Goal: Task Accomplishment & Management: Manage account settings

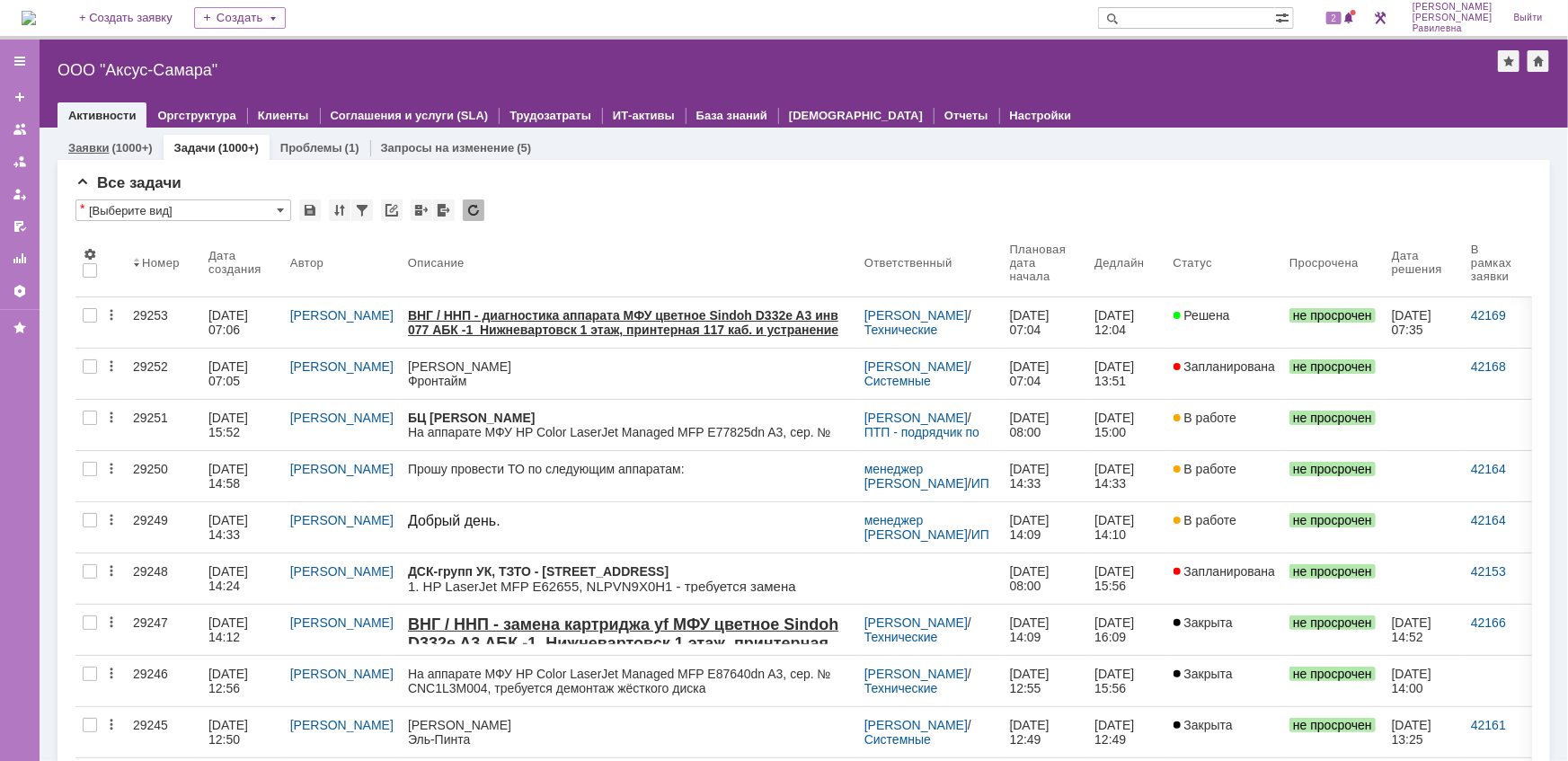
click at [121, 150] on div "(1000+)" at bounding box center [131, 147] width 41 height 13
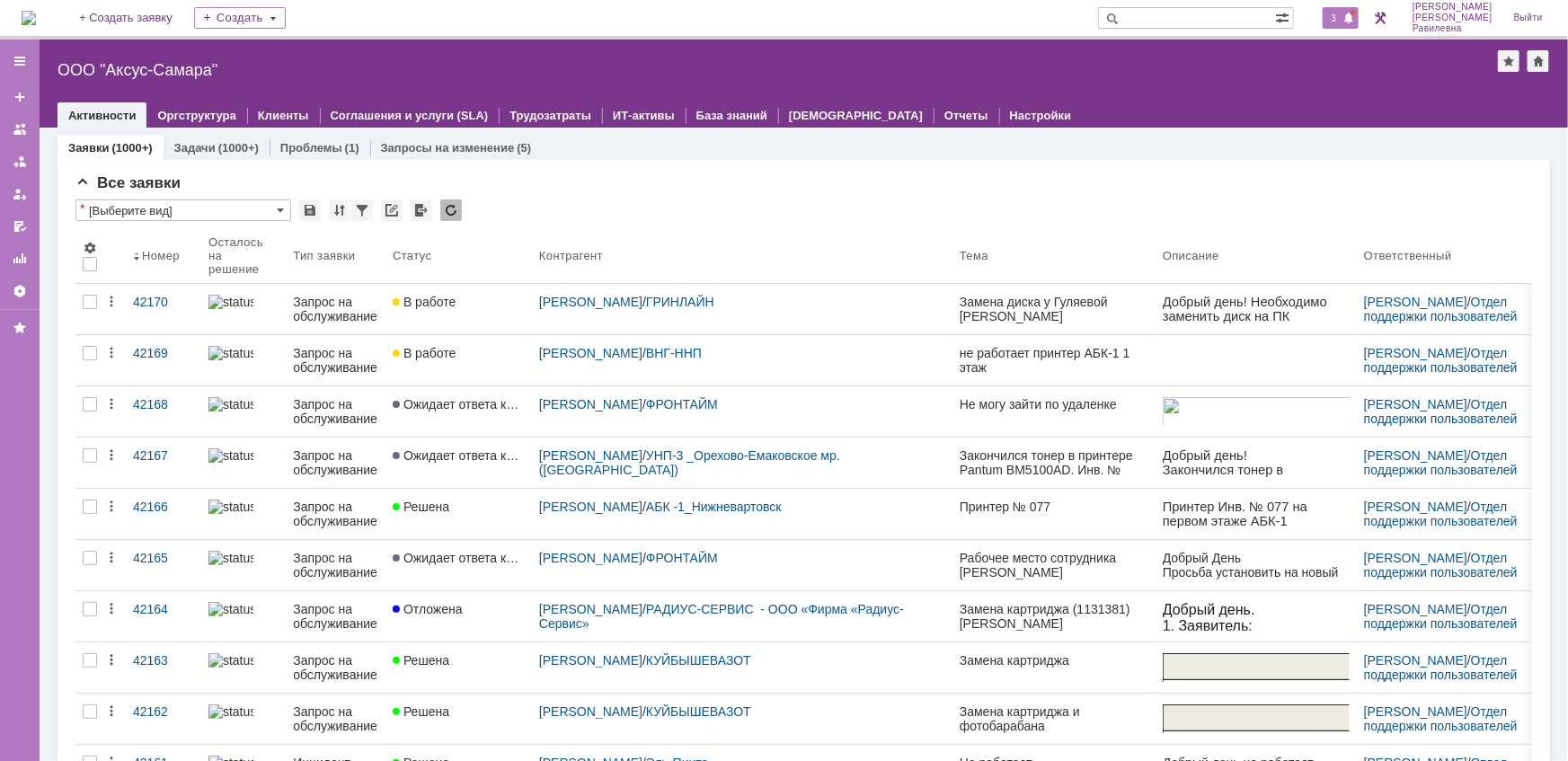
click at [1354, 18] on span at bounding box center [1348, 18] width 12 height 14
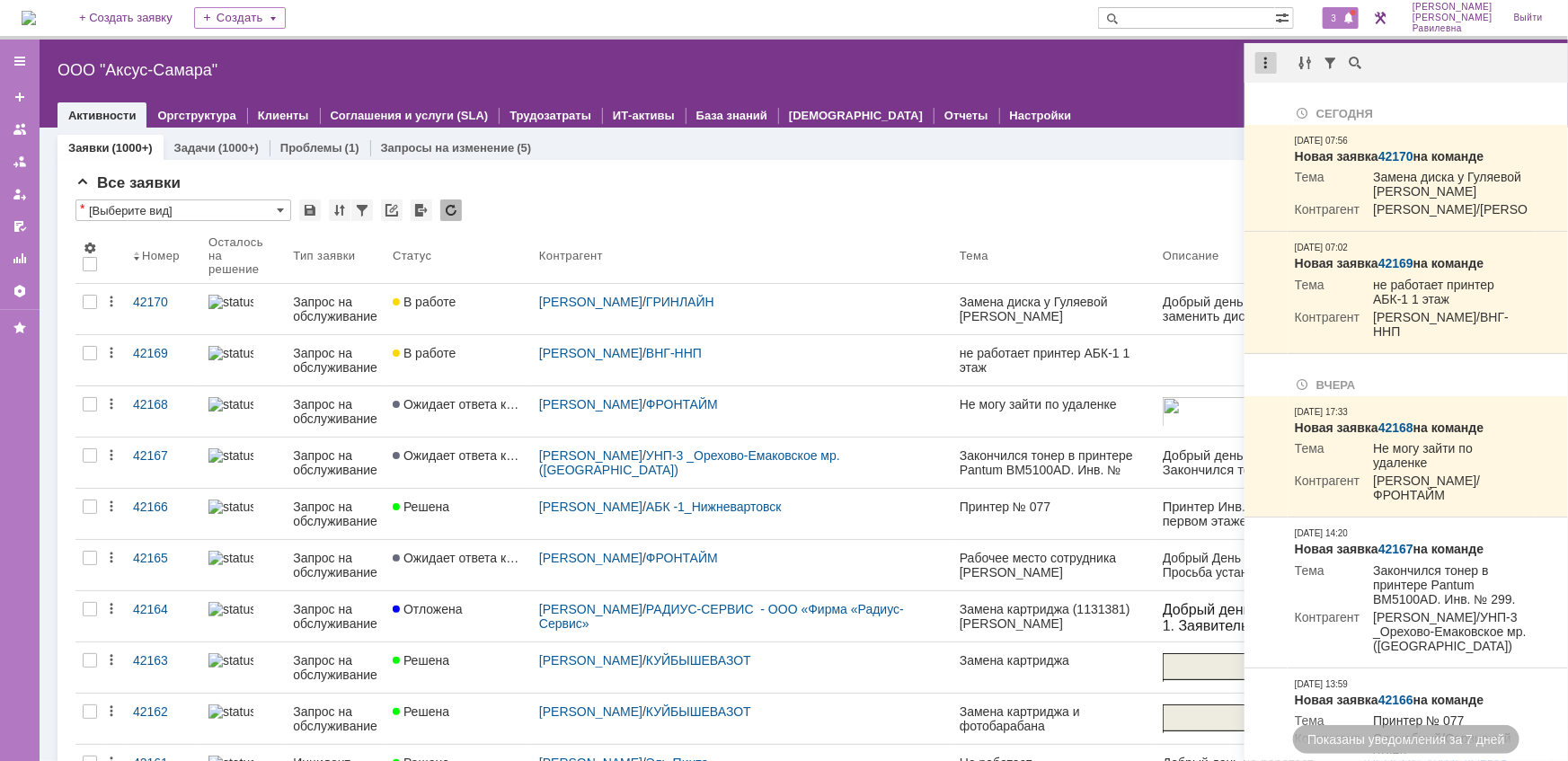
click at [1266, 64] on div at bounding box center [1266, 62] width 22 height 22
click at [1283, 99] on div "Отметить уведомления прочитанными" at bounding box center [1390, 109] width 263 height 27
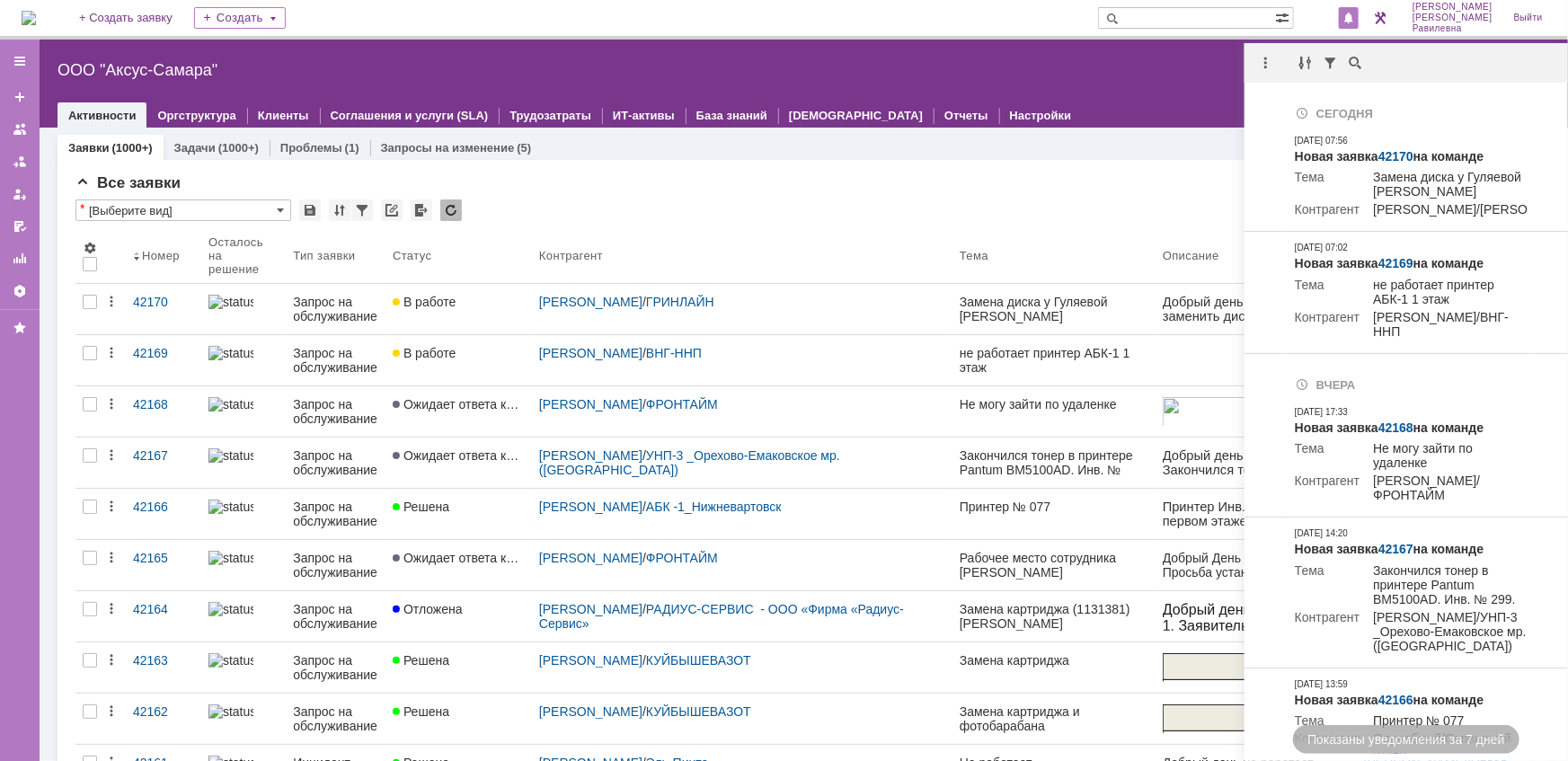
click at [1134, 165] on div "Все заявки * [Выберите вид] Результаты поиска: 1 2 3 4 5 6 7 ... Следующая > Об…" at bounding box center [803, 755] width 1492 height 1191
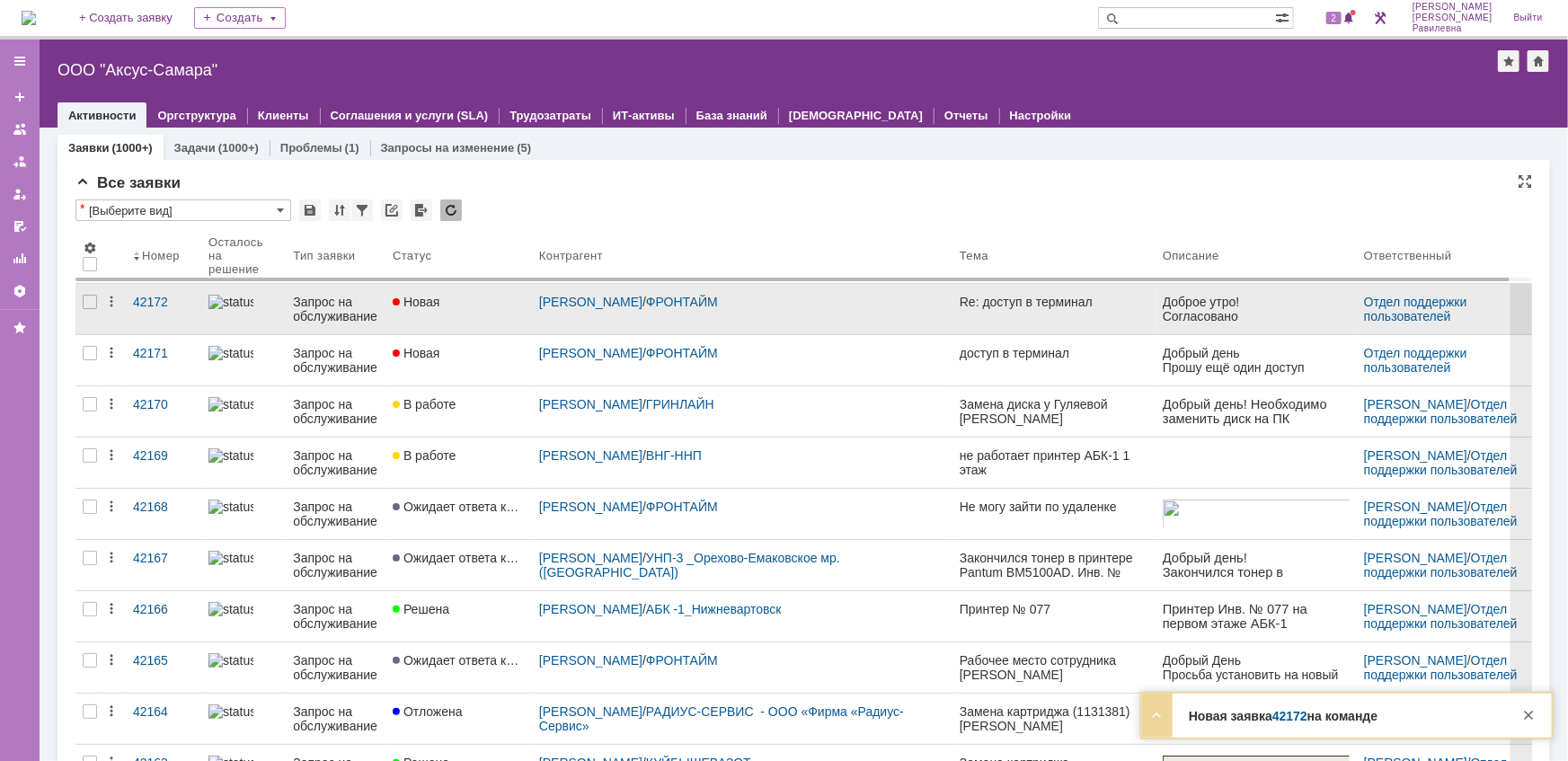
click at [340, 306] on div "Запрос на обслуживание" at bounding box center [336, 309] width 85 height 28
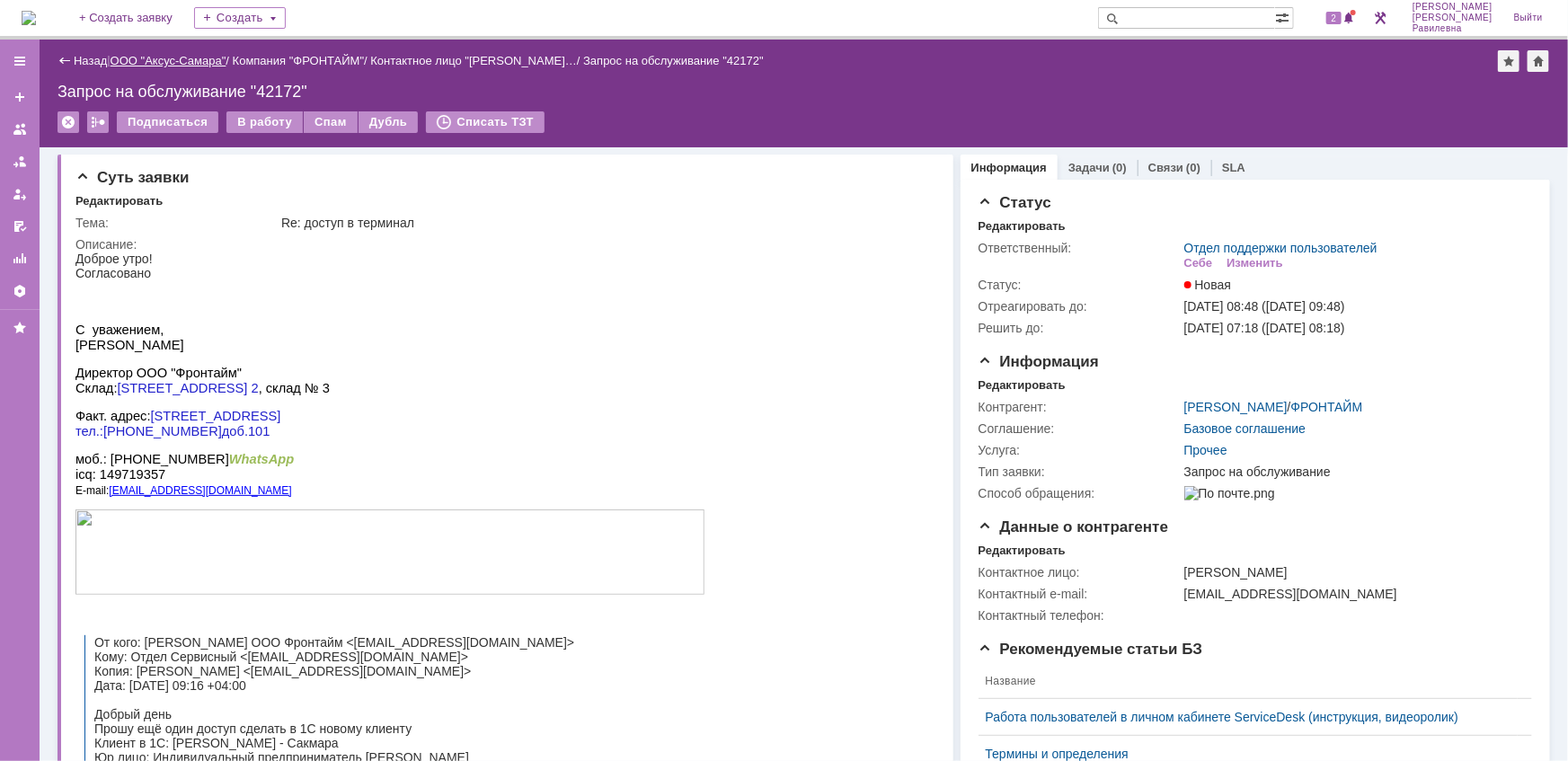
click at [172, 54] on link "ООО "Аксус-Самара"" at bounding box center [168, 61] width 116 height 13
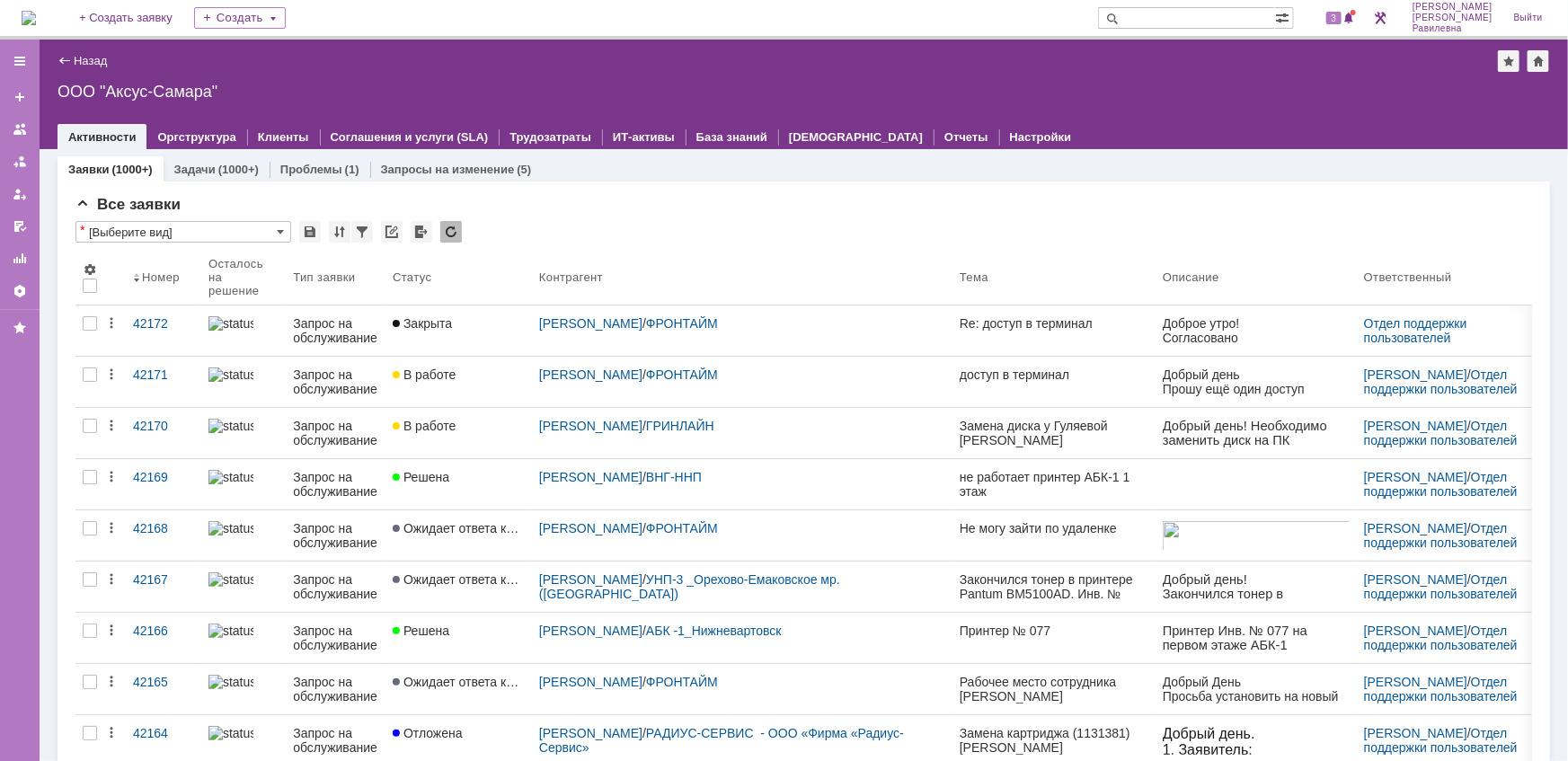
click at [1207, 17] on input "text" at bounding box center [1185, 18] width 177 height 22
type input "42118"
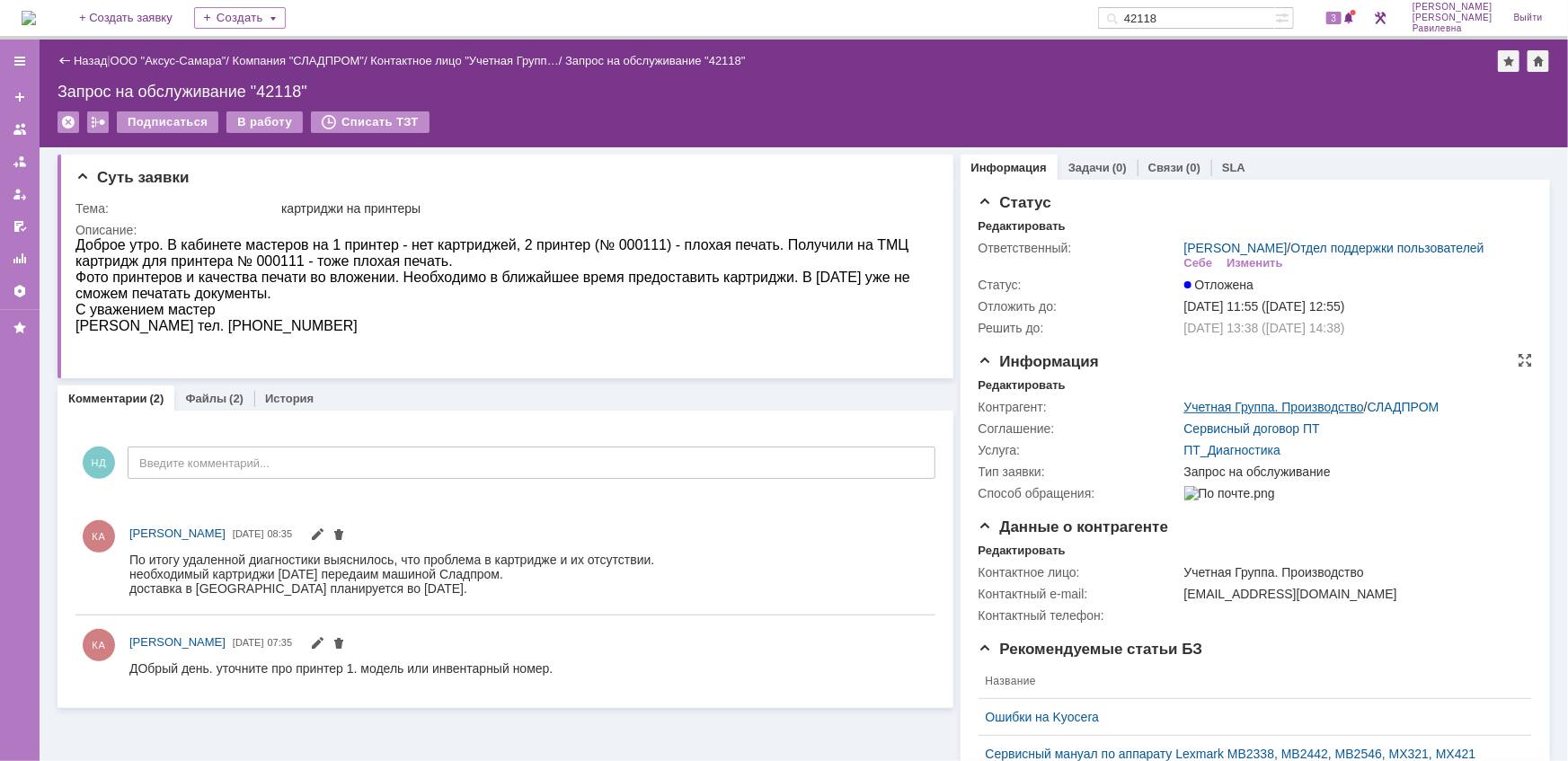
click at [1248, 414] on link "Учетная Группа. Производство" at bounding box center [1274, 406] width 180 height 14
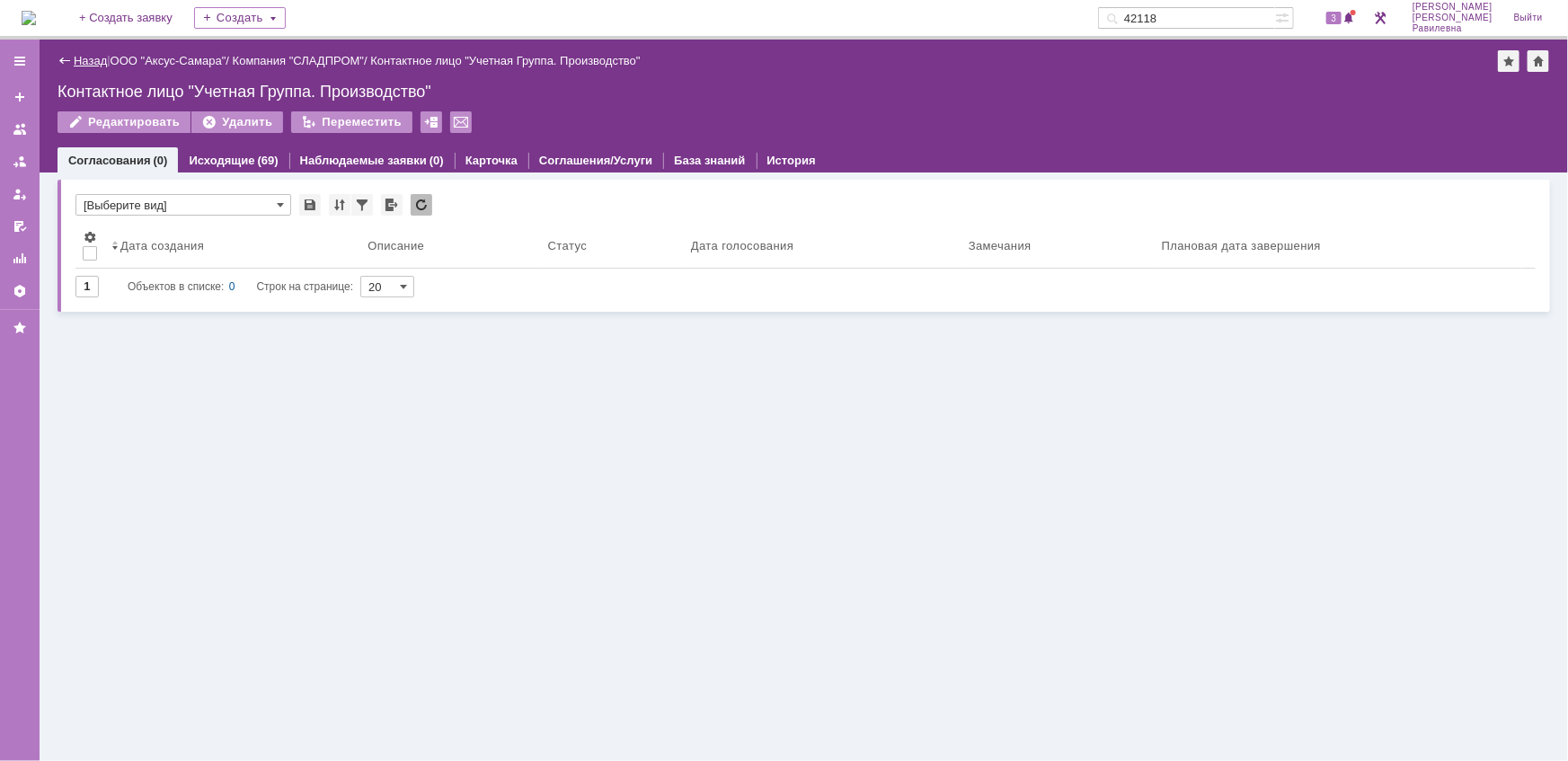
click at [97, 57] on link "Назад" at bounding box center [90, 61] width 33 height 13
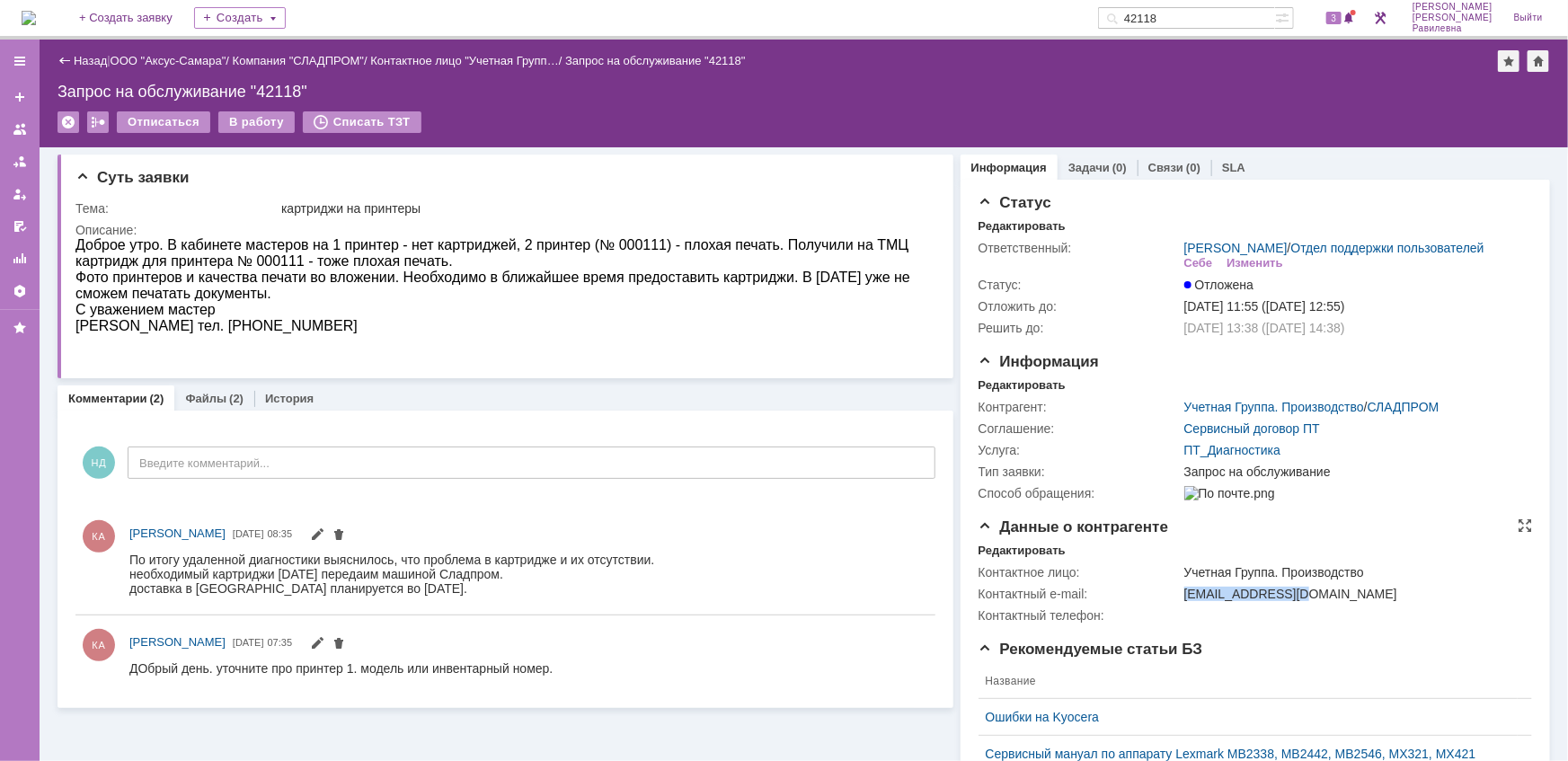
drag, startPoint x: 1177, startPoint y: 617, endPoint x: 1286, endPoint y: 617, distance: 109.0
click at [1286, 601] on div "bugp@slad-prom.ru" at bounding box center [1353, 594] width 338 height 14
copy div "bugp@slad-prom.ru"
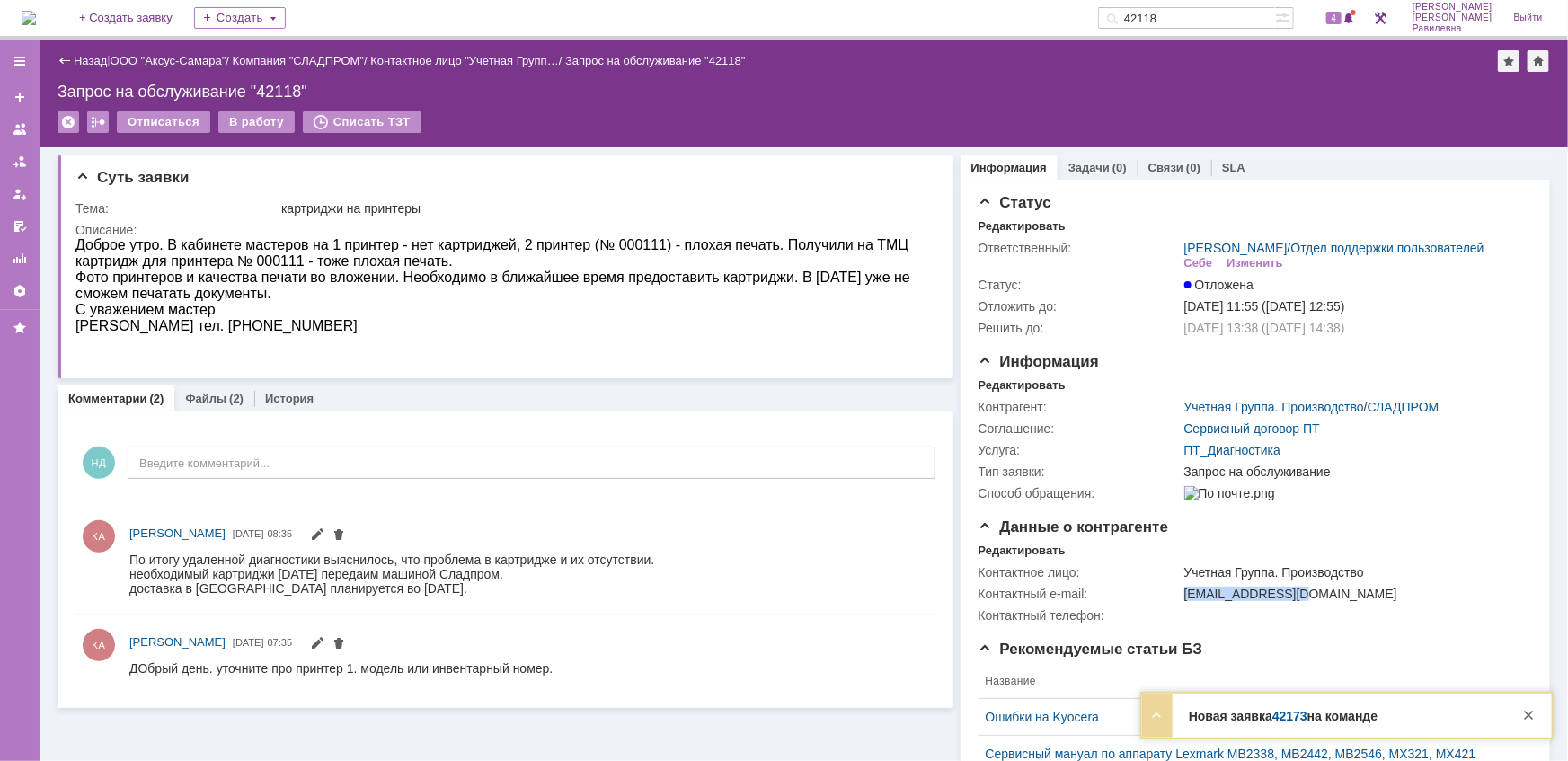
click at [198, 56] on link "ООО "Аксус-Самара"" at bounding box center [168, 61] width 116 height 13
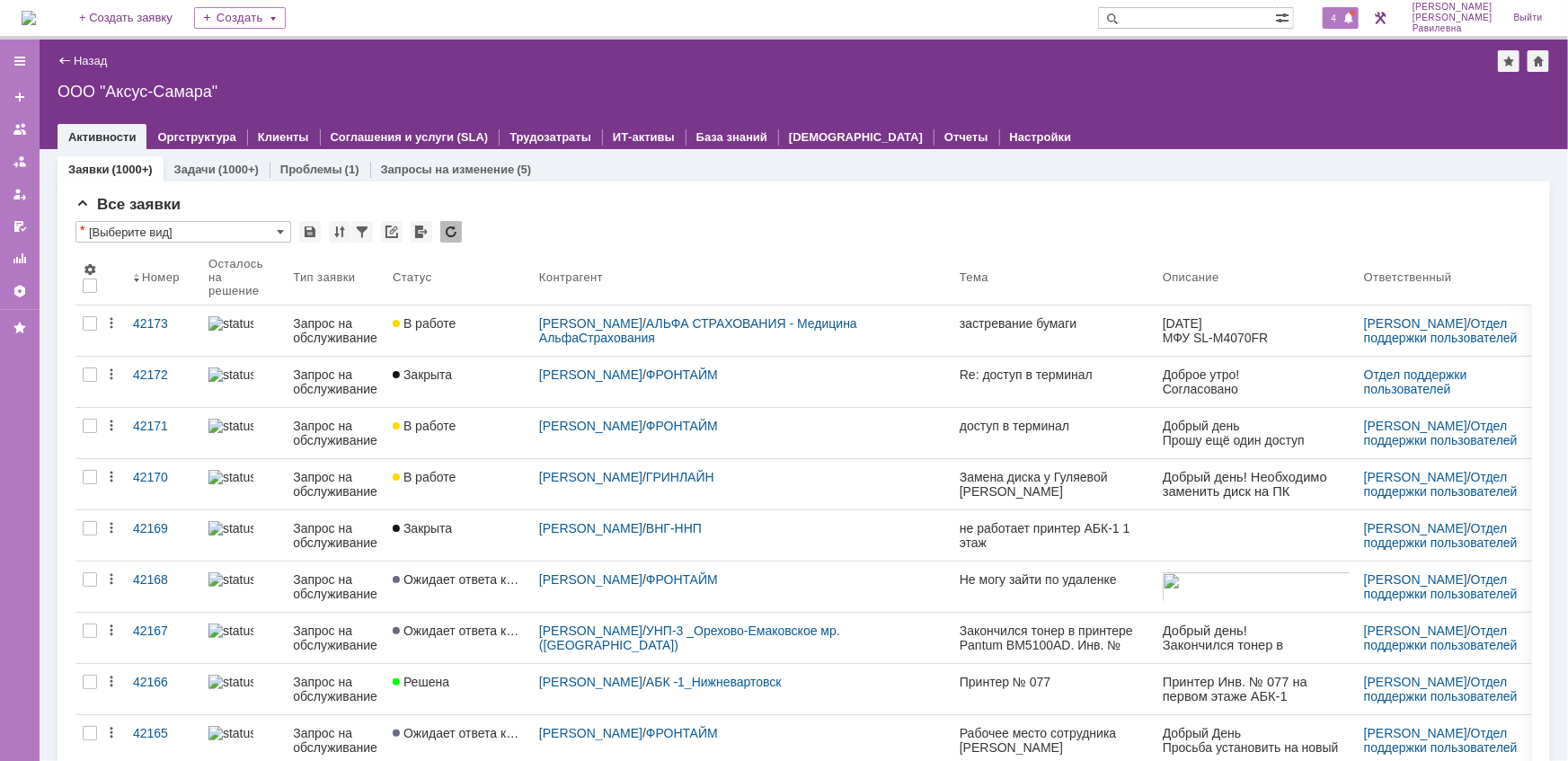
click at [1342, 18] on span "4" at bounding box center [1334, 17] width 16 height 12
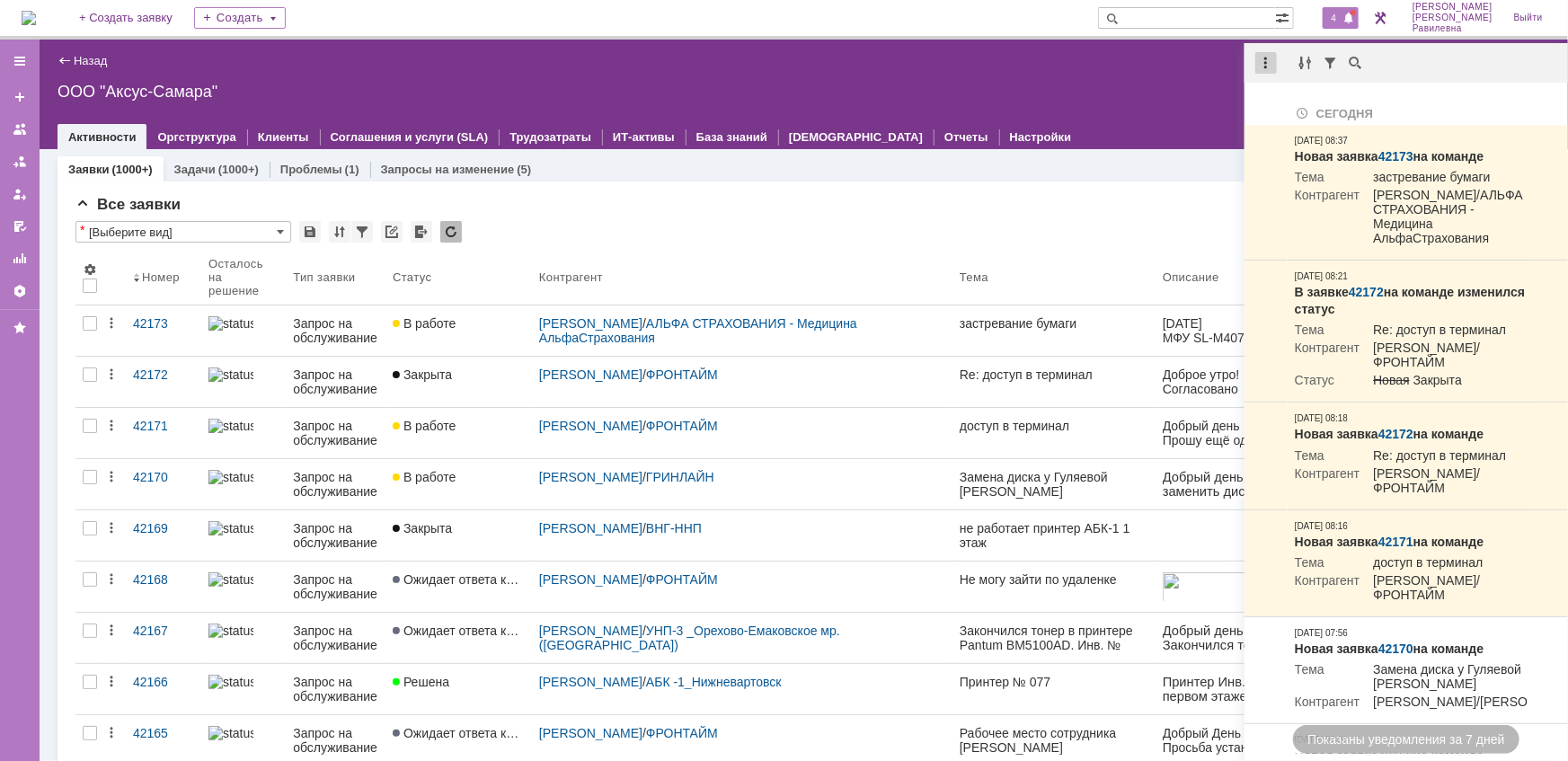
click at [1273, 63] on div at bounding box center [1266, 62] width 22 height 22
click at [1290, 99] on div "Отметить уведомления прочитанными" at bounding box center [1390, 109] width 263 height 27
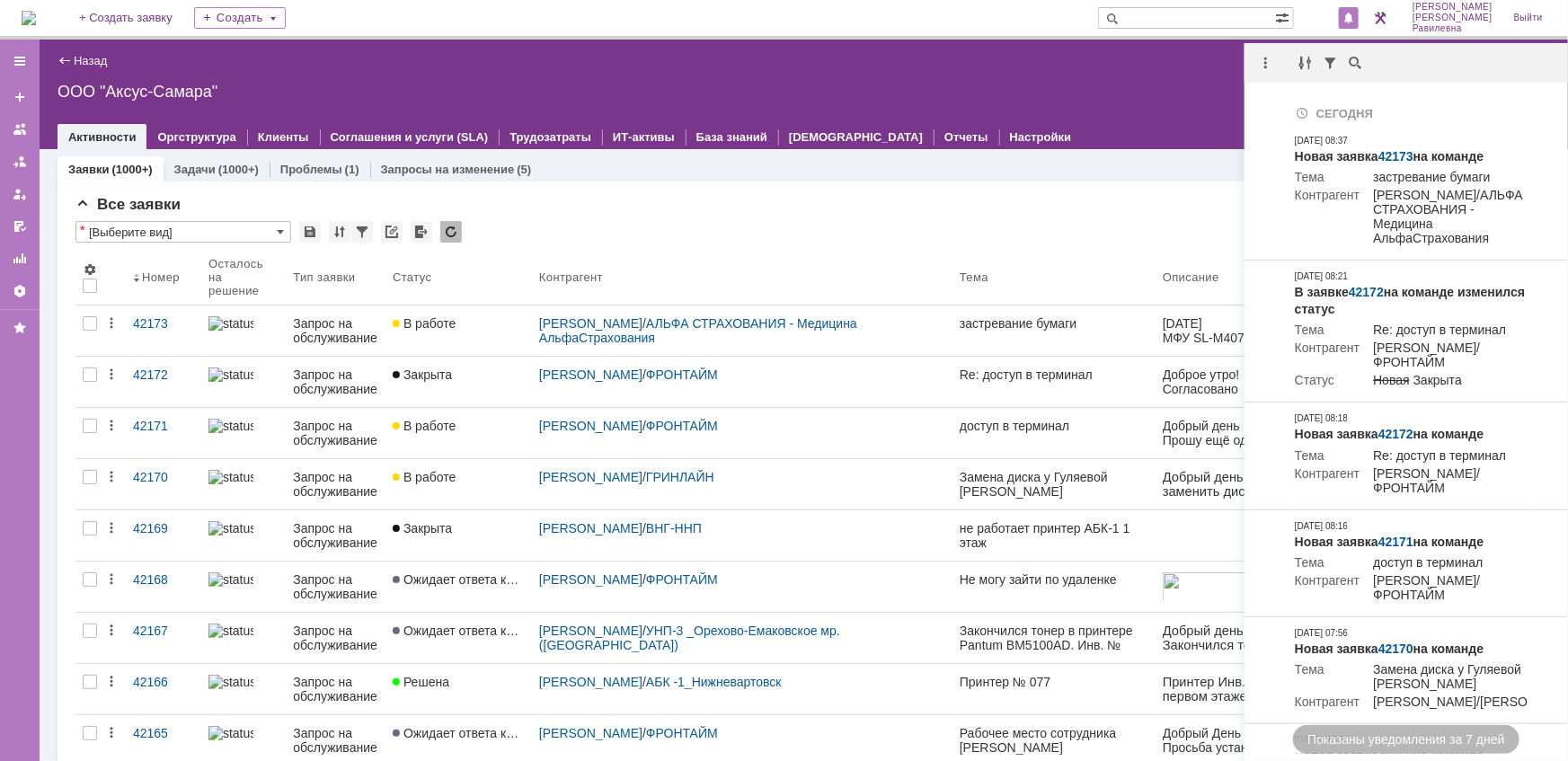
click at [943, 196] on div "Все заявки" at bounding box center [803, 204] width 1456 height 18
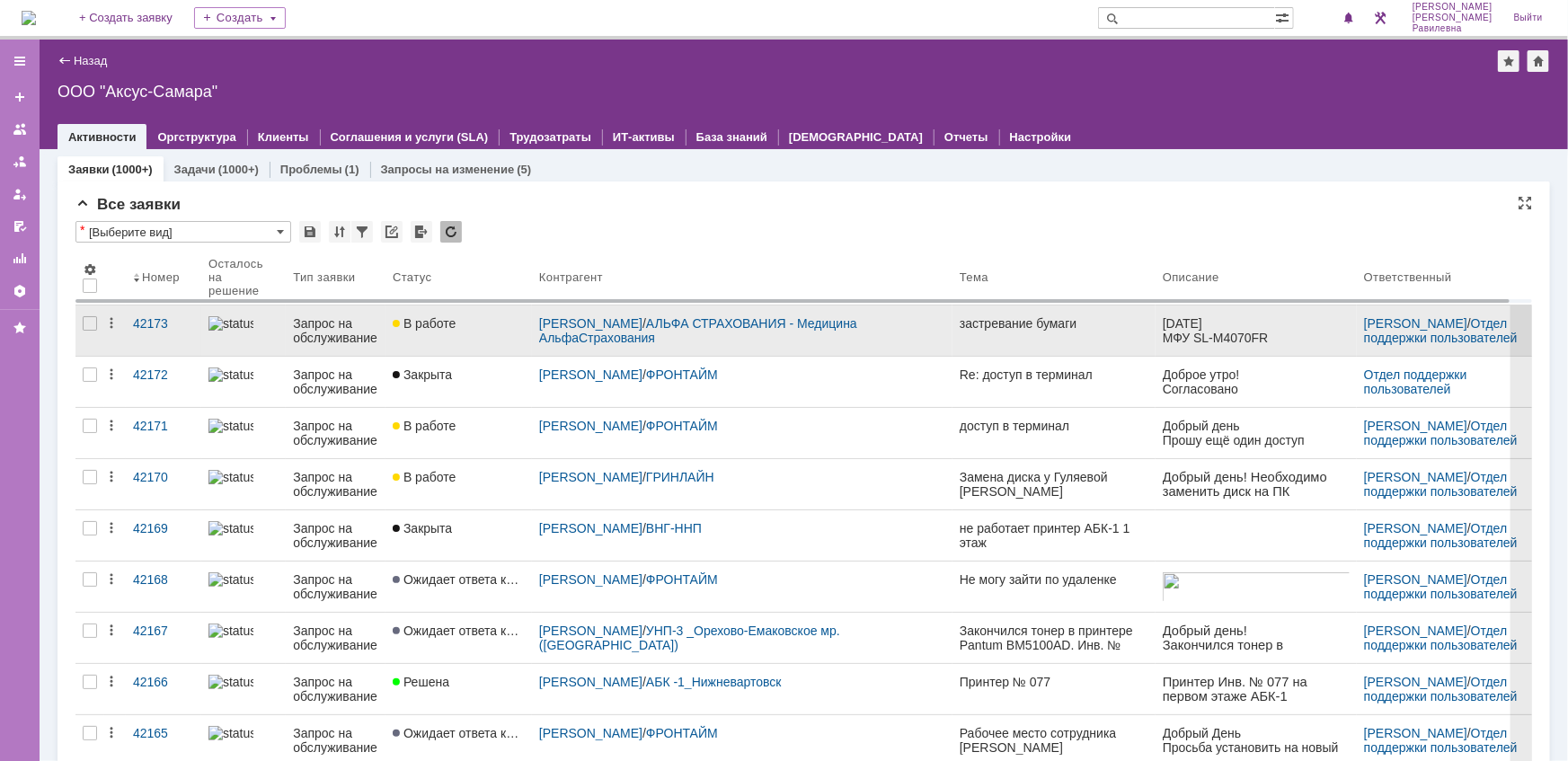
click at [336, 333] on div "Запрос на обслуживание" at bounding box center [336, 331] width 85 height 28
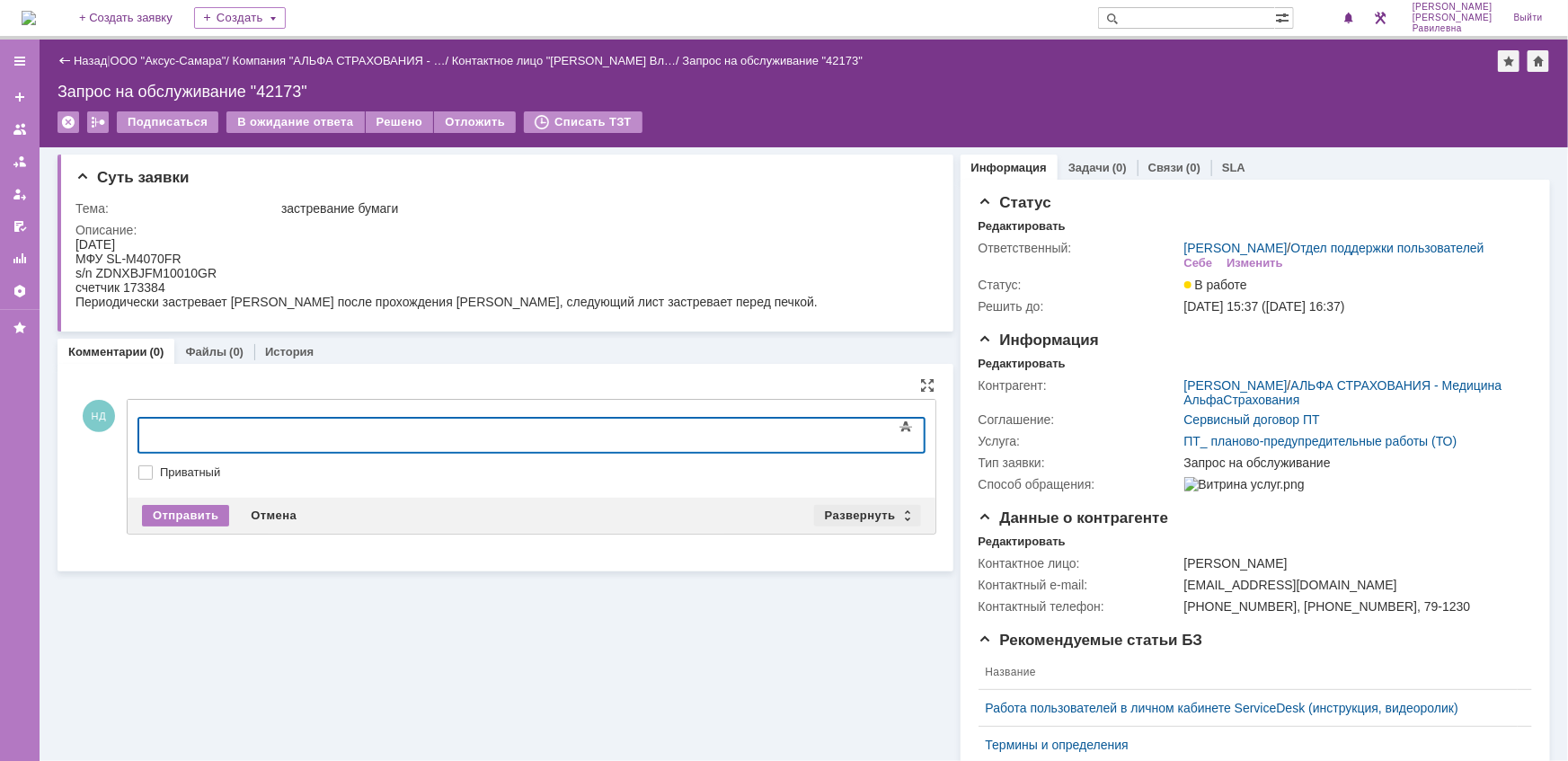
click at [897, 512] on div "Развернуть" at bounding box center [867, 515] width 107 height 22
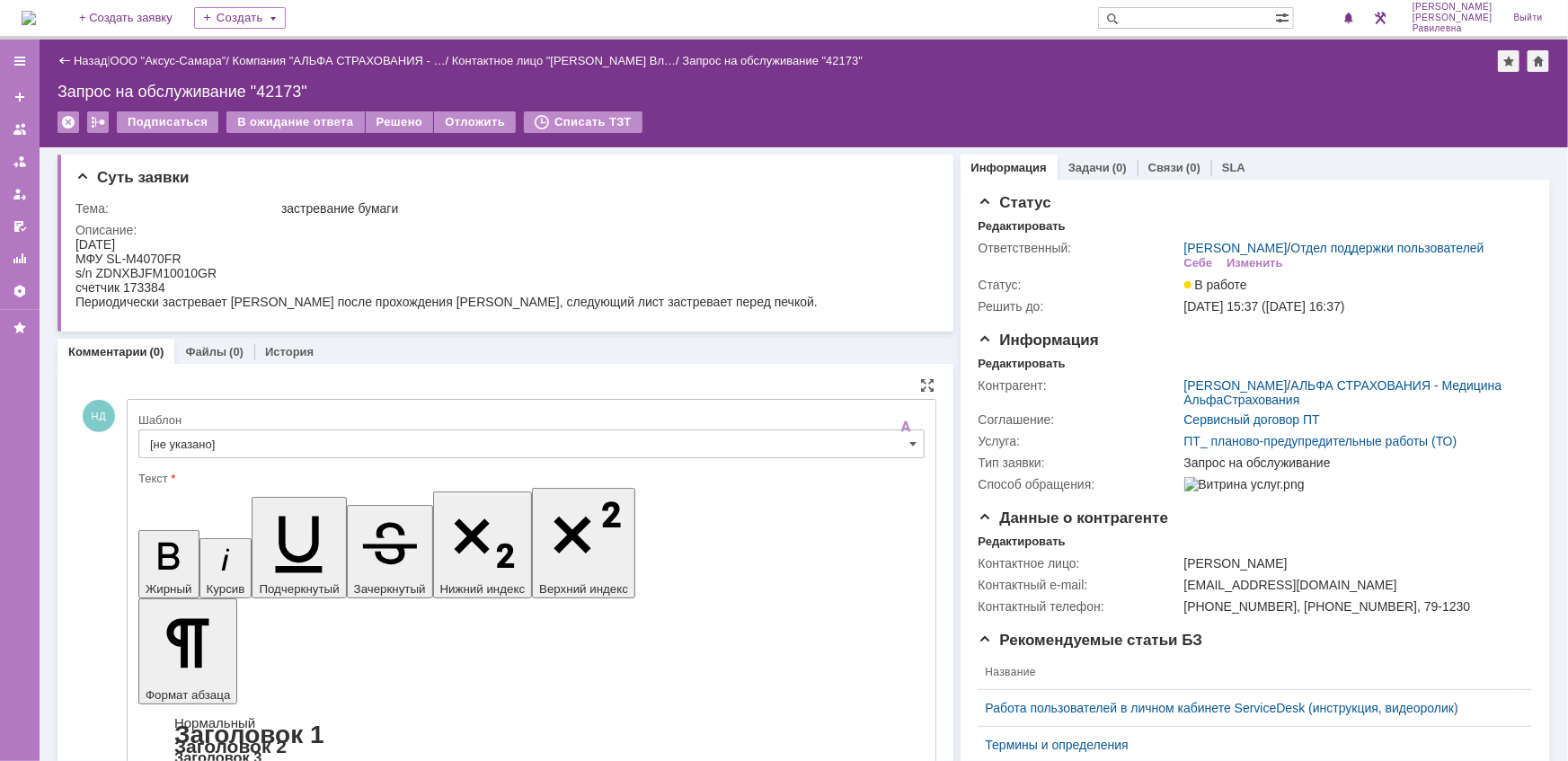
scroll to position [245, 0]
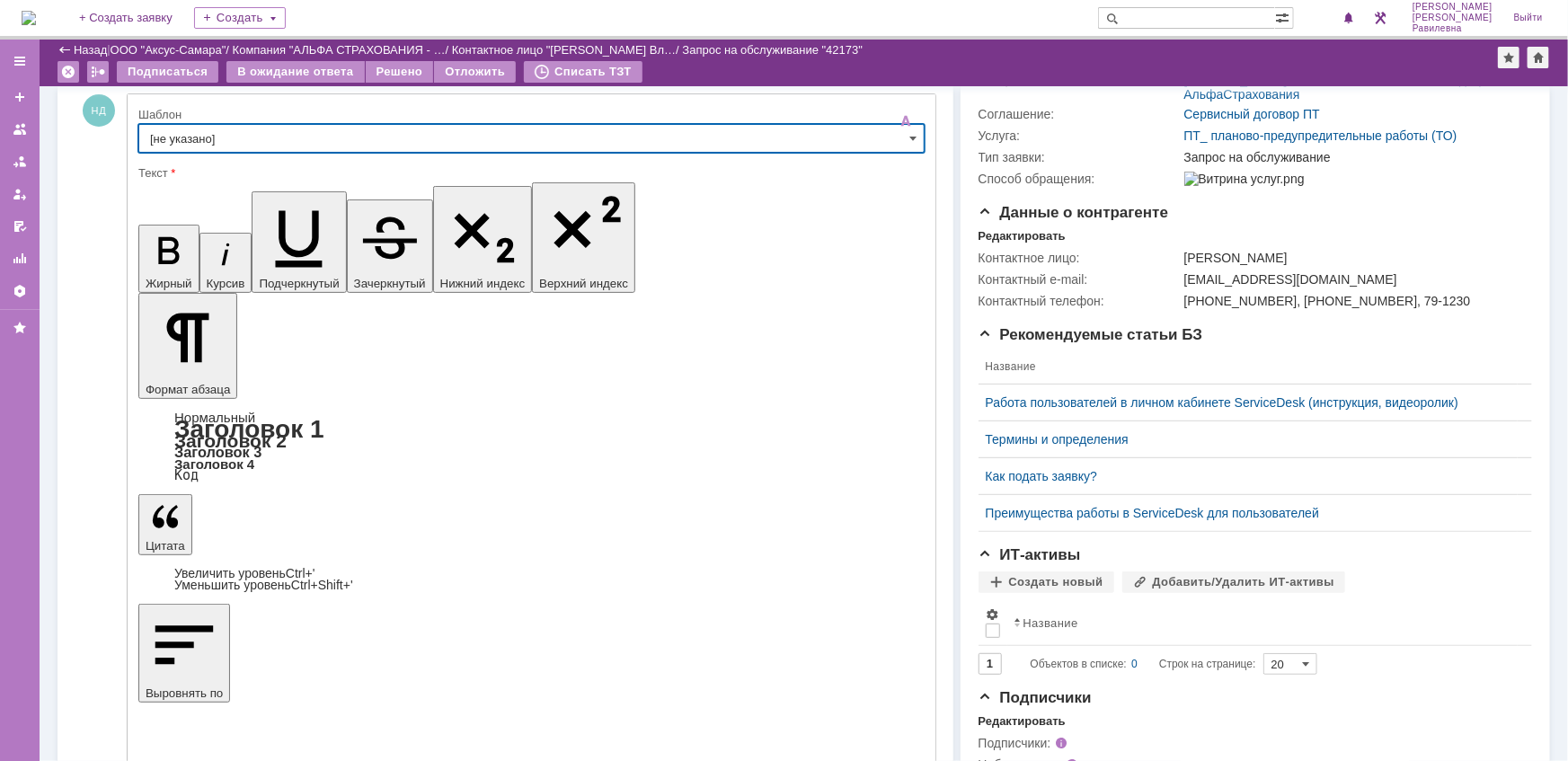
click at [281, 139] on input "[не указано]" at bounding box center [531, 138] width 786 height 28
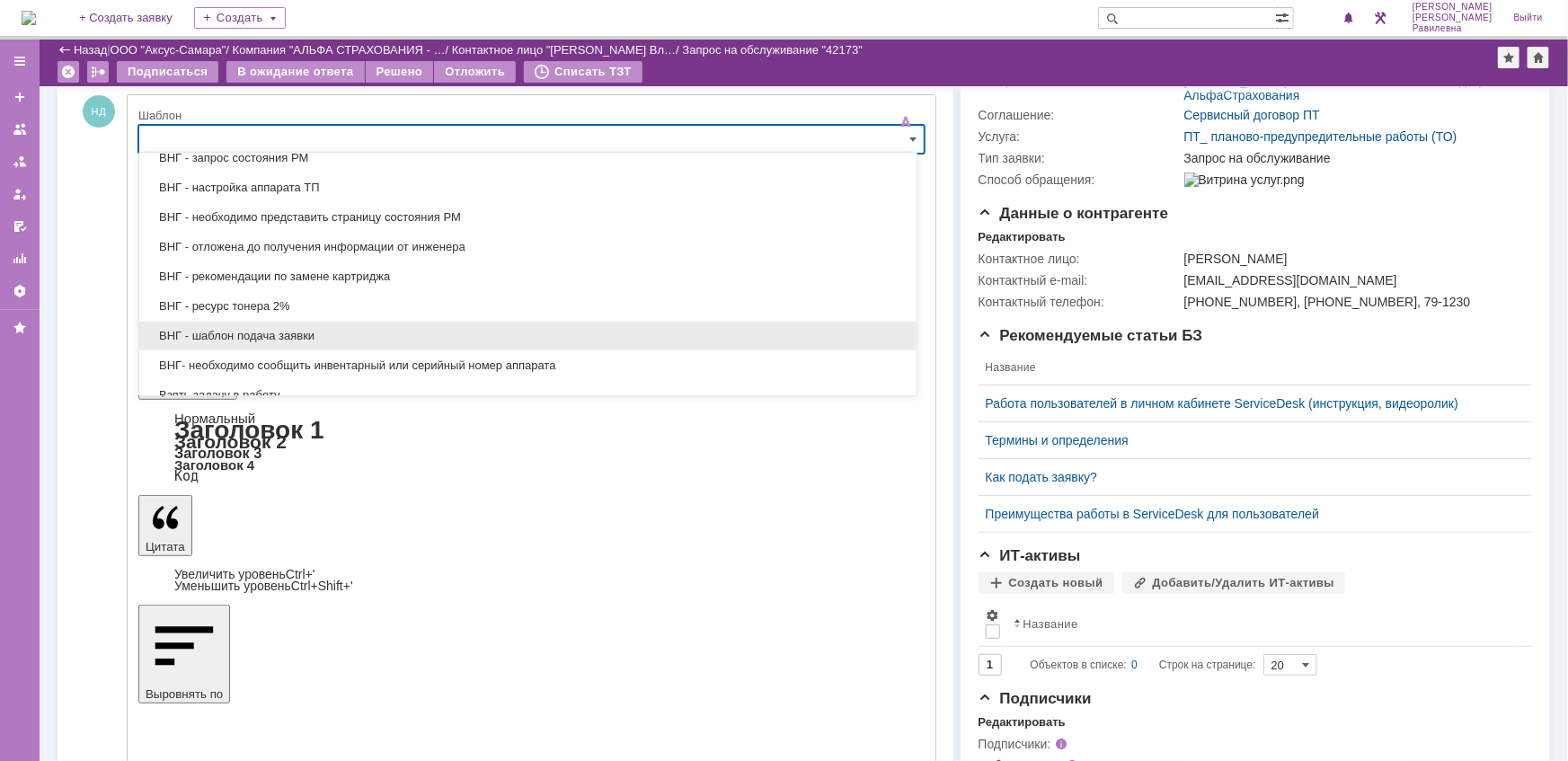
click at [407, 320] on div "ВНГ - шаблон подача заявки" at bounding box center [527, 335] width 777 height 29
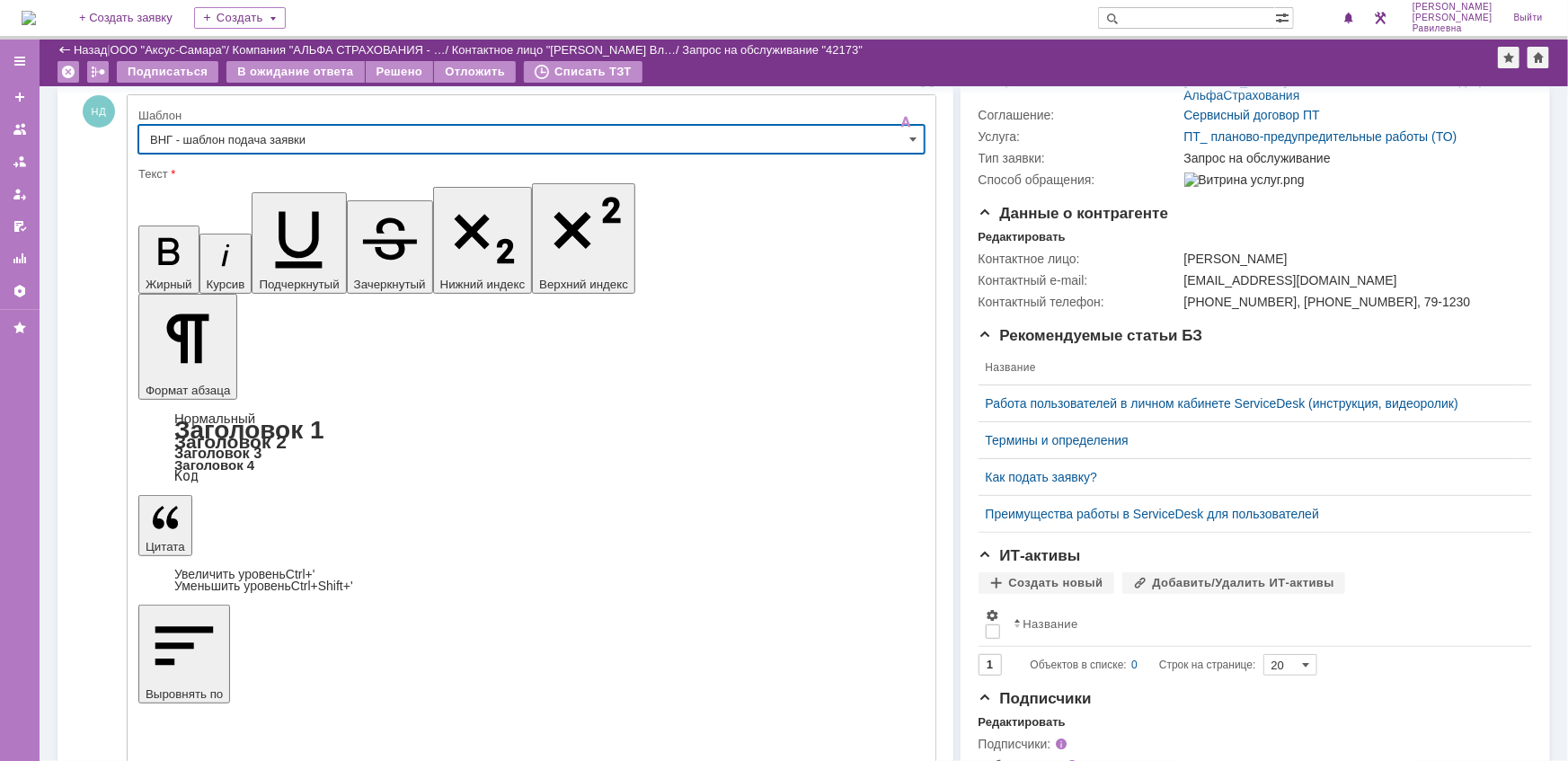
type input "ВНГ - шаблон подача заявки"
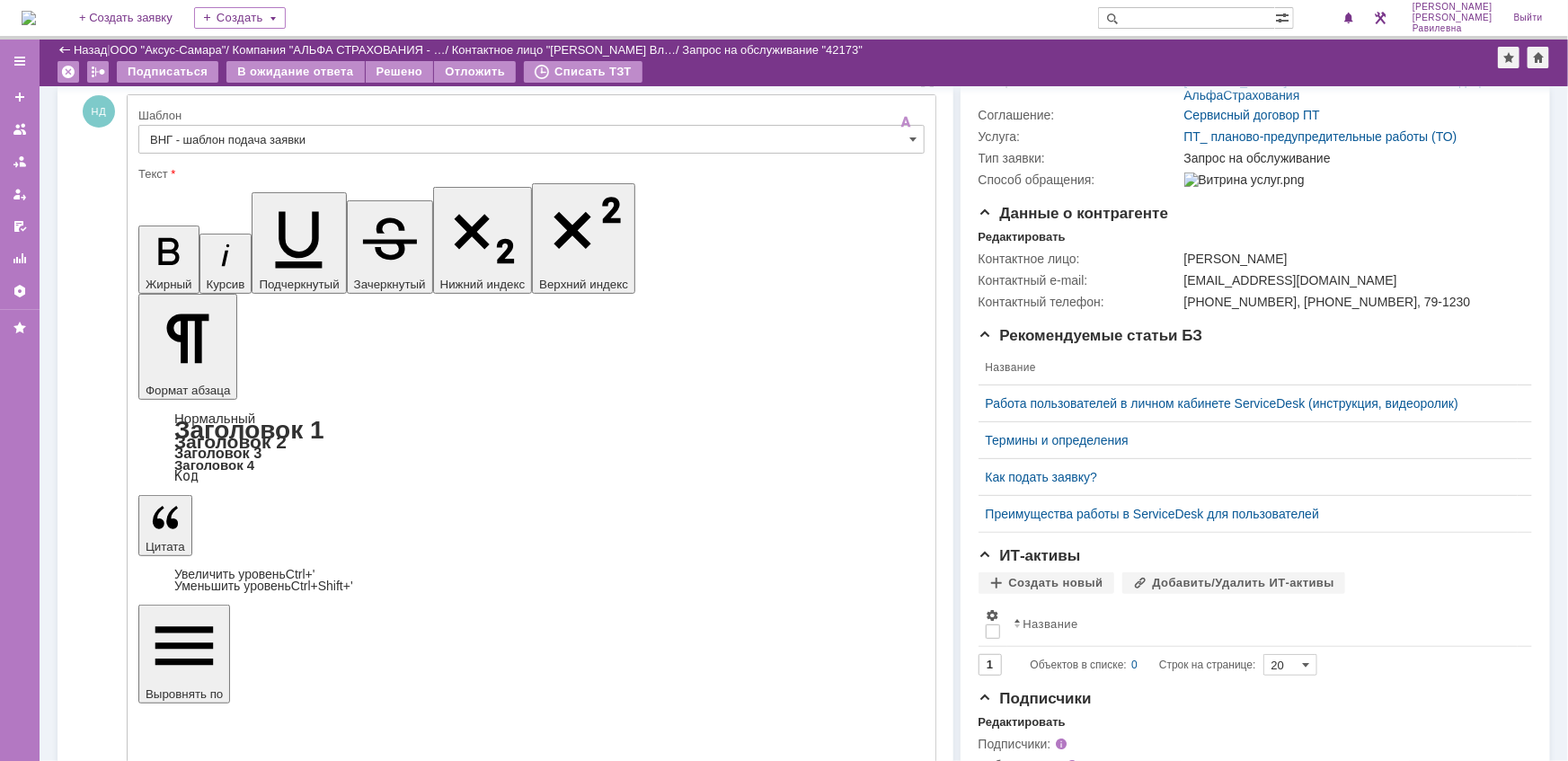
scroll to position [0, 0]
click at [189, 46] on link "ООО "Аксус-Самара"" at bounding box center [168, 50] width 116 height 13
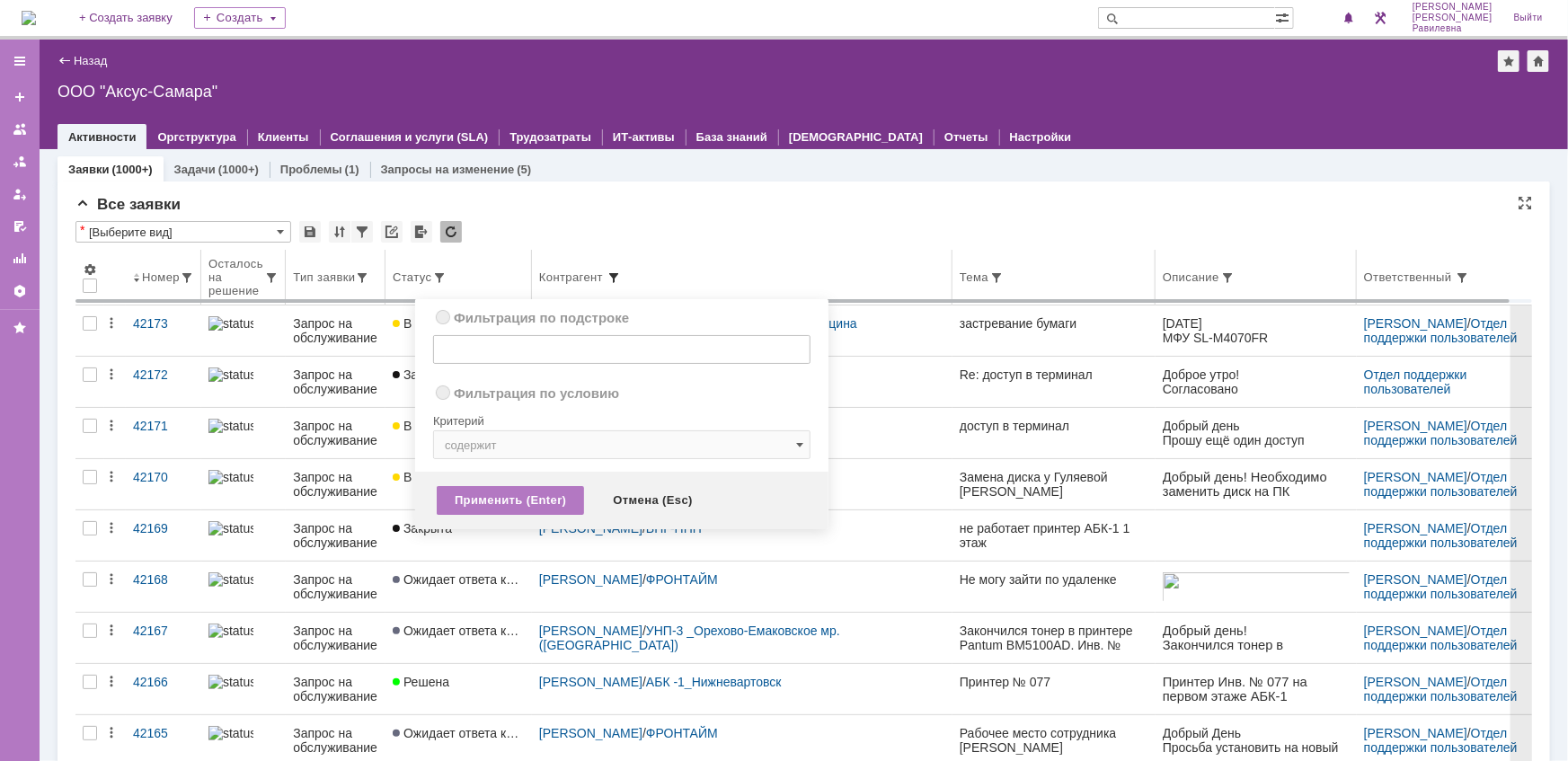
radio input "true"
click at [614, 270] on span at bounding box center [613, 277] width 14 height 14
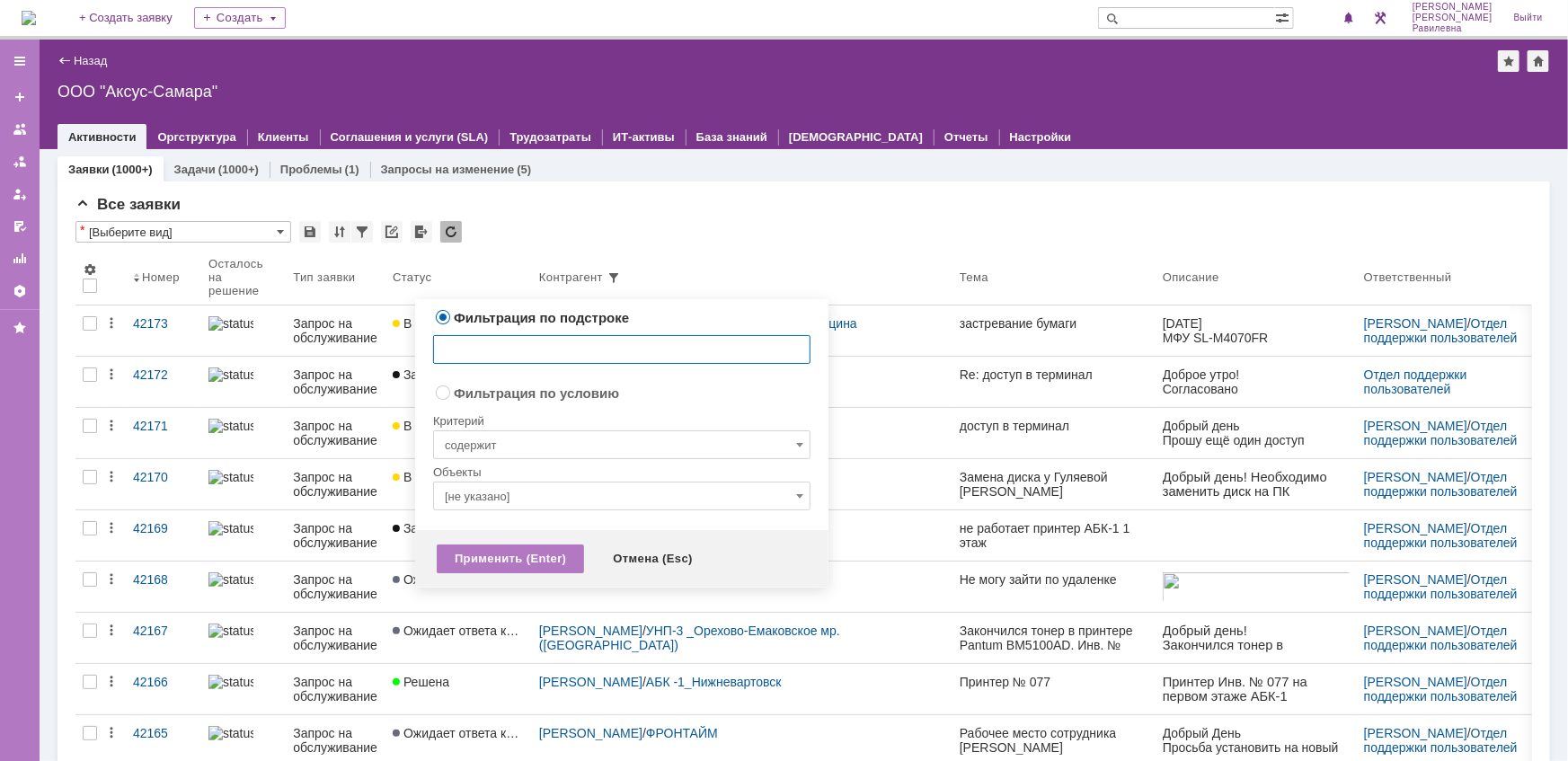
click at [534, 339] on input "text" at bounding box center [621, 350] width 377 height 28
click at [1209, 15] on input "text" at bounding box center [1185, 18] width 177 height 22
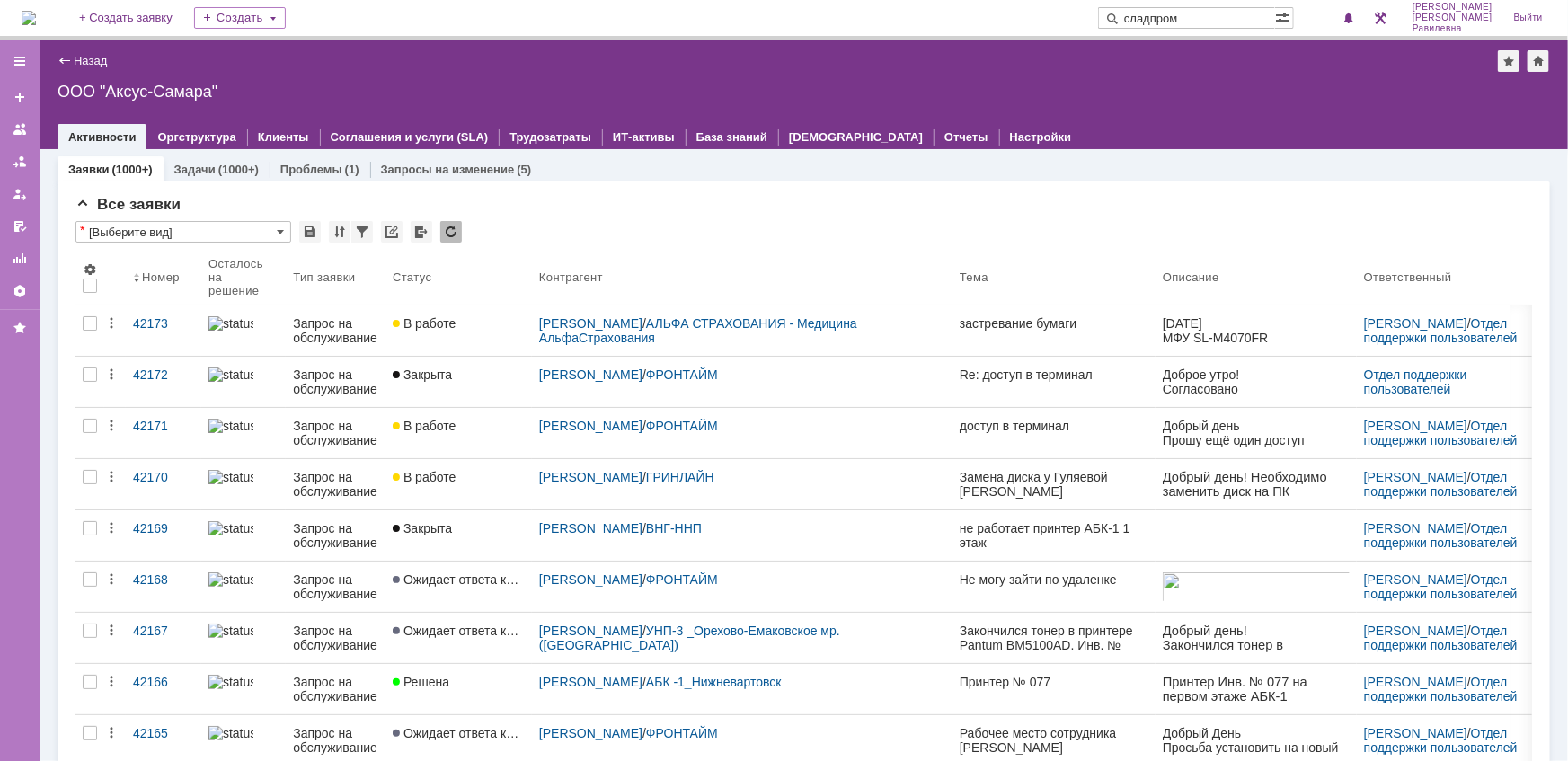
type input "сладпром"
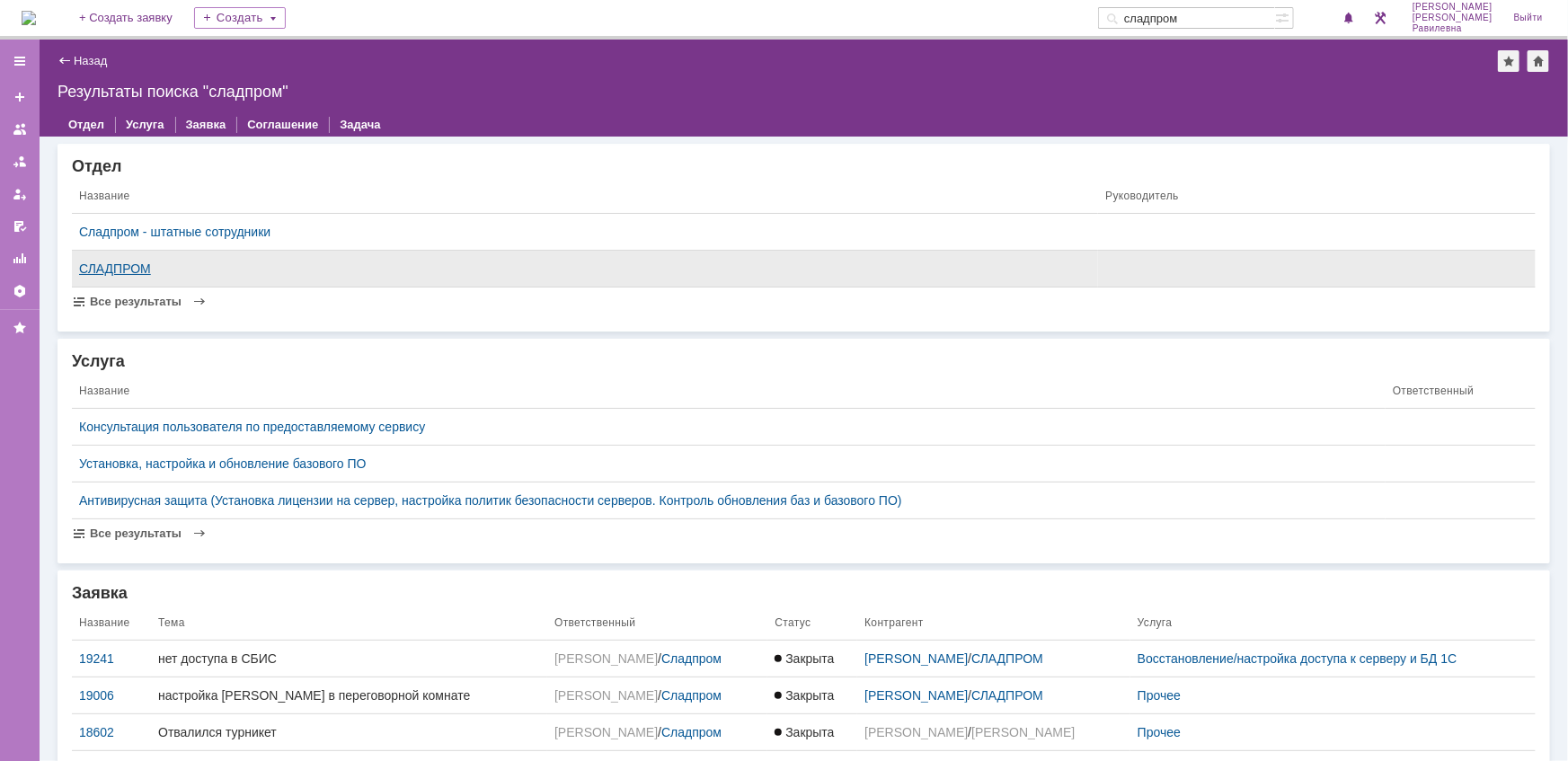
click at [129, 269] on div "СЛАДПРОМ" at bounding box center [585, 268] width 1011 height 14
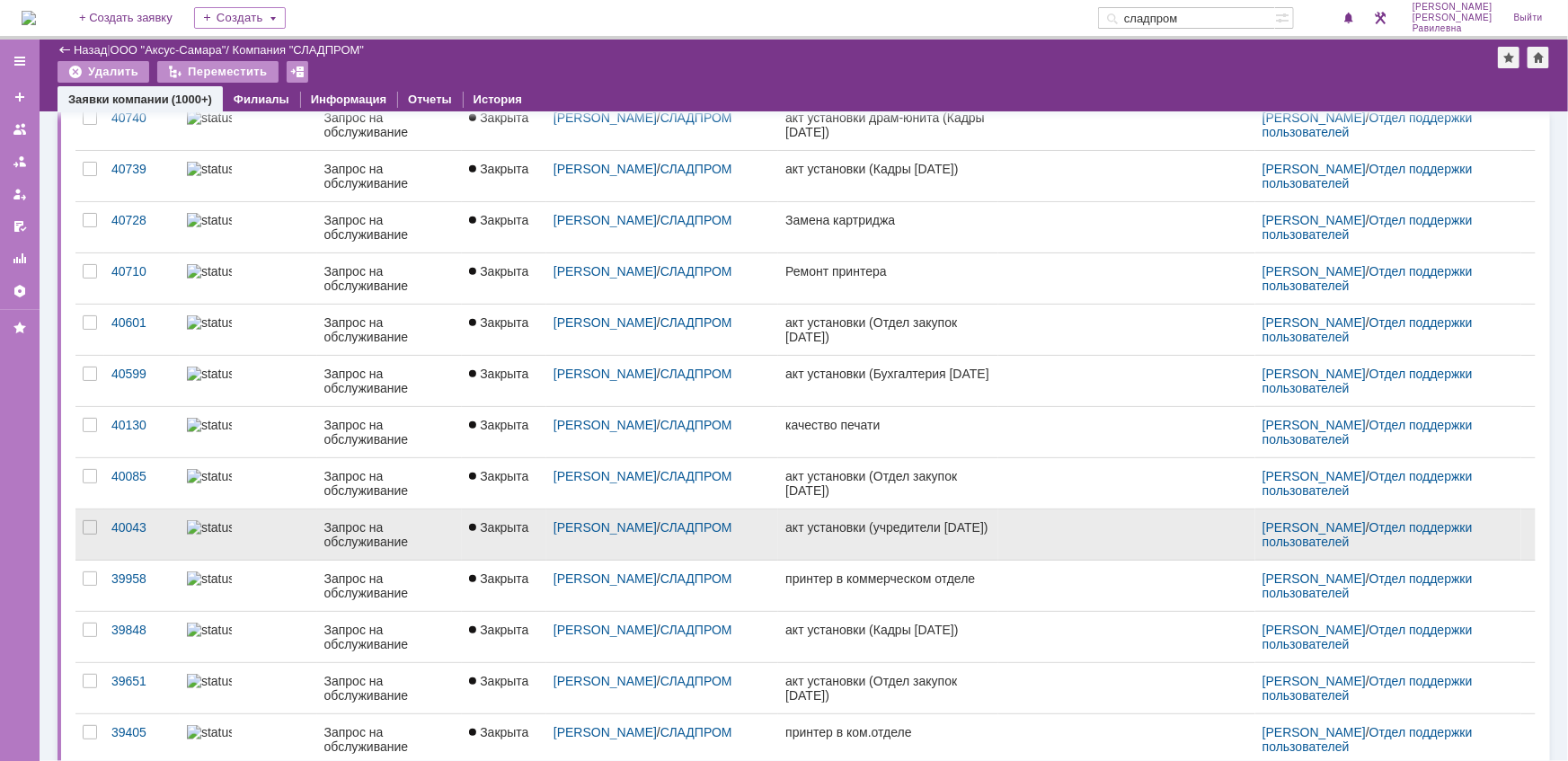
scroll to position [517, 0]
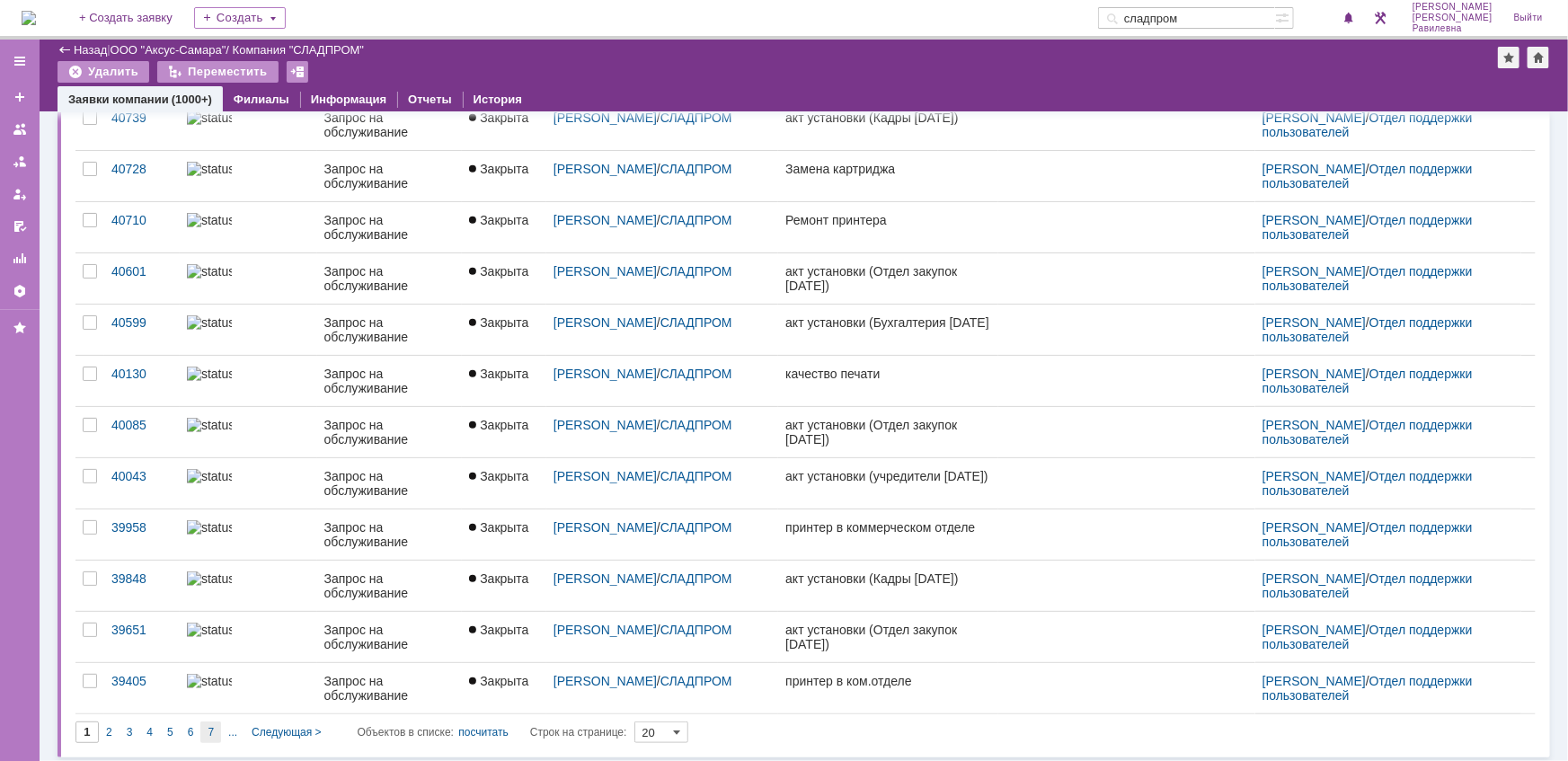
click at [215, 726] on div "7" at bounding box center [211, 732] width 21 height 22
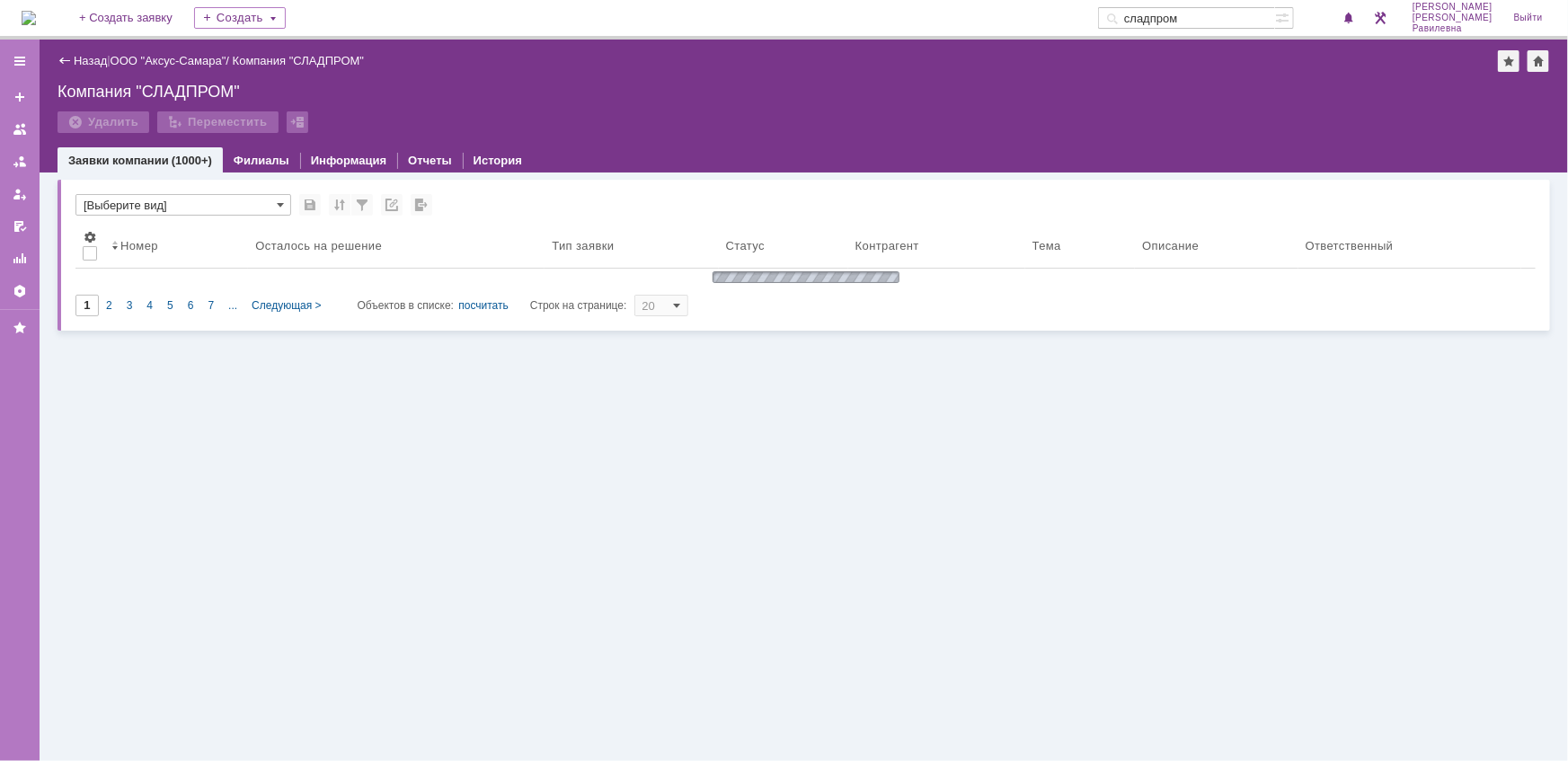
scroll to position [0, 0]
type input "7"
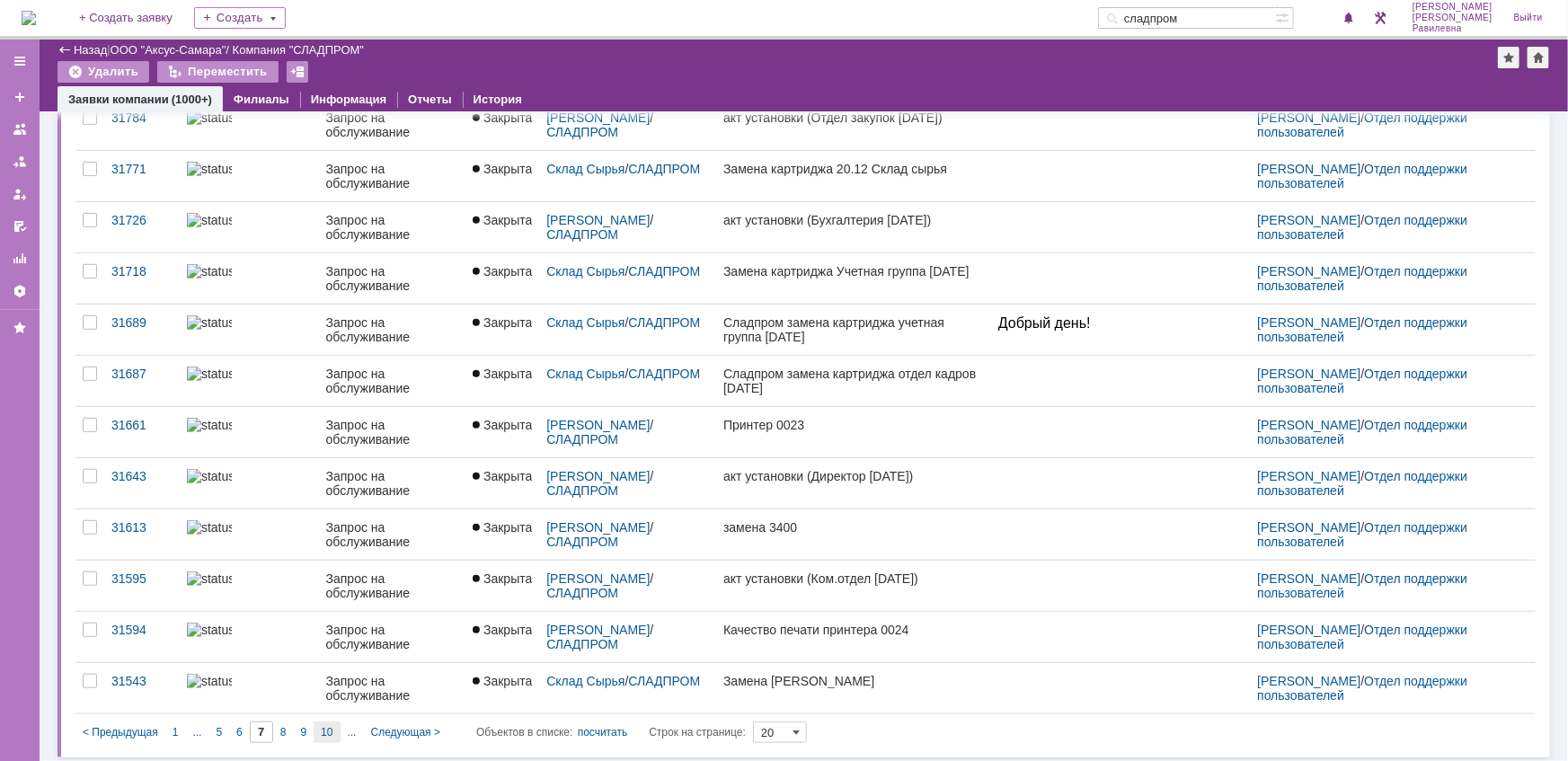
click at [326, 727] on span "10" at bounding box center [326, 732] width 11 height 12
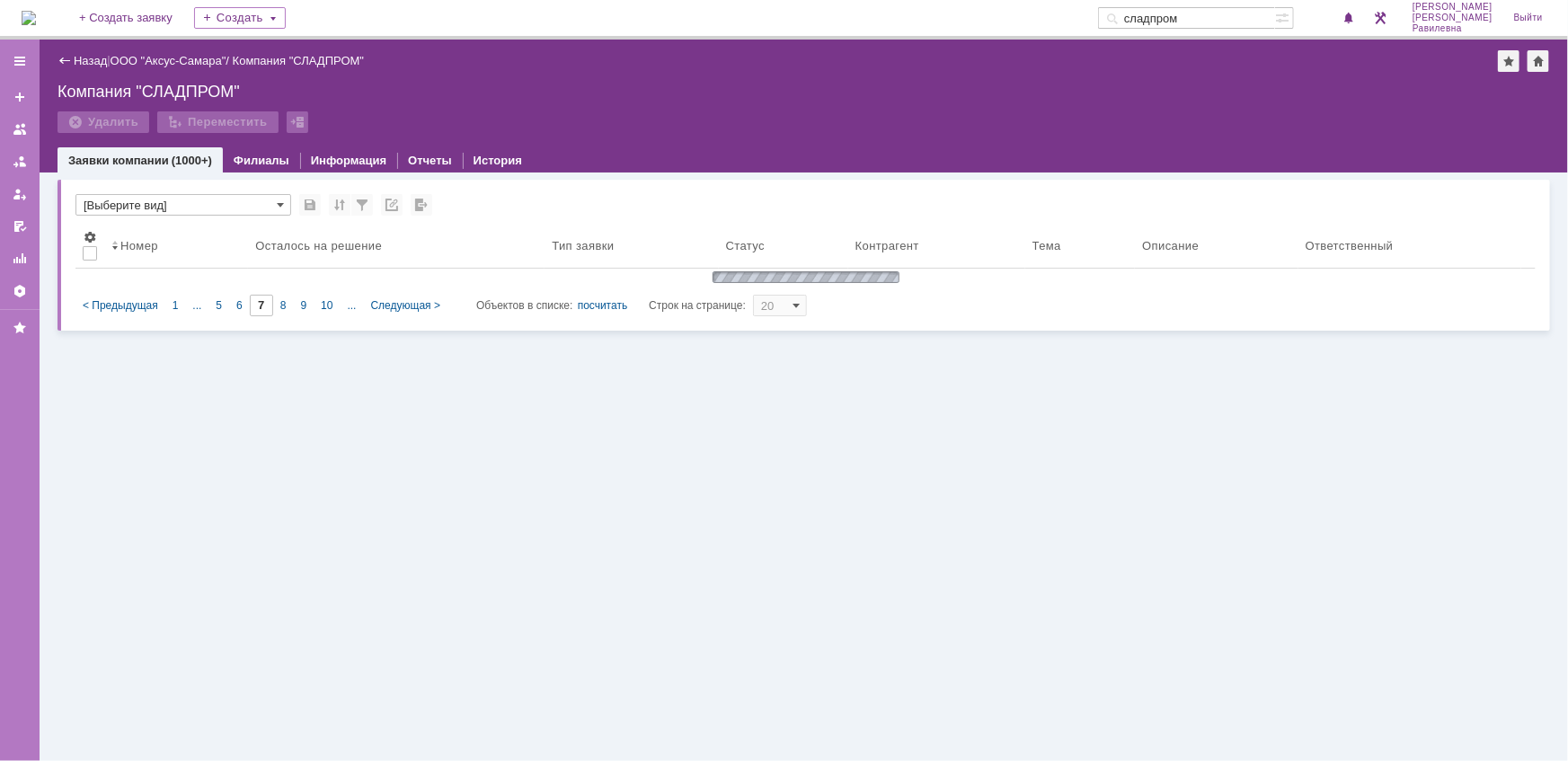
type input "10"
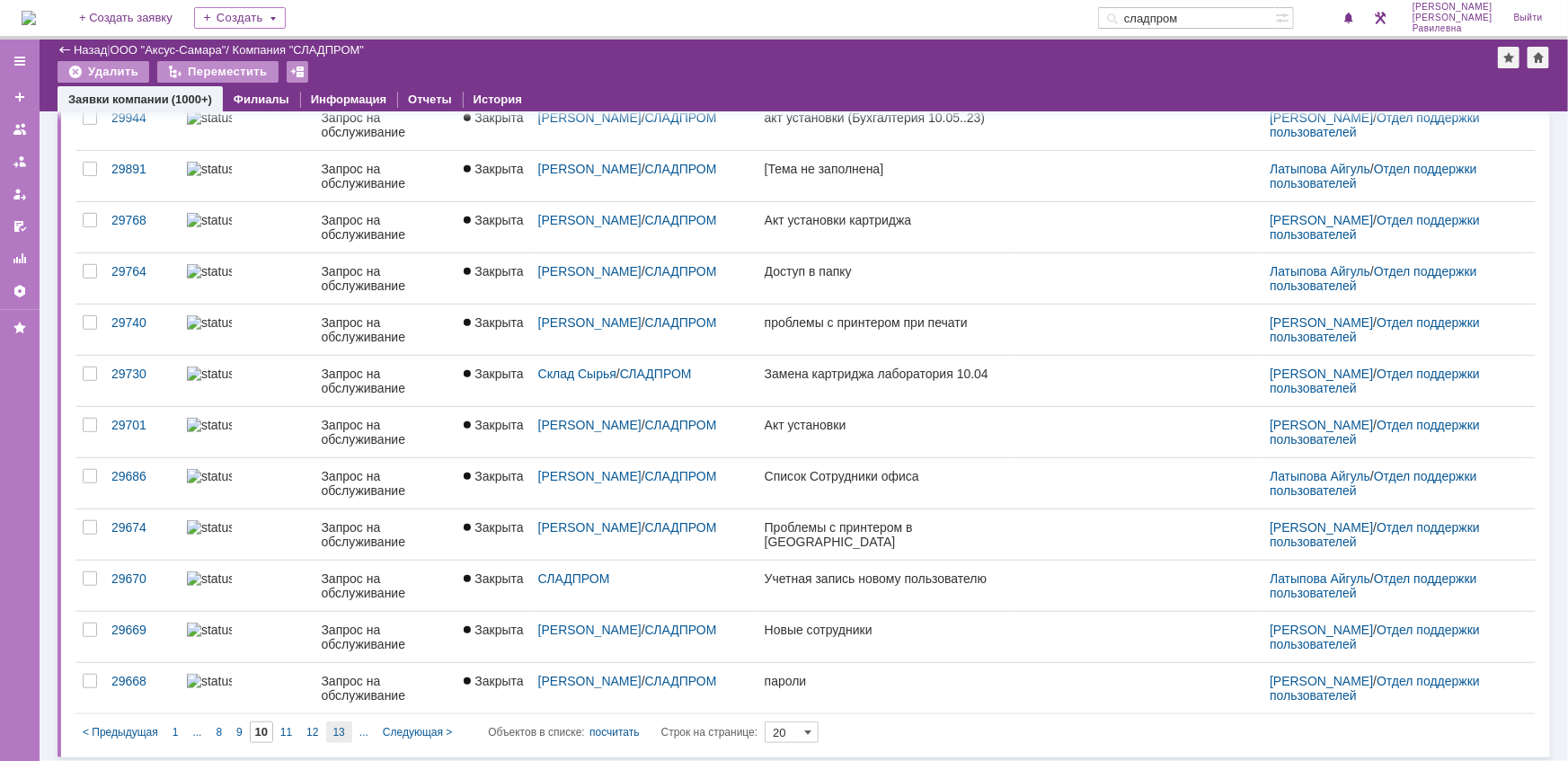
click at [342, 726] on span "13" at bounding box center [339, 732] width 11 height 12
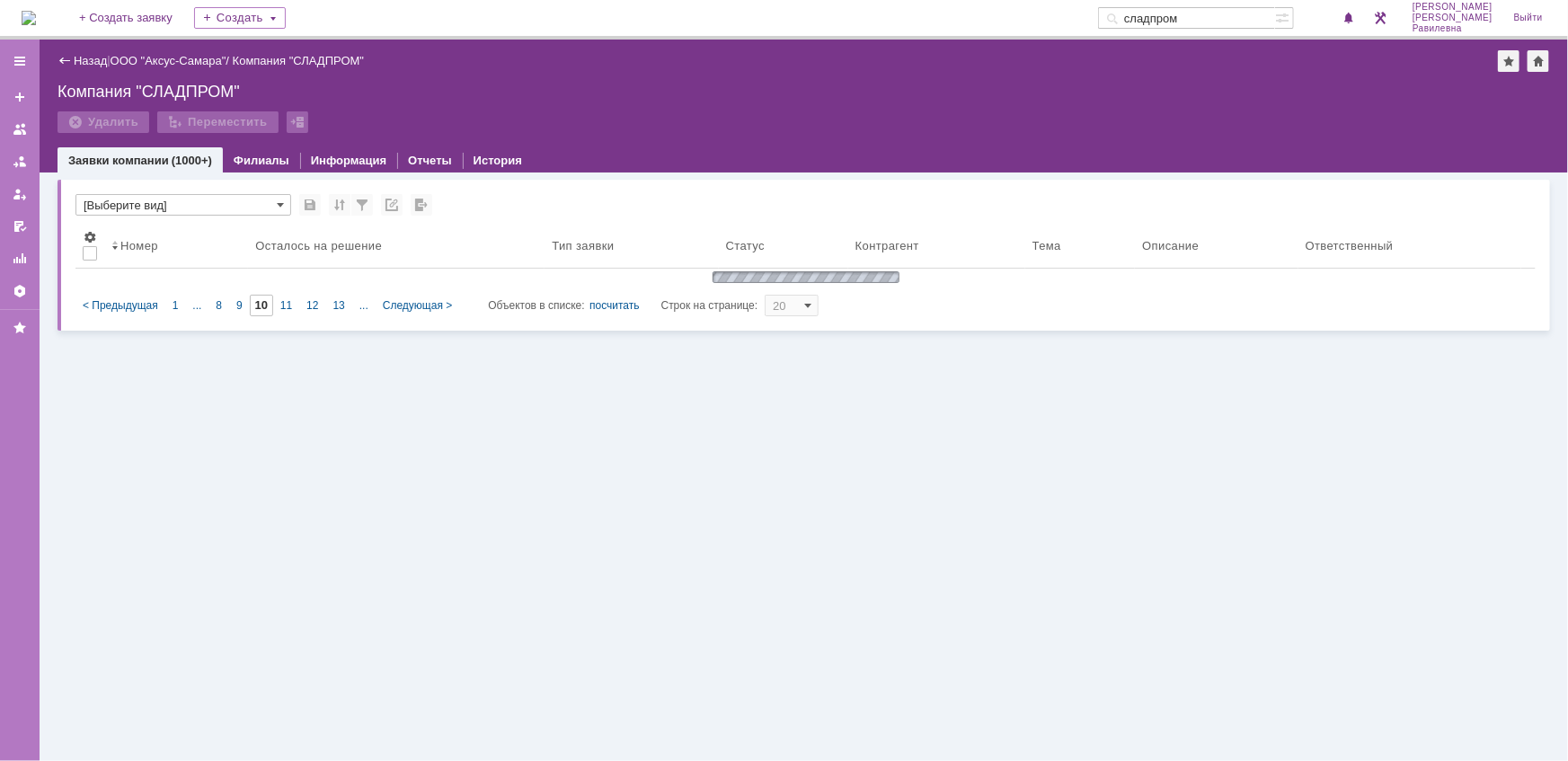
type input "13"
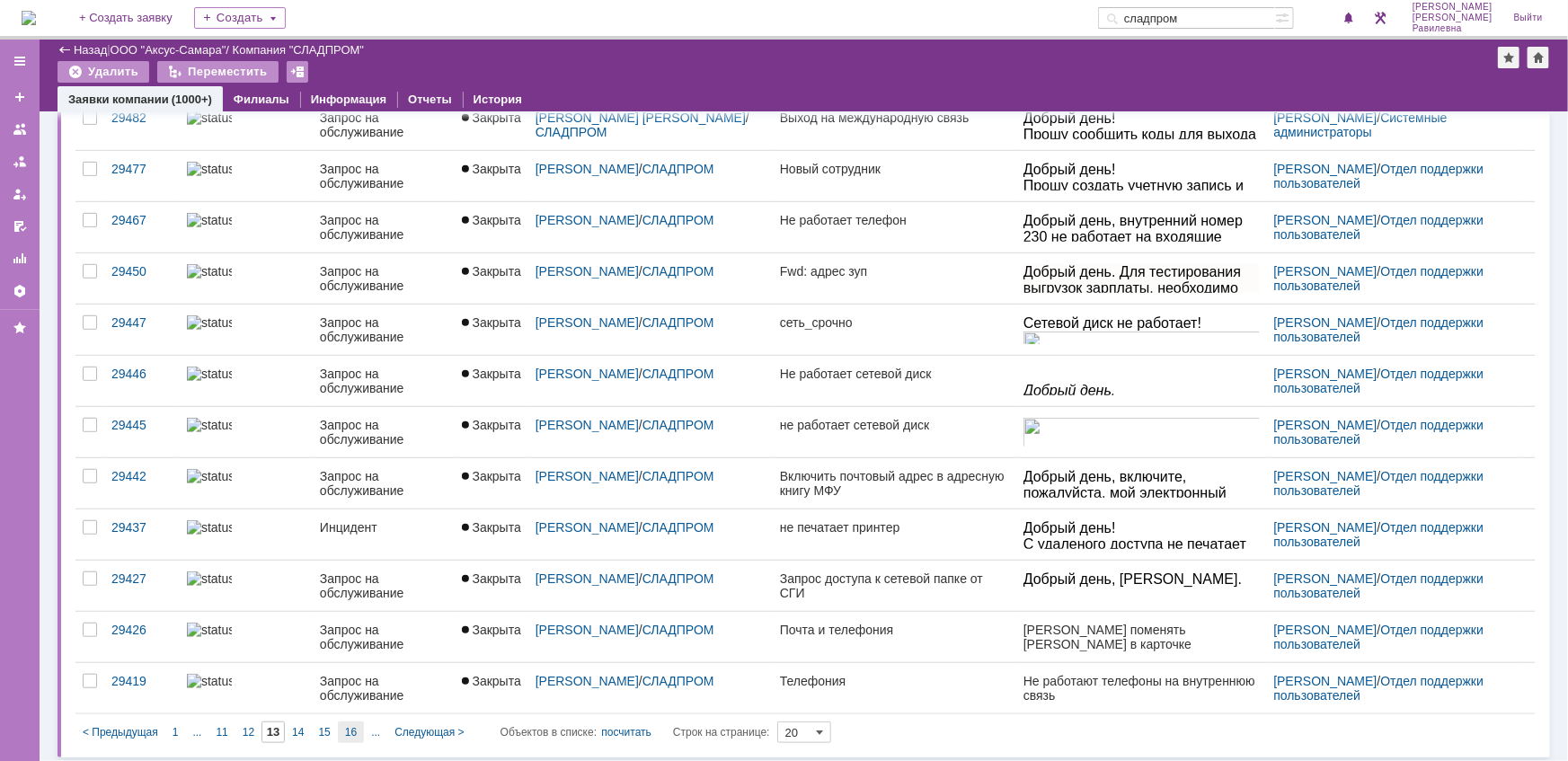
click at [351, 726] on span "16" at bounding box center [351, 732] width 11 height 12
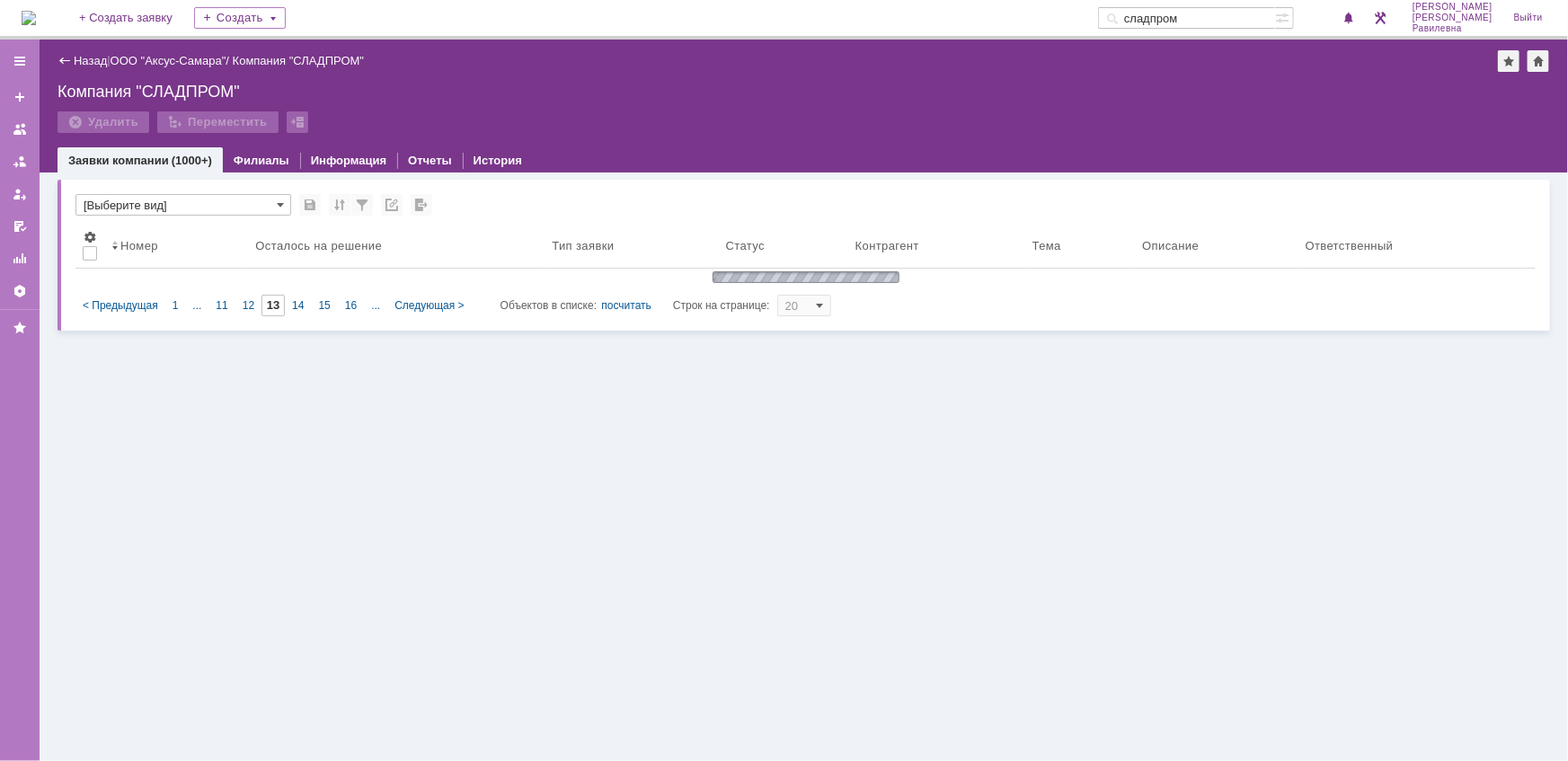
type input "16"
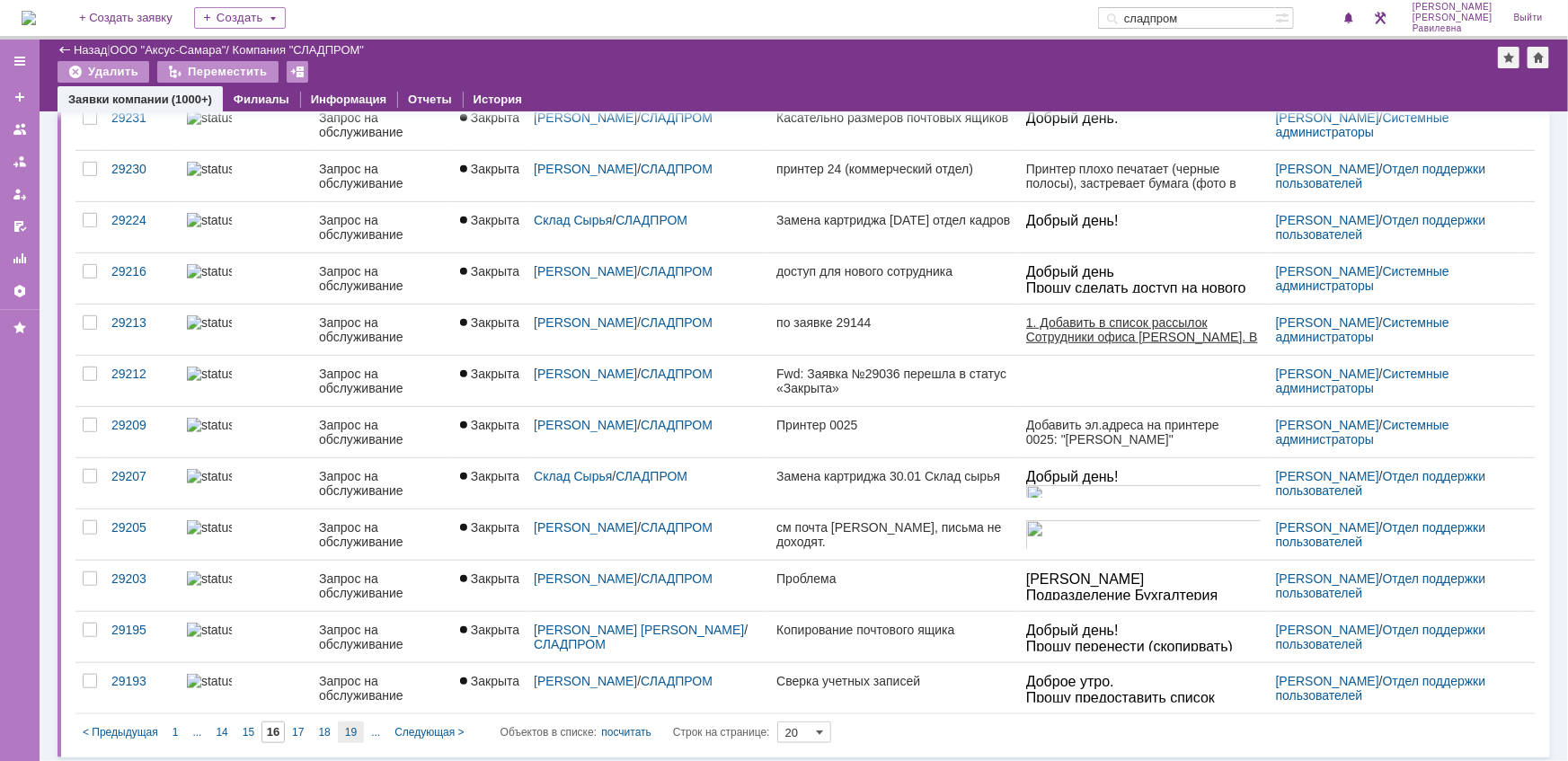
click at [355, 729] on span "19" at bounding box center [351, 732] width 11 height 12
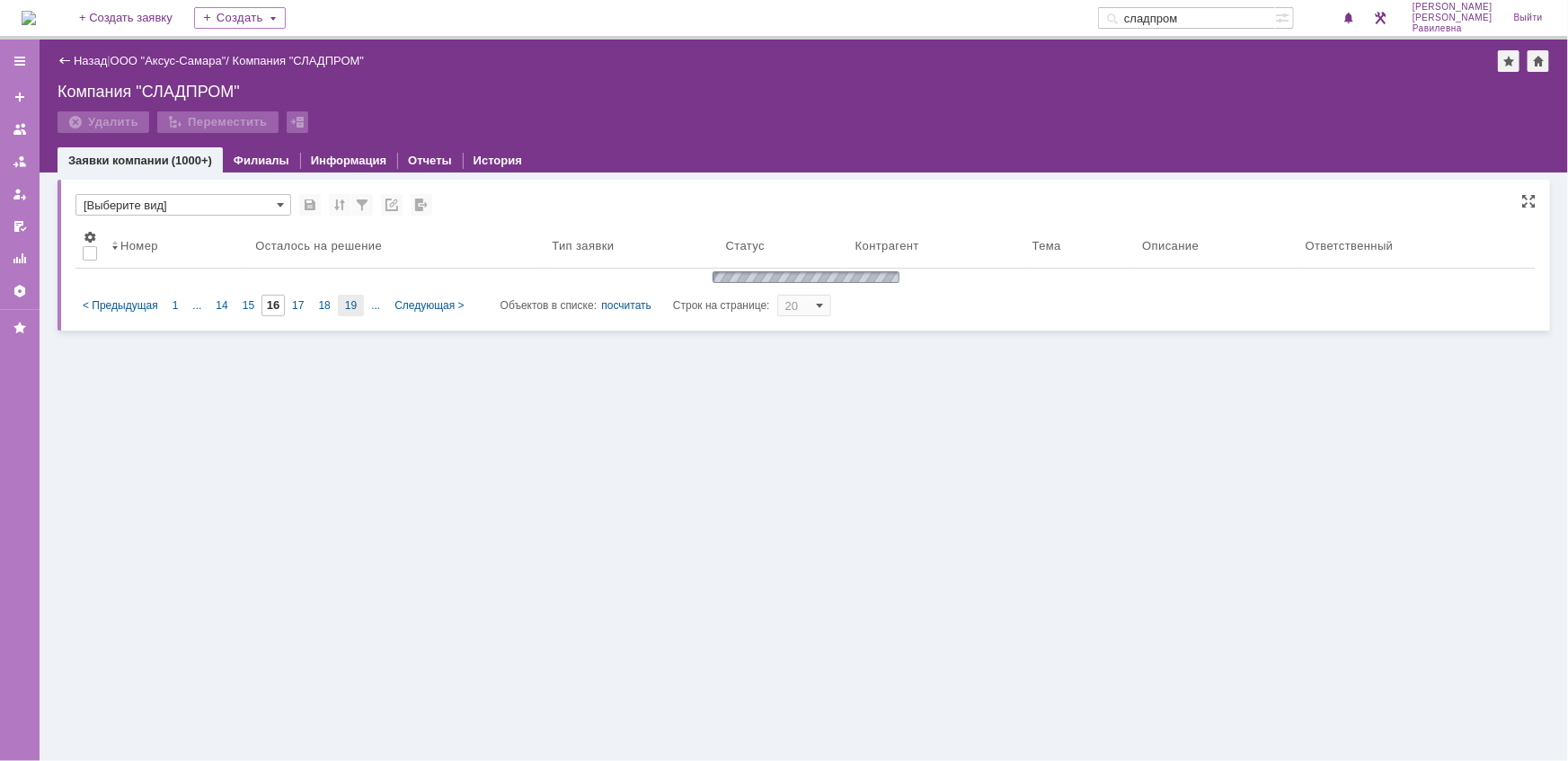
type input "19"
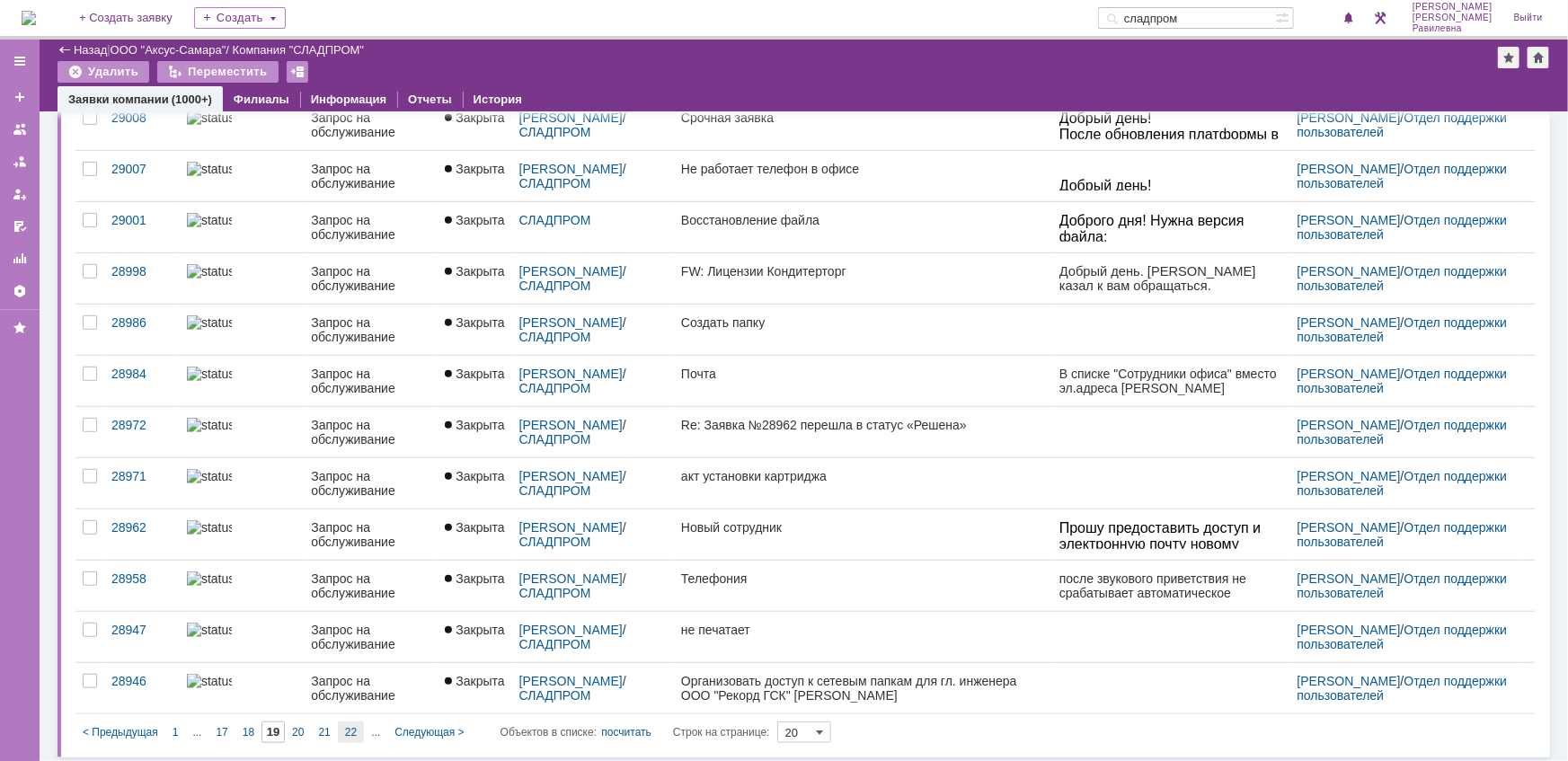
click at [351, 726] on span "22" at bounding box center [351, 732] width 11 height 12
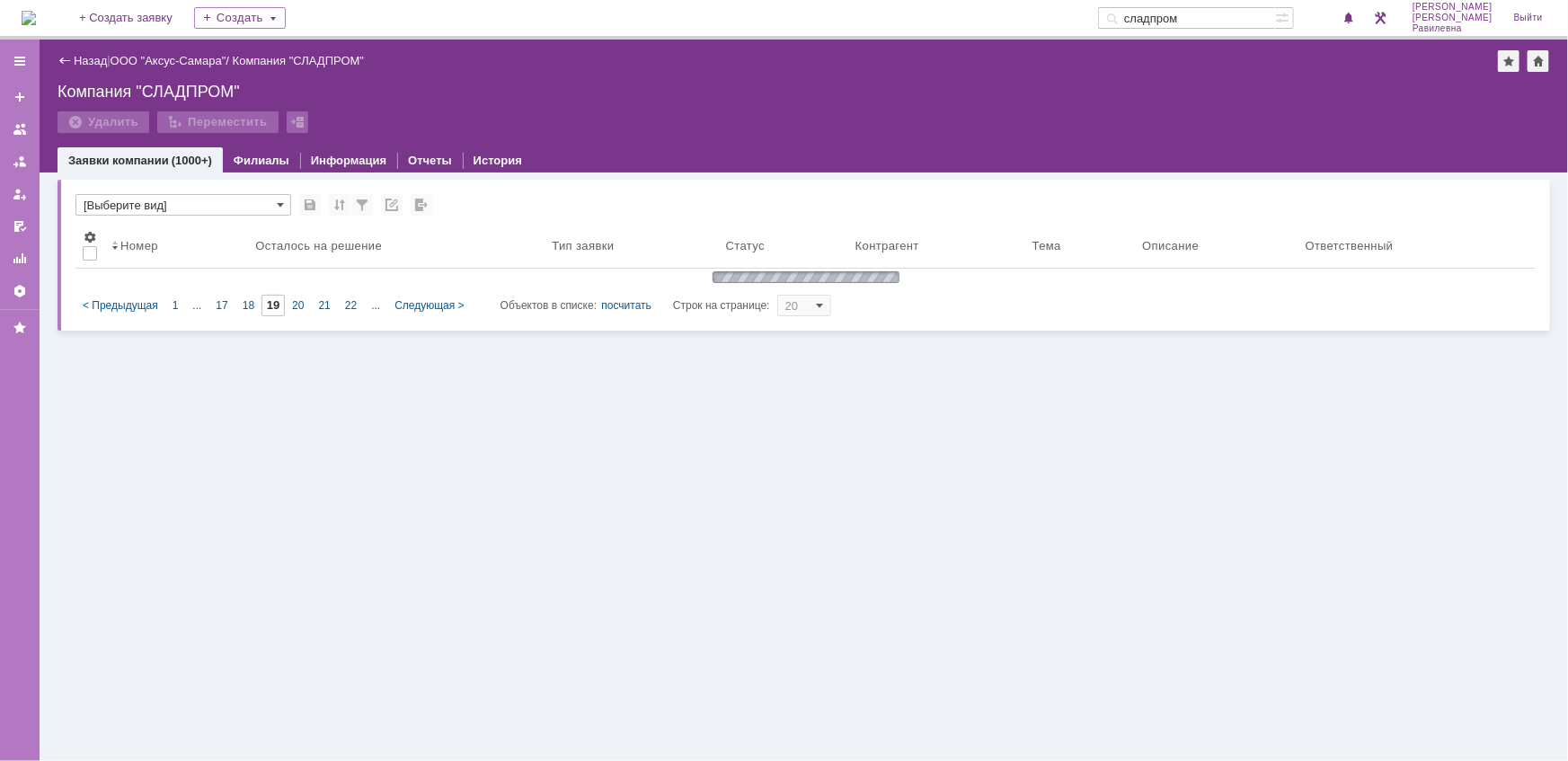
type input "22"
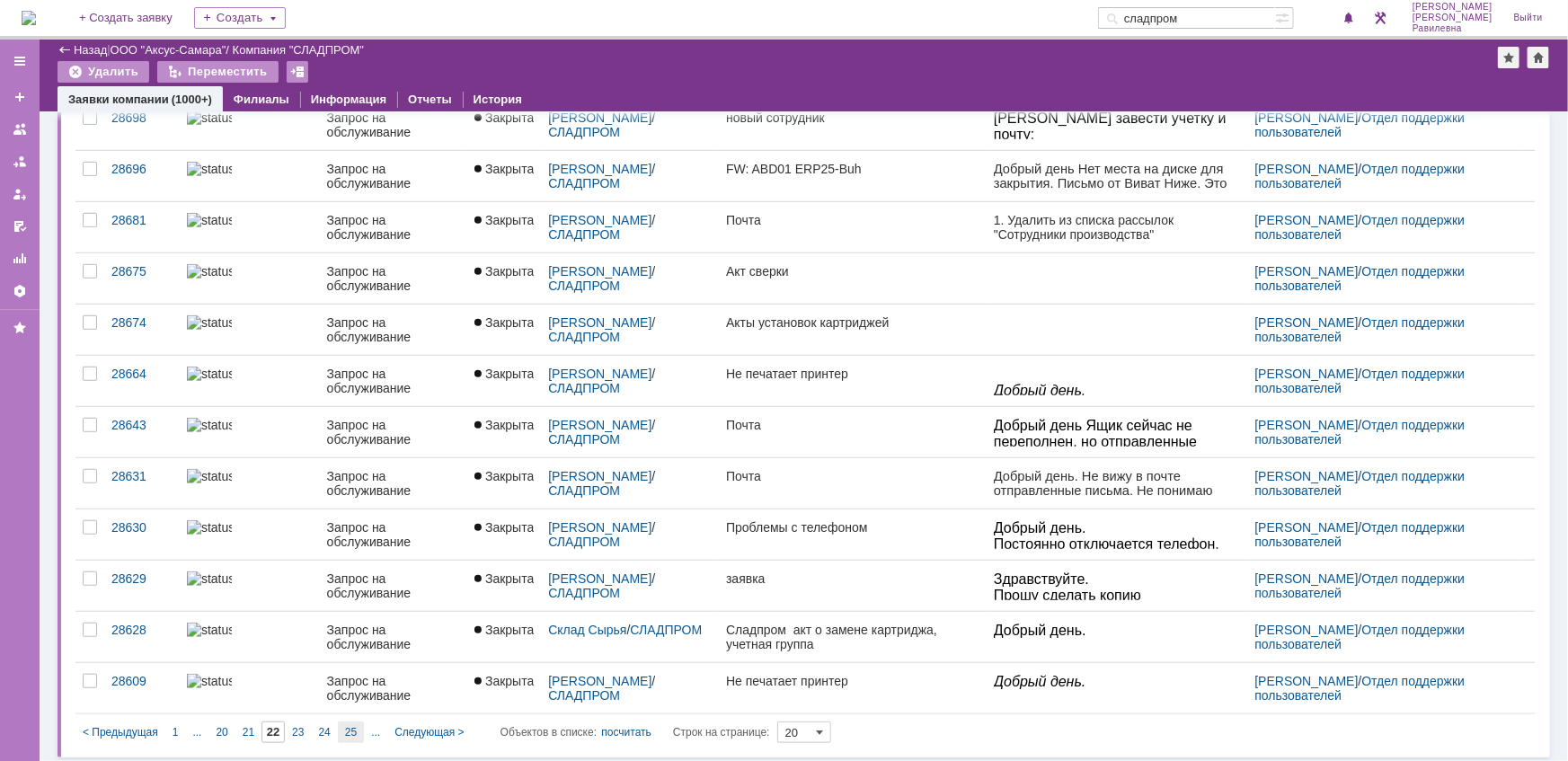
click at [356, 728] on div "25" at bounding box center [351, 732] width 26 height 22
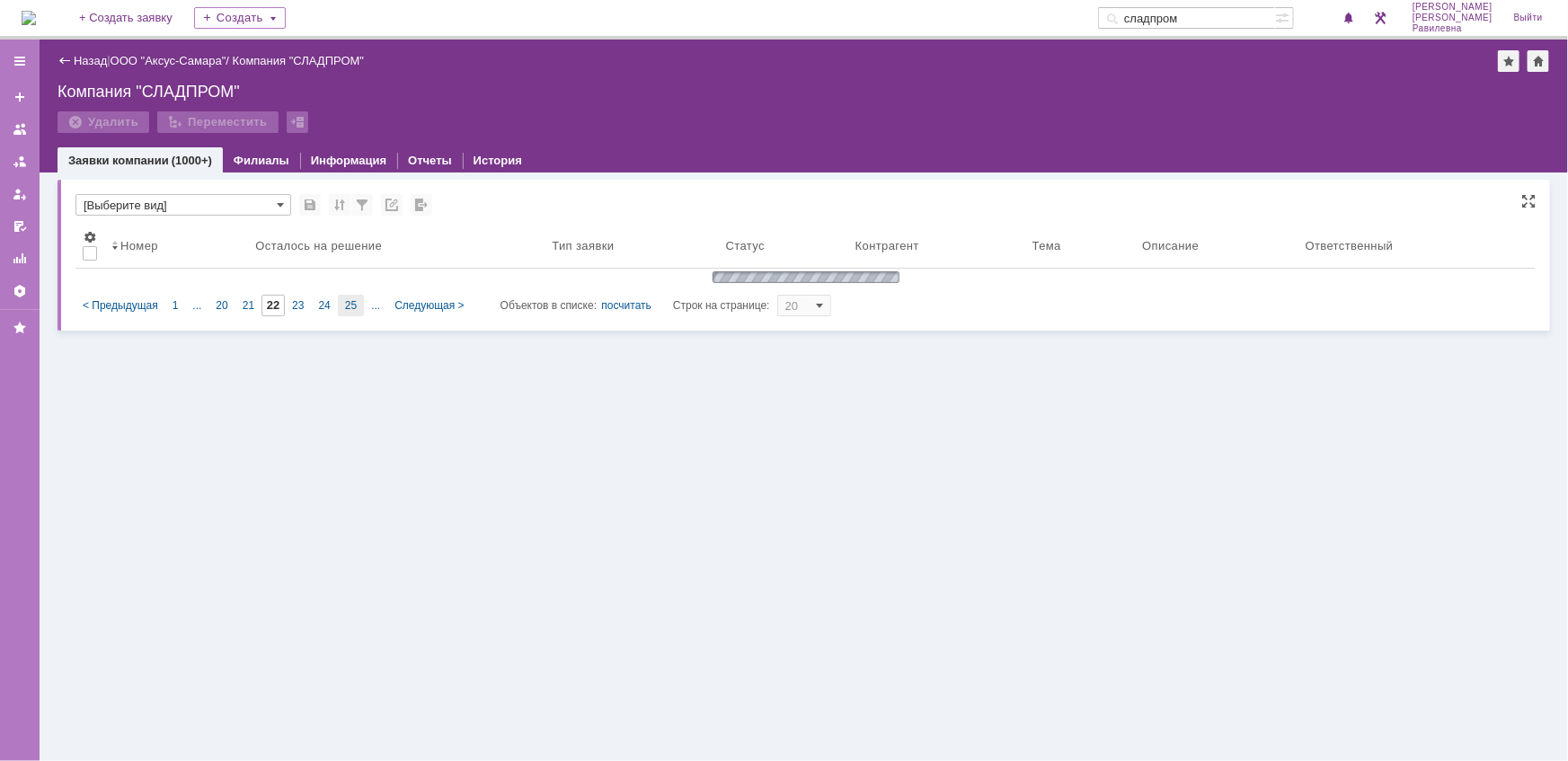
type input "25"
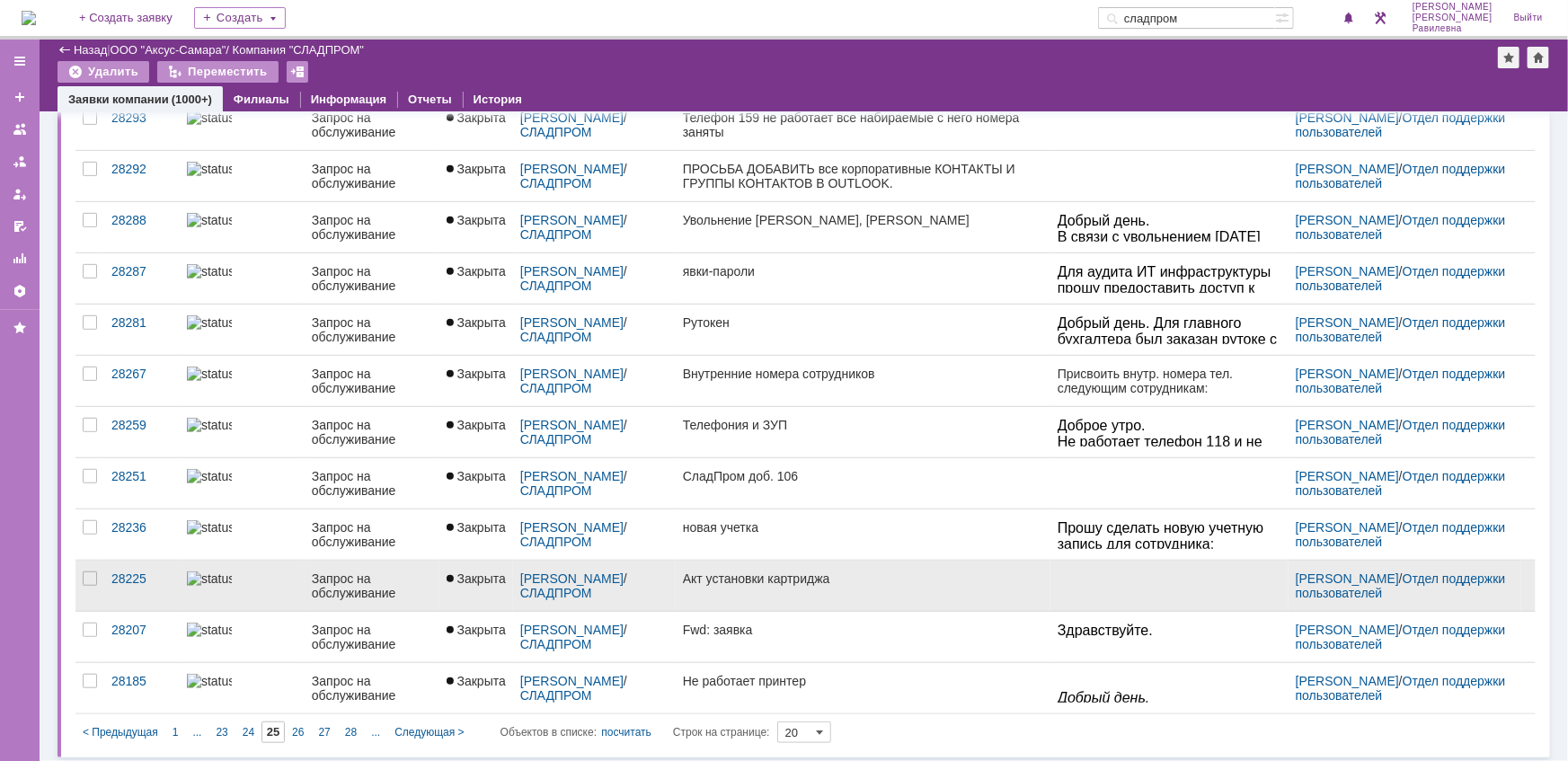
click at [350, 574] on div "Запрос на обслуживание" at bounding box center [371, 585] width 120 height 28
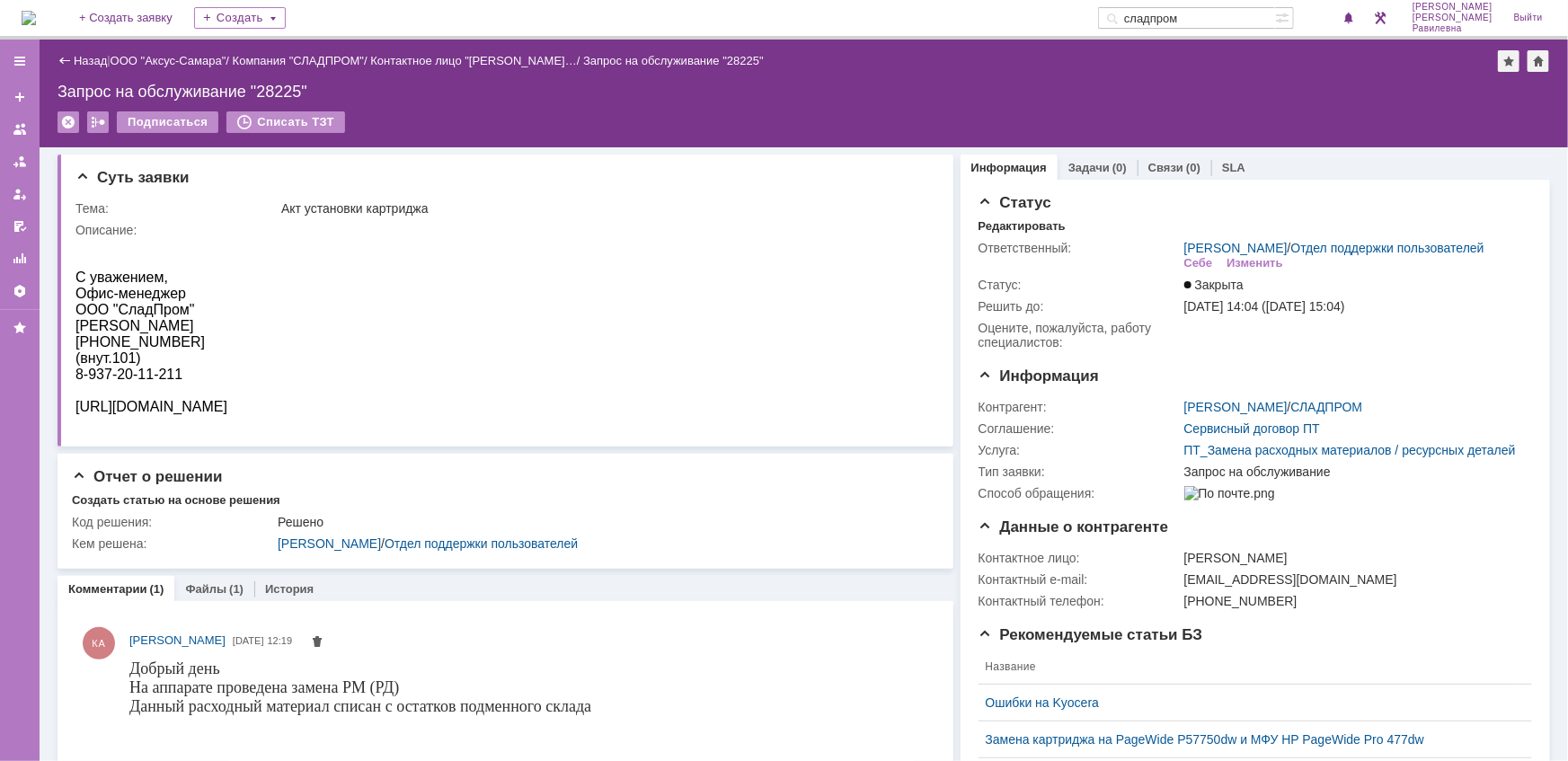
click at [87, 67] on div "Назад | ООО "Аксус-Самара" / Компания "СЛАДПРОМ" / Контактное лицо "Хименко Окс…" at bounding box center [803, 61] width 1492 height 22
click at [86, 63] on link "Назад" at bounding box center [90, 61] width 33 height 13
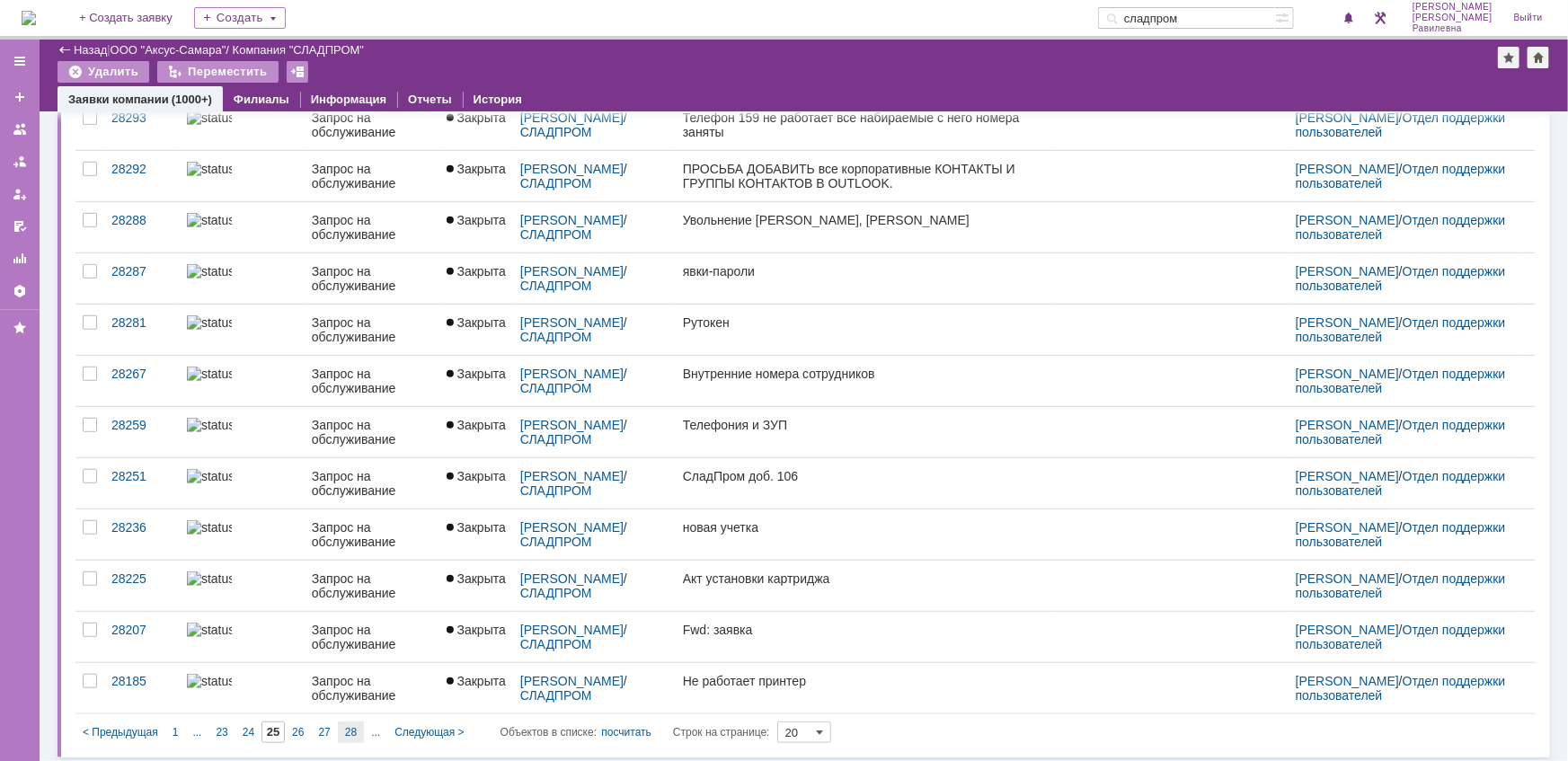
click at [353, 732] on span "28" at bounding box center [351, 732] width 11 height 12
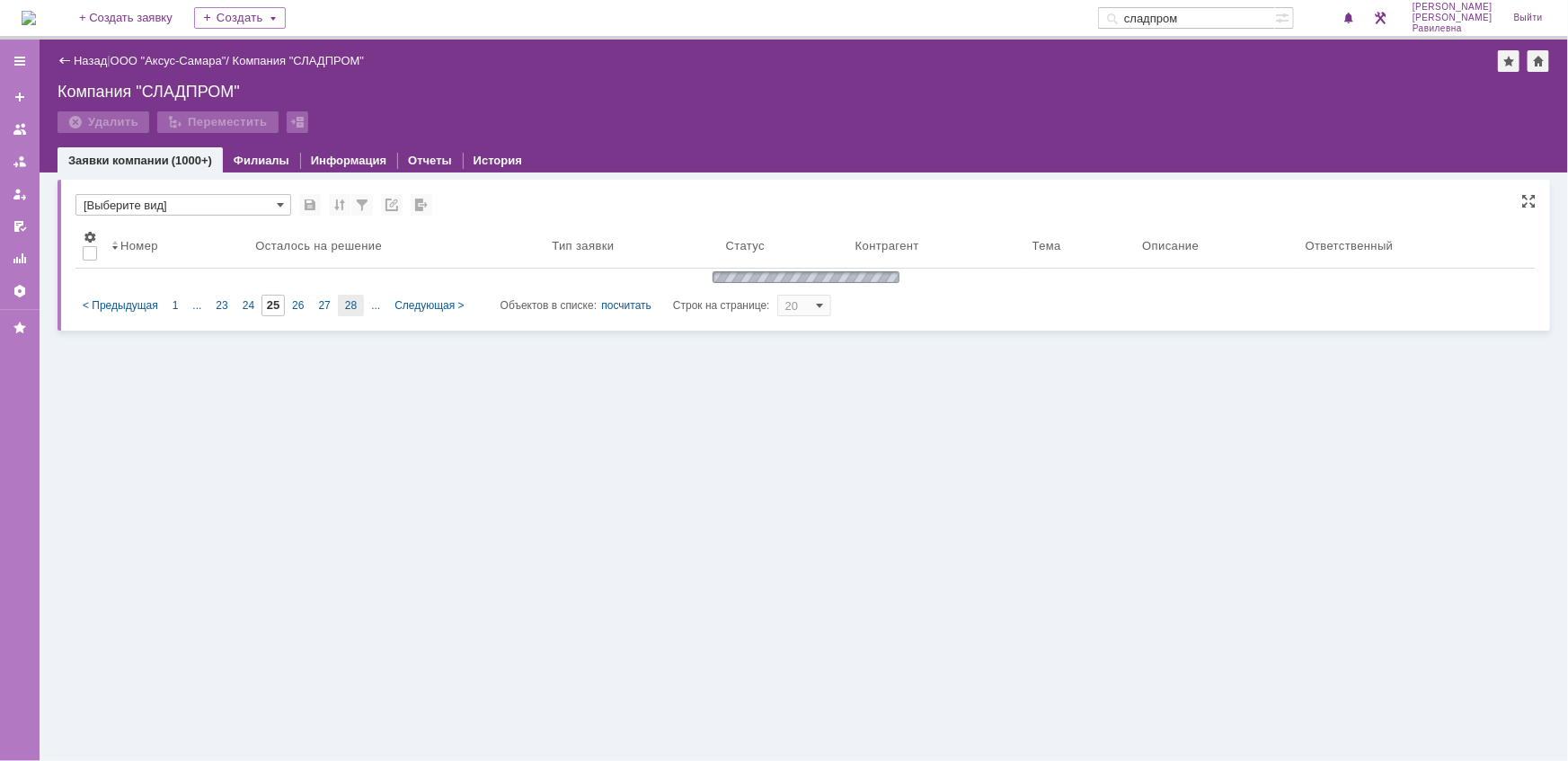
type input "28"
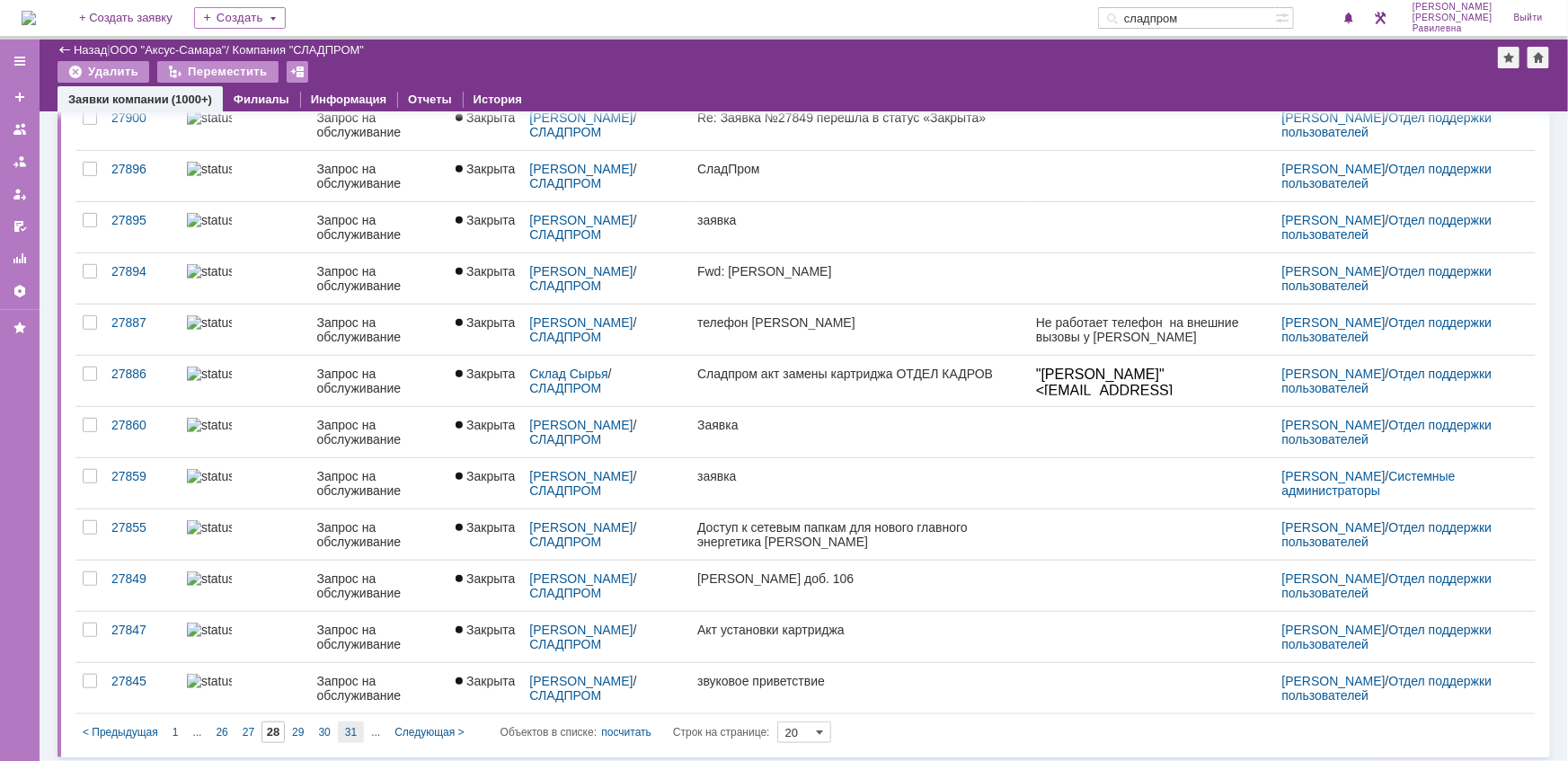
click at [349, 728] on span "31" at bounding box center [351, 732] width 11 height 12
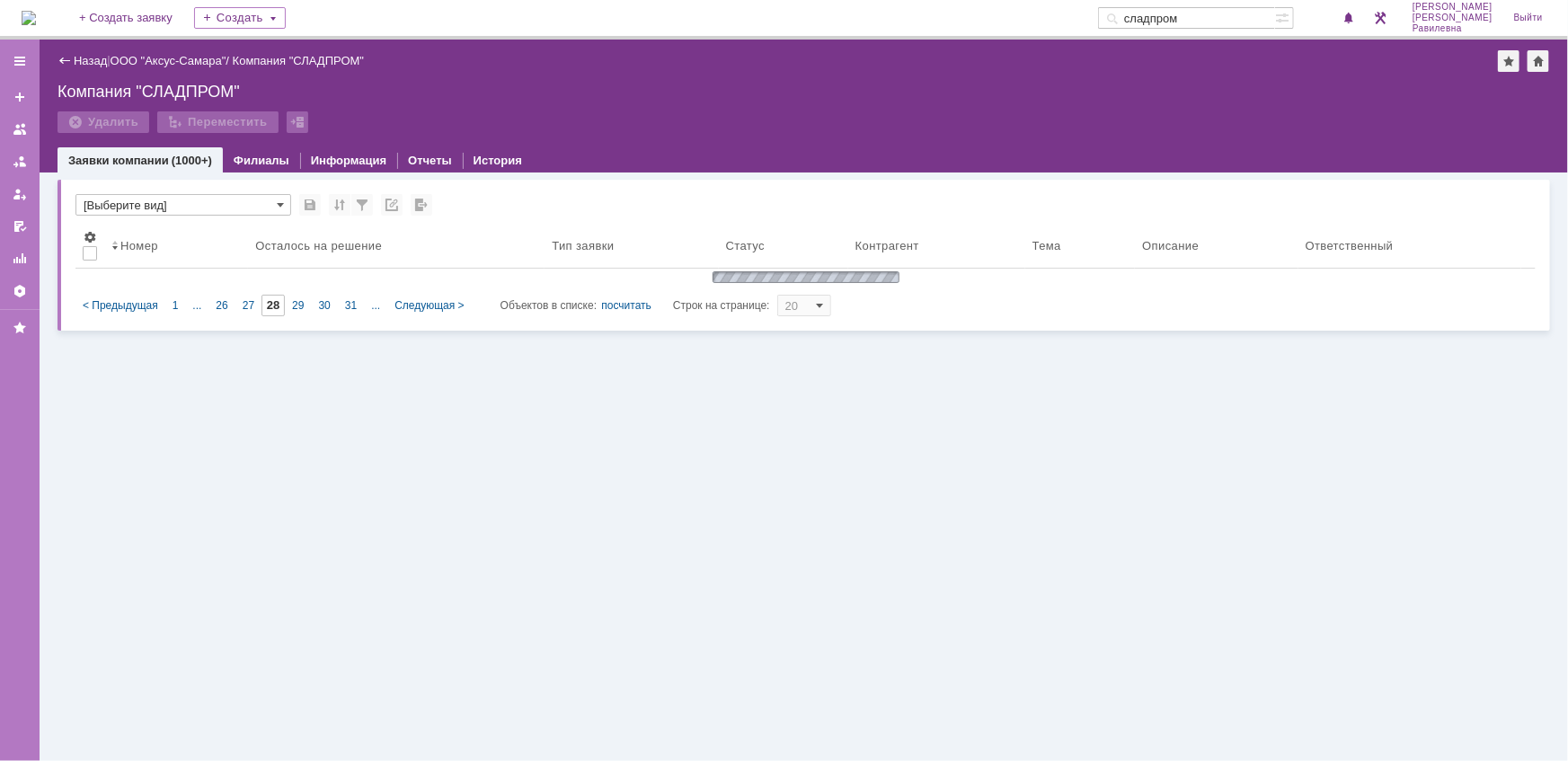
type input "31"
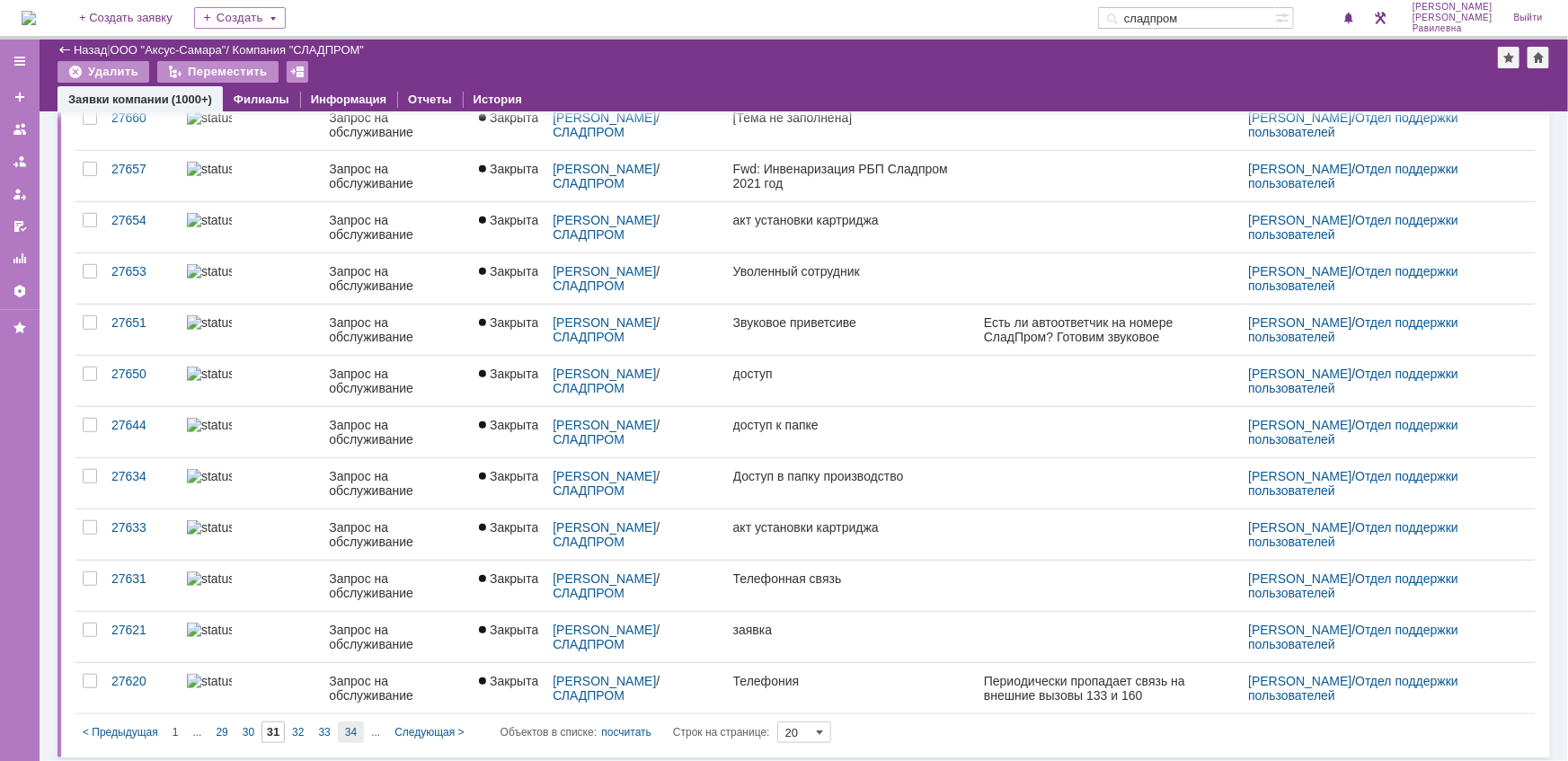
click at [353, 727] on span "34" at bounding box center [351, 732] width 11 height 12
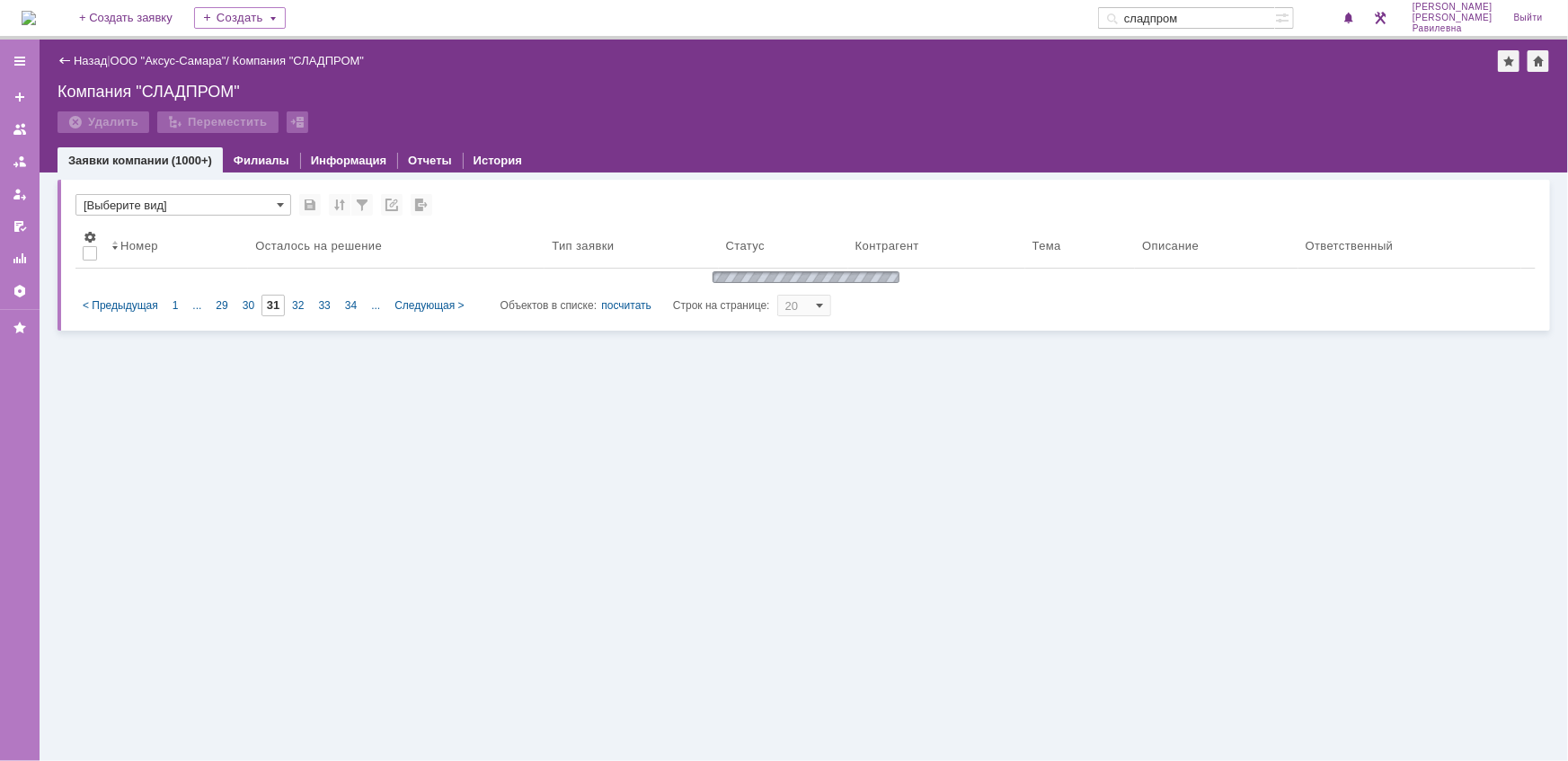
type input "34"
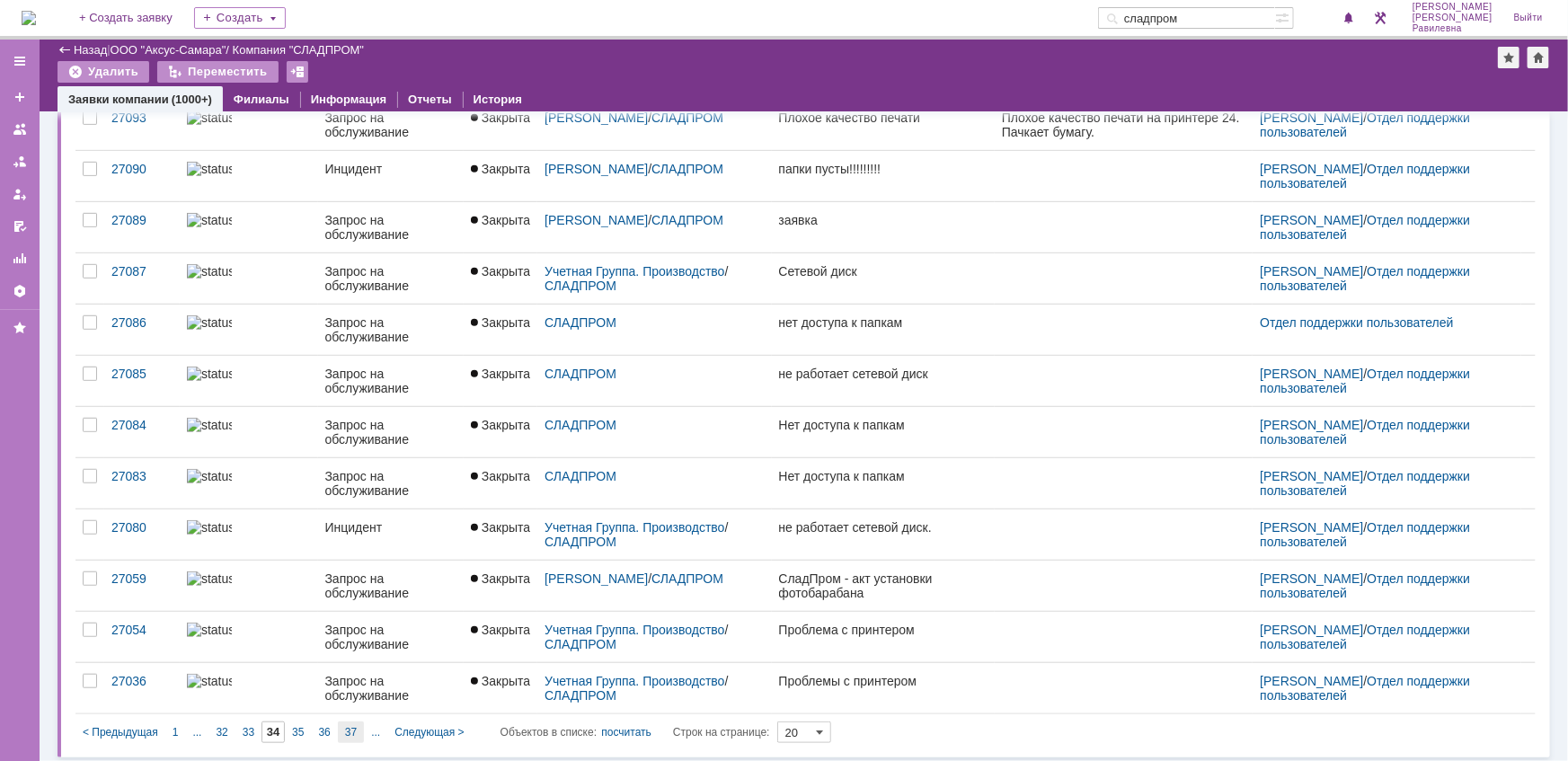
click at [356, 721] on div "37" at bounding box center [351, 732] width 26 height 22
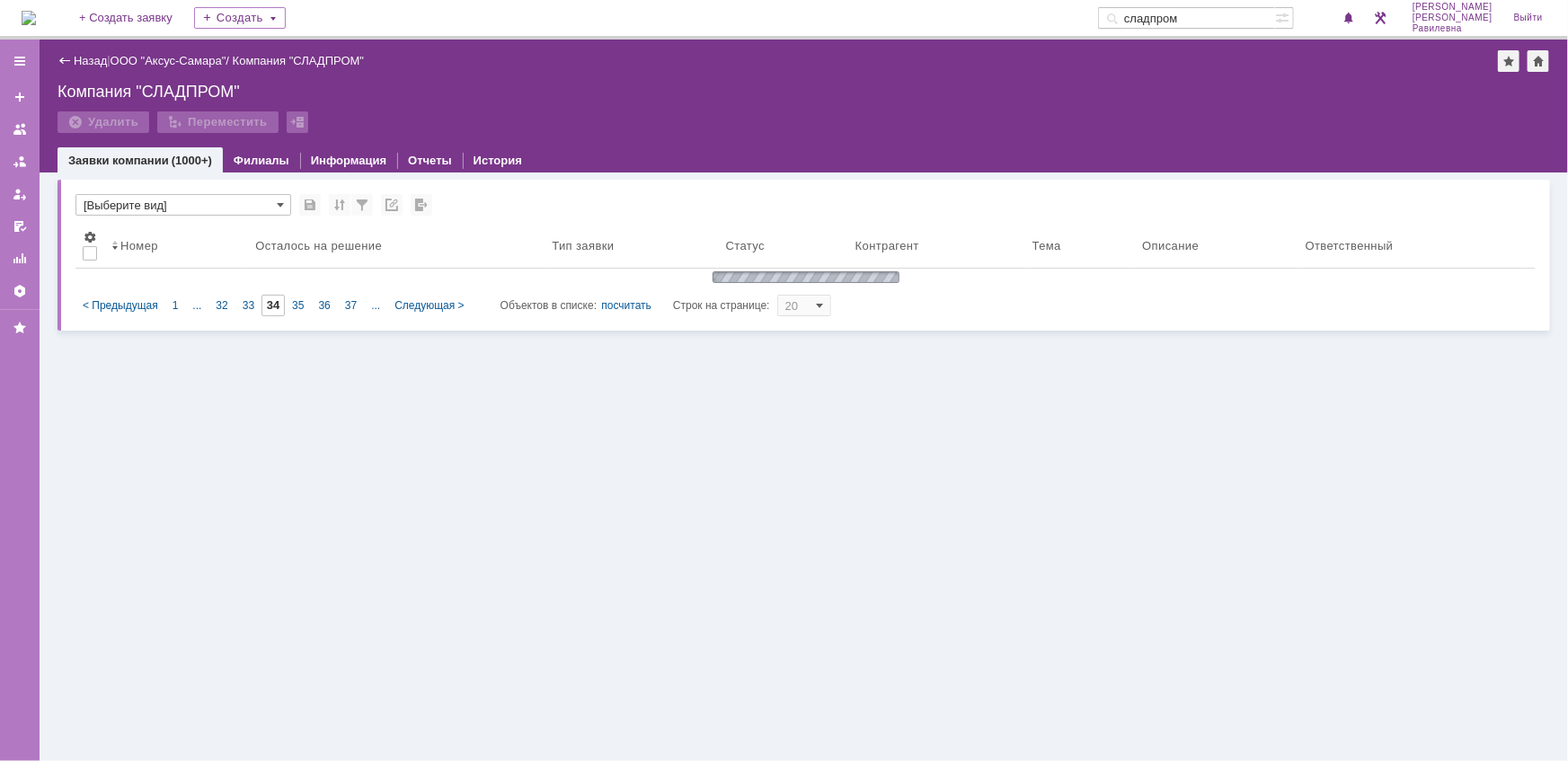
type input "37"
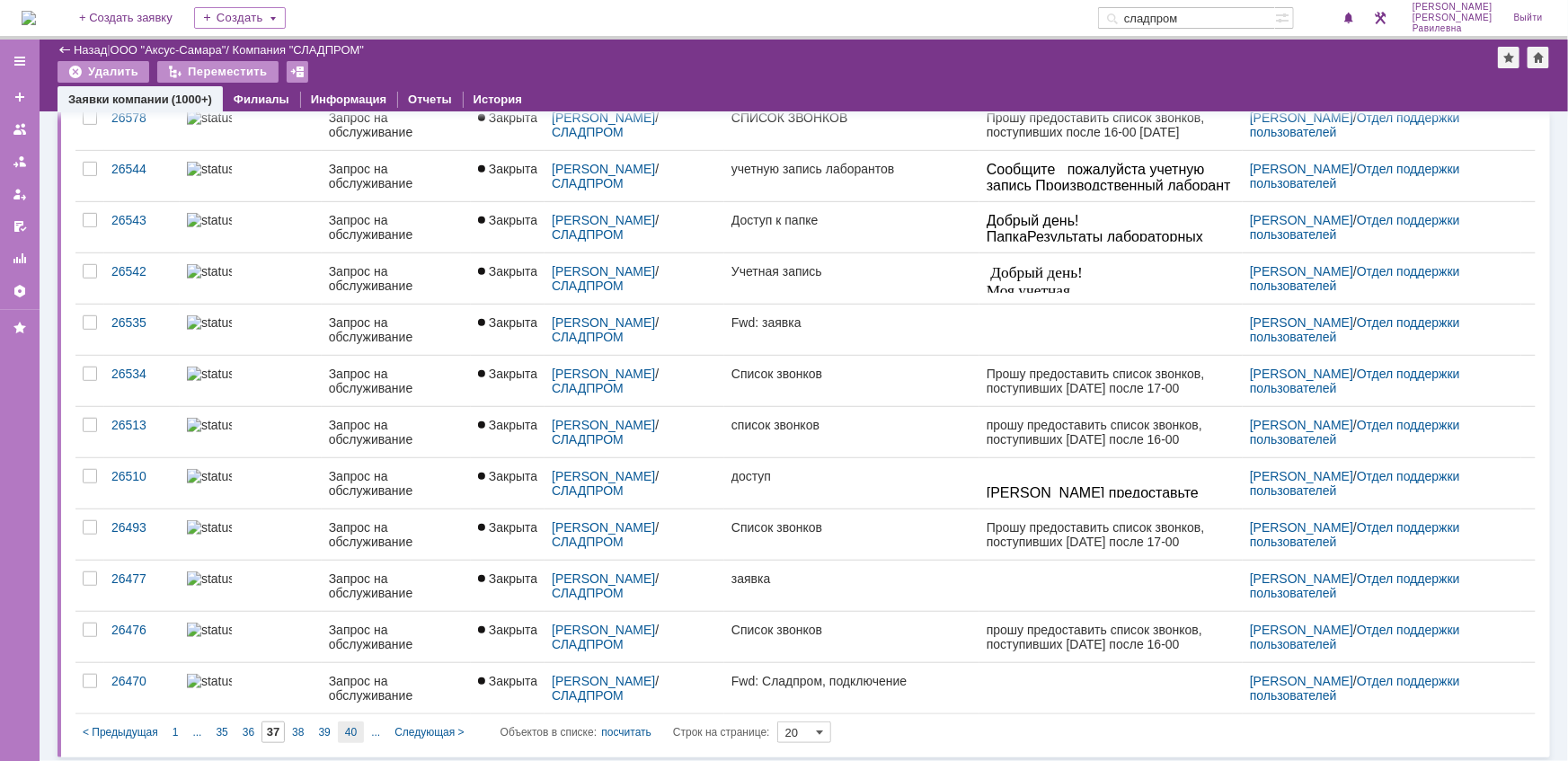
click at [350, 729] on span "40" at bounding box center [351, 732] width 11 height 12
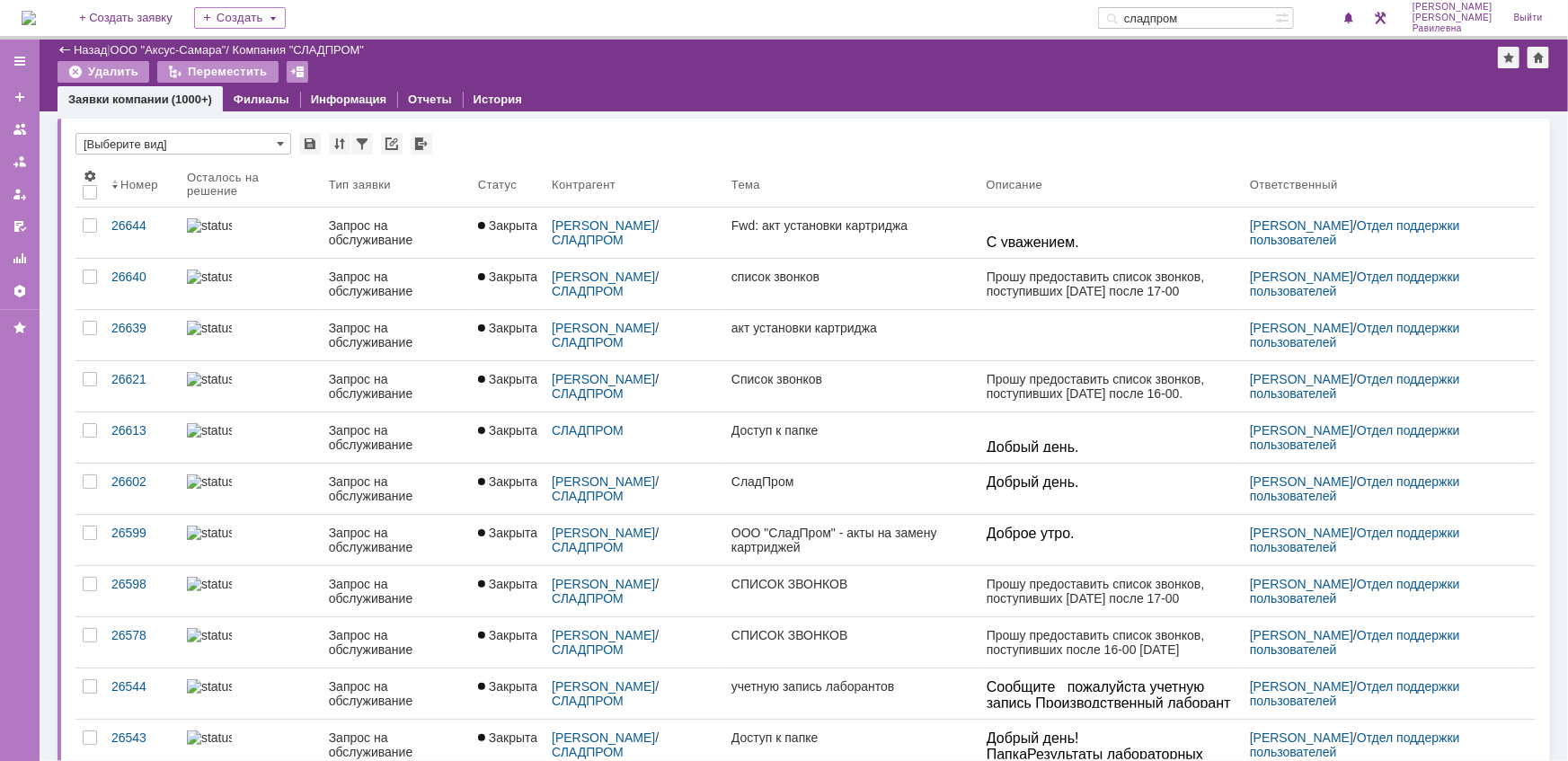
type input "40"
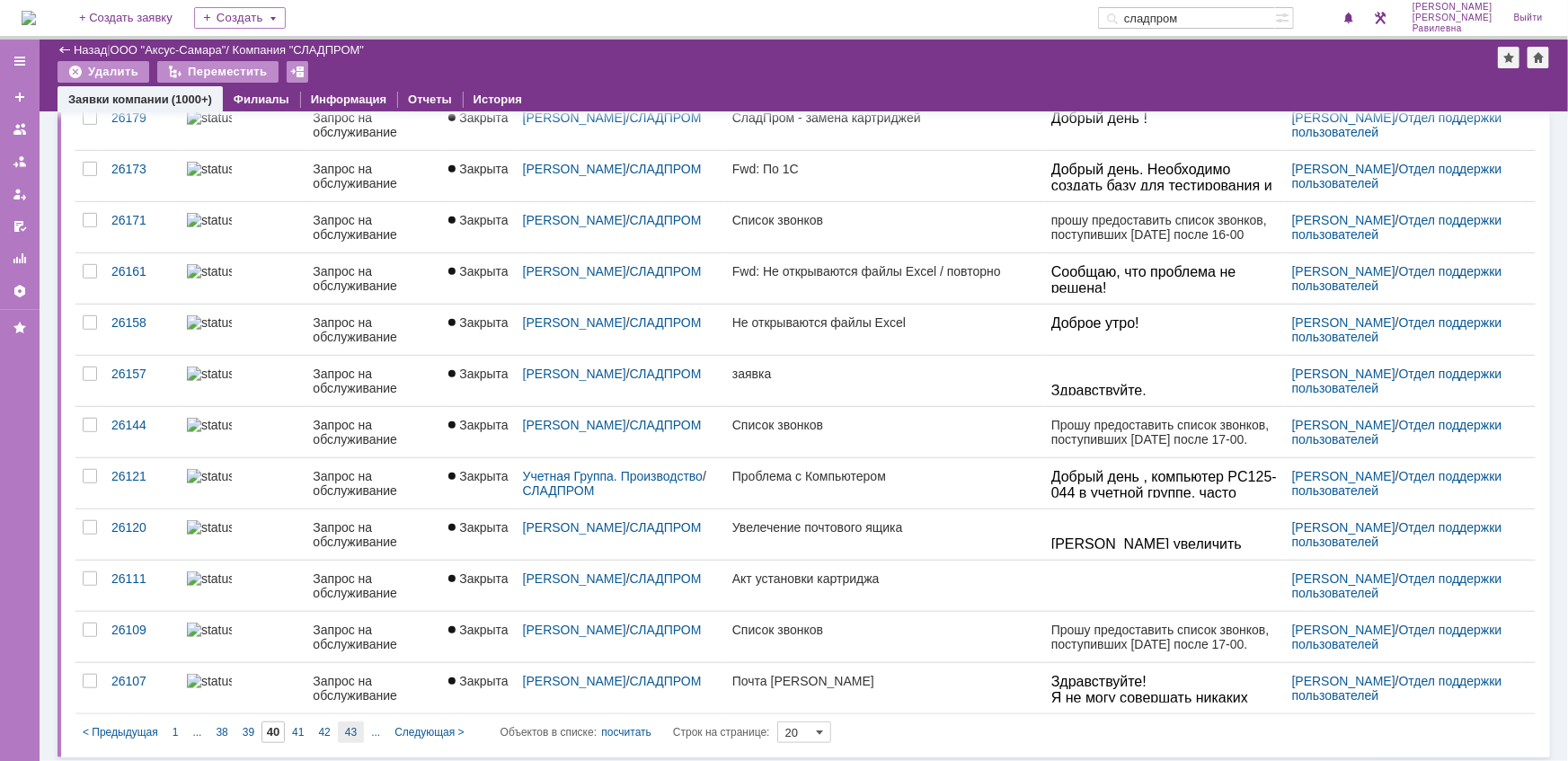
click at [357, 722] on div "43" at bounding box center [351, 732] width 26 height 22
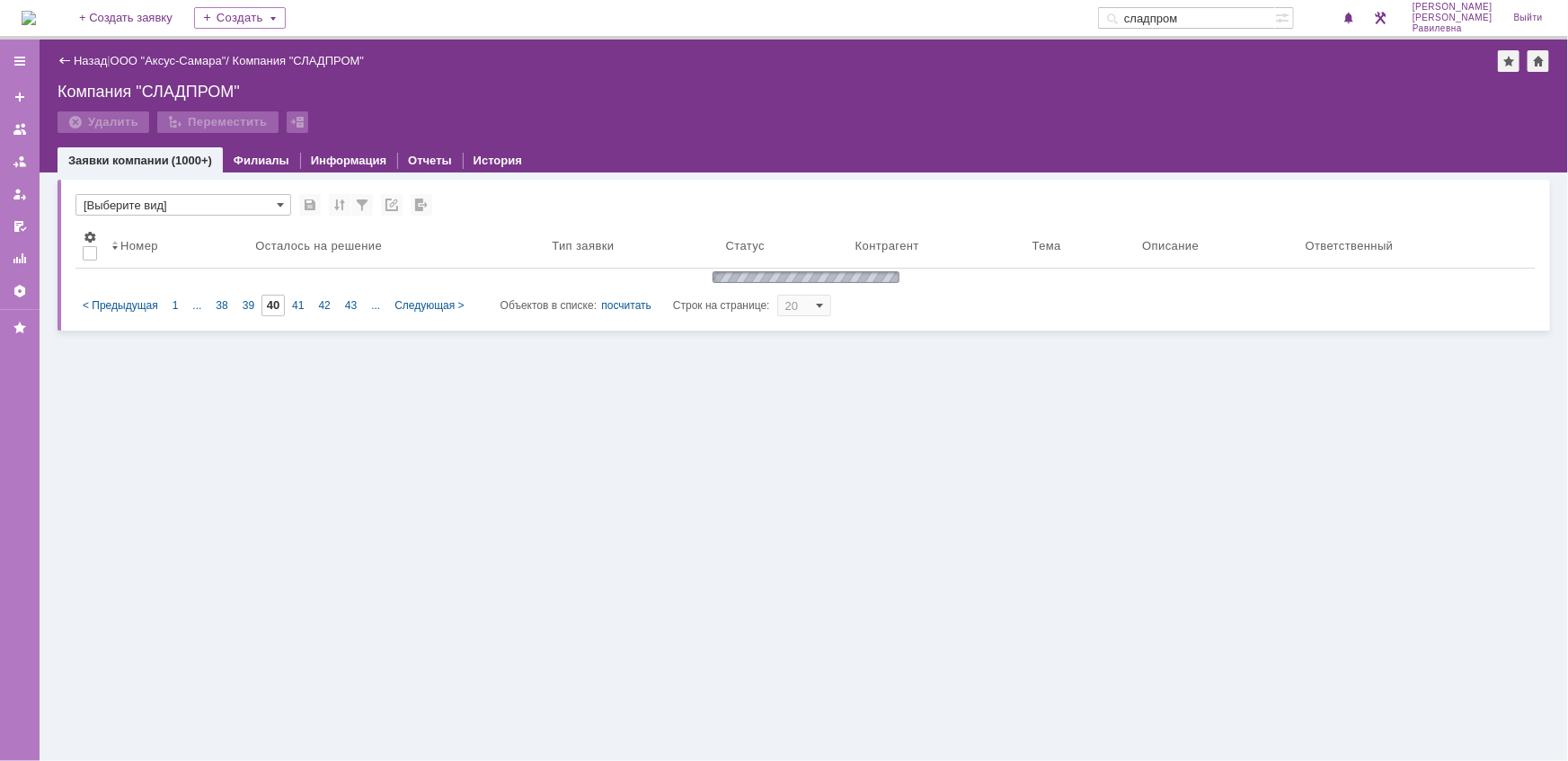
type input "43"
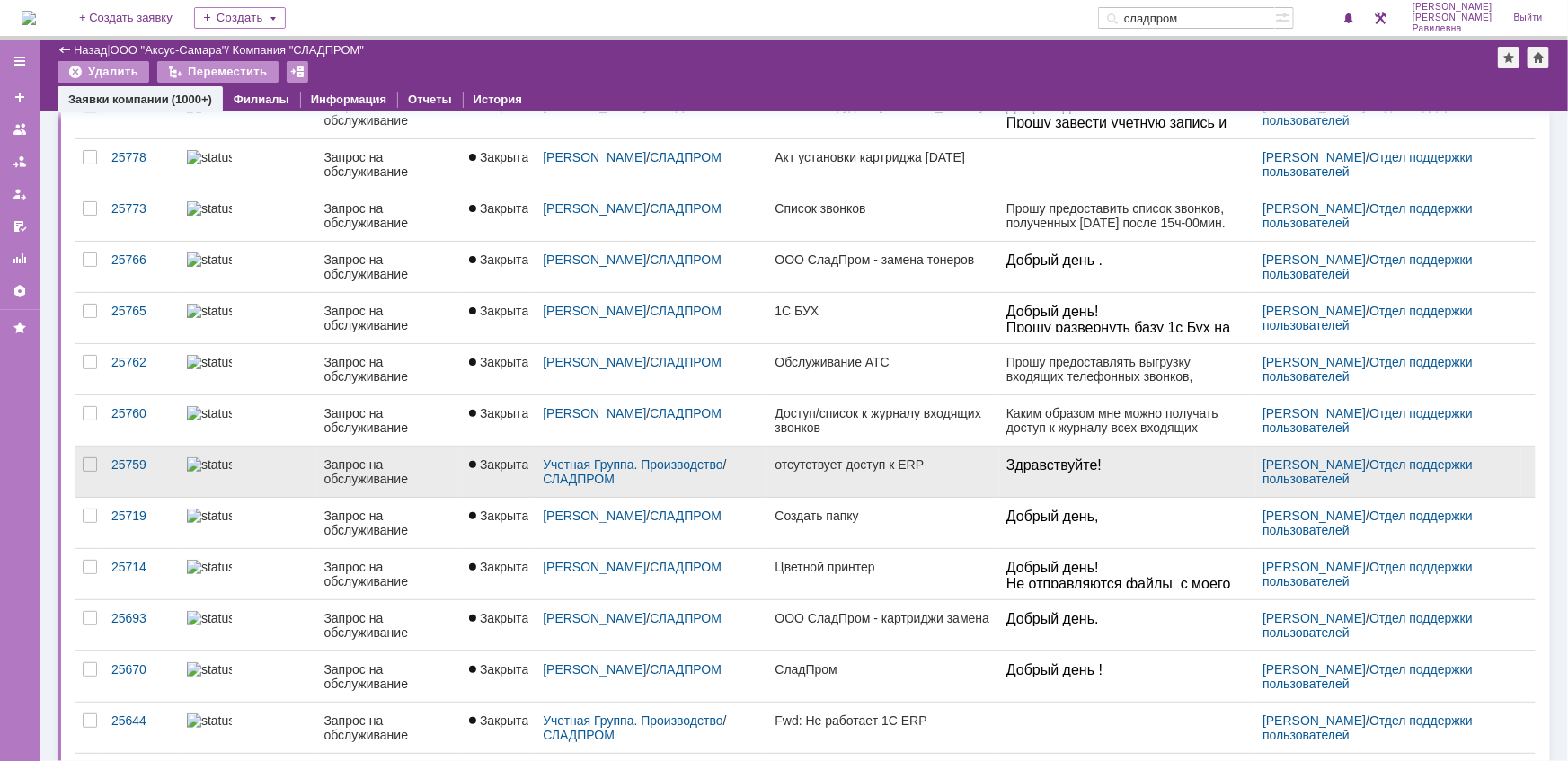
click at [369, 476] on div "Запрос на обслуживание" at bounding box center [388, 472] width 131 height 28
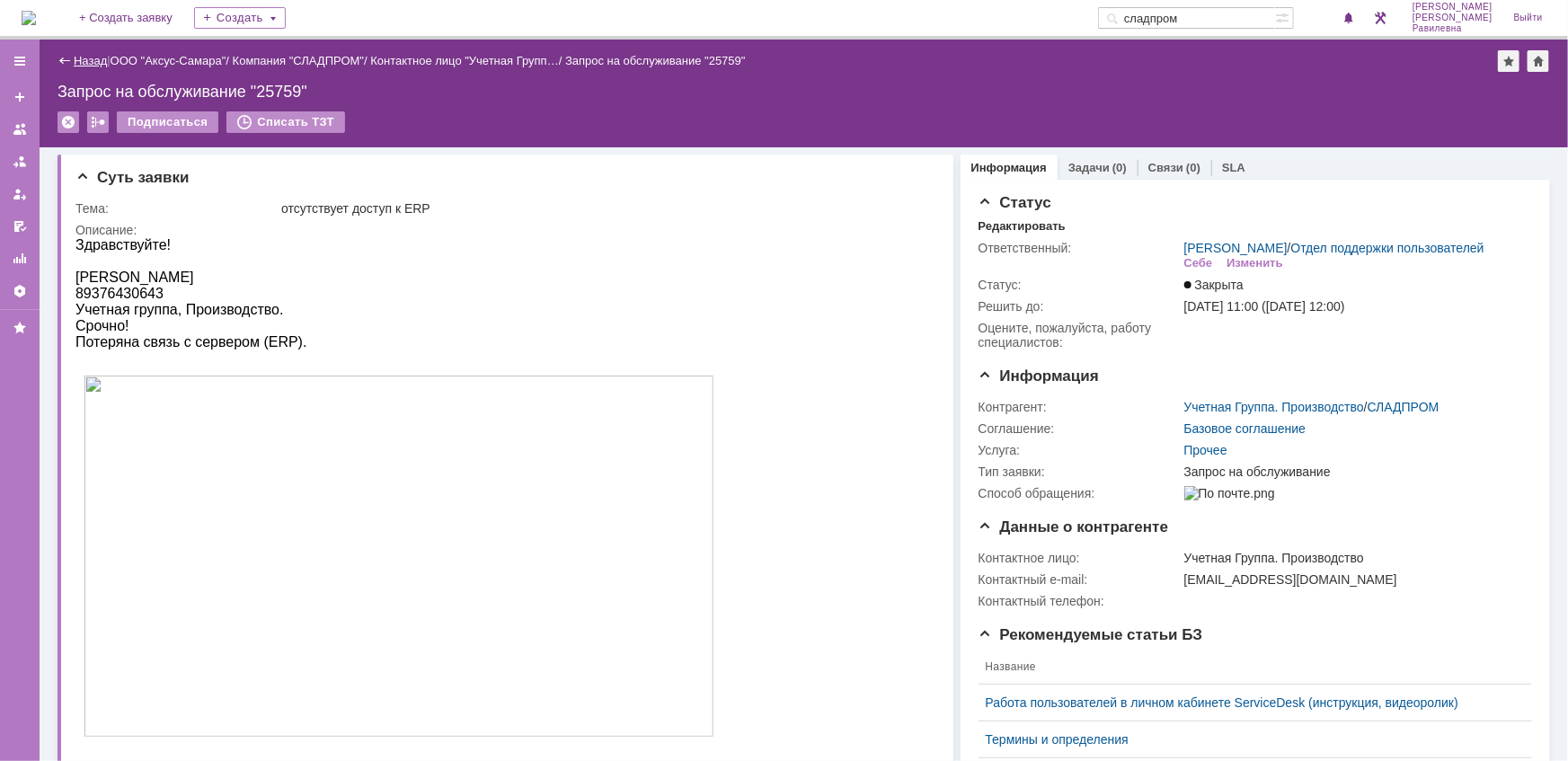
click at [84, 61] on link "Назад" at bounding box center [90, 61] width 33 height 13
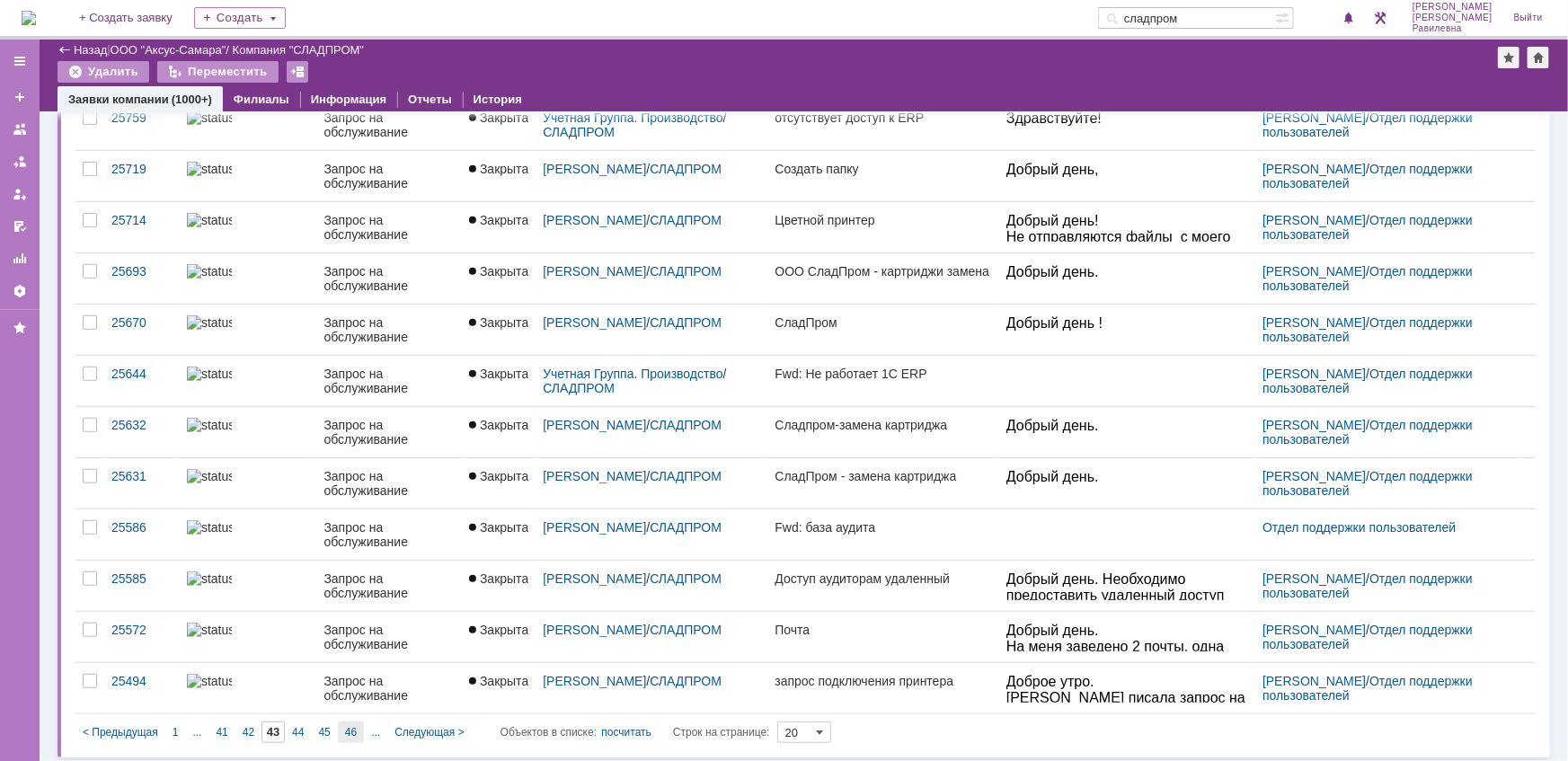
click at [355, 726] on span "46" at bounding box center [351, 732] width 11 height 12
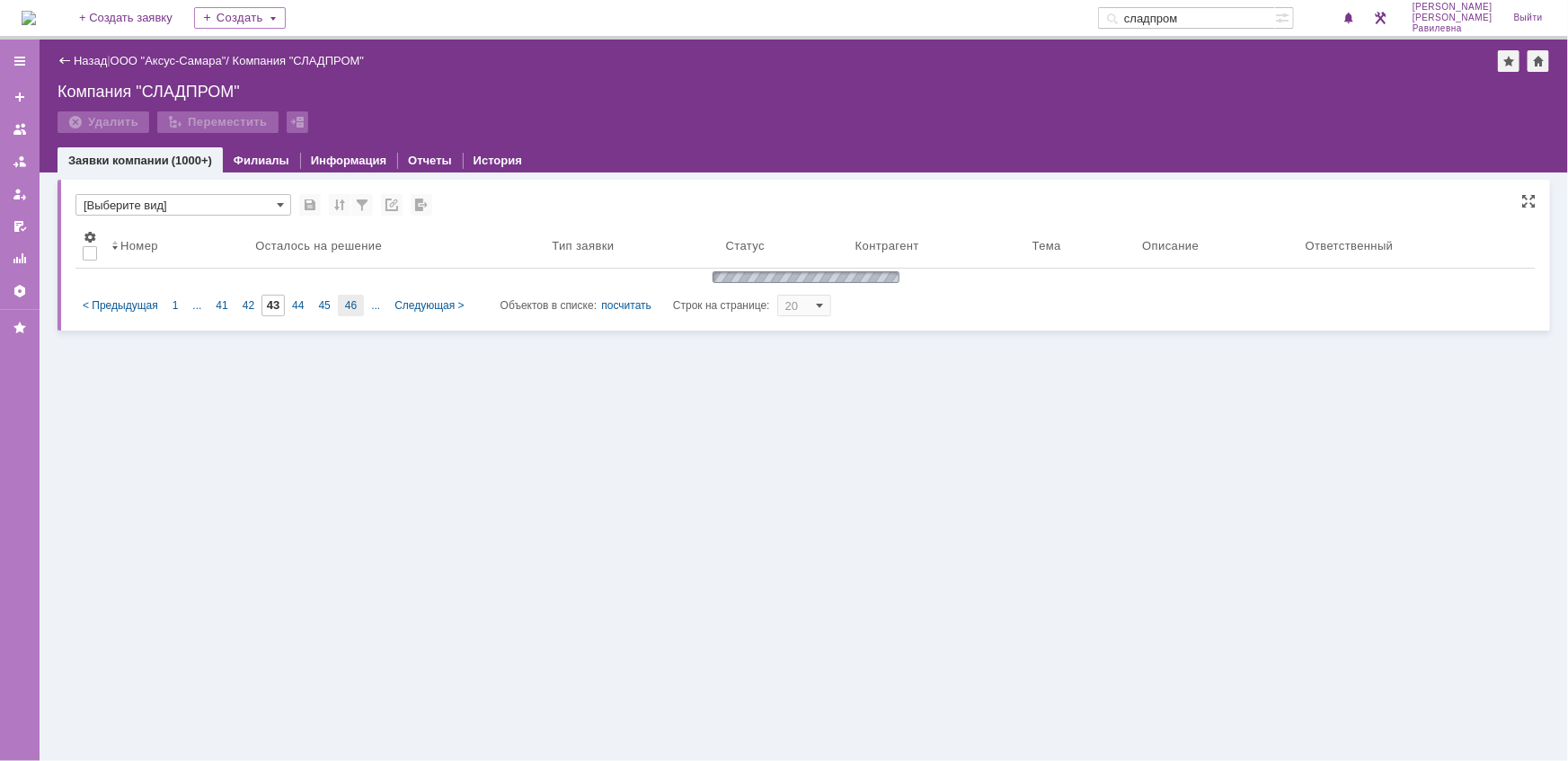
type input "46"
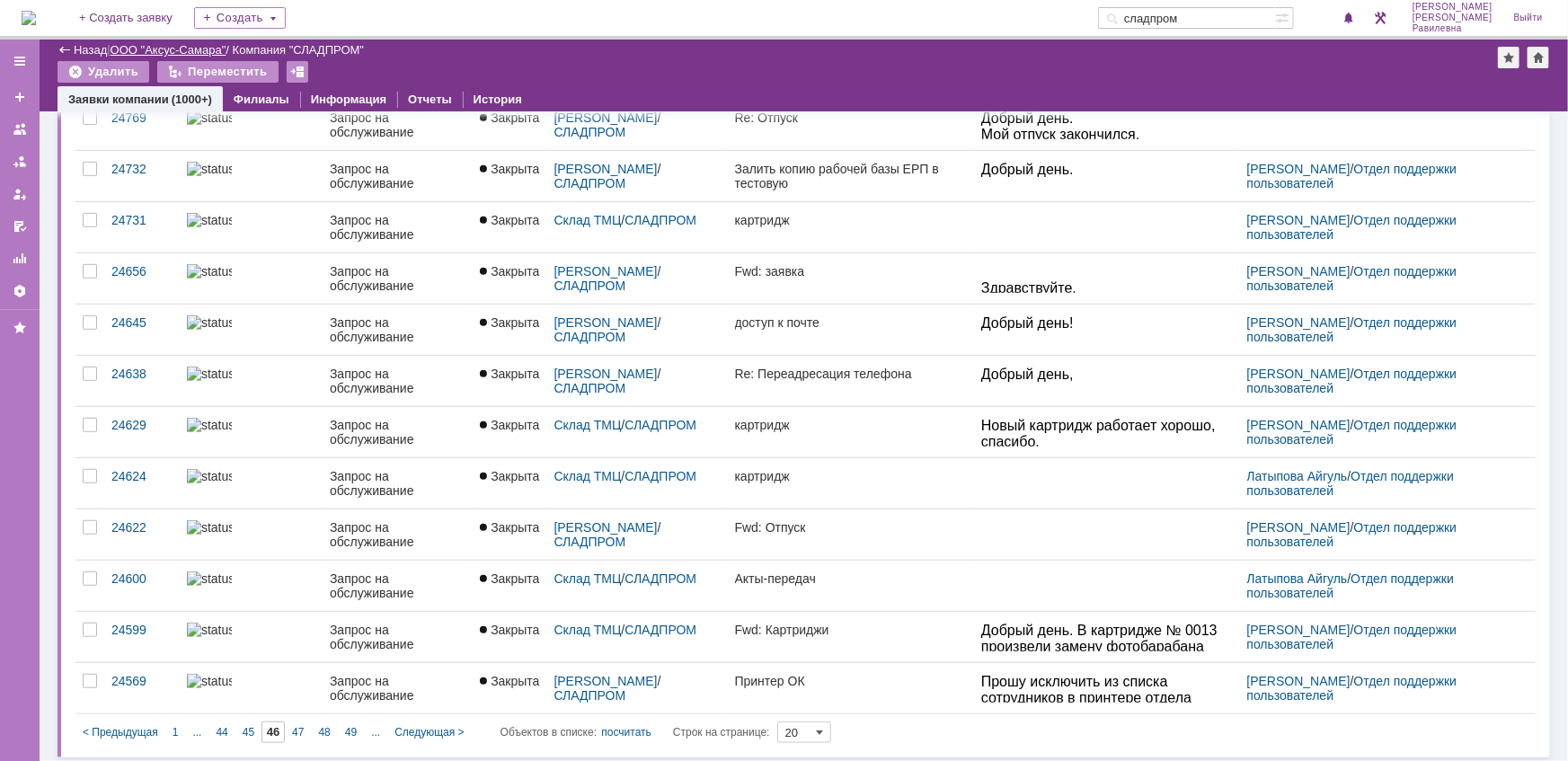
click at [162, 45] on link "ООО "Аксус-Самара"" at bounding box center [168, 50] width 116 height 13
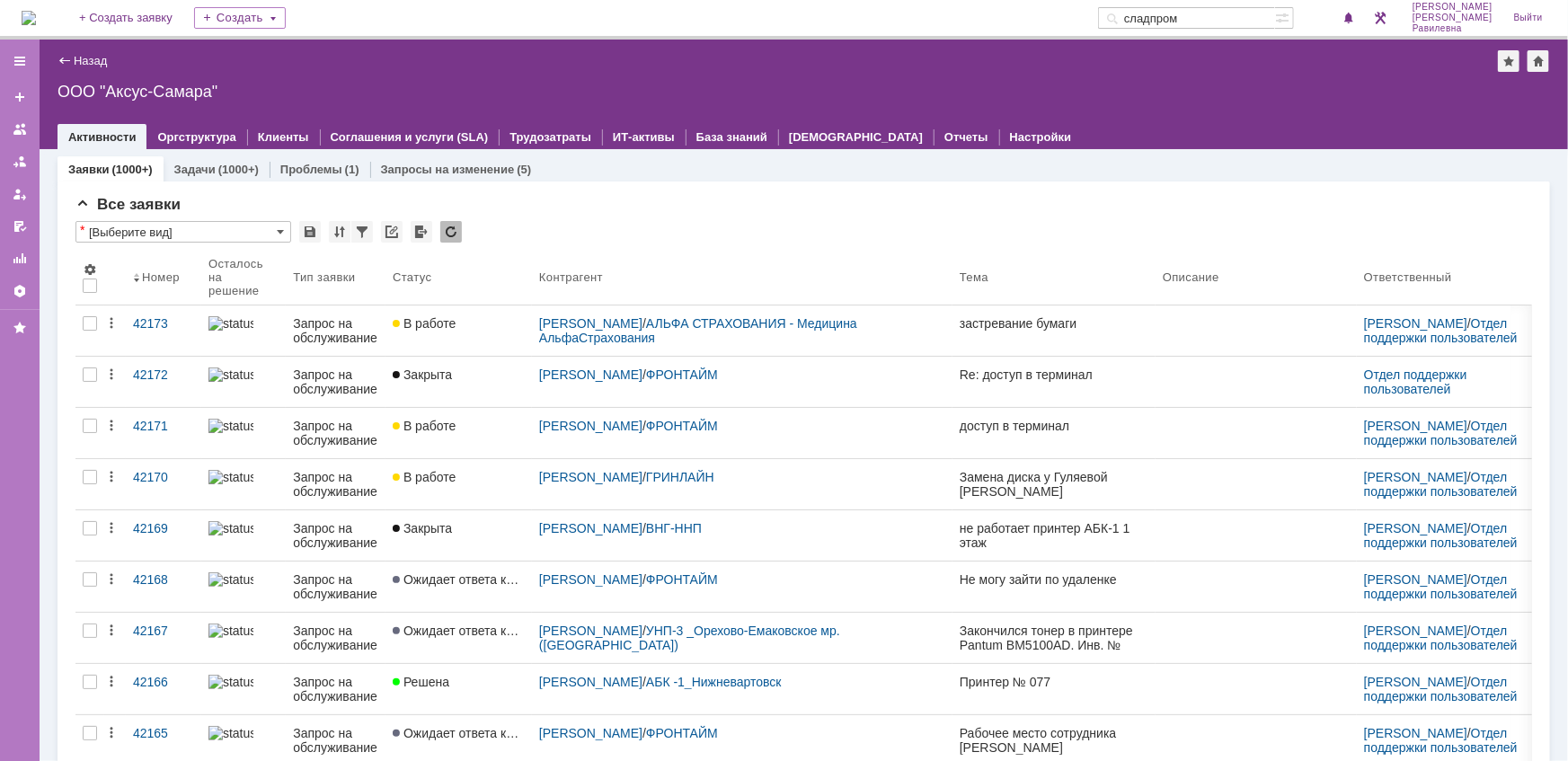
click at [1237, 18] on input "сладпром" at bounding box center [1185, 18] width 177 height 22
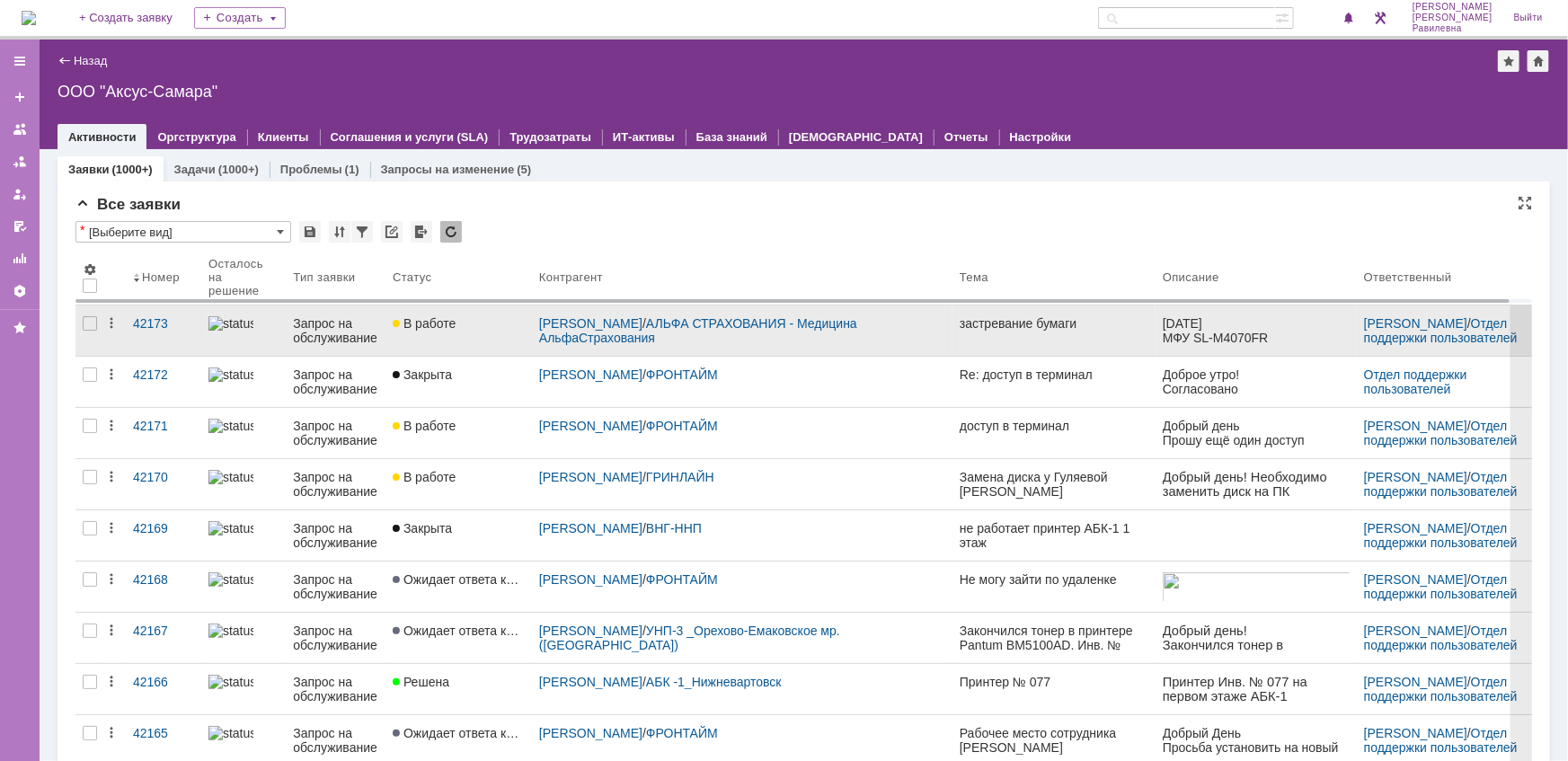
click at [304, 337] on div "Запрос на обслуживание" at bounding box center [336, 331] width 85 height 28
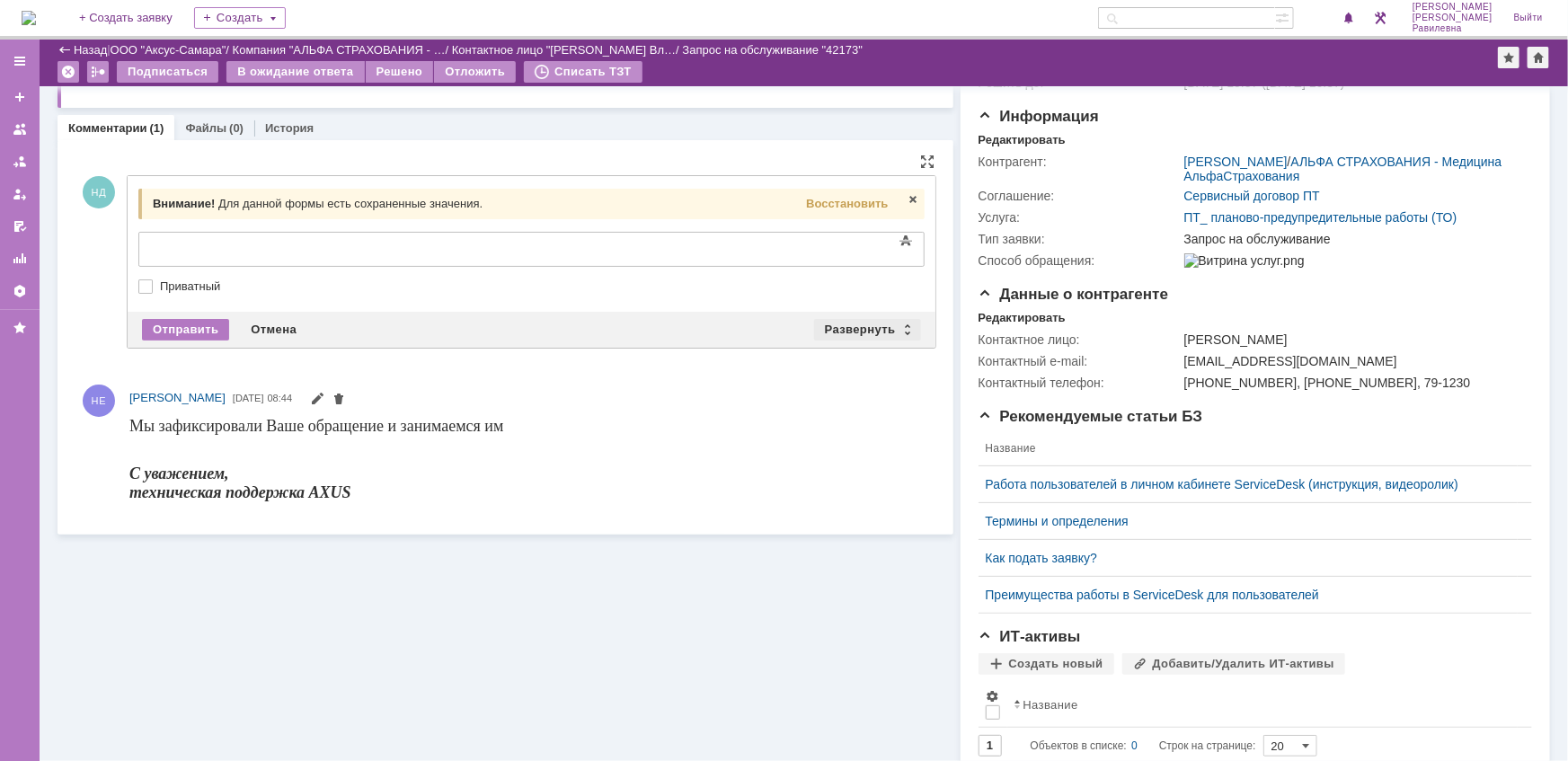
click at [898, 322] on div "Развернуть" at bounding box center [867, 329] width 107 height 22
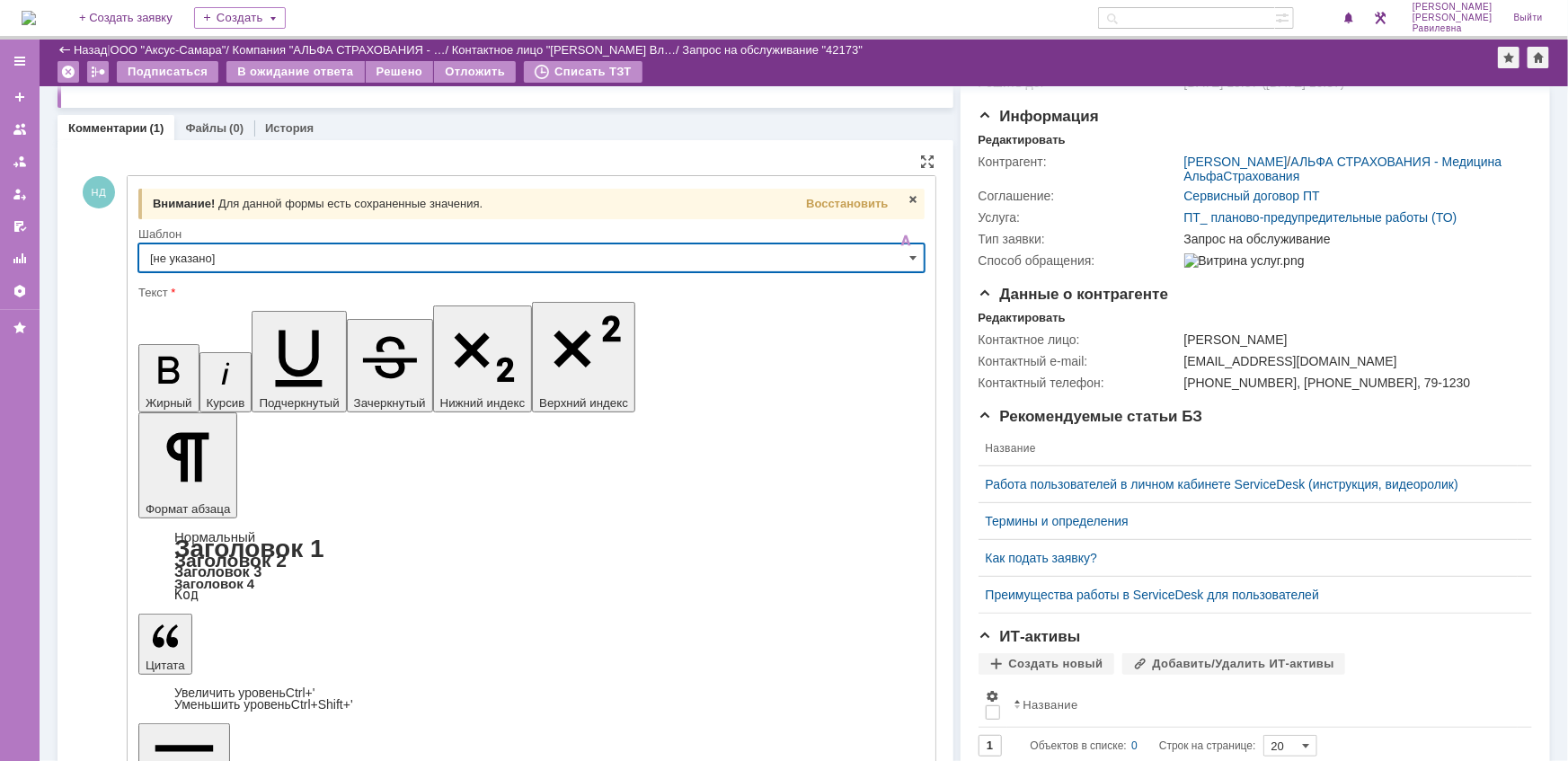
click at [478, 257] on input "[не указано]" at bounding box center [531, 258] width 786 height 28
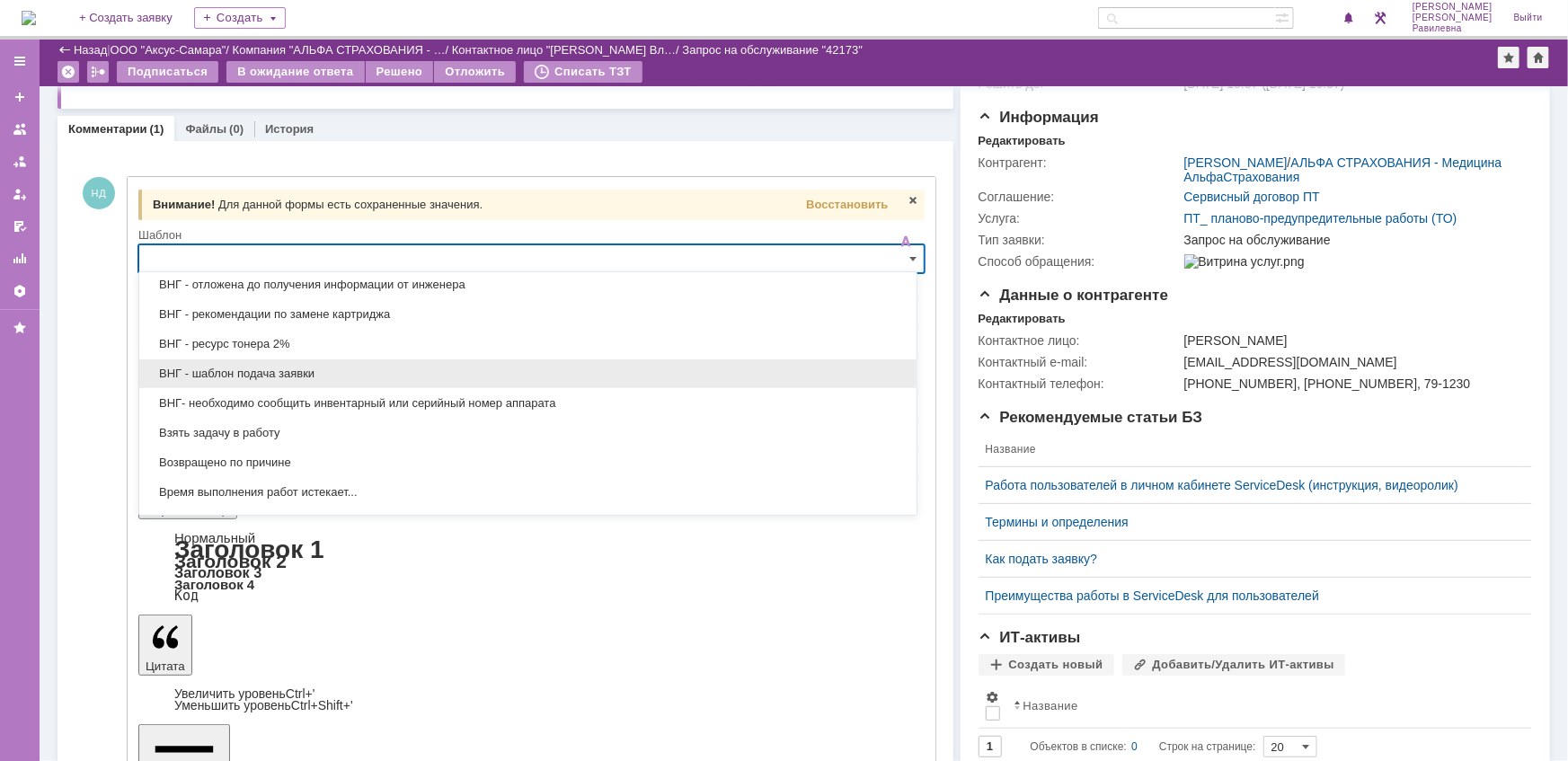
click at [388, 372] on span "ВНГ - шаблон подача заявки" at bounding box center [527, 373] width 755 height 14
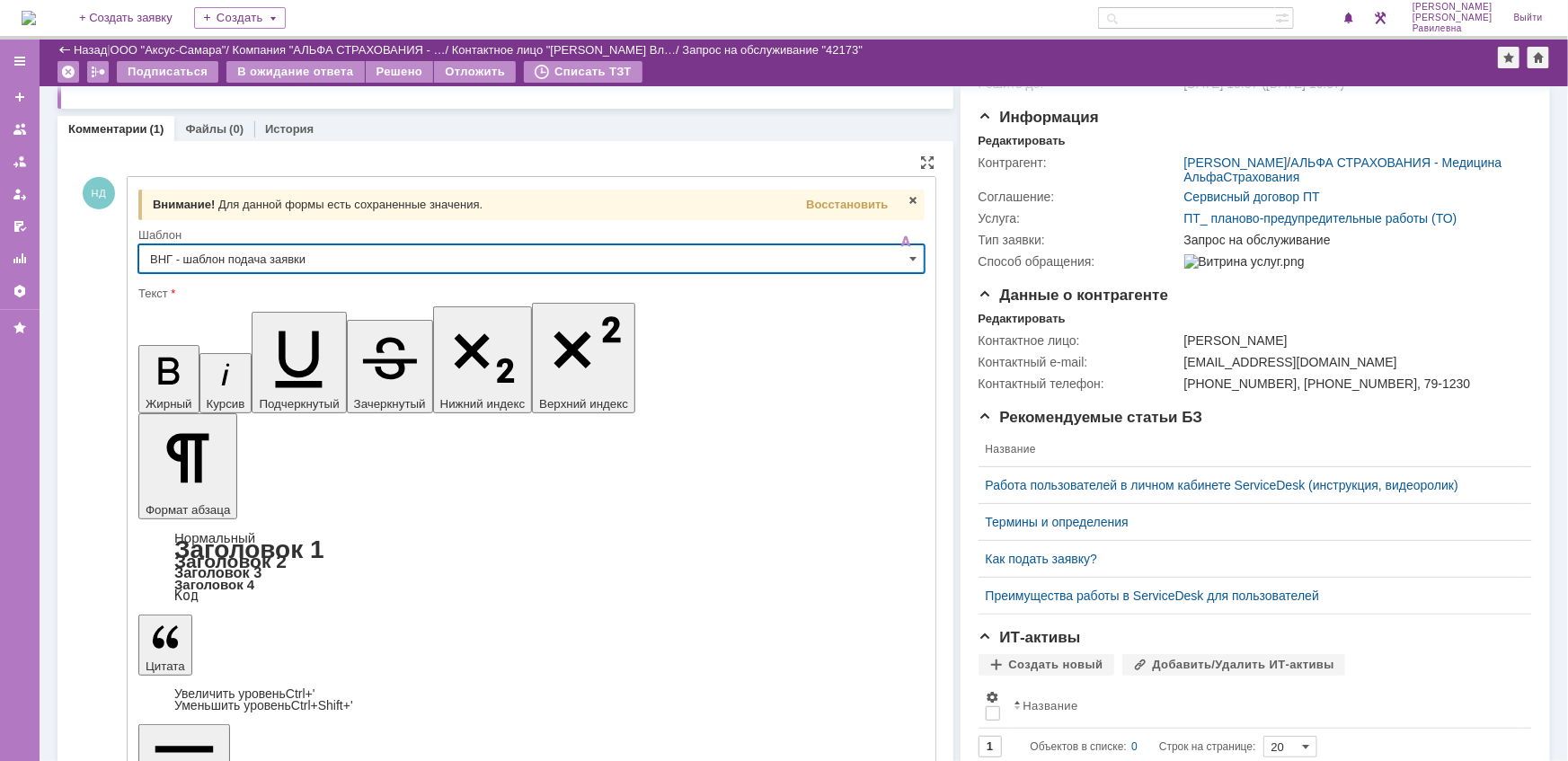
type input "ВНГ - шаблон подача заявки"
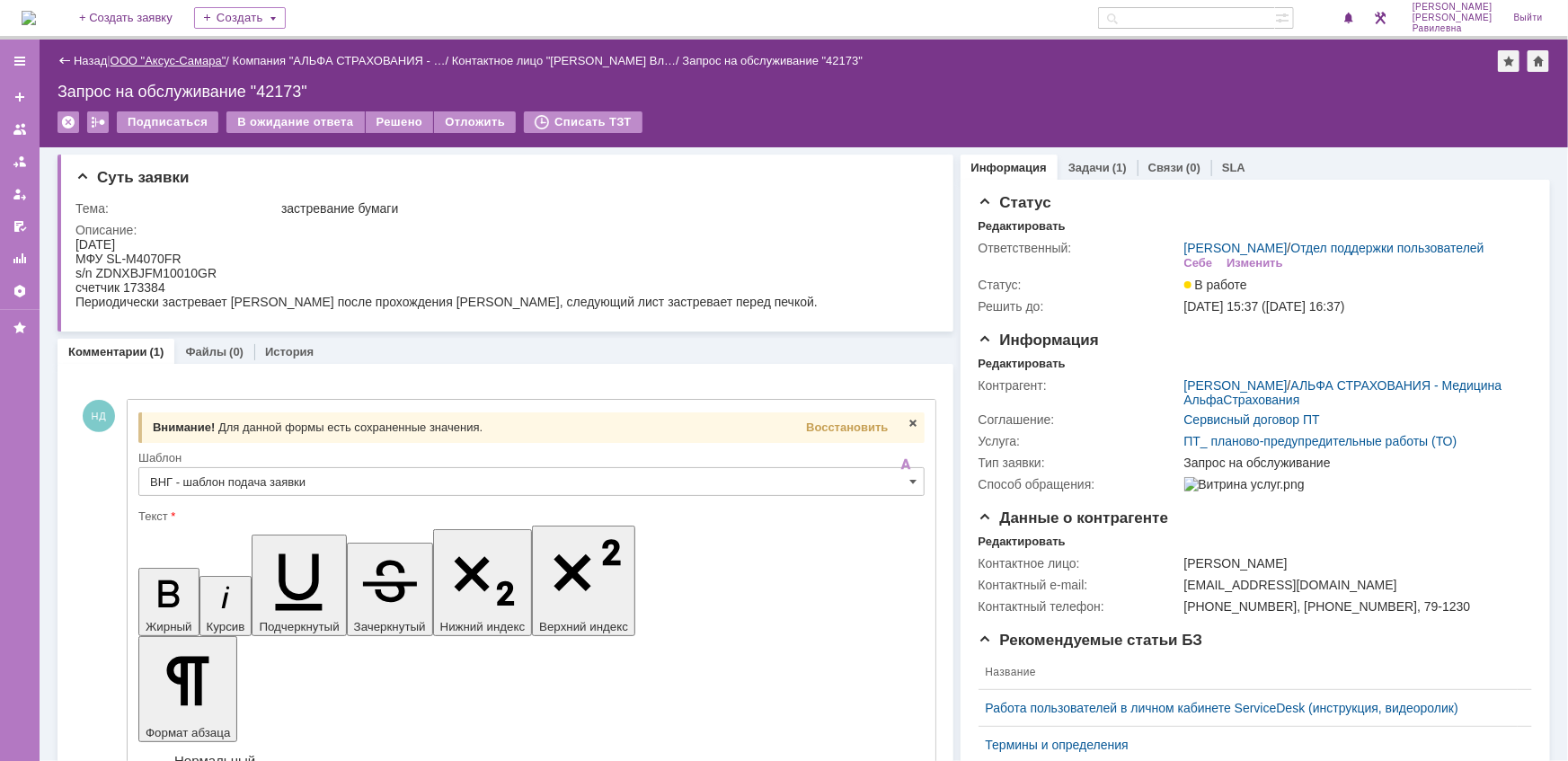
click at [160, 54] on link "ООО "Аксус-Самара"" at bounding box center [168, 61] width 116 height 13
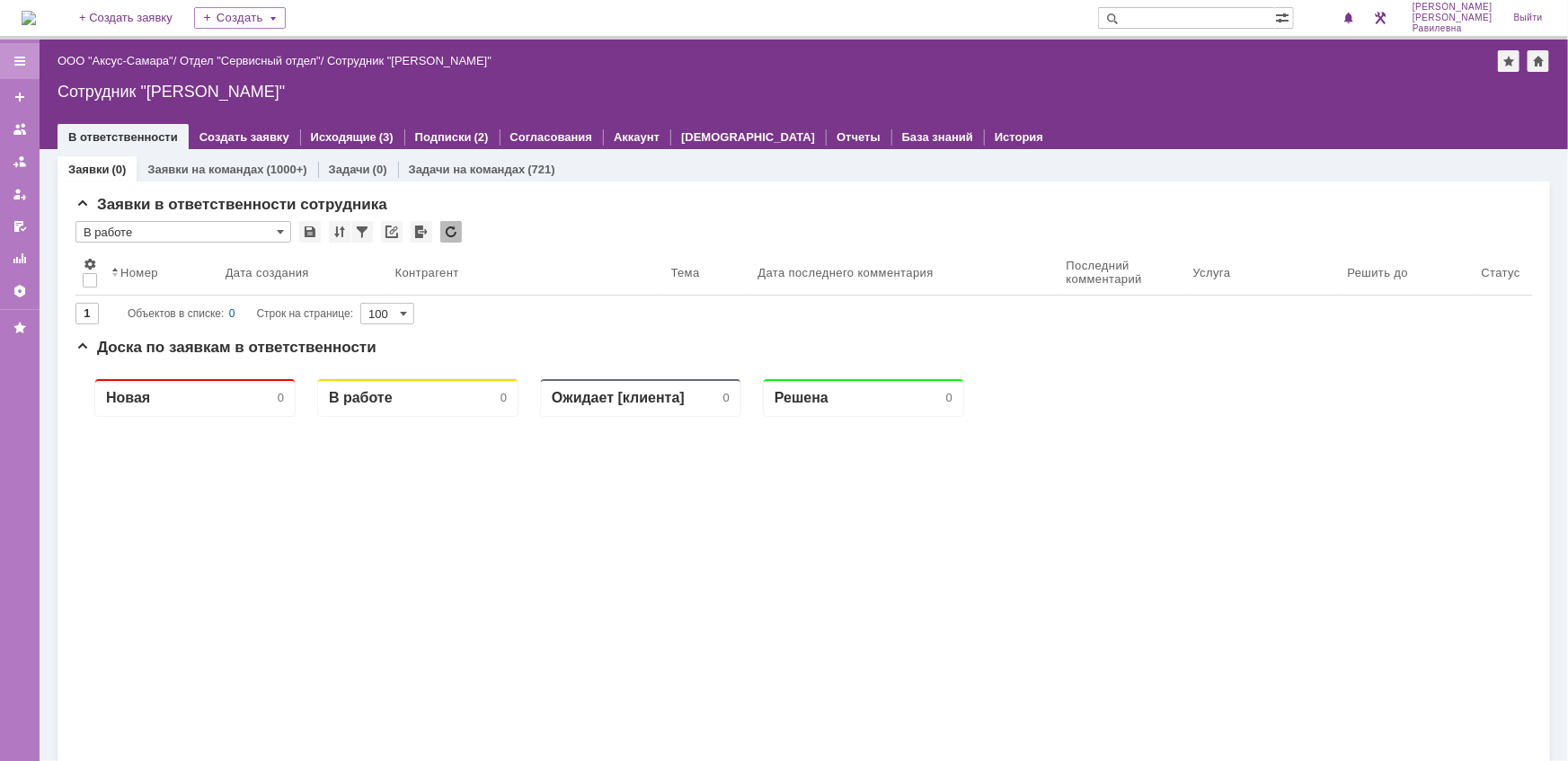
click at [28, 62] on div at bounding box center [20, 61] width 40 height 36
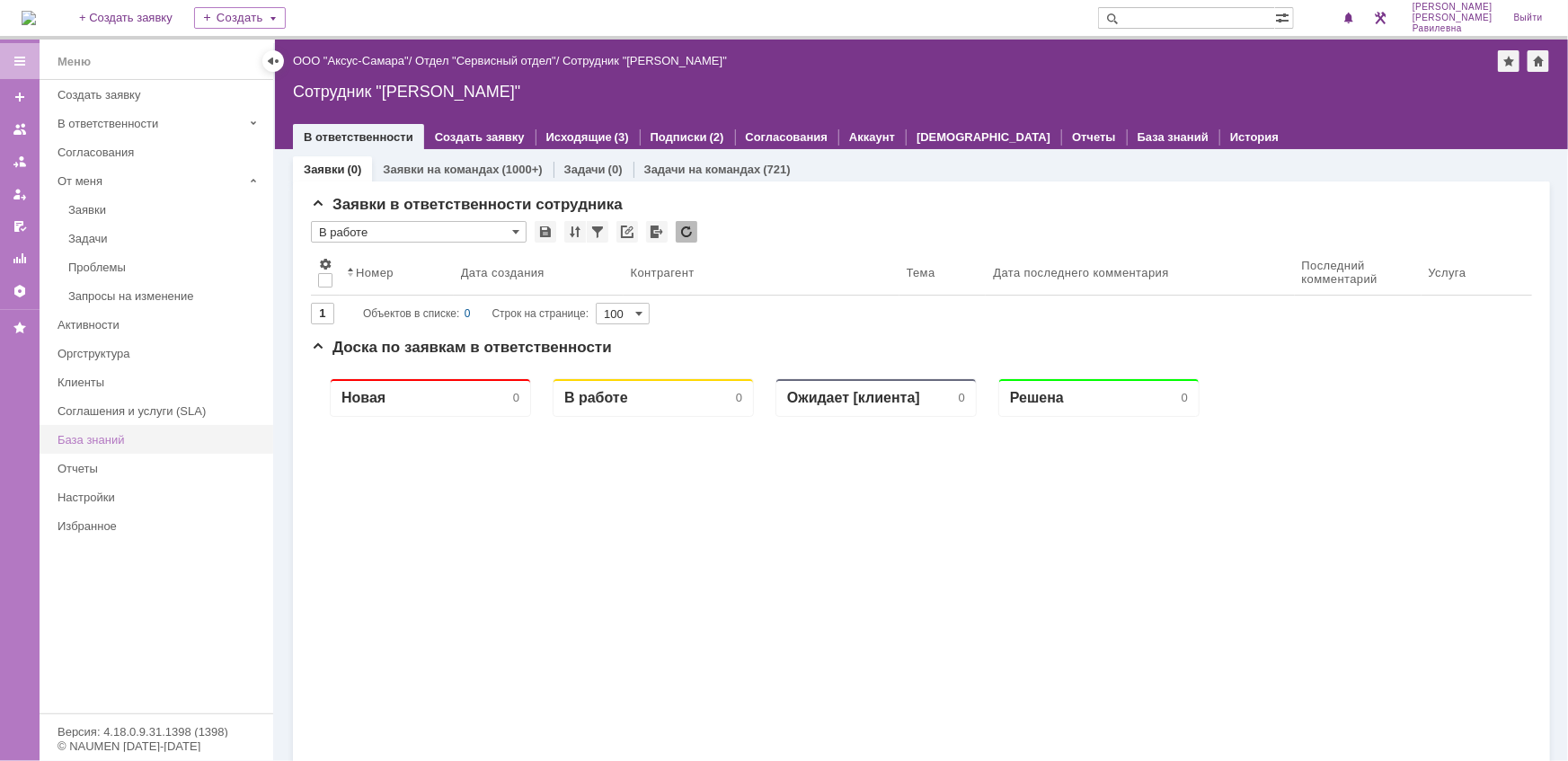
click at [130, 436] on div "База знаний" at bounding box center [160, 440] width 205 height 13
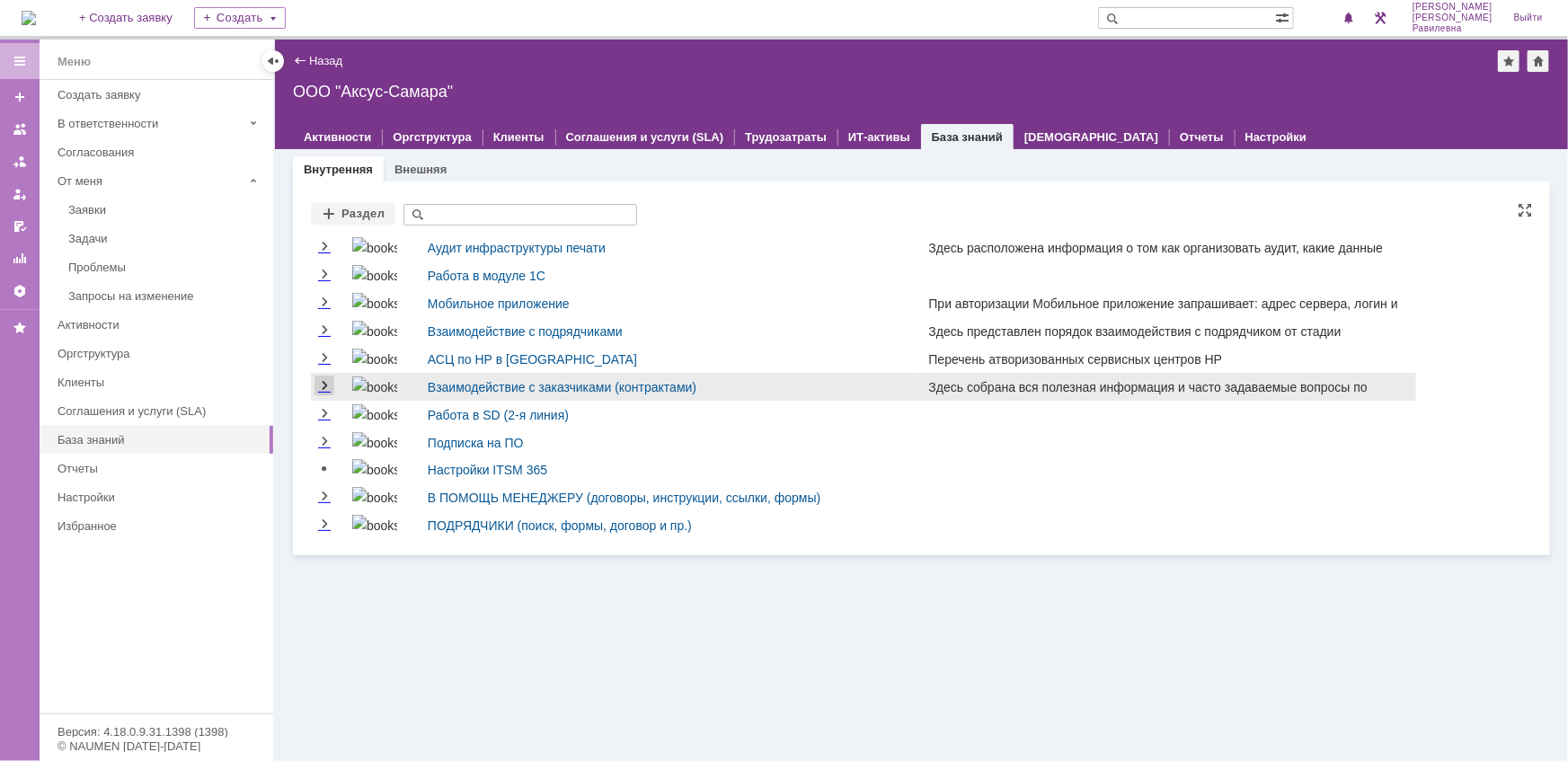
click at [328, 383] on link "Expand" at bounding box center [324, 386] width 20 height 14
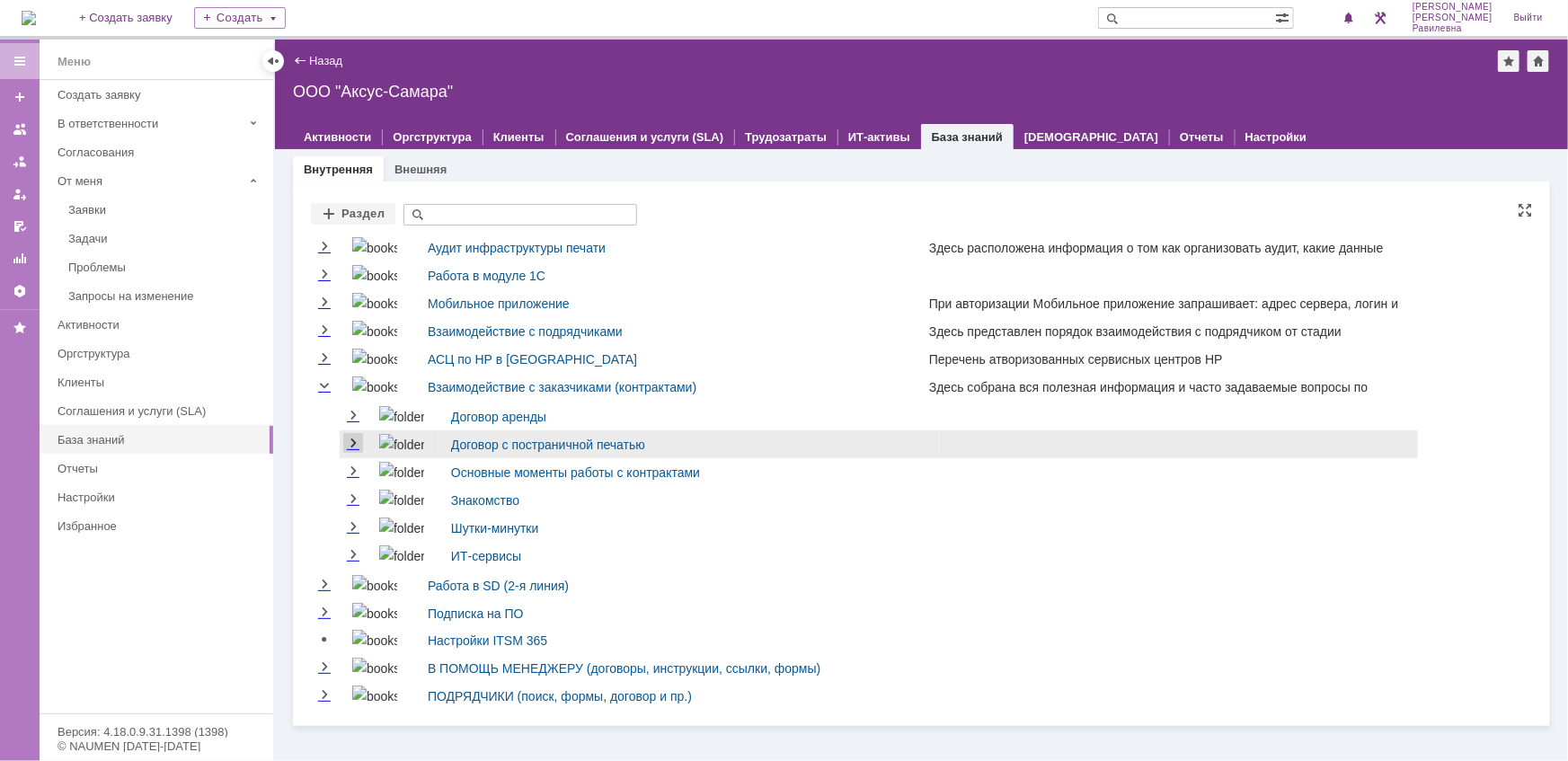
click at [352, 444] on link "Expand" at bounding box center [353, 443] width 20 height 14
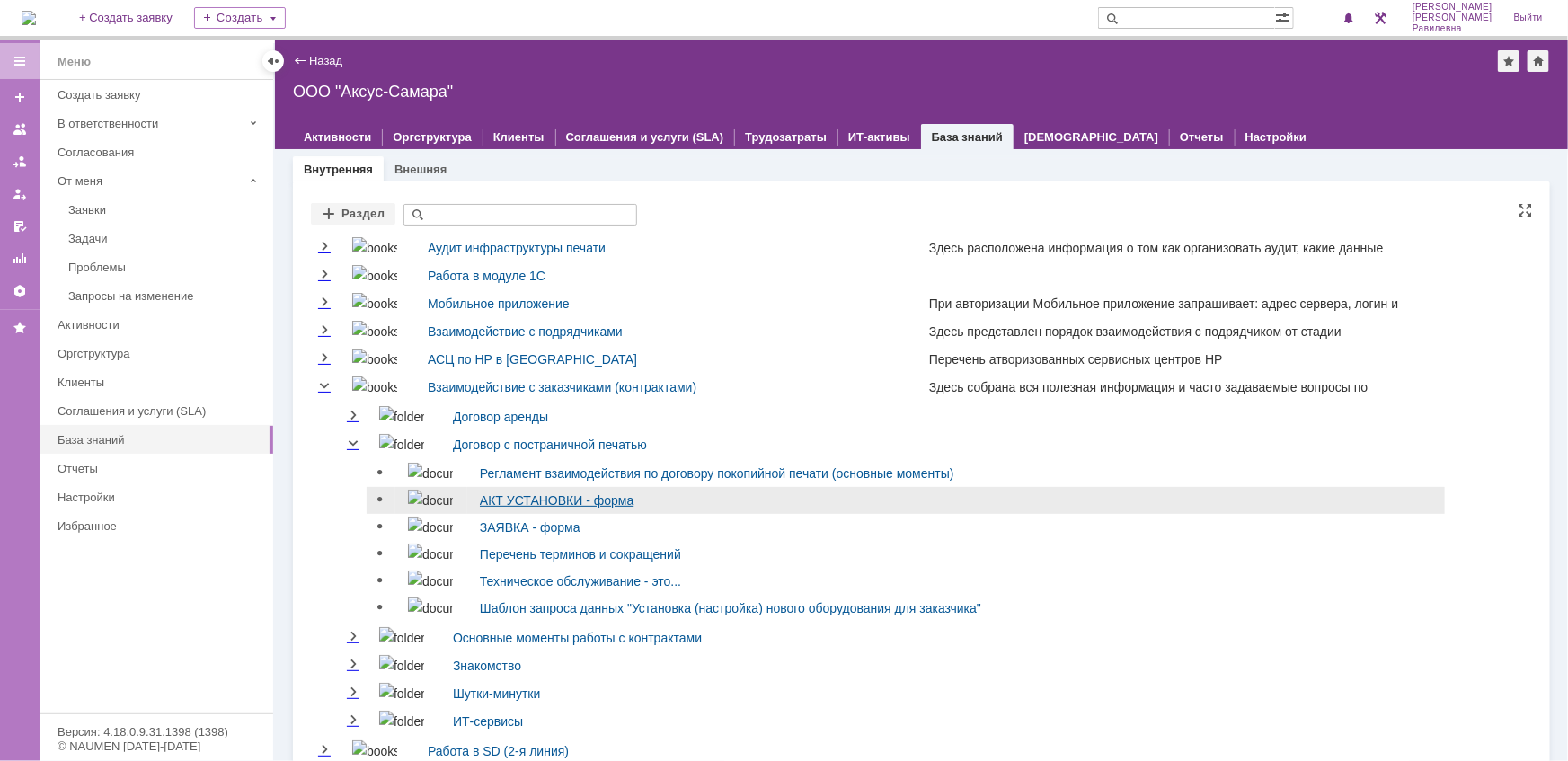
click at [508, 494] on link "АКТ УСТАНОВКИ - форма" at bounding box center [557, 500] width 154 height 14
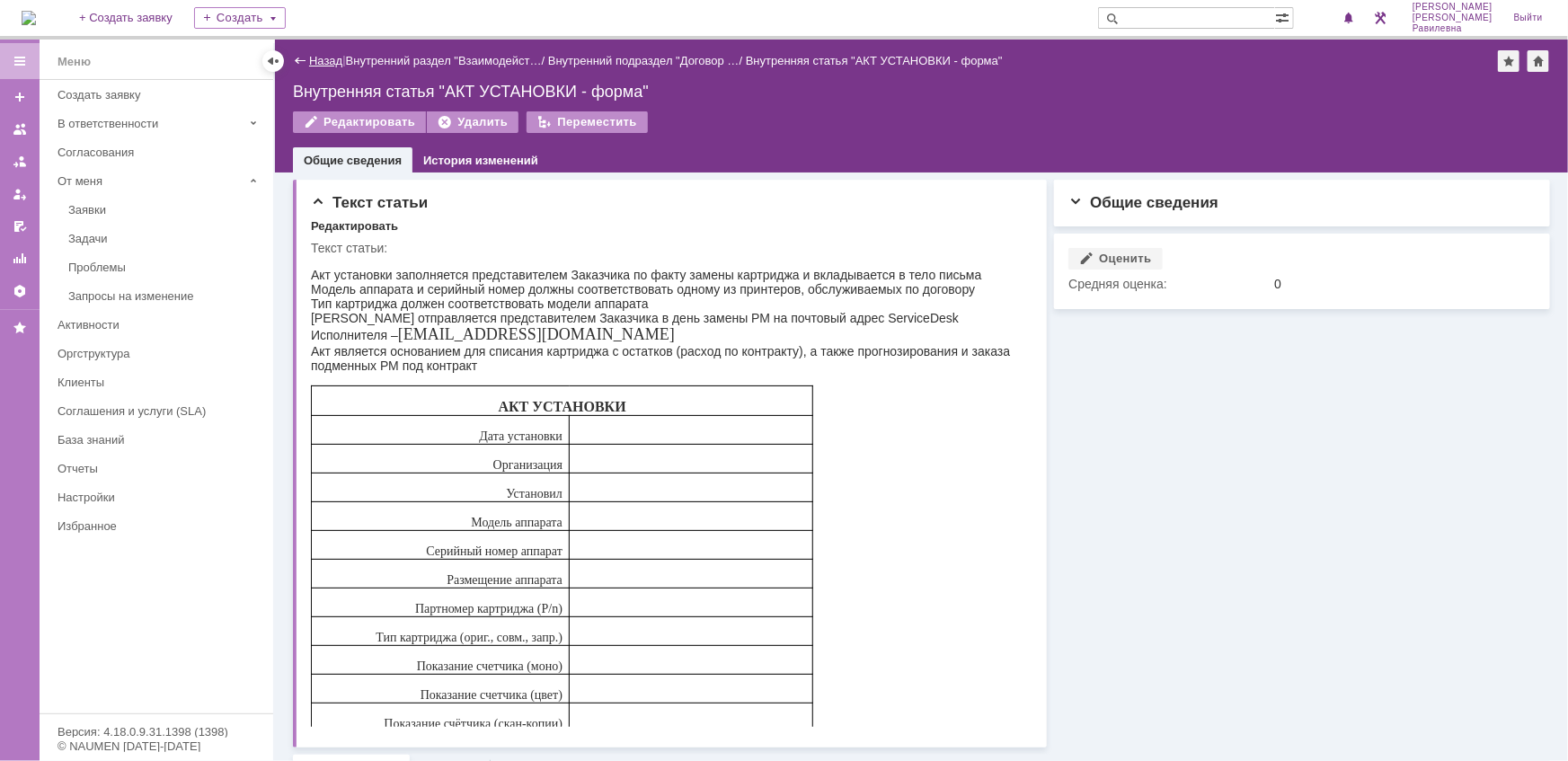
click at [330, 57] on link "Назад" at bounding box center [325, 61] width 33 height 13
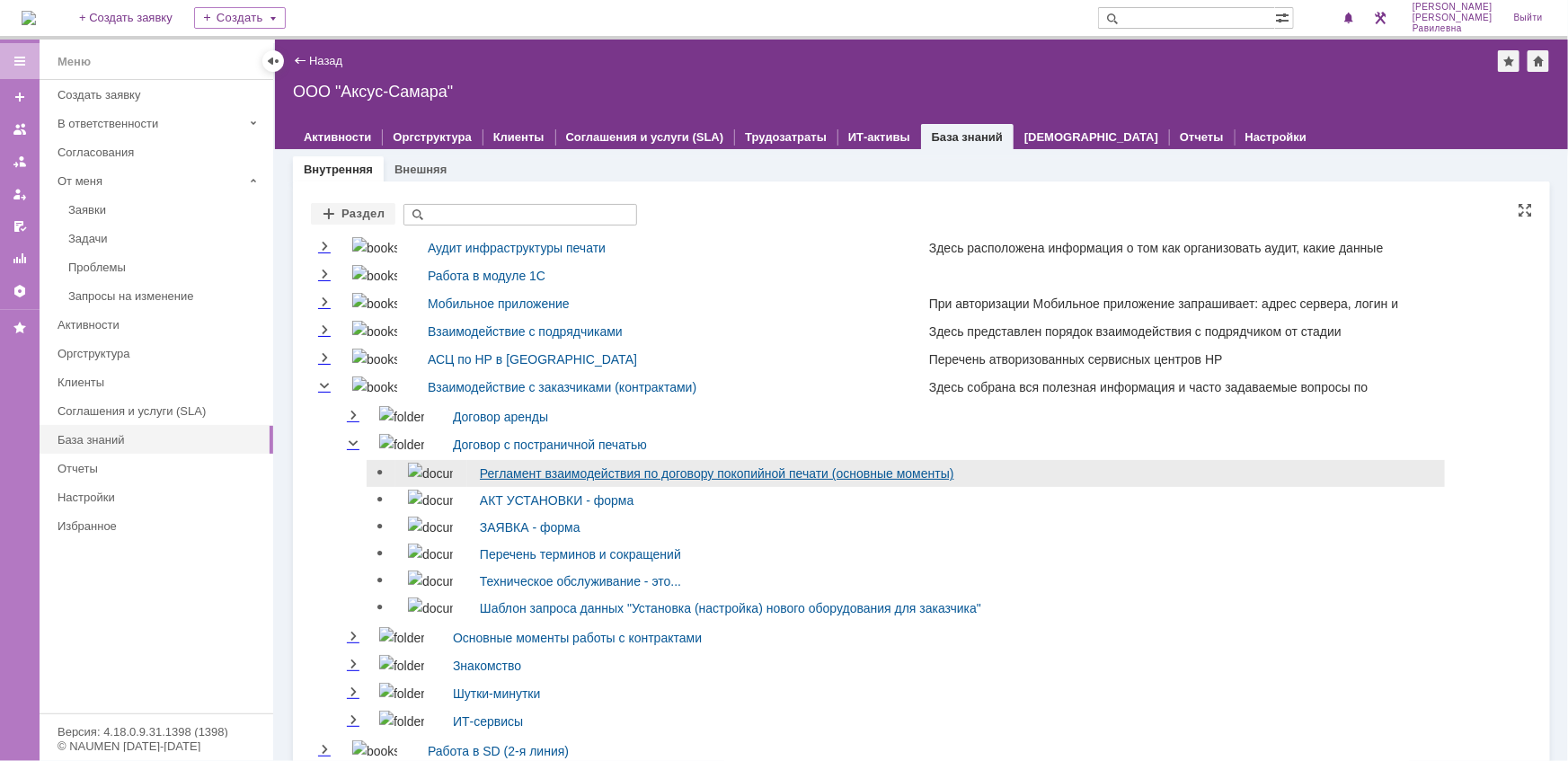
click at [534, 469] on link "Регламент взаимодействия по договору покопийной печати (основные моменты)" at bounding box center [717, 473] width 474 height 14
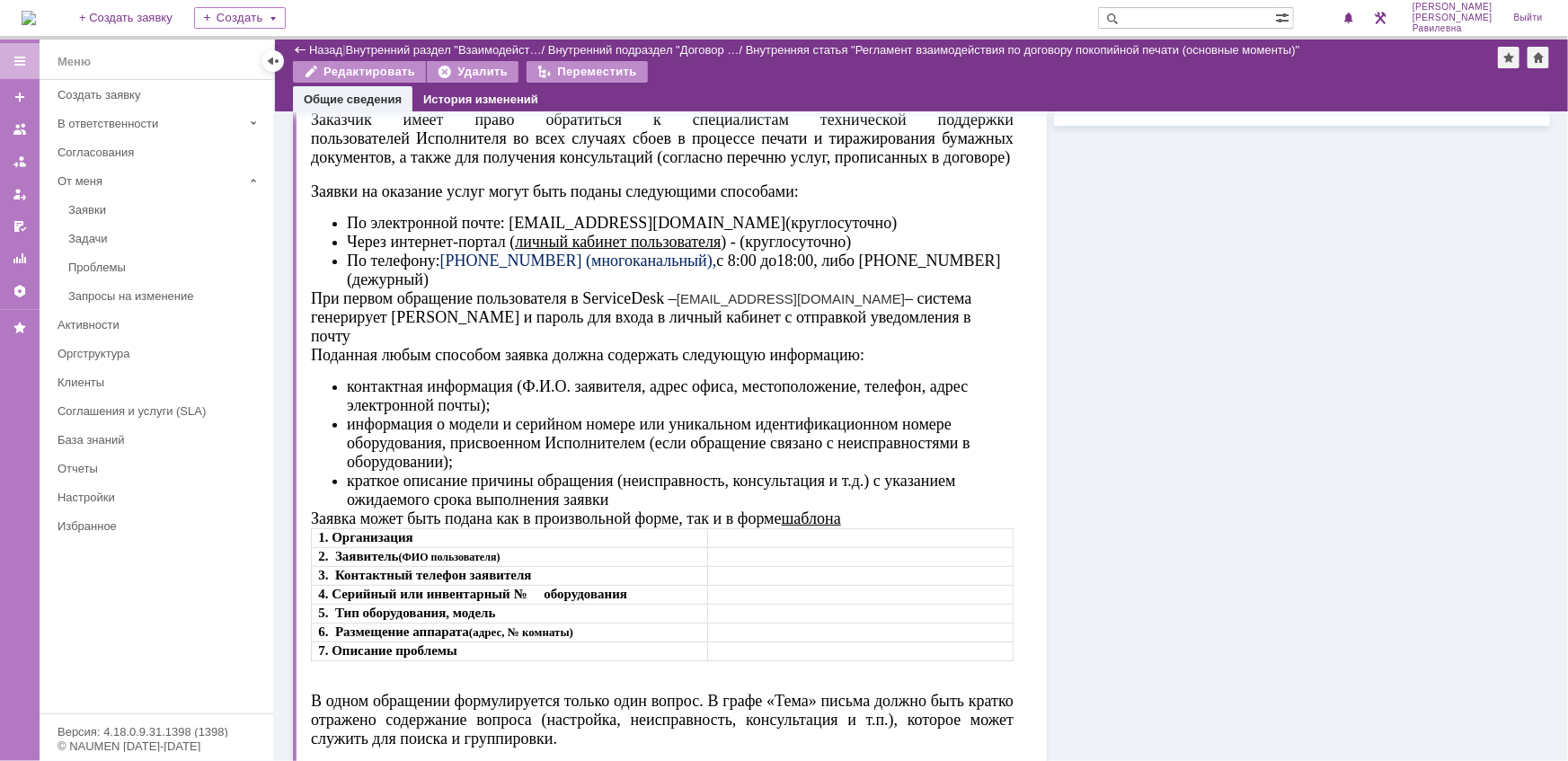
scroll to position [61, 0]
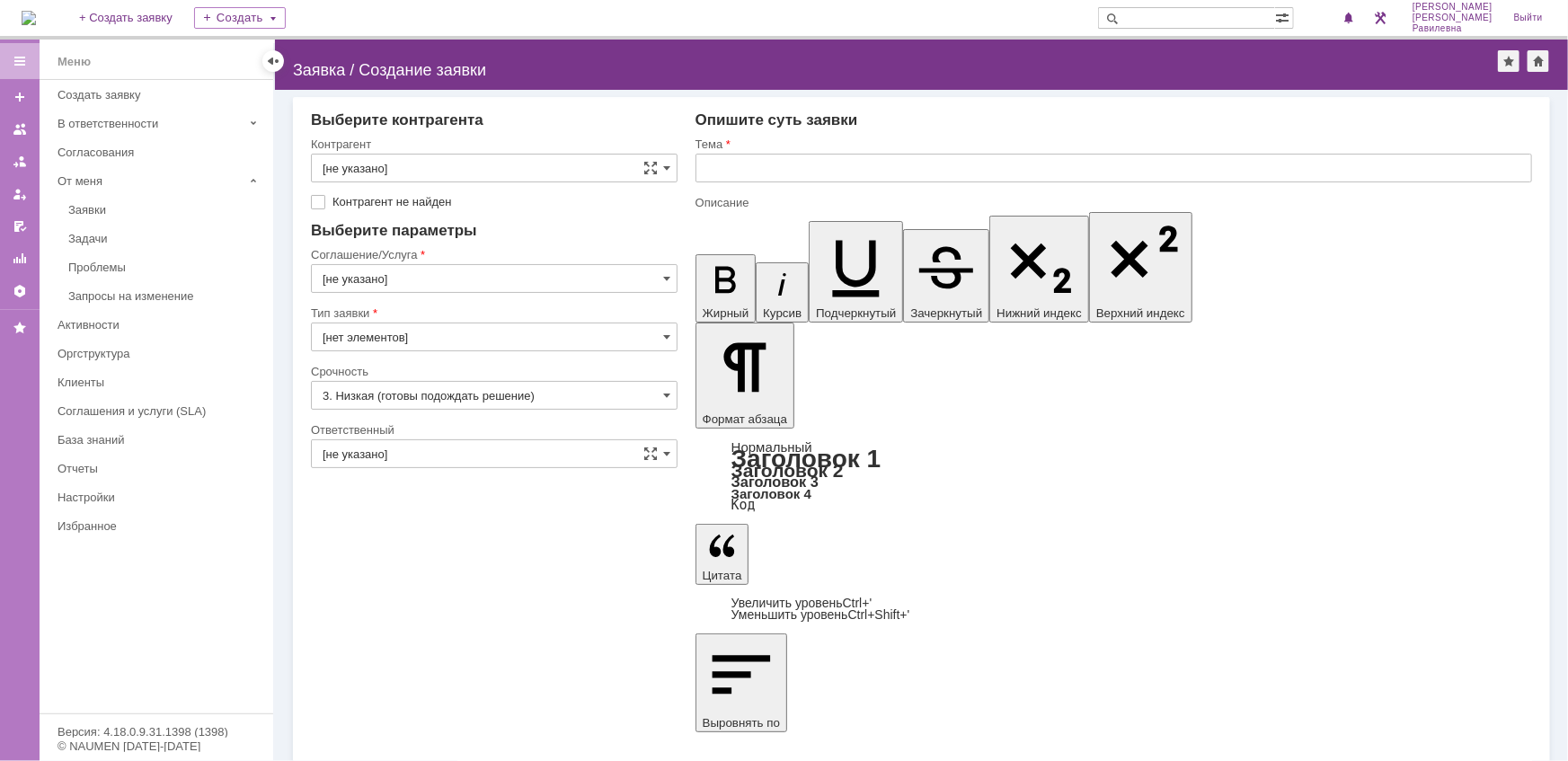
click at [36, 17] on img at bounding box center [28, 17] width 14 height 14
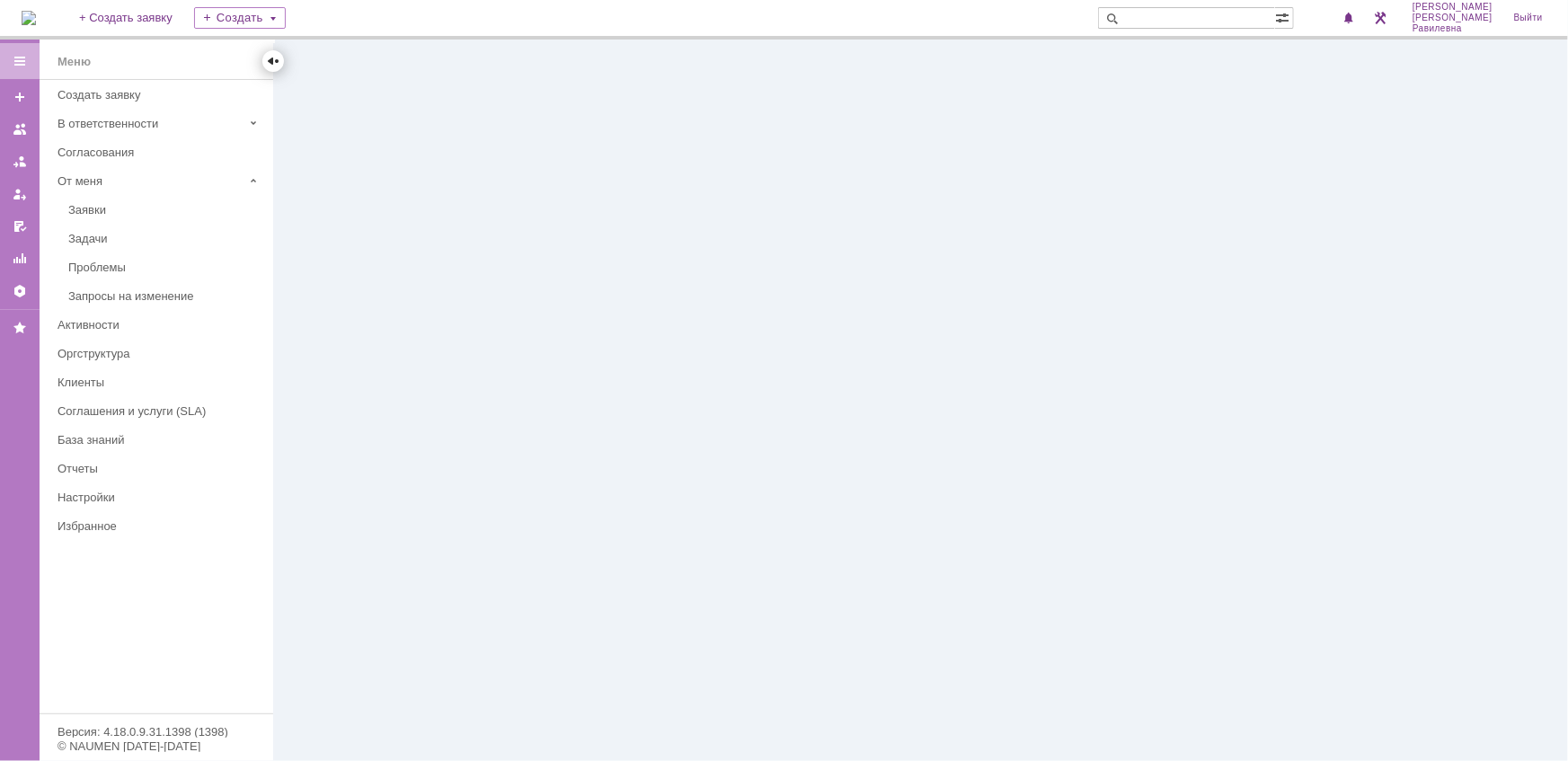
click at [272, 60] on div at bounding box center [272, 61] width 14 height 14
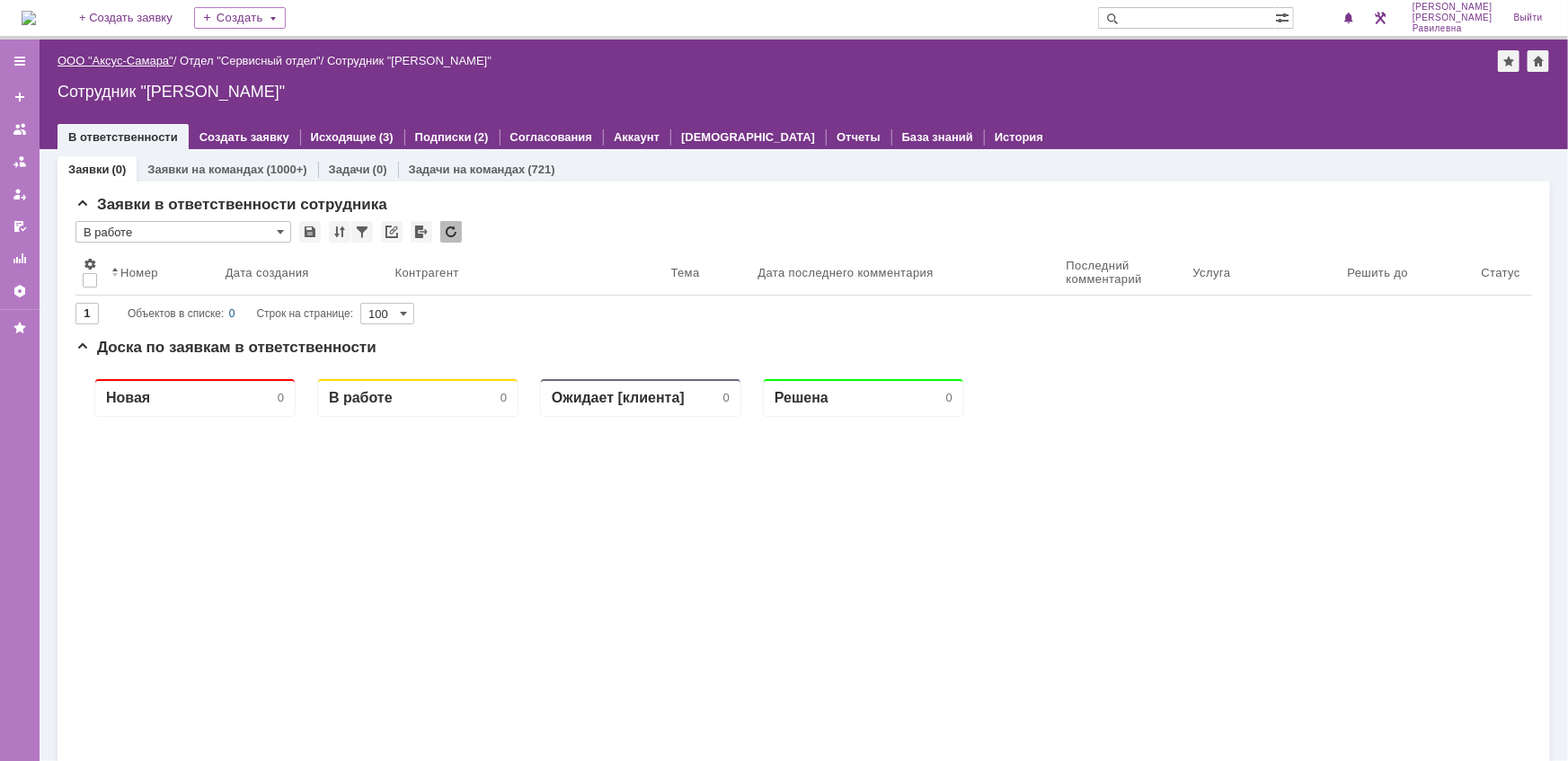
click at [139, 59] on link "ООО "Аксус-Самара"" at bounding box center [115, 61] width 116 height 13
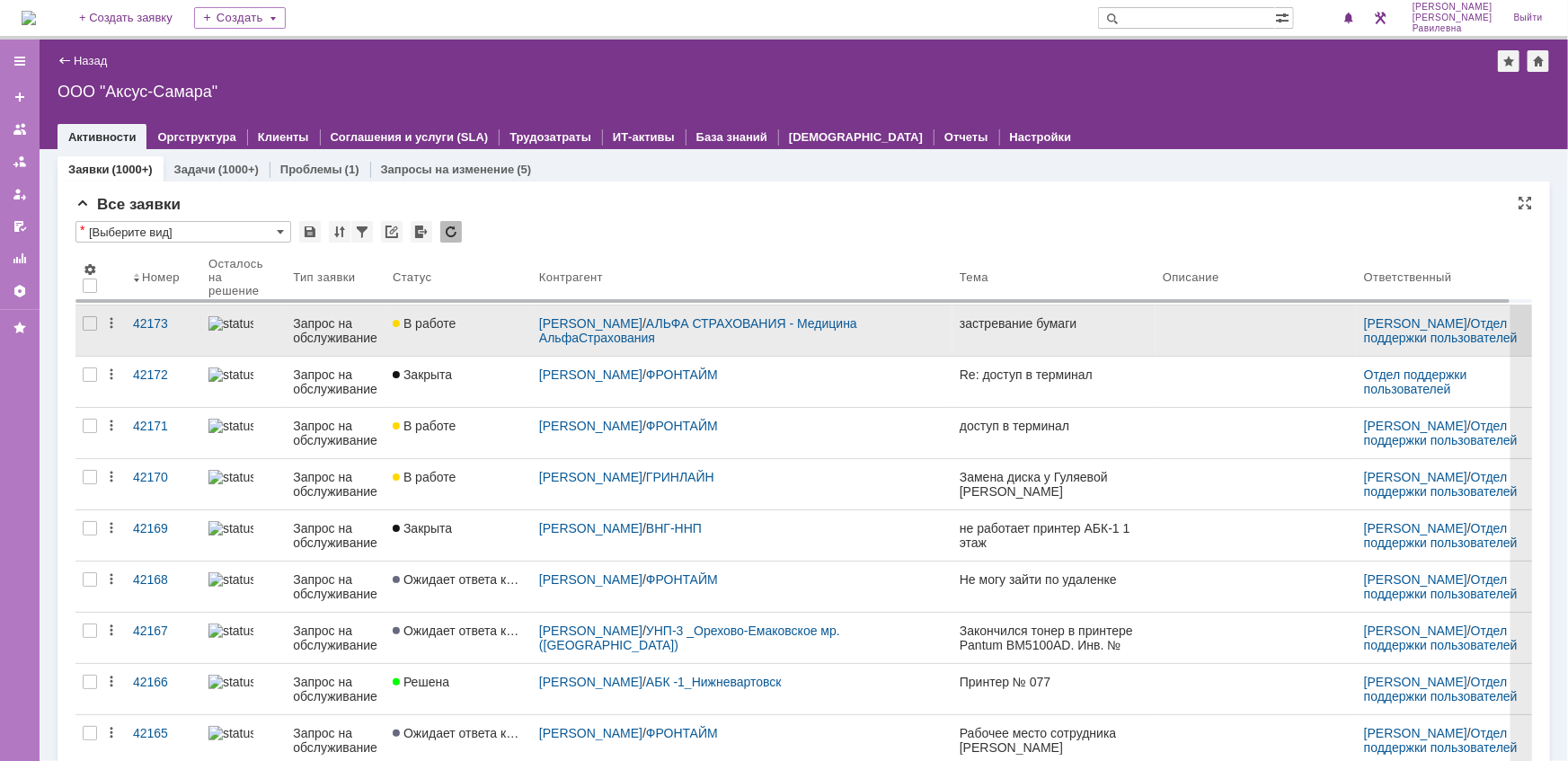
click at [325, 333] on div "Запрос на обслуживание" at bounding box center [336, 331] width 85 height 28
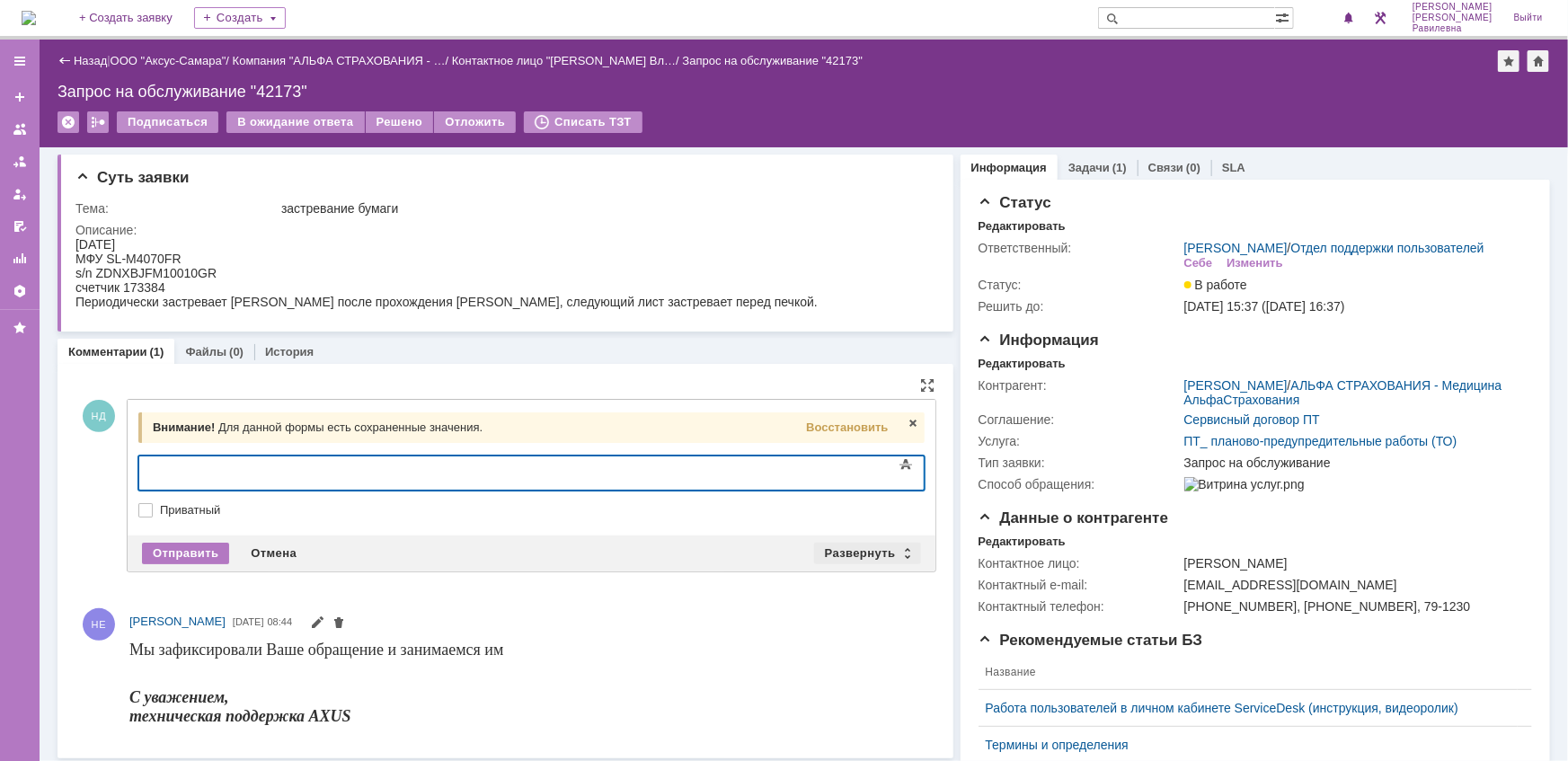
click at [888, 550] on div "Развернуть" at bounding box center [867, 553] width 107 height 22
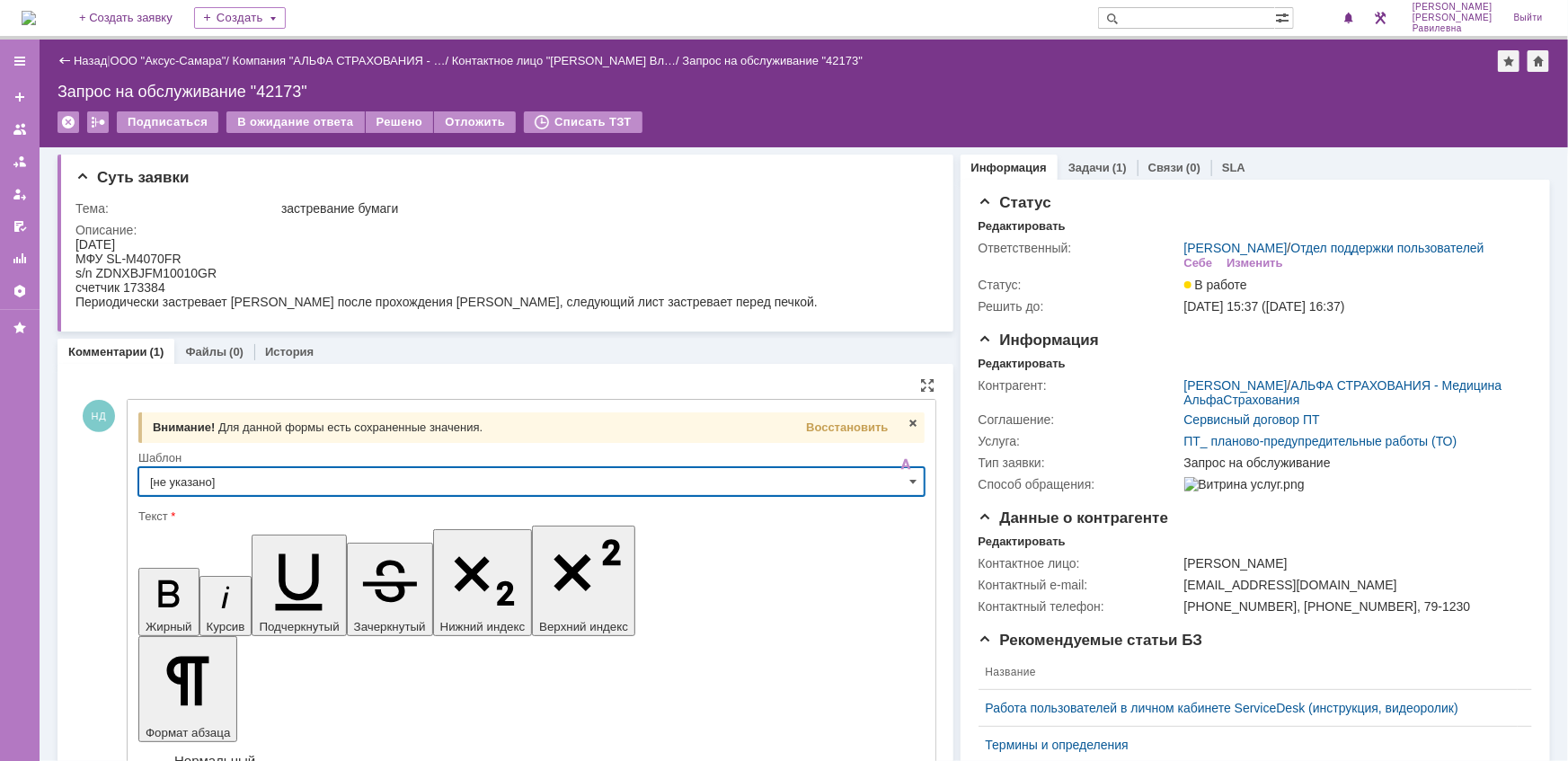
click at [280, 476] on input "[не указано]" at bounding box center [531, 481] width 786 height 28
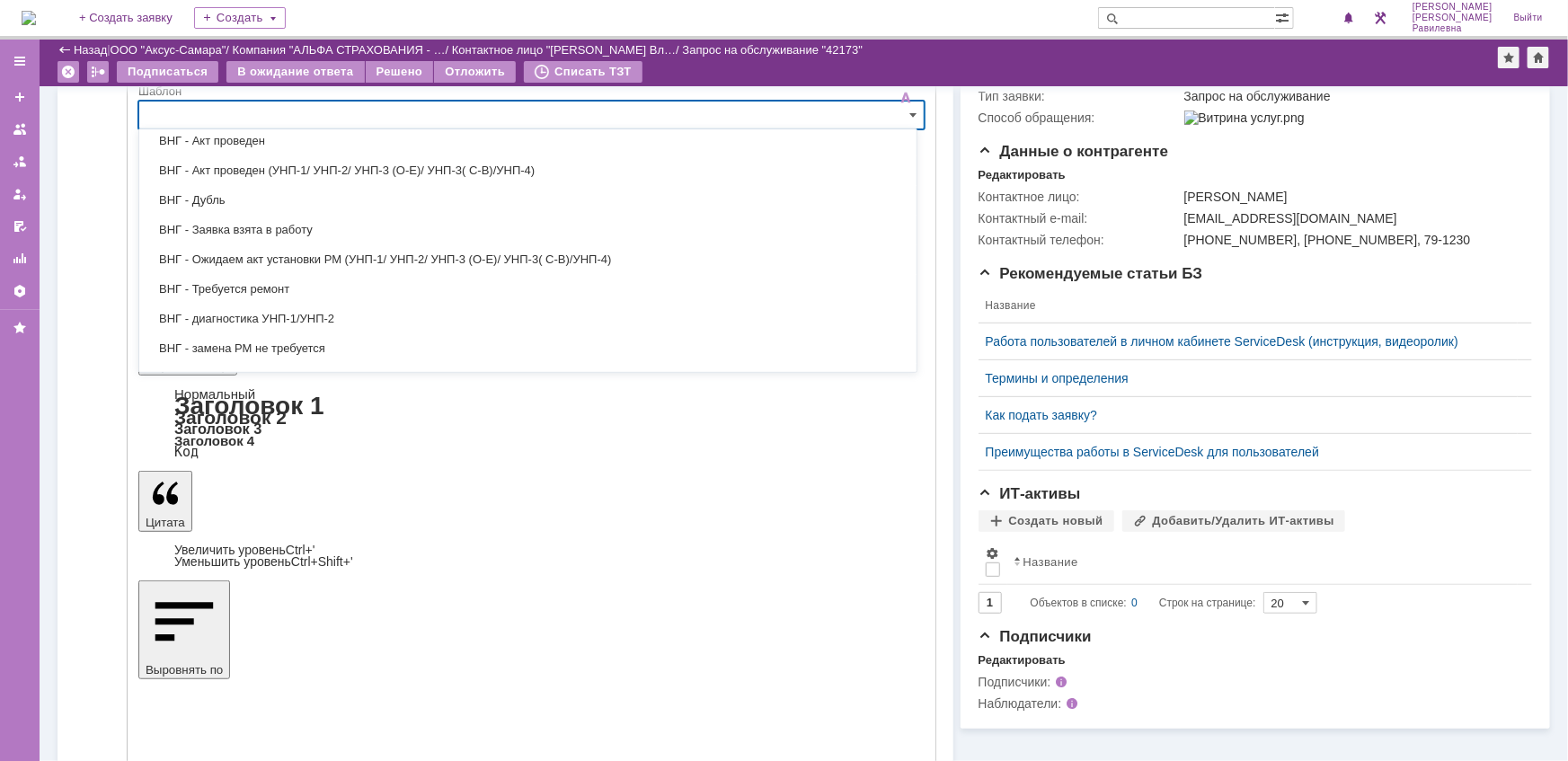
scroll to position [326, 0]
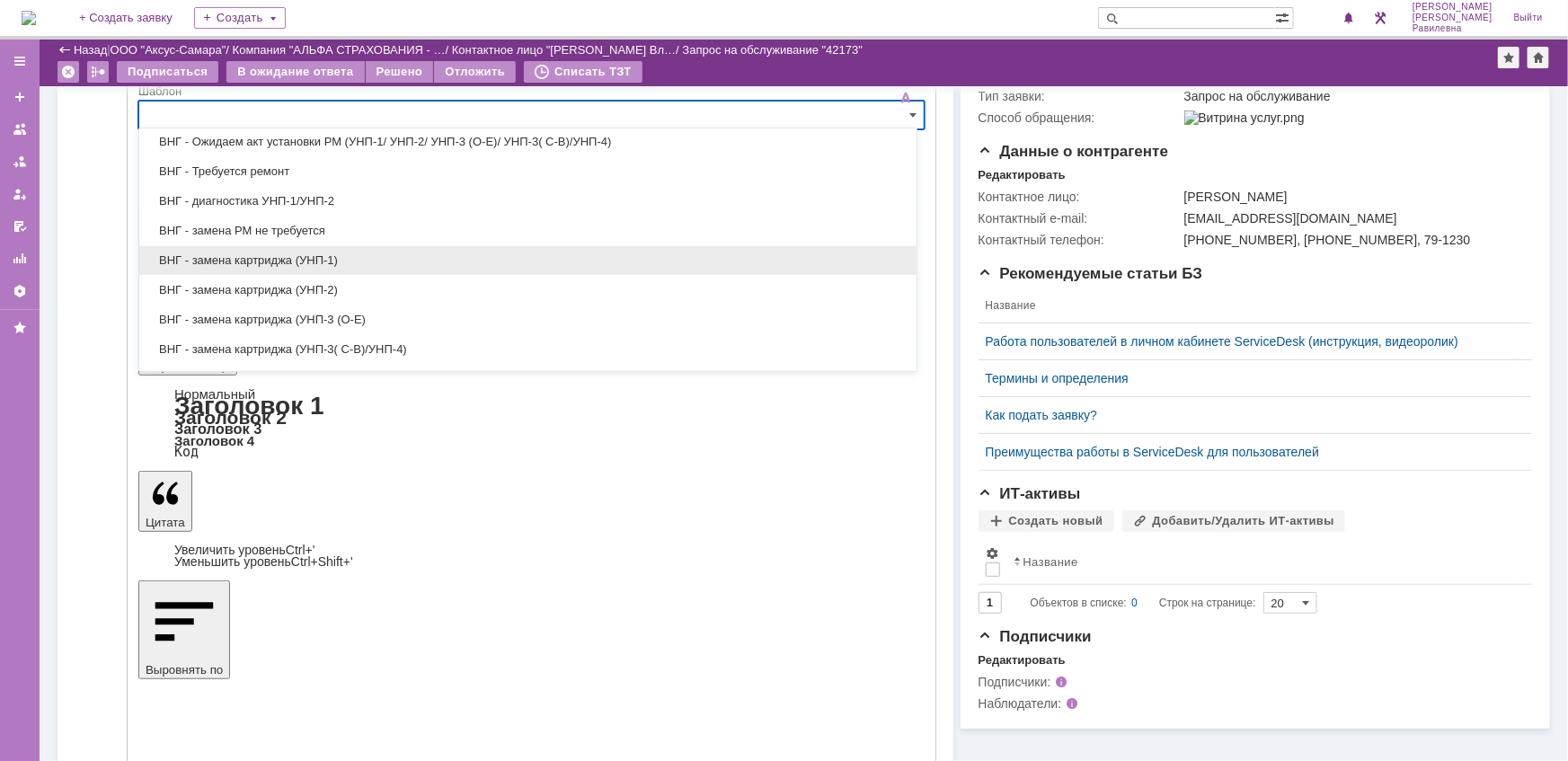
click at [270, 262] on span "ВНГ - замена картриджа (УНП-1)" at bounding box center [527, 260] width 755 height 14
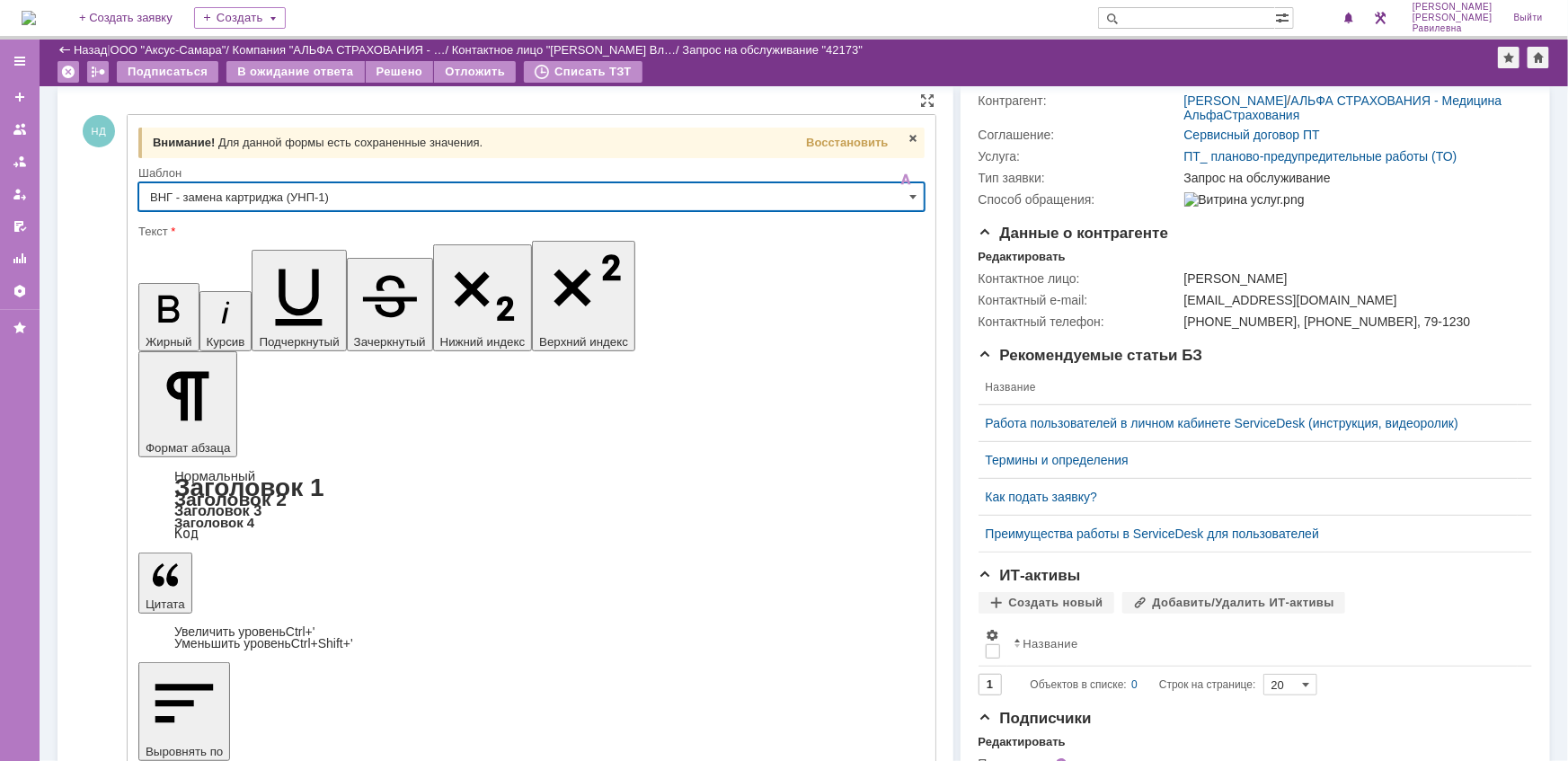
click at [466, 200] on input "ВНГ - замена картриджа (УНП-1)" at bounding box center [531, 197] width 786 height 28
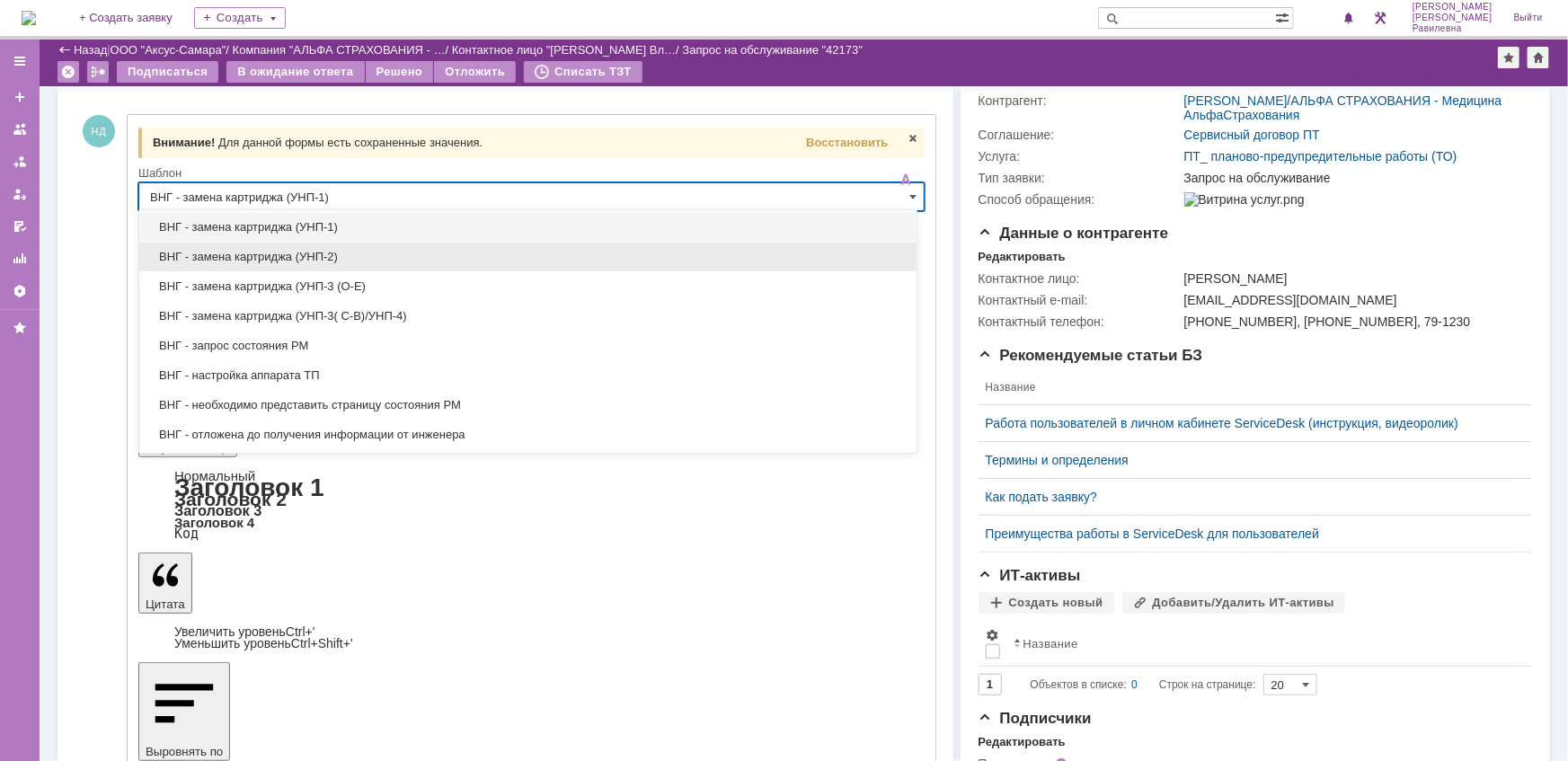
click at [298, 250] on span "ВНГ - замена картриджа (УНП-2)" at bounding box center [527, 256] width 755 height 14
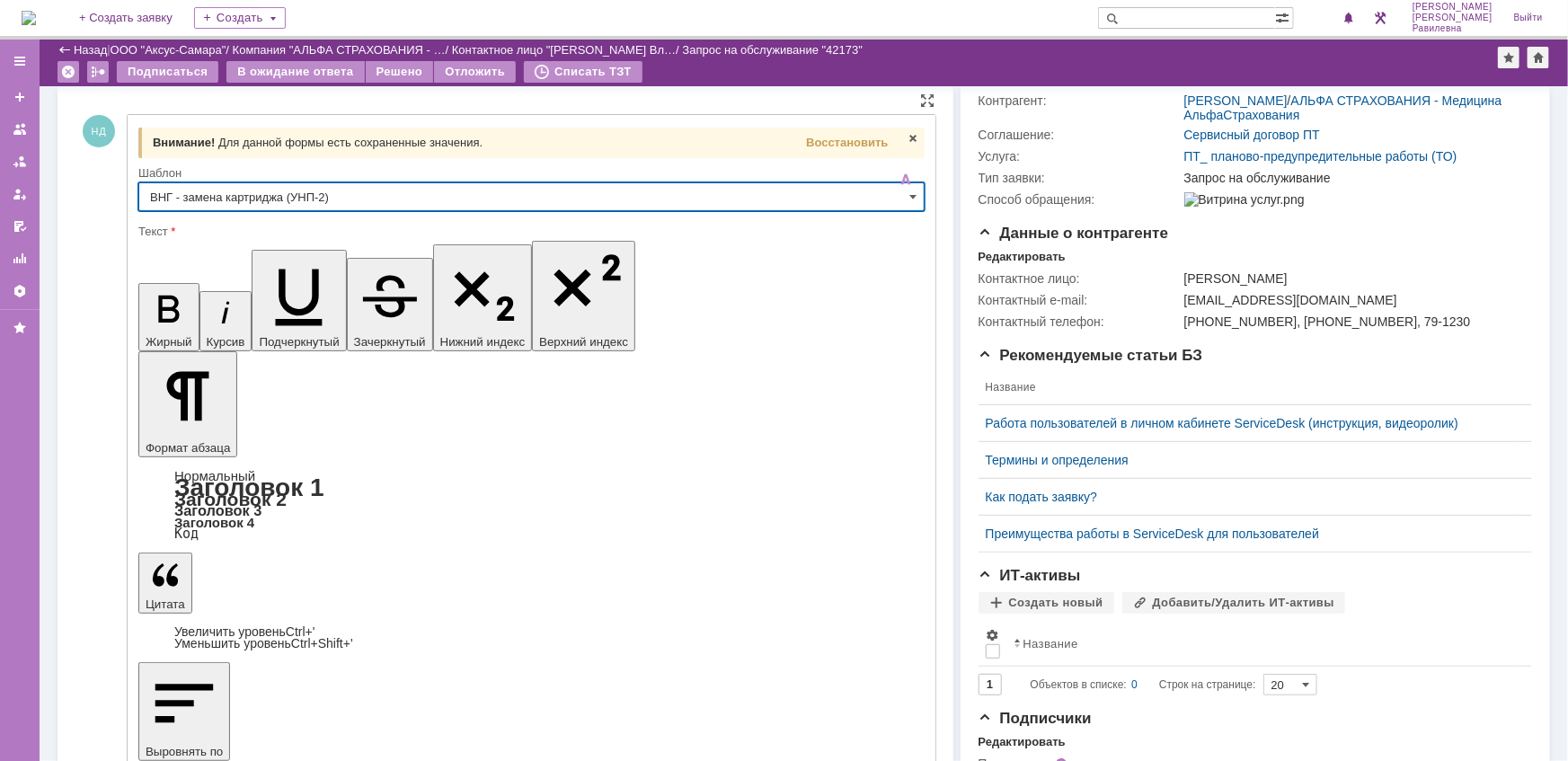
click at [521, 203] on input "ВНГ - замена картриджа (УНП-2)" at bounding box center [531, 197] width 786 height 28
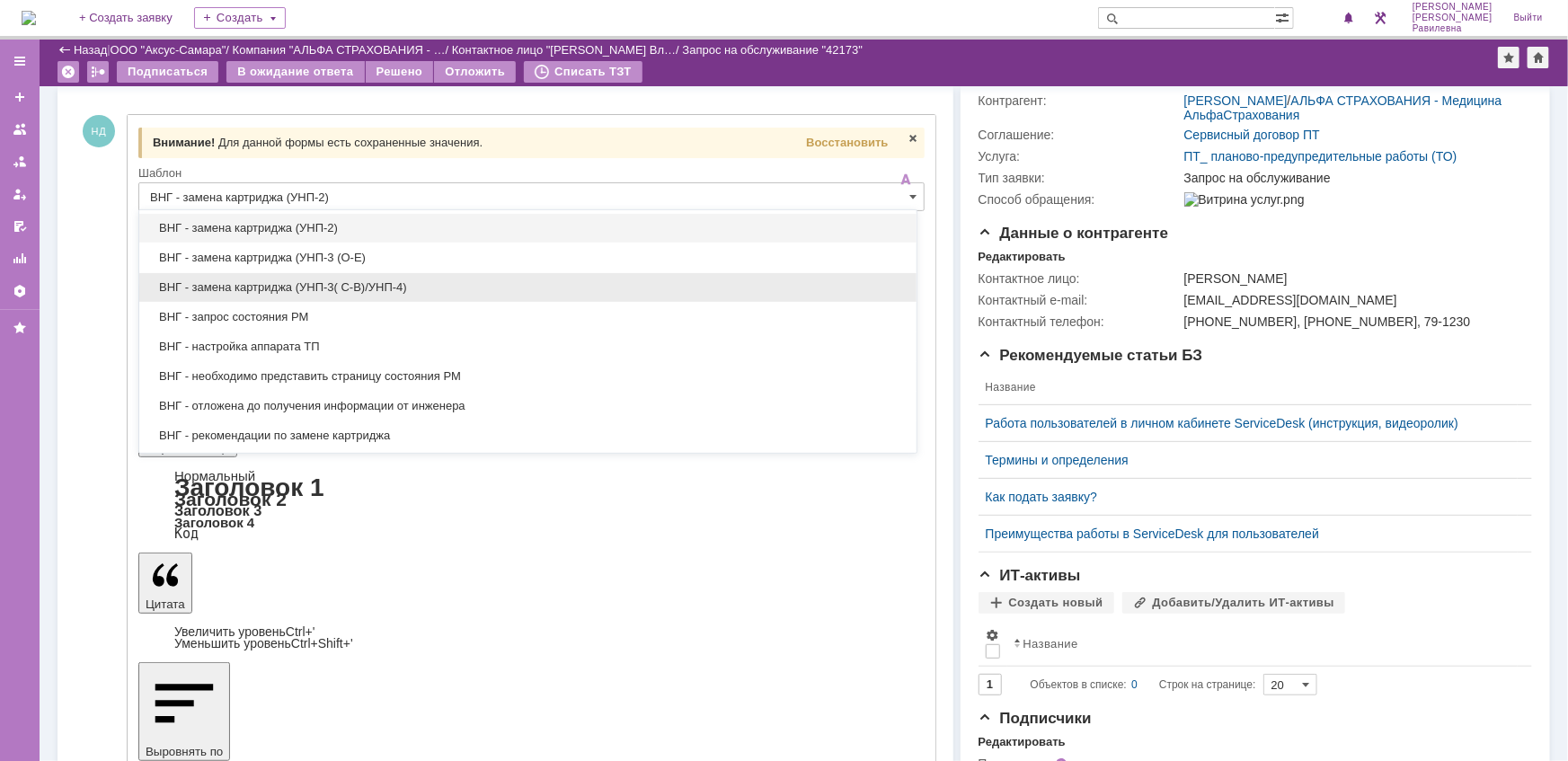
click at [426, 281] on span "ВНГ - замена картриджа (УНП-3( С-В)/УНП-4)" at bounding box center [527, 287] width 755 height 14
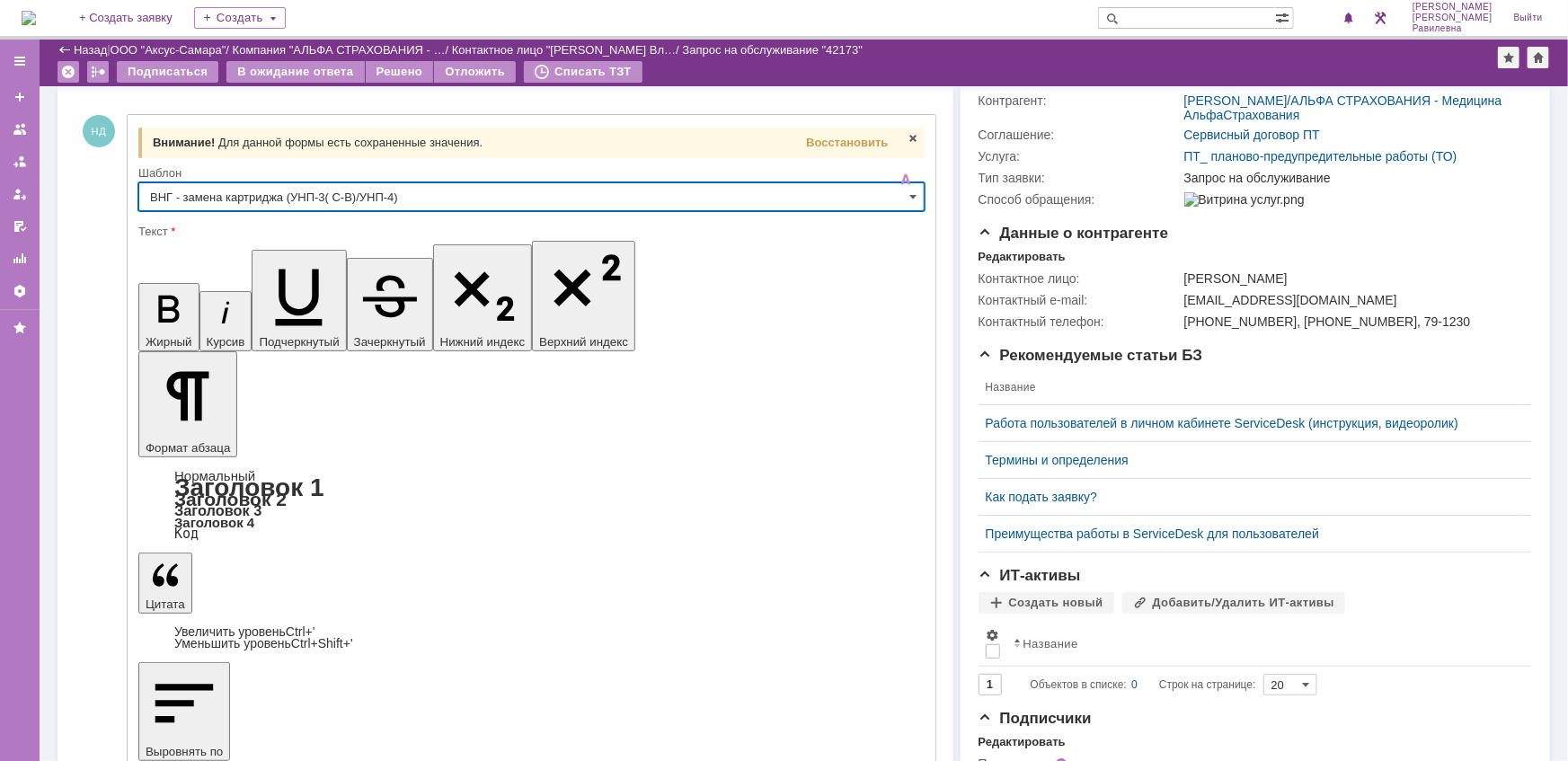
type input "ВНГ - замена картриджа (УНП-3( С-В)/УНП-4)"
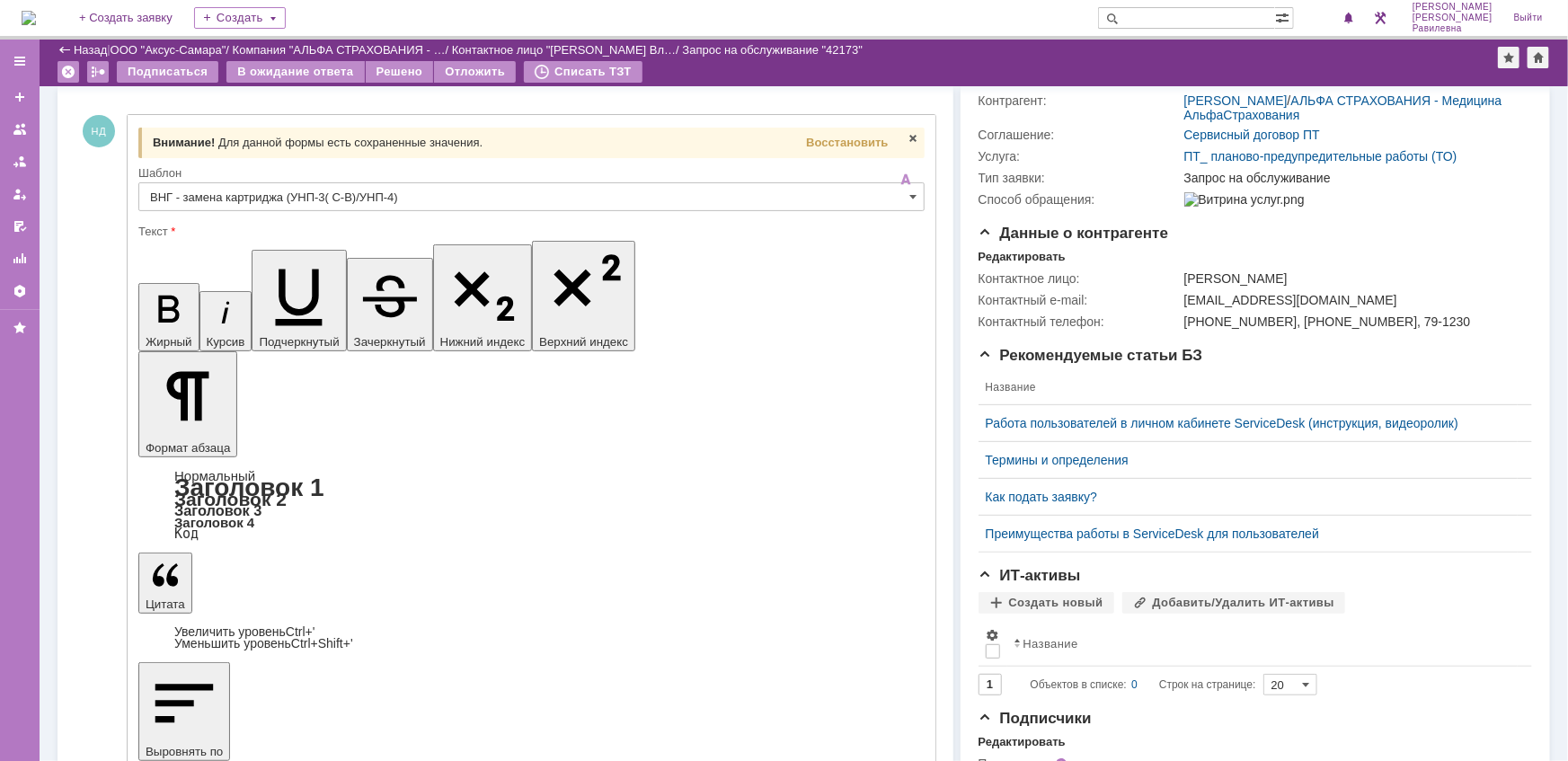
click at [22, 54] on div at bounding box center [19, 61] width 14 height 14
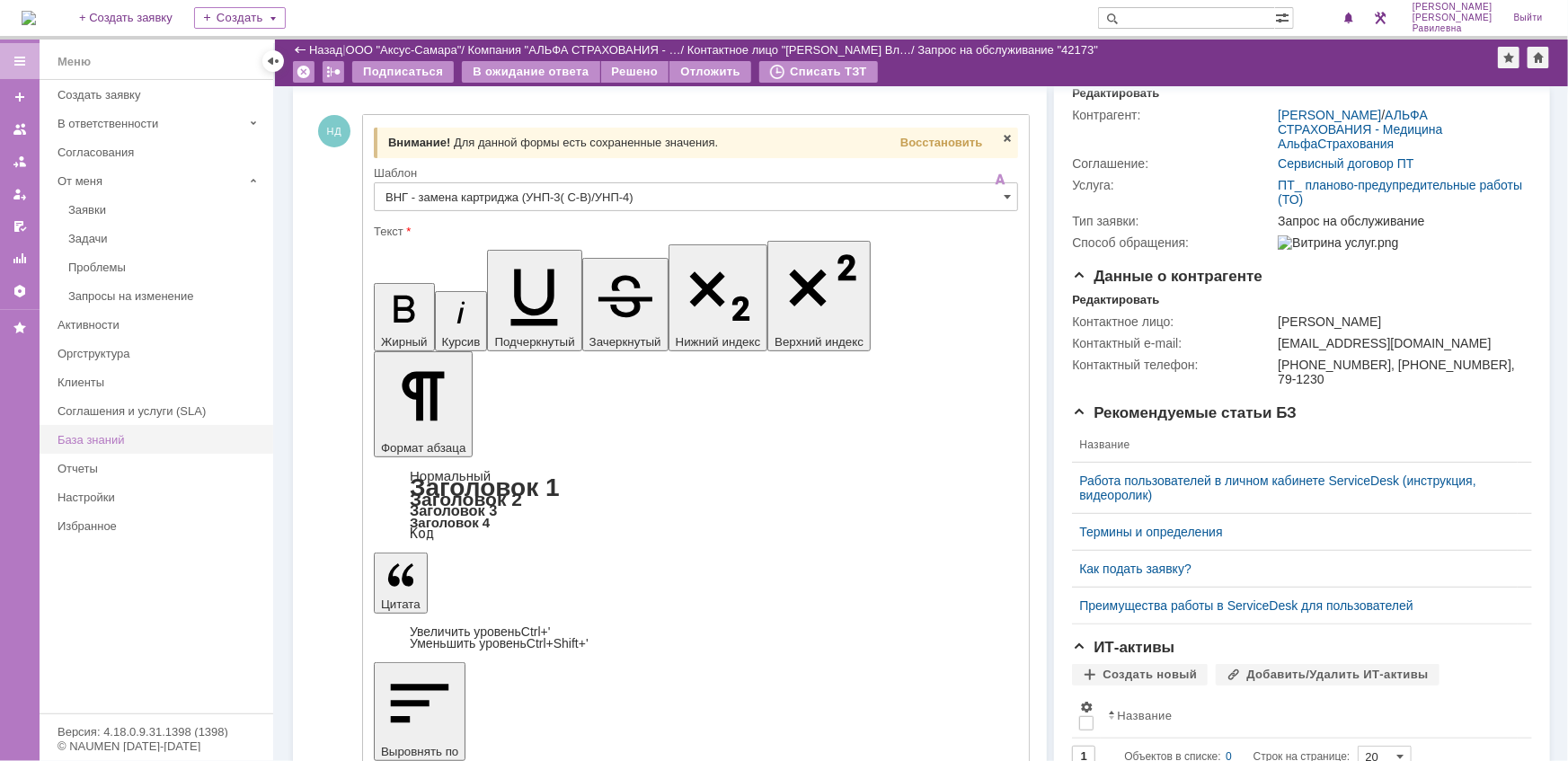
click at [121, 433] on div "База знаний" at bounding box center [160, 440] width 205 height 13
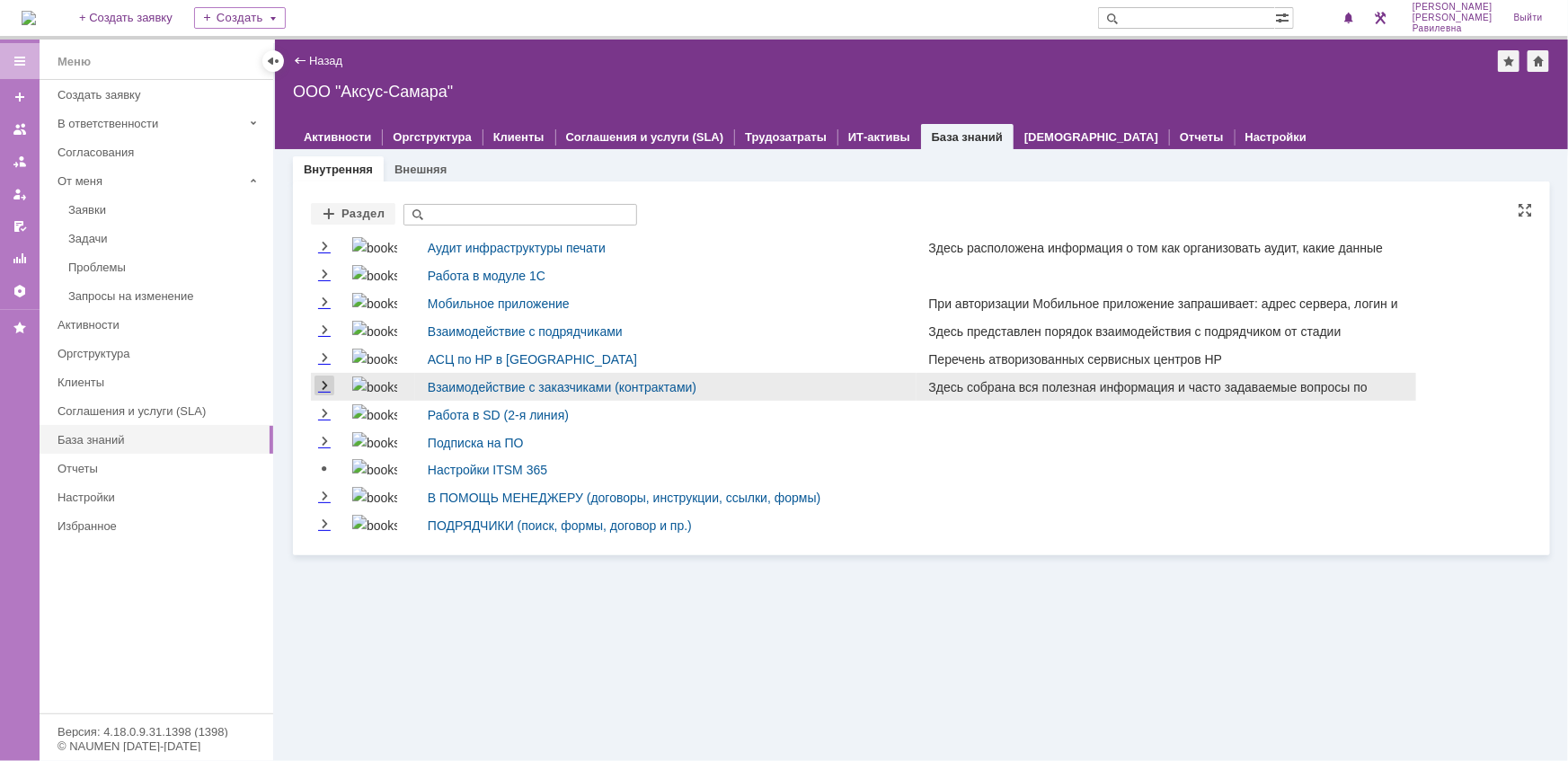
click at [330, 384] on link "Expand" at bounding box center [324, 386] width 20 height 14
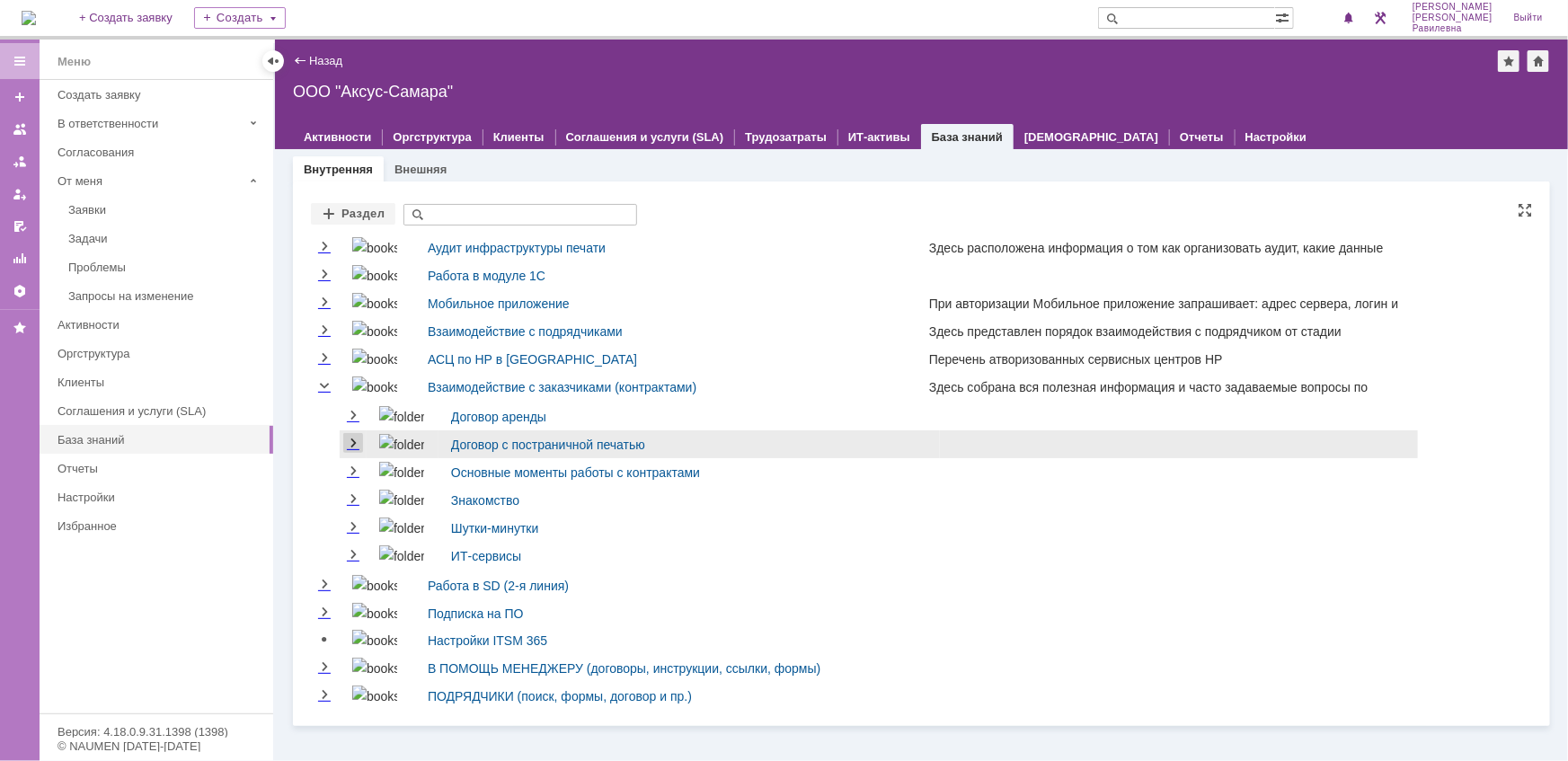
click at [348, 437] on link "Expand" at bounding box center [353, 443] width 20 height 14
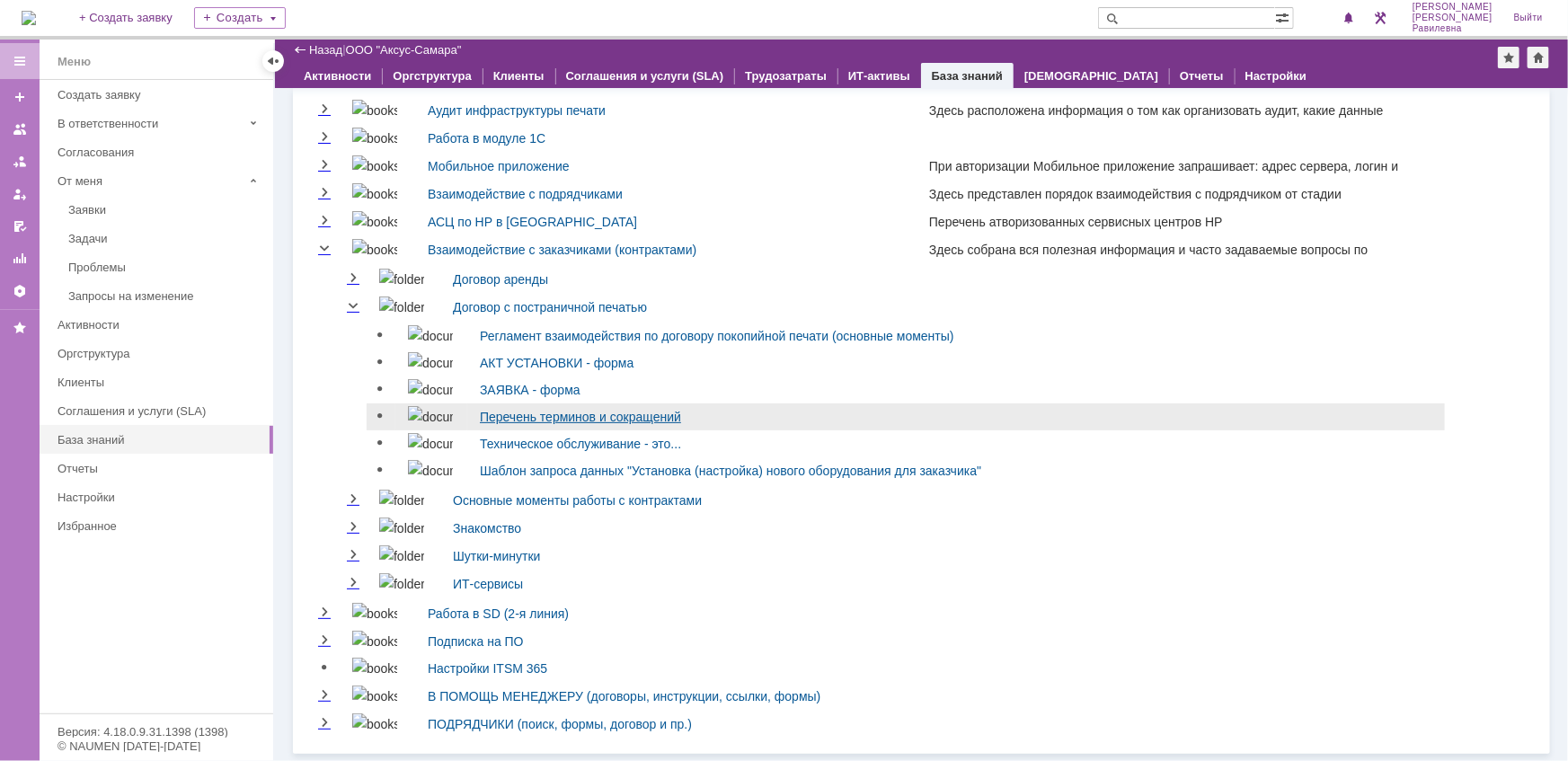
scroll to position [80, 0]
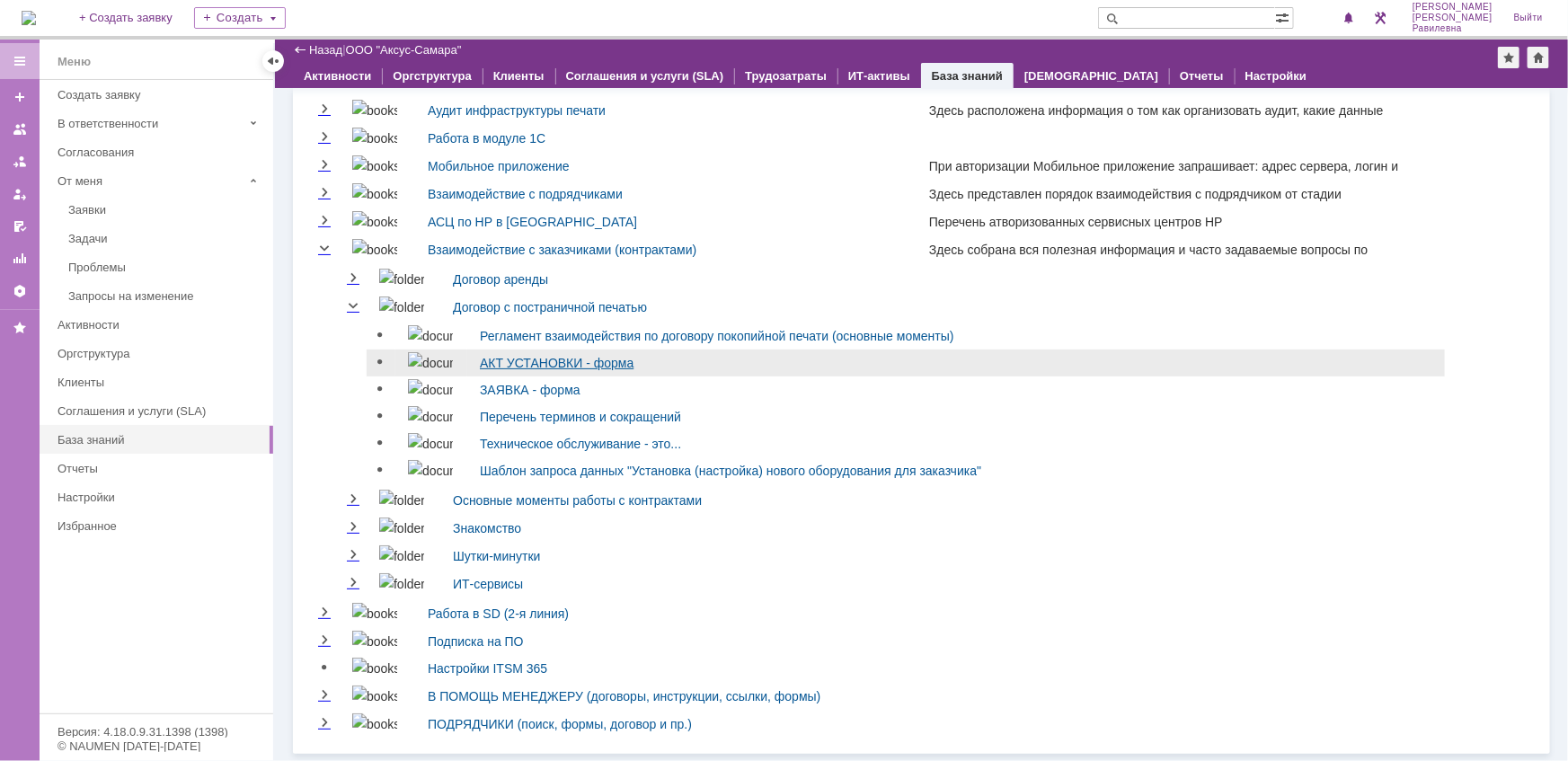
click at [499, 355] on link "АКТ УСТАНОВКИ - форма" at bounding box center [557, 362] width 154 height 14
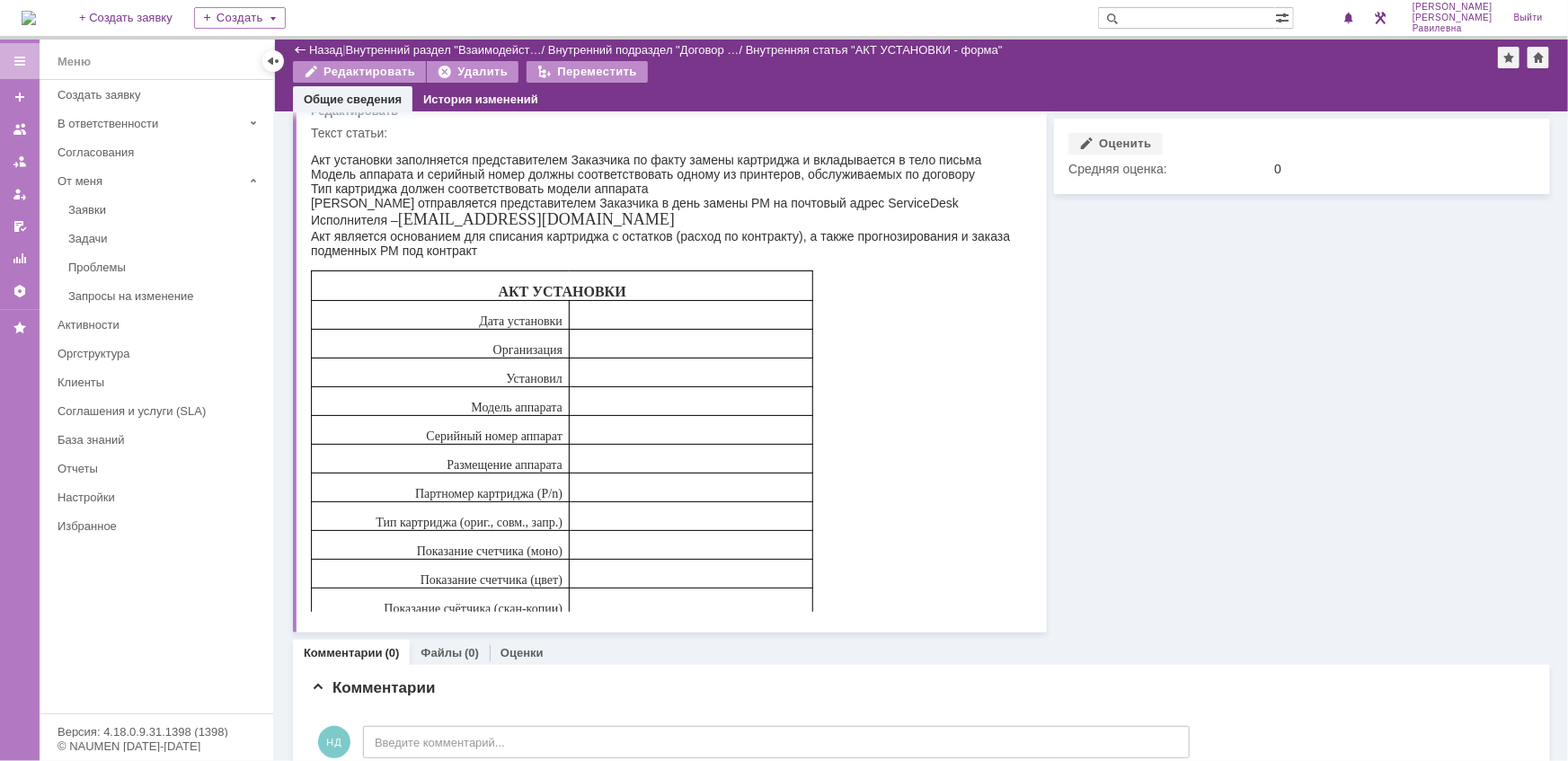
scroll to position [81, 0]
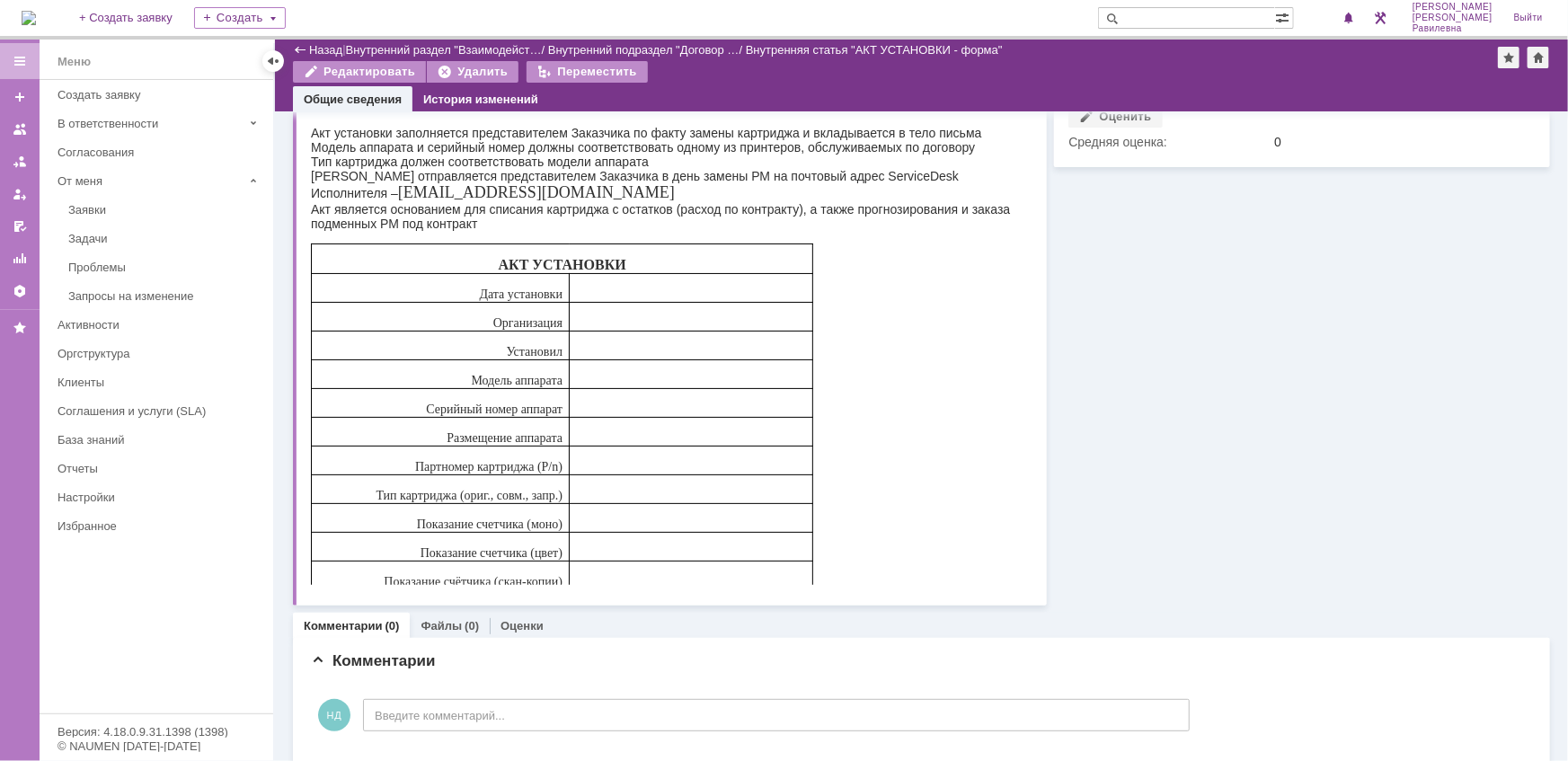
click at [582, 407] on p at bounding box center [689, 408] width 230 height 15
click at [573, 399] on td at bounding box center [691, 403] width 244 height 28
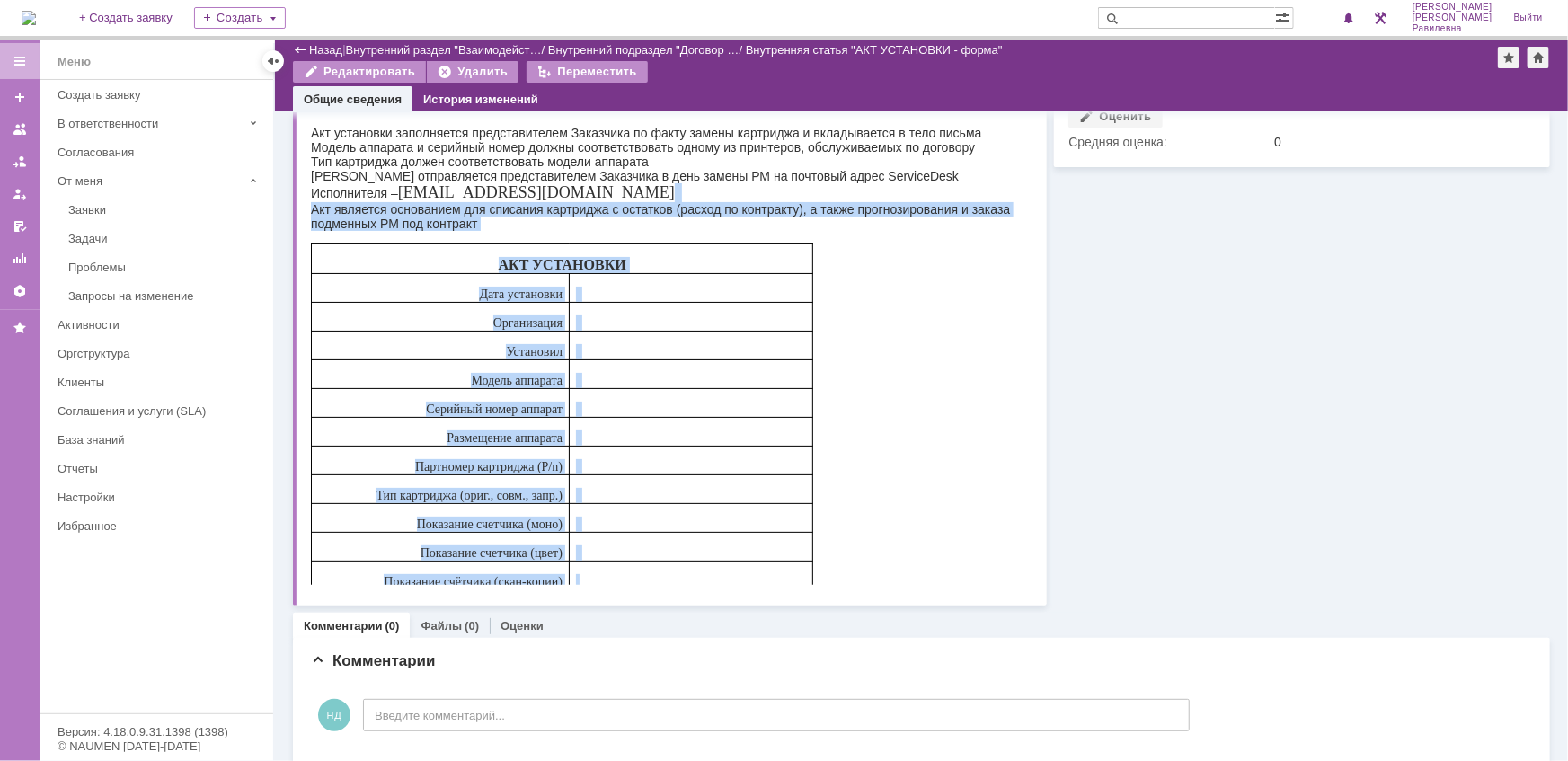
drag, startPoint x: 809, startPoint y: 582, endPoint x: 411, endPoint y: 200, distance: 551.7
click at [411, 200] on body "Акт установки заполняется представителем Заказчика по факту замены картриджа и …" at bounding box center [661, 351] width 702 height 477
copy body "Акт является основанием для списания картриджа с остатков (расход по контракту)…"
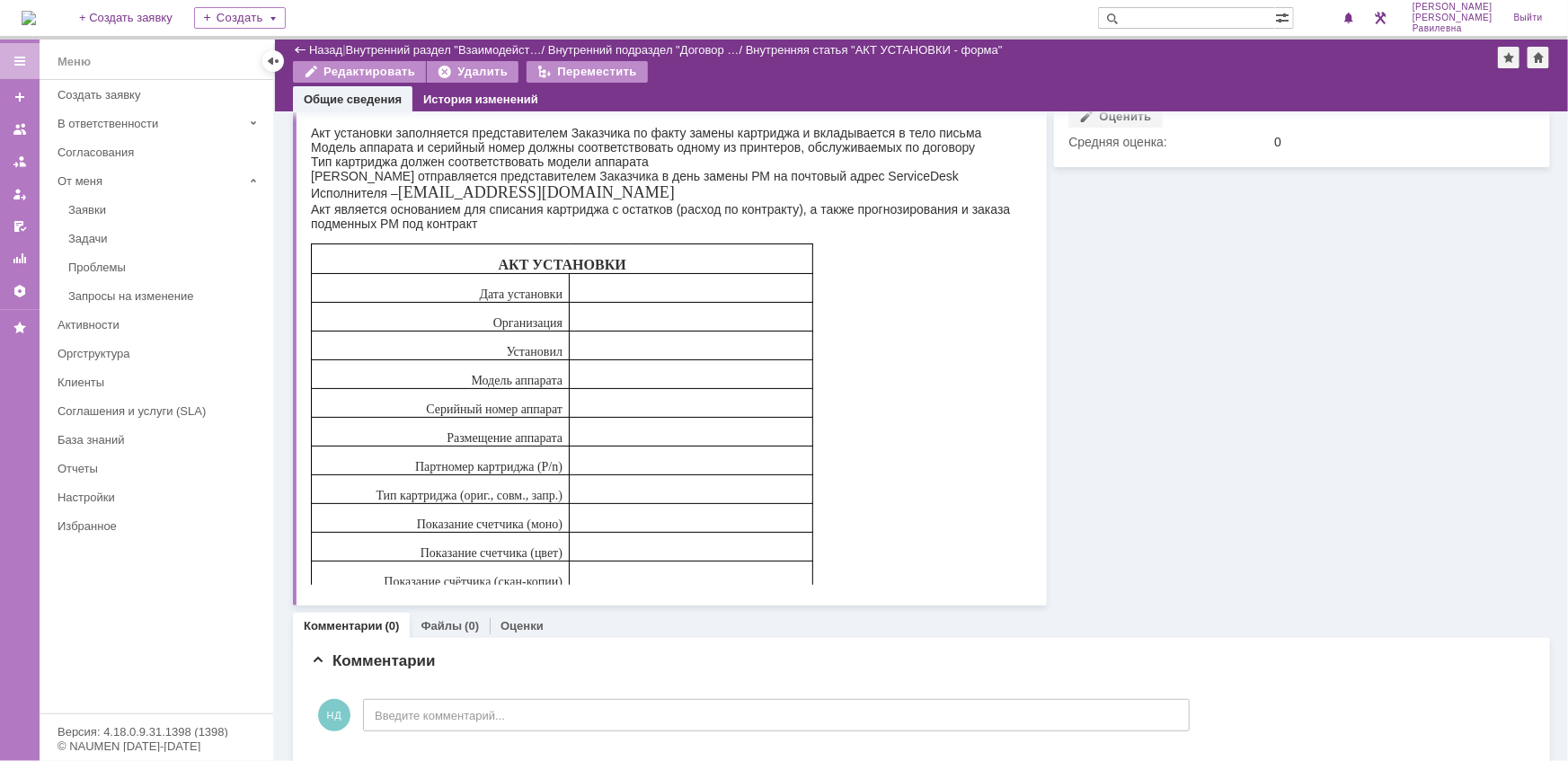
click at [933, 284] on body "Акт установки заполняется представителем Заказчика по факту замены картриджа и …" at bounding box center [663, 351] width 707 height 477
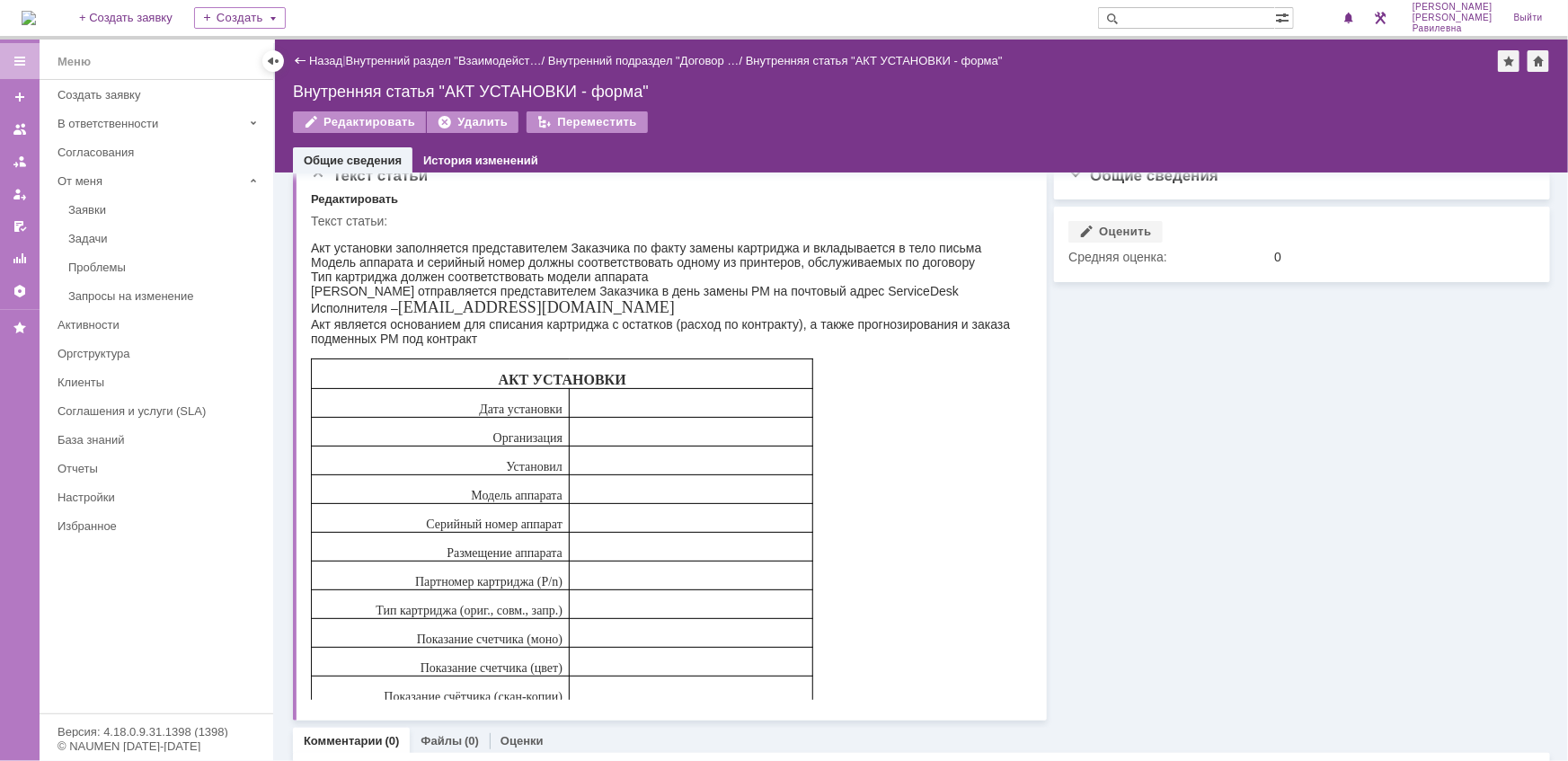
scroll to position [0, 0]
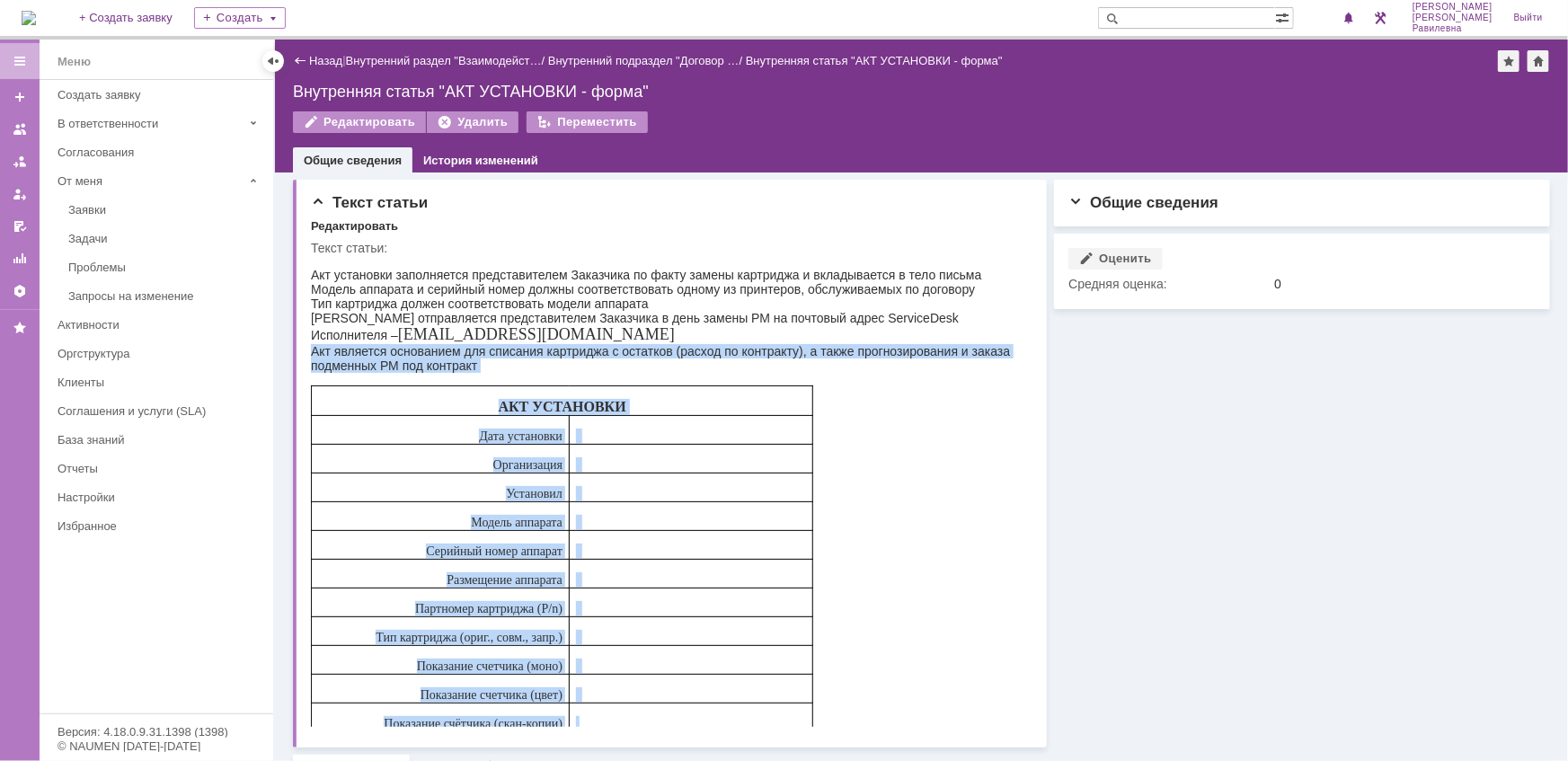
drag, startPoint x: 310, startPoint y: 352, endPoint x: 776, endPoint y: 716, distance: 591.3
click at [776, 716] on body "Акт установки заполняется представителем Заказчика по факту замены картриджа и …" at bounding box center [663, 493] width 707 height 477
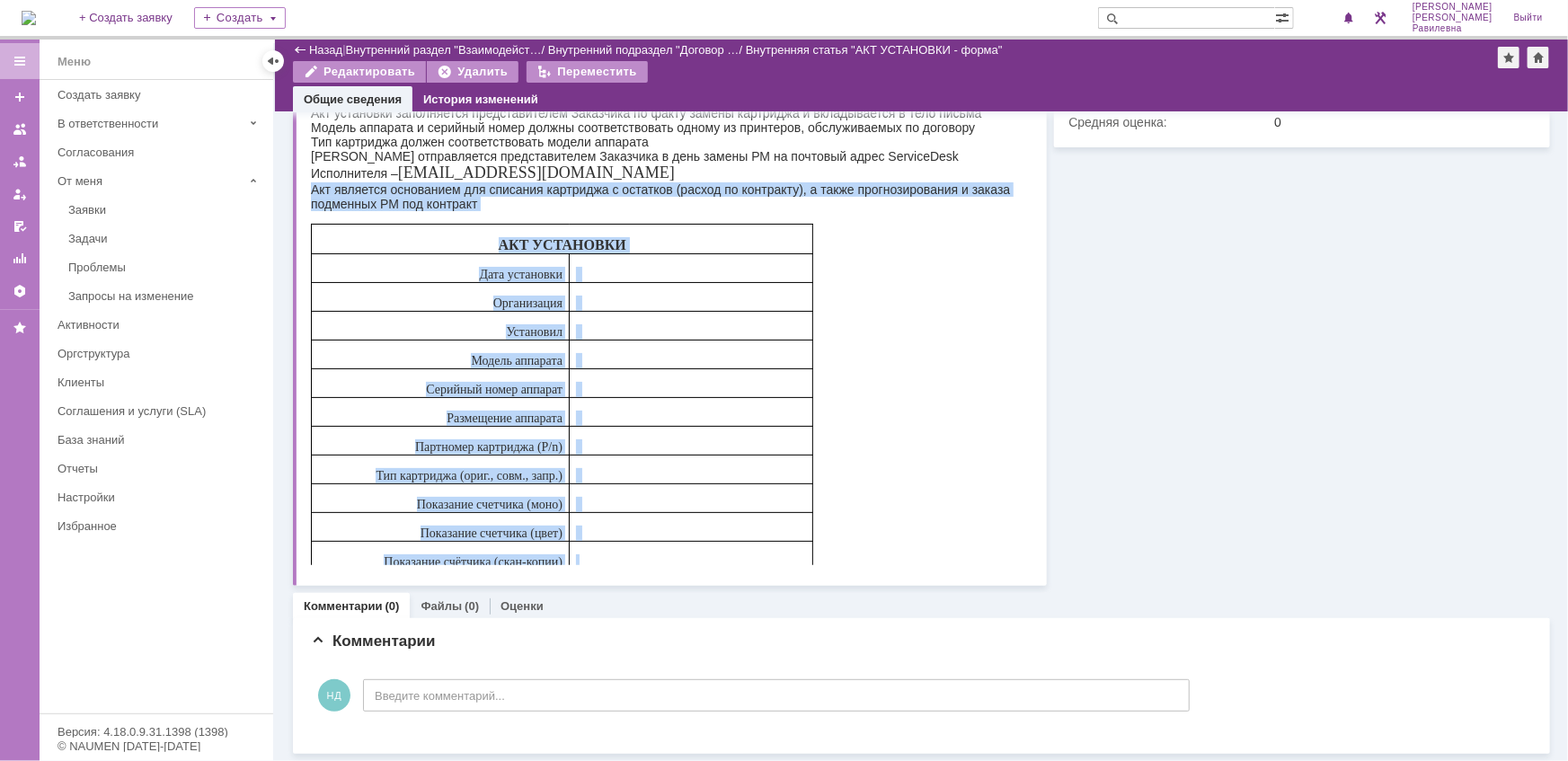
scroll to position [100, 0]
copy body "Акт является основанием для списания картриджа с остатков (расход по контракту)…"
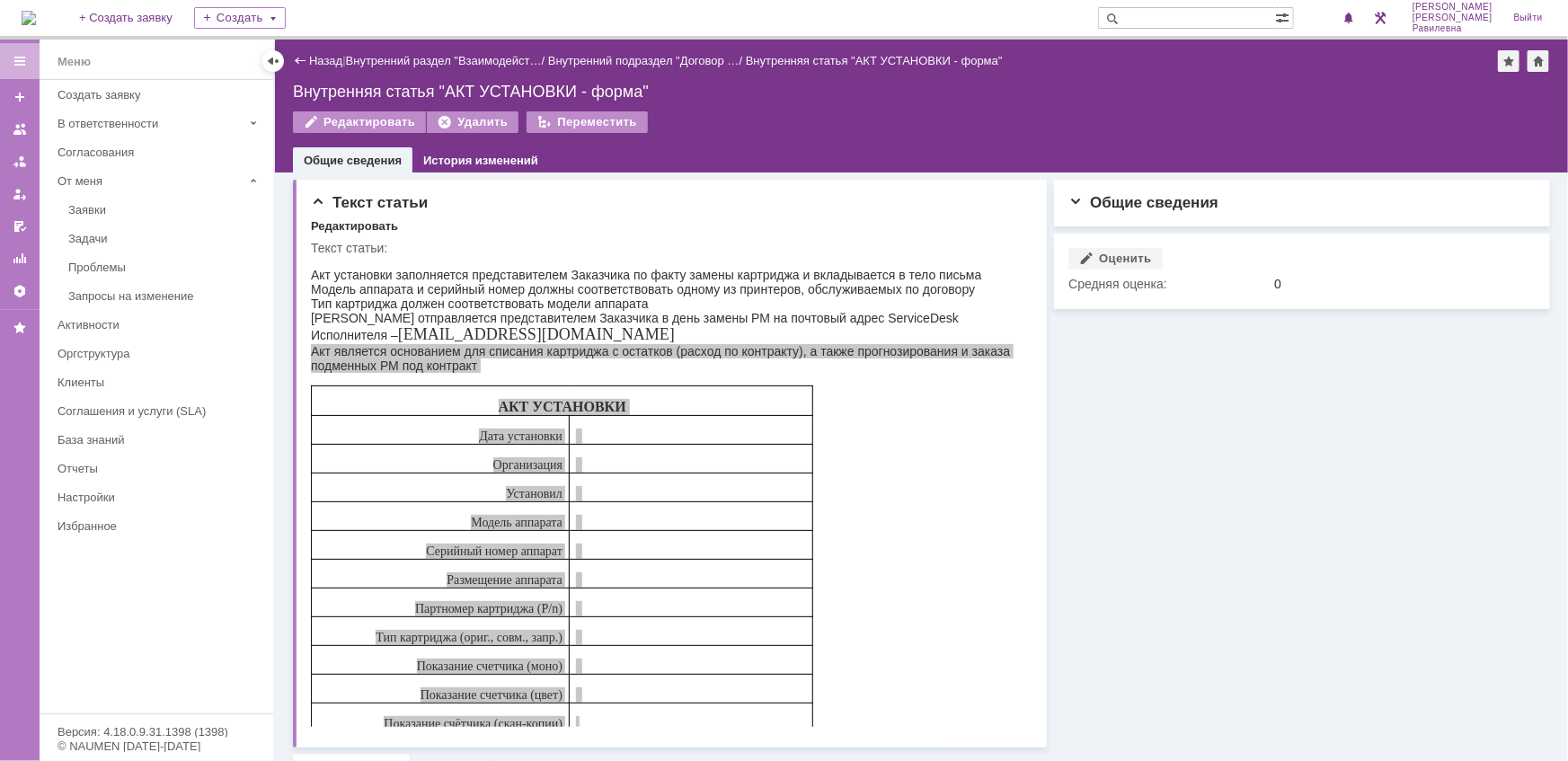
click at [323, 51] on div "Назад | Внутренний раздел "Взаимодейст… / Внутренний подраздел "Договор … / Вну…" at bounding box center [922, 61] width 1257 height 22
click at [318, 62] on link "Назад" at bounding box center [325, 61] width 33 height 13
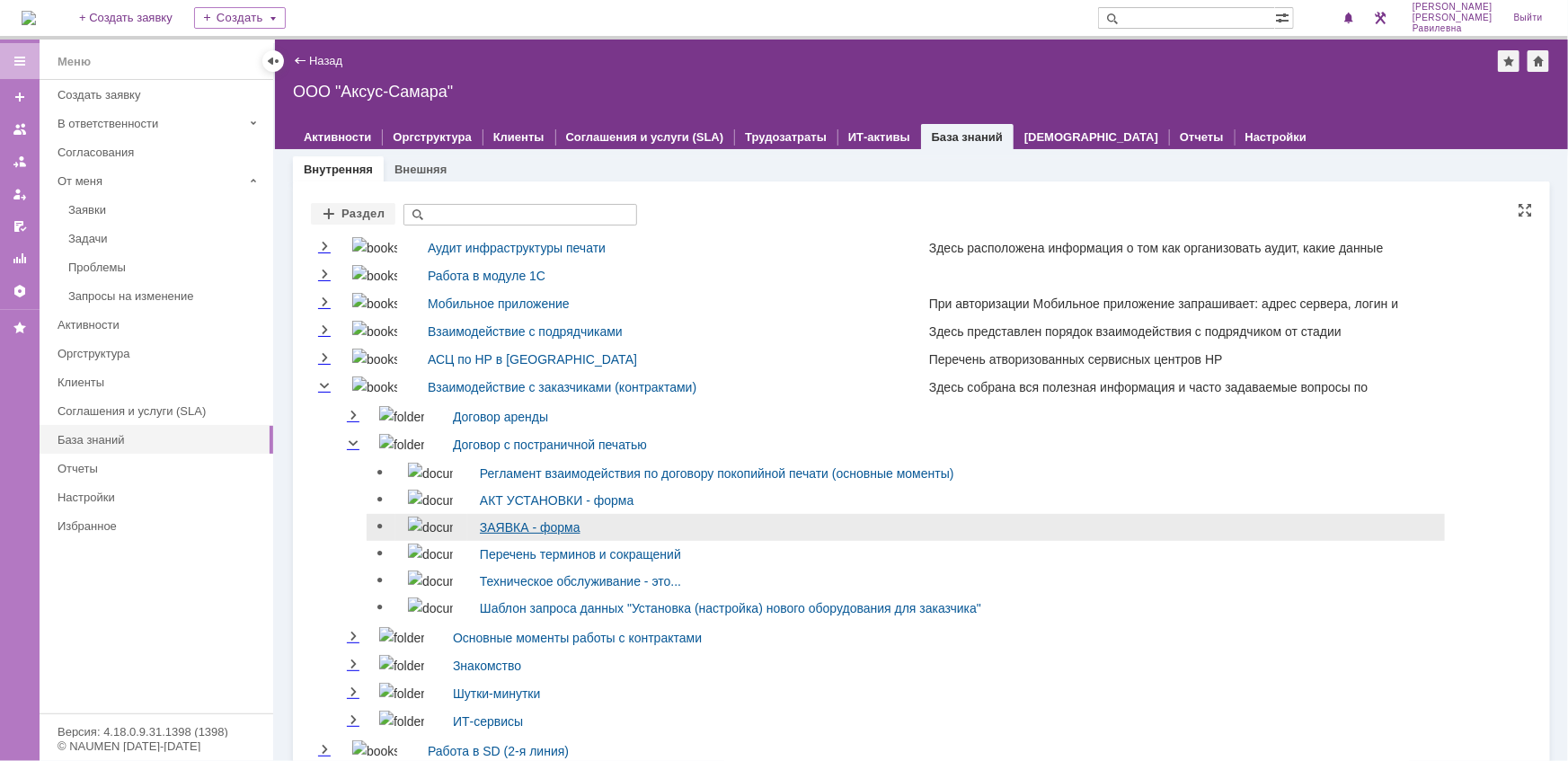
click at [487, 529] on link "ЗАЯВКА - форма" at bounding box center [530, 527] width 100 height 14
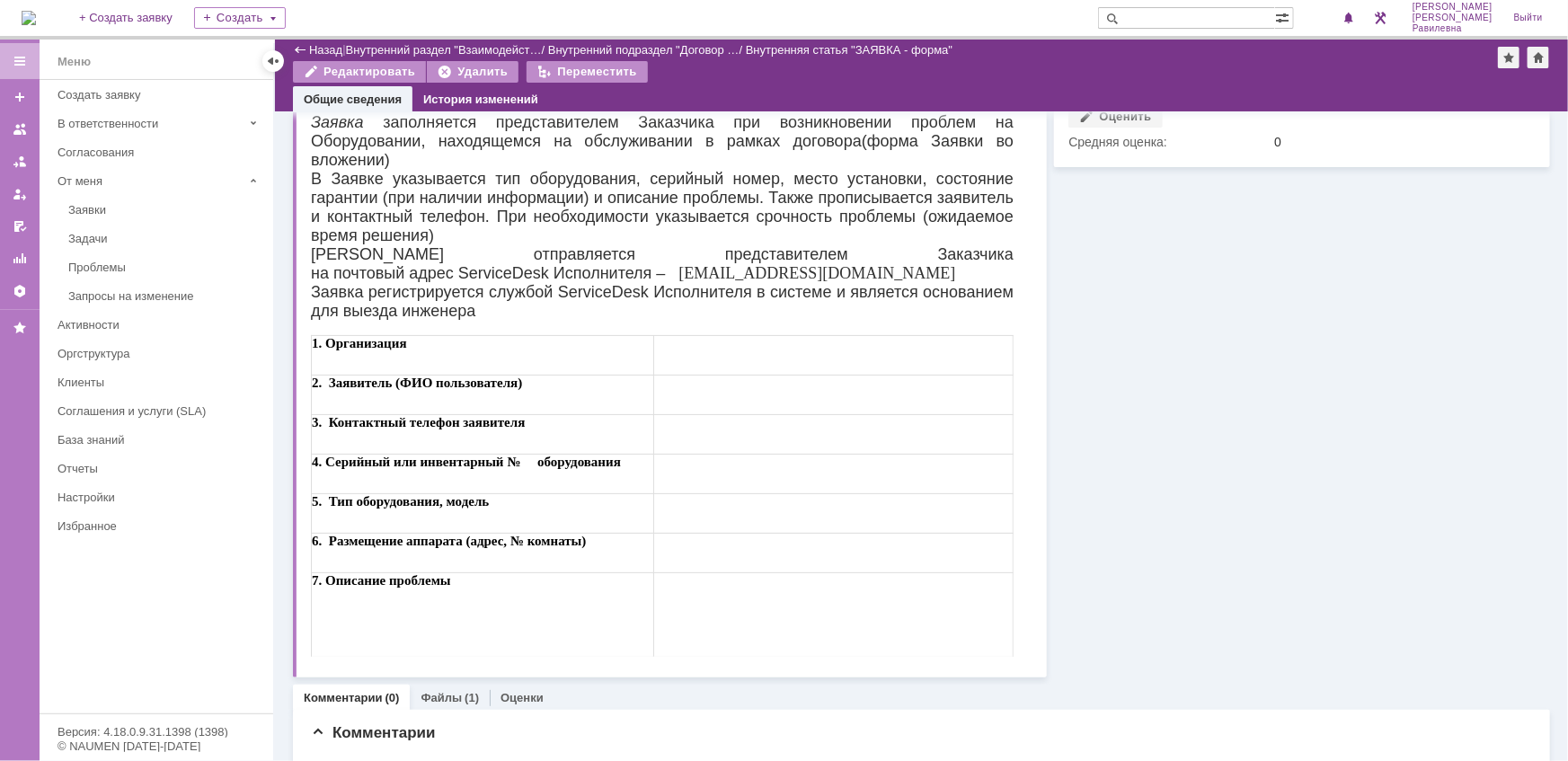
scroll to position [81, 0]
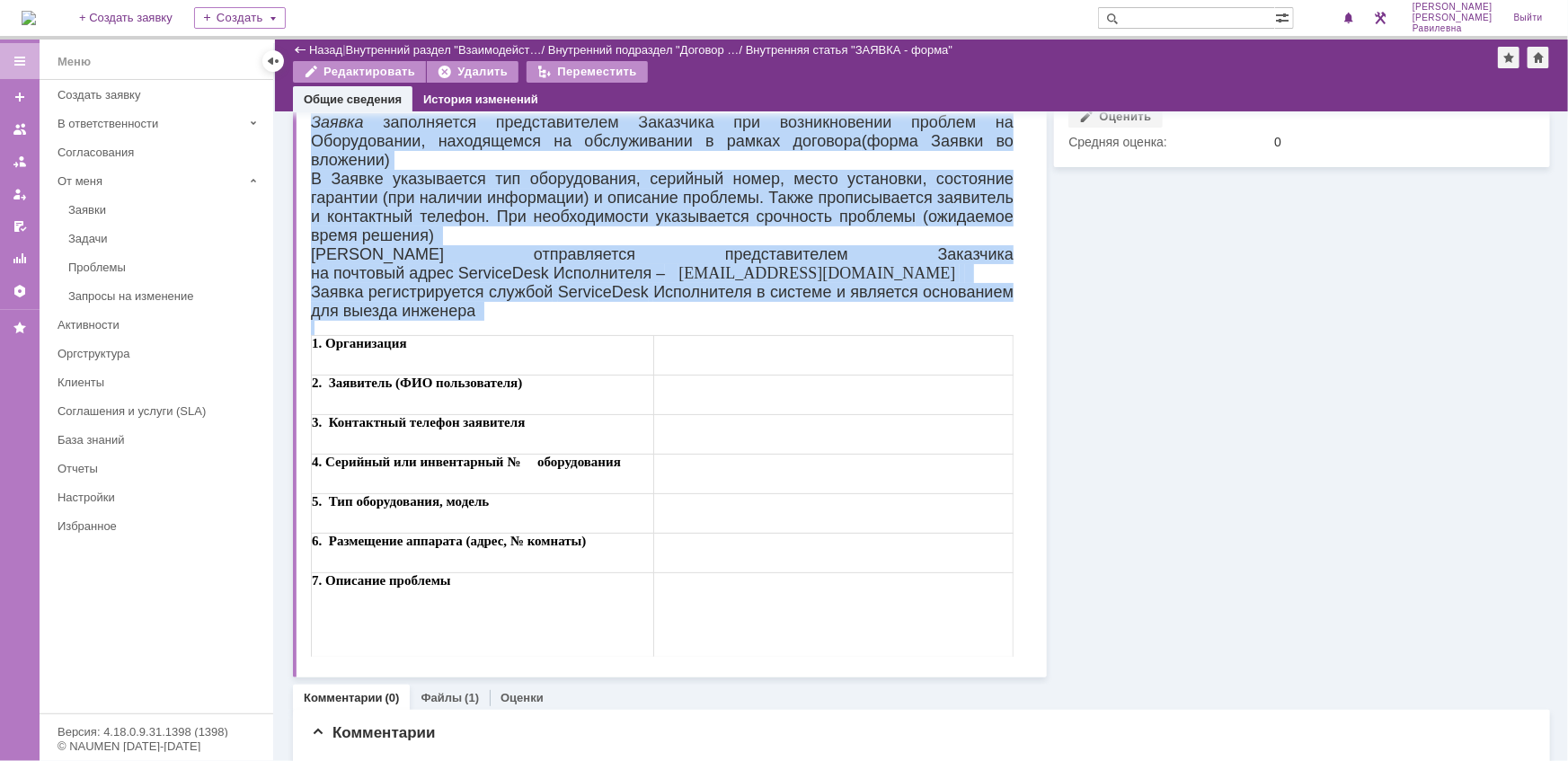
drag, startPoint x: 310, startPoint y: 122, endPoint x: 1205, endPoint y: 771, distance: 1105.5
click at [894, 657] on html "Заявка заполняется представителем Заказчика при возникновении проблем на Оборуд…" at bounding box center [661, 385] width 702 height 545
copy body "Заявка заполняется представителем Заказчика при возникновении проблем на Оборуд…"
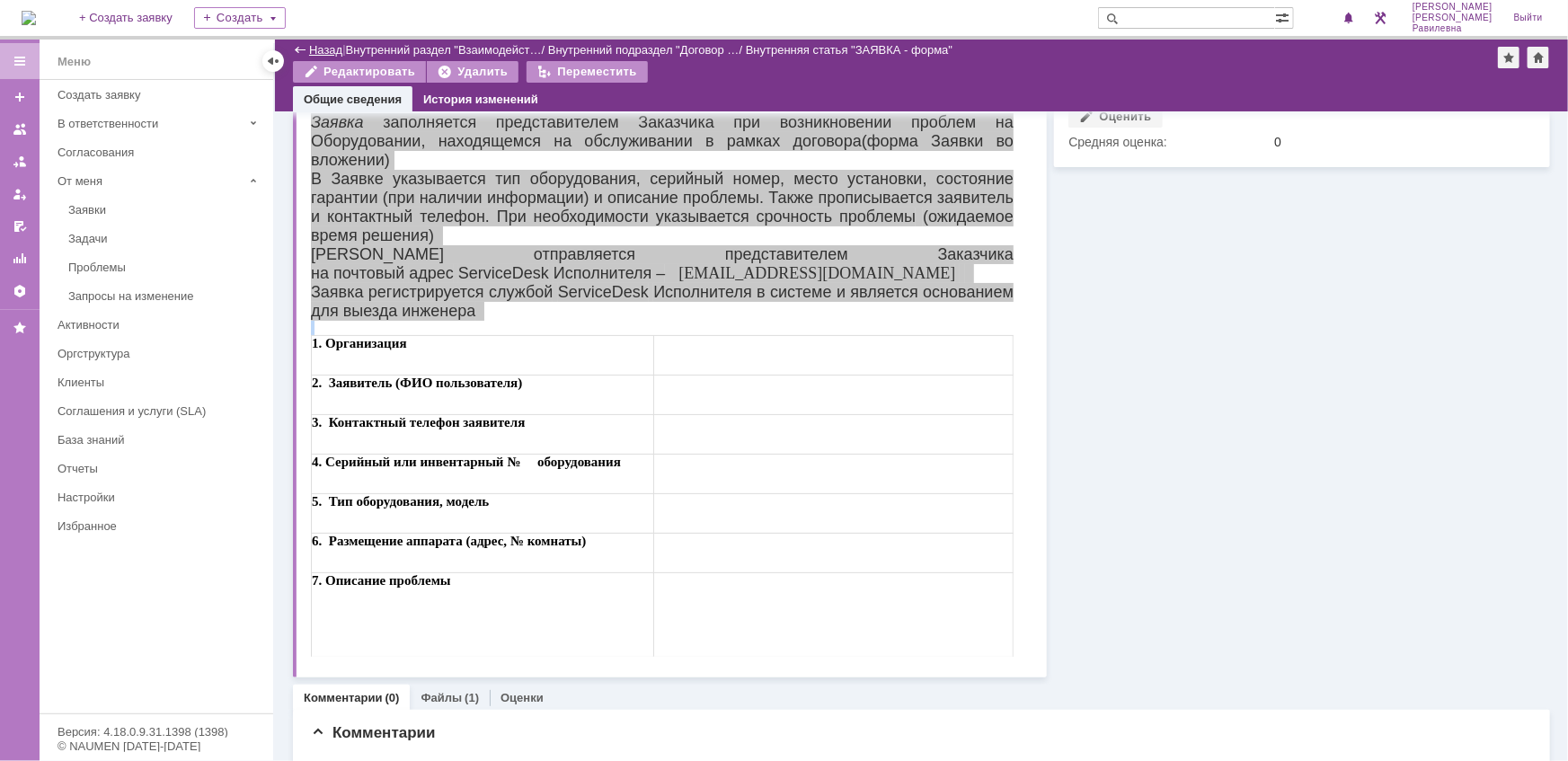
click at [316, 45] on link "Назад" at bounding box center [325, 50] width 33 height 13
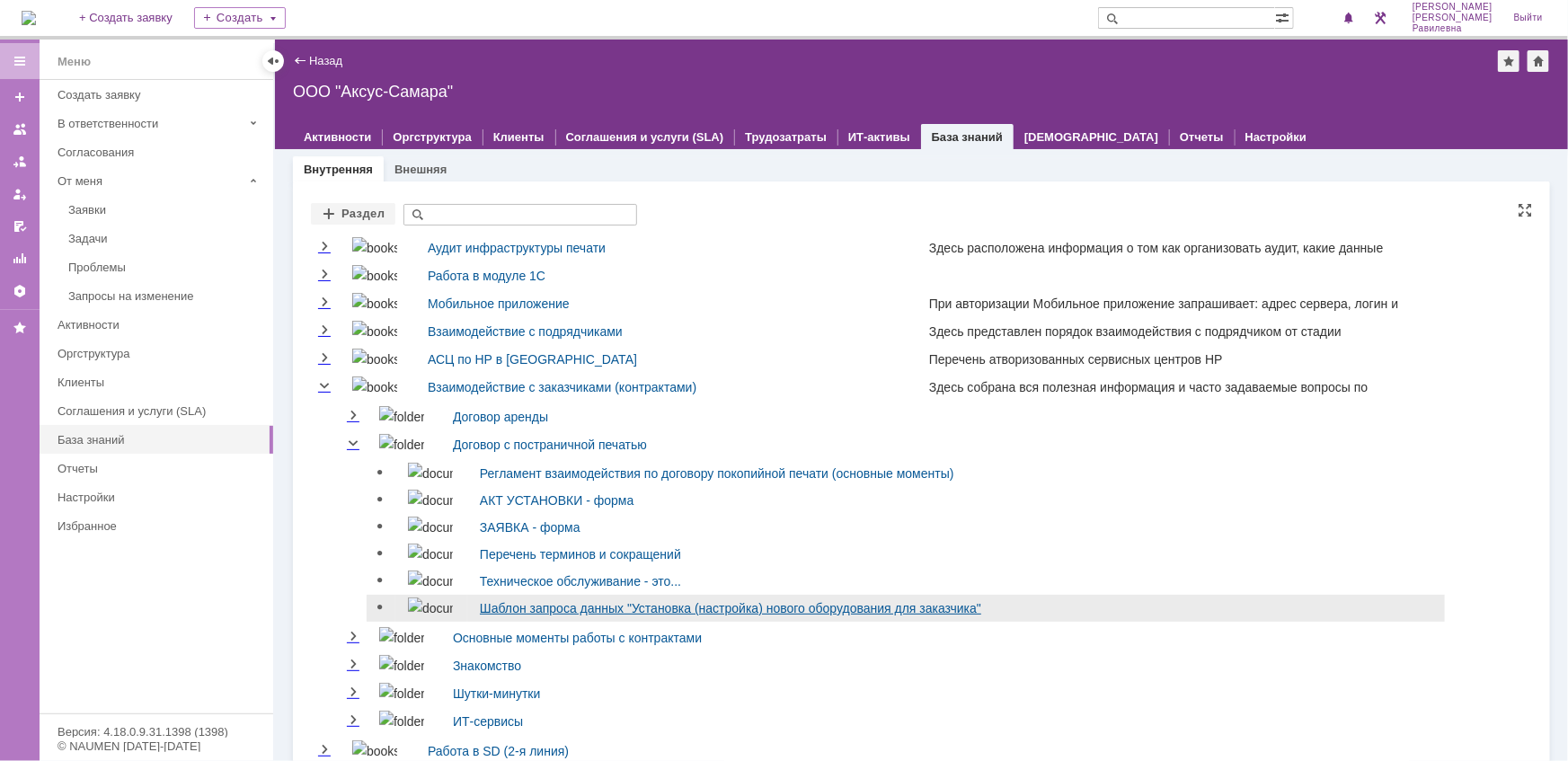
click at [543, 604] on link "Шаблон запроса данных "Установка (настройка) нового оборудования для заказчика"" at bounding box center [731, 608] width 501 height 14
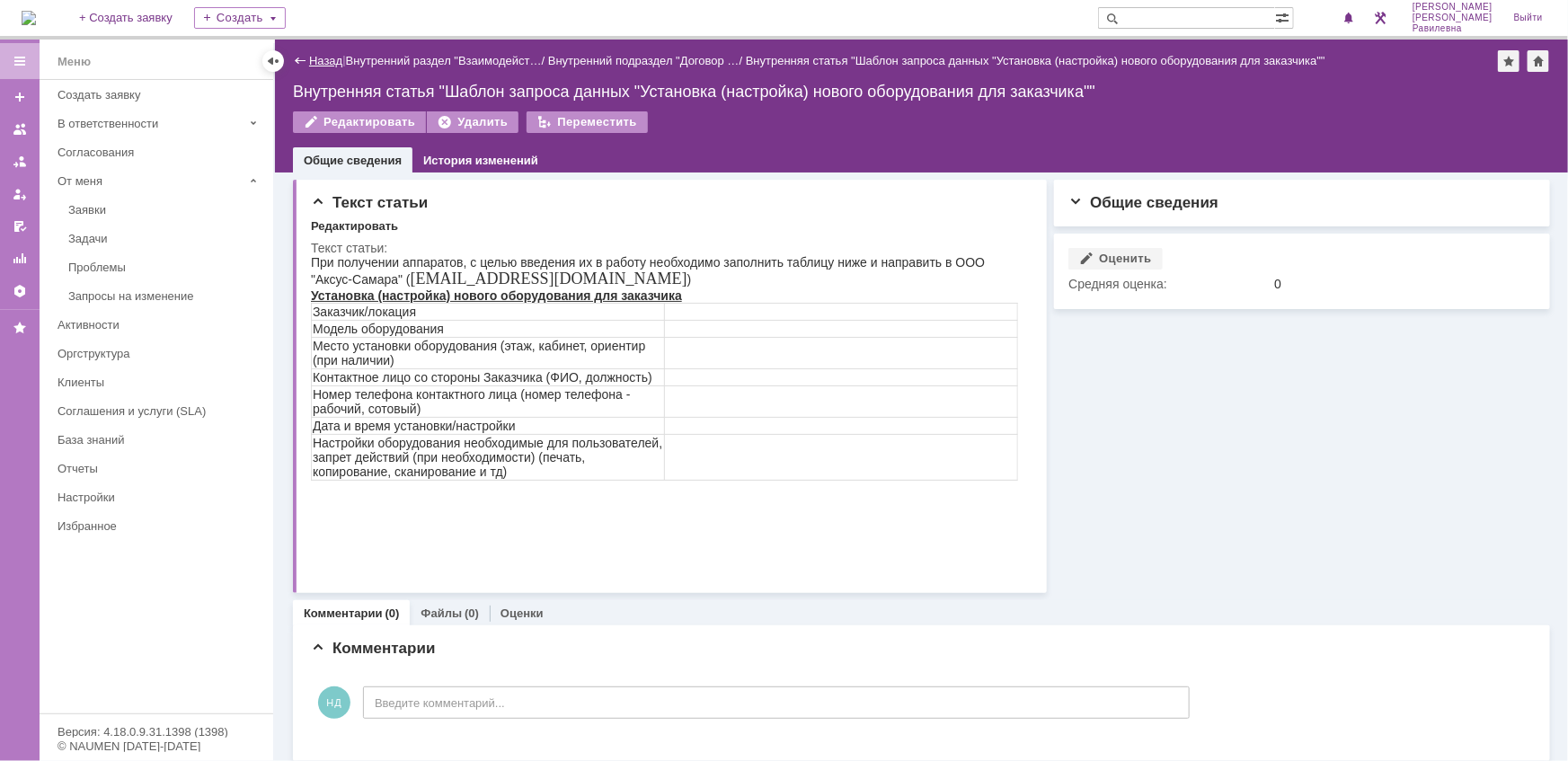
click at [323, 62] on link "Назад" at bounding box center [325, 61] width 33 height 13
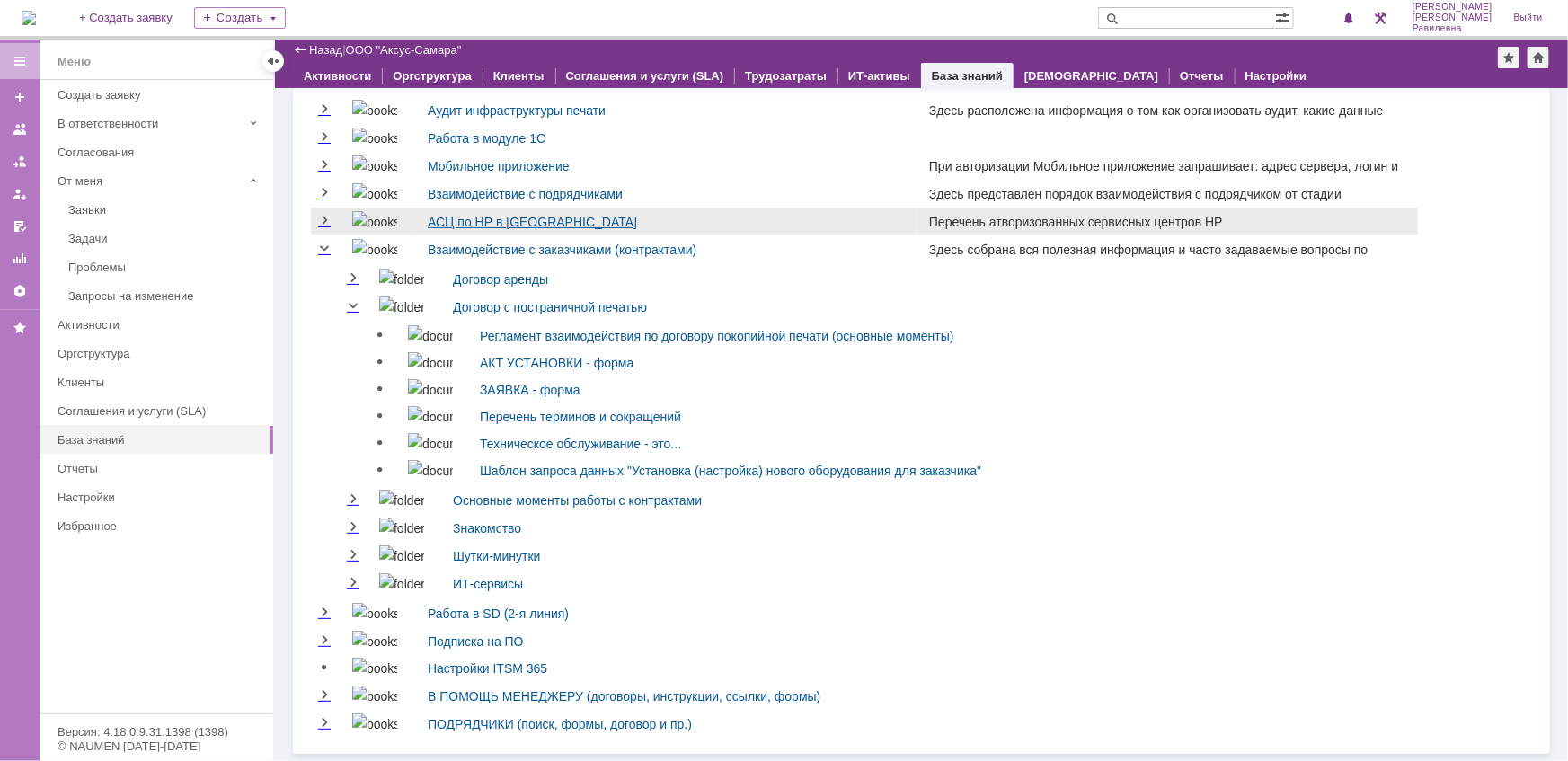
scroll to position [80, 0]
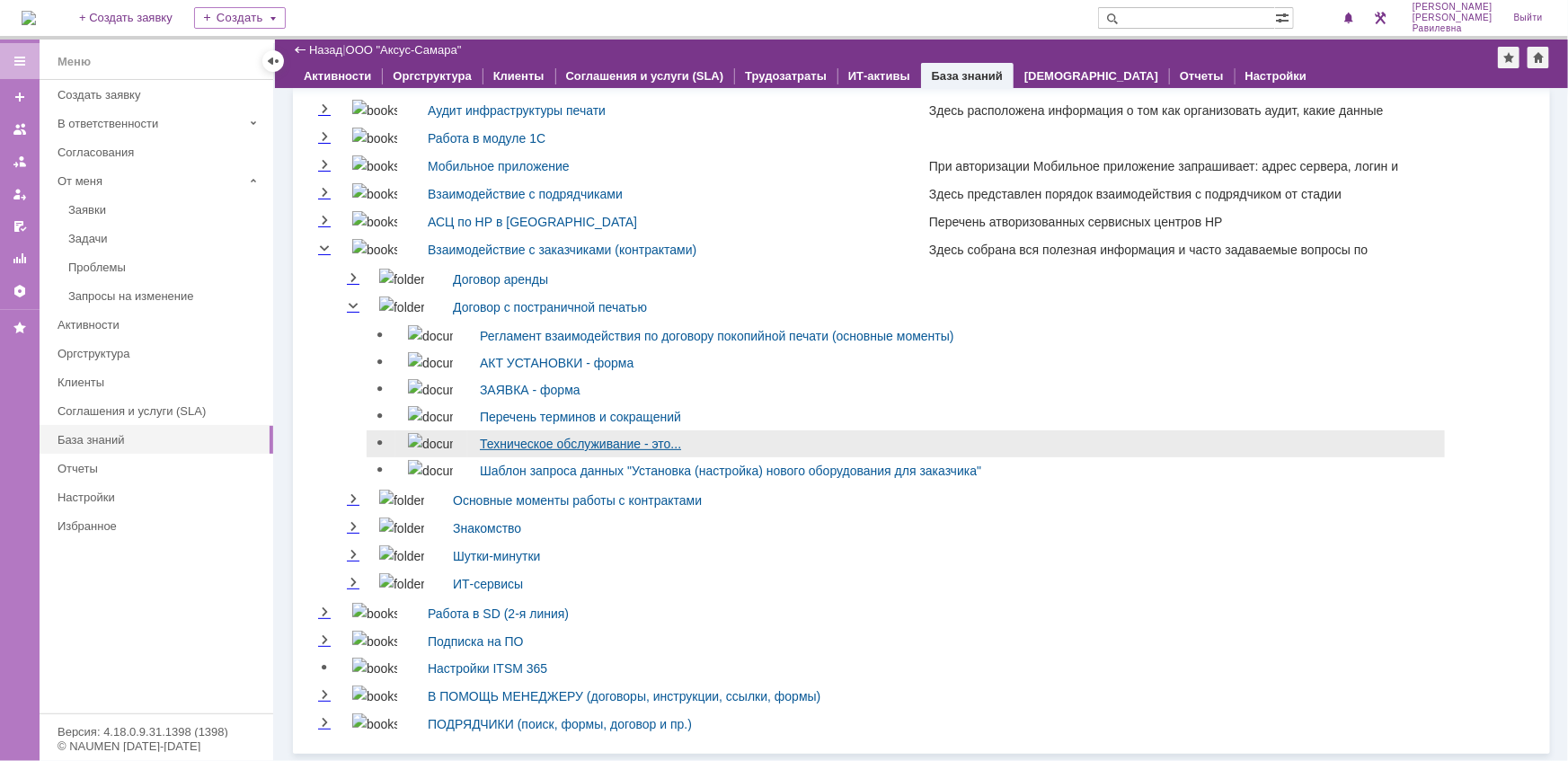
click at [524, 442] on link "Техническое обслуживание - это..." at bounding box center [580, 443] width 201 height 14
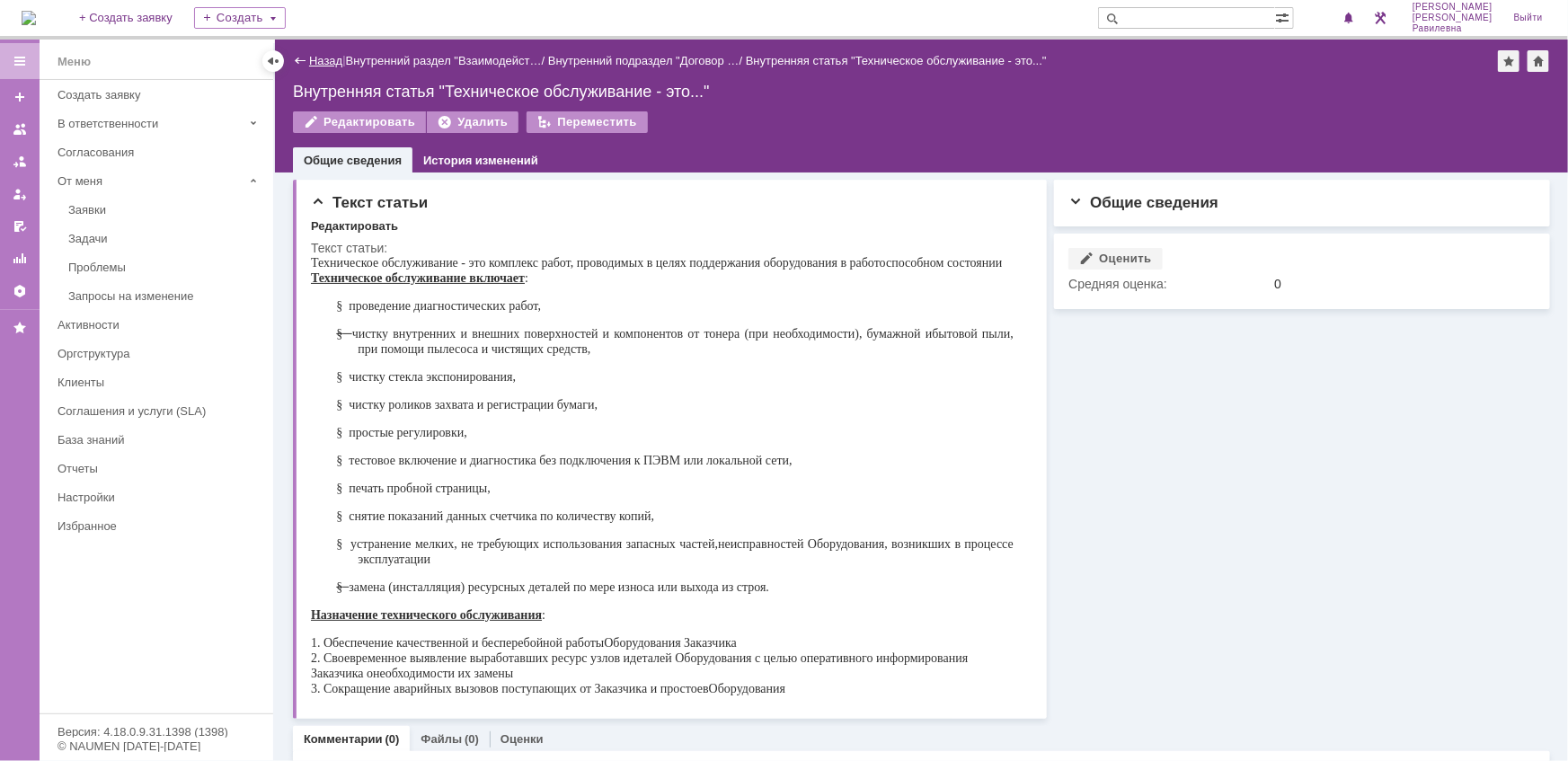
click at [323, 61] on link "Назад" at bounding box center [325, 61] width 33 height 13
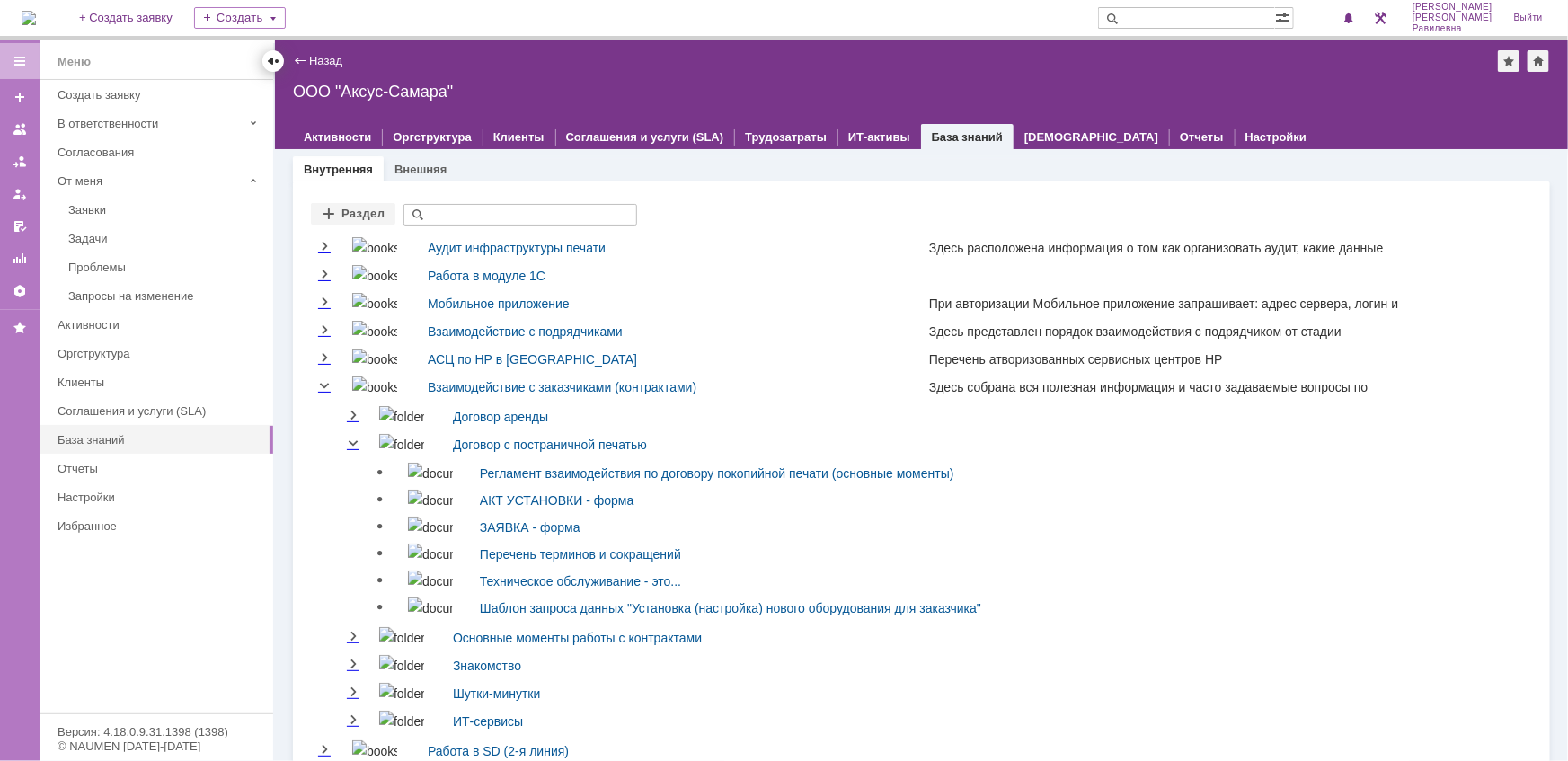
click at [272, 59] on div at bounding box center [272, 61] width 14 height 14
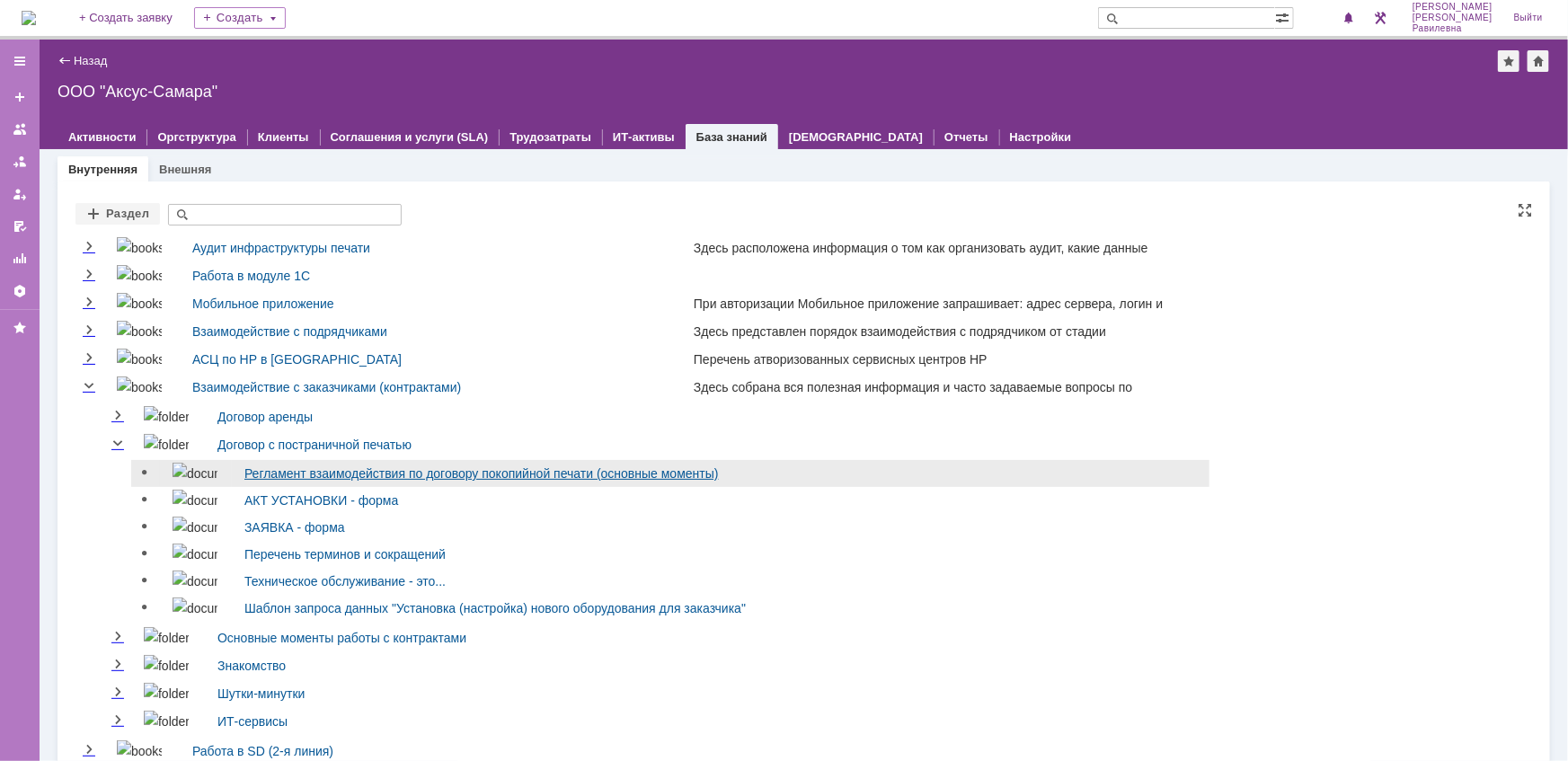
click at [304, 470] on link "Регламент взаимодействия по договору покопийной печати (основные моменты)" at bounding box center [482, 473] width 474 height 14
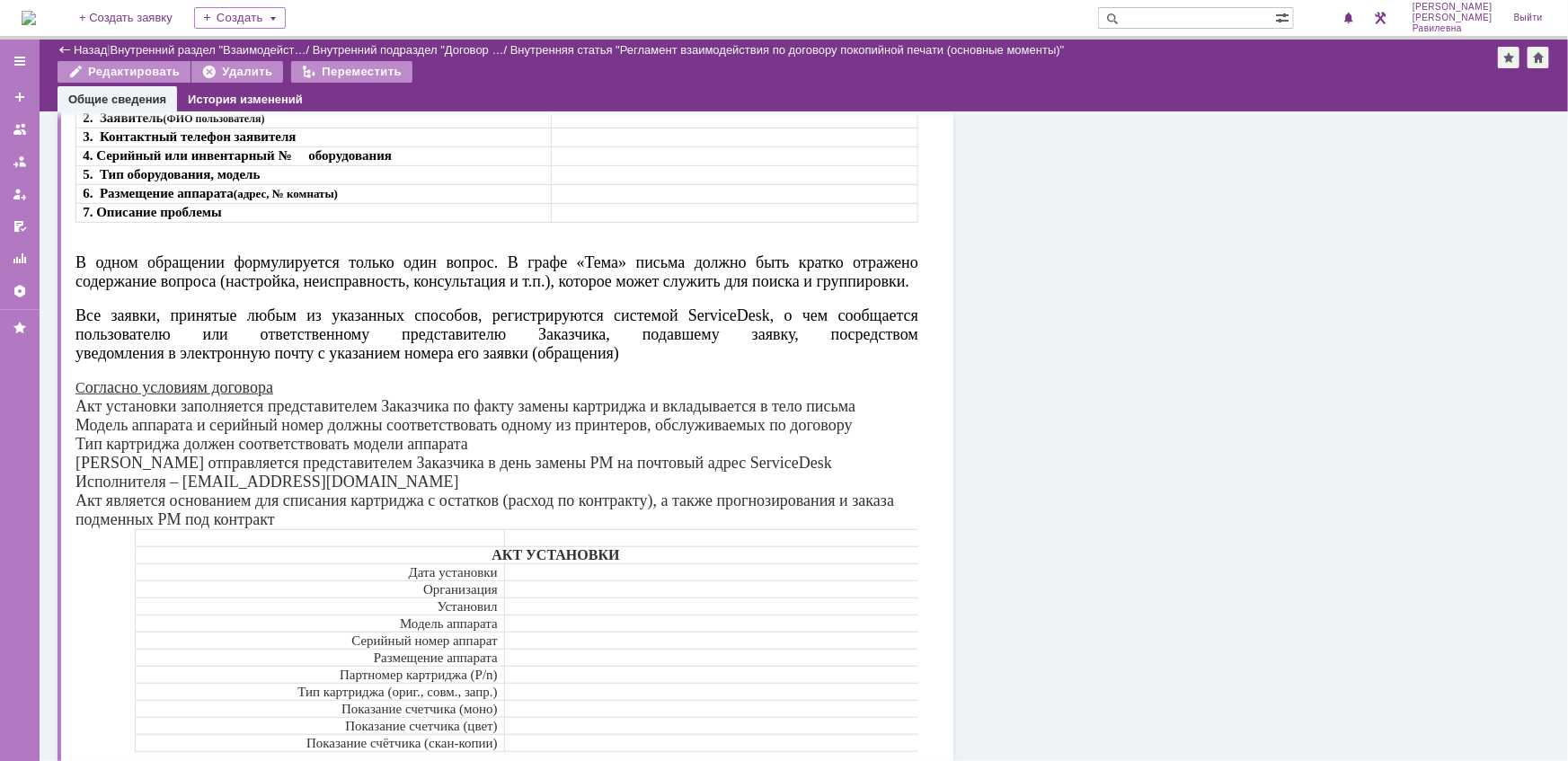
scroll to position [490, 0]
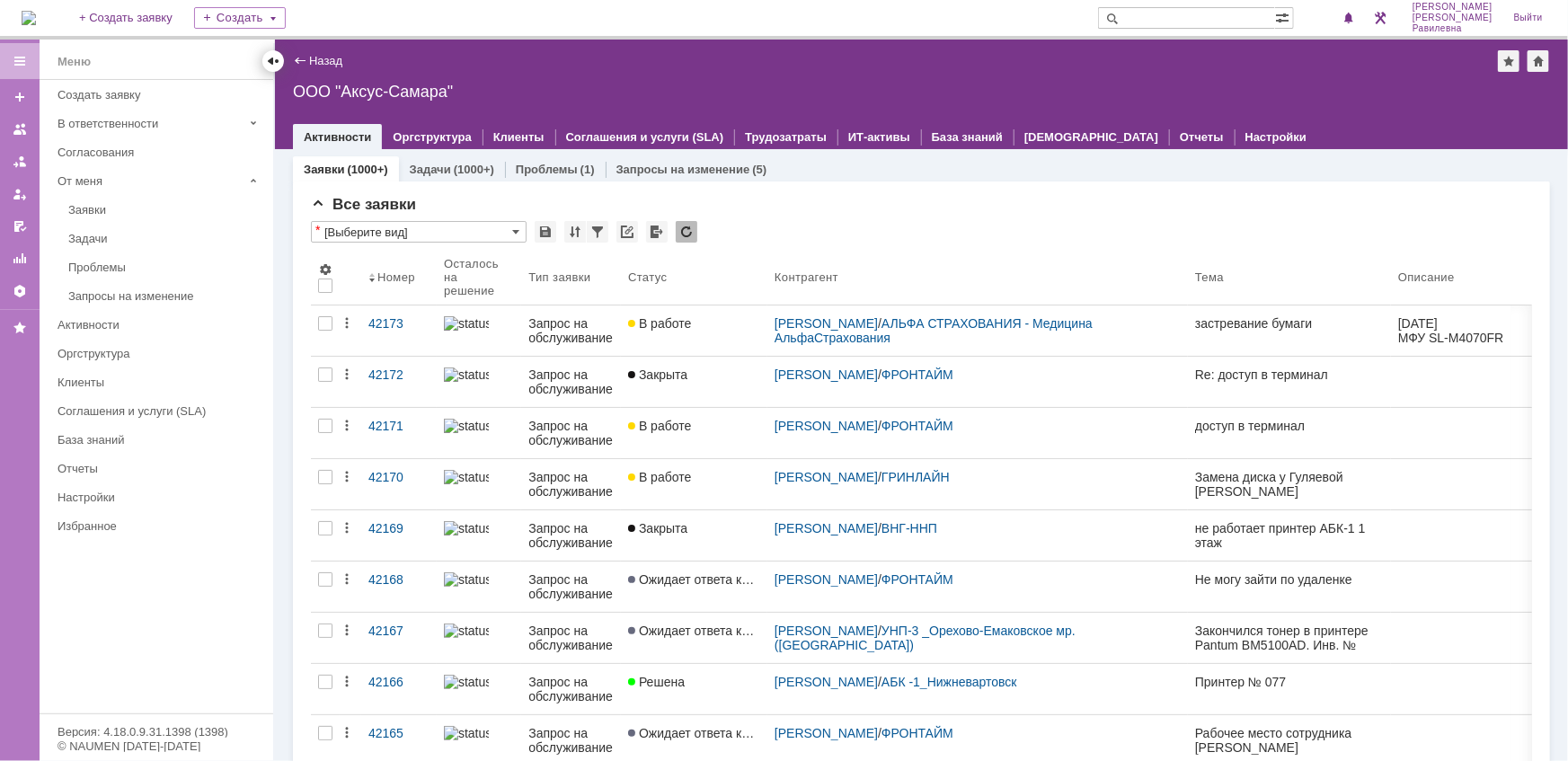
click at [270, 62] on div at bounding box center [272, 61] width 14 height 14
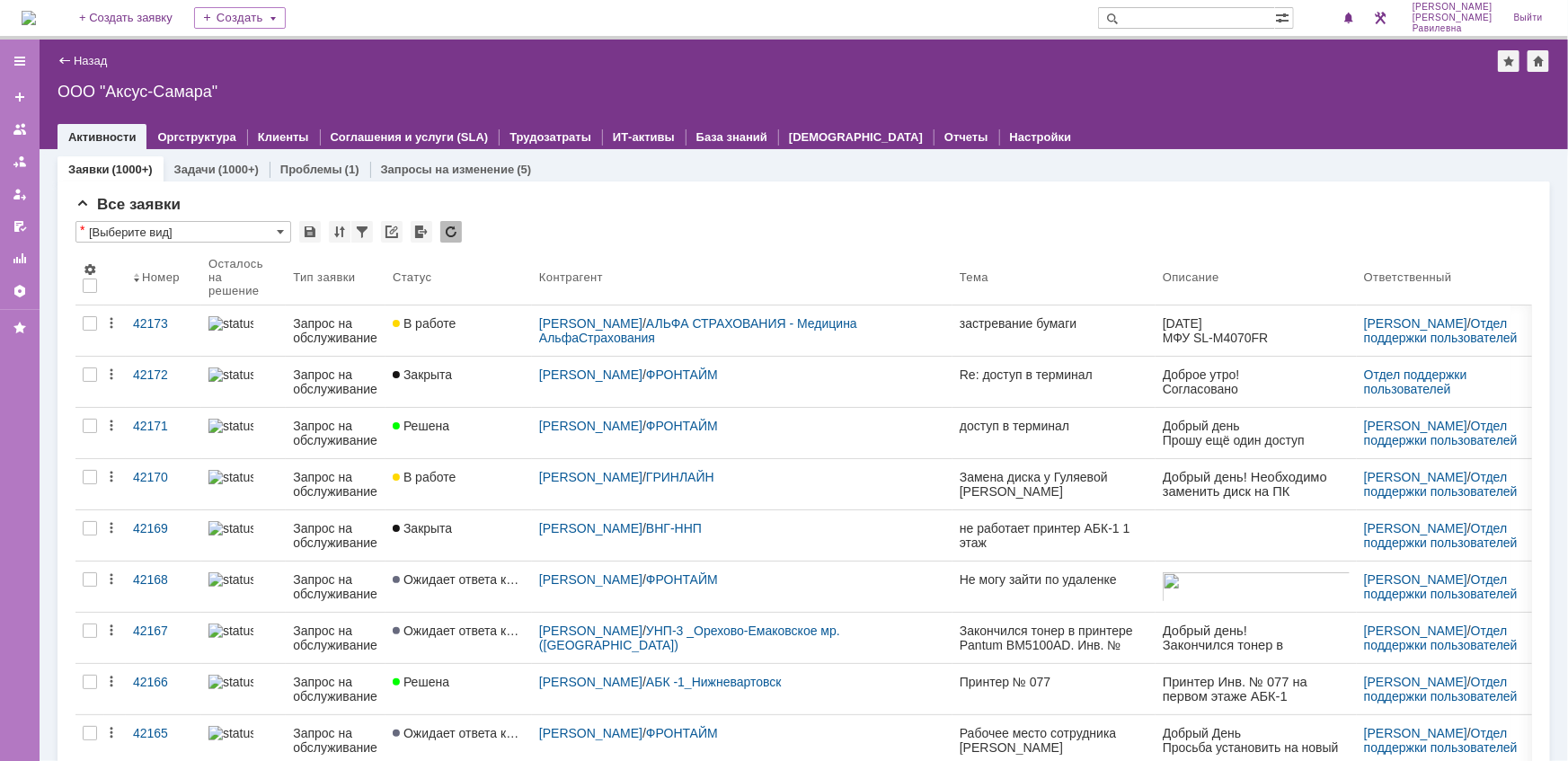
click at [1227, 25] on input "text" at bounding box center [1185, 18] width 177 height 22
type input "42118"
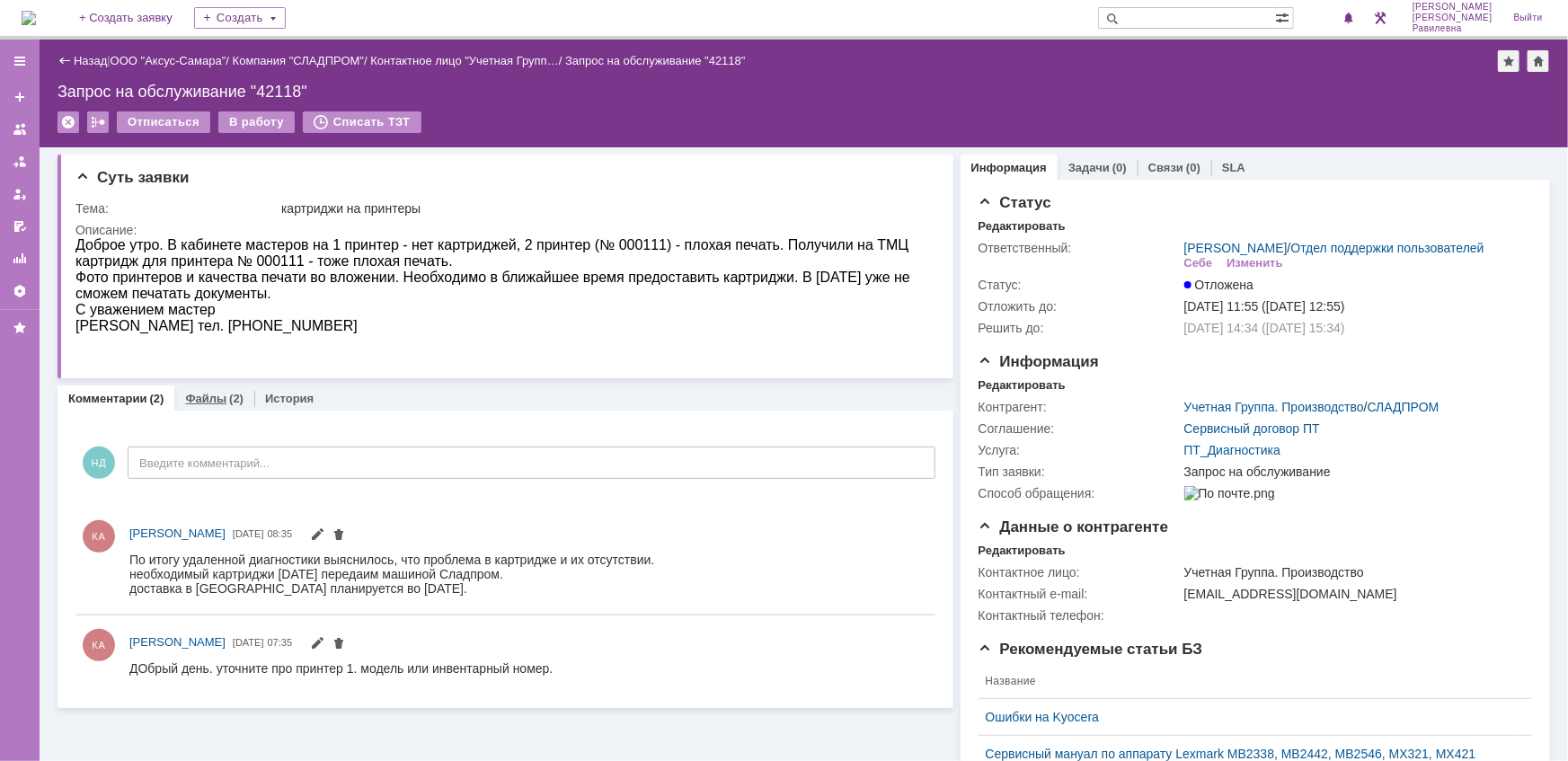
click at [213, 398] on link "Файлы" at bounding box center [206, 398] width 42 height 13
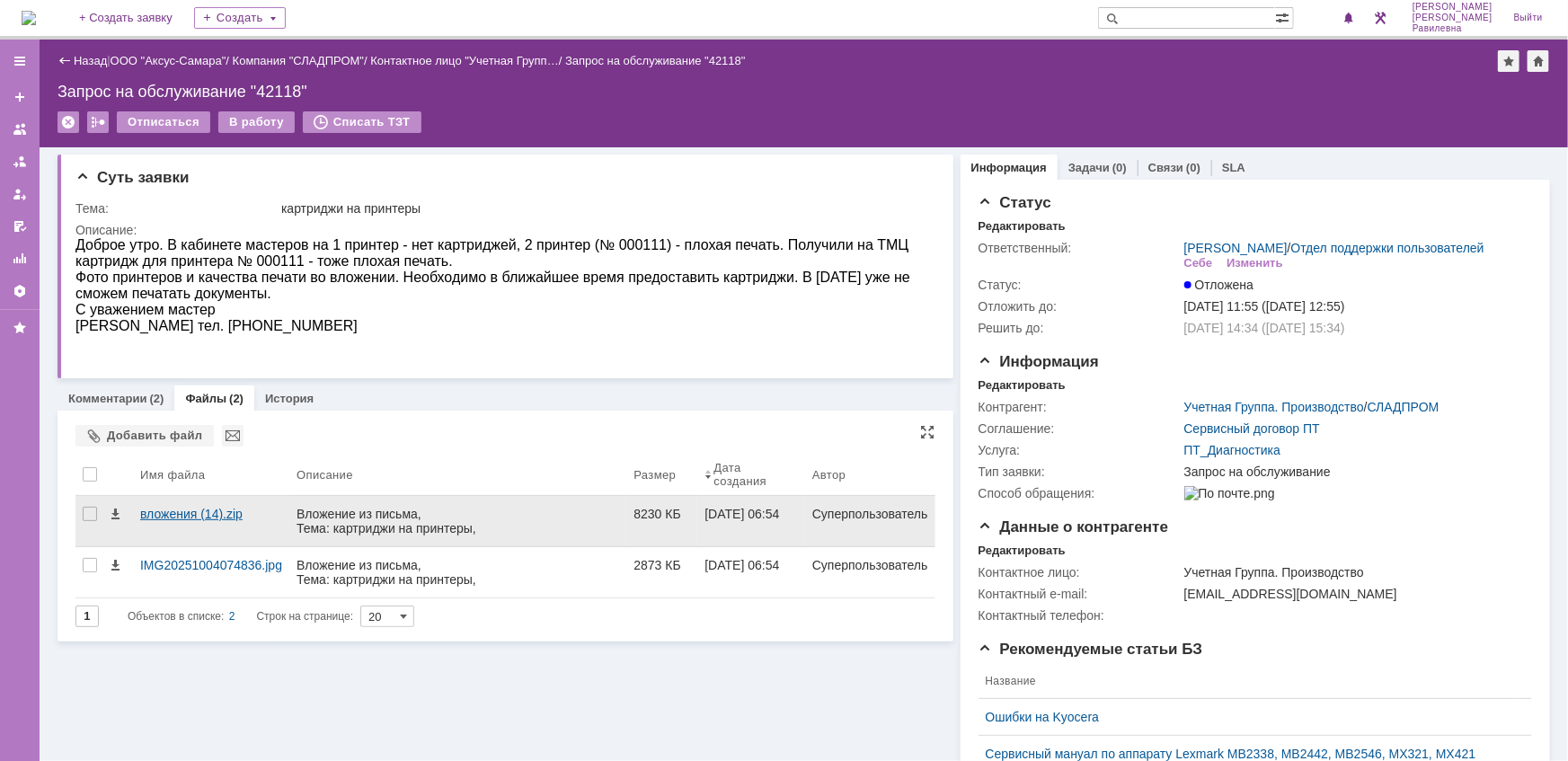
click at [181, 512] on div "вложения (14).zip" at bounding box center [211, 513] width 142 height 14
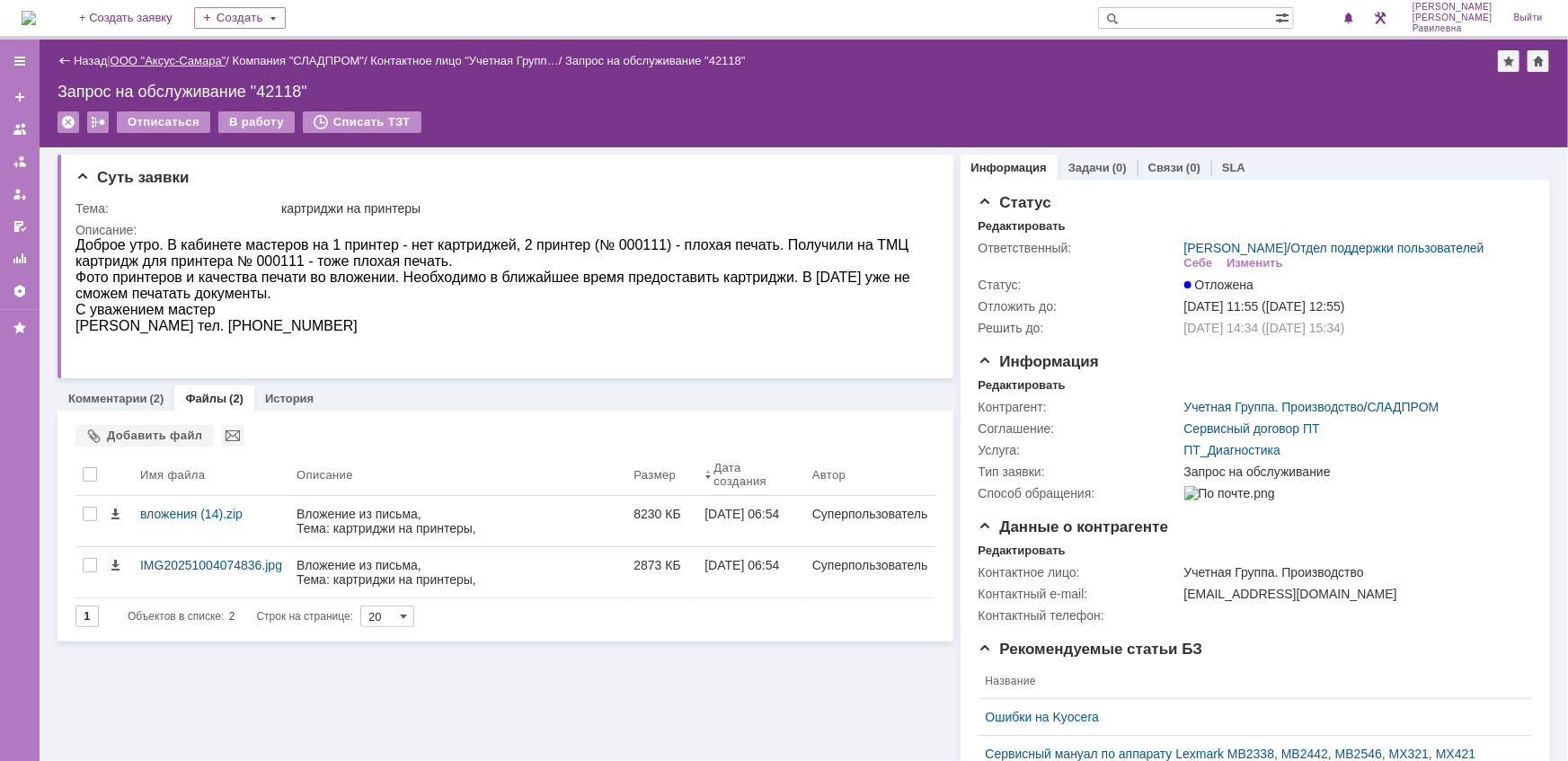
click at [177, 62] on link "ООО "Аксус-Самара"" at bounding box center [168, 61] width 116 height 13
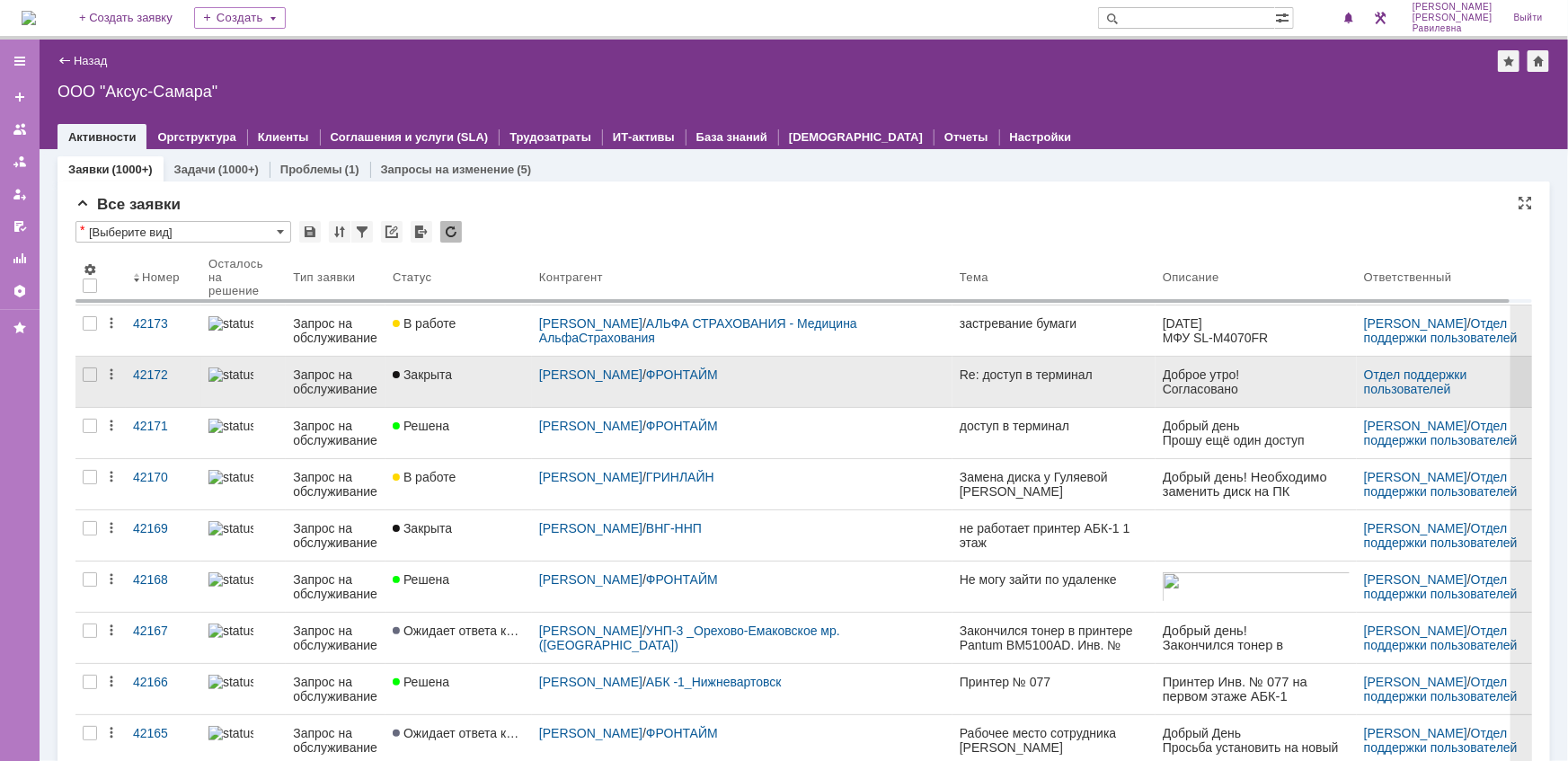
click at [333, 377] on div "Запрос на обслуживание" at bounding box center [336, 382] width 85 height 28
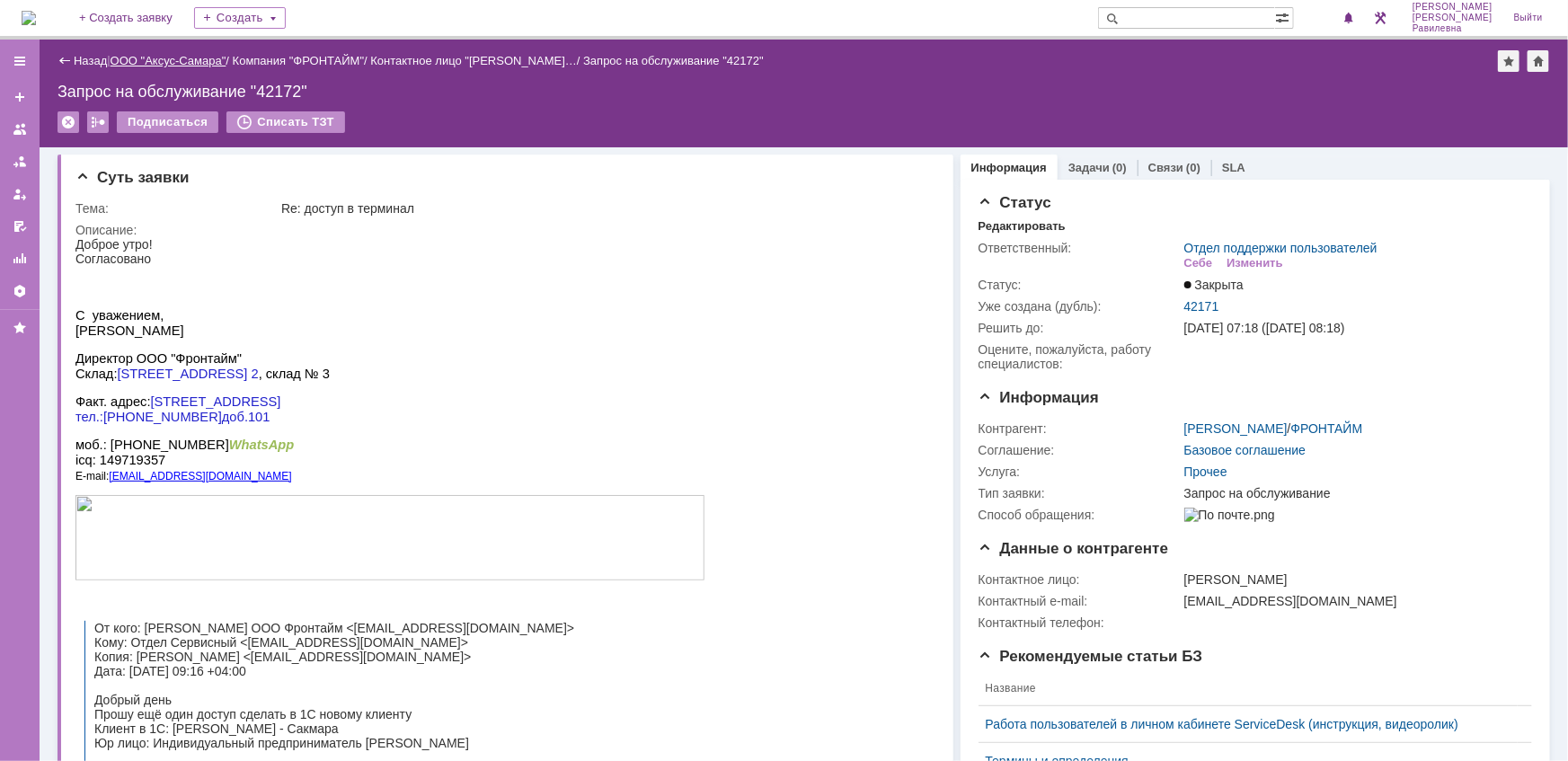
click at [143, 59] on link "ООО "Аксус-Самара"" at bounding box center [168, 61] width 116 height 13
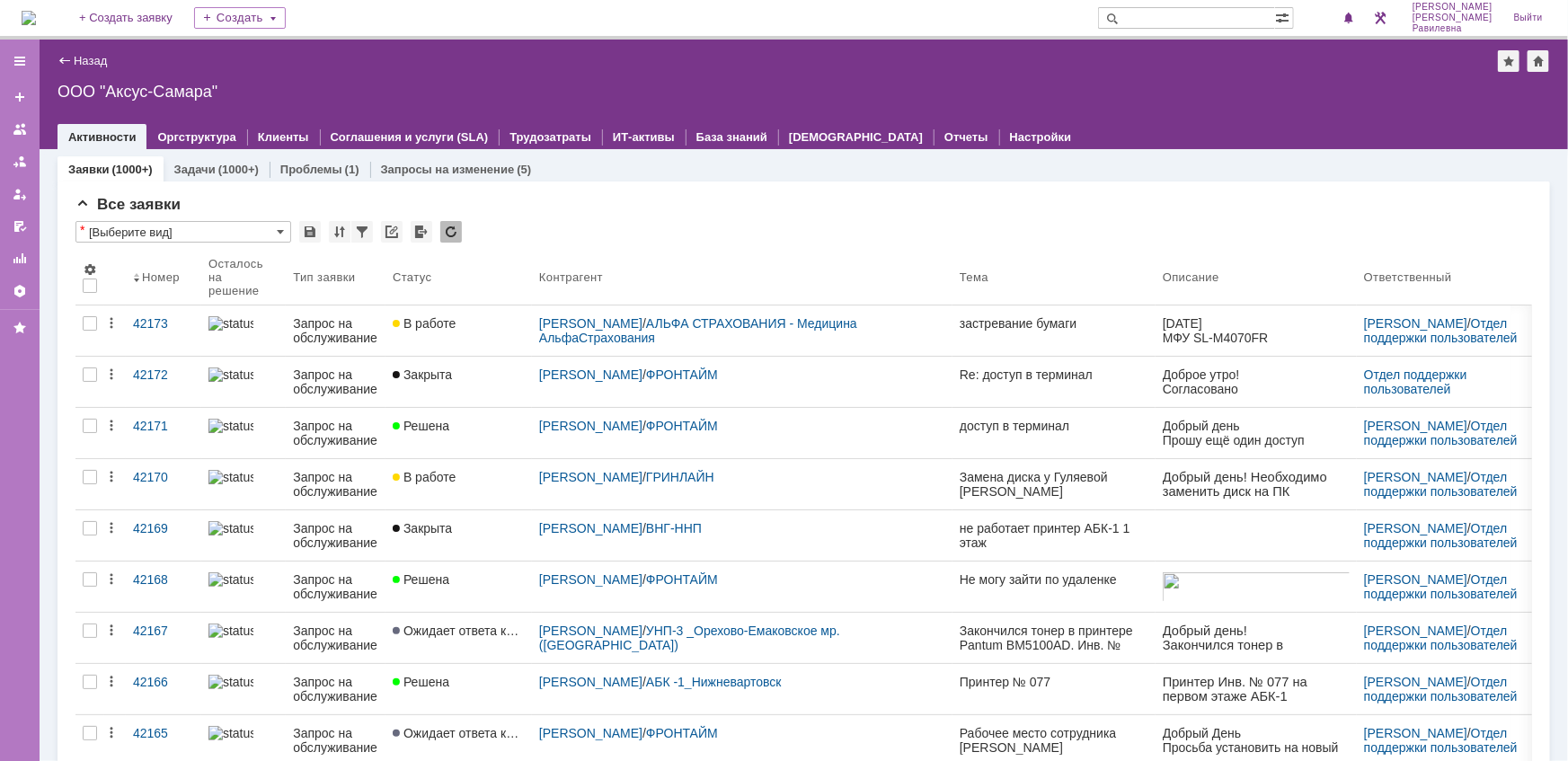
click at [1211, 24] on input "text" at bounding box center [1185, 18] width 177 height 22
type input "сладпром"
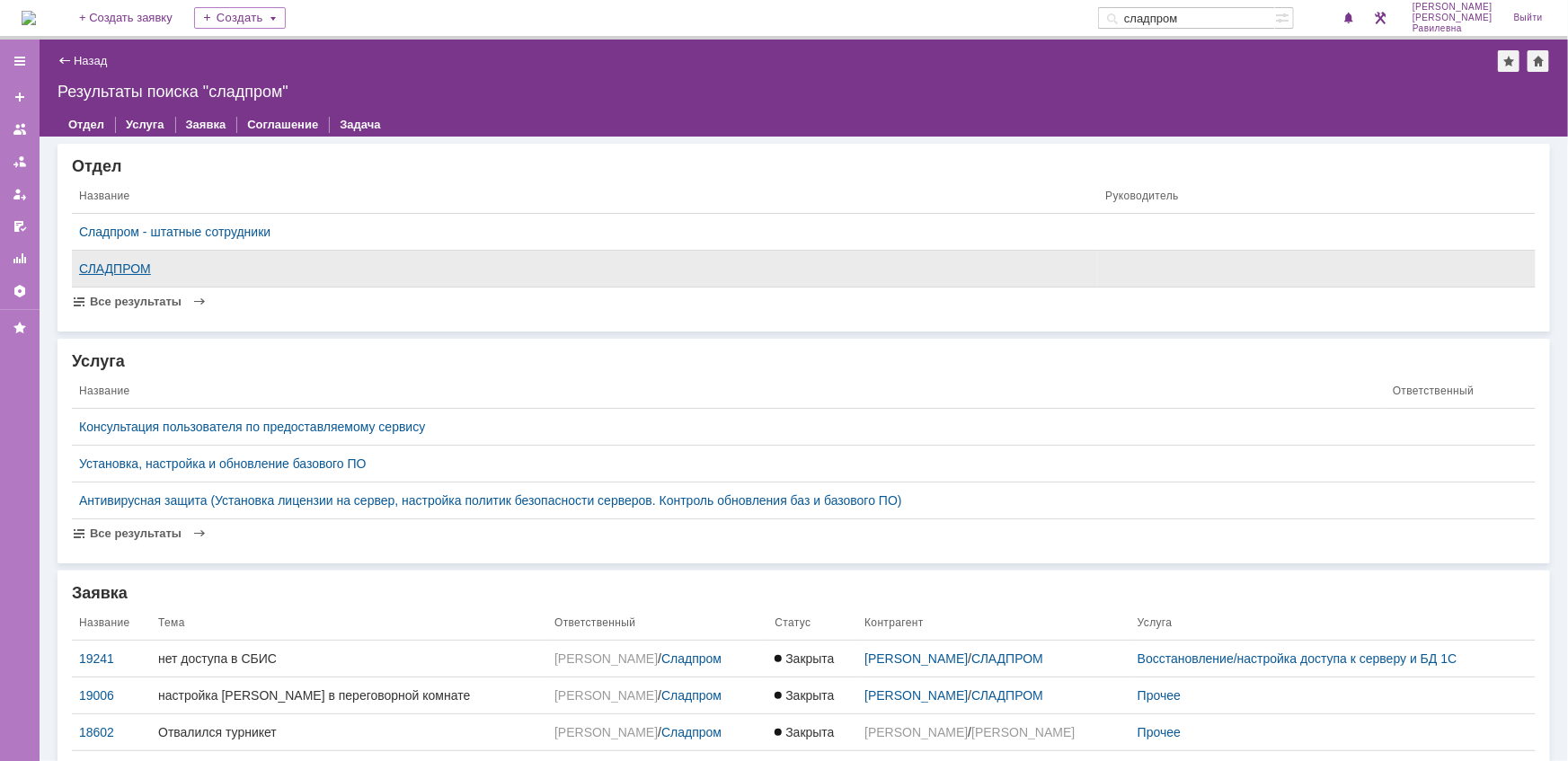
click at [131, 262] on div "СЛАДПРОМ" at bounding box center [585, 268] width 1011 height 14
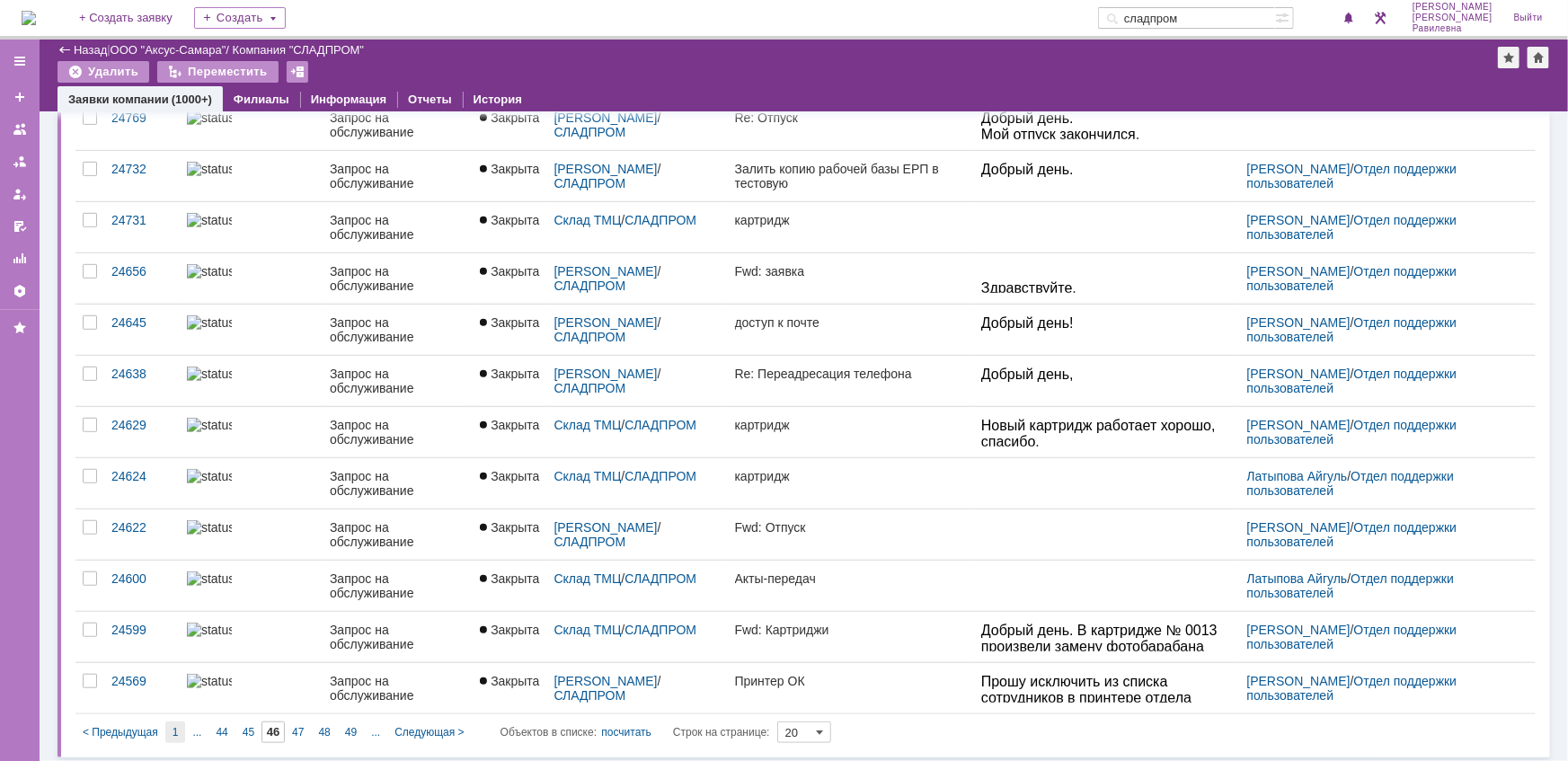
click at [176, 726] on span "1" at bounding box center [175, 732] width 7 height 12
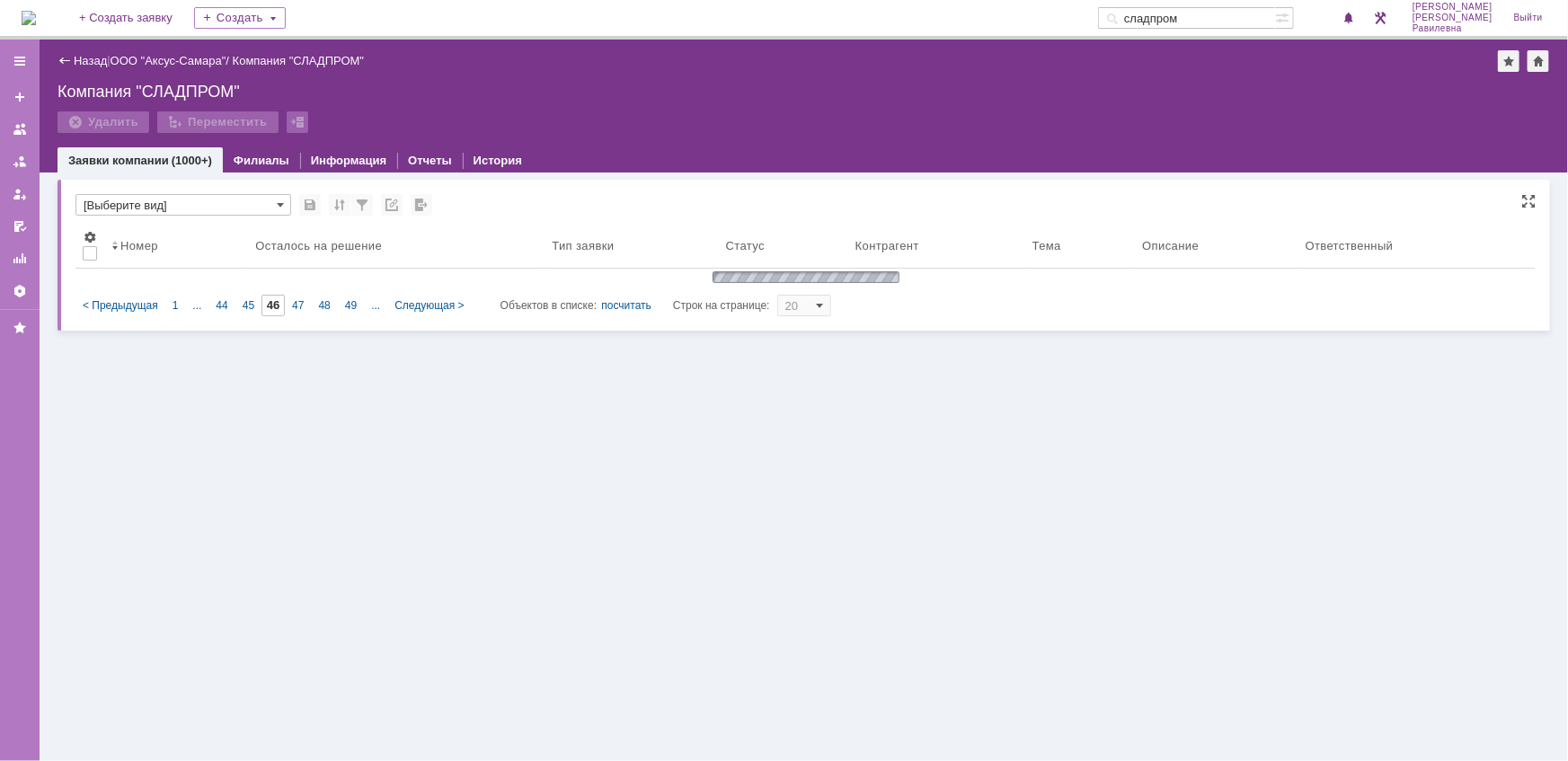
type input "1"
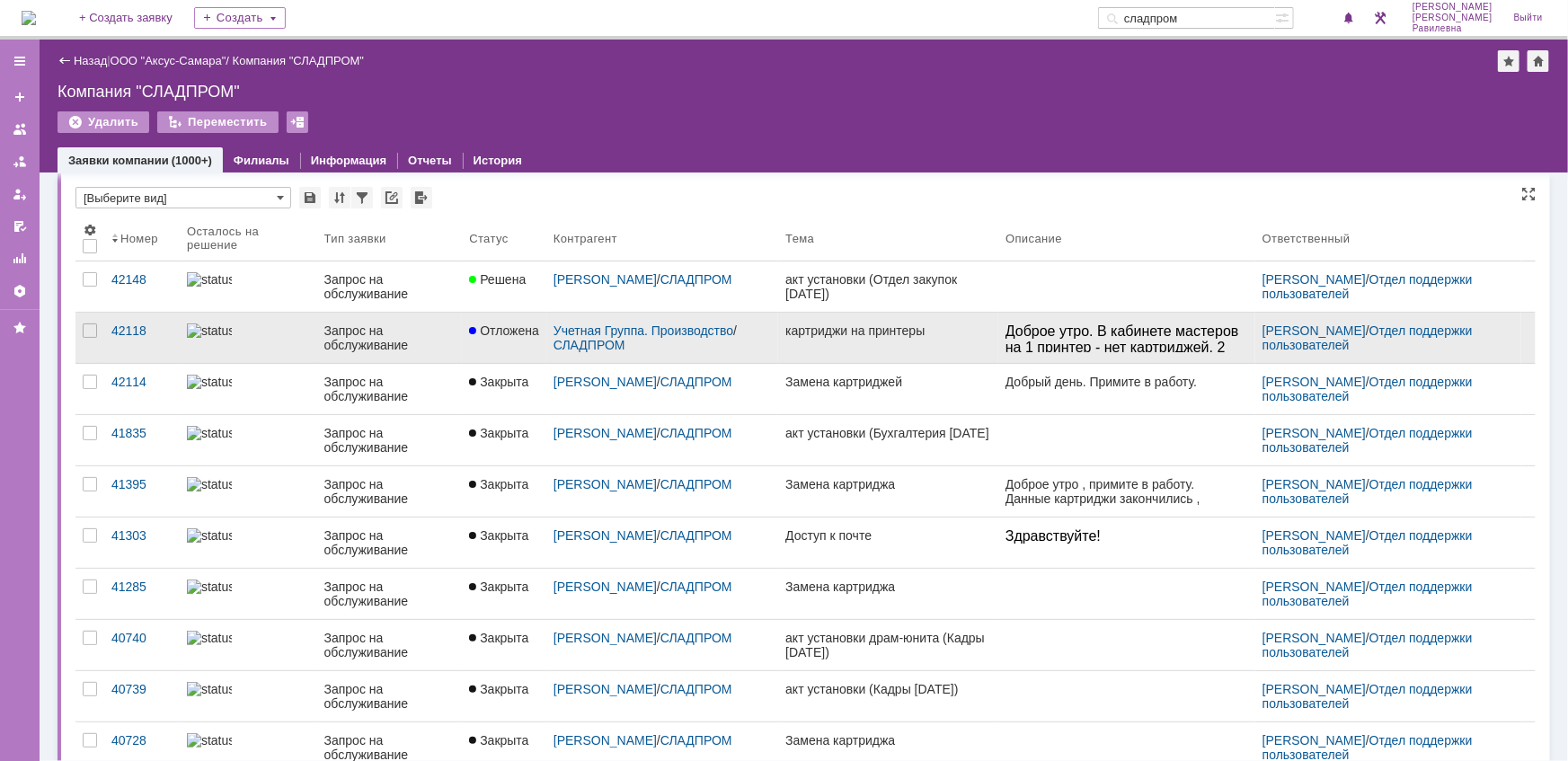
click at [343, 333] on div "Запрос на обслуживание" at bounding box center [389, 337] width 131 height 28
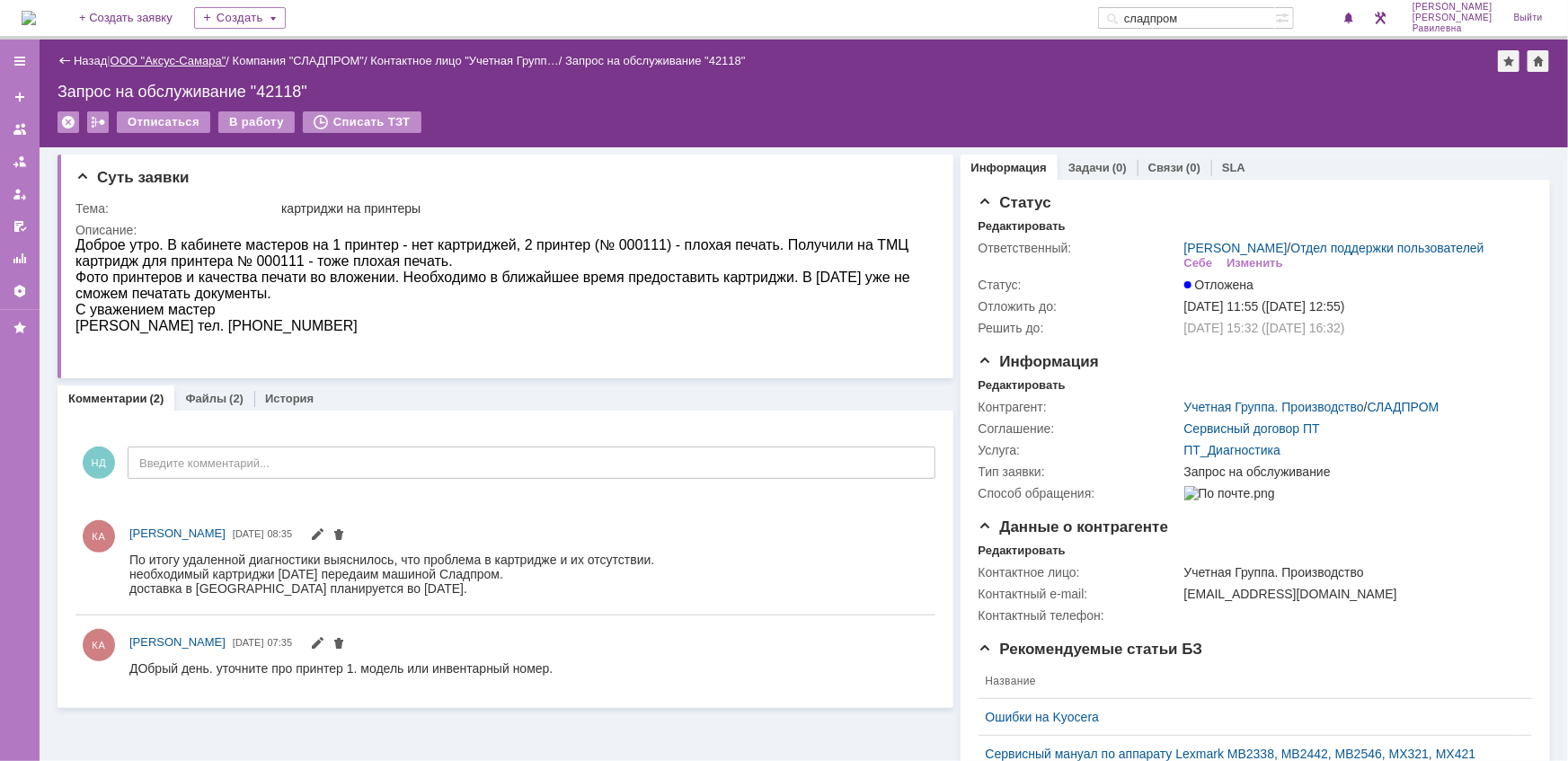
click at [179, 63] on link "ООО "Аксус-Самара"" at bounding box center [168, 61] width 116 height 13
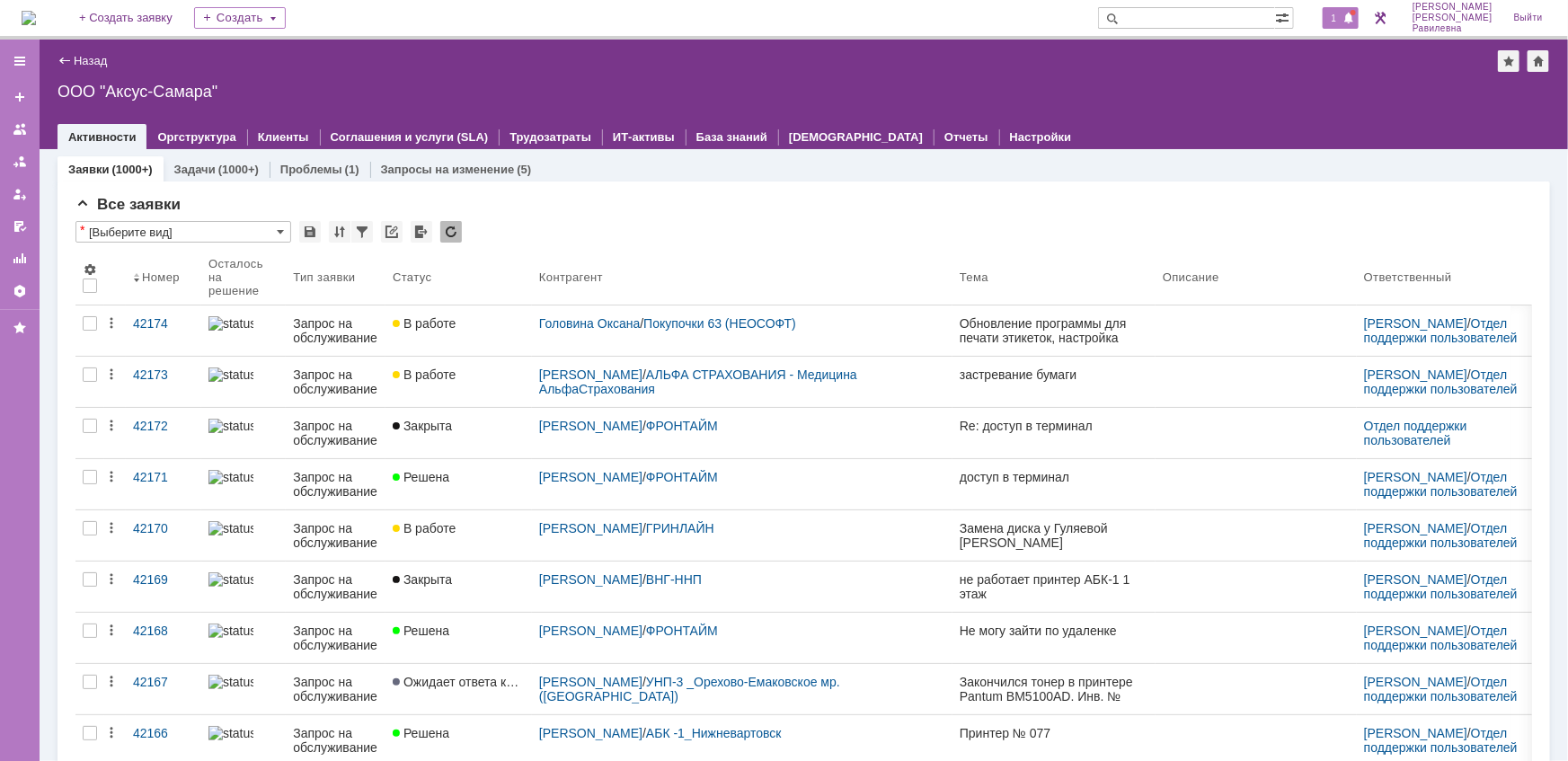
click at [1342, 16] on span "1" at bounding box center [1334, 17] width 16 height 12
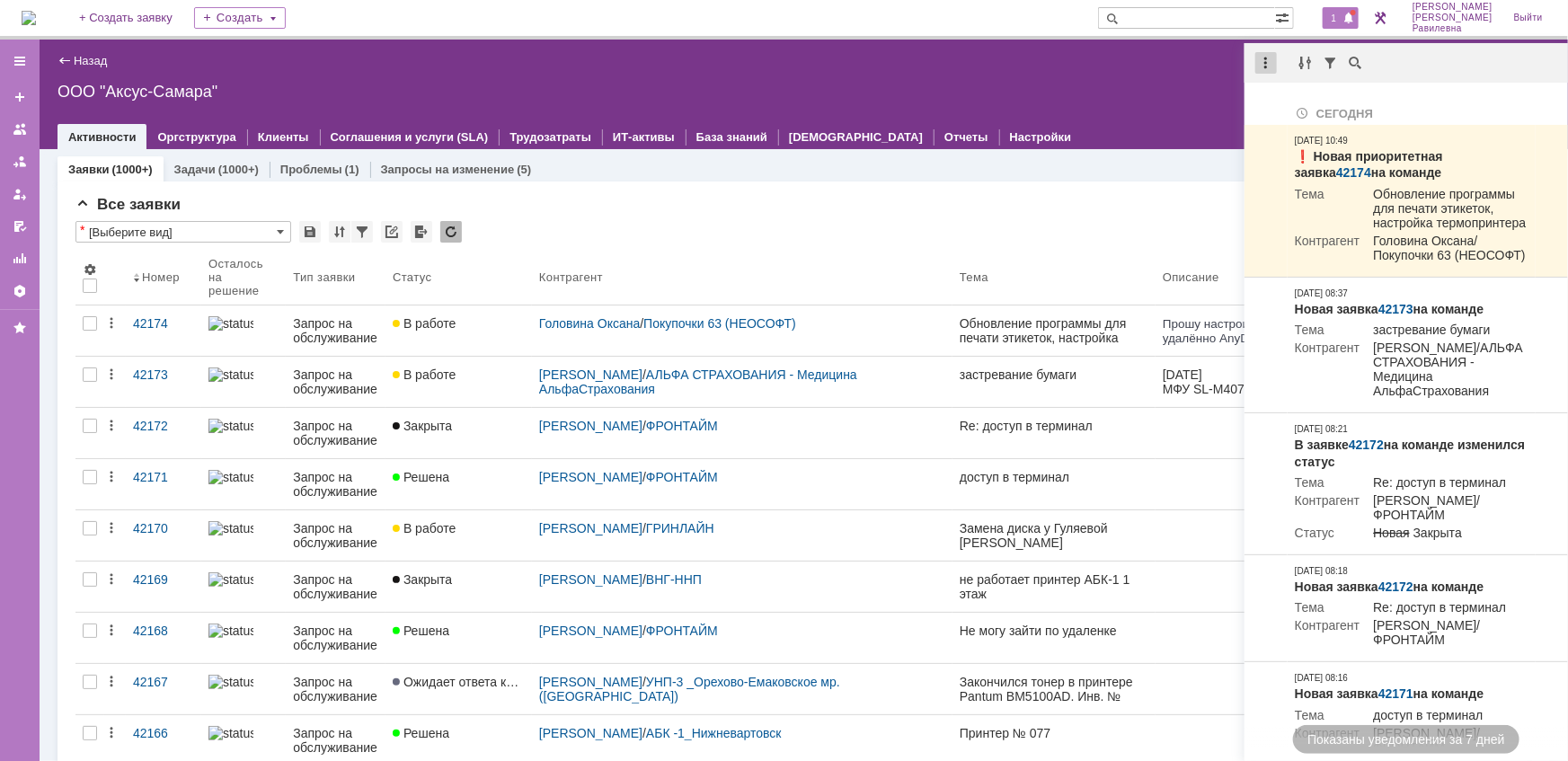
click at [1266, 63] on div at bounding box center [1266, 62] width 22 height 22
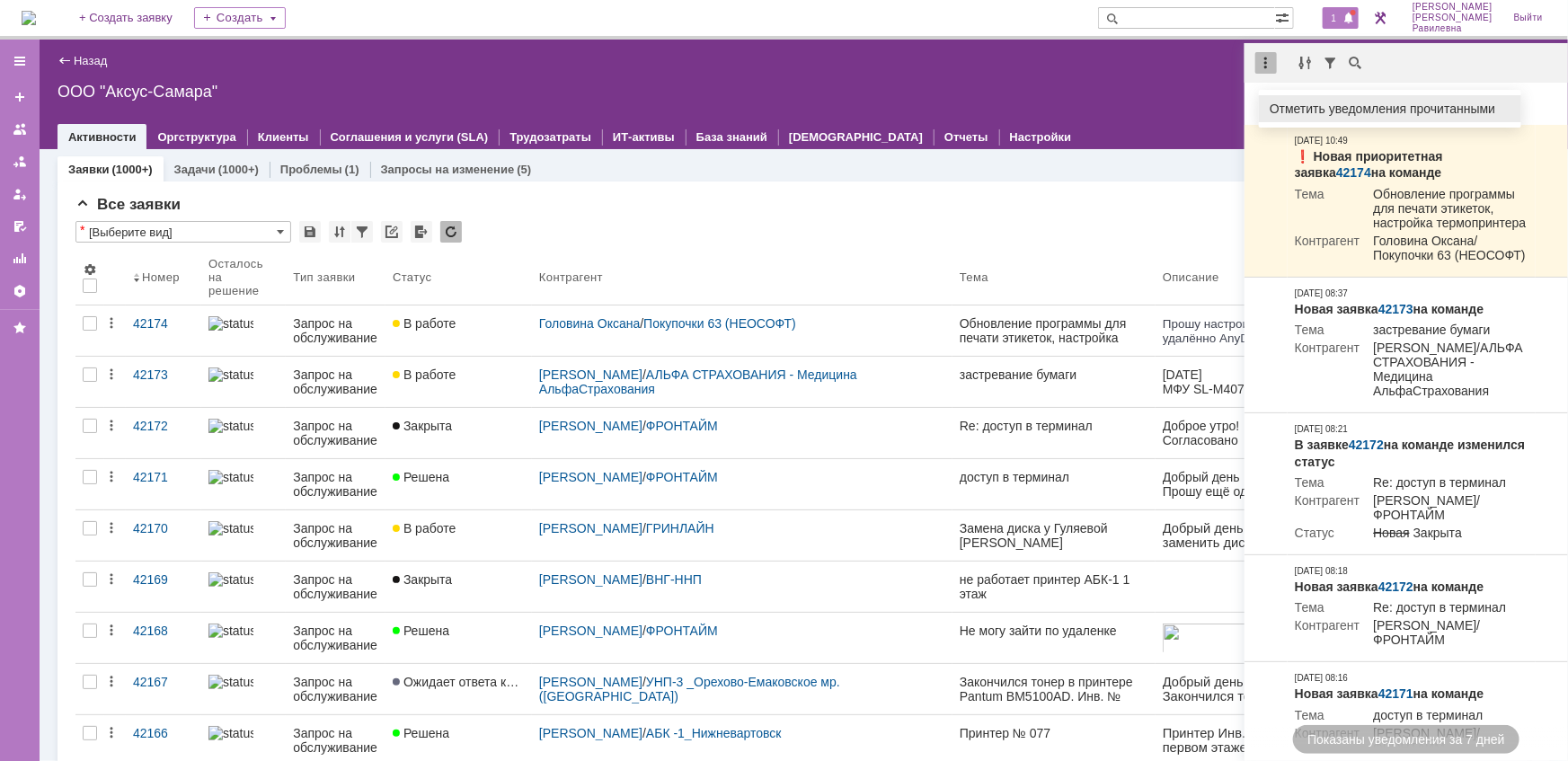
click at [1292, 105] on div "Отметить уведомления прочитанными" at bounding box center [1389, 108] width 241 height 12
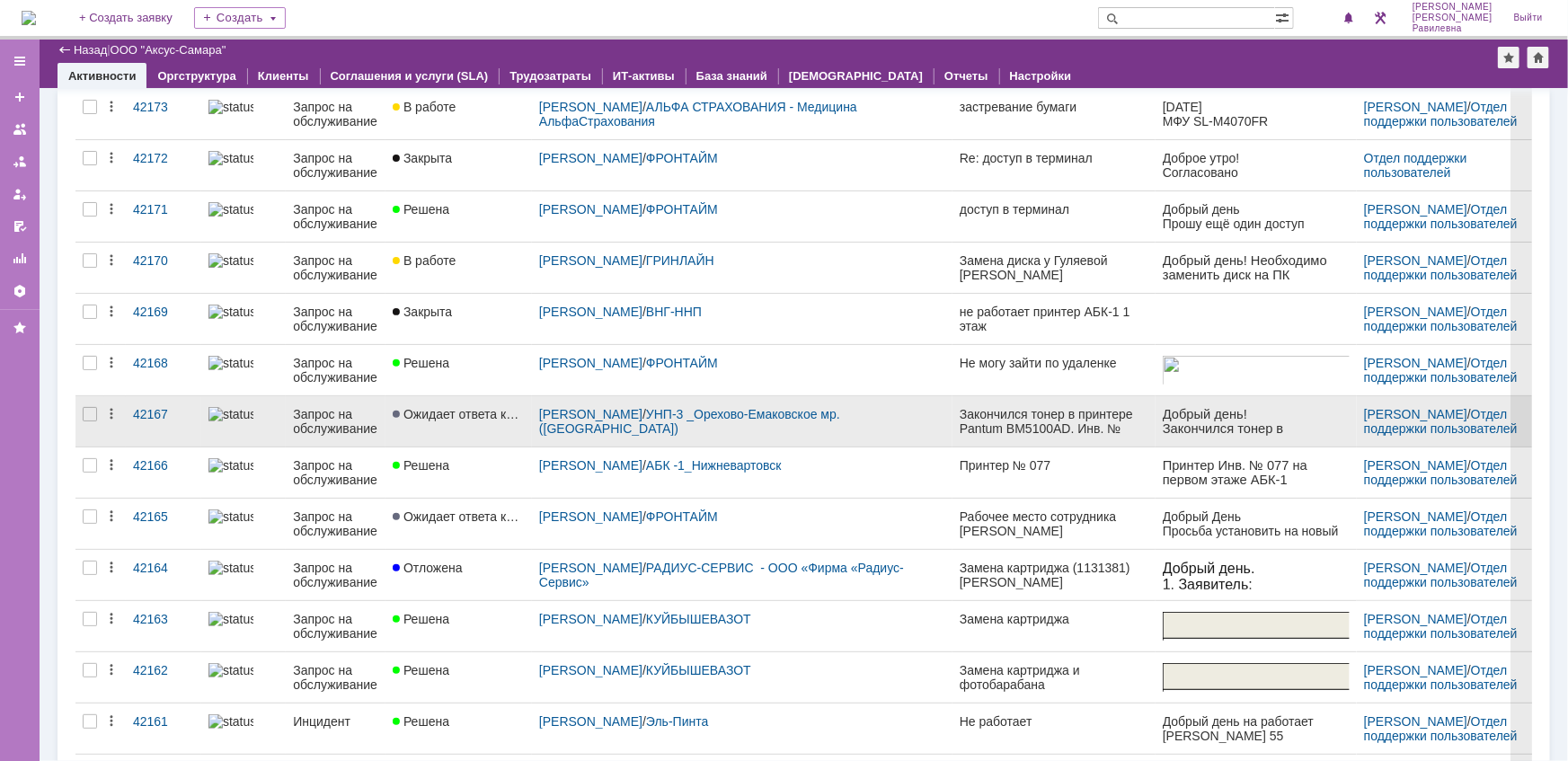
scroll to position [245, 0]
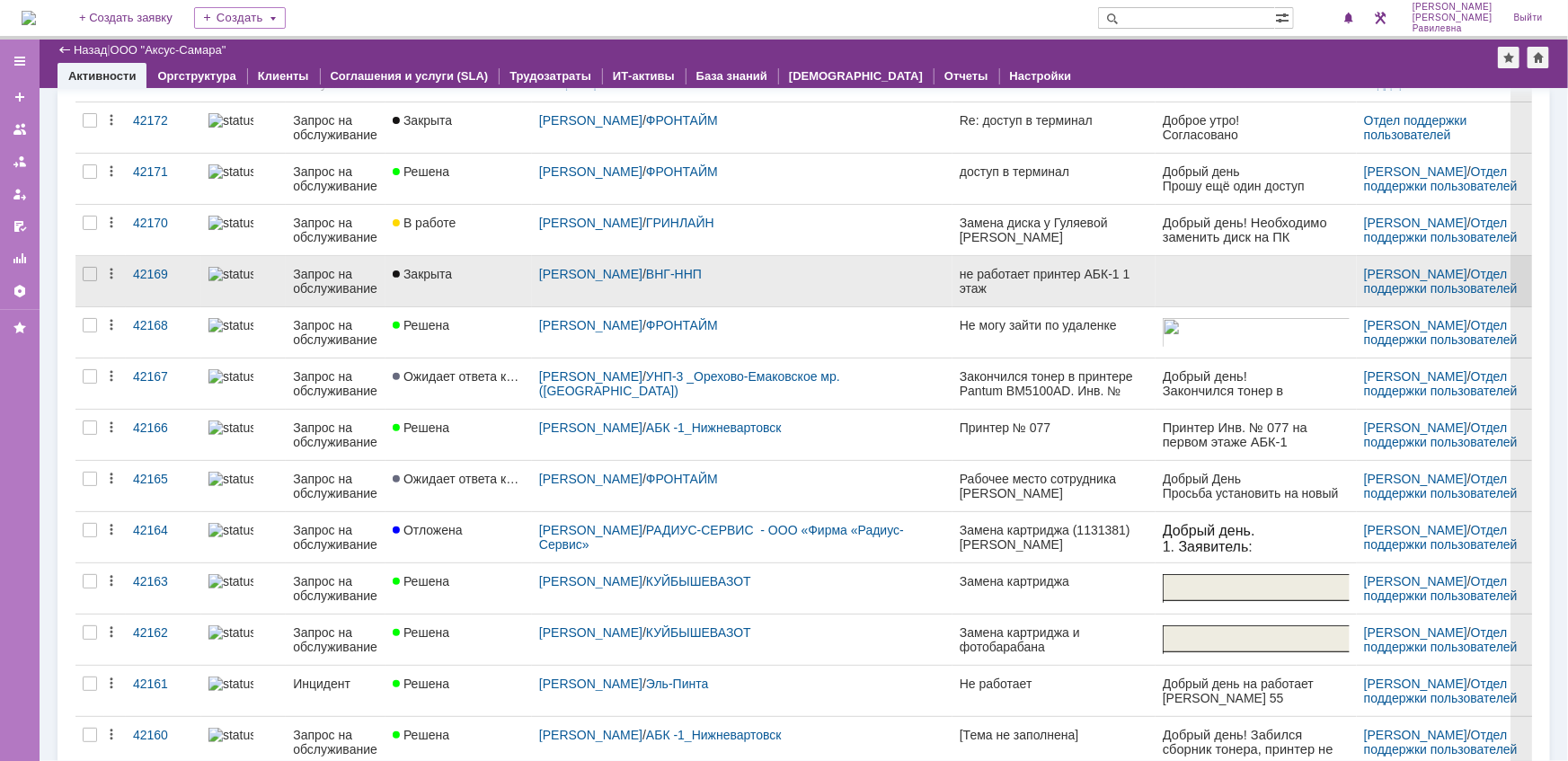
click at [328, 288] on div "Запрос на обслуживание" at bounding box center [336, 281] width 85 height 28
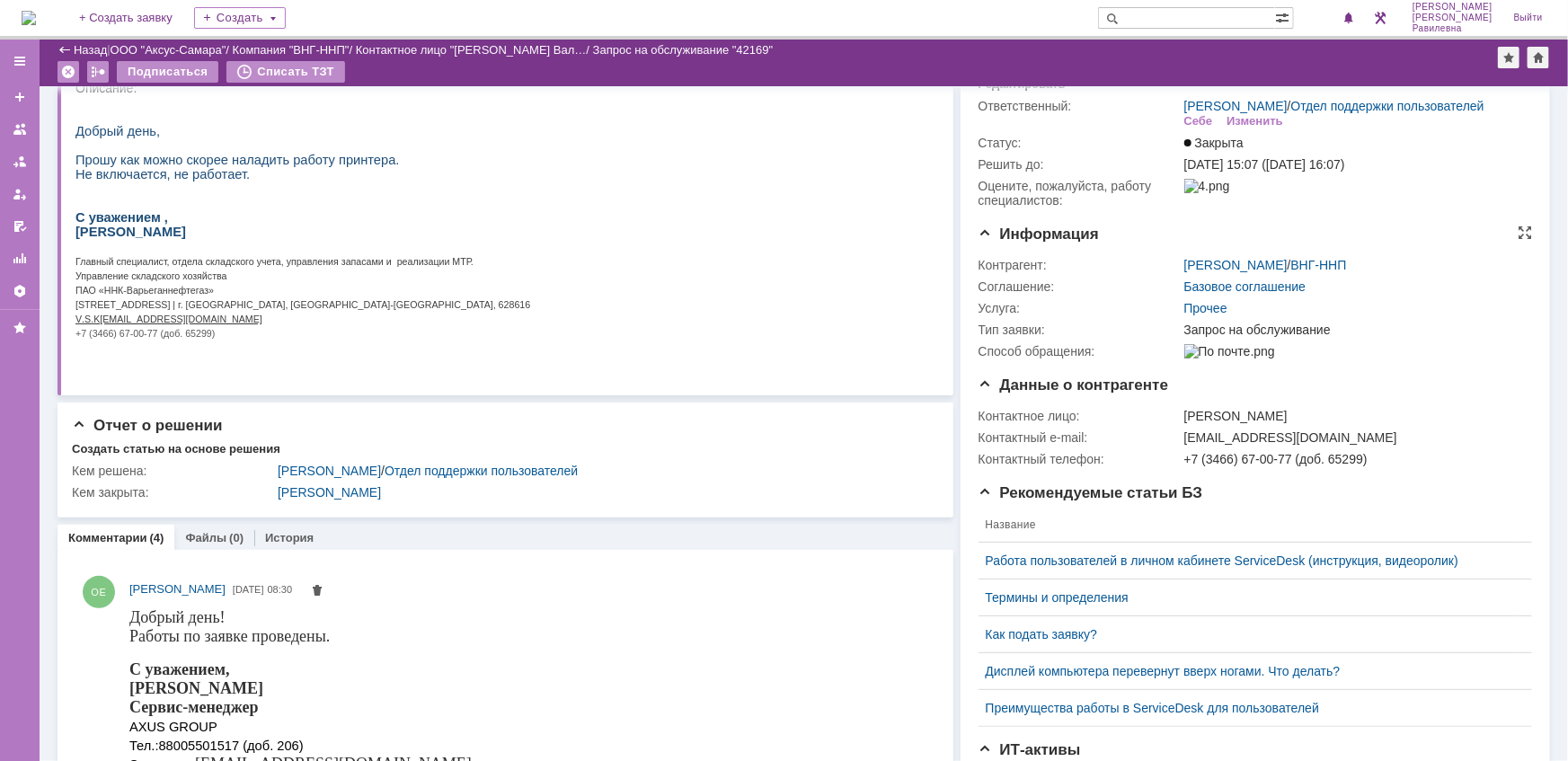
scroll to position [27, 0]
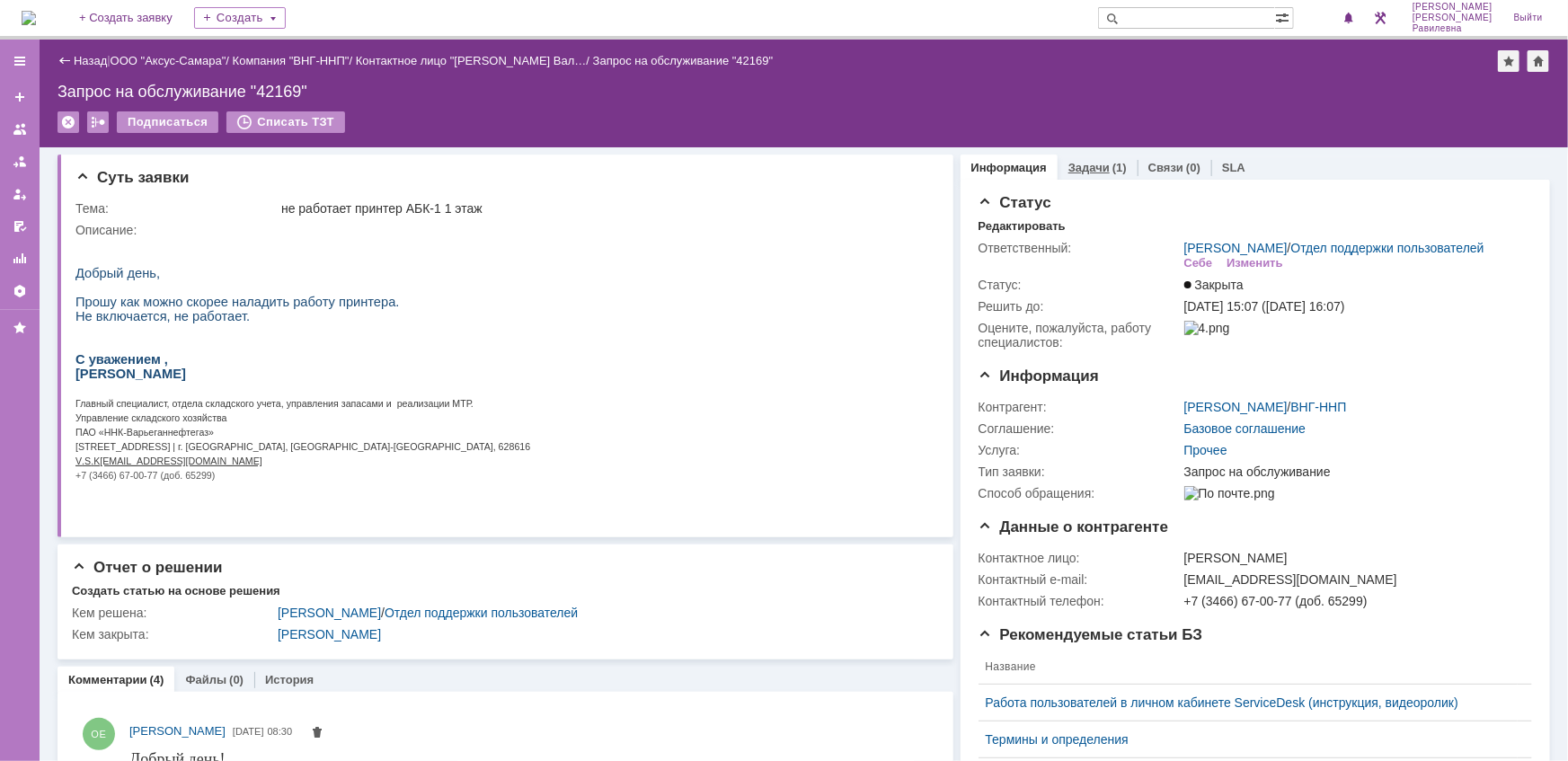
click at [1097, 170] on div "Задачи (1)" at bounding box center [1097, 167] width 59 height 11
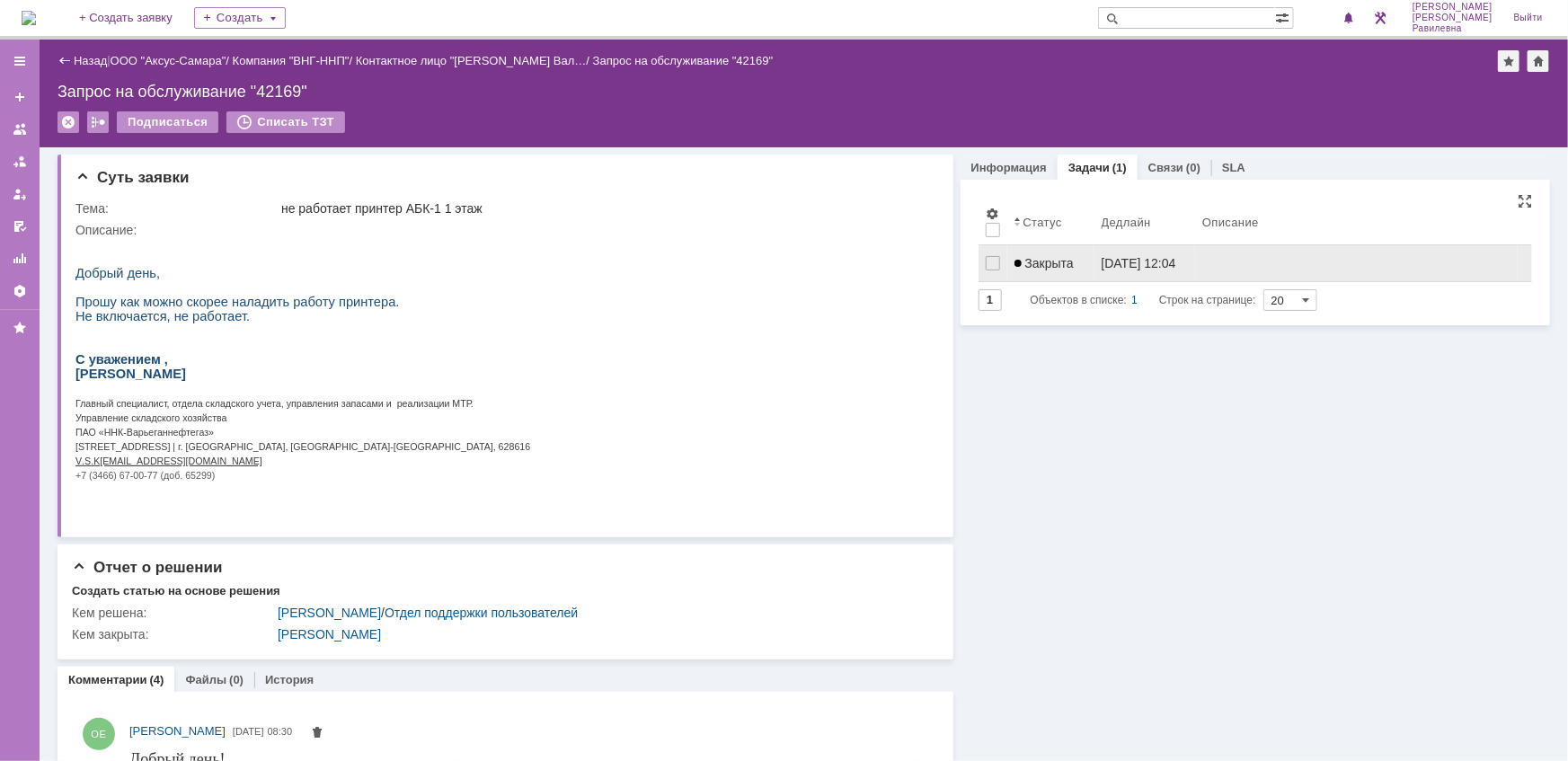
click at [1072, 259] on div "Закрыта" at bounding box center [1050, 263] width 73 height 14
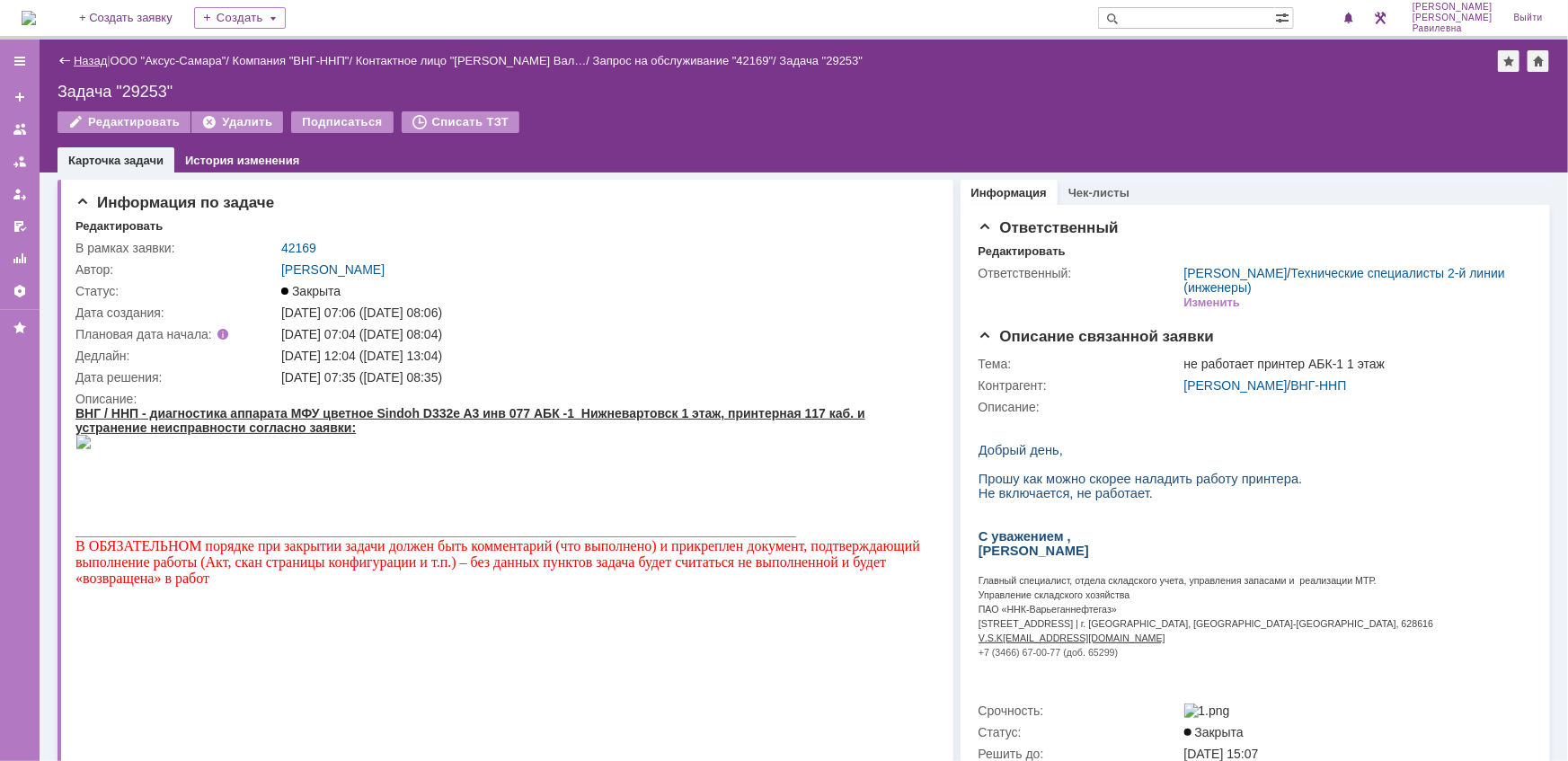
click at [86, 57] on link "Назад" at bounding box center [90, 61] width 33 height 13
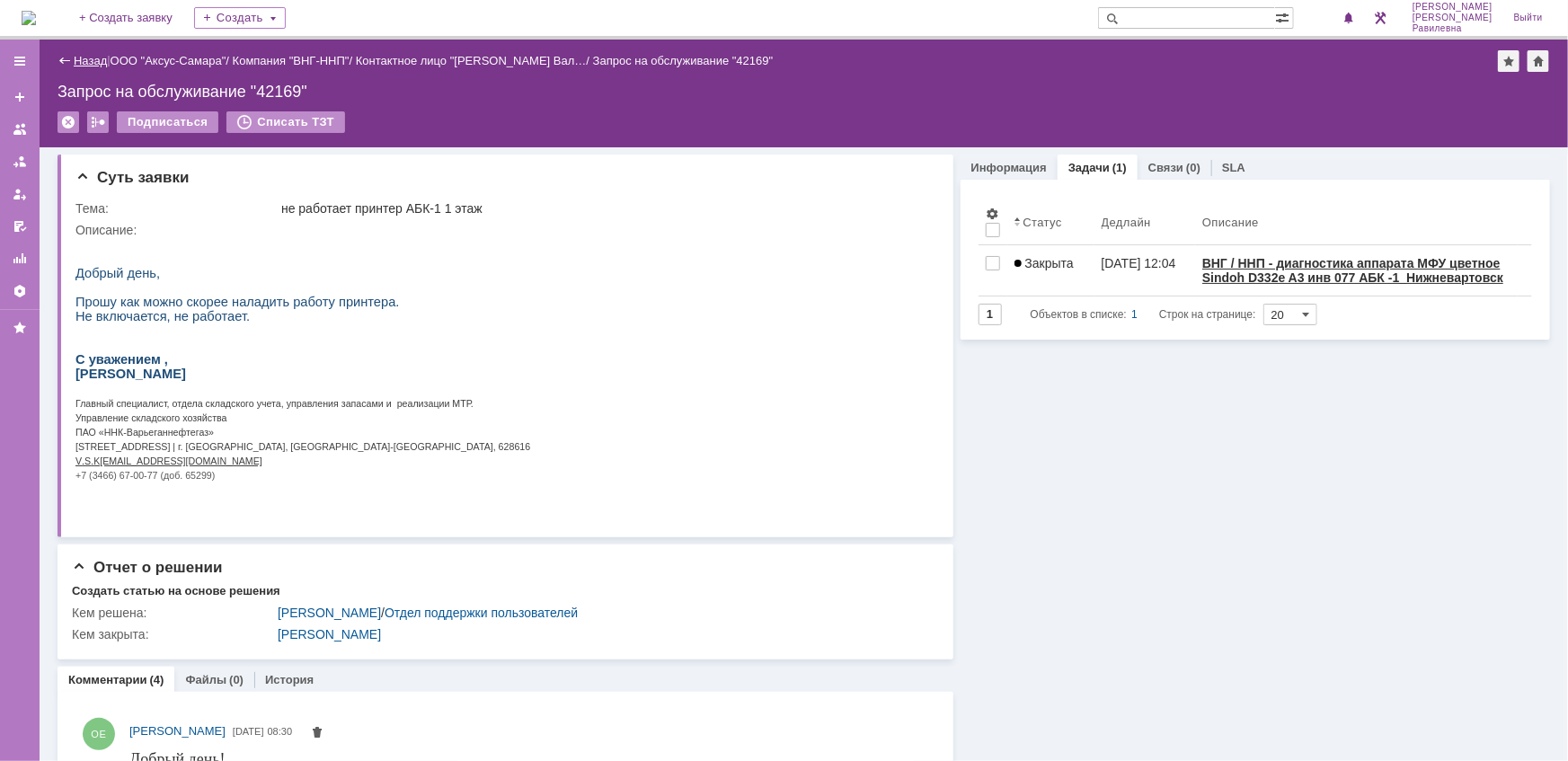
click at [85, 58] on link "Назад" at bounding box center [90, 61] width 33 height 13
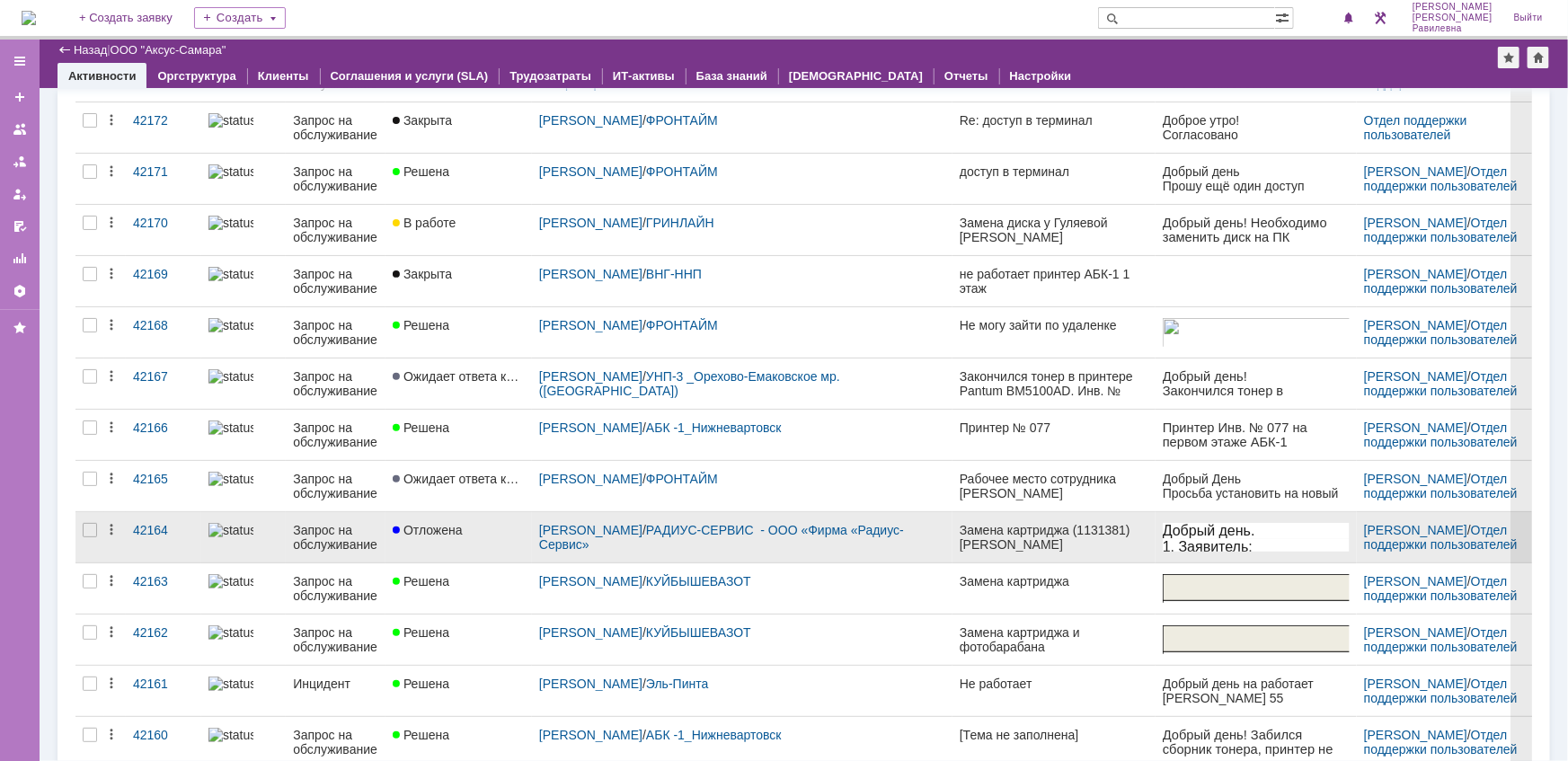
click at [323, 527] on div "Запрос на обслуживание" at bounding box center [336, 537] width 85 height 28
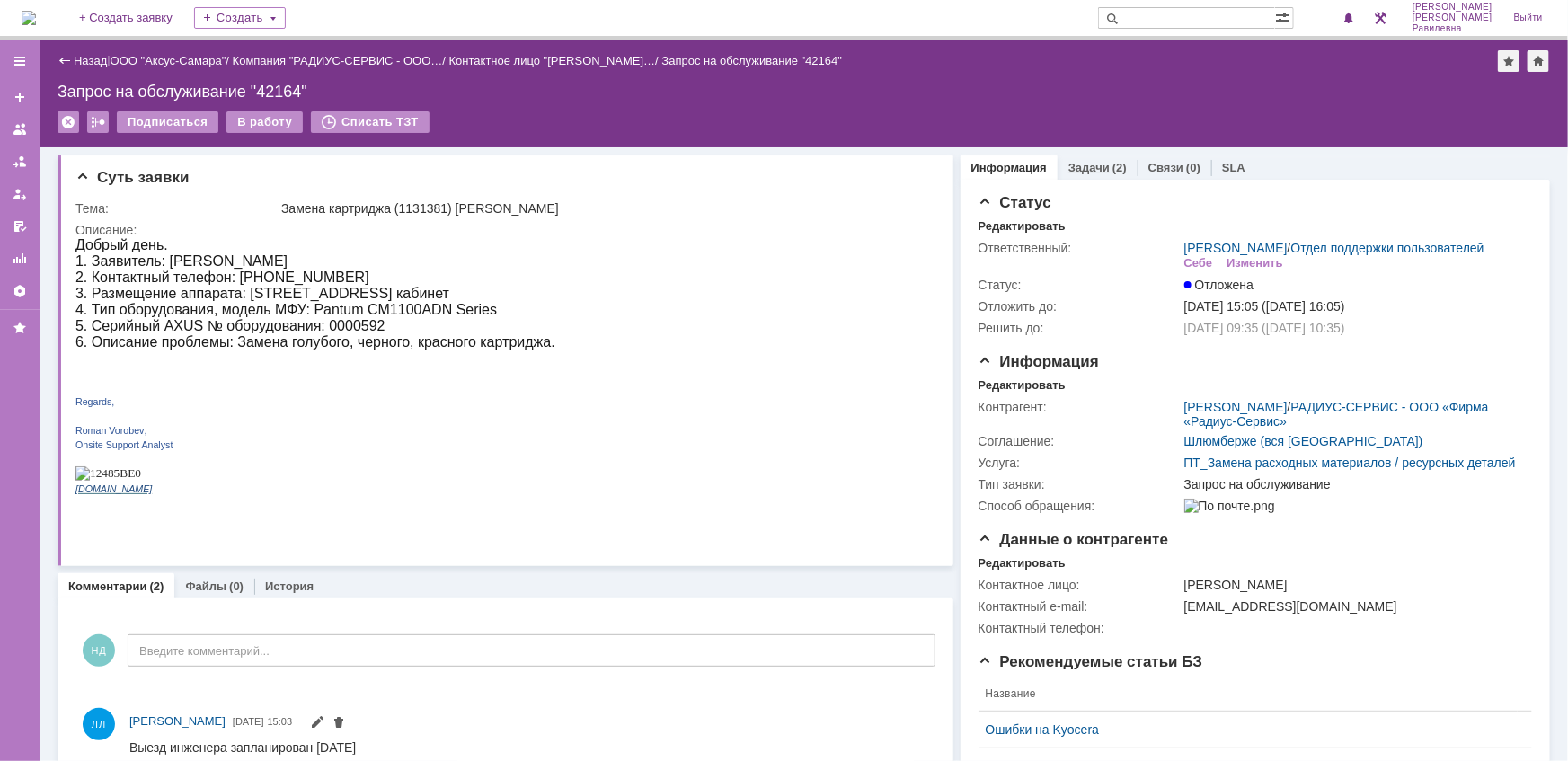
click at [1112, 169] on div "(2)" at bounding box center [1119, 167] width 14 height 13
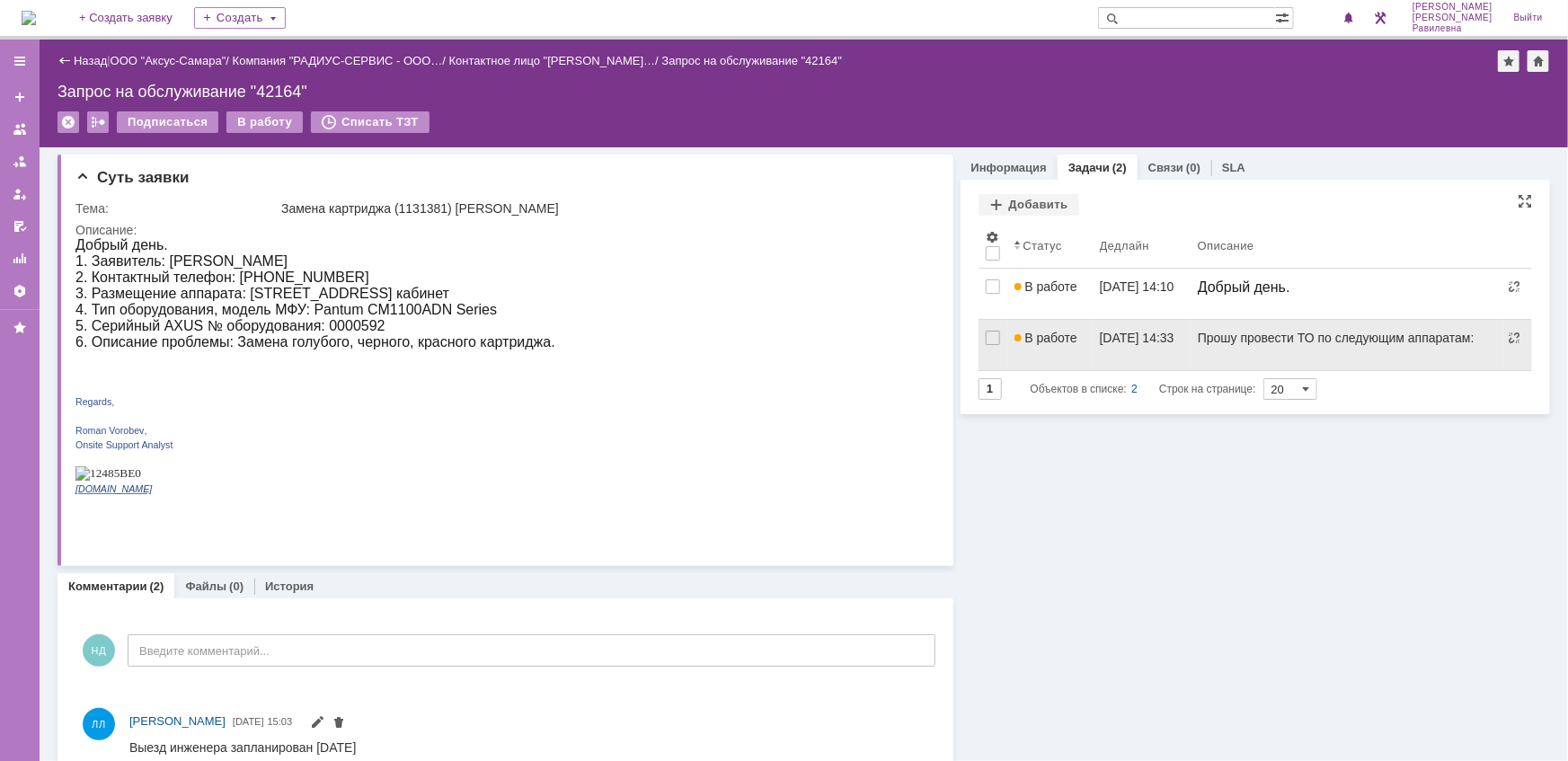
click at [1068, 334] on span "В работе" at bounding box center [1045, 337] width 63 height 14
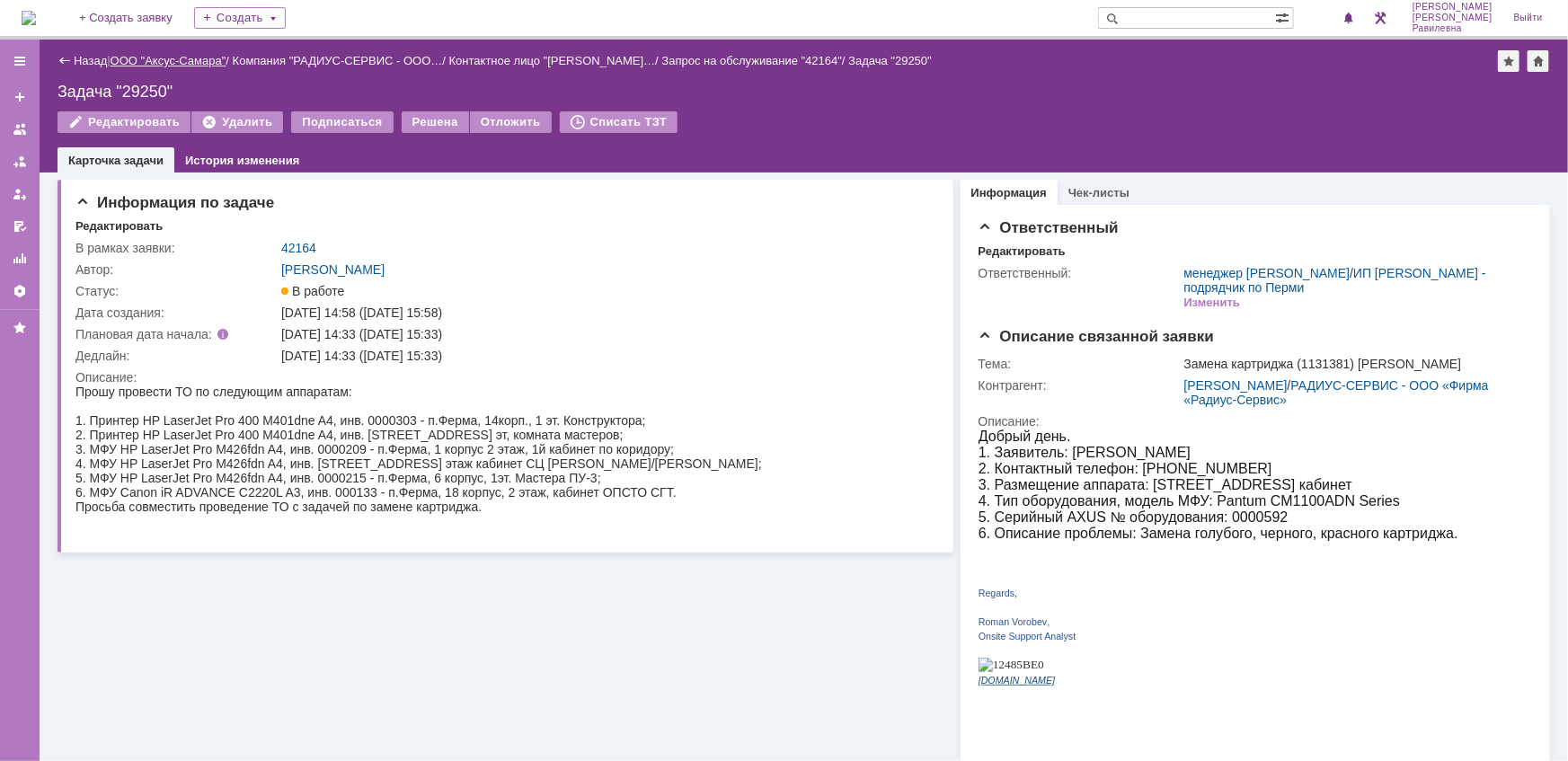
click at [182, 54] on link "ООО "Аксус-Самара"" at bounding box center [168, 61] width 116 height 13
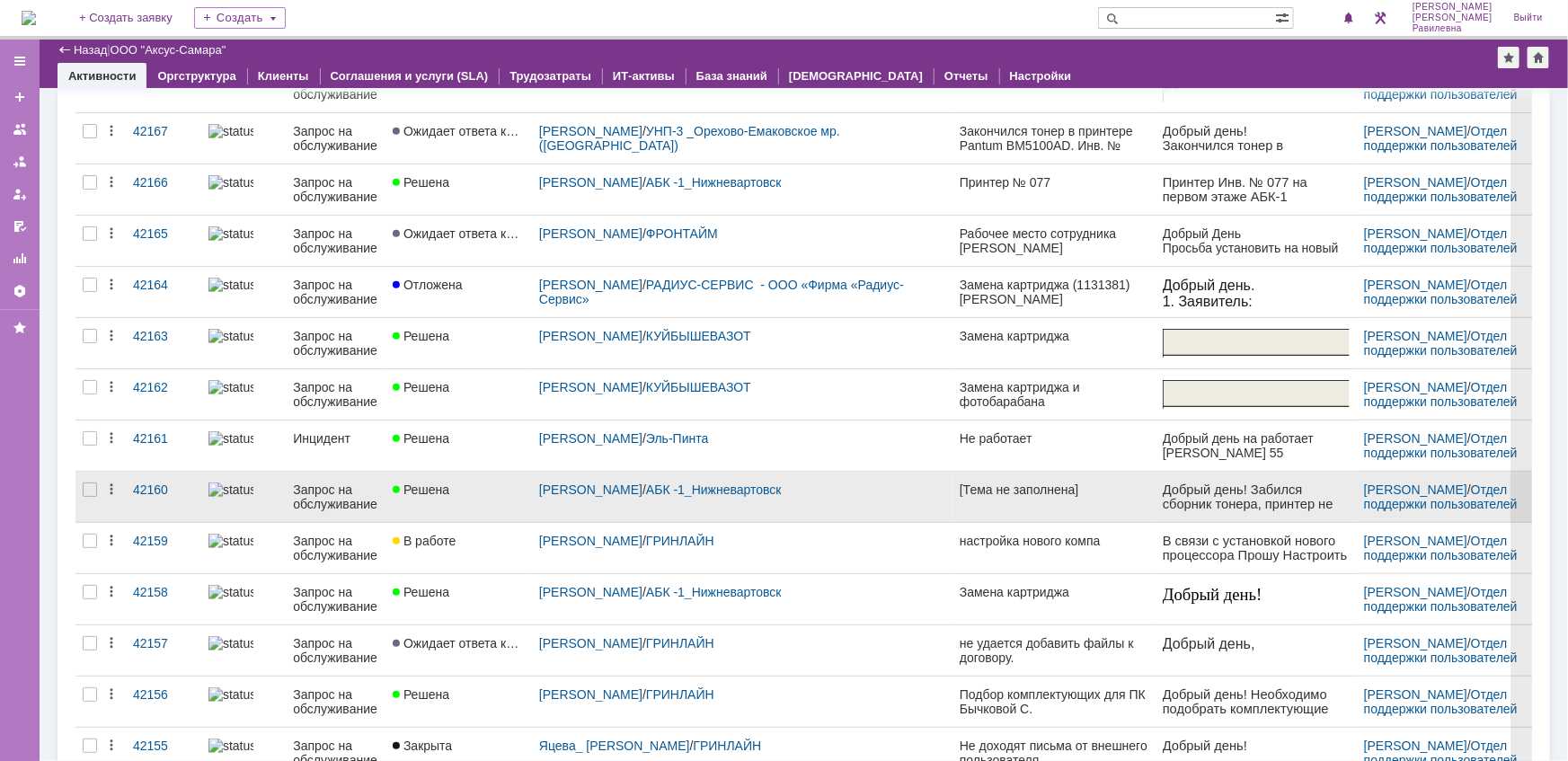
click at [352, 482] on div "Запрос на обслуживание" at bounding box center [336, 496] width 85 height 28
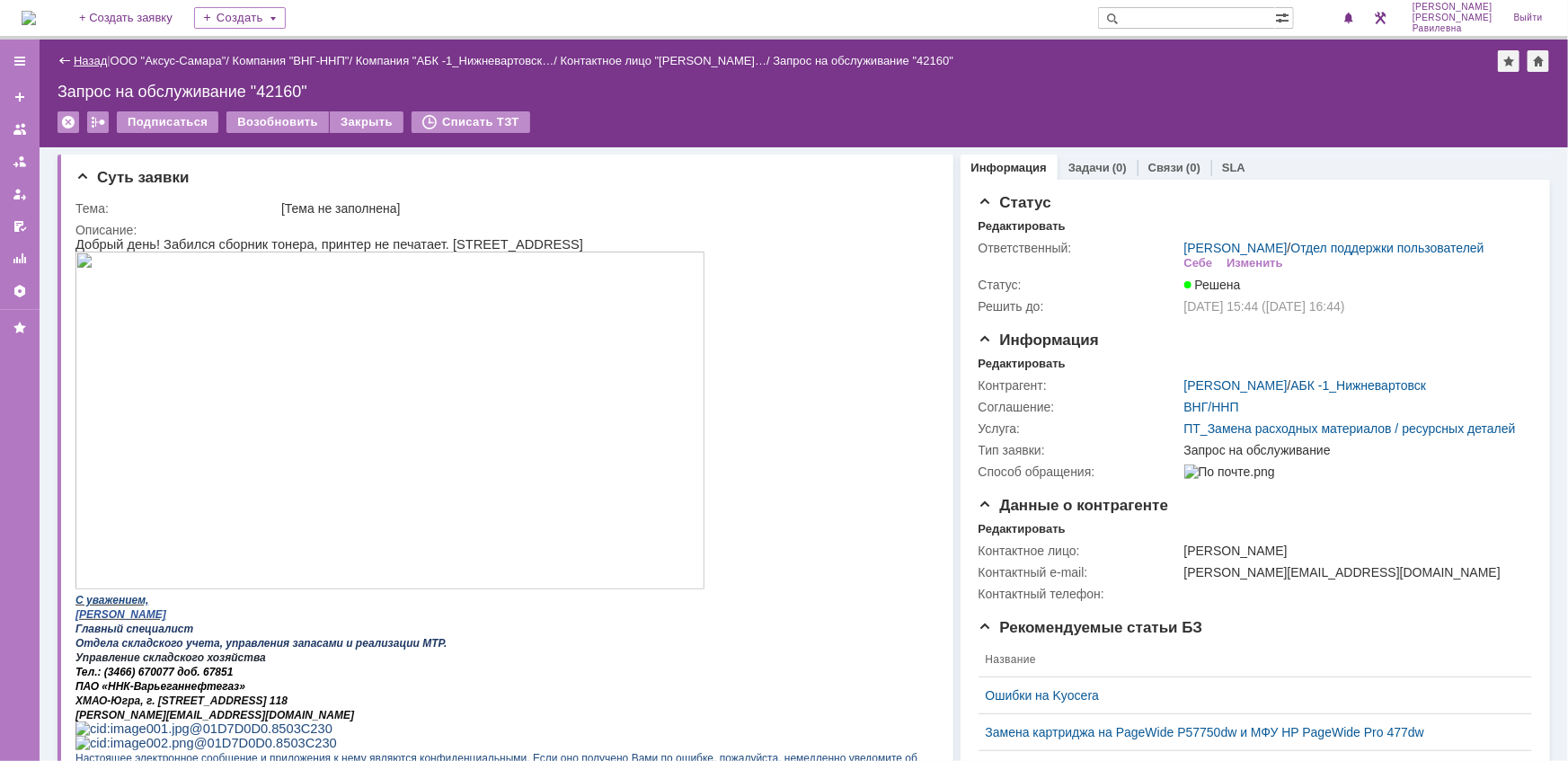
click at [90, 54] on link "Назад" at bounding box center [90, 61] width 33 height 13
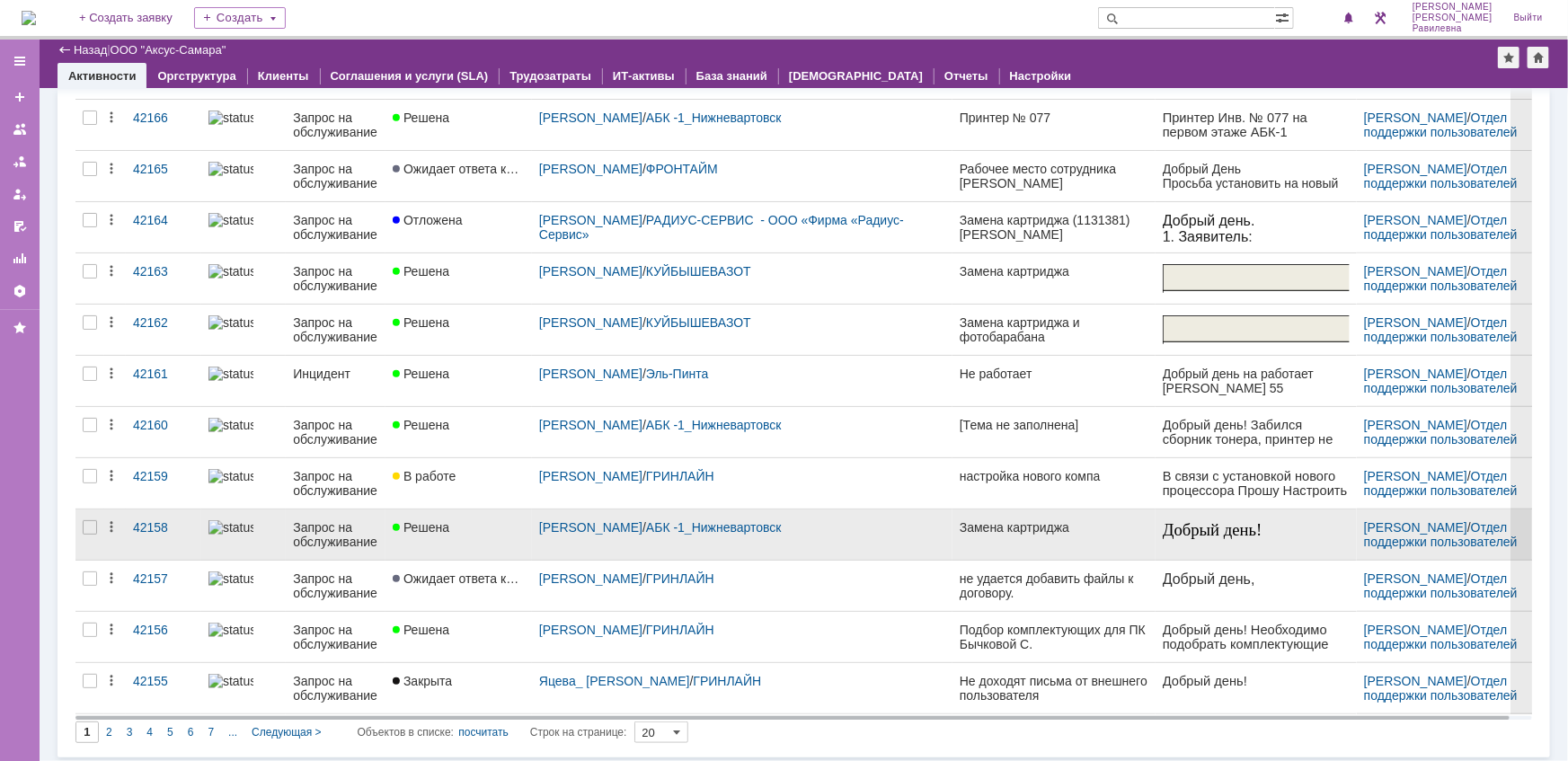
click at [309, 530] on div "Запрос на обслуживание" at bounding box center [336, 534] width 85 height 28
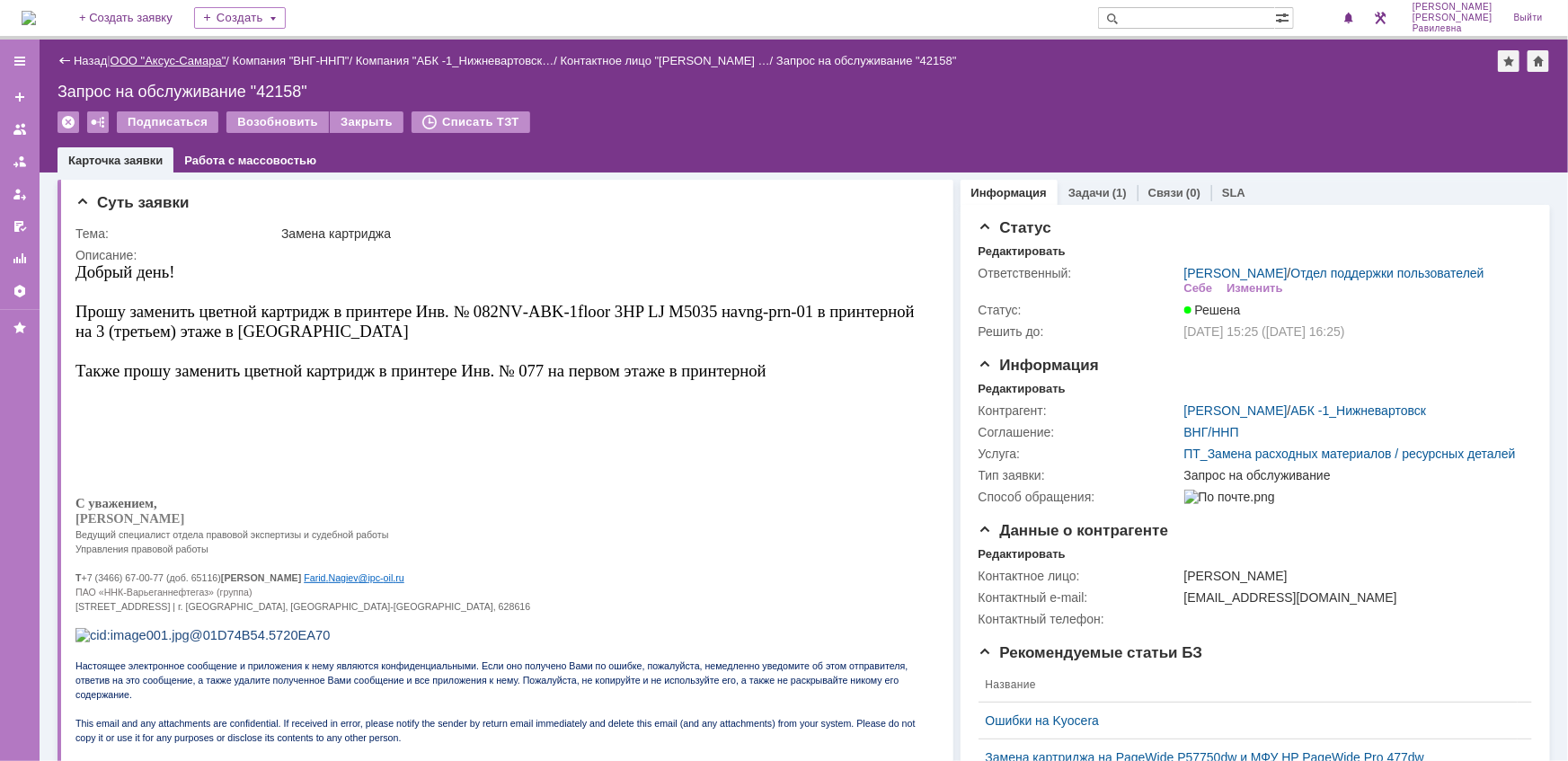
click at [153, 63] on link "ООО "Аксус-Самара"" at bounding box center [168, 61] width 116 height 13
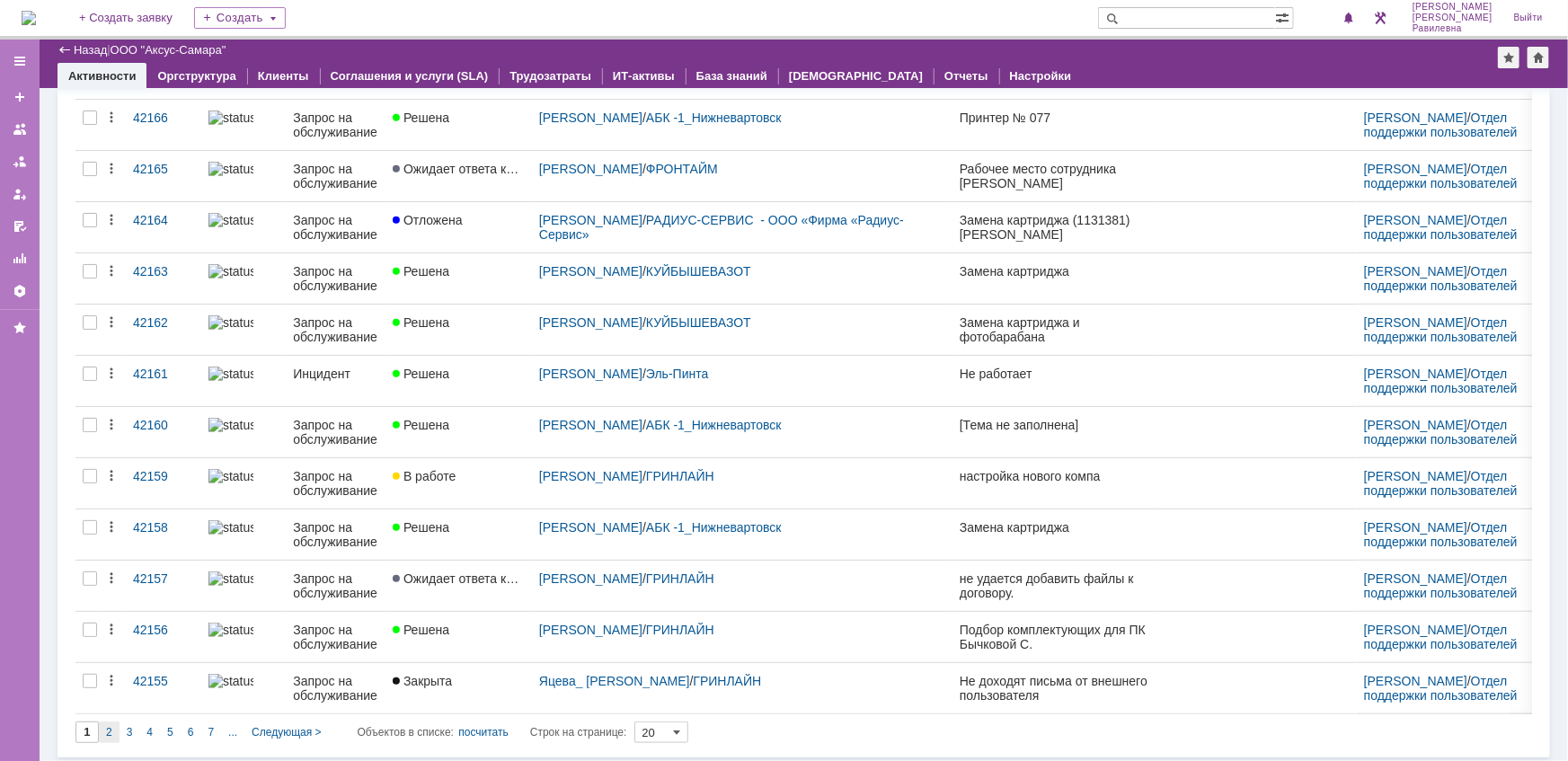
click at [118, 735] on div "2" at bounding box center [110, 732] width 21 height 22
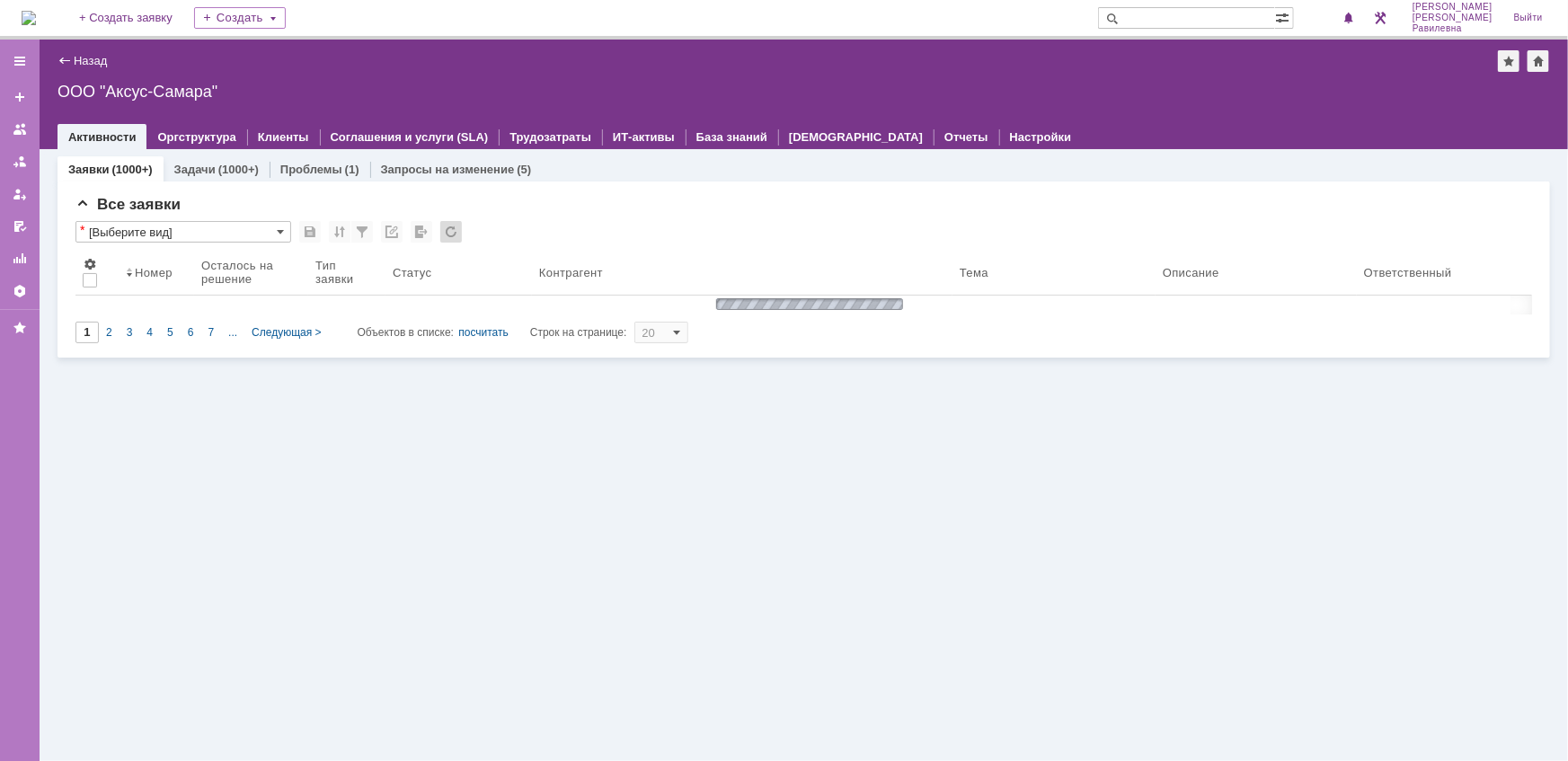
type input "2"
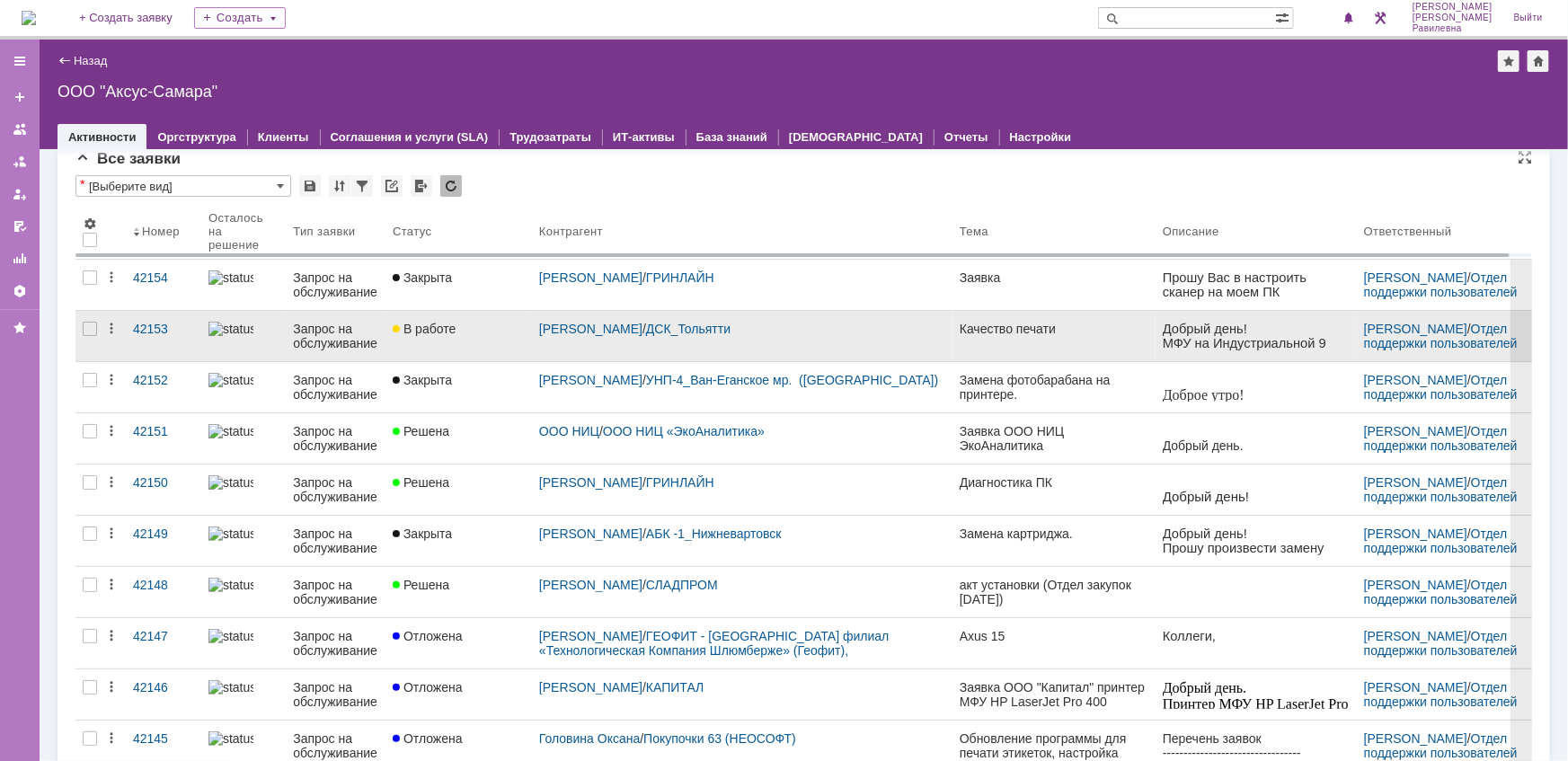
click at [343, 332] on div "Запрос на обслуживание" at bounding box center [336, 336] width 85 height 28
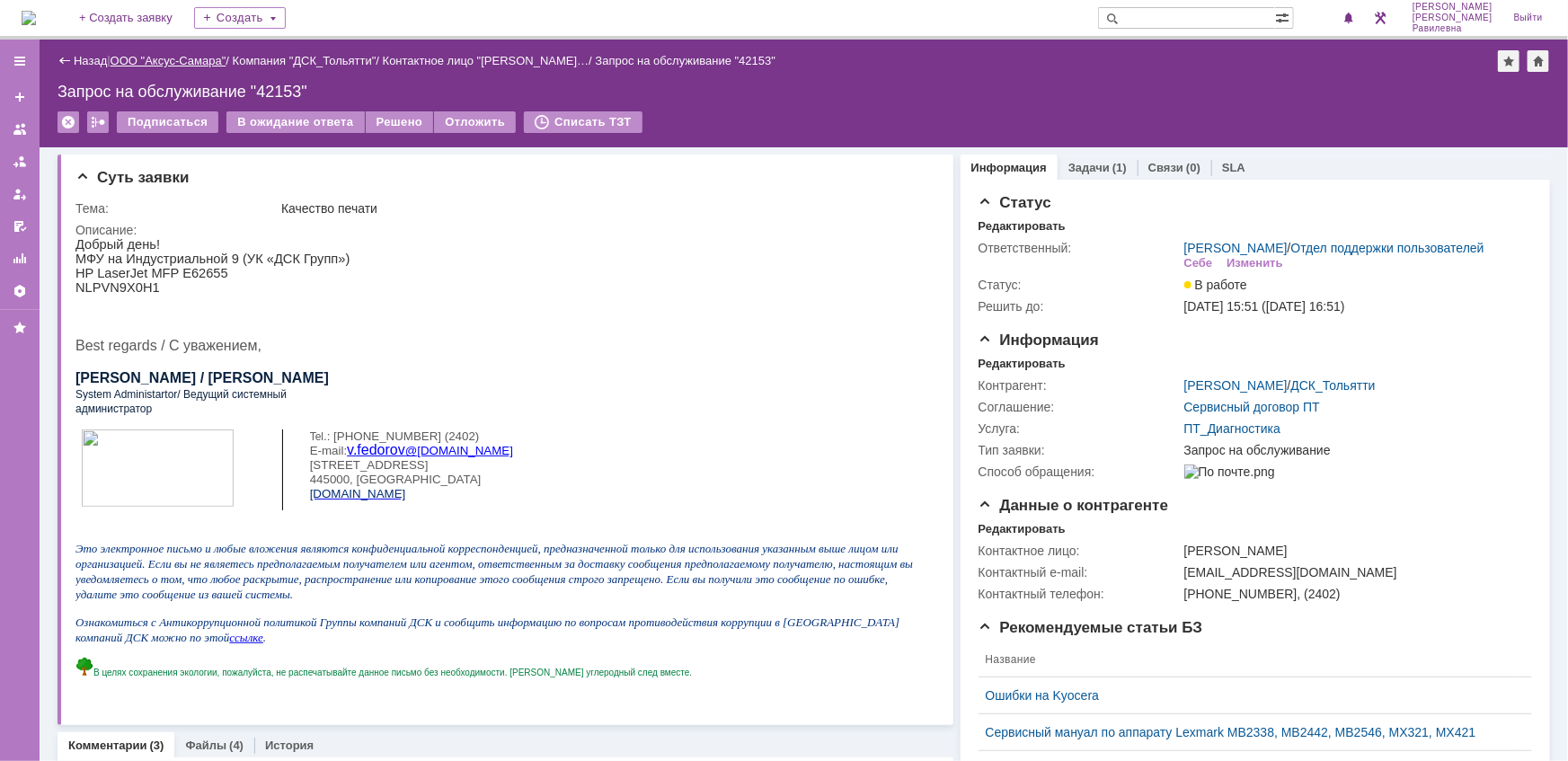
click at [177, 54] on link "ООО "Аксус-Самара"" at bounding box center [168, 61] width 116 height 13
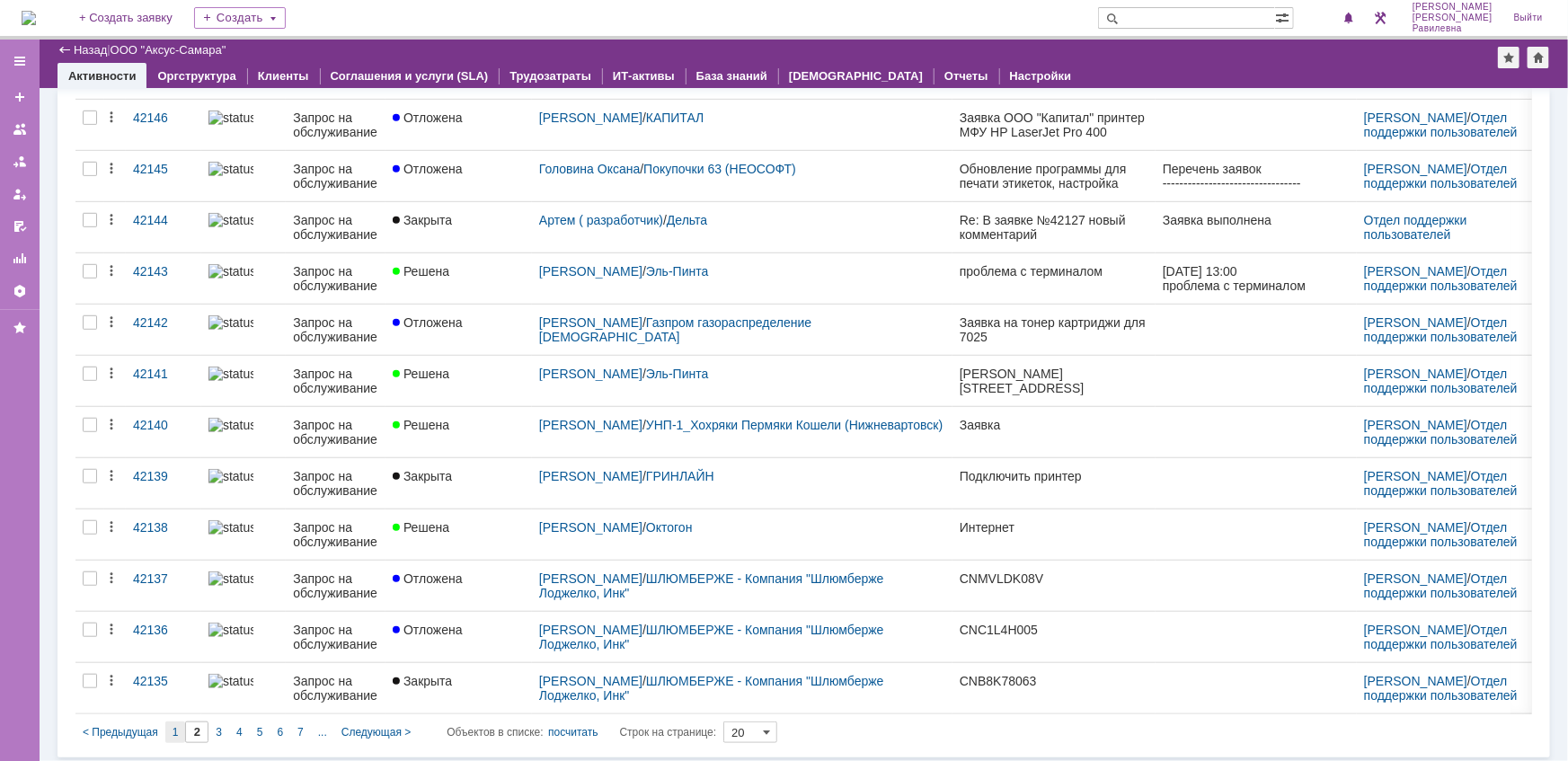
click at [177, 726] on span "1" at bounding box center [175, 732] width 7 height 12
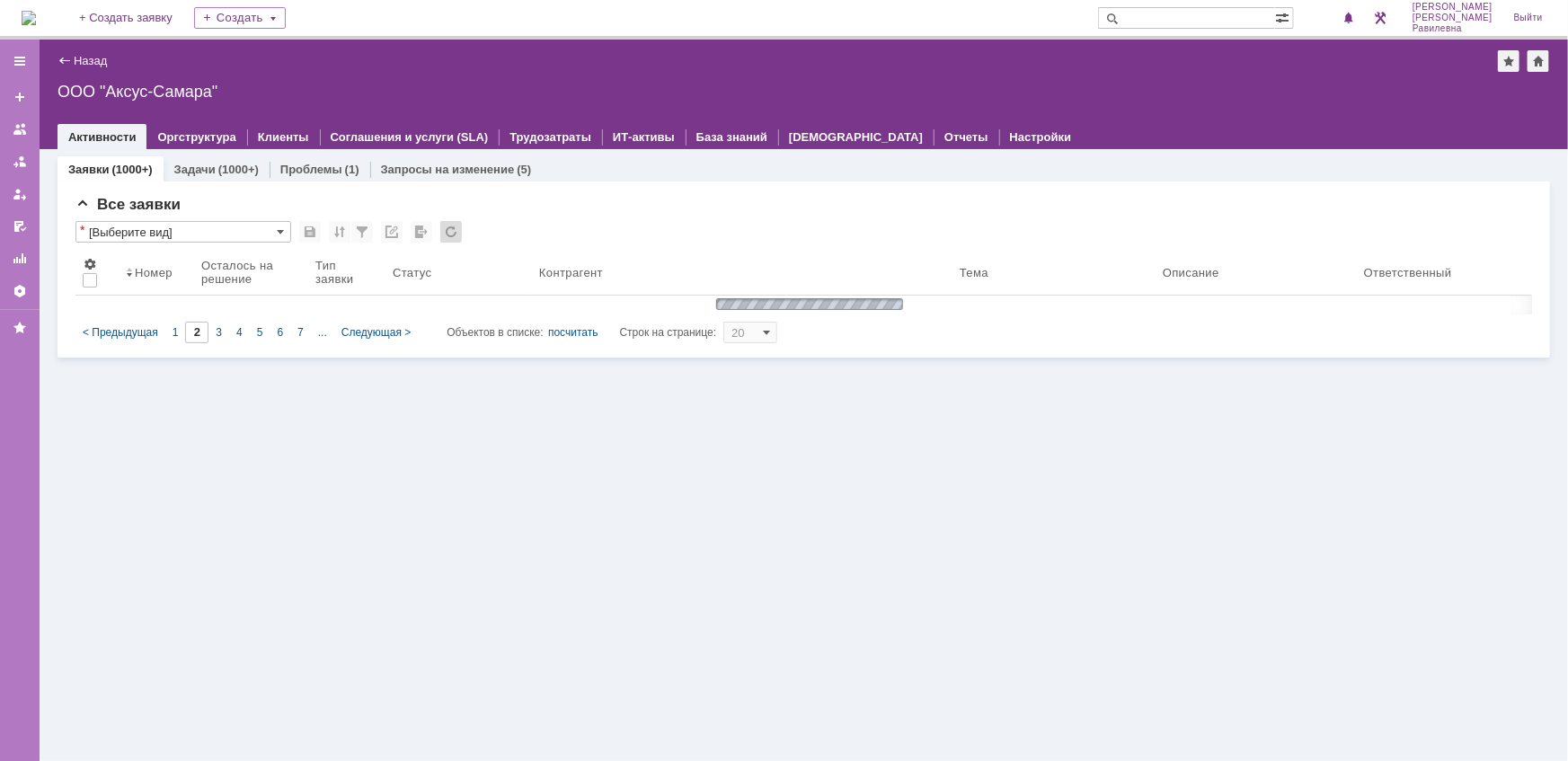
type input "1"
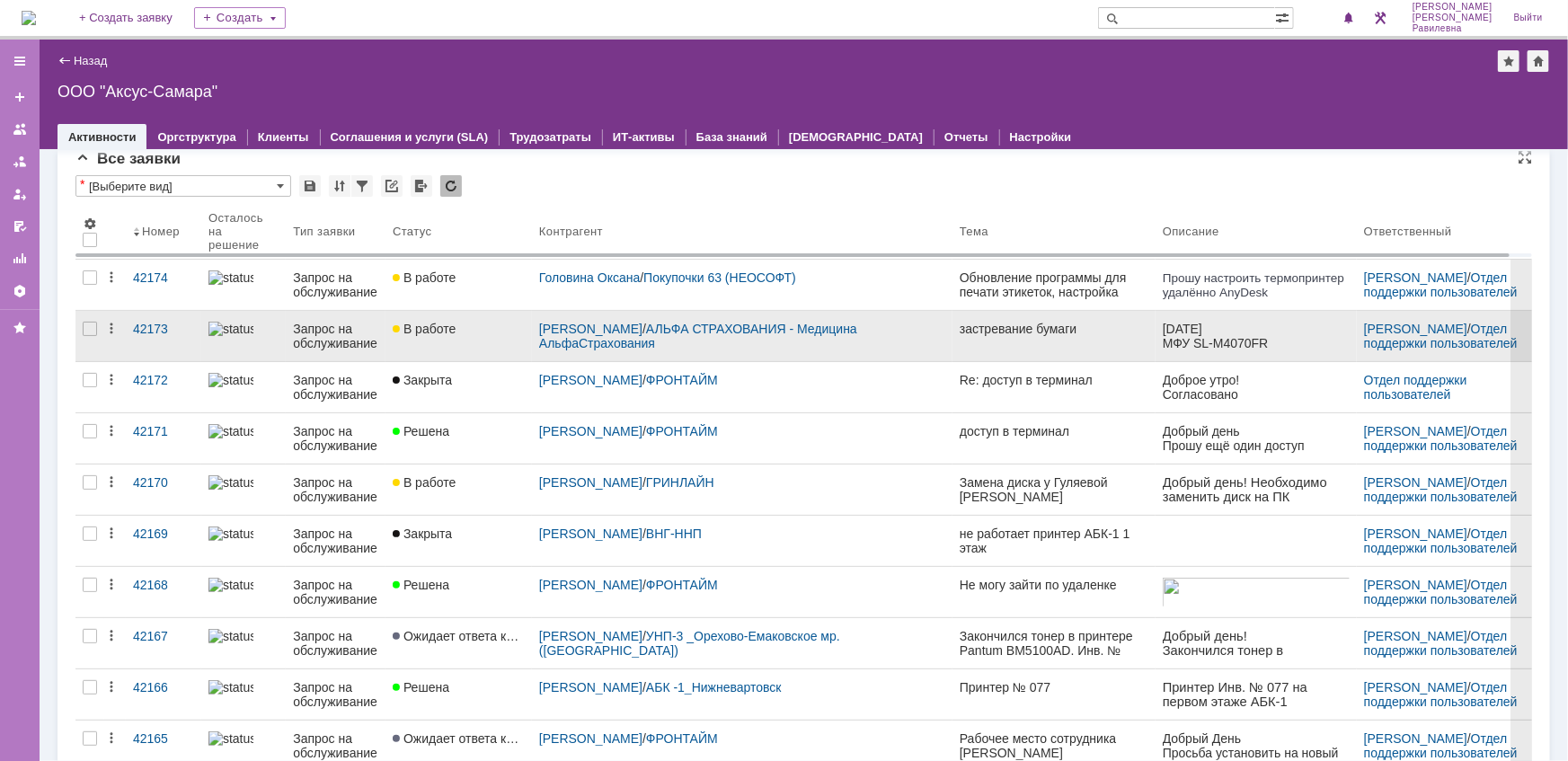
click at [339, 334] on div "Запрос на обслуживание" at bounding box center [336, 336] width 85 height 28
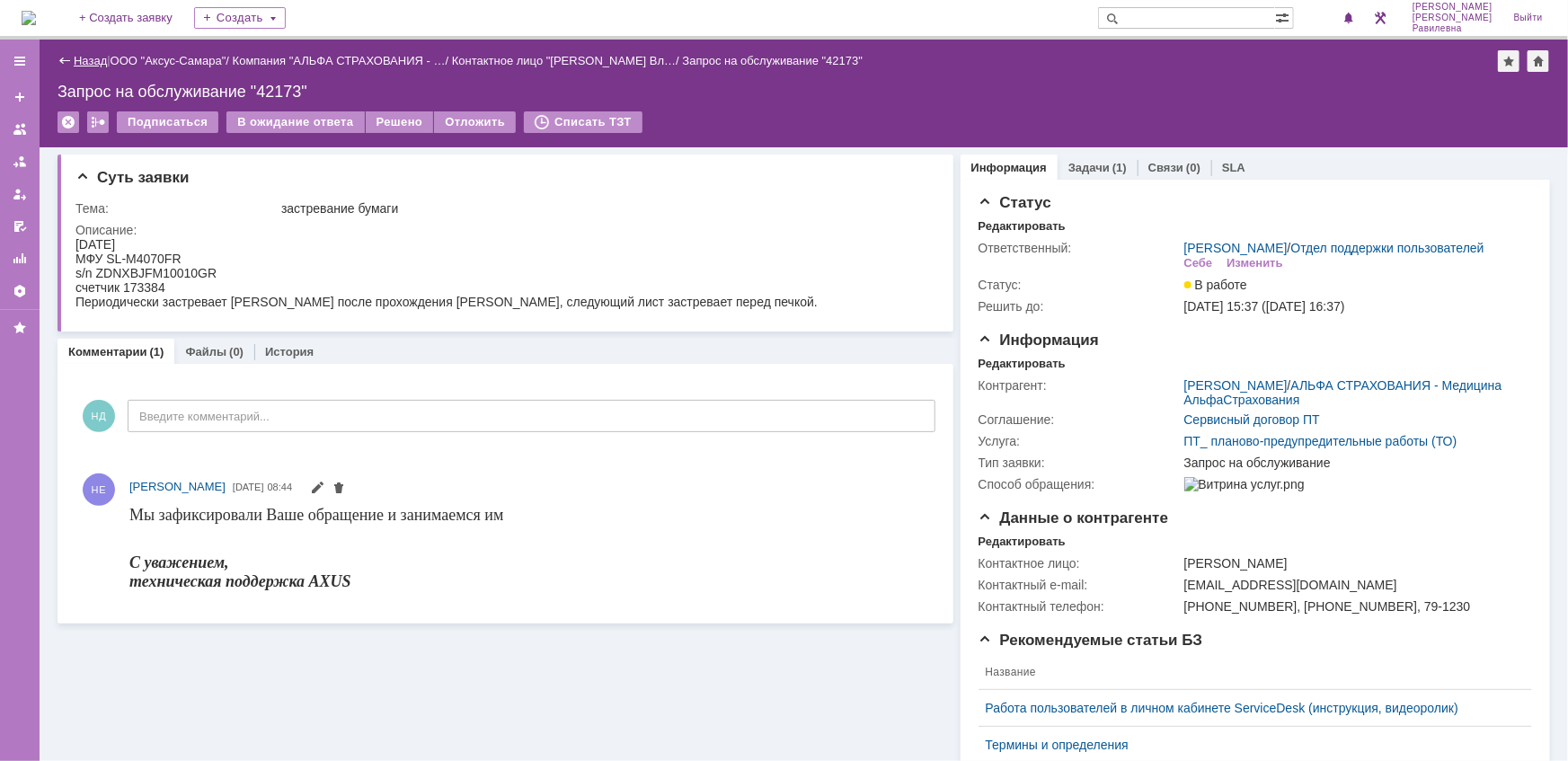
click at [104, 55] on link "Назад" at bounding box center [90, 61] width 33 height 13
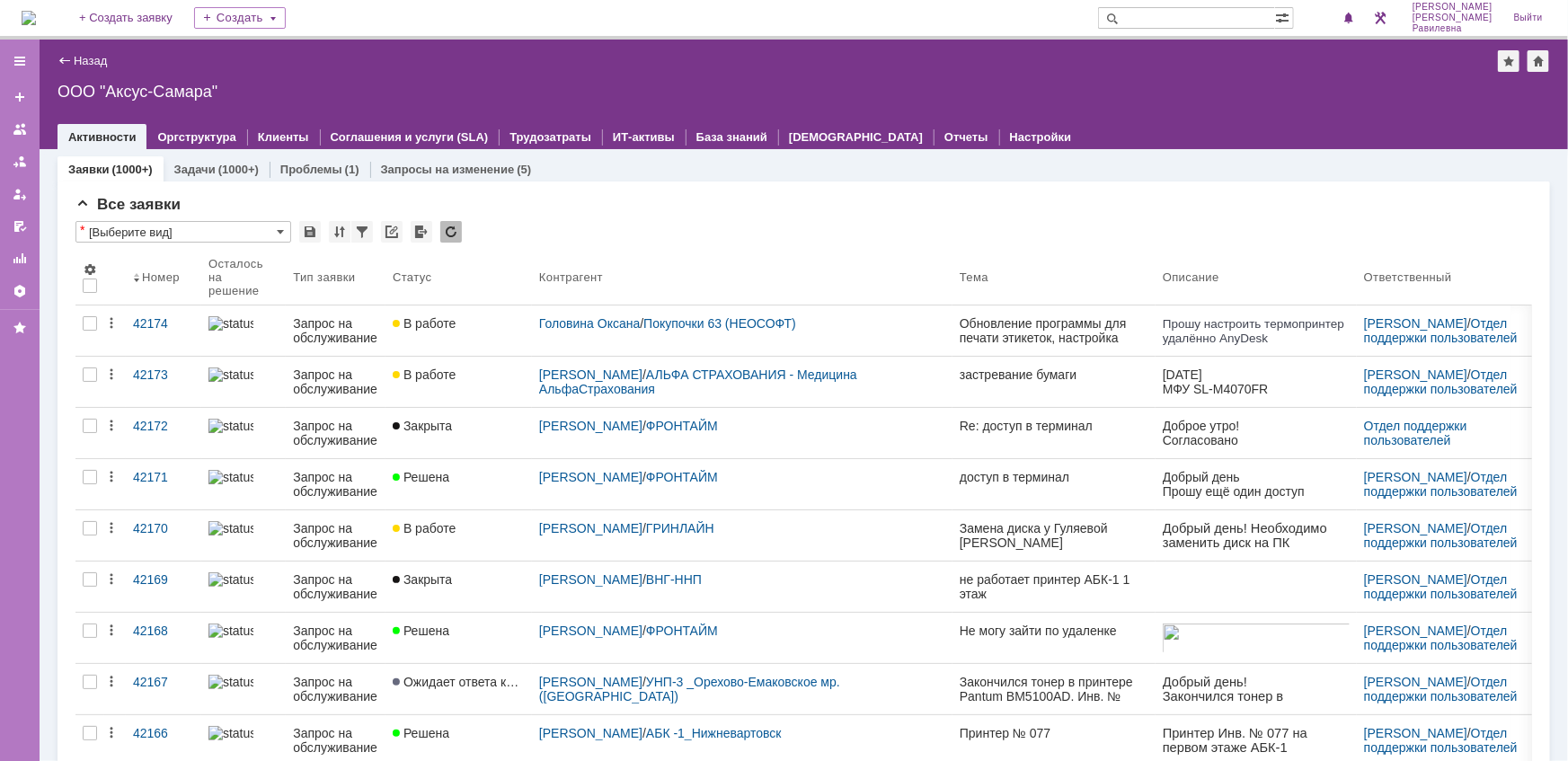
click at [1213, 18] on input "text" at bounding box center [1185, 18] width 177 height 22
type input "косма"
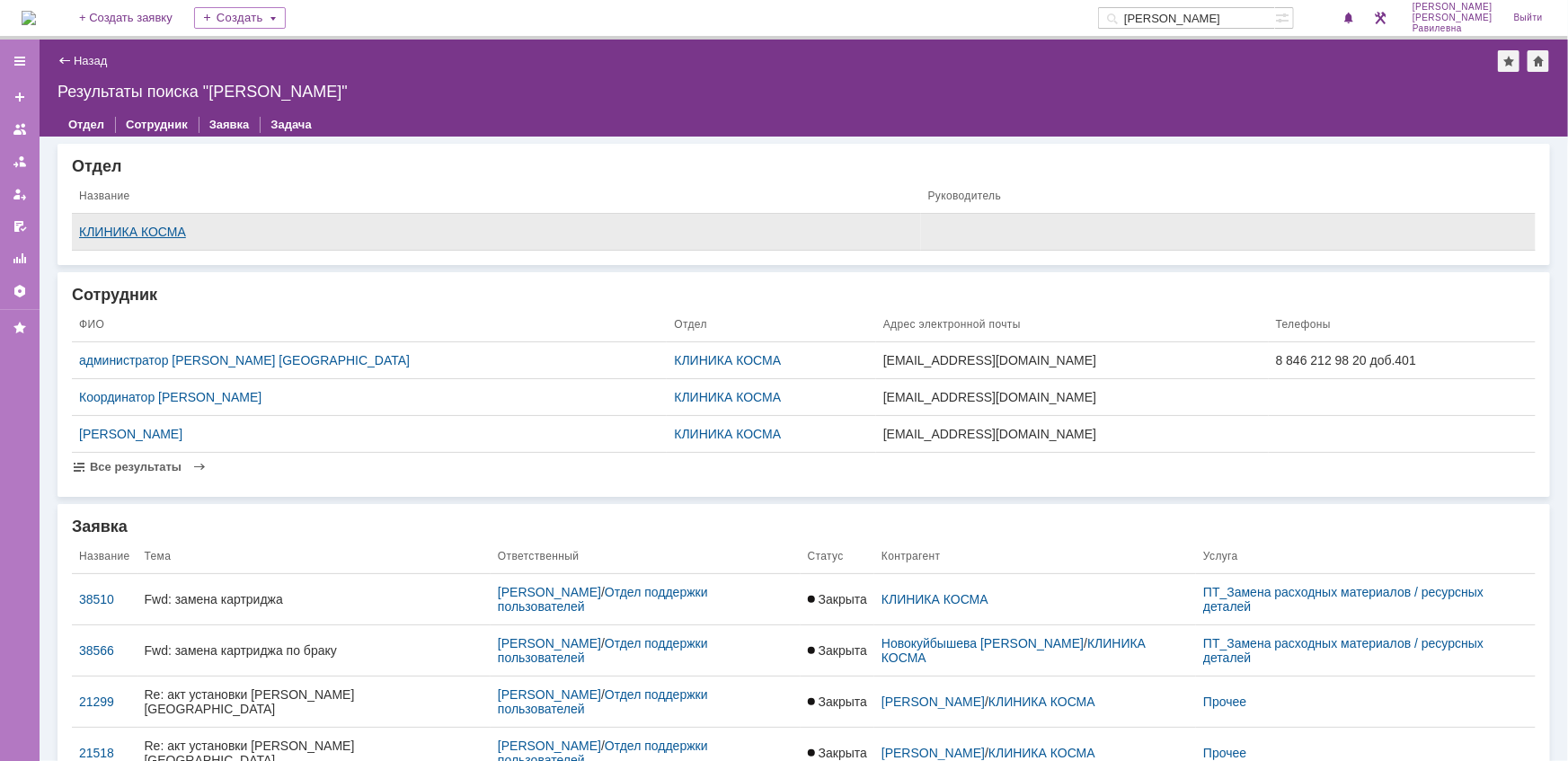
click at [129, 235] on div "КЛИНИКА КОСМА" at bounding box center [496, 232] width 835 height 14
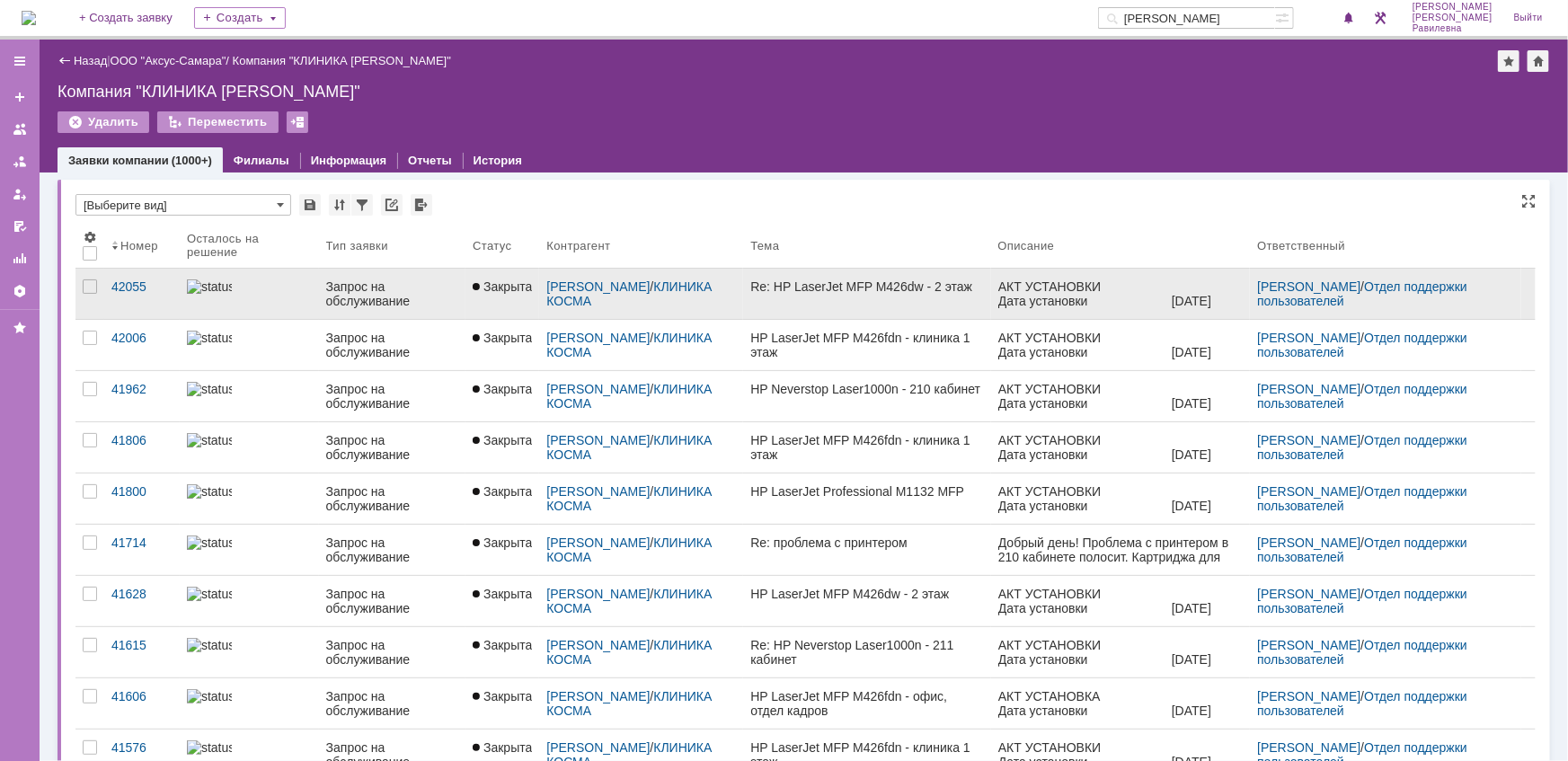
click at [400, 297] on div "Запрос на обслуживание" at bounding box center [392, 294] width 132 height 28
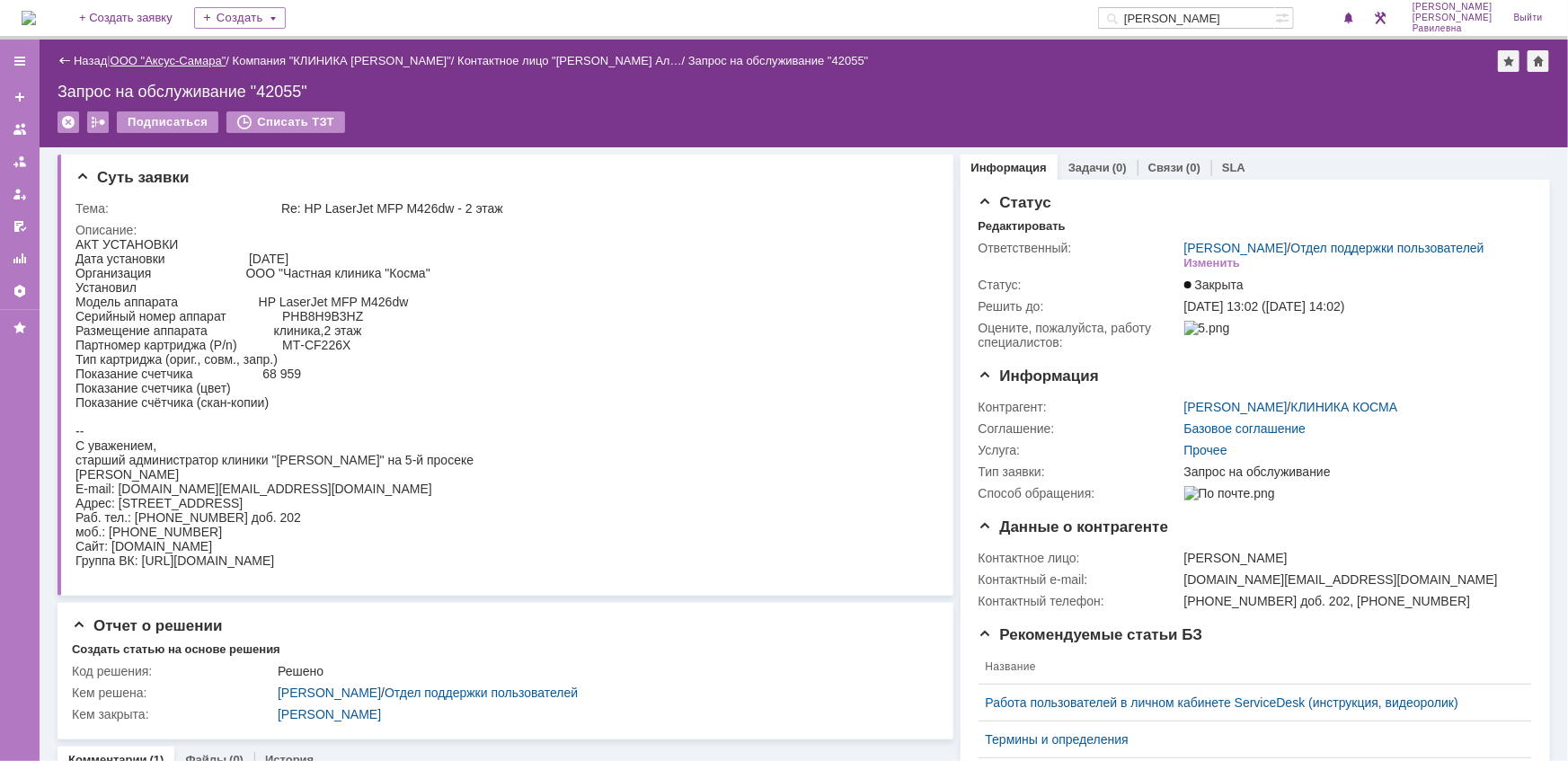
click at [193, 61] on link "ООО "Аксус-Самара"" at bounding box center [168, 61] width 116 height 13
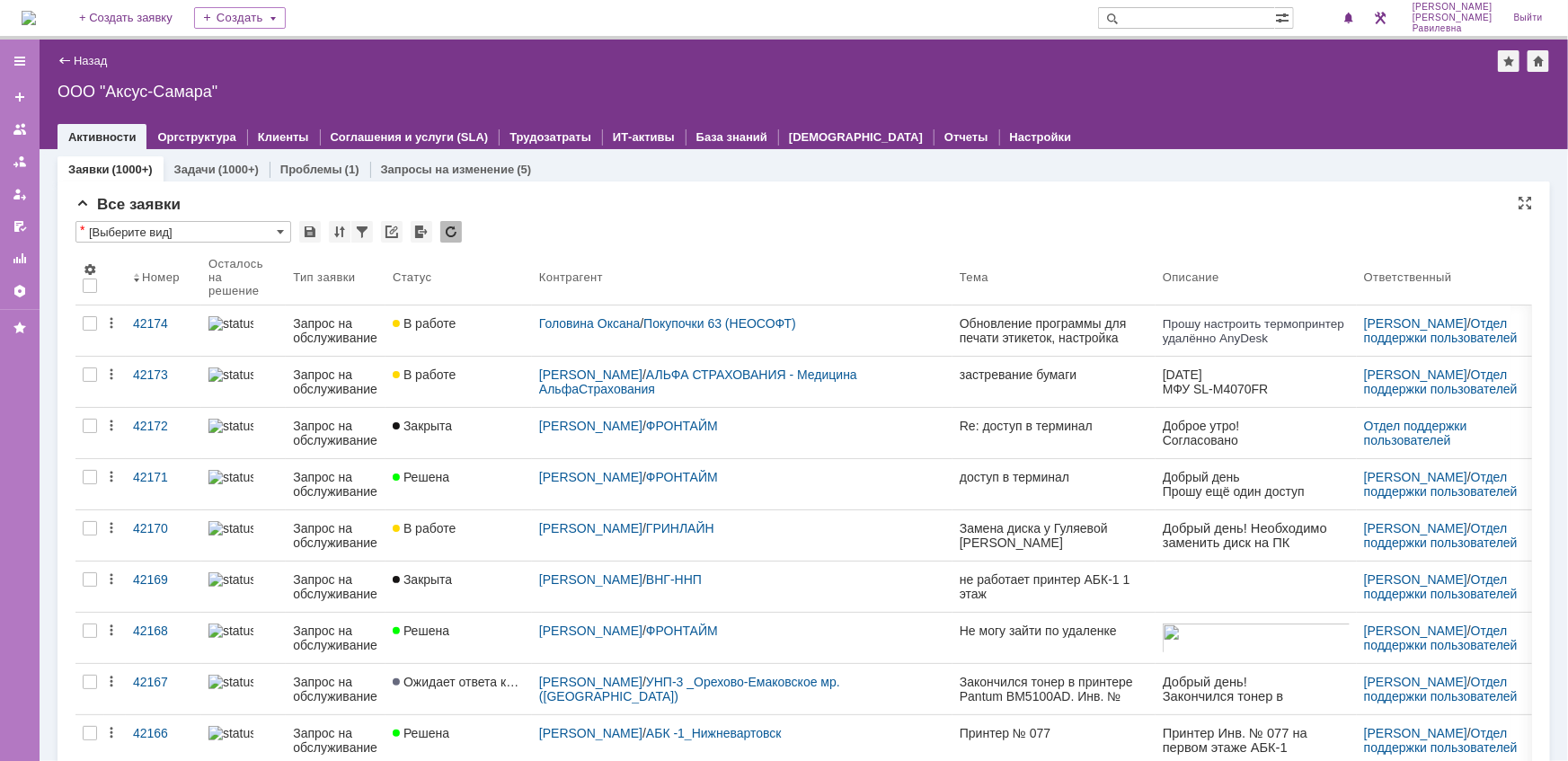
click at [661, 204] on div "Все заявки" at bounding box center [803, 204] width 1456 height 18
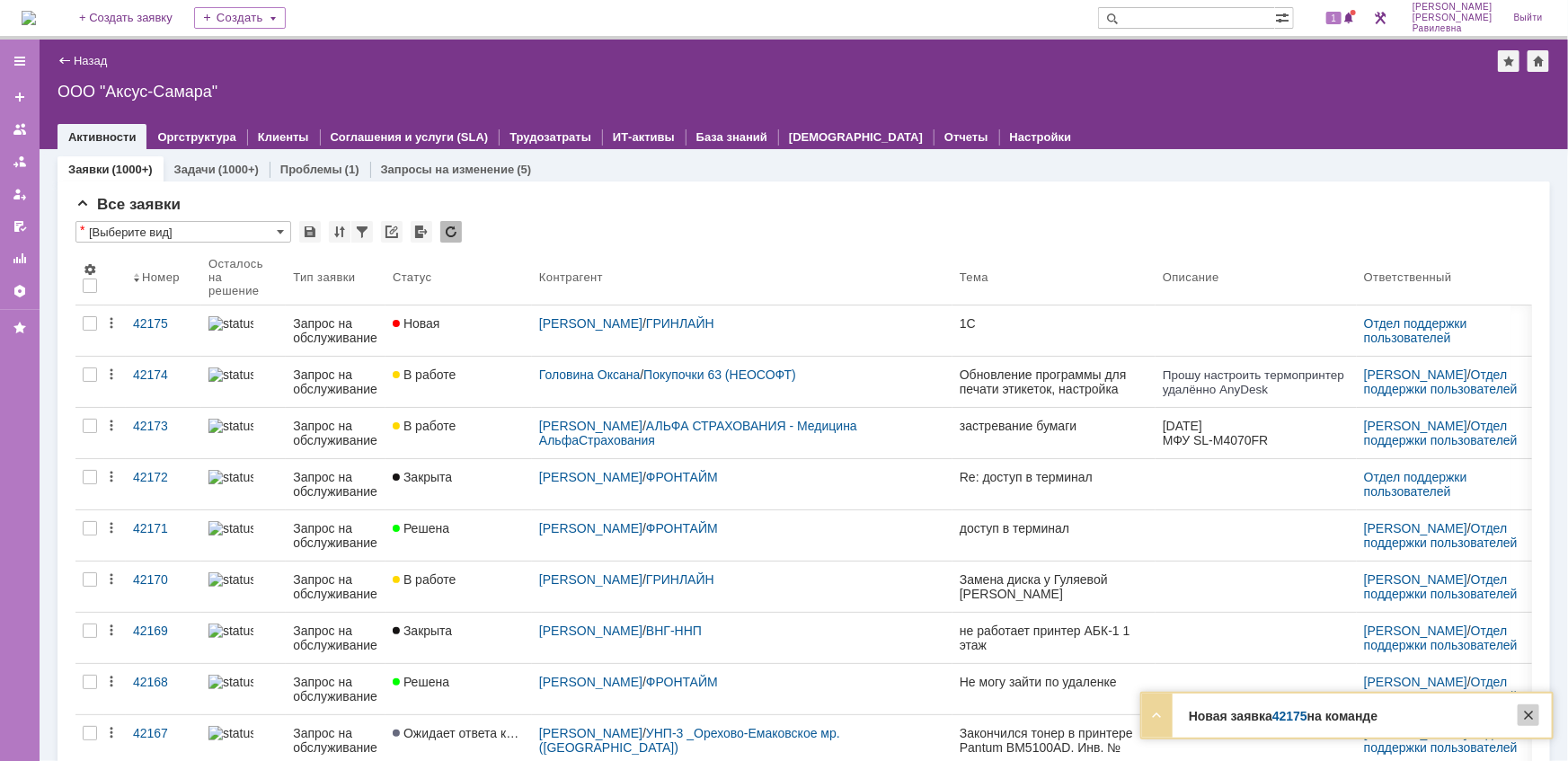
click at [1526, 714] on div at bounding box center [1527, 715] width 22 height 22
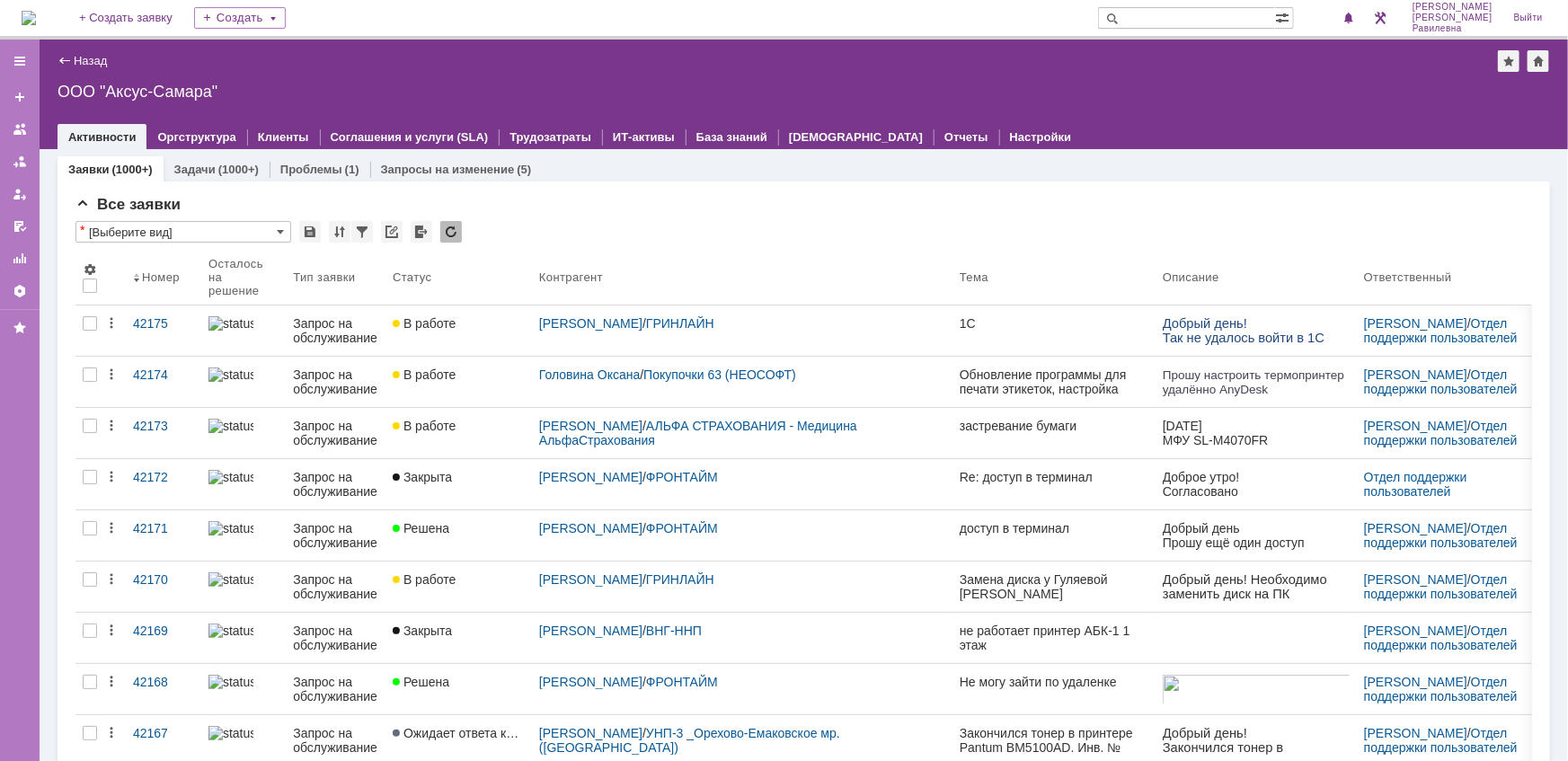
click at [1197, 17] on input "text" at bounding box center [1185, 18] width 177 height 22
type input "c"
type input "сладпром"
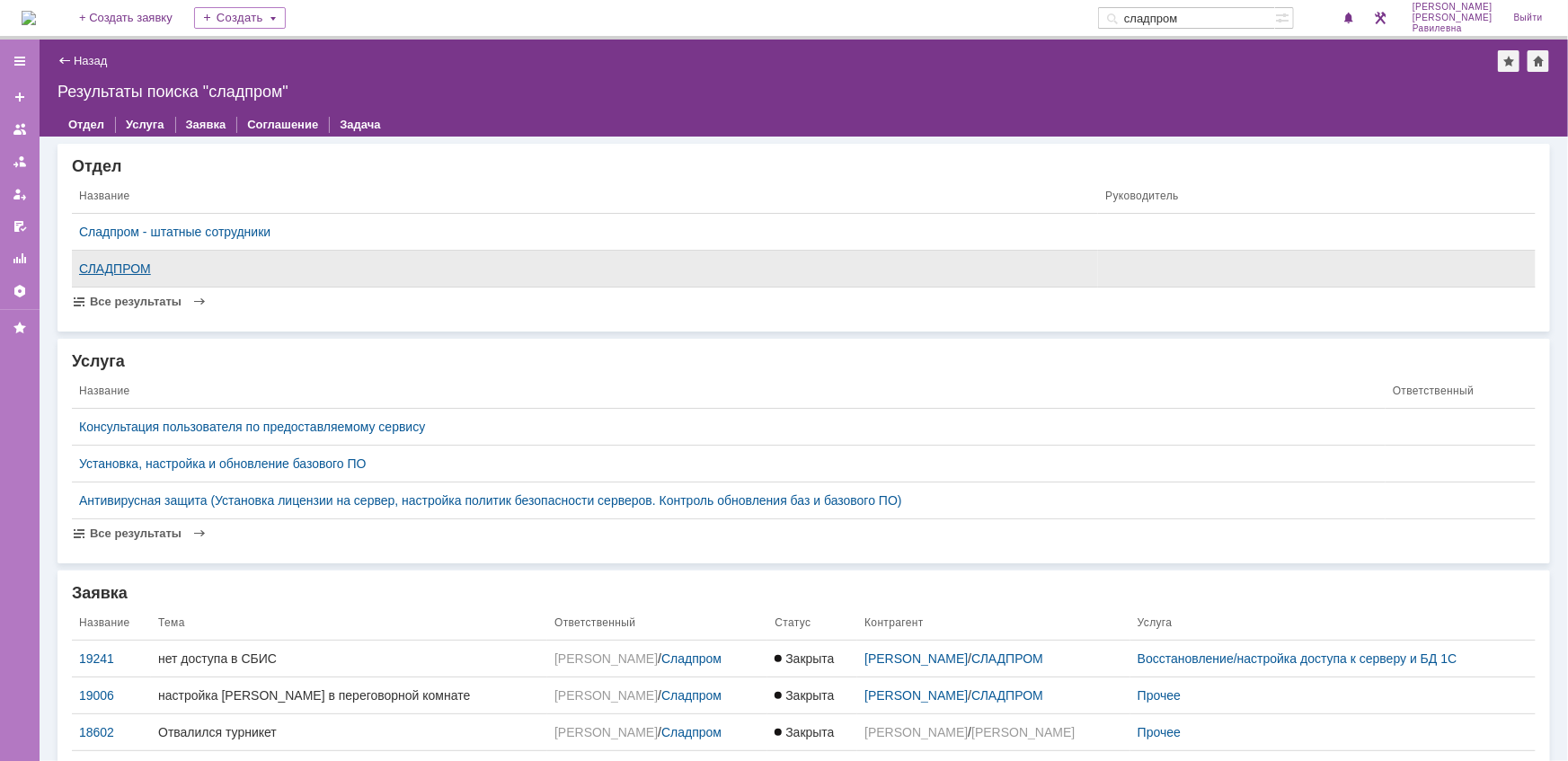
click at [114, 268] on div "СЛАДПРОМ" at bounding box center [585, 268] width 1011 height 14
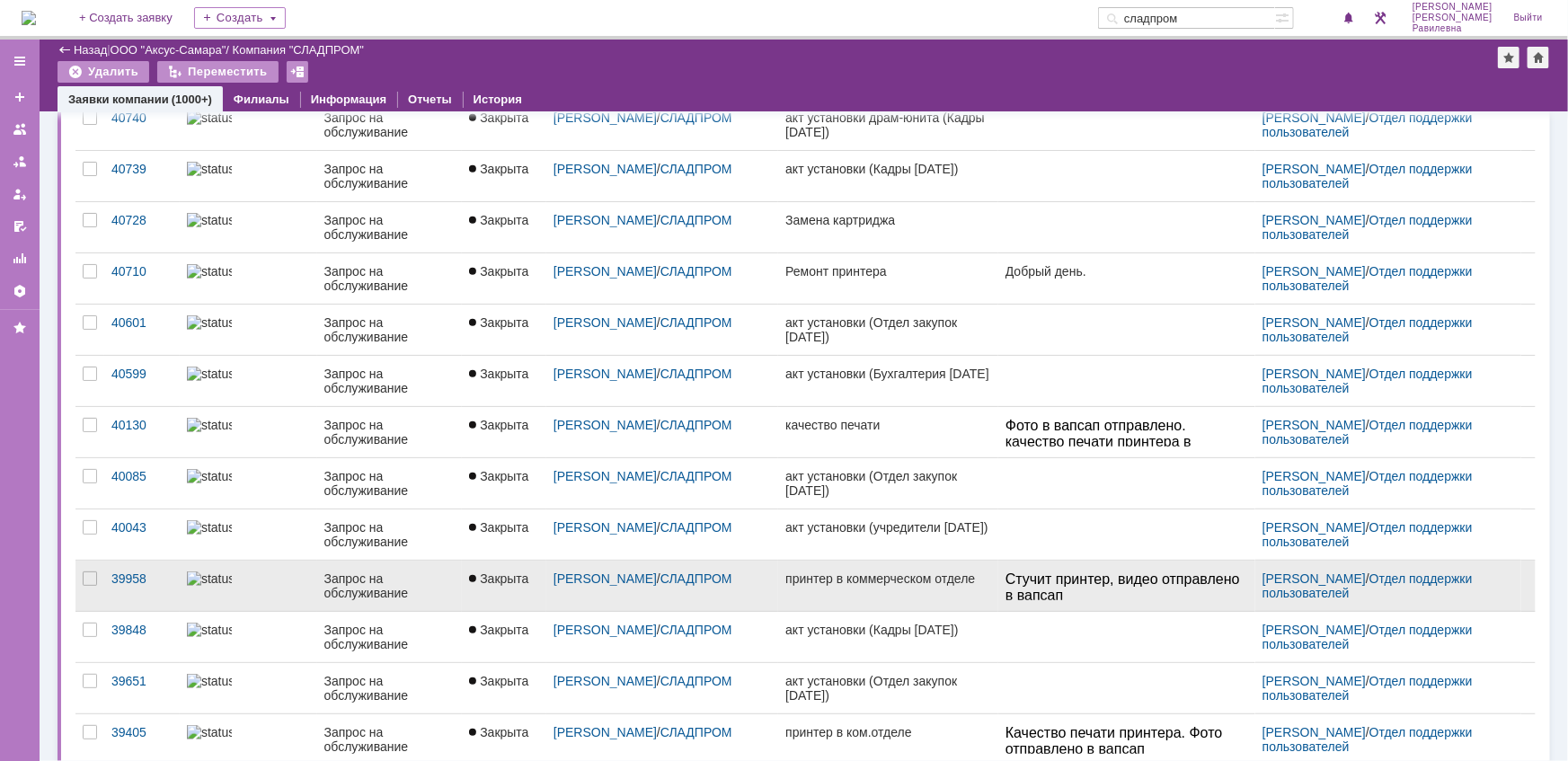
scroll to position [517, 0]
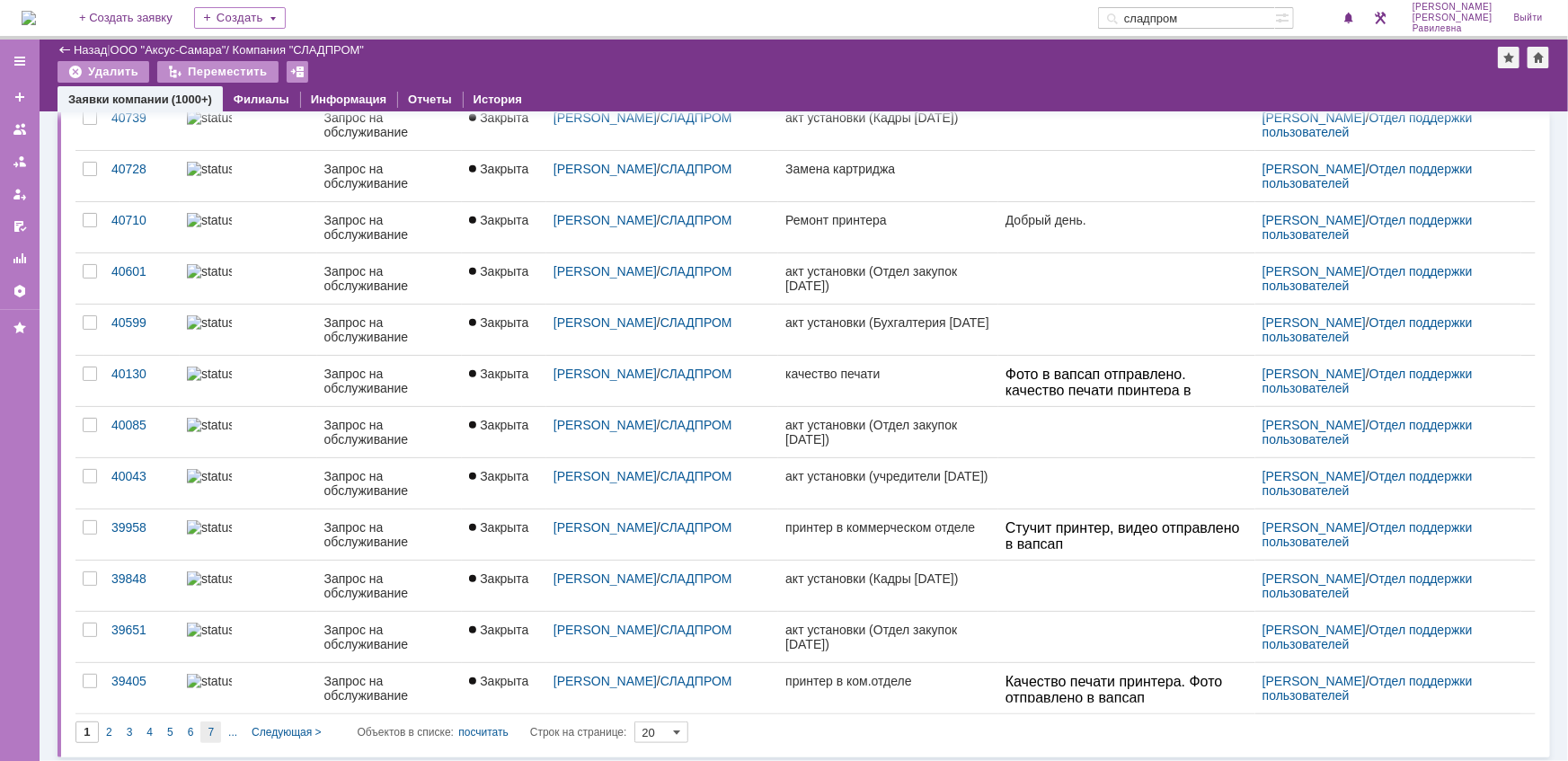
click at [214, 729] on div "7" at bounding box center [211, 732] width 21 height 22
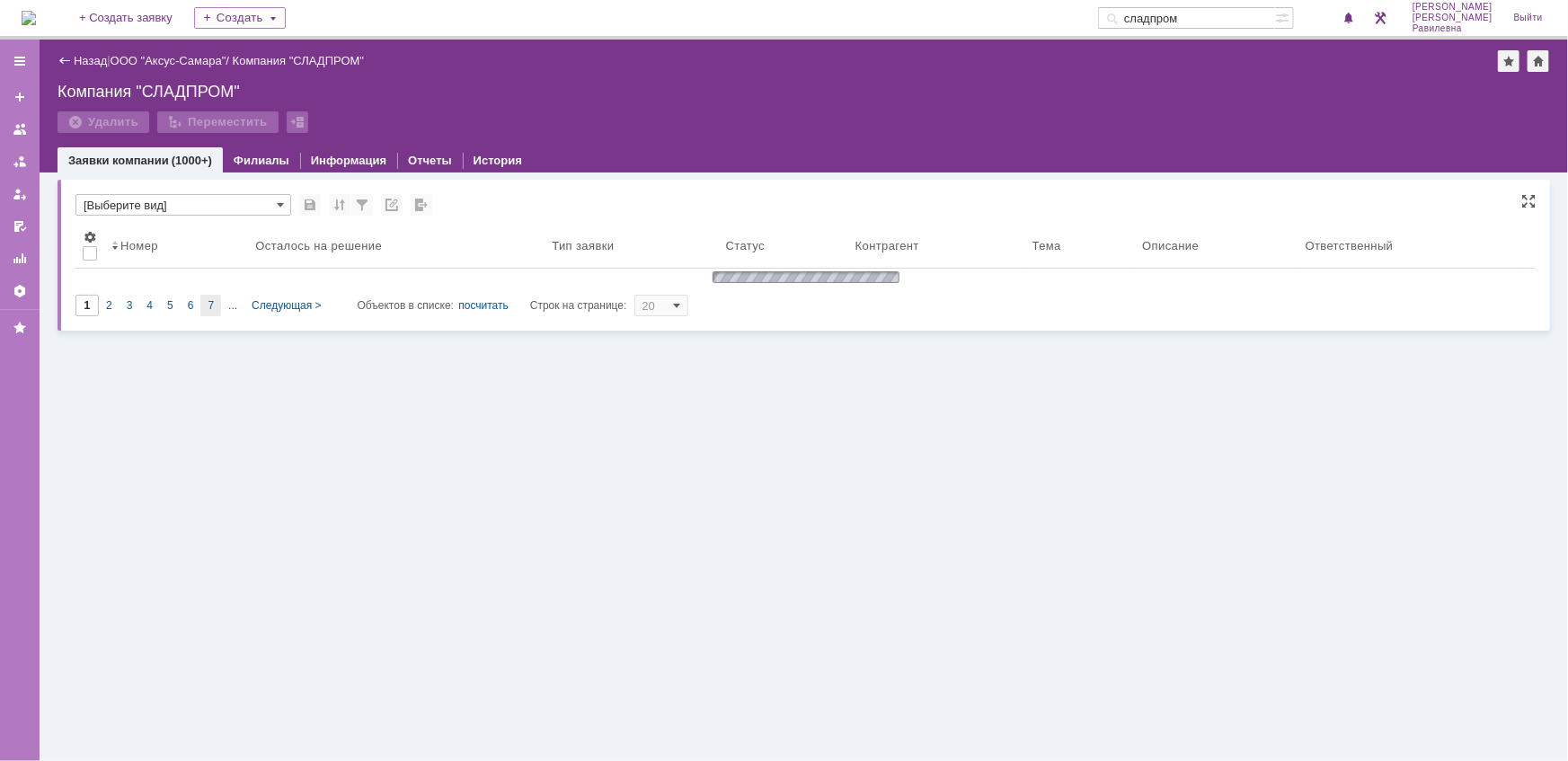
scroll to position [0, 0]
type input "7"
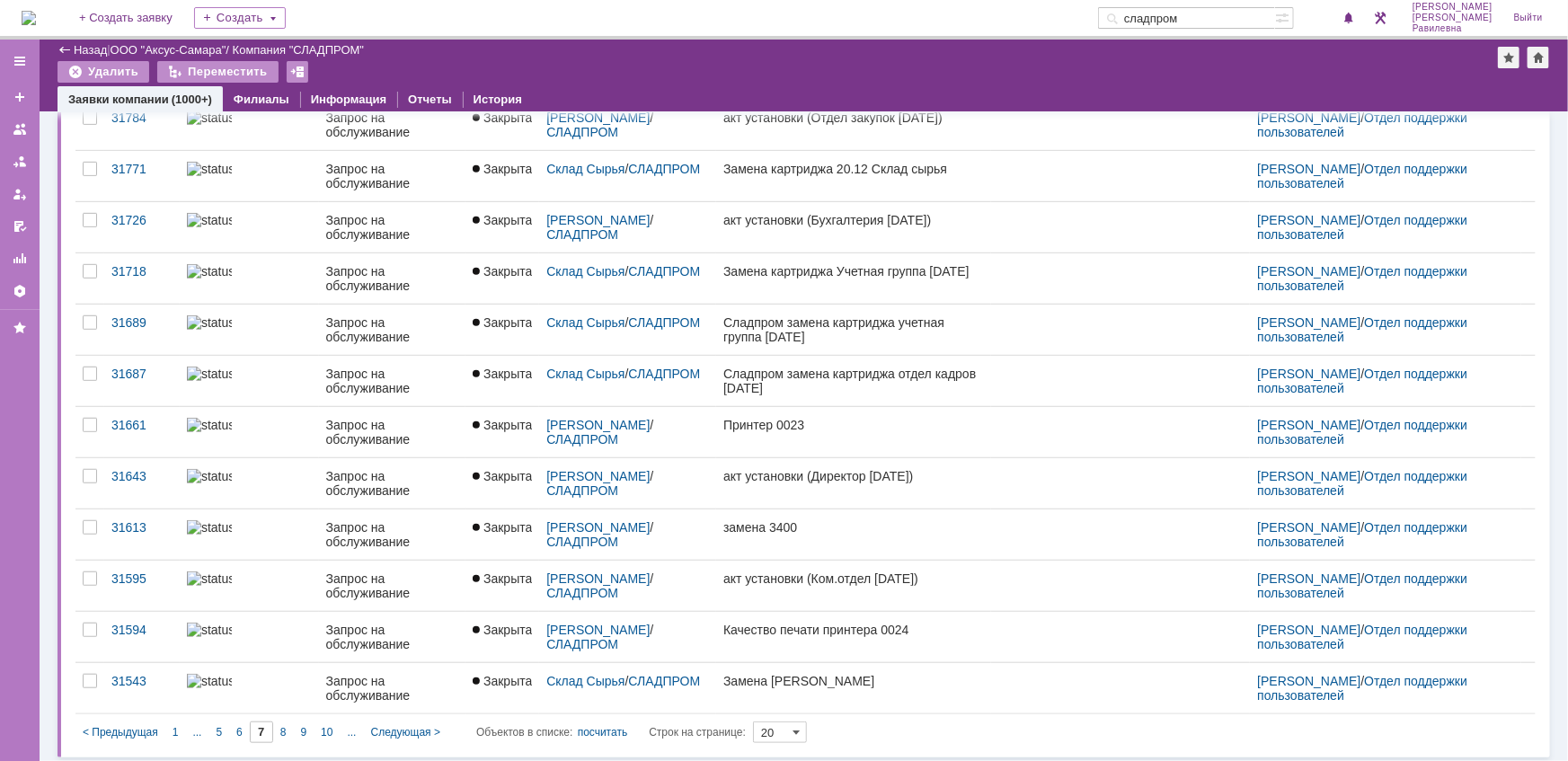
click at [328, 726] on span "10" at bounding box center [326, 732] width 11 height 12
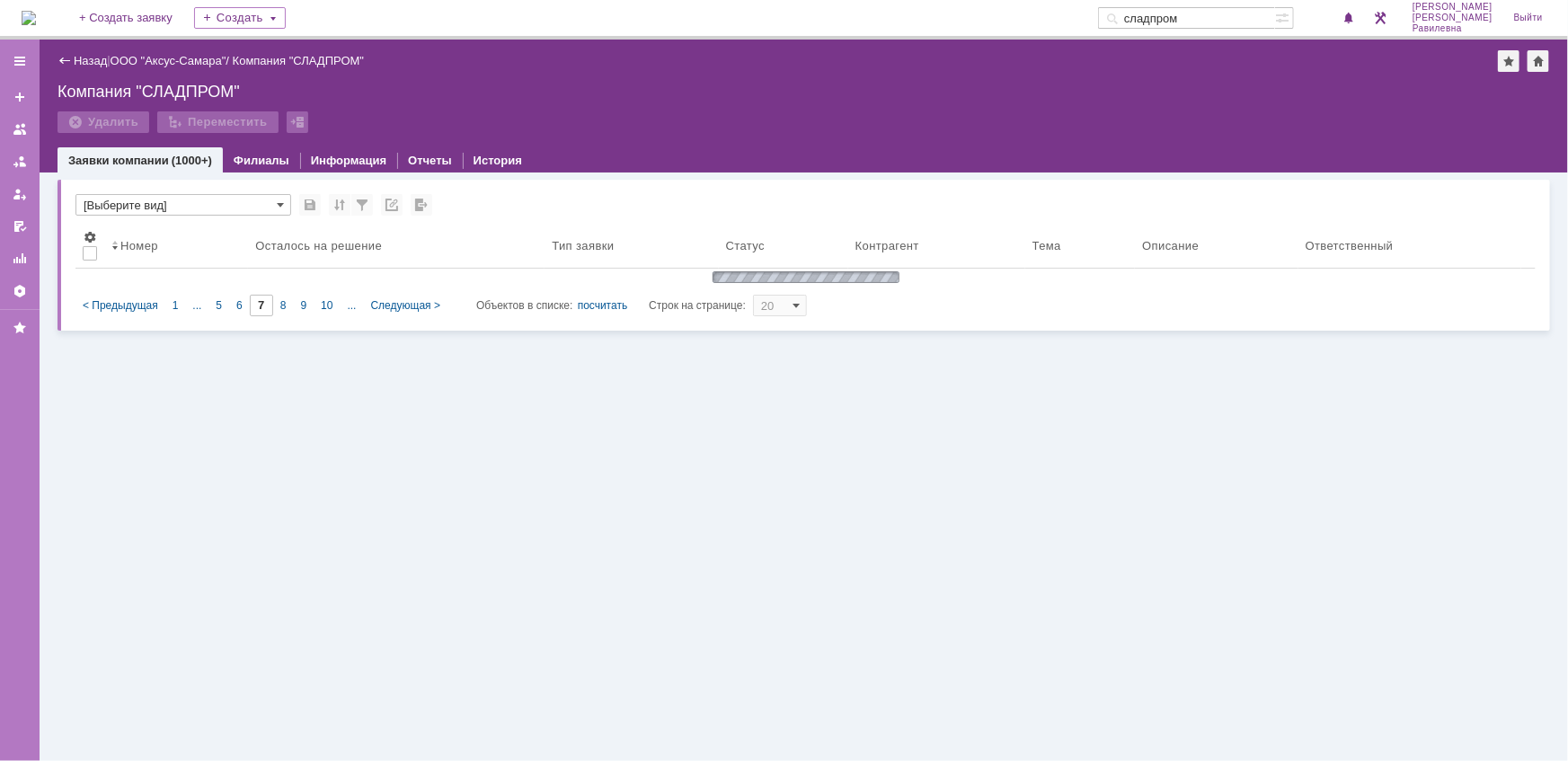
type input "10"
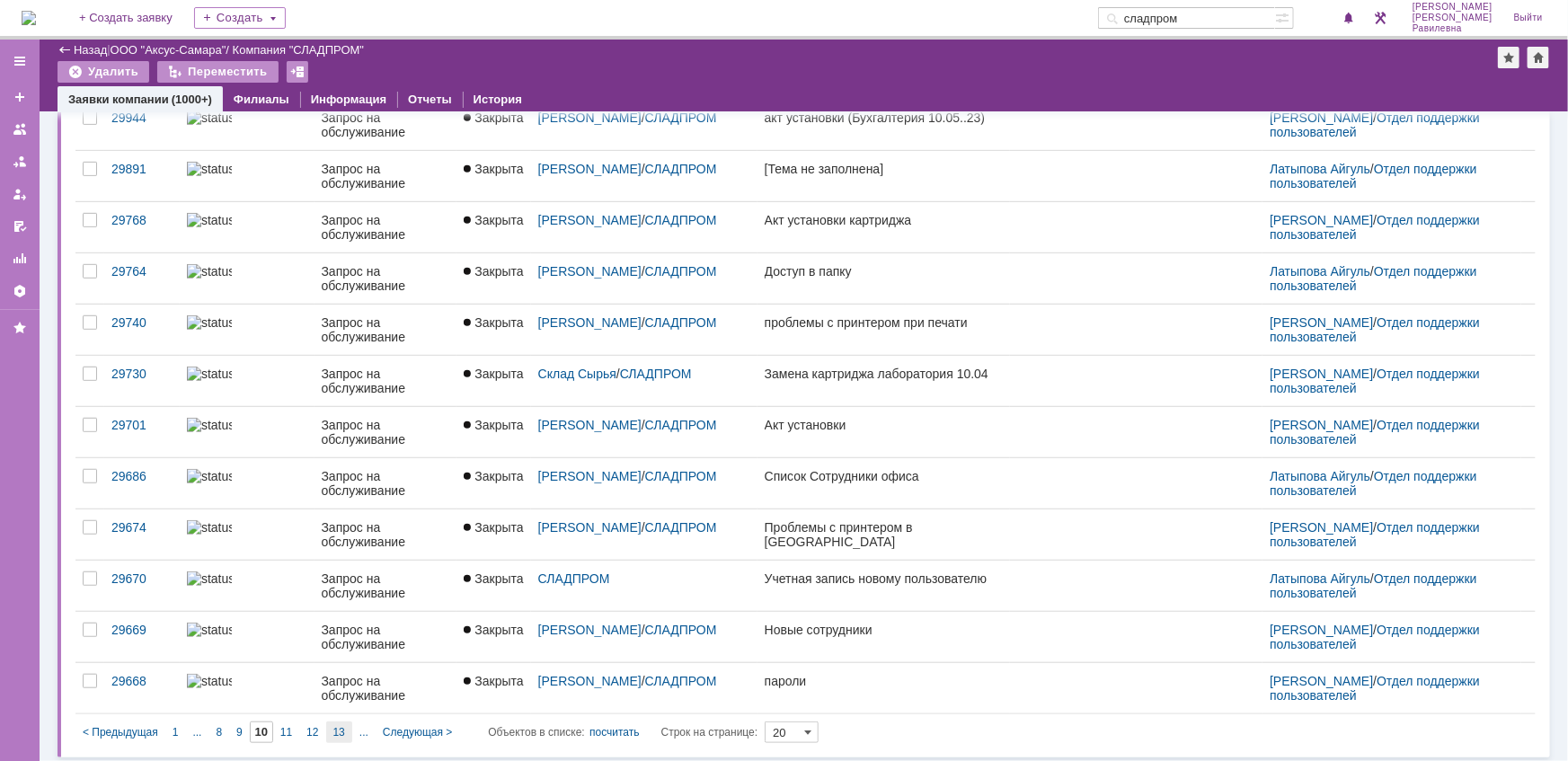
click at [342, 727] on span "13" at bounding box center [339, 732] width 11 height 12
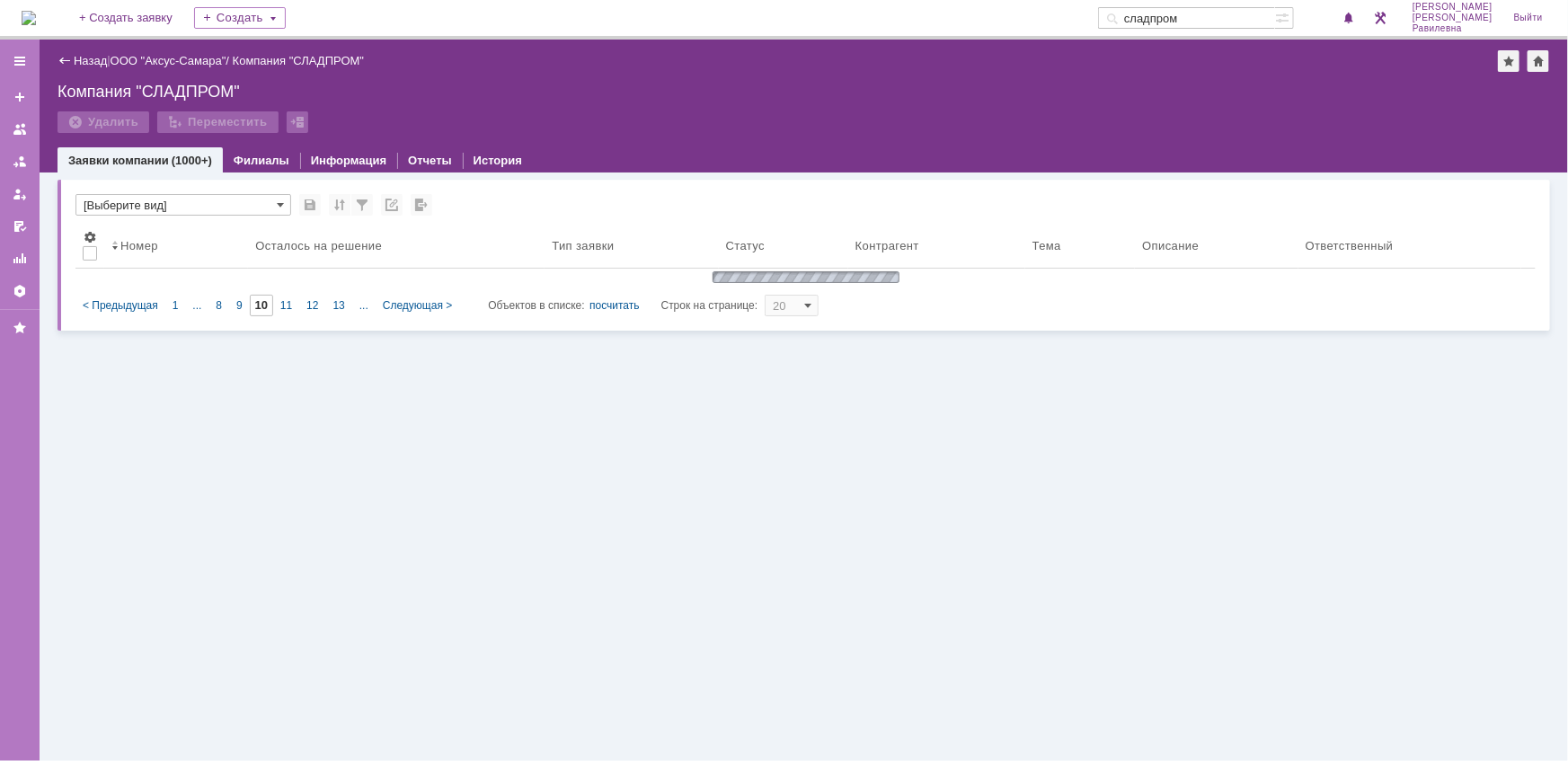
type input "13"
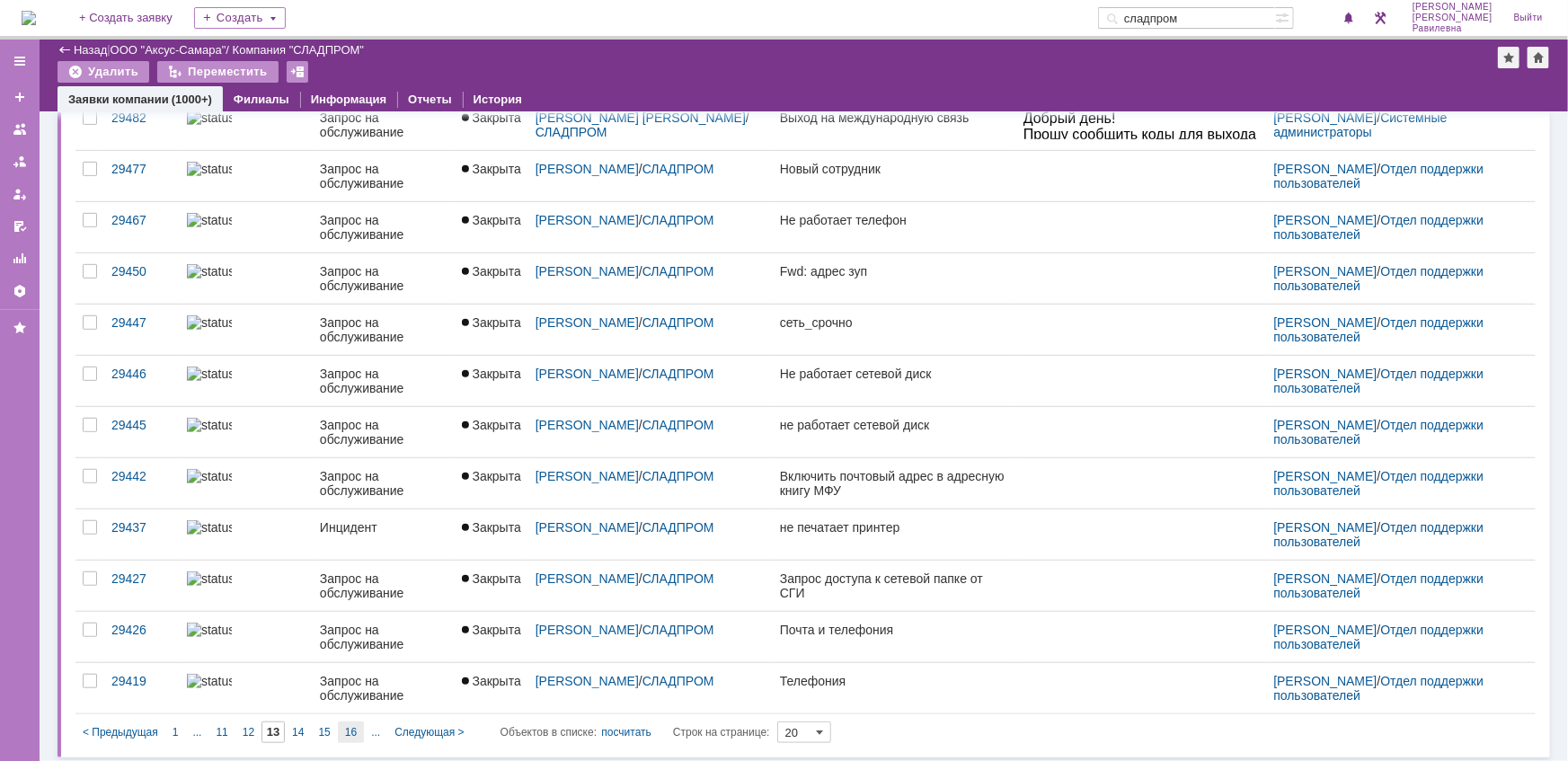
click at [357, 721] on div "16" at bounding box center [351, 732] width 26 height 22
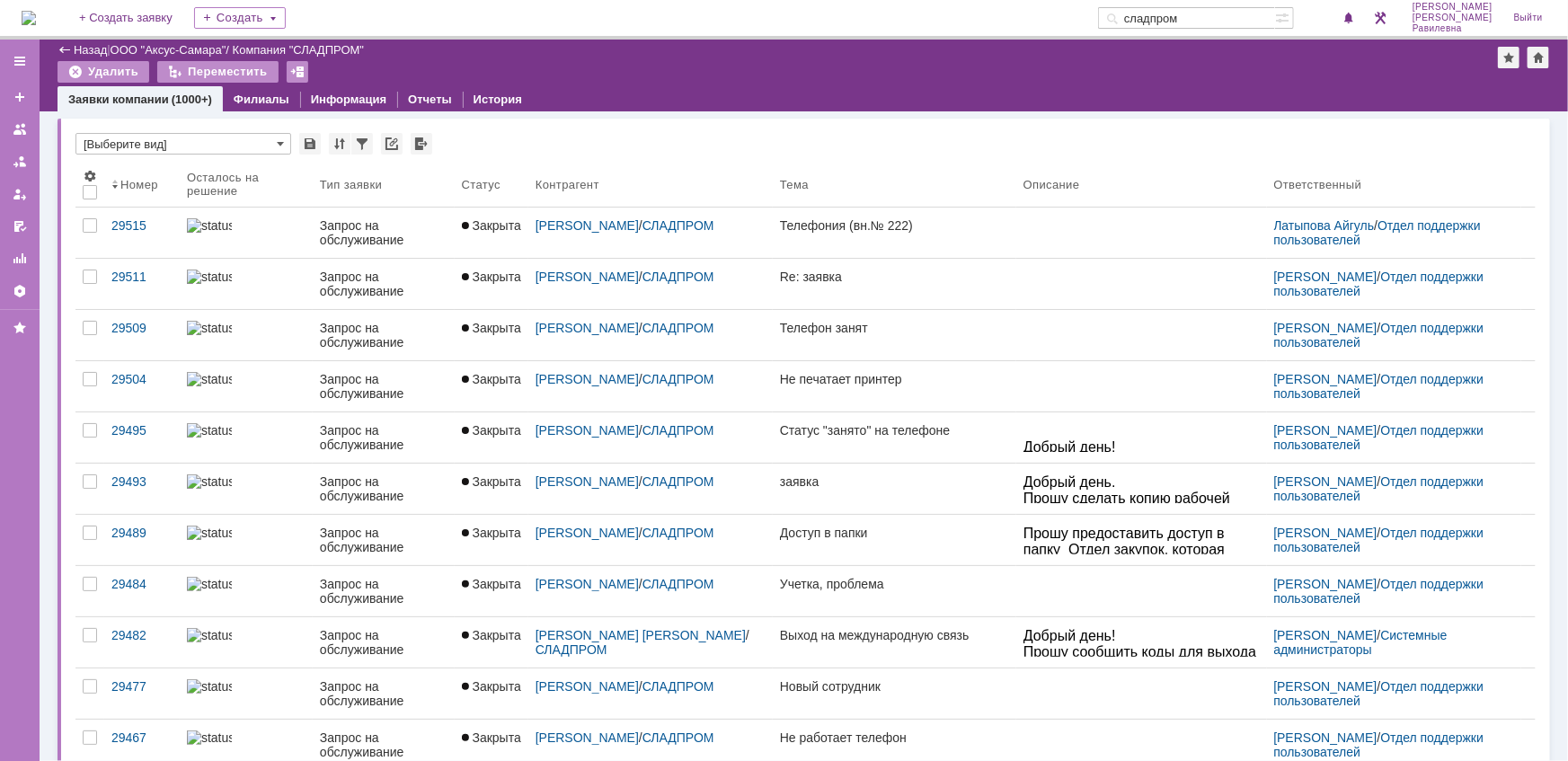
type input "16"
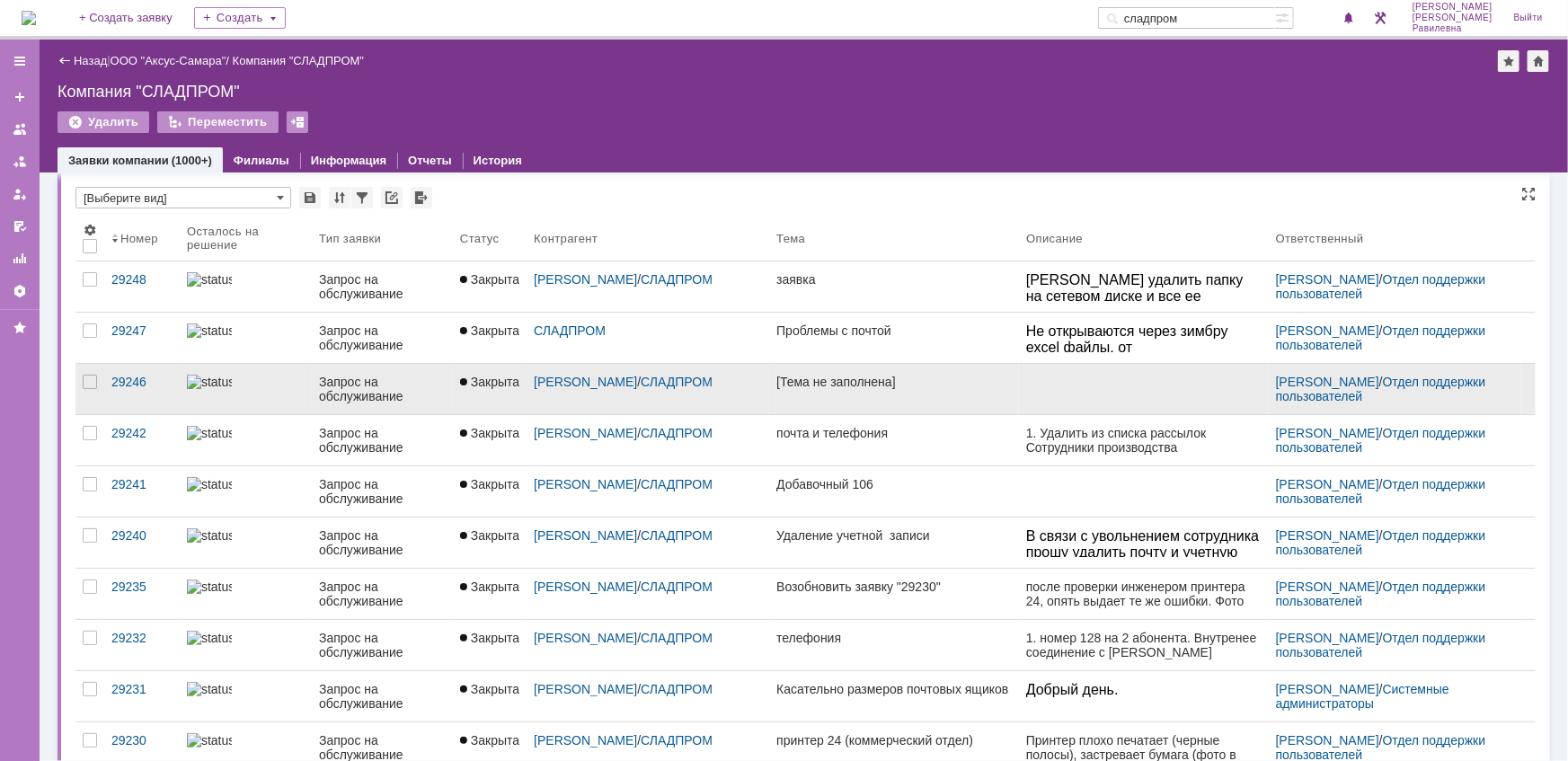
click at [363, 386] on div "Запрос на обслуживание" at bounding box center [382, 389] width 127 height 28
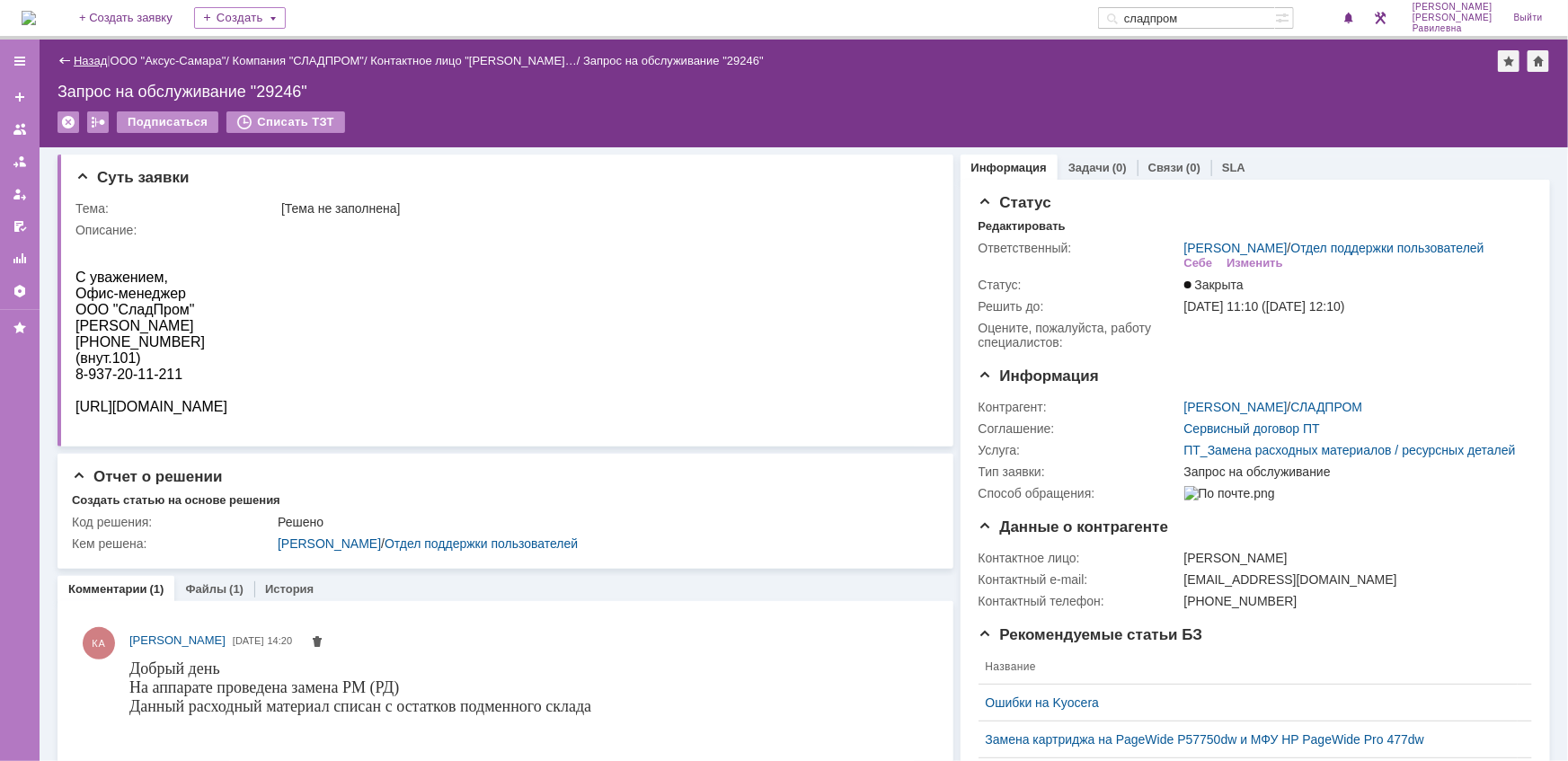
click at [83, 61] on link "Назад" at bounding box center [90, 61] width 33 height 13
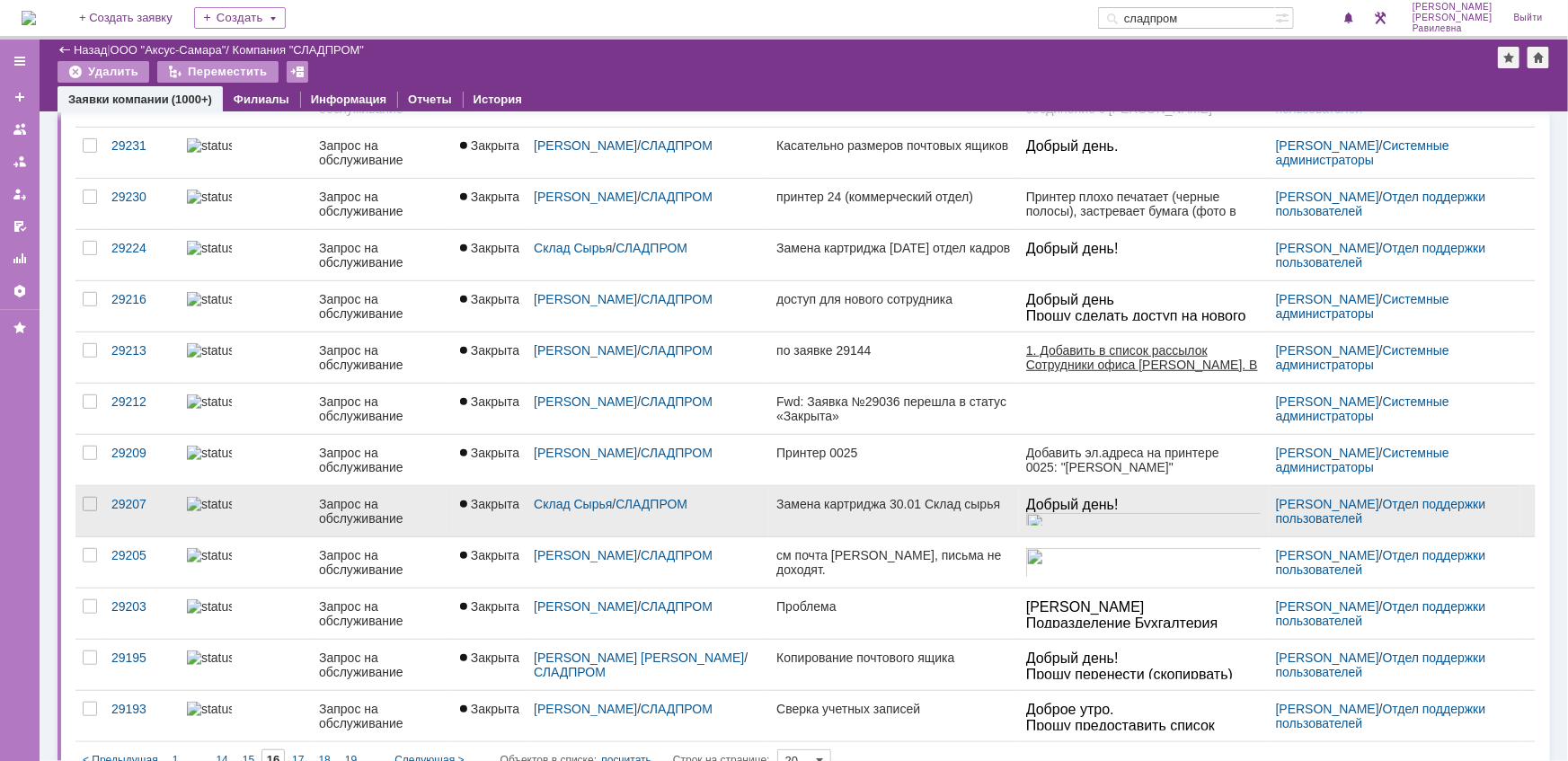
click at [335, 493] on link "Запрос на обслуживание" at bounding box center [382, 510] width 141 height 50
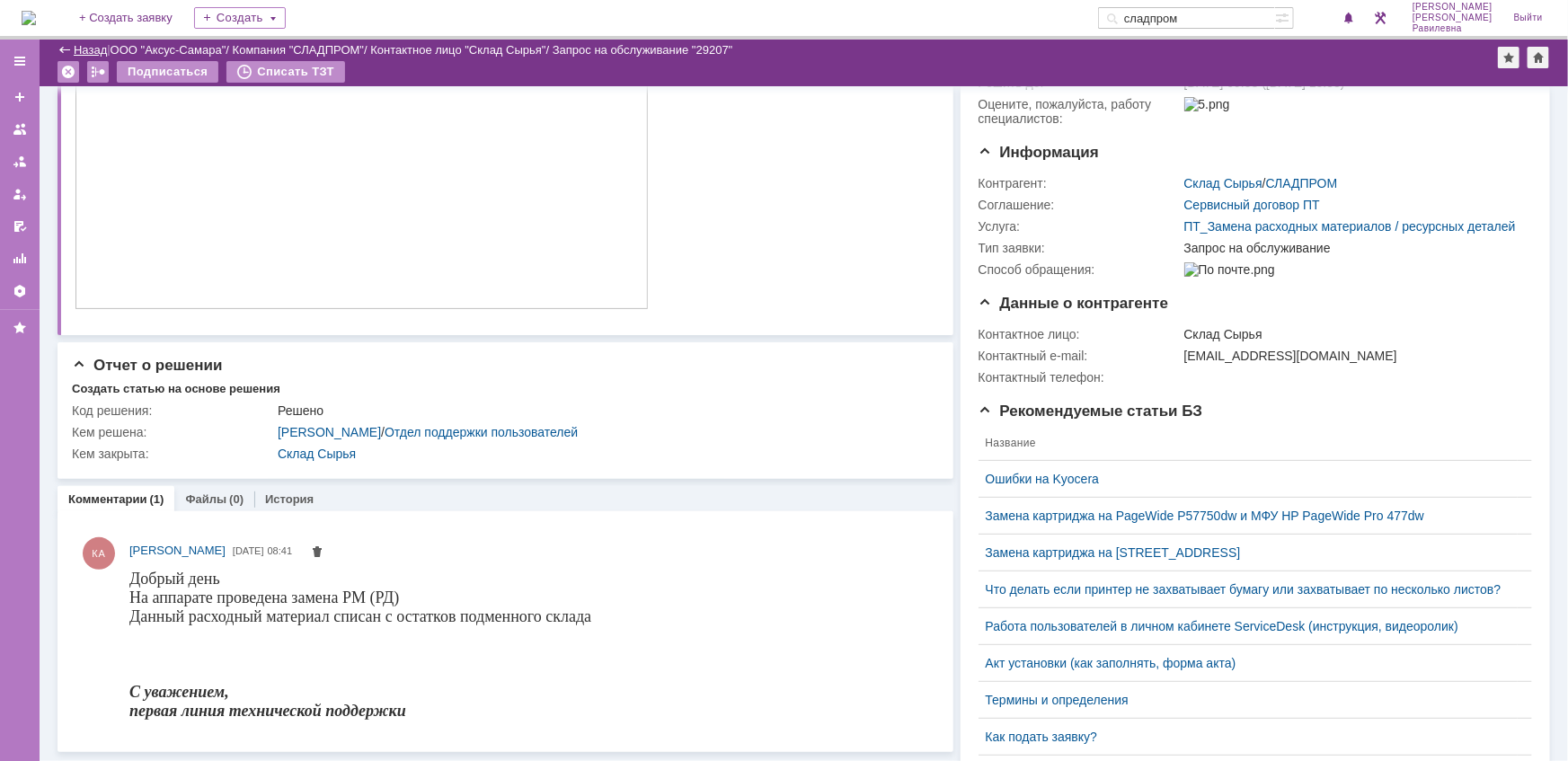
click at [77, 46] on link "Назад" at bounding box center [90, 50] width 33 height 13
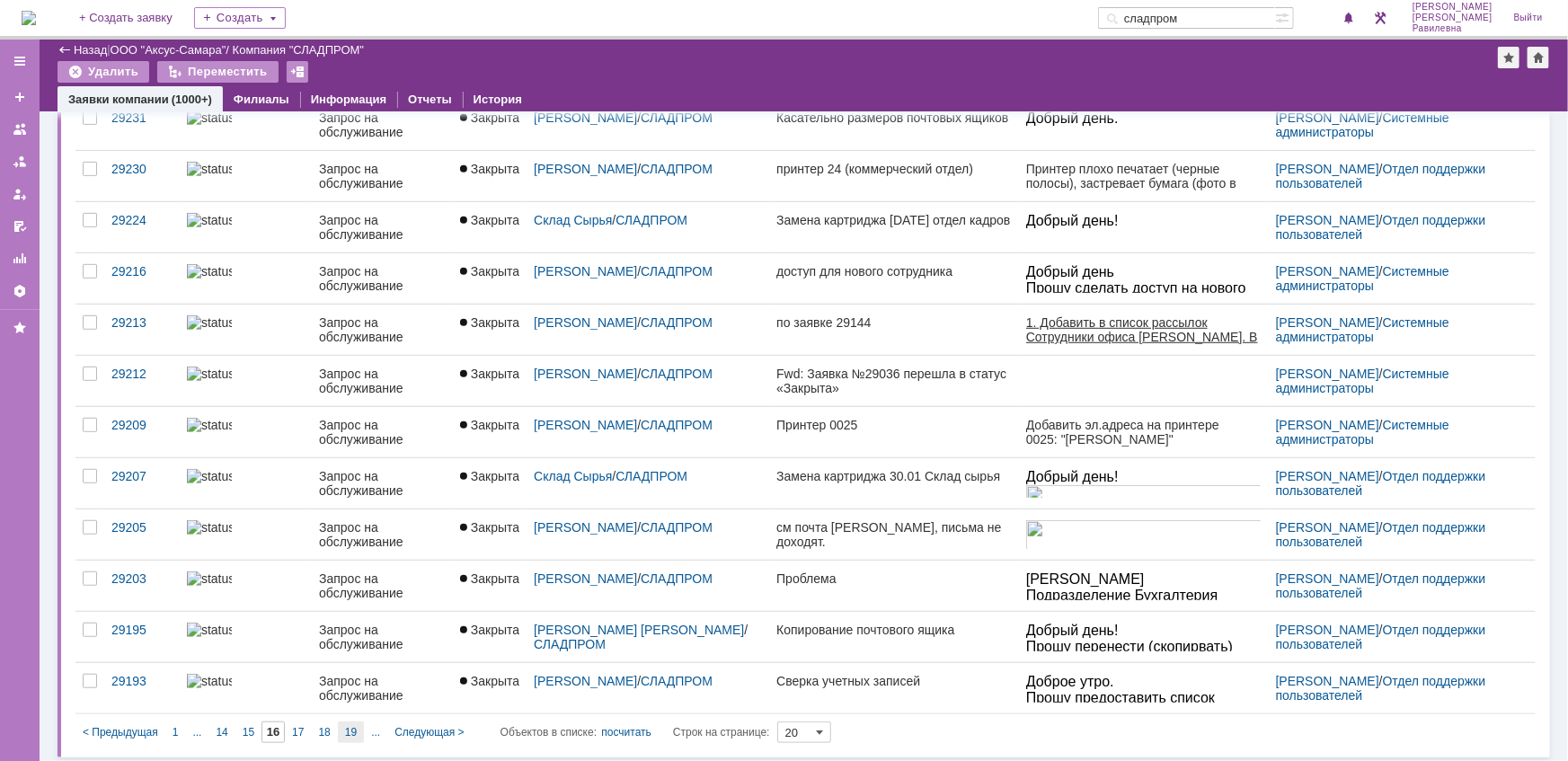
click at [355, 729] on span "19" at bounding box center [351, 732] width 11 height 12
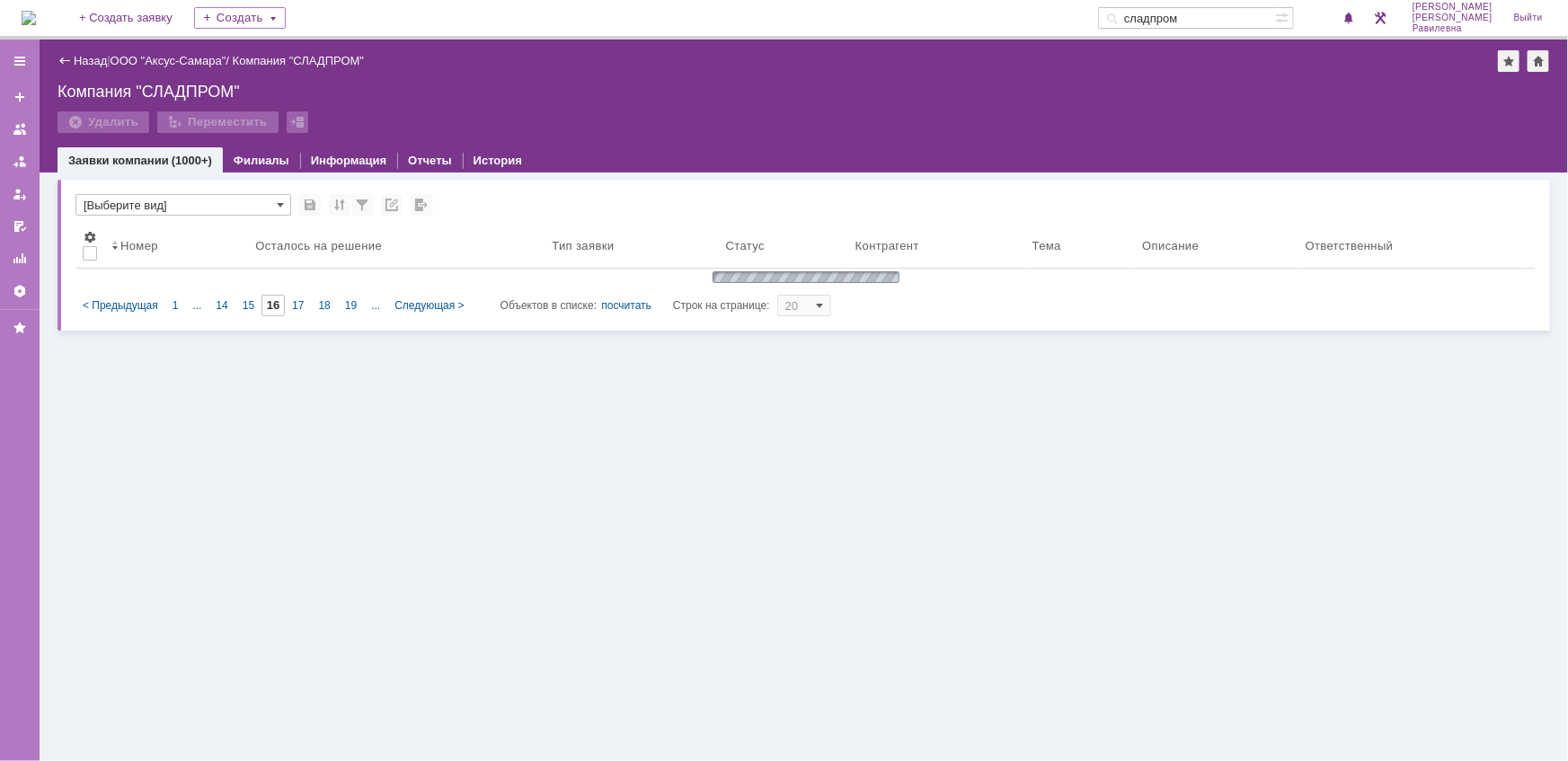
type input "19"
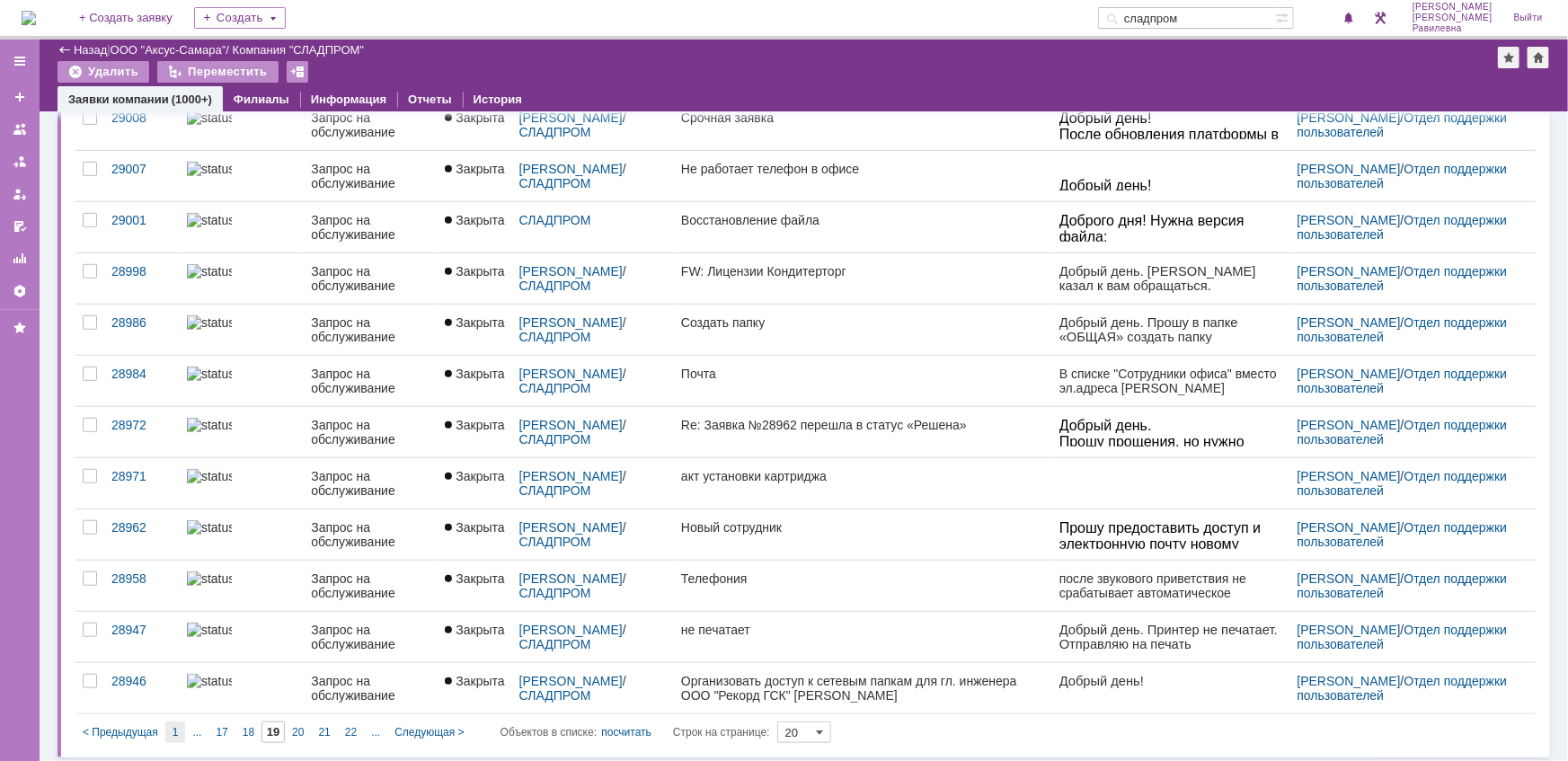
click at [176, 726] on span "1" at bounding box center [175, 732] width 7 height 12
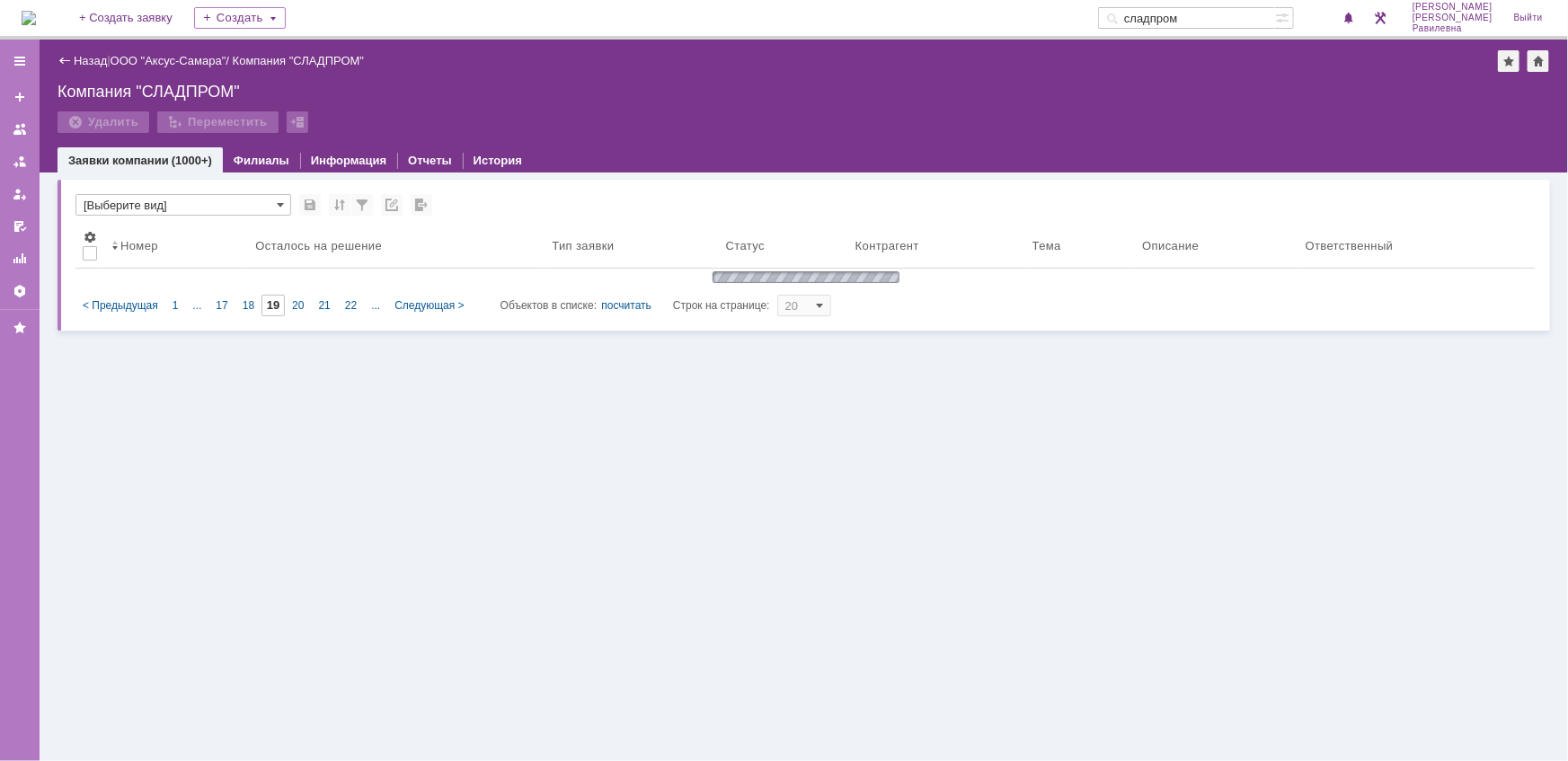
type input "1"
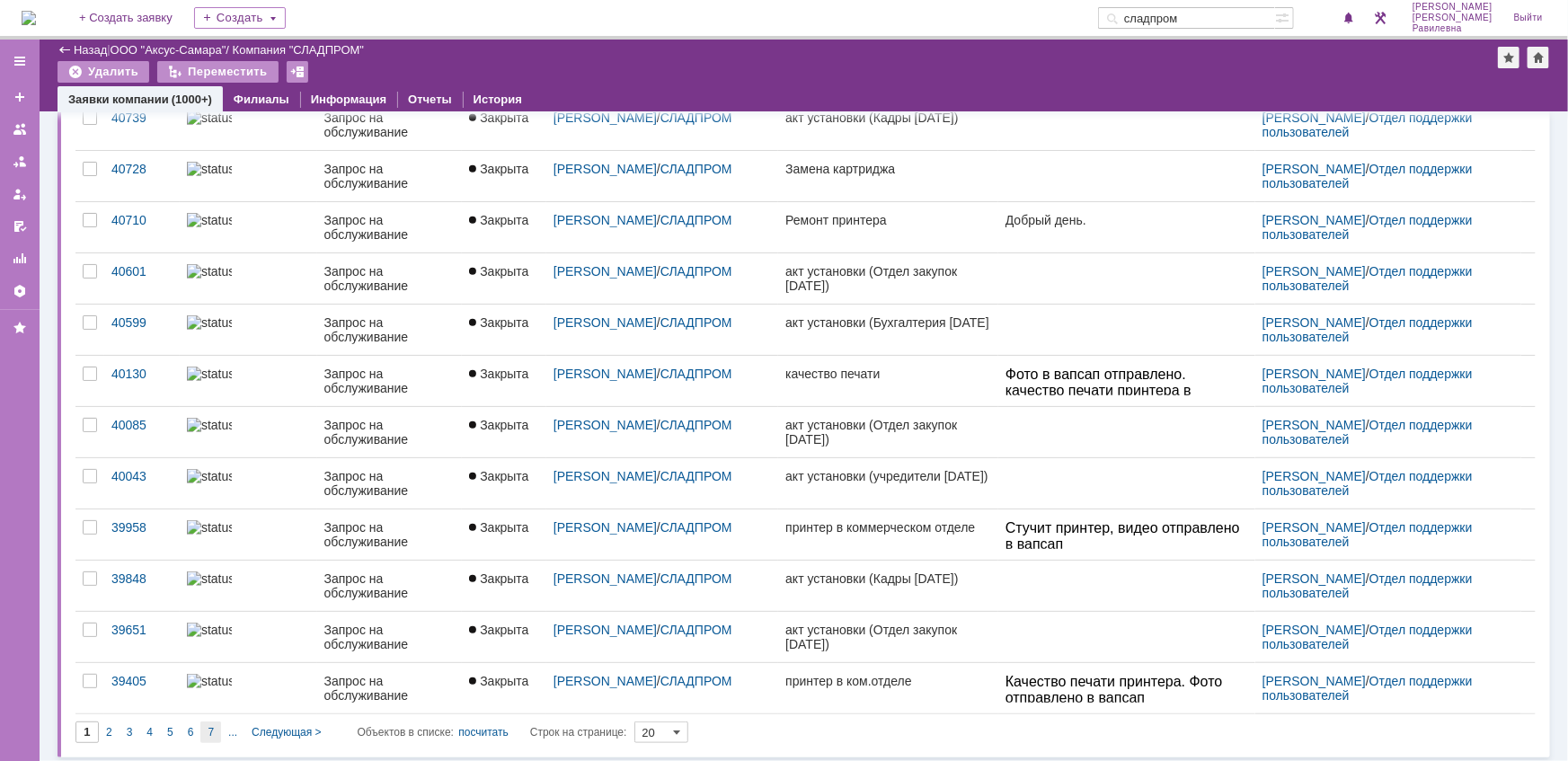
click at [204, 730] on div "7" at bounding box center [211, 732] width 21 height 22
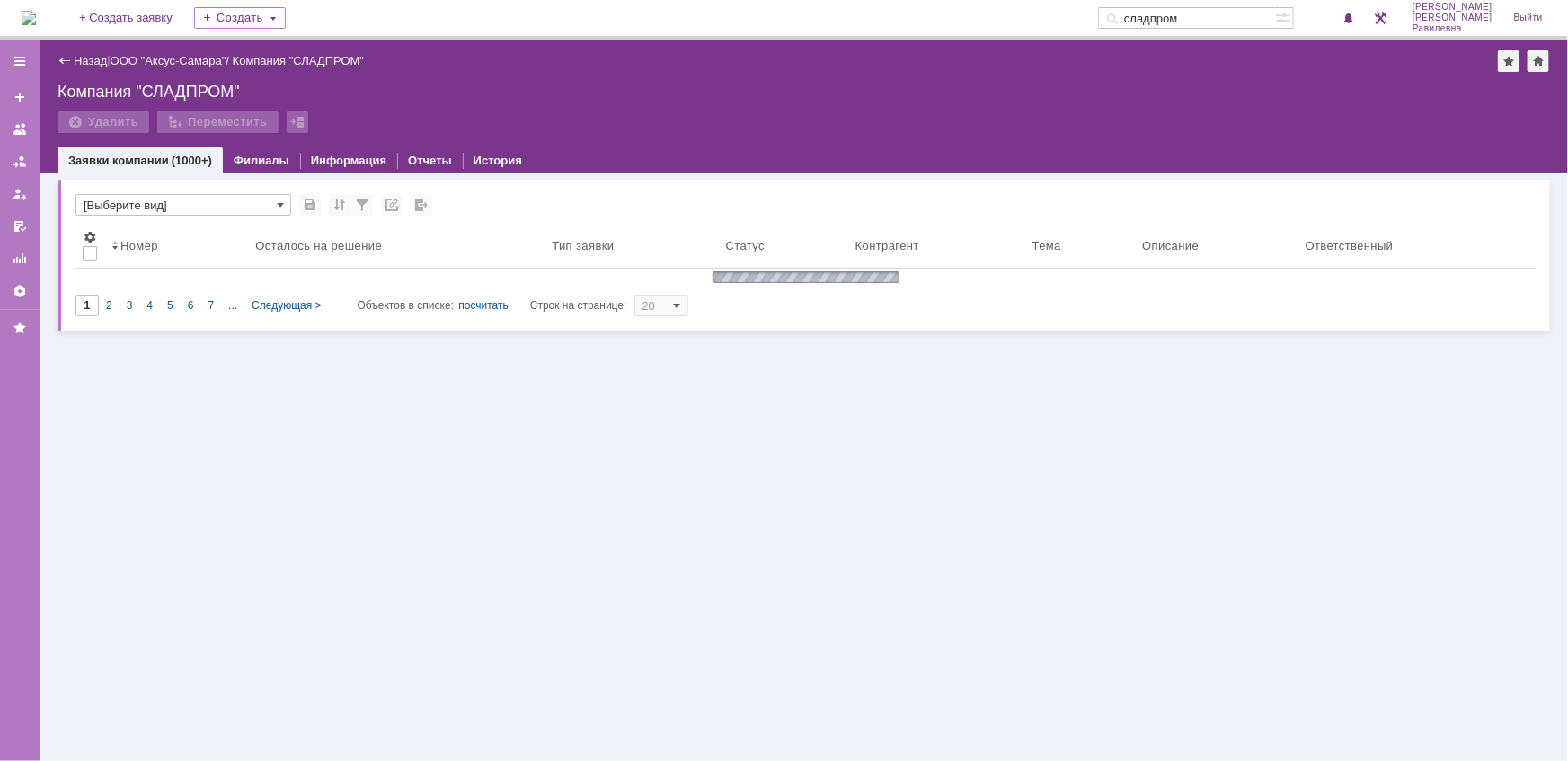
type input "7"
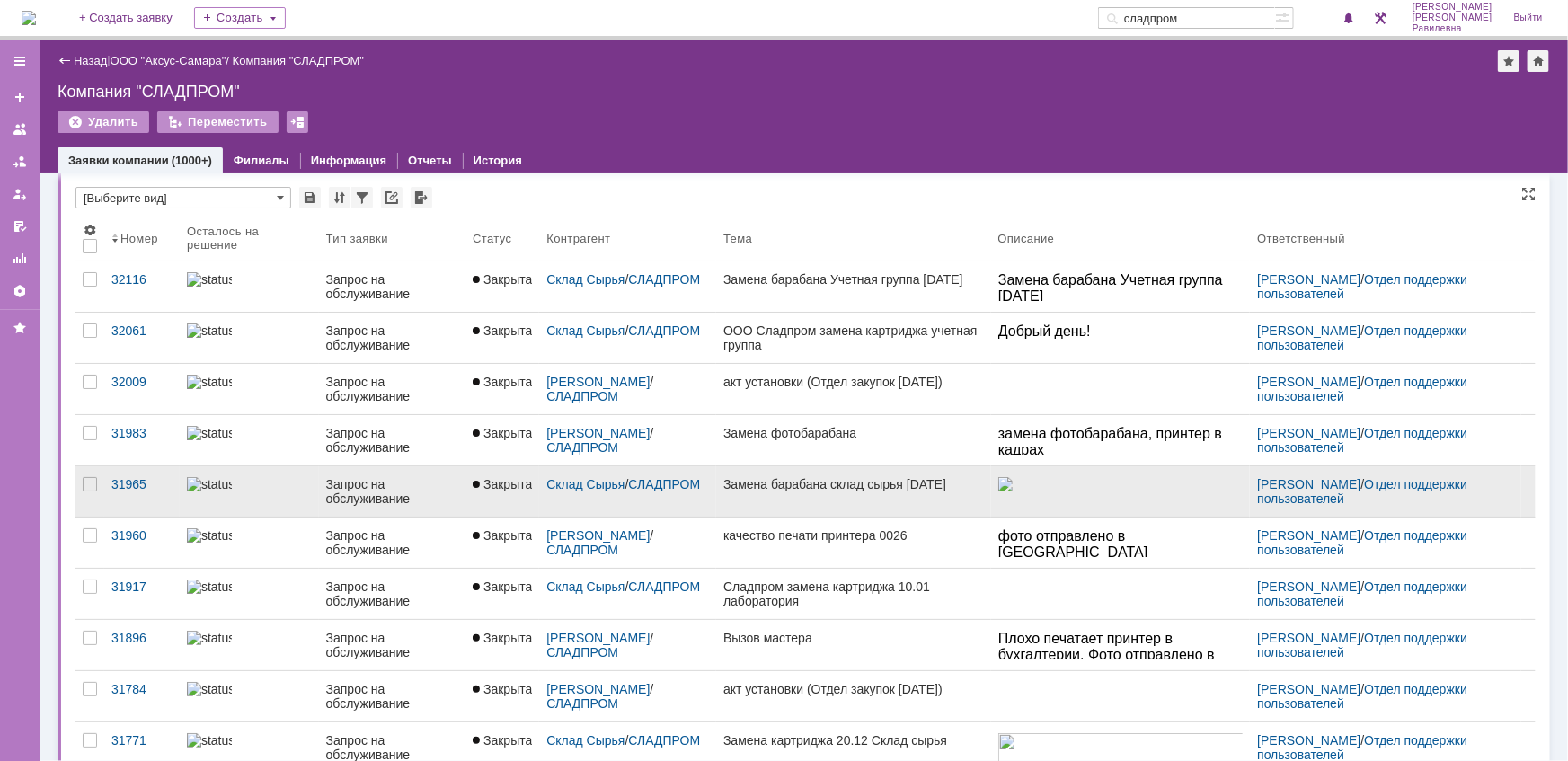
click at [338, 484] on div "Запрос на обслуживание" at bounding box center [392, 492] width 132 height 28
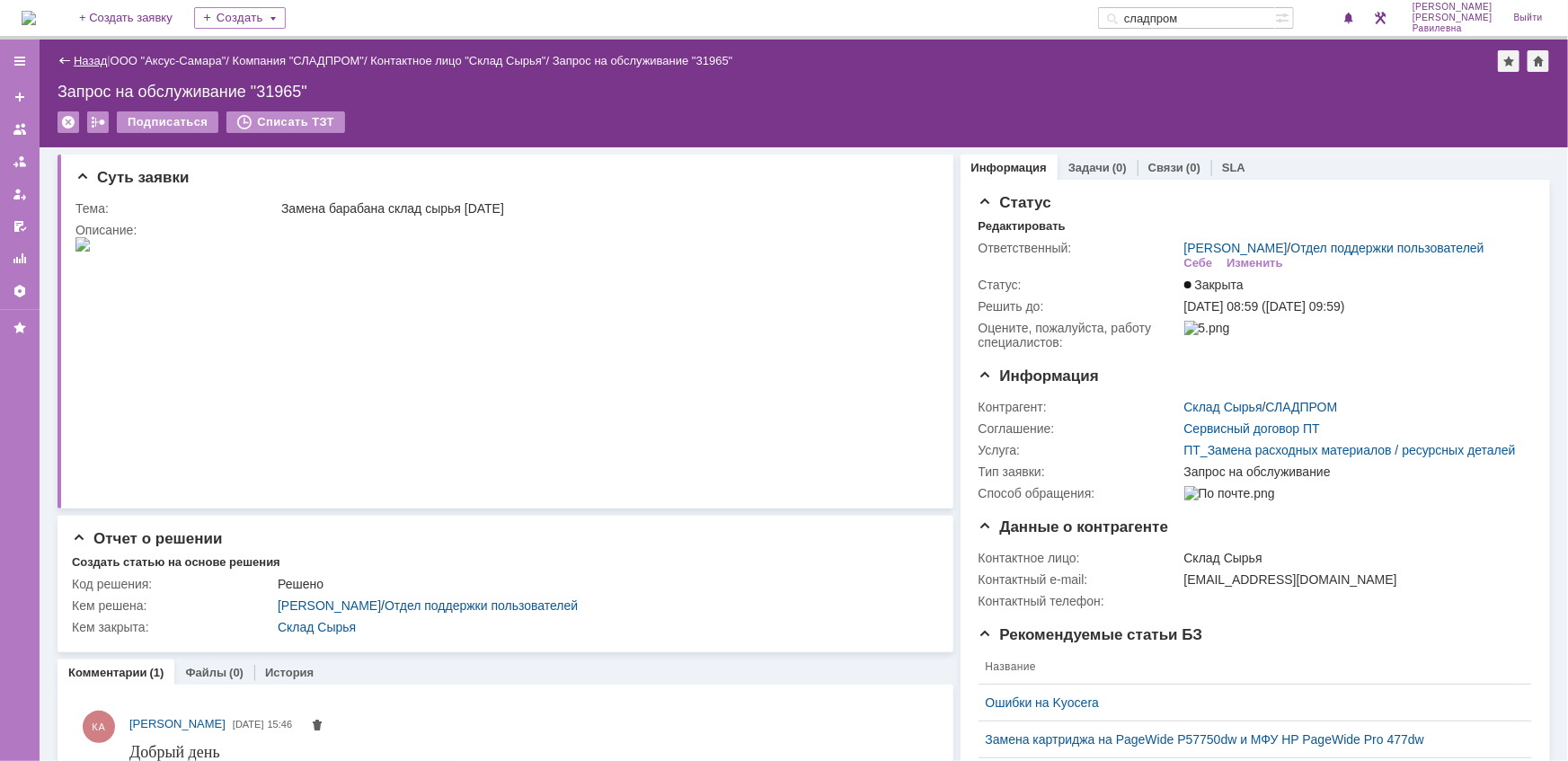
click at [93, 59] on link "Назад" at bounding box center [90, 61] width 33 height 13
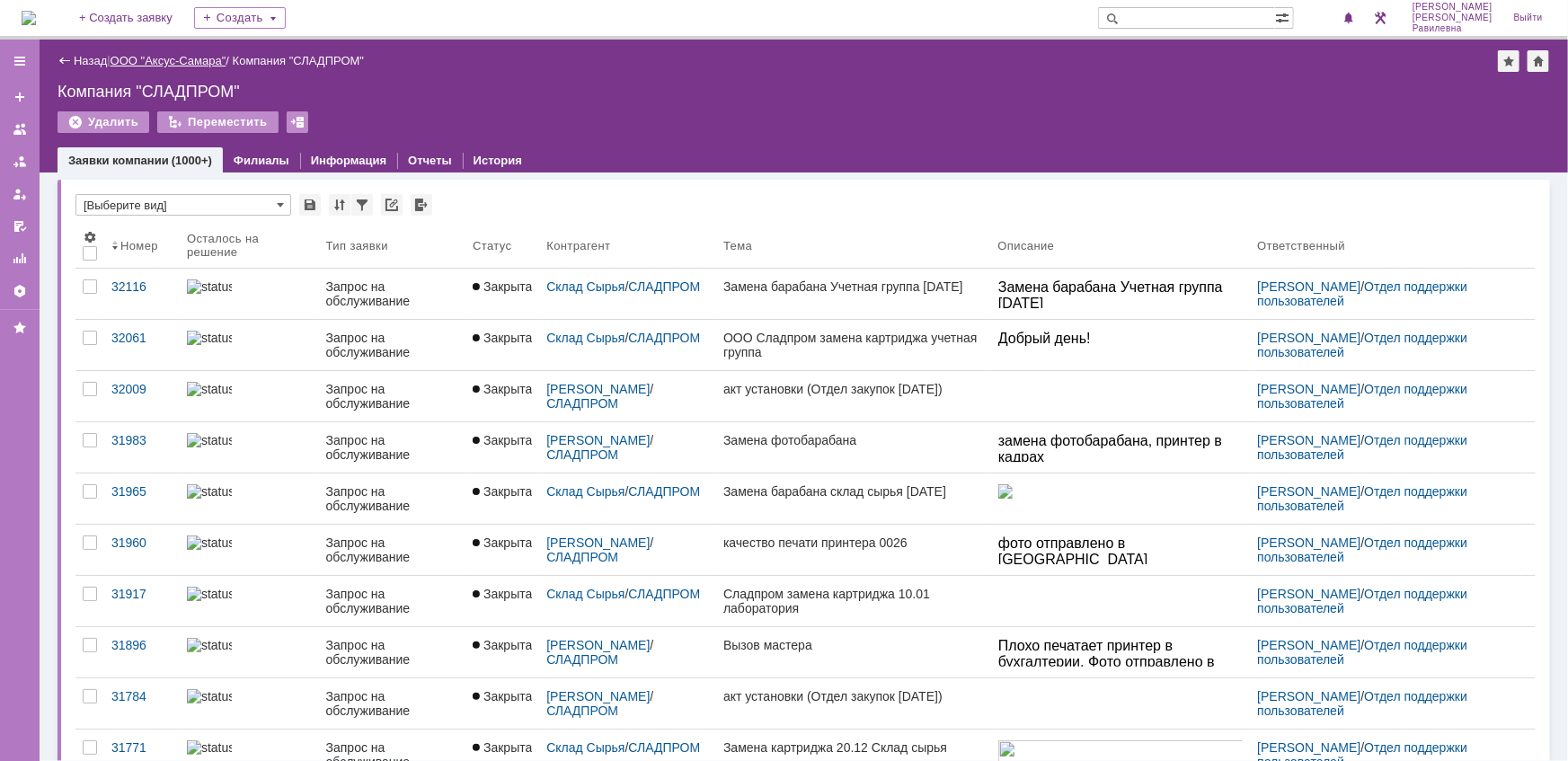
click at [180, 58] on link "ООО "Аксус-Самара"" at bounding box center [168, 61] width 116 height 13
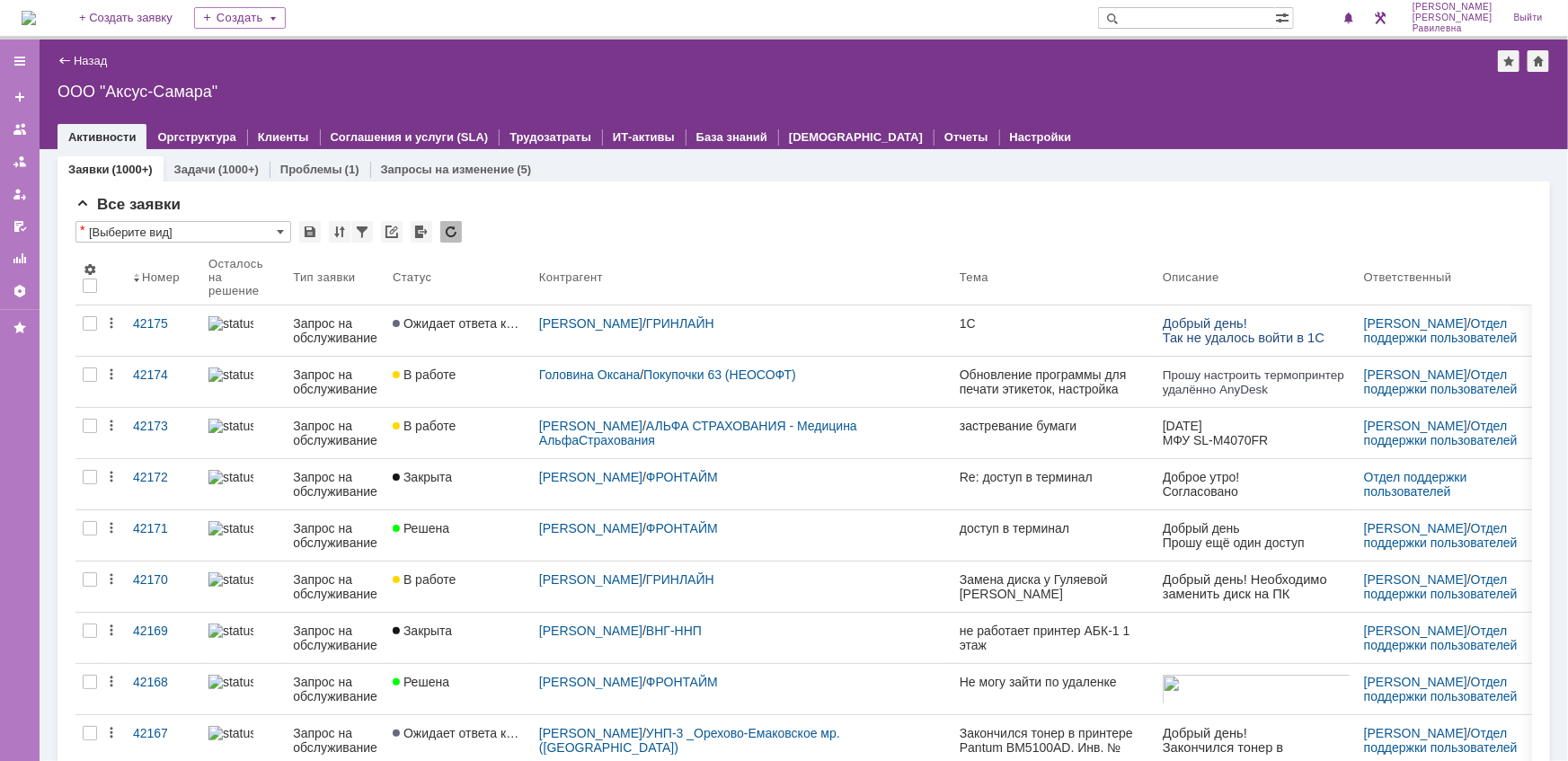
click at [1237, 5] on div "На домашнюю + Создать заявку Создать Никитина Диана Равилевна Выйти" at bounding box center [784, 20] width 1568 height 40
click at [1232, 16] on input "text" at bounding box center [1185, 18] width 177 height 22
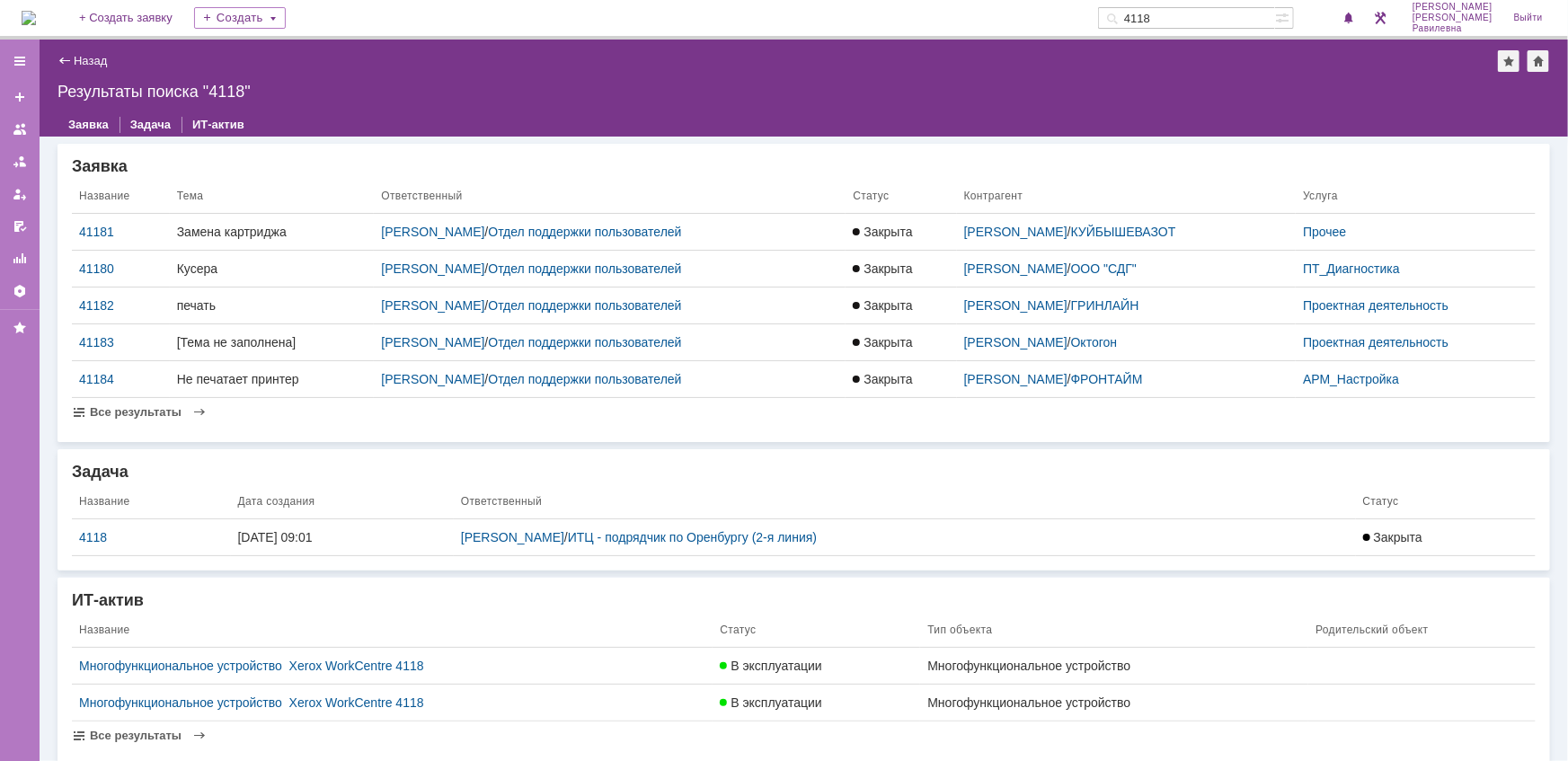
click at [1181, 16] on input "4118" at bounding box center [1185, 18] width 177 height 22
type input "42118"
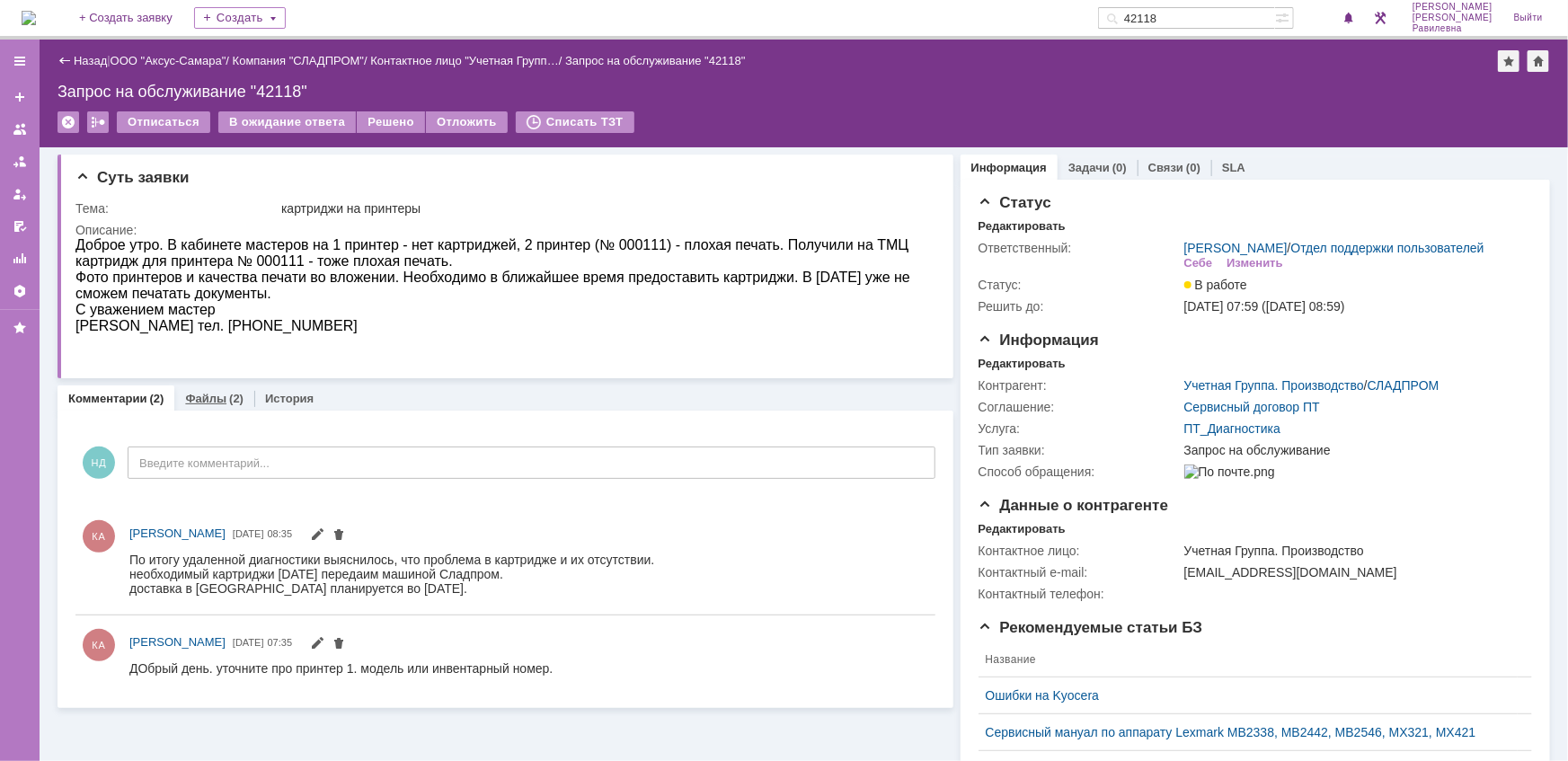
click at [222, 391] on link "Файлы" at bounding box center [206, 398] width 42 height 13
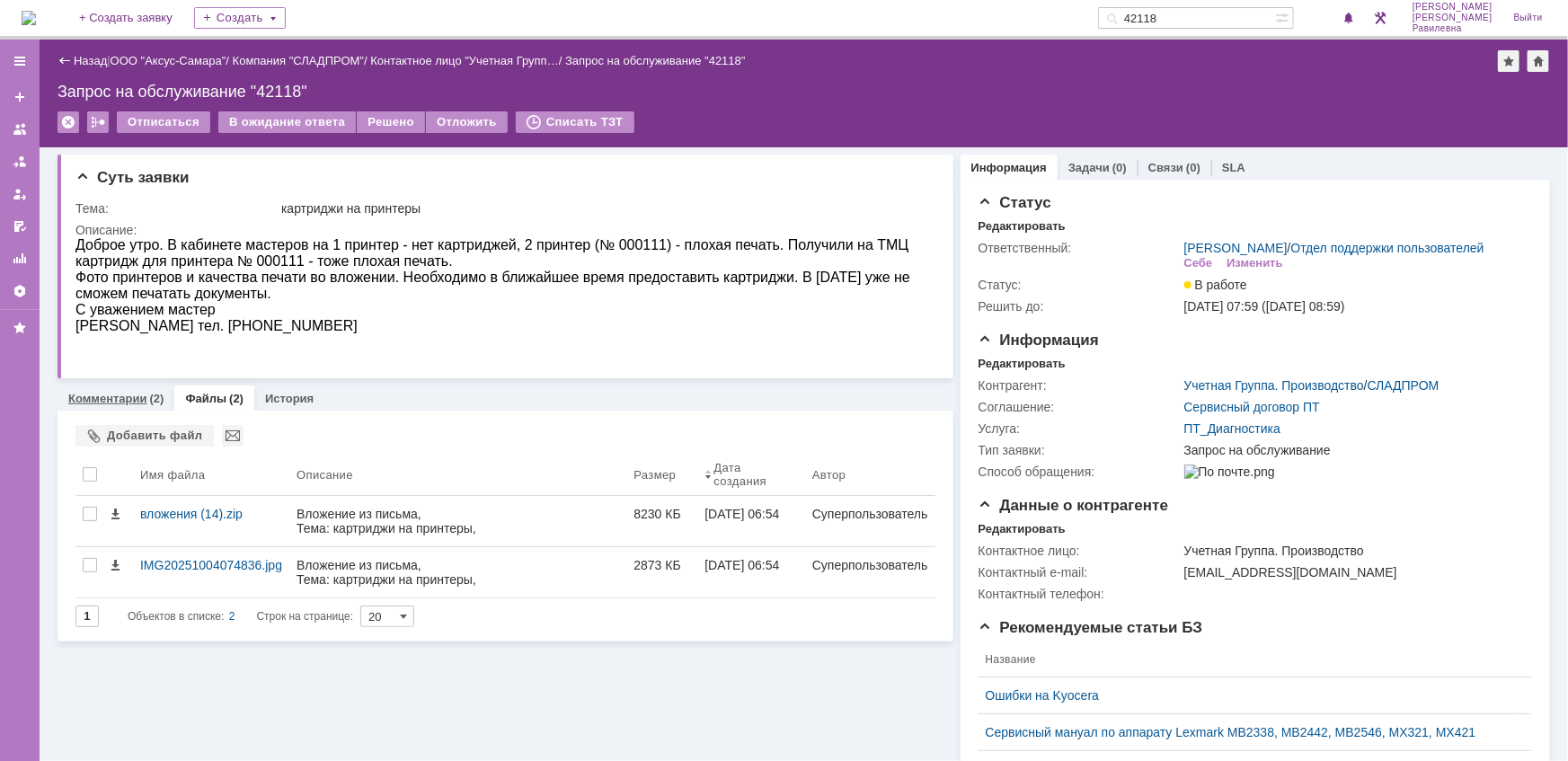
click at [129, 399] on link "Комментарии" at bounding box center [108, 398] width 79 height 13
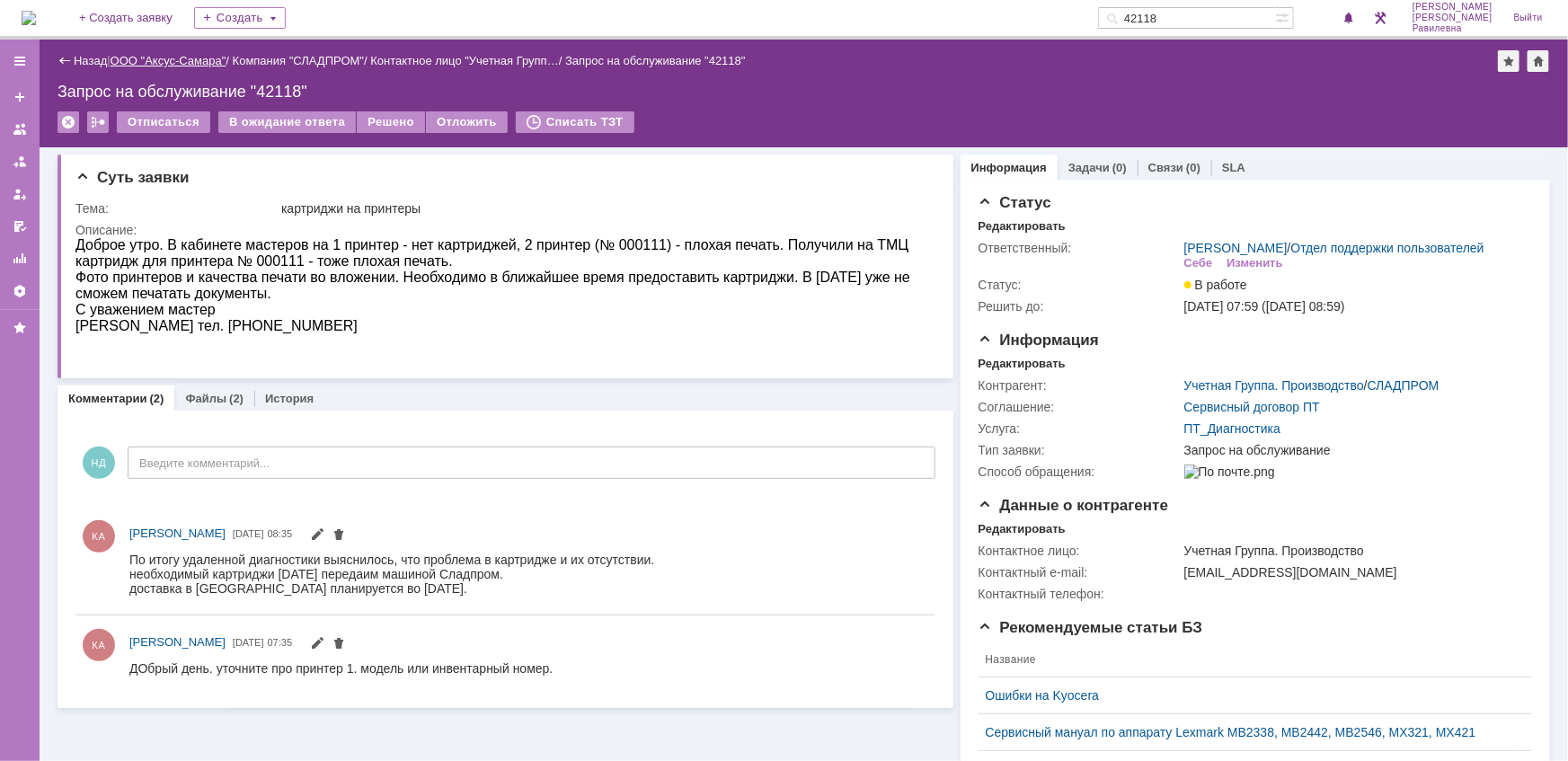
click at [197, 59] on link "ООО "Аксус-Самара"" at bounding box center [168, 61] width 116 height 13
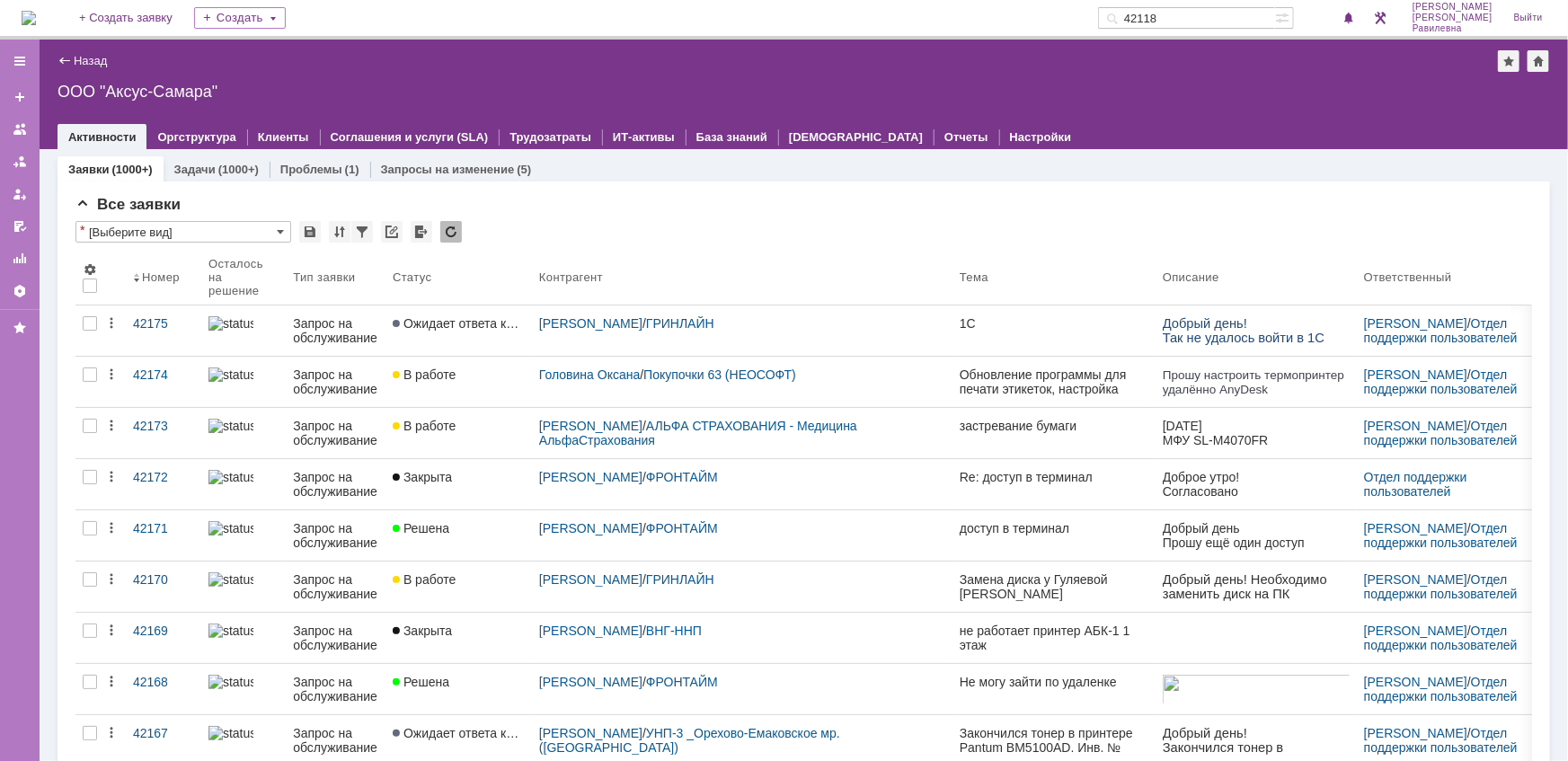
click at [1214, 18] on input "42118" at bounding box center [1185, 18] width 177 height 22
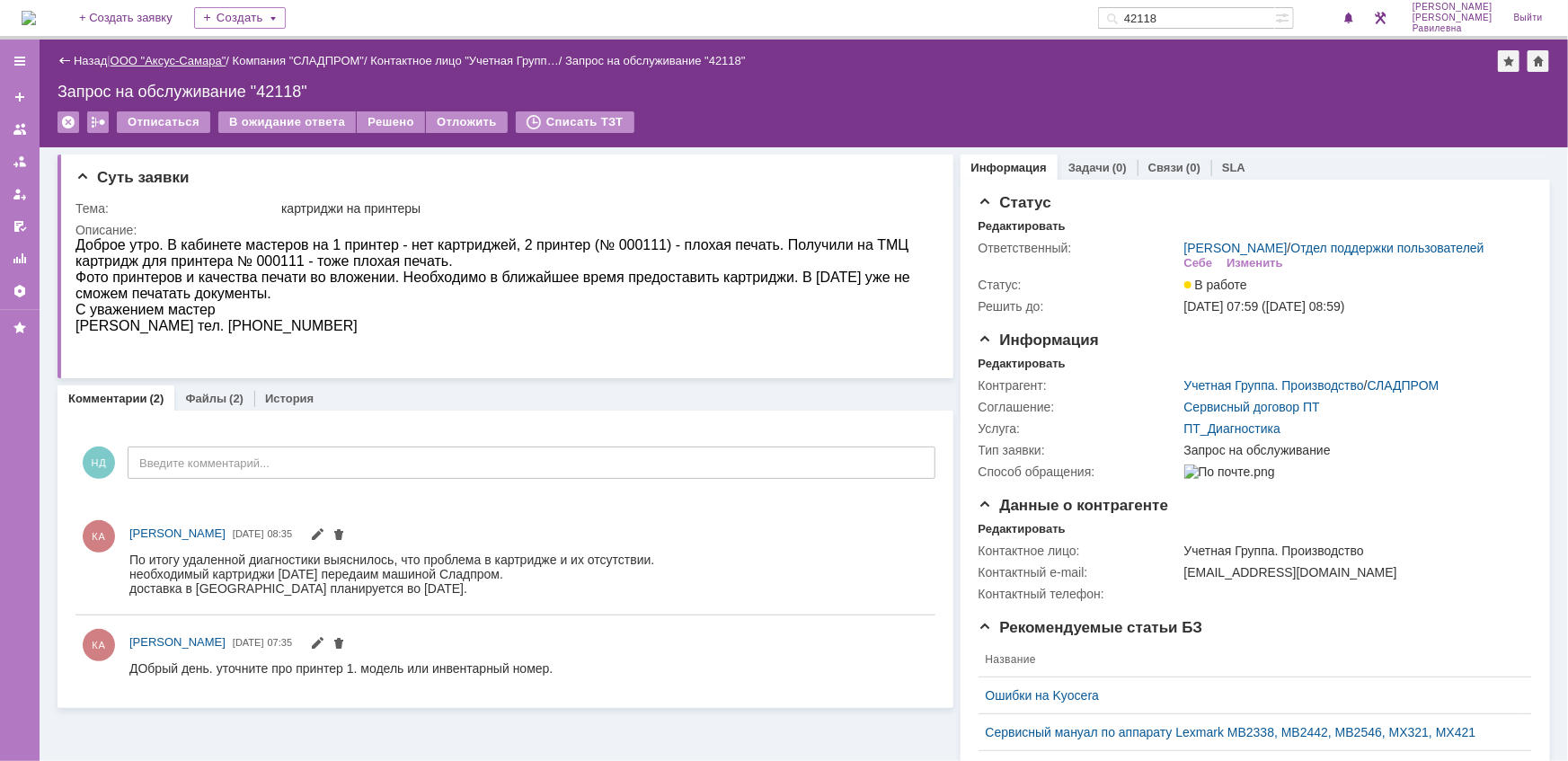
click at [180, 60] on link "ООО "Аксус-Самара"" at bounding box center [168, 61] width 116 height 13
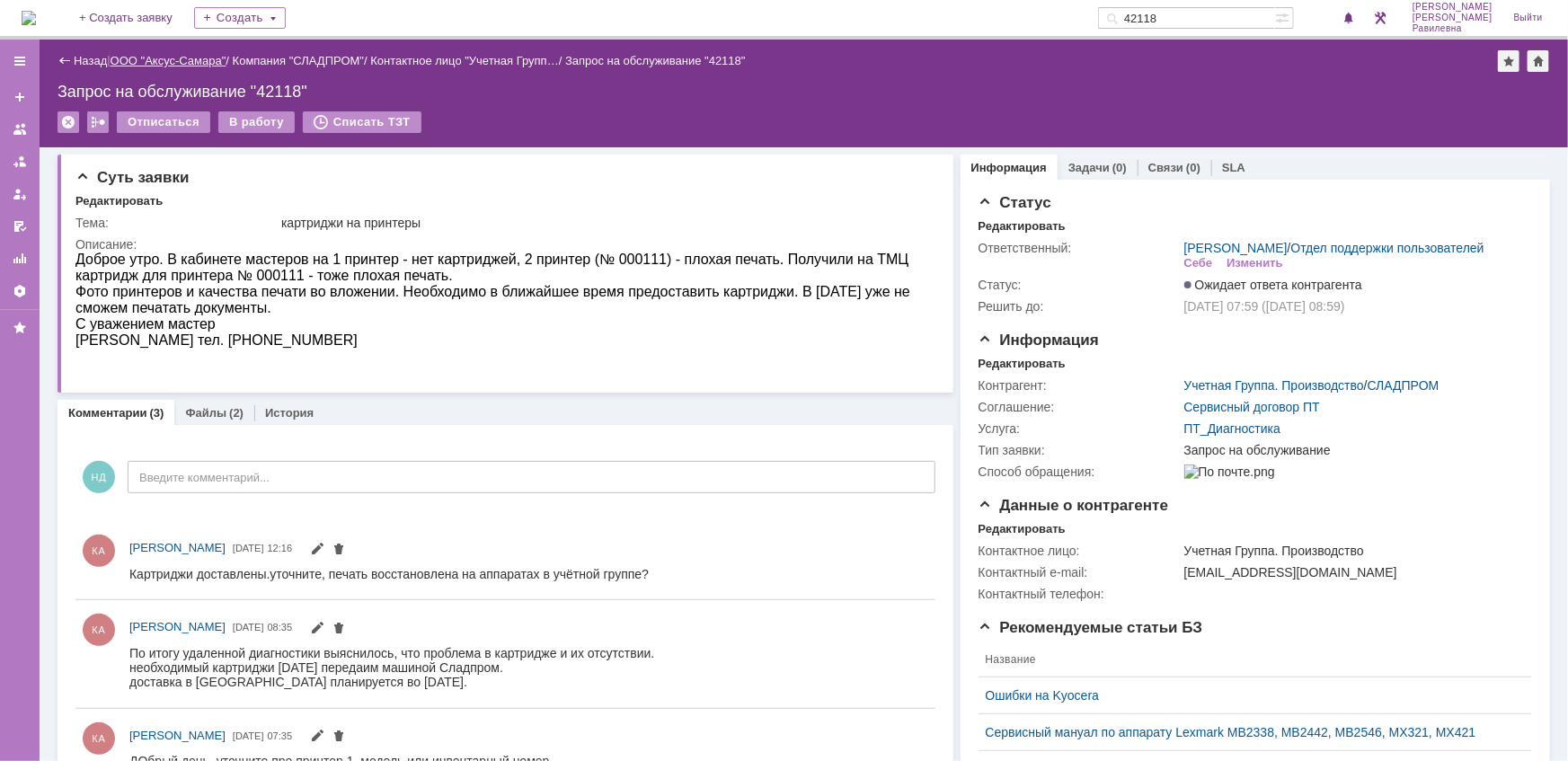
click at [157, 59] on link "ООО "Аксус-Самара"" at bounding box center [168, 61] width 116 height 13
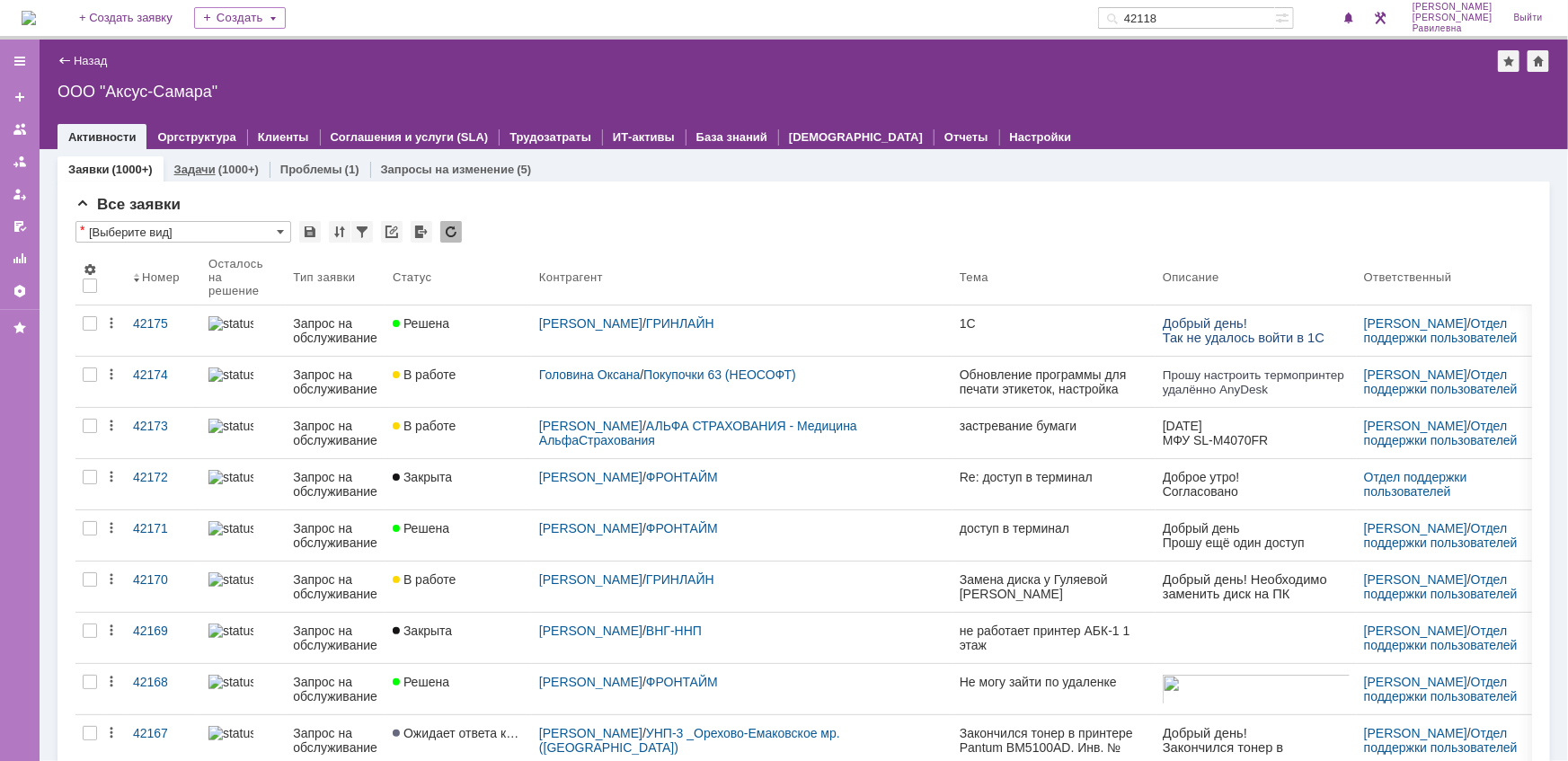
click at [212, 171] on link "Задачи" at bounding box center [195, 169] width 42 height 13
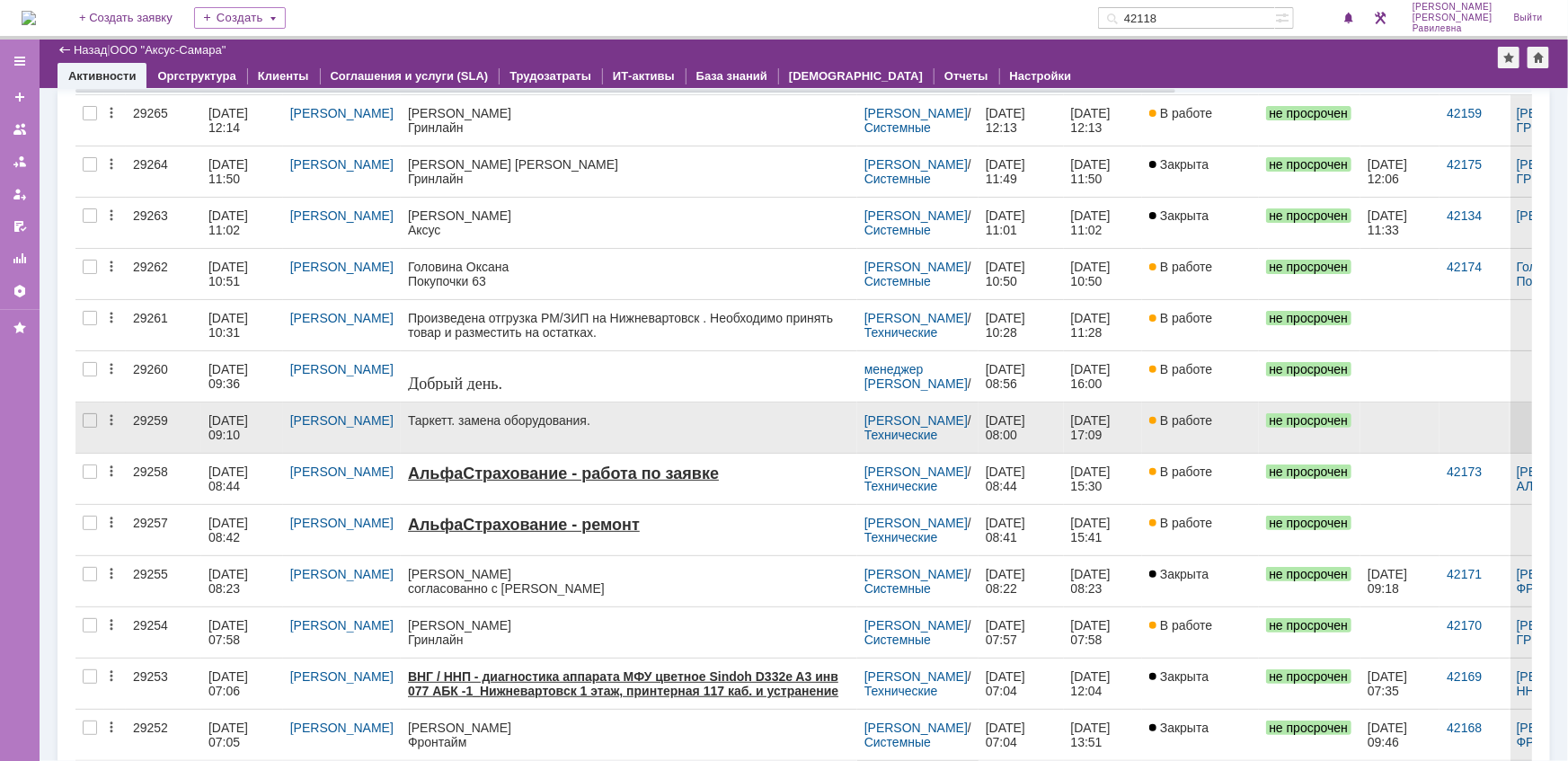
click at [242, 426] on div "[DATE] 09:10" at bounding box center [242, 427] width 67 height 28
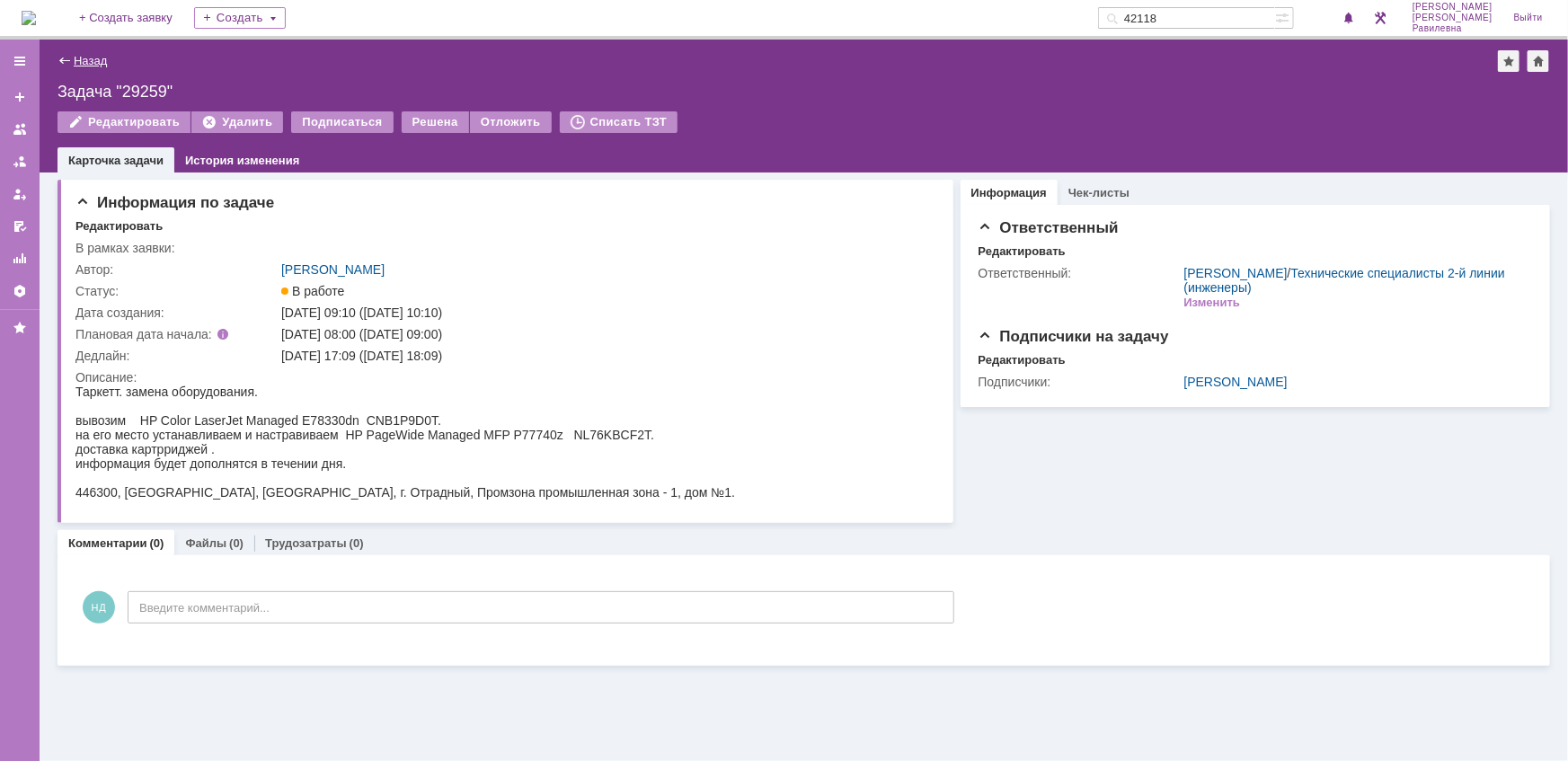
click at [86, 55] on link "Назад" at bounding box center [90, 61] width 33 height 13
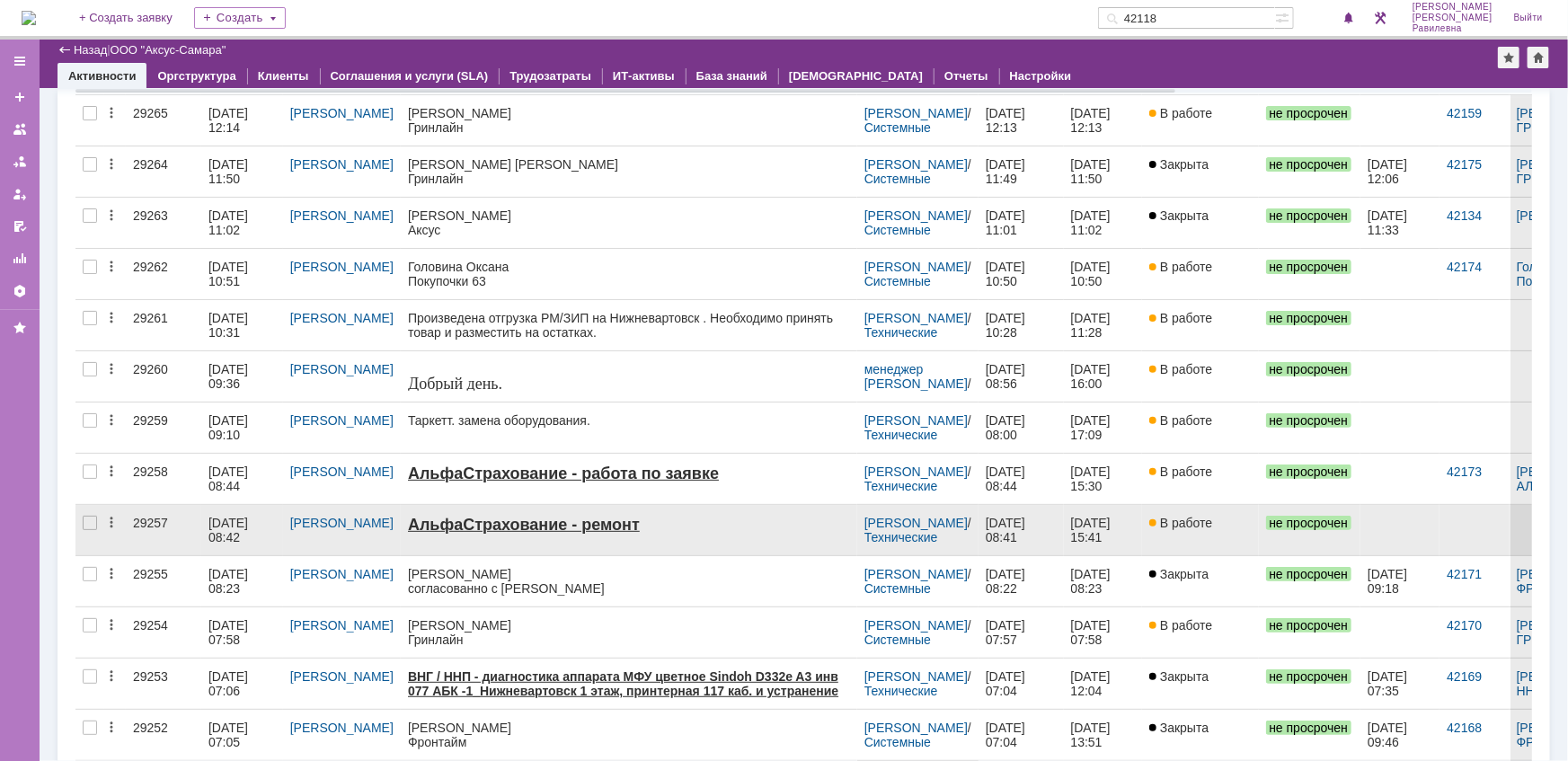
click at [237, 530] on div "[DATE] 08:42" at bounding box center [231, 530] width 43 height 28
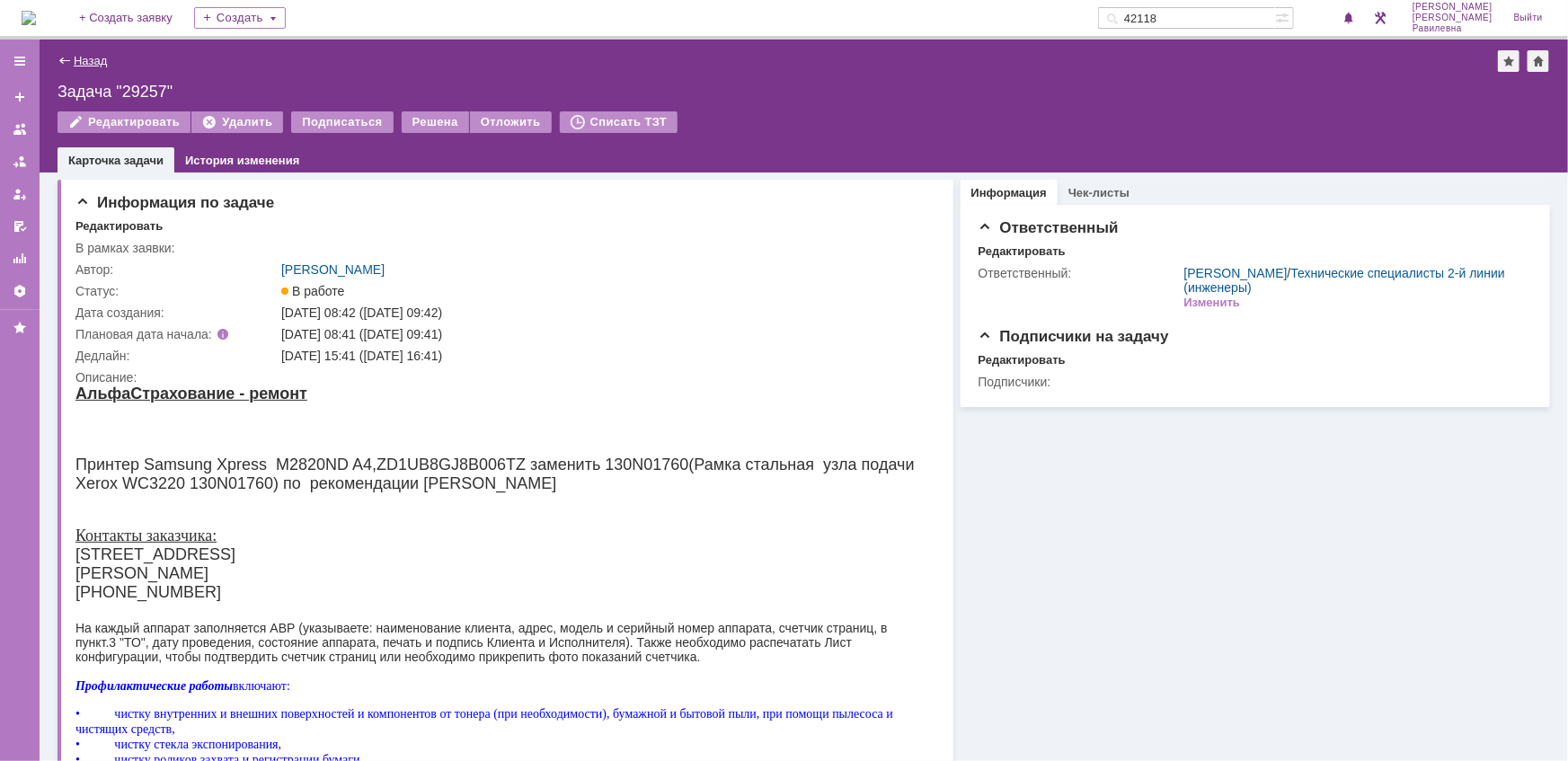
click at [97, 57] on link "Назад" at bounding box center [90, 61] width 33 height 13
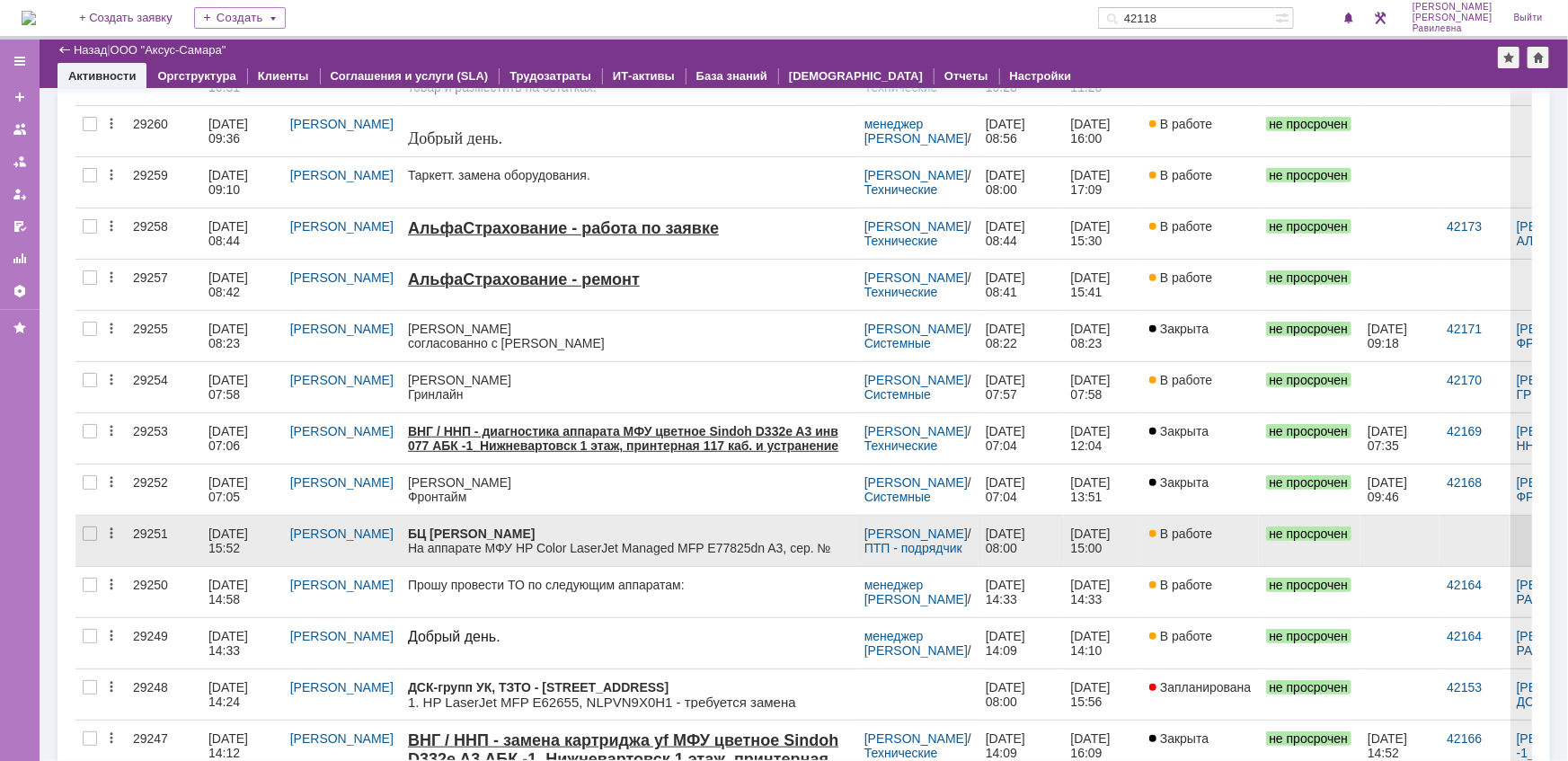
click at [237, 536] on div "07.10.2025 15:52" at bounding box center [231, 541] width 43 height 28
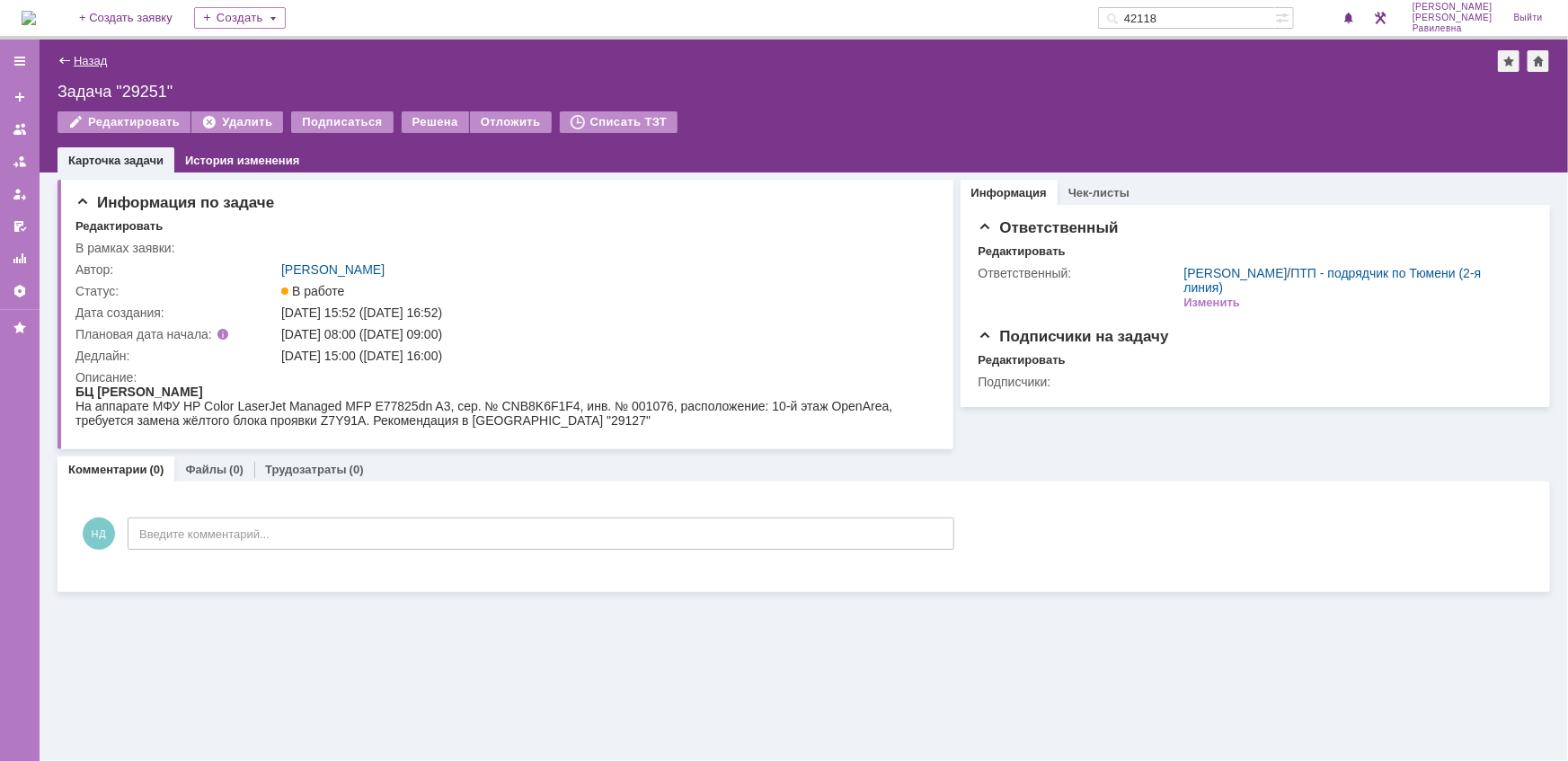
click at [90, 63] on link "Назад" at bounding box center [90, 61] width 33 height 13
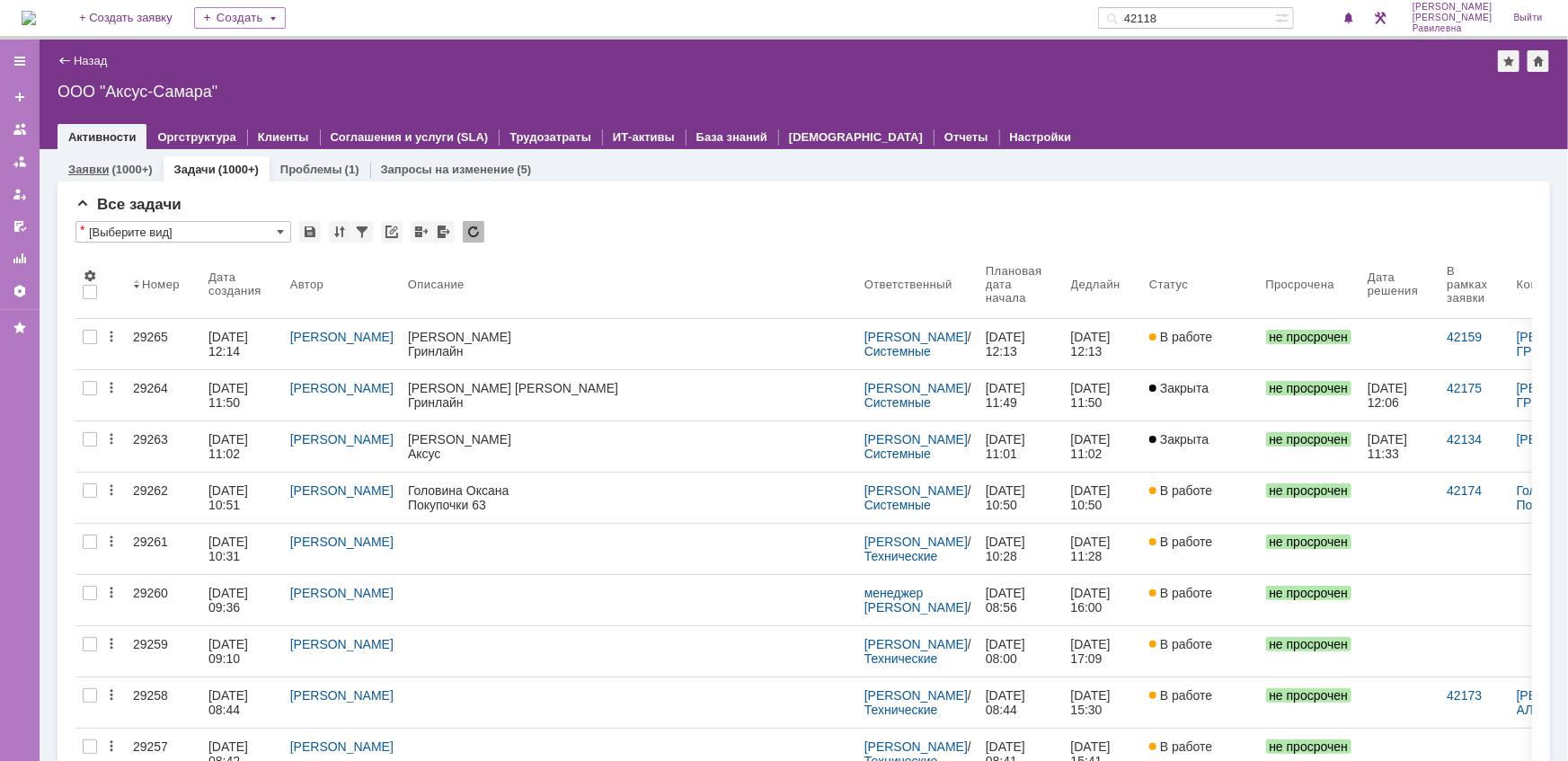
click at [112, 166] on div "(1000+)" at bounding box center [131, 169] width 41 height 13
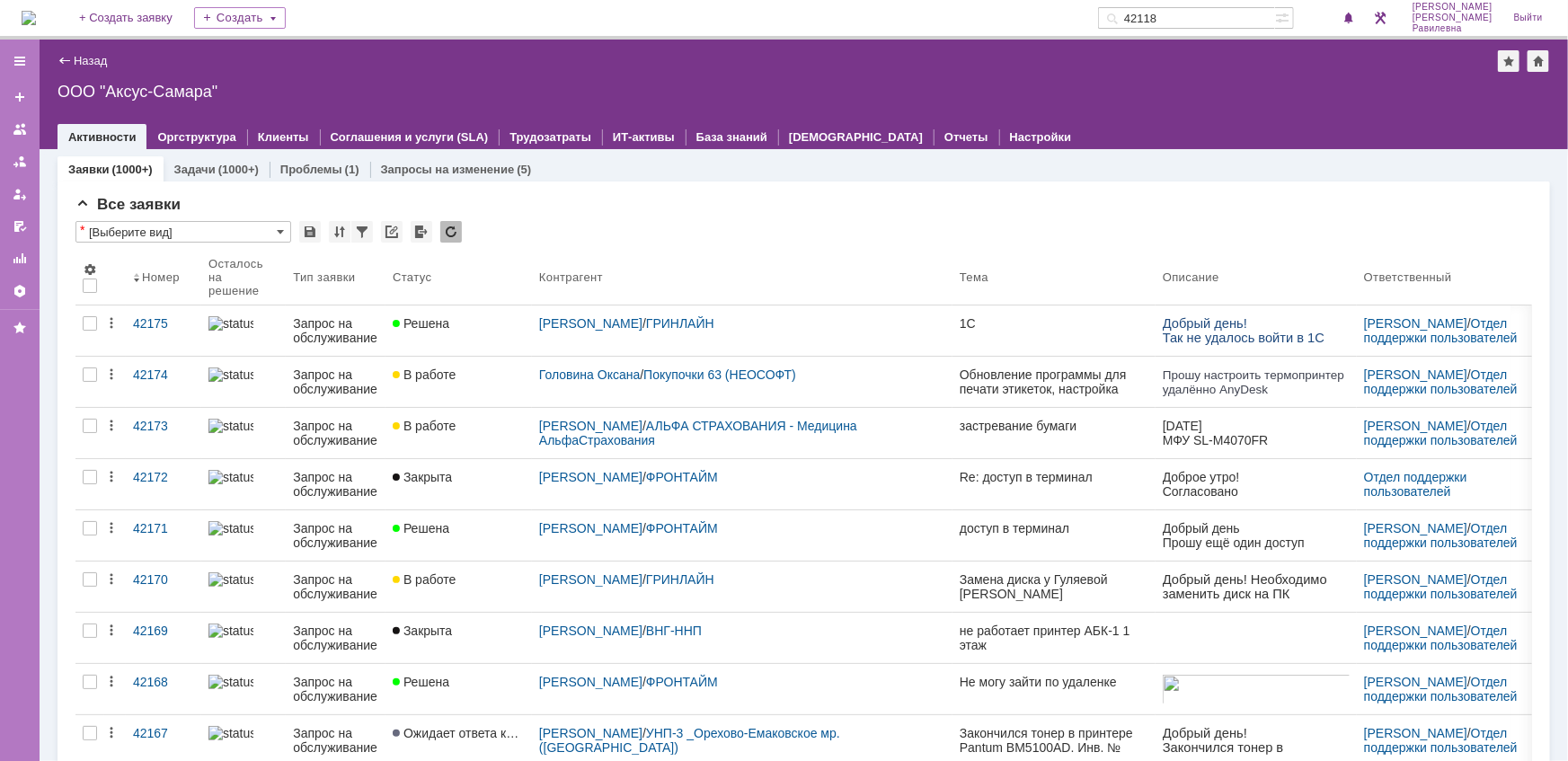
click at [1231, 19] on input "42118" at bounding box center [1185, 18] width 177 height 22
type input "18332"
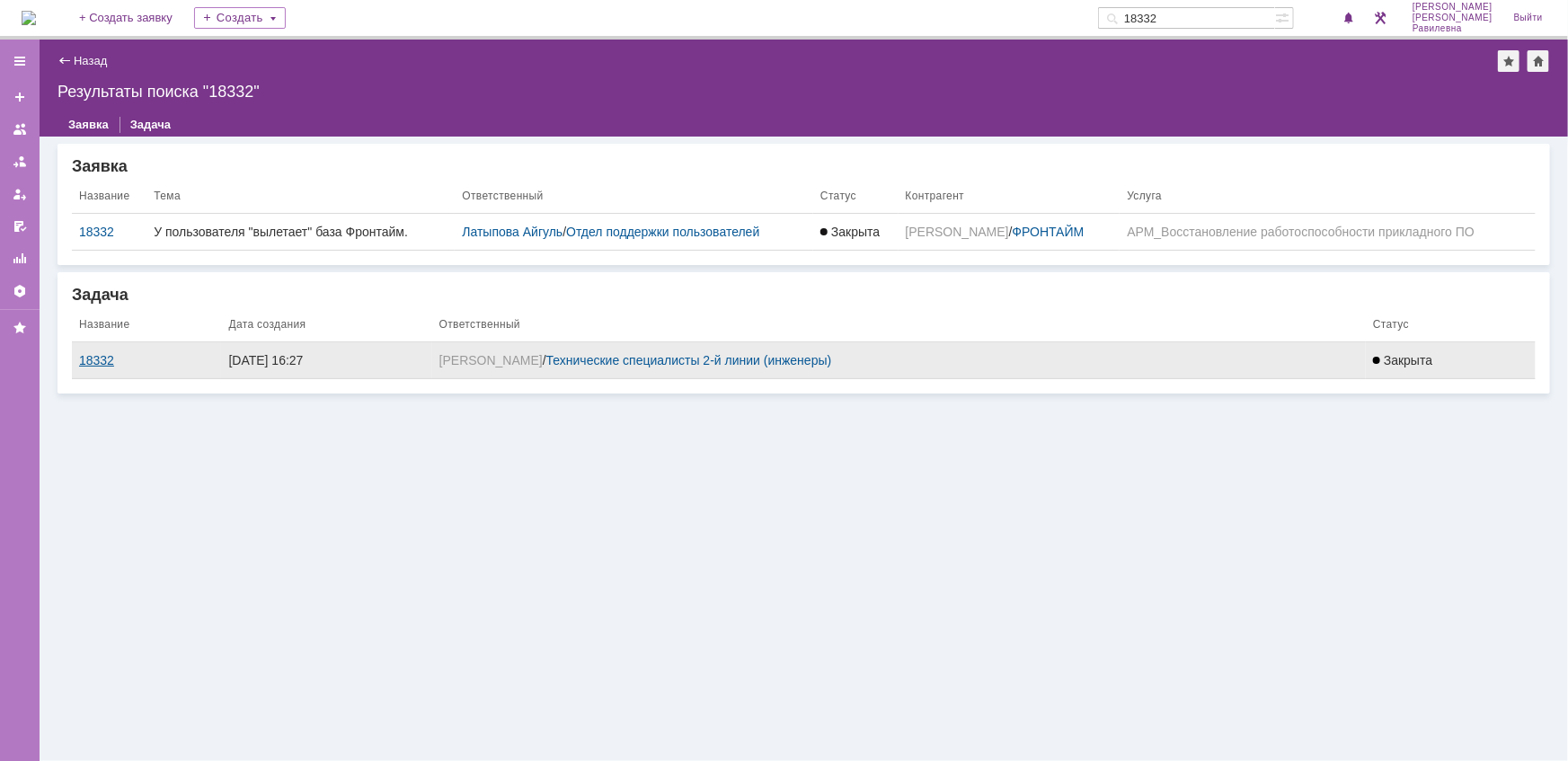
click at [109, 359] on div "18332" at bounding box center [146, 360] width 135 height 14
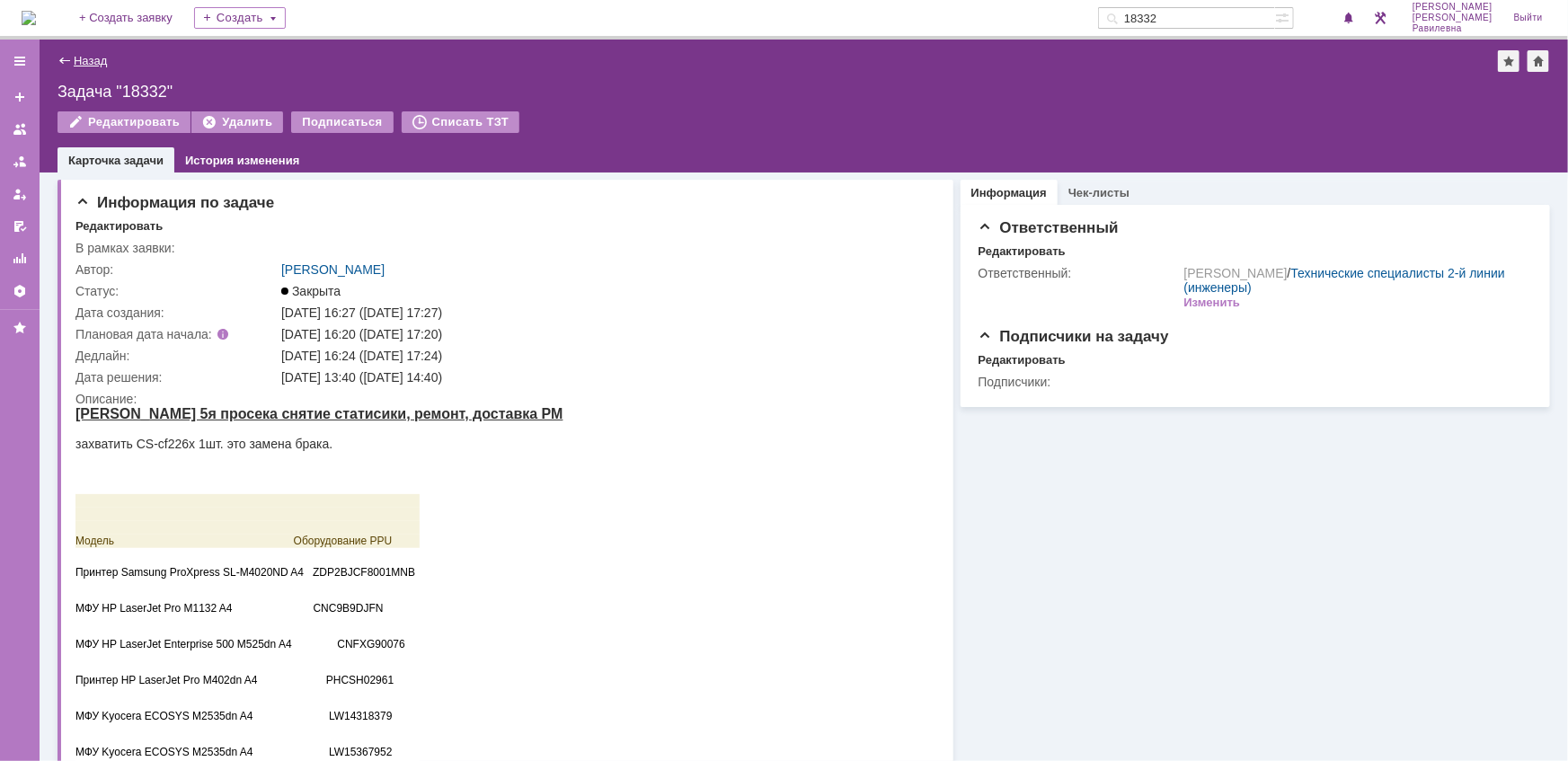
click at [97, 61] on link "Назад" at bounding box center [90, 61] width 33 height 13
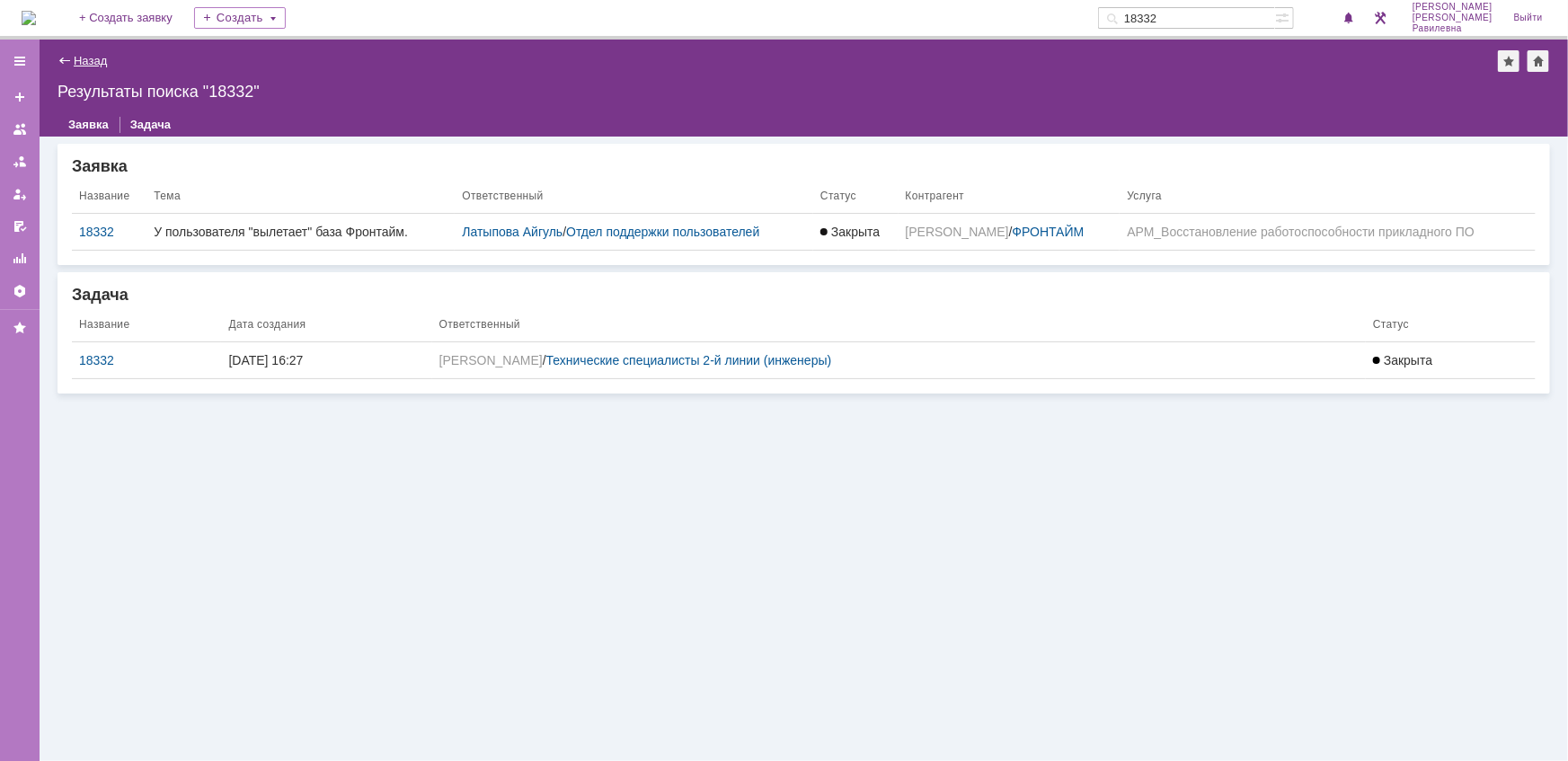
click at [100, 63] on link "Назад" at bounding box center [90, 61] width 33 height 13
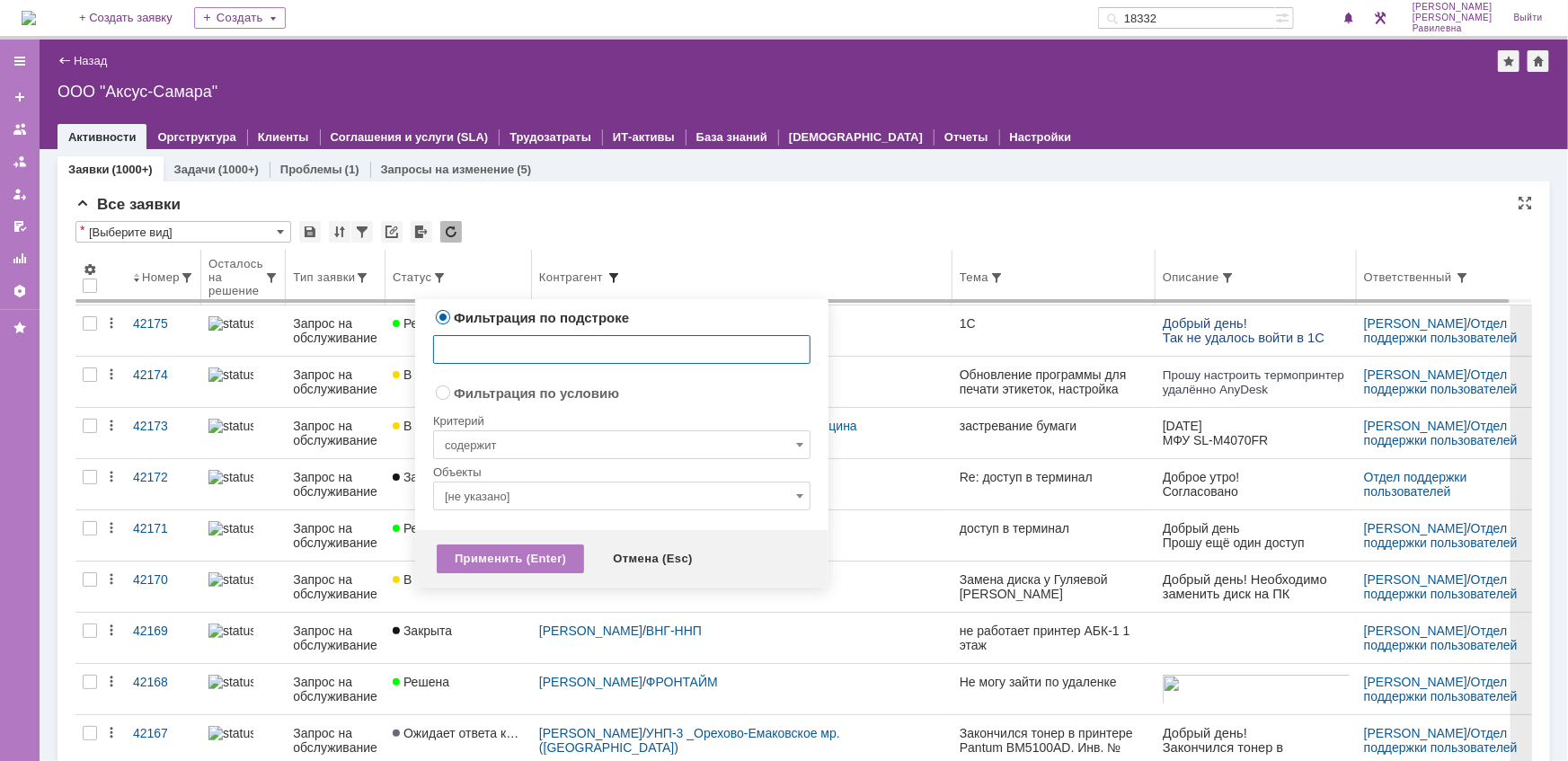
click at [616, 276] on span at bounding box center [613, 277] width 14 height 14
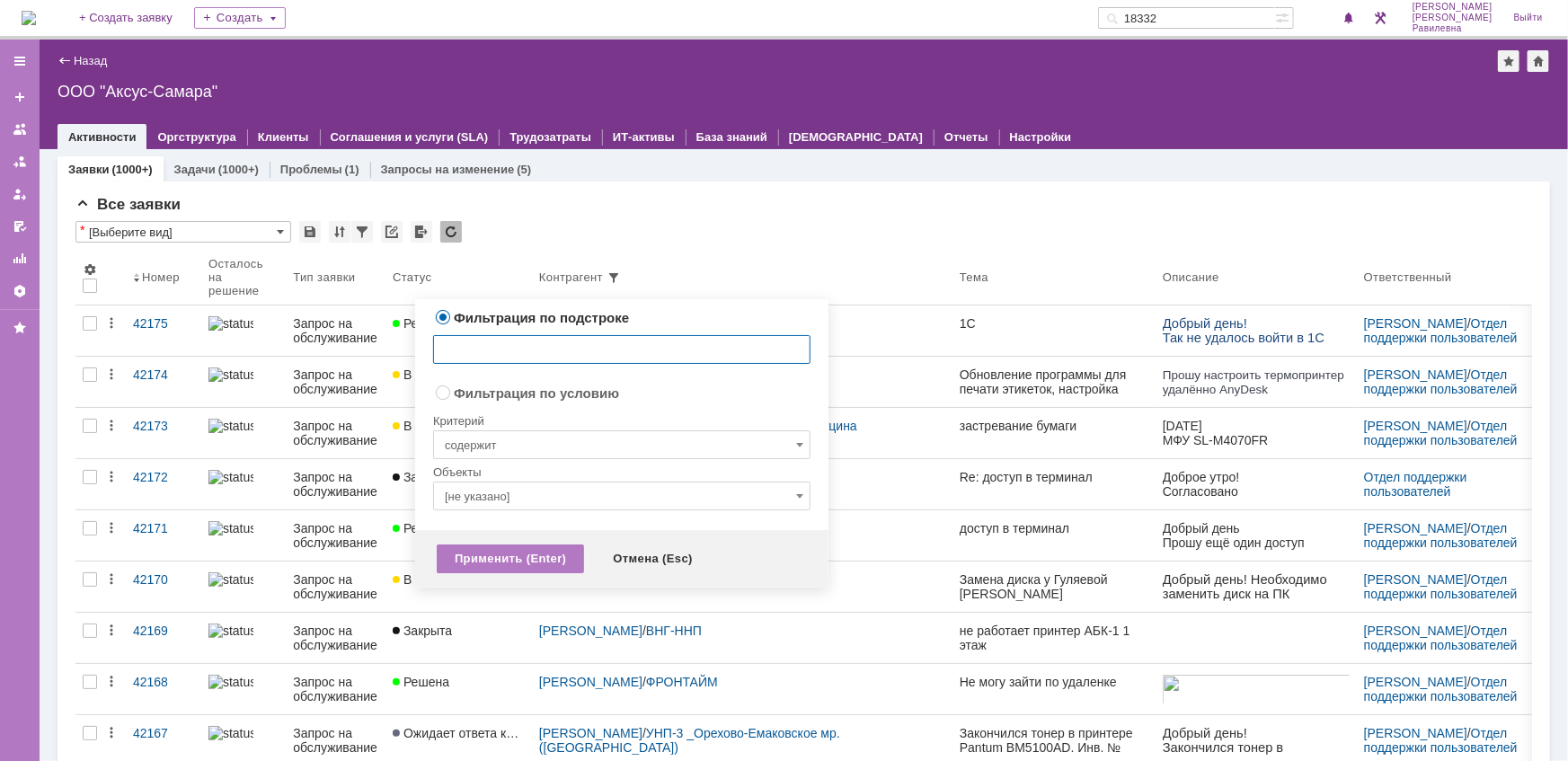
click at [525, 342] on input "text" at bounding box center [621, 350] width 377 height 28
type input "СДГ"
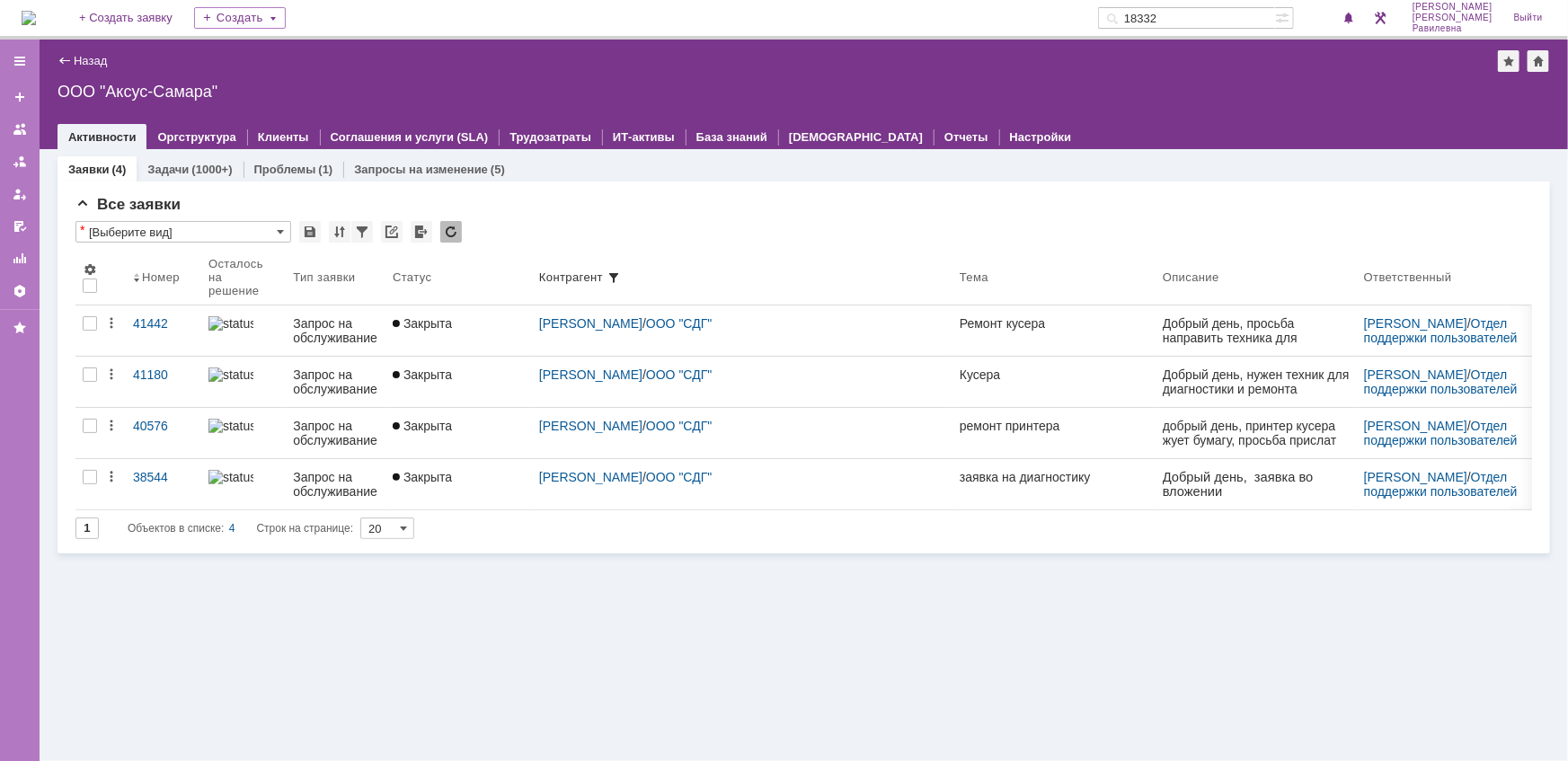
click at [1237, 14] on input "18332" at bounding box center [1185, 18] width 177 height 22
type input "СДГ"
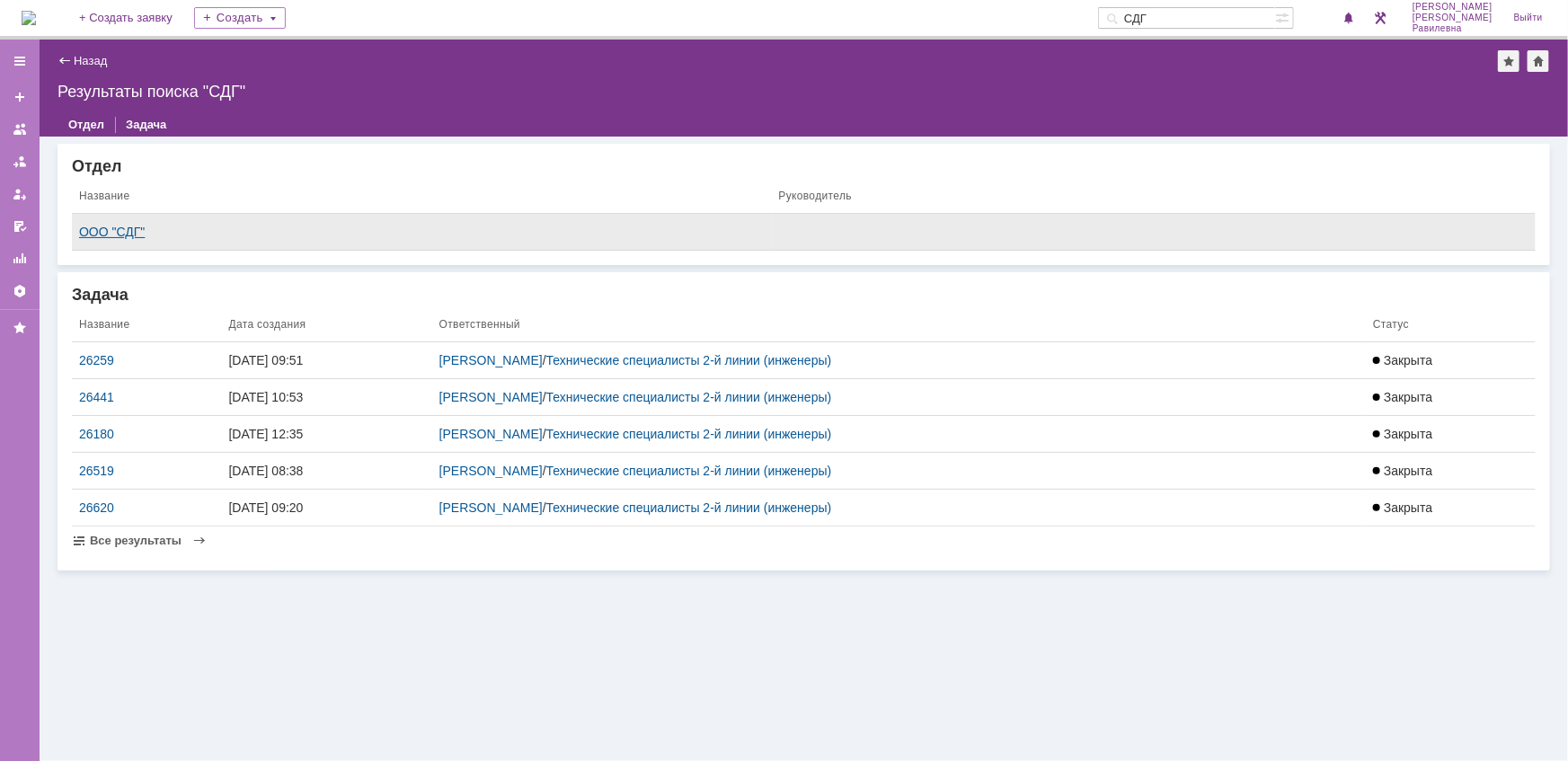
click at [298, 229] on div "ООО "СДГ"" at bounding box center [422, 232] width 685 height 14
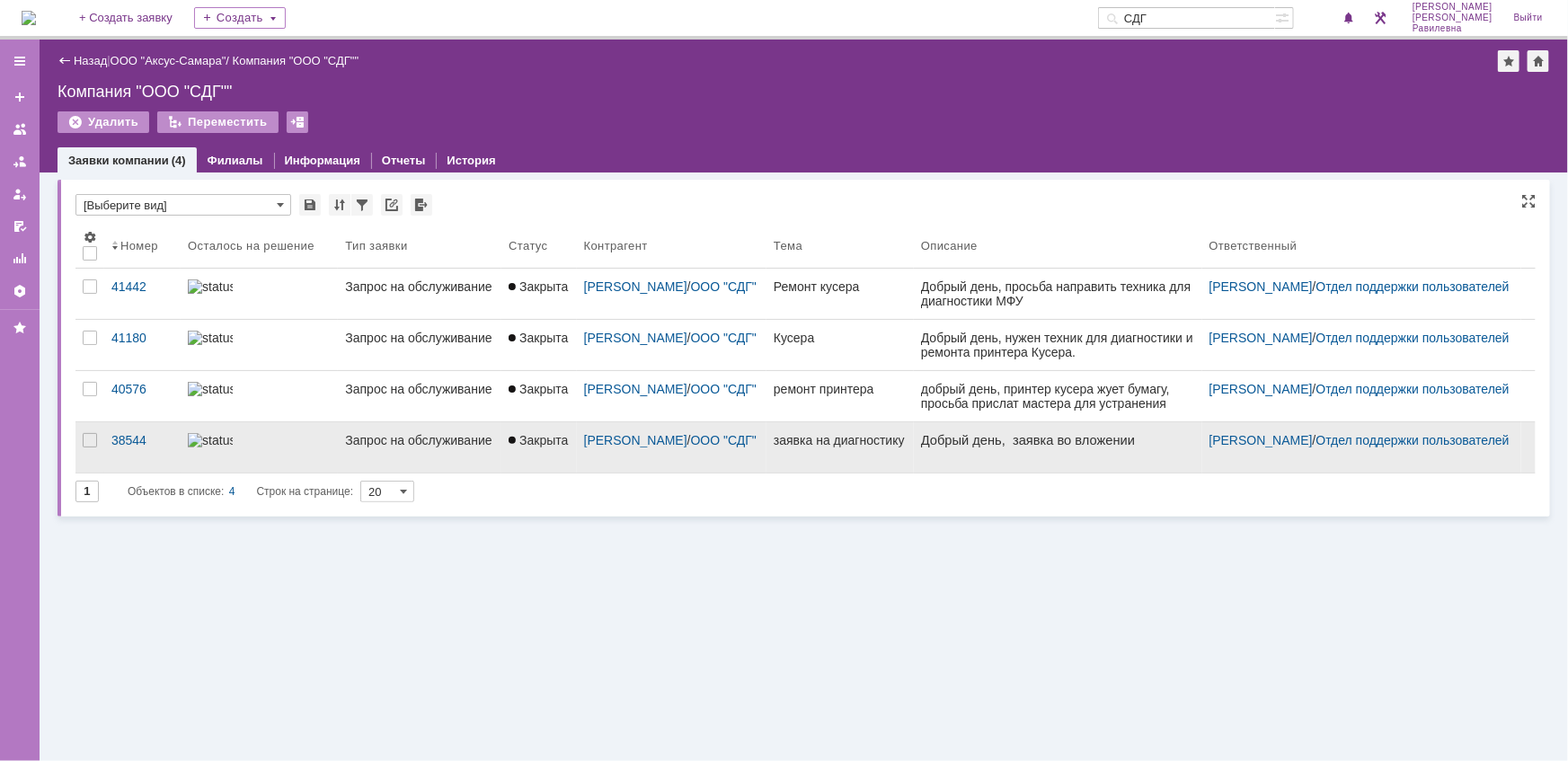
click at [359, 447] on div "Запрос на обслуживание" at bounding box center [420, 440] width 149 height 14
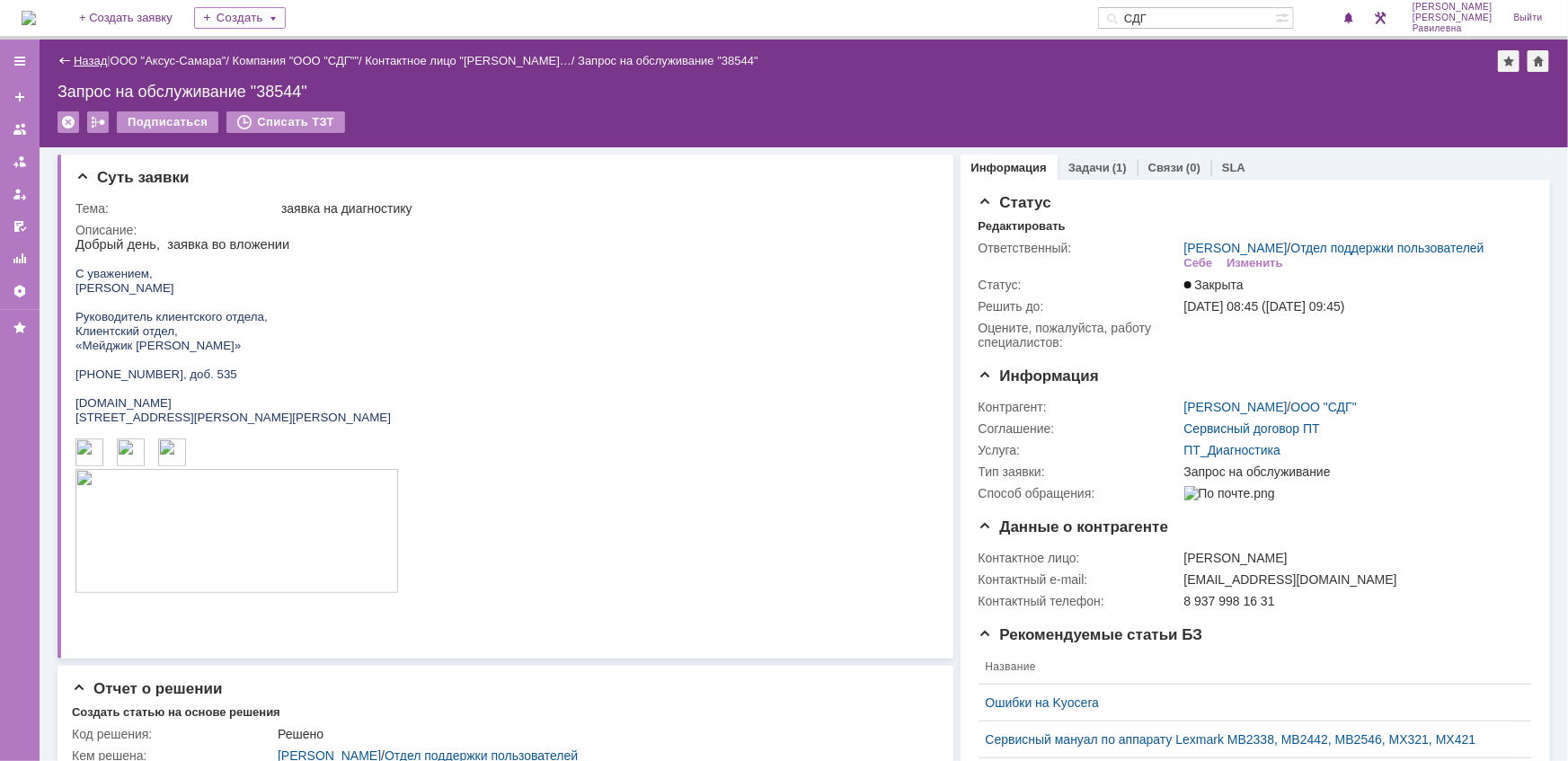
click at [83, 61] on link "Назад" at bounding box center [90, 61] width 33 height 13
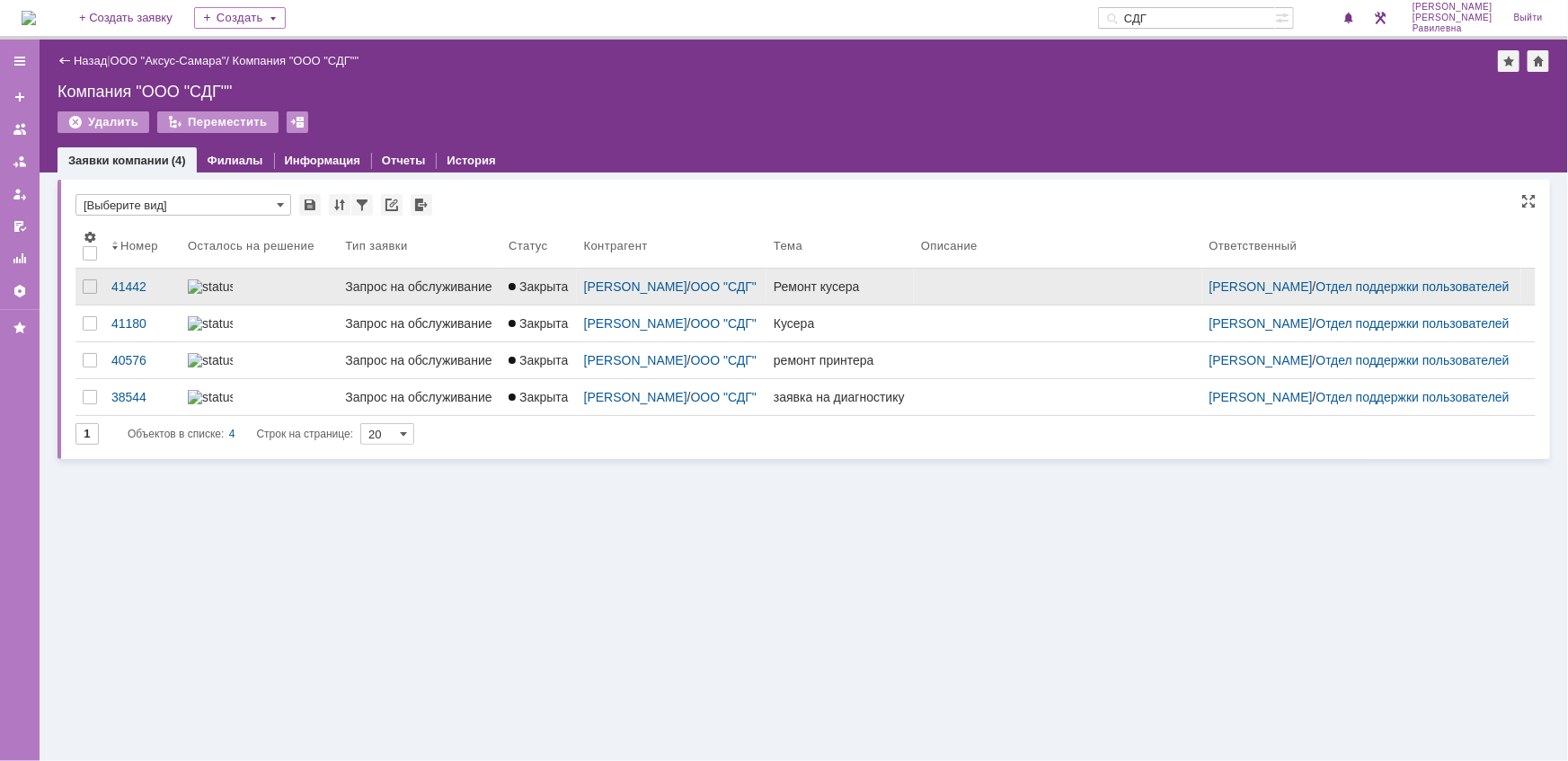
click at [306, 293] on div at bounding box center [259, 286] width 143 height 14
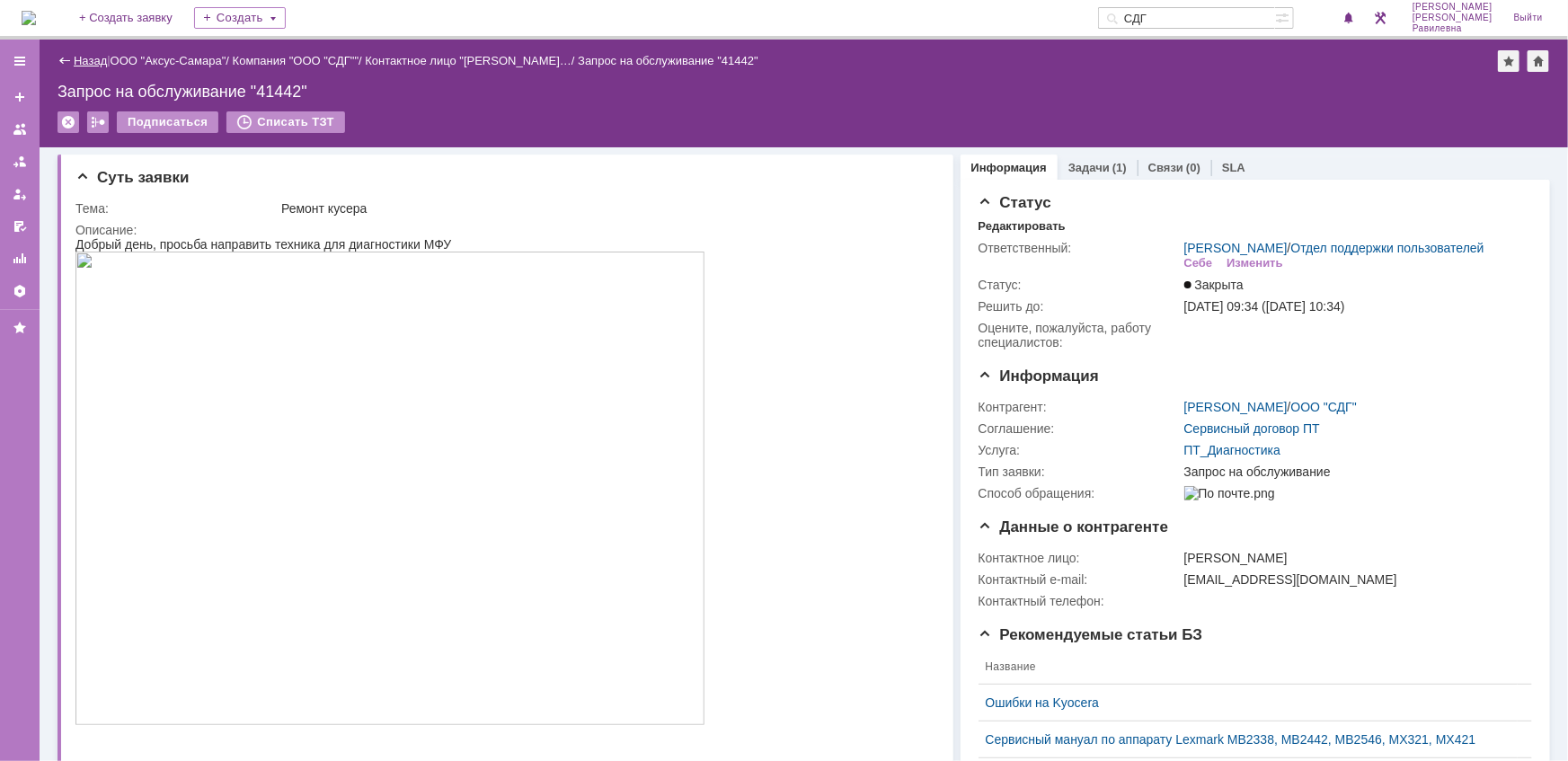
click at [91, 58] on link "Назад" at bounding box center [90, 61] width 33 height 13
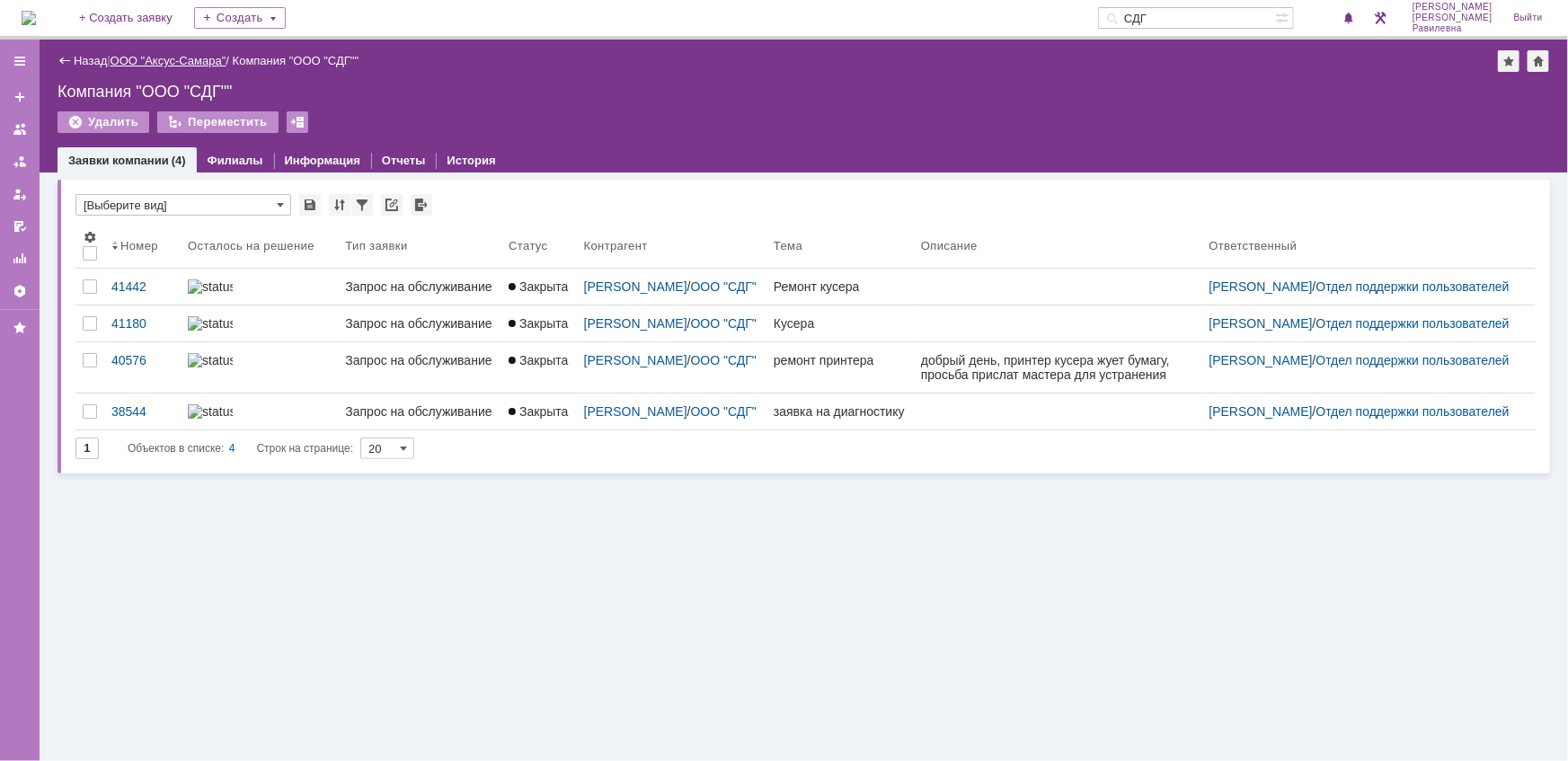
click at [195, 59] on link "ООО "Аксус-Самара"" at bounding box center [168, 61] width 116 height 13
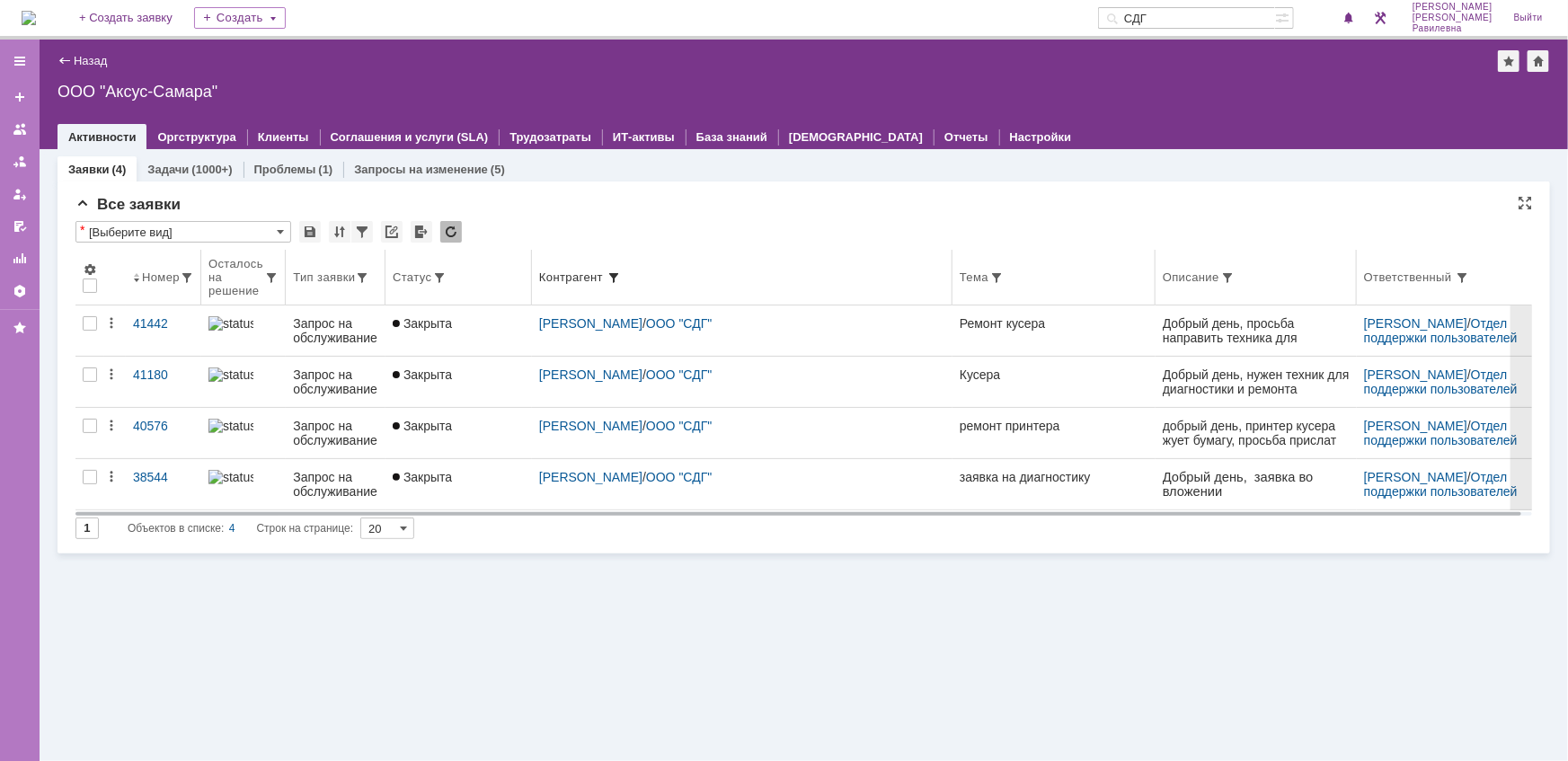
click at [612, 272] on span at bounding box center [613, 277] width 14 height 14
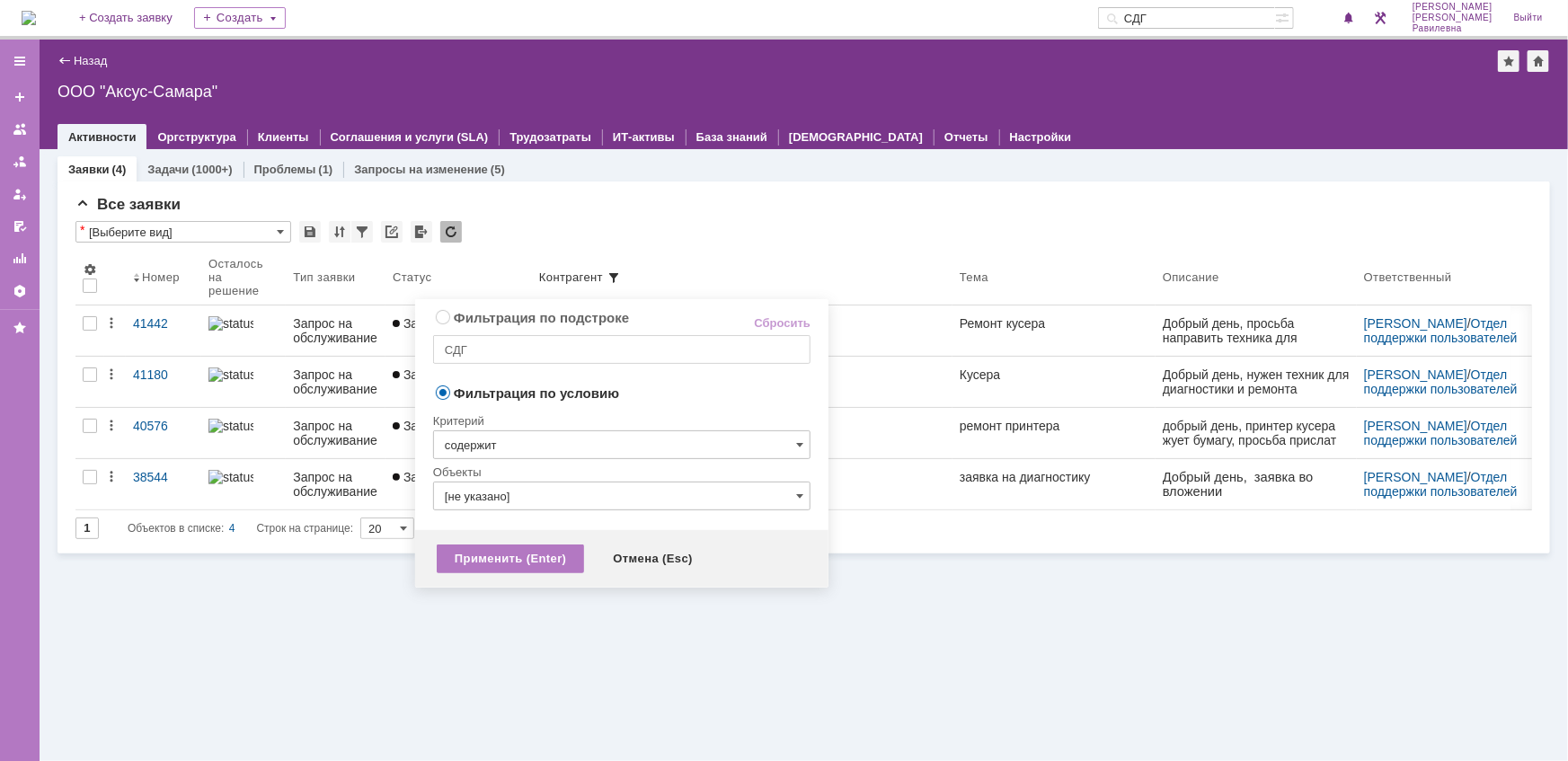
radio input "true"
click at [526, 347] on input "СДГ" at bounding box center [621, 350] width 377 height 28
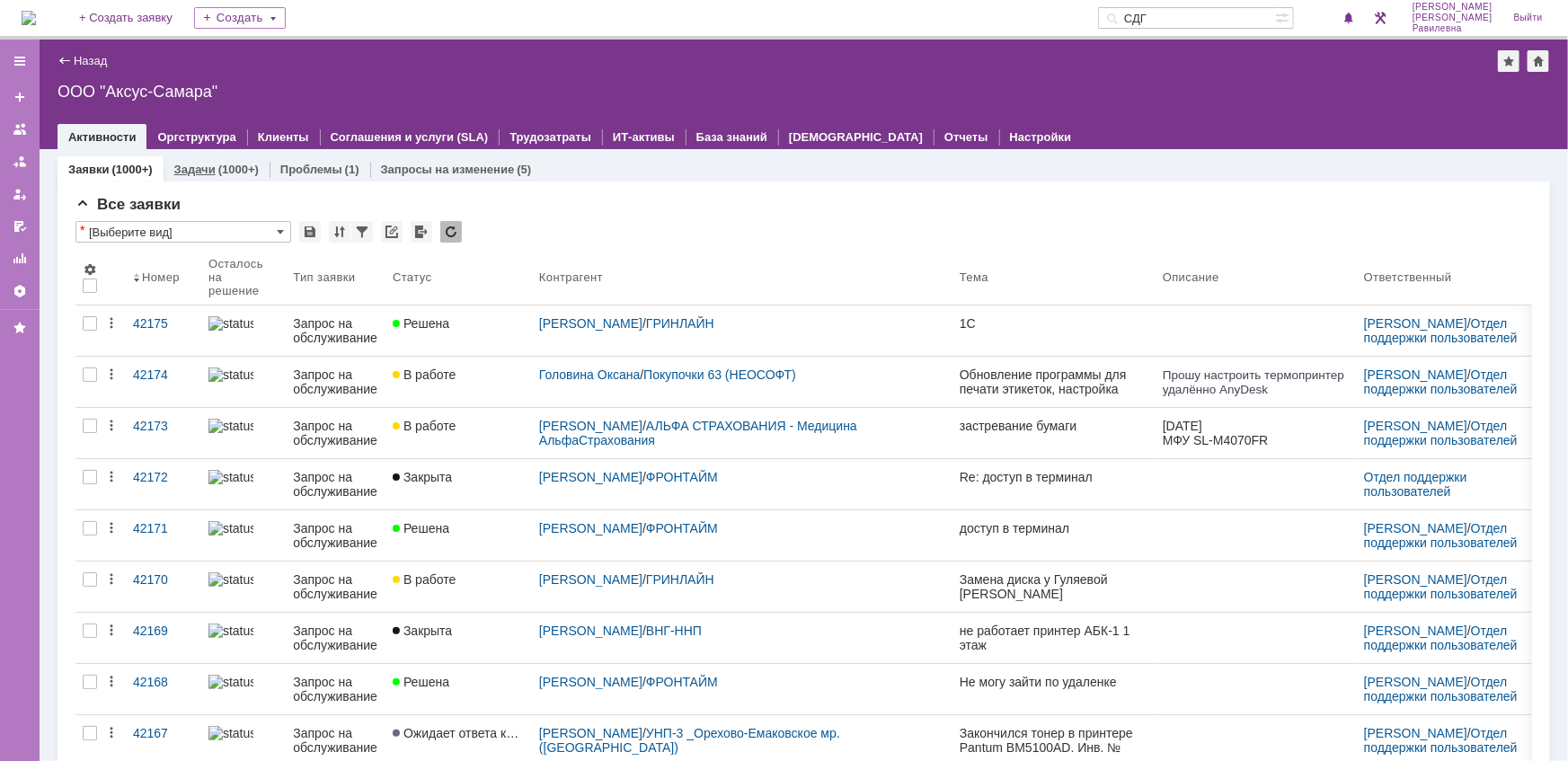
click at [223, 173] on div "(1000+)" at bounding box center [238, 169] width 41 height 13
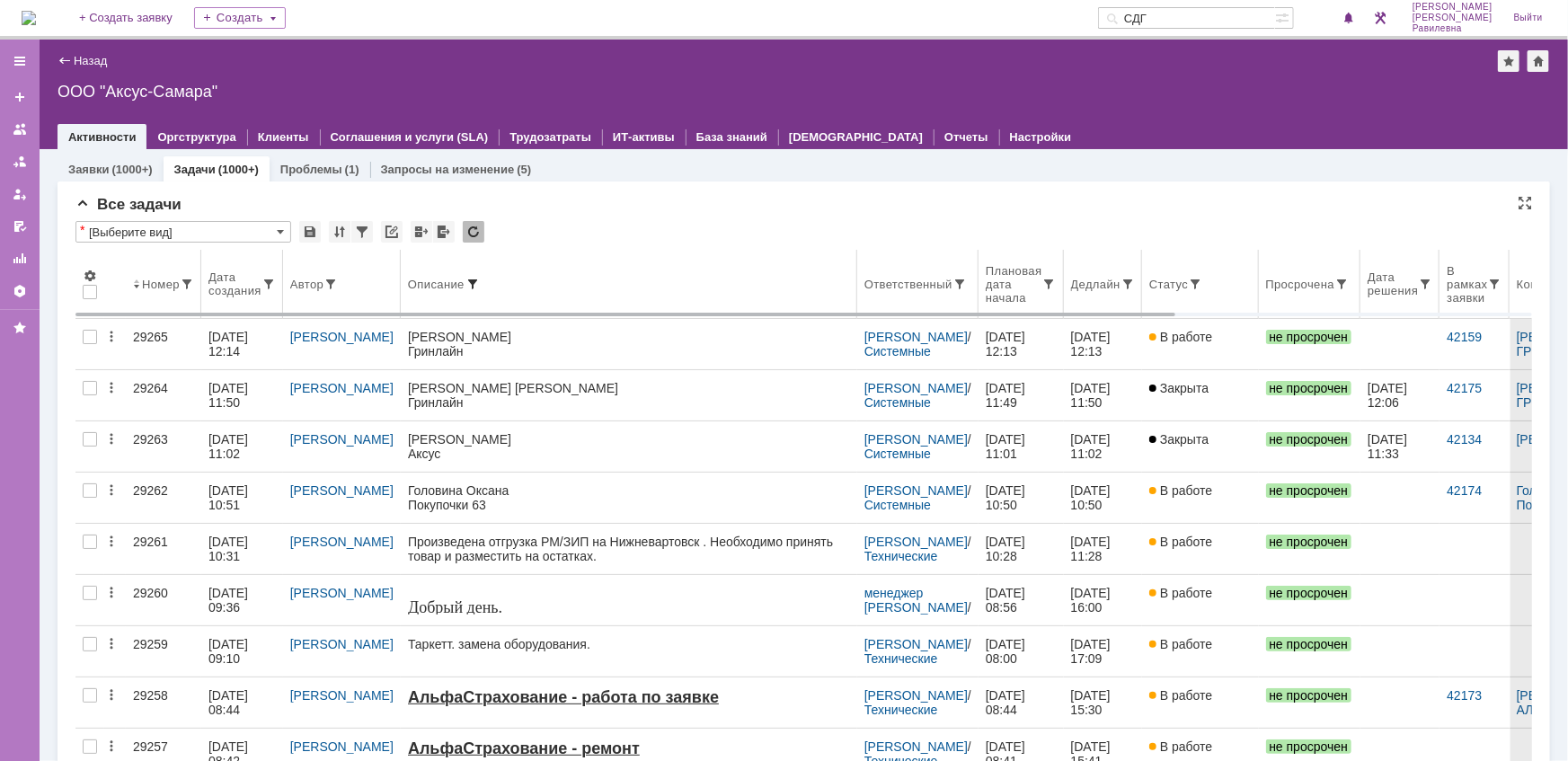
click at [465, 281] on span at bounding box center [472, 284] width 14 height 14
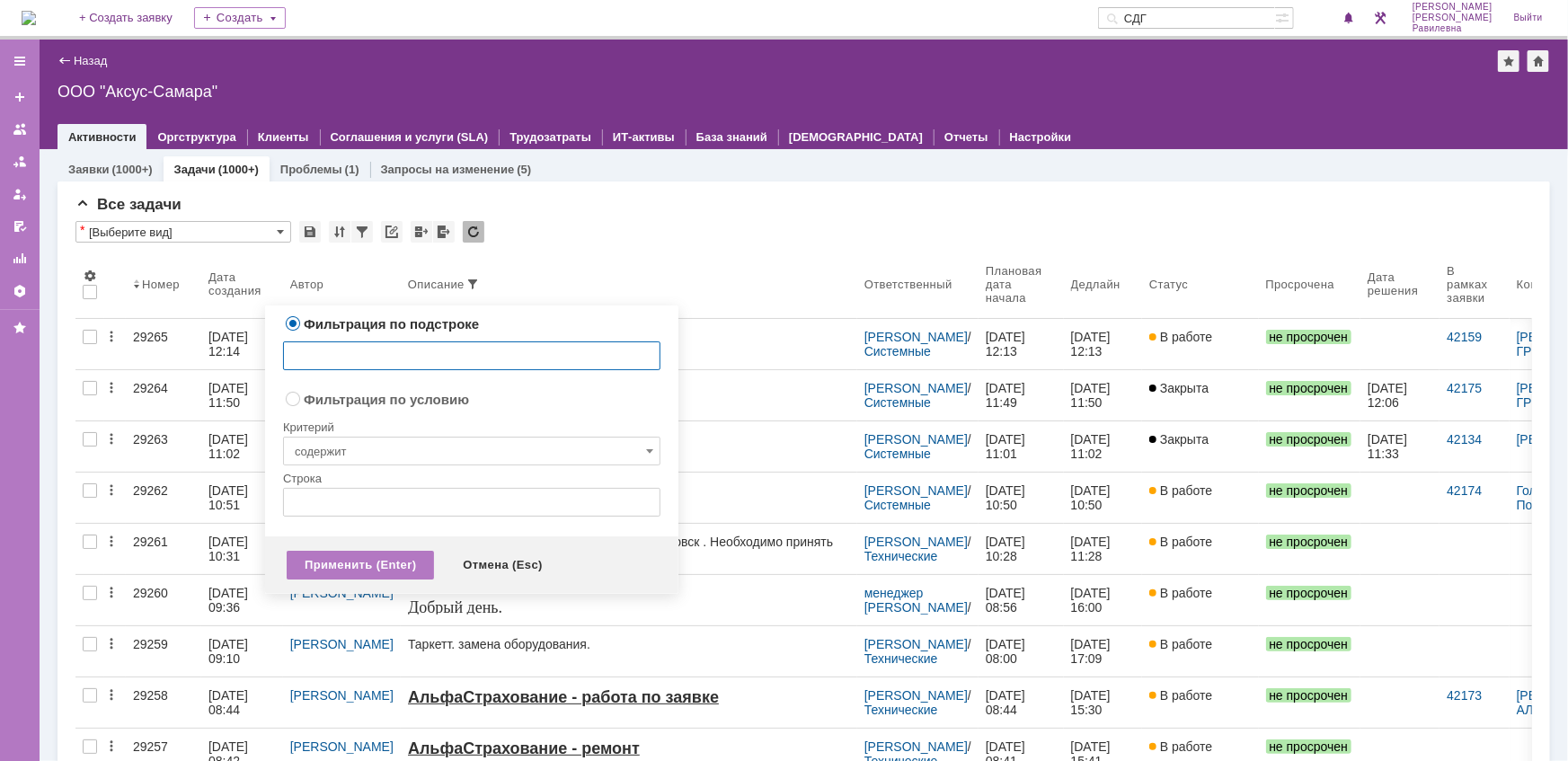
click at [362, 351] on input "text" at bounding box center [471, 355] width 377 height 28
type input "сдг"
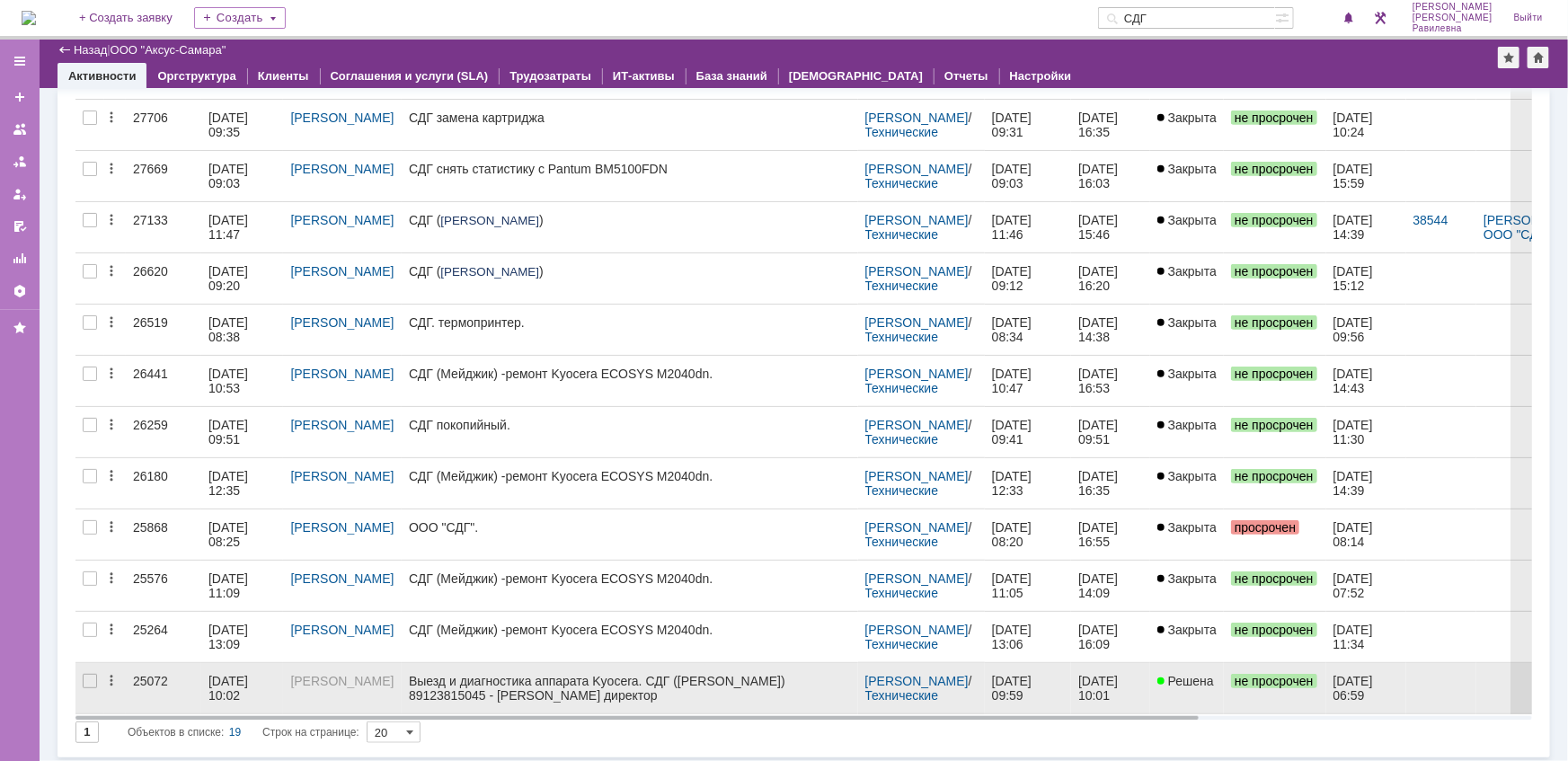
click at [251, 677] on div "11.11.2024 10:02" at bounding box center [231, 688] width 43 height 28
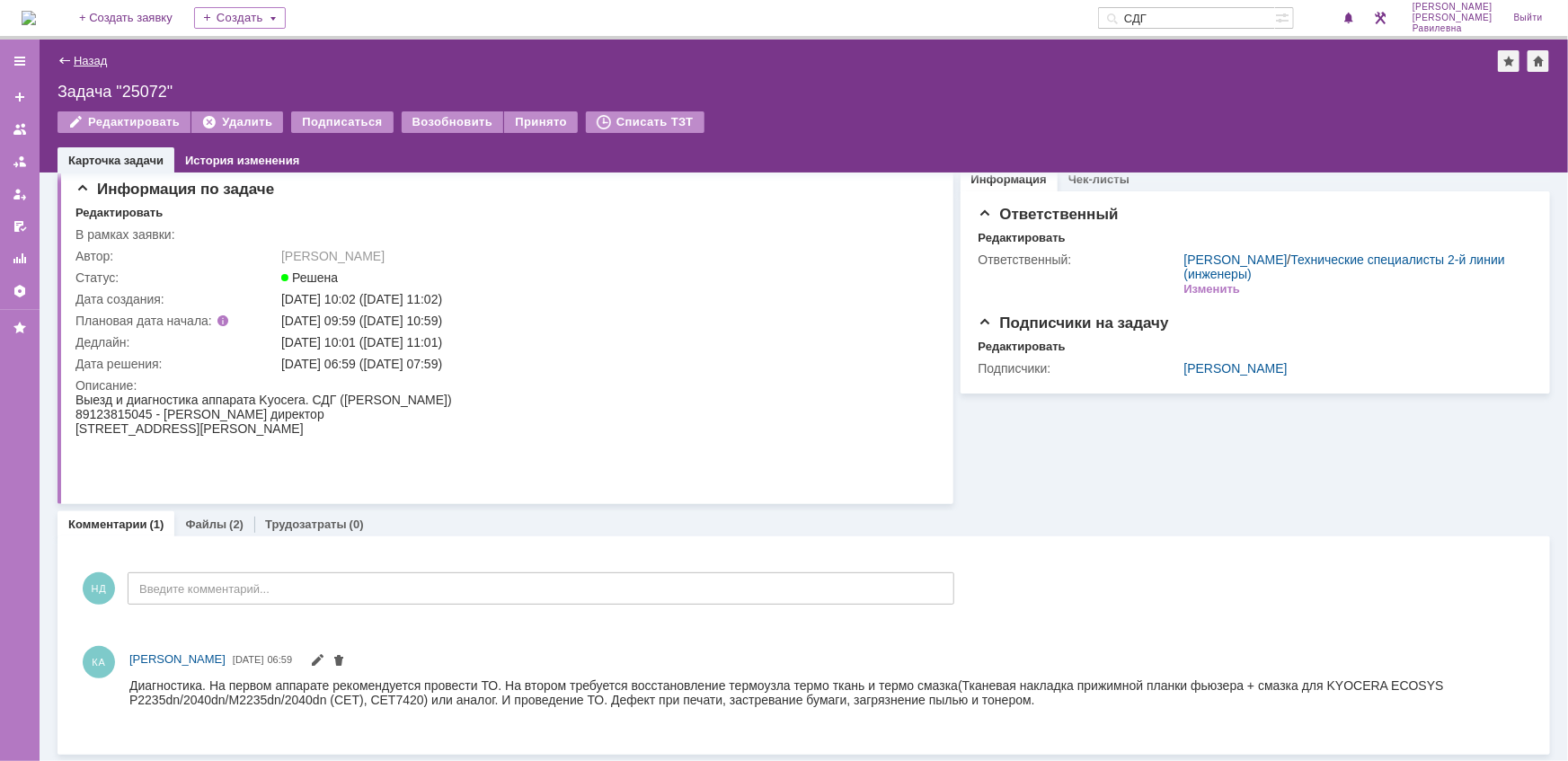
click at [95, 61] on link "Назад" at bounding box center [90, 61] width 33 height 13
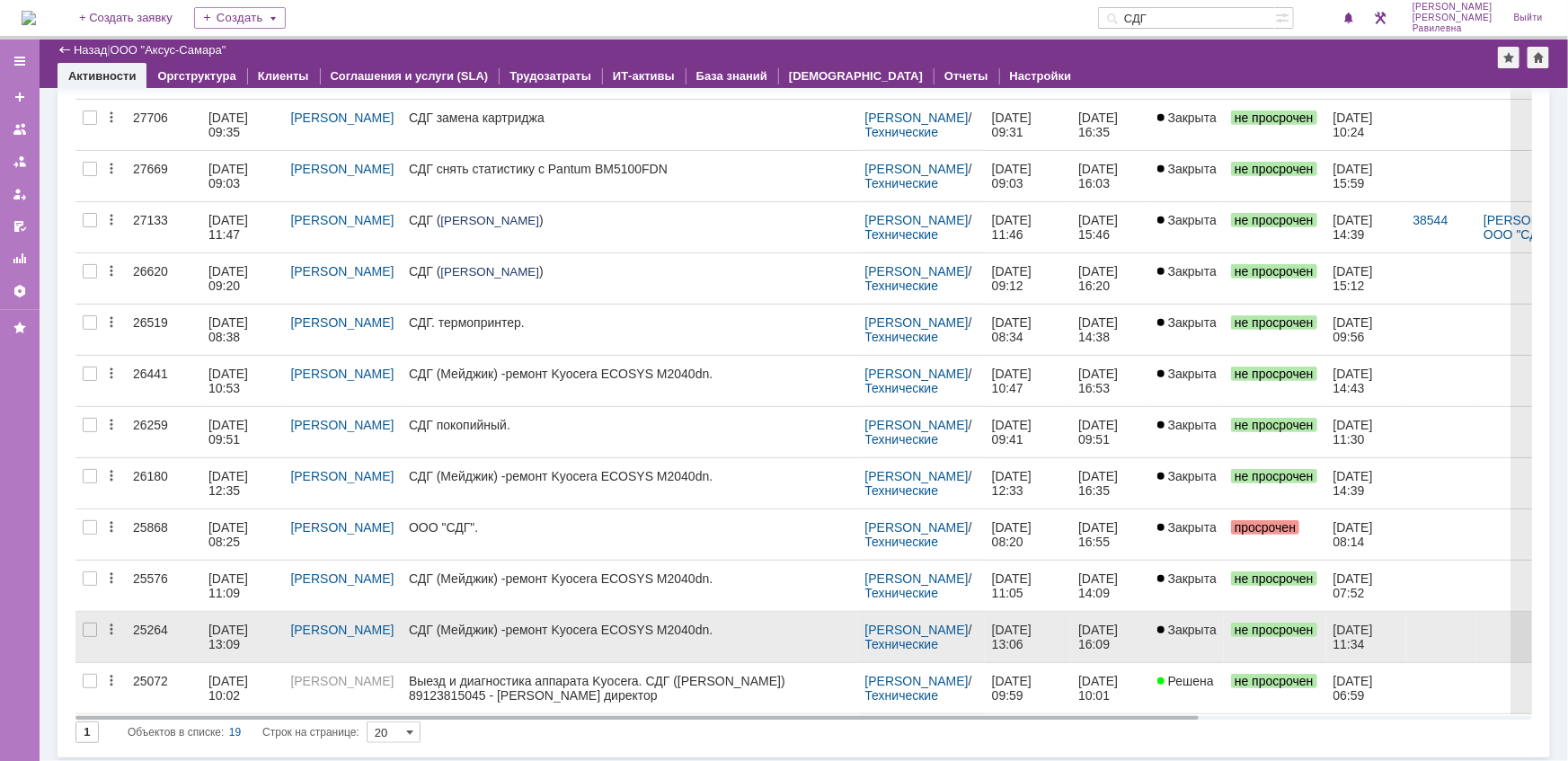
click at [248, 623] on div "26.11.2024 13:09" at bounding box center [231, 637] width 43 height 28
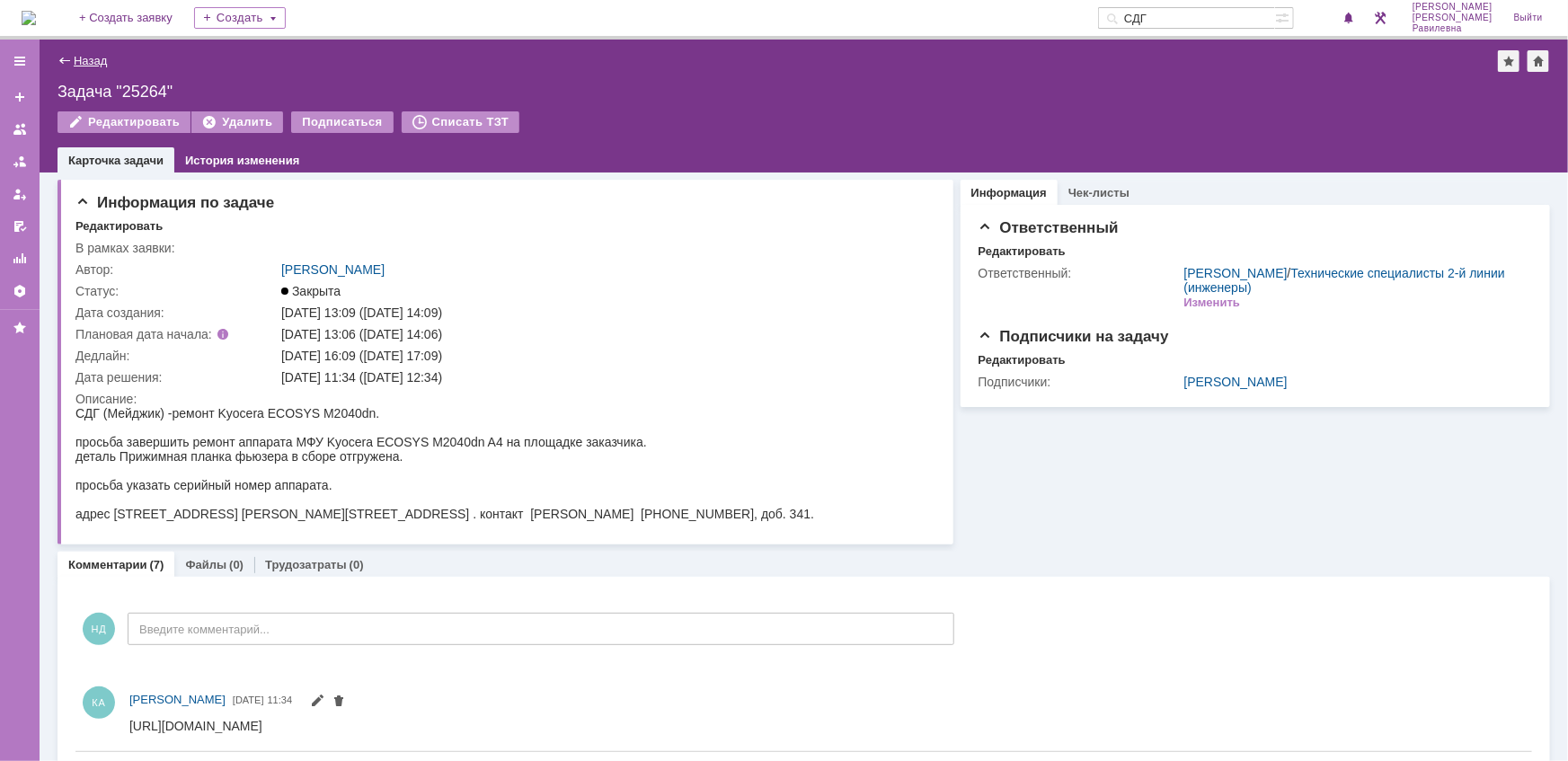
click at [92, 60] on link "Назад" at bounding box center [90, 61] width 33 height 13
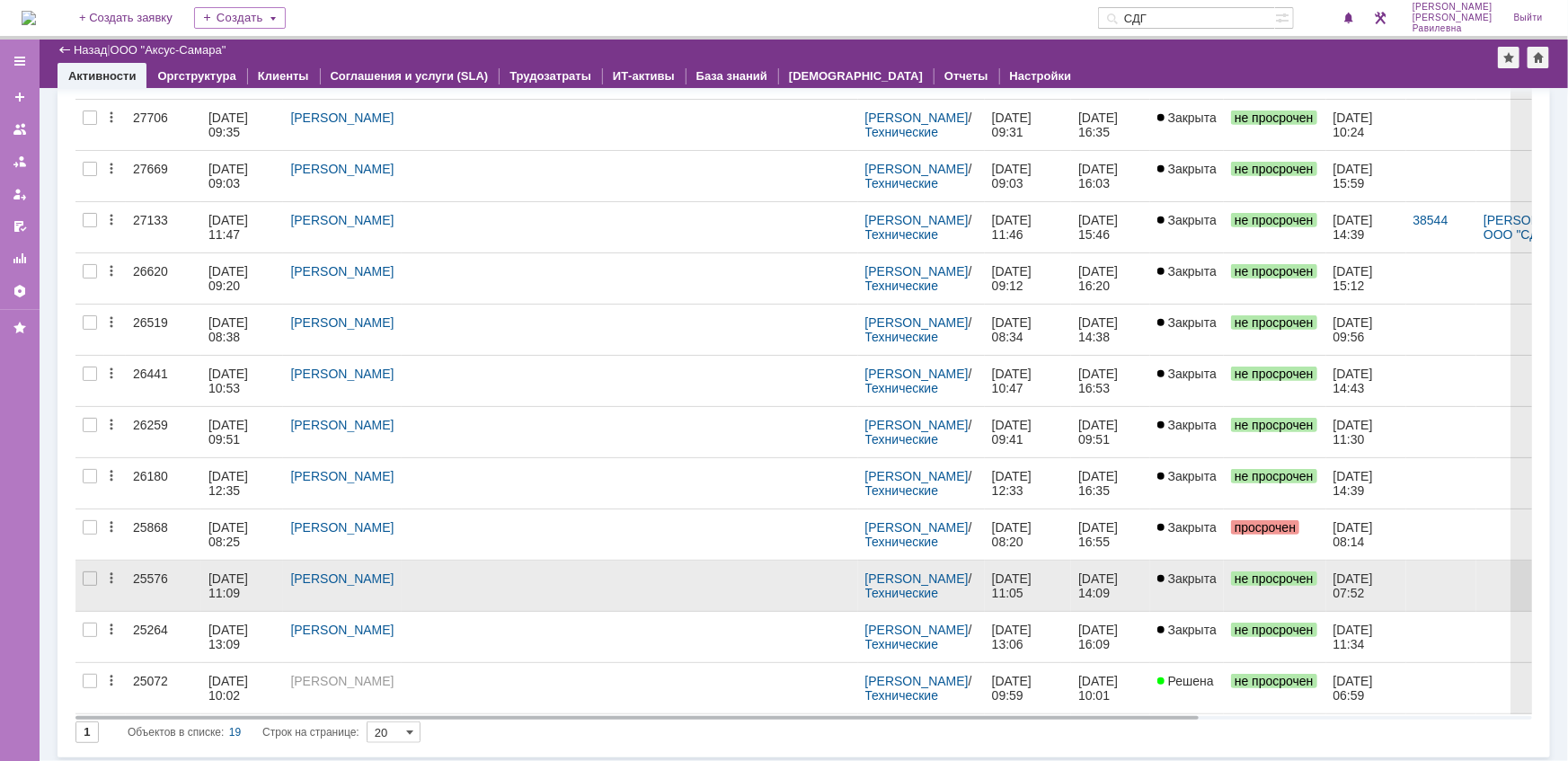
click at [233, 572] on div "18.12.2024 11:09" at bounding box center [231, 585] width 43 height 28
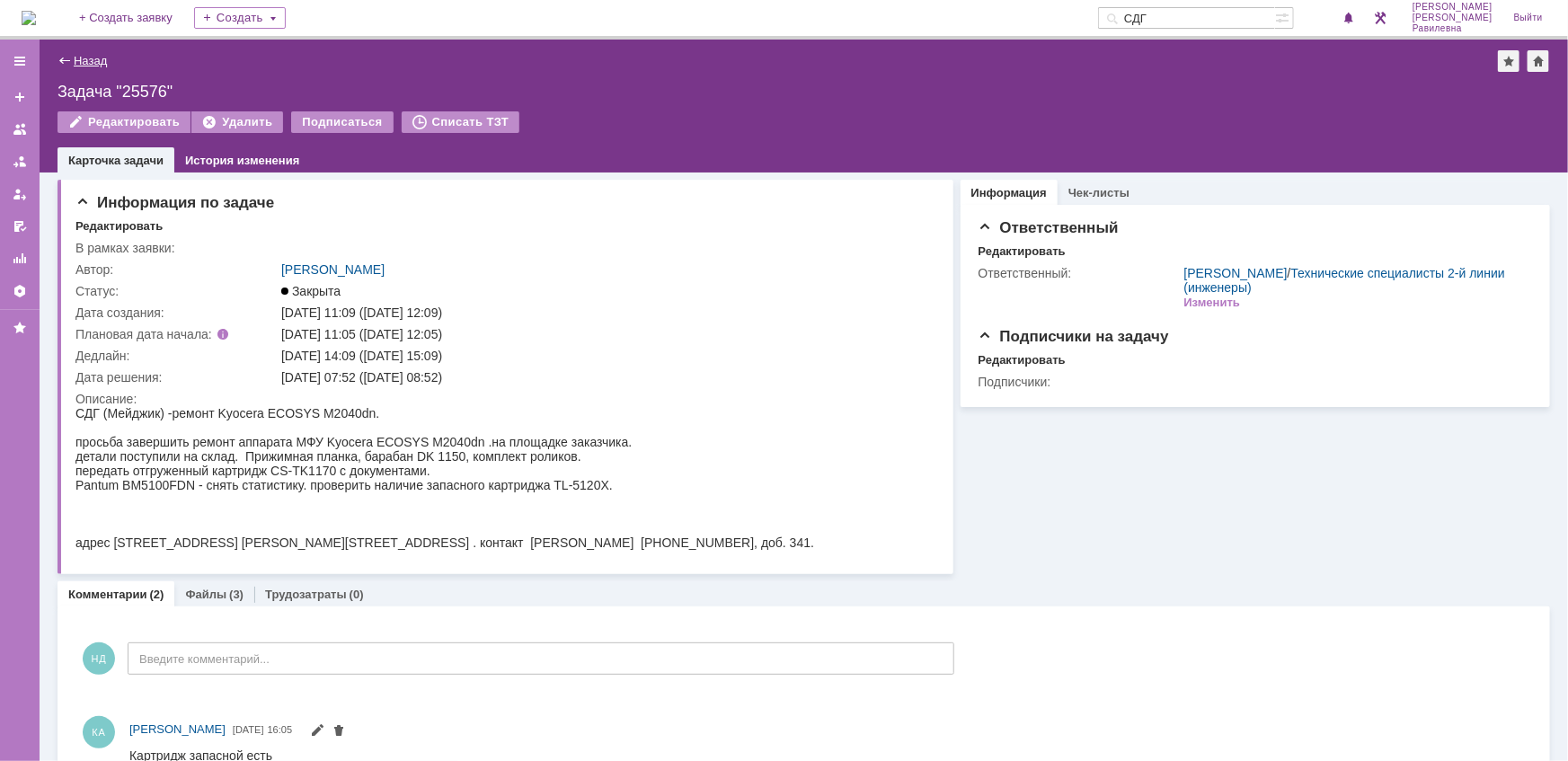
click at [87, 63] on link "Назад" at bounding box center [90, 61] width 33 height 13
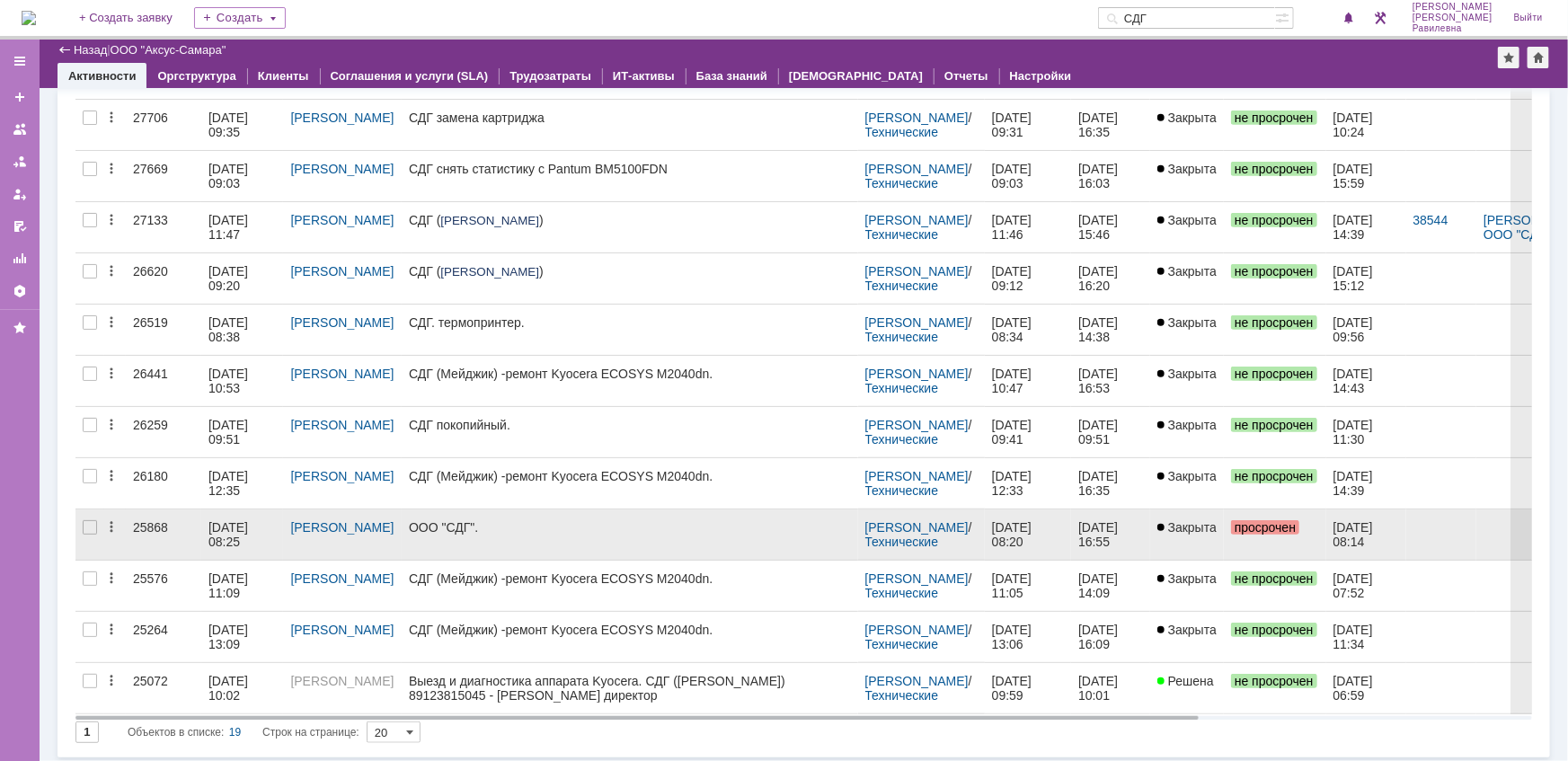
click at [230, 522] on div "20.01.2025 08:25" at bounding box center [231, 534] width 43 height 28
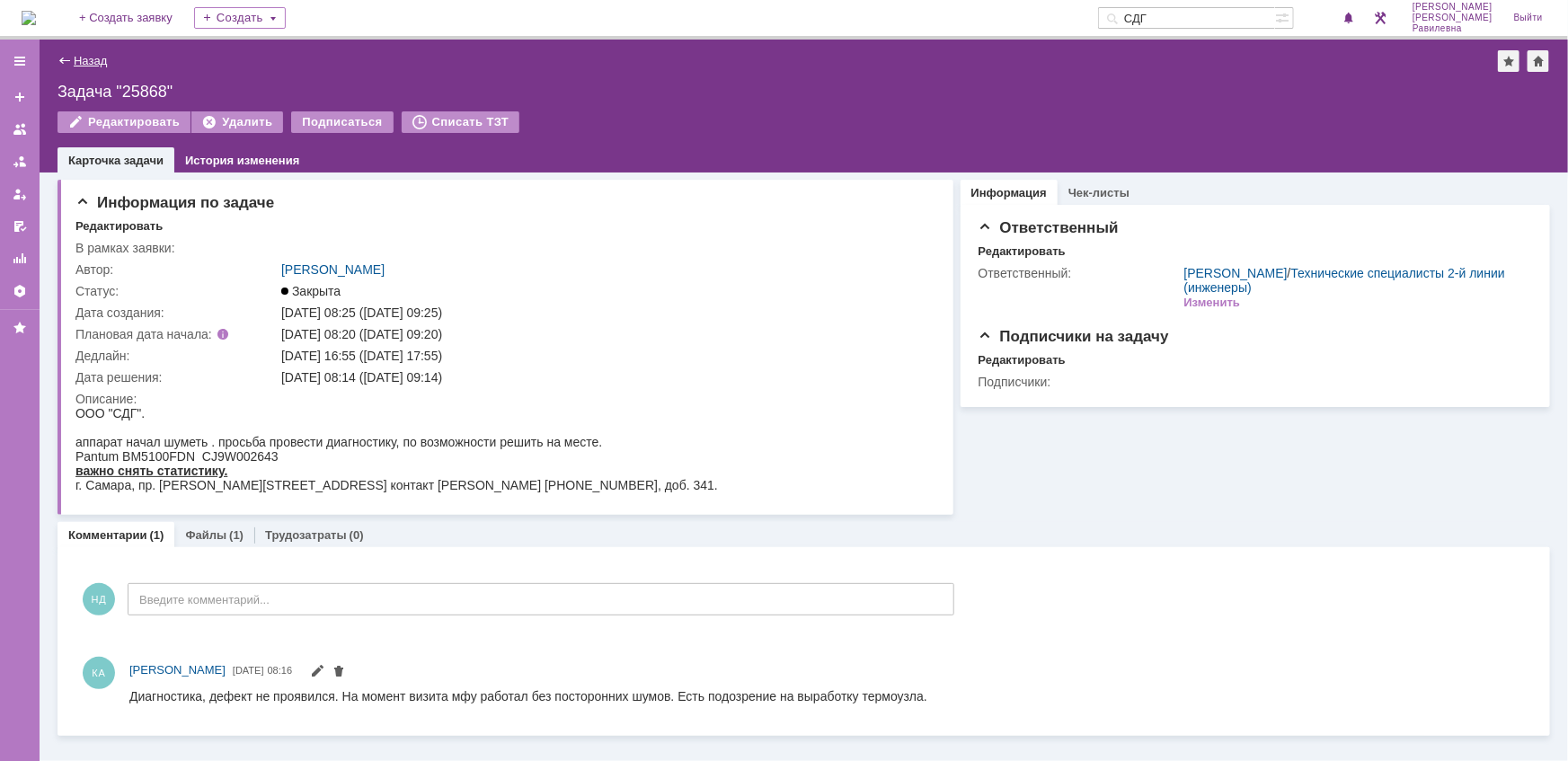
click at [80, 59] on link "Назад" at bounding box center [90, 61] width 33 height 13
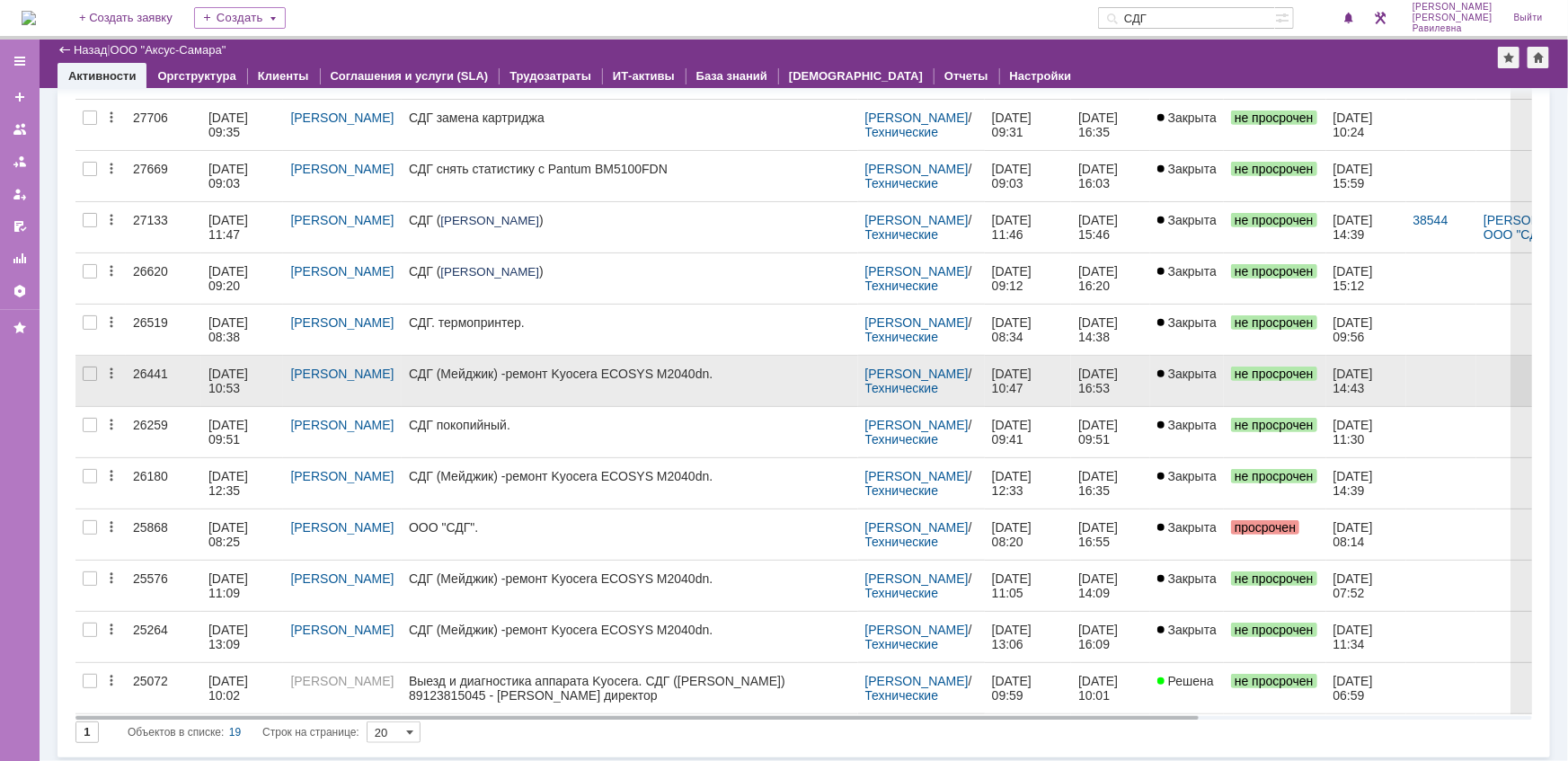
click at [228, 373] on div "03.03.2025 10:53" at bounding box center [231, 381] width 43 height 28
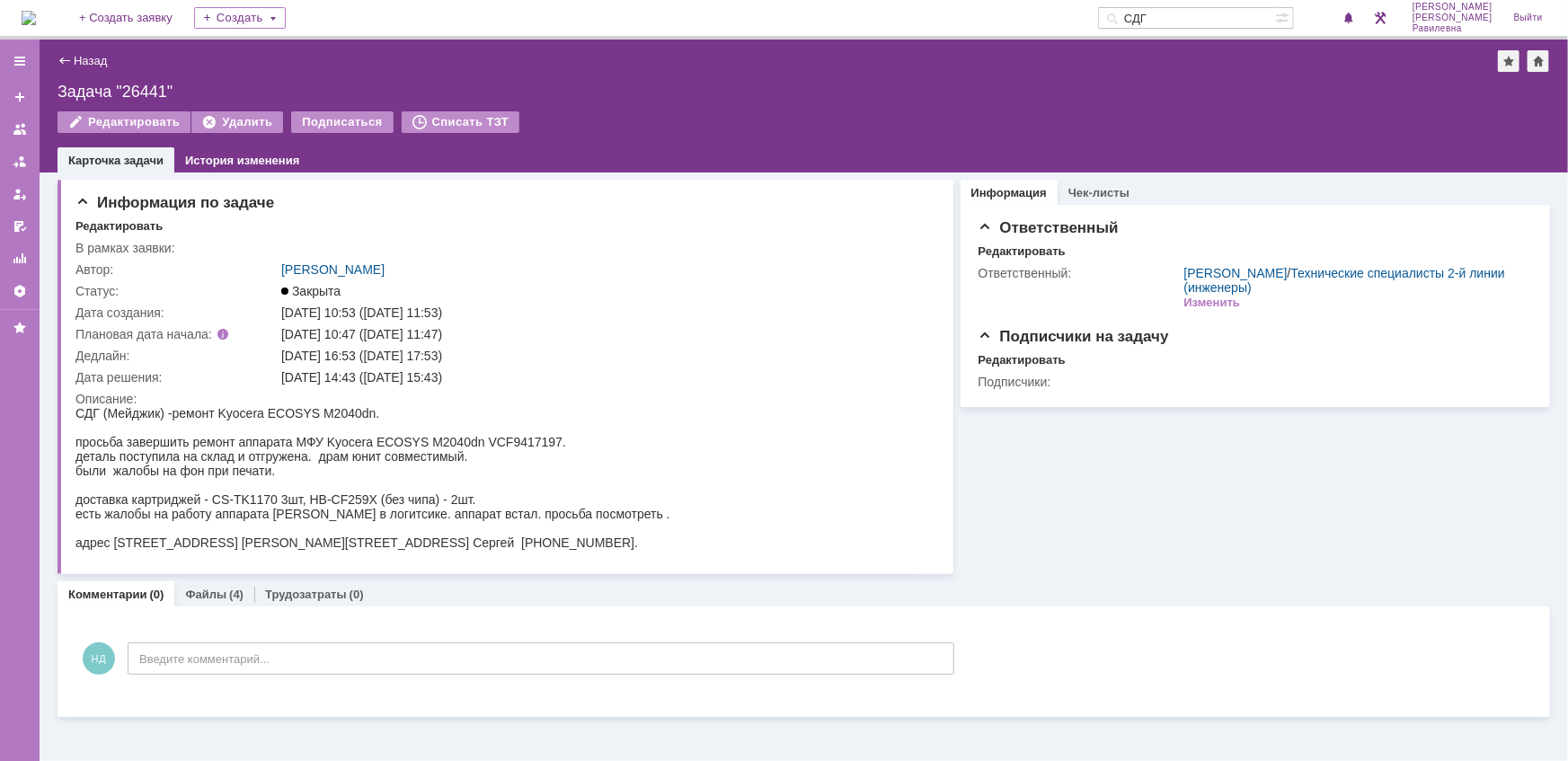
click at [95, 70] on div "Назад | Задача "26441"" at bounding box center [803, 61] width 1492 height 22
click at [93, 61] on link "Назад" at bounding box center [90, 61] width 33 height 13
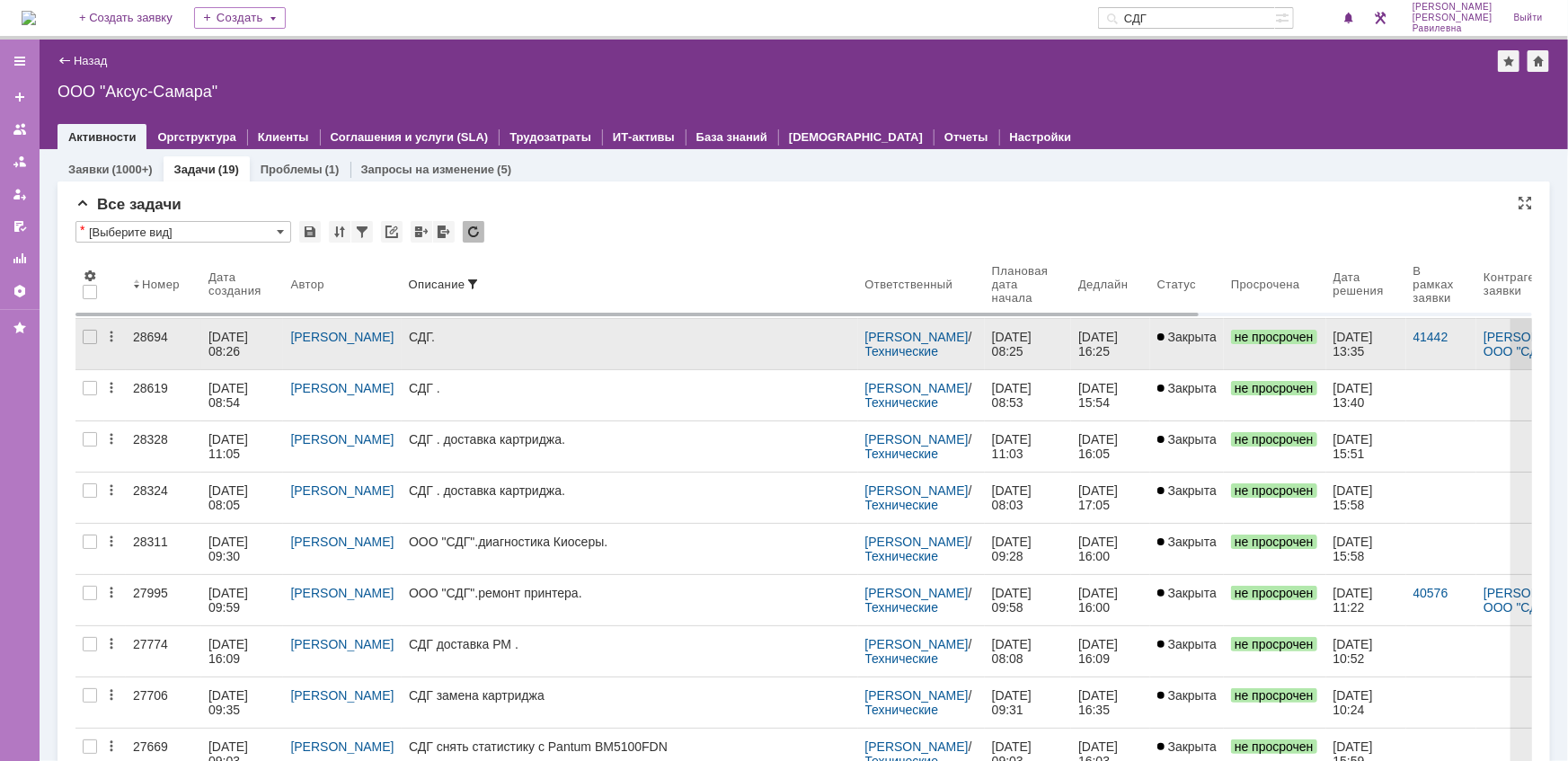
click at [220, 342] on div "25.08.2025 08:26" at bounding box center [231, 344] width 43 height 28
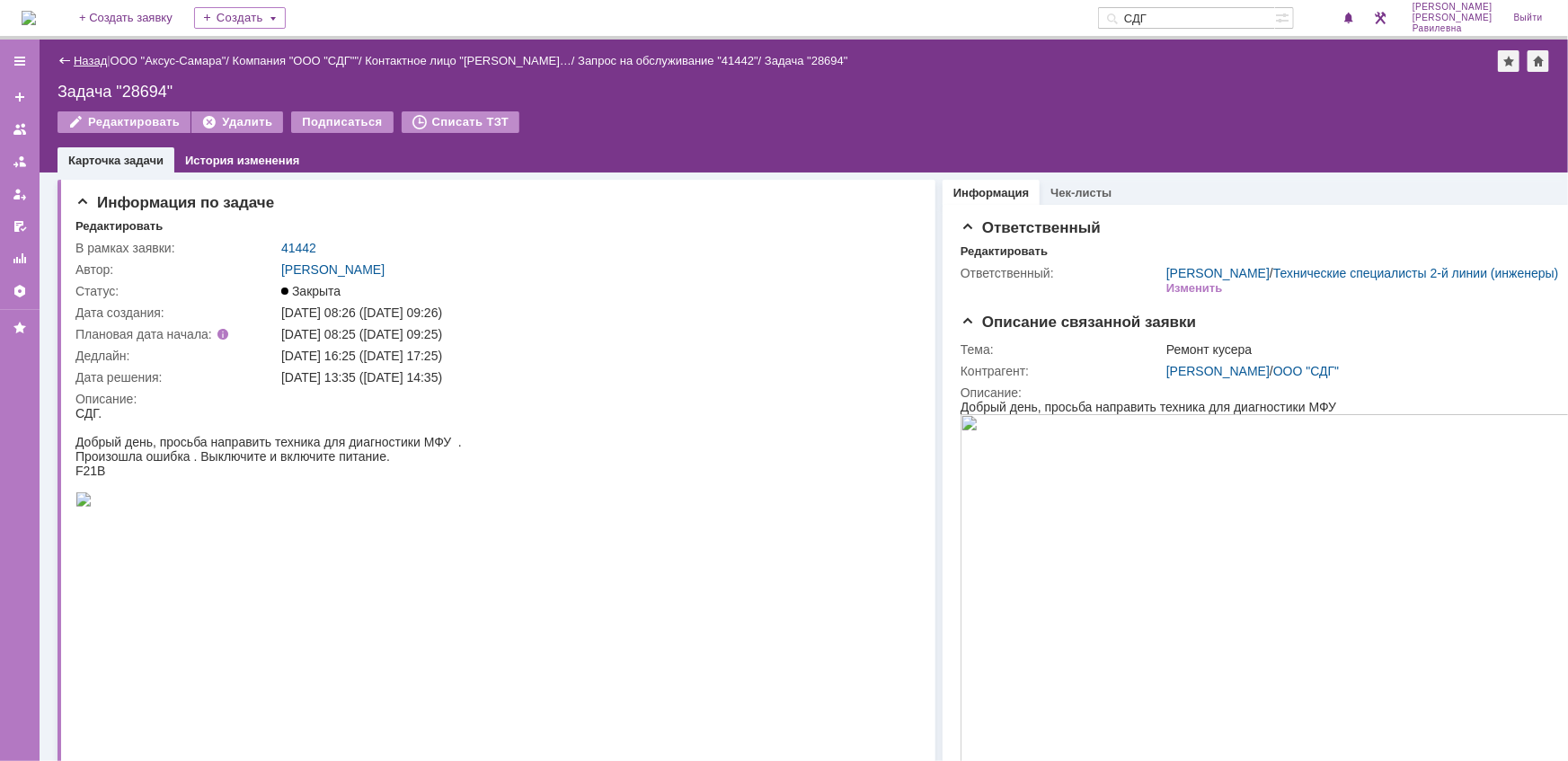
click at [95, 59] on link "Назад" at bounding box center [90, 61] width 33 height 13
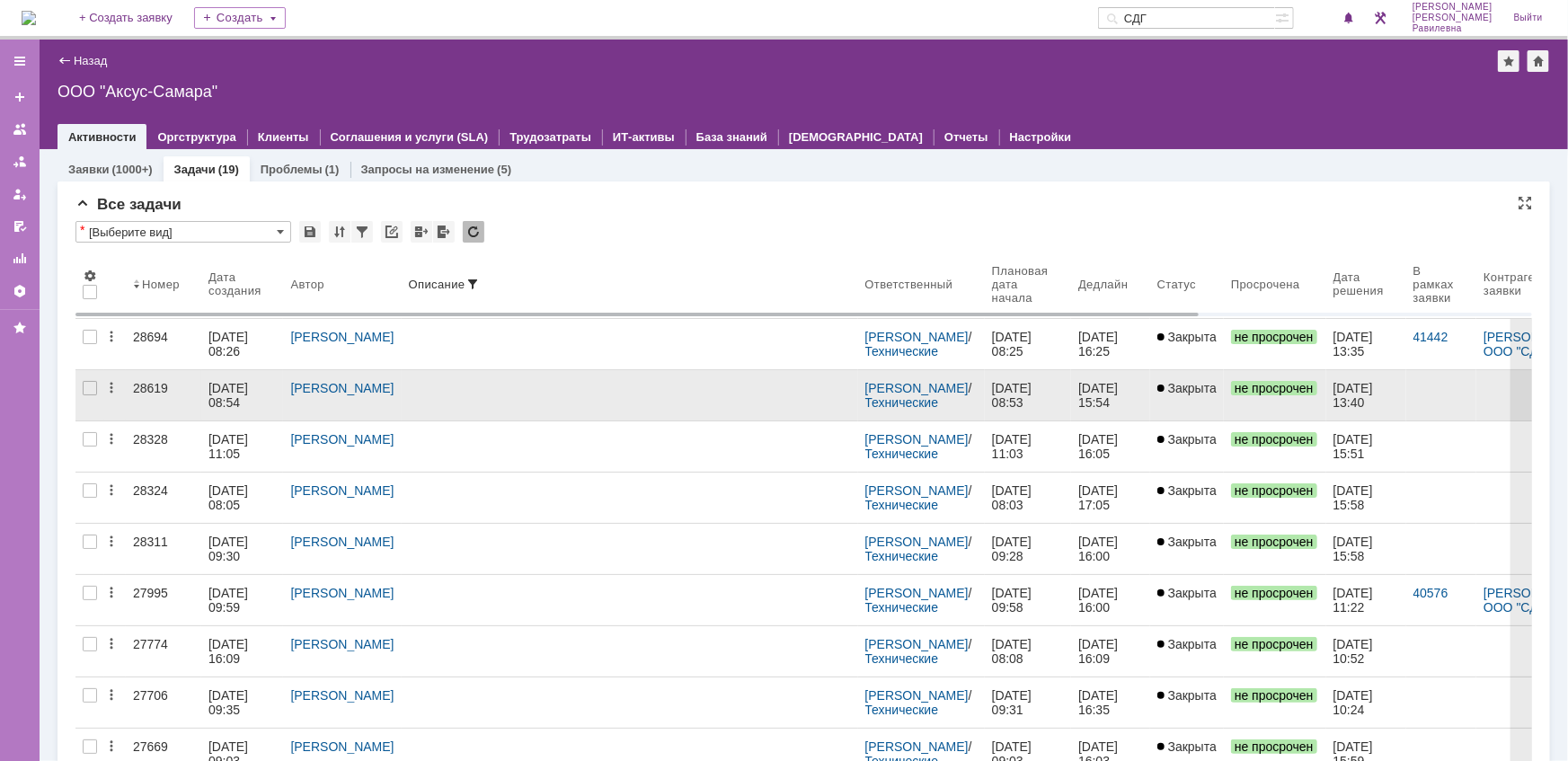
click at [235, 396] on div "19.08.2025 08:54" at bounding box center [231, 395] width 43 height 28
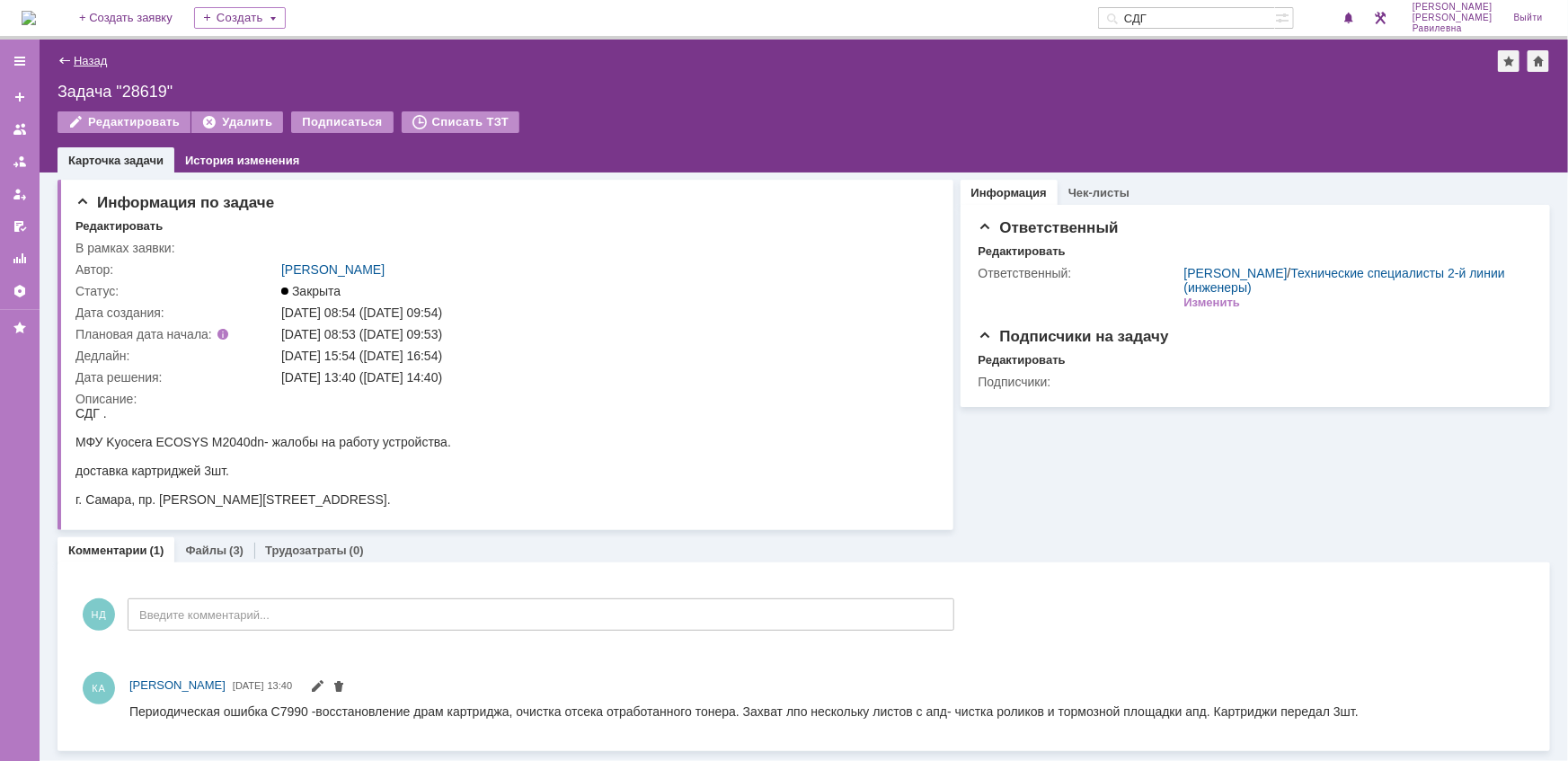
click at [97, 59] on link "Назад" at bounding box center [90, 61] width 33 height 13
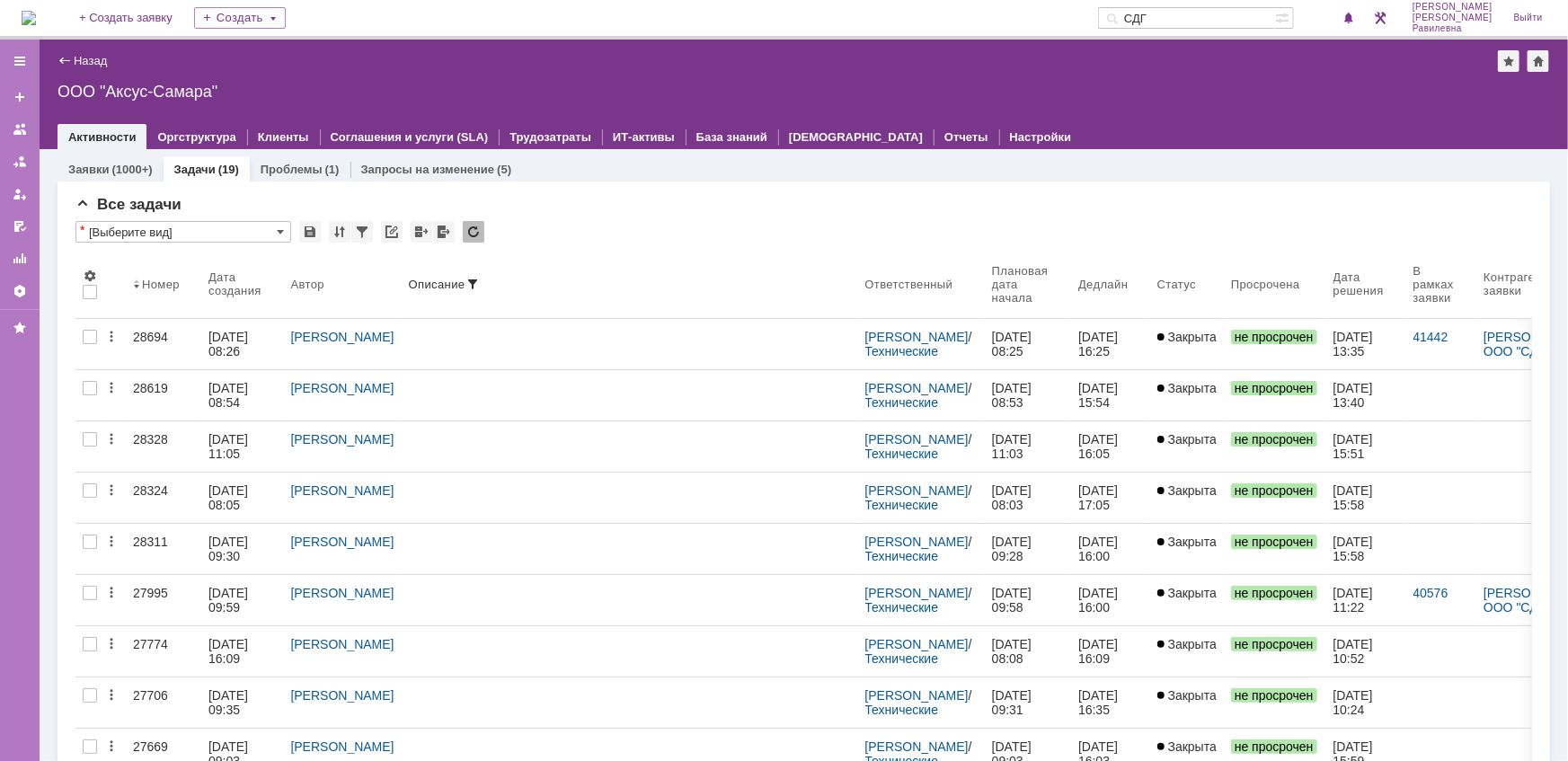
click at [1200, 13] on input "СДГ" at bounding box center [1185, 18] width 177 height 22
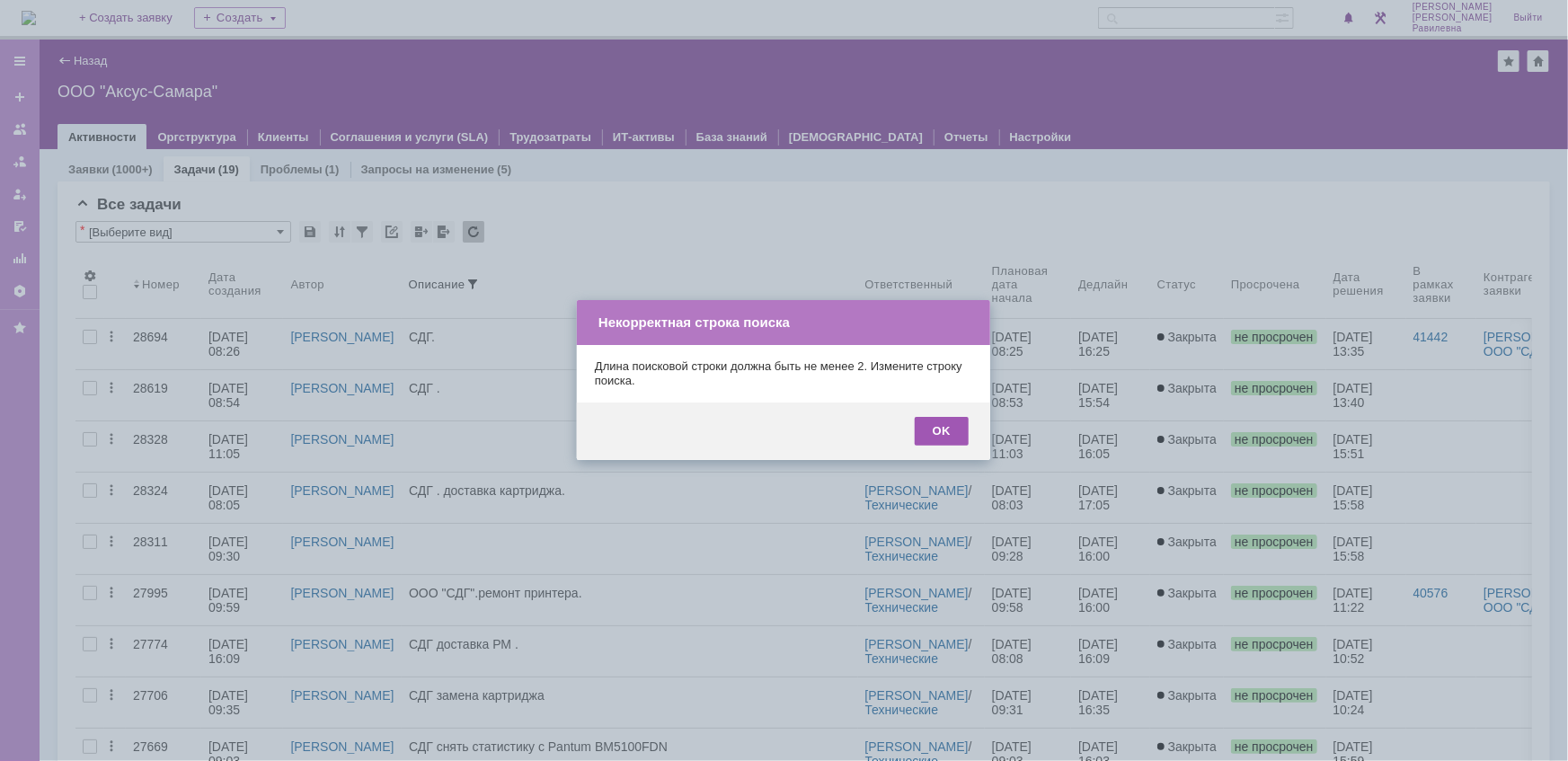
click at [949, 429] on div "OK" at bounding box center [941, 431] width 54 height 28
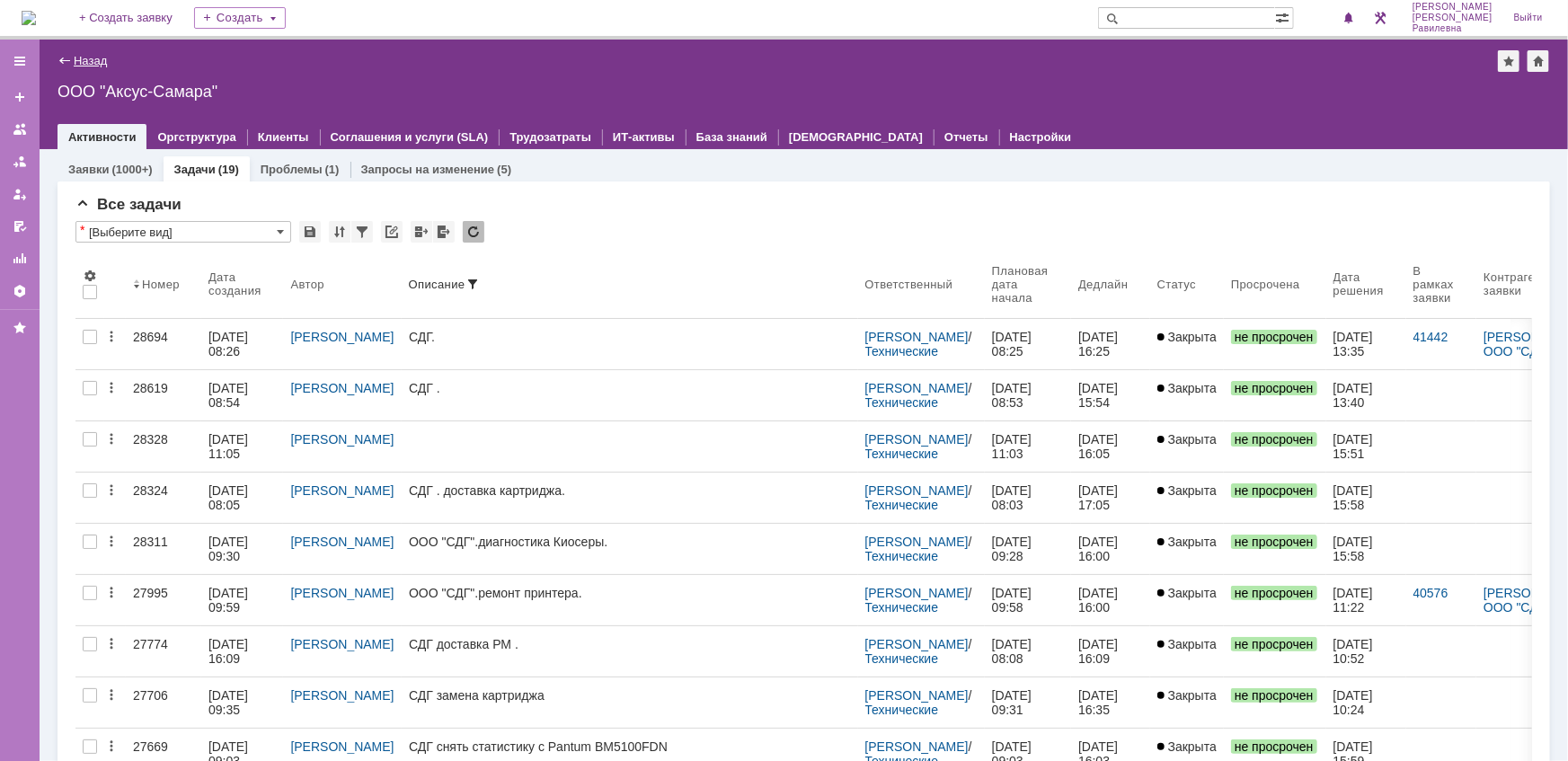
click at [89, 59] on link "Назад" at bounding box center [90, 61] width 33 height 13
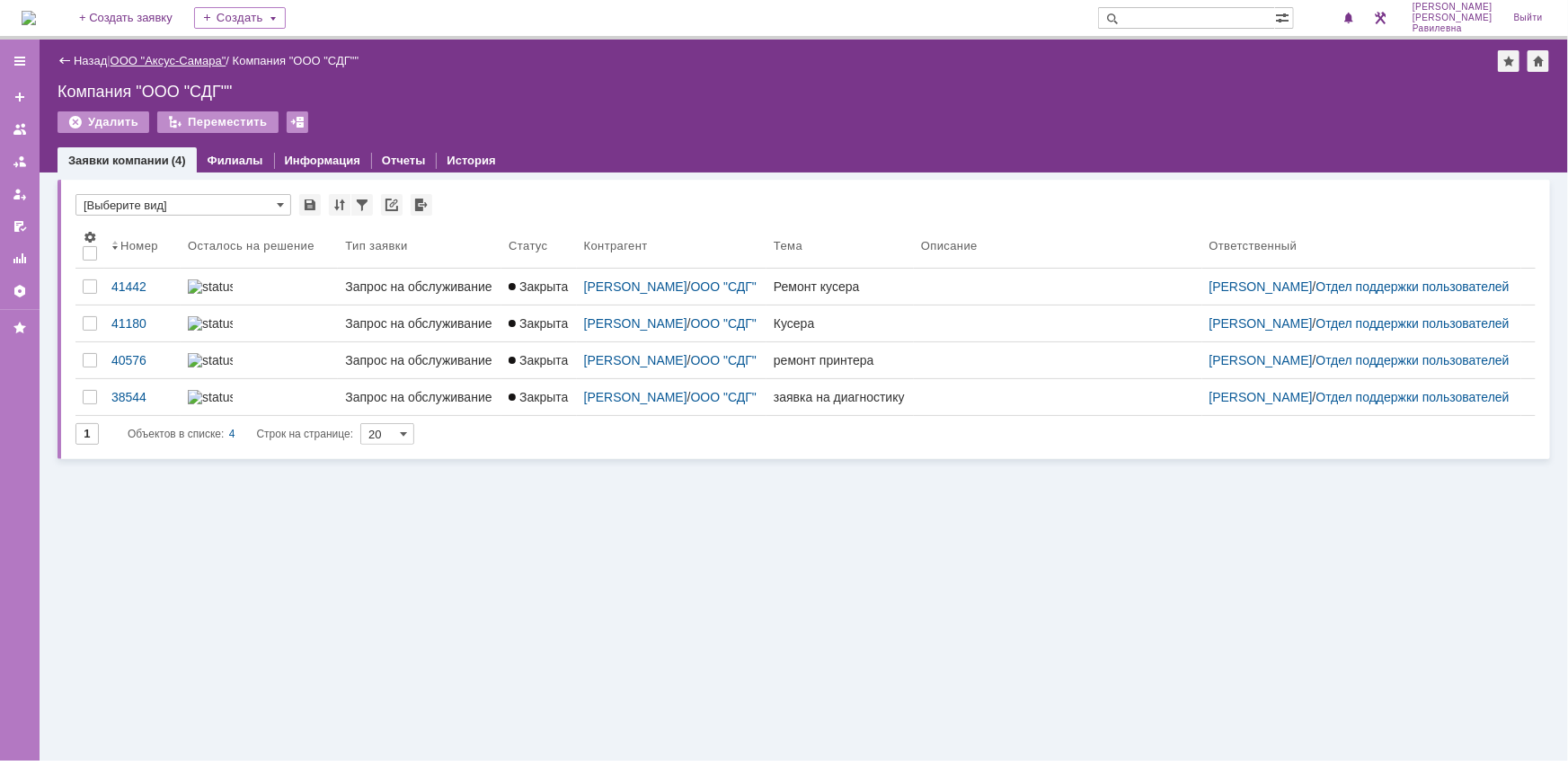
click at [181, 63] on link "ООО "Аксус-Самара"" at bounding box center [168, 61] width 116 height 13
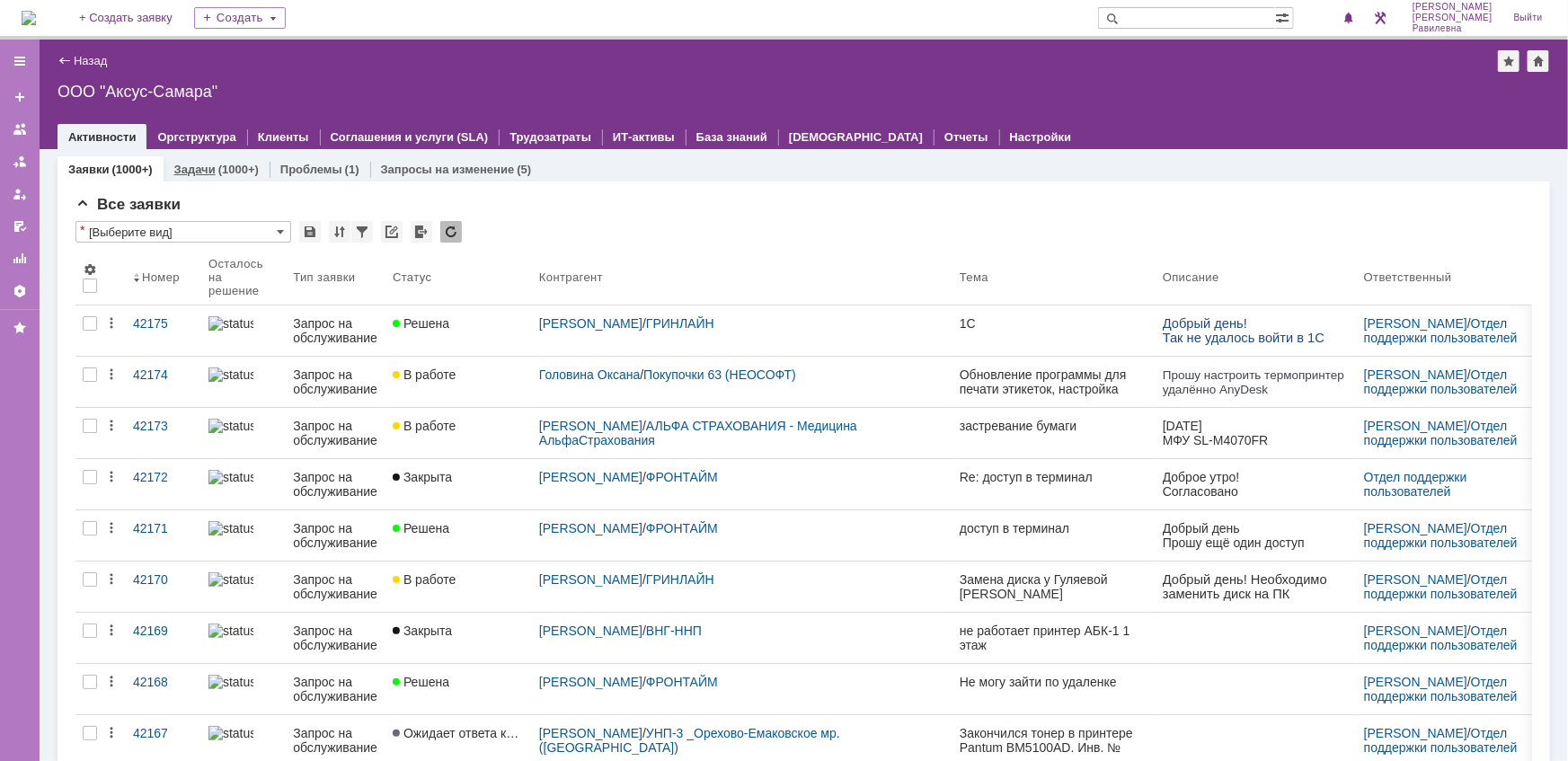
click at [209, 164] on link "Задачи" at bounding box center [195, 169] width 42 height 13
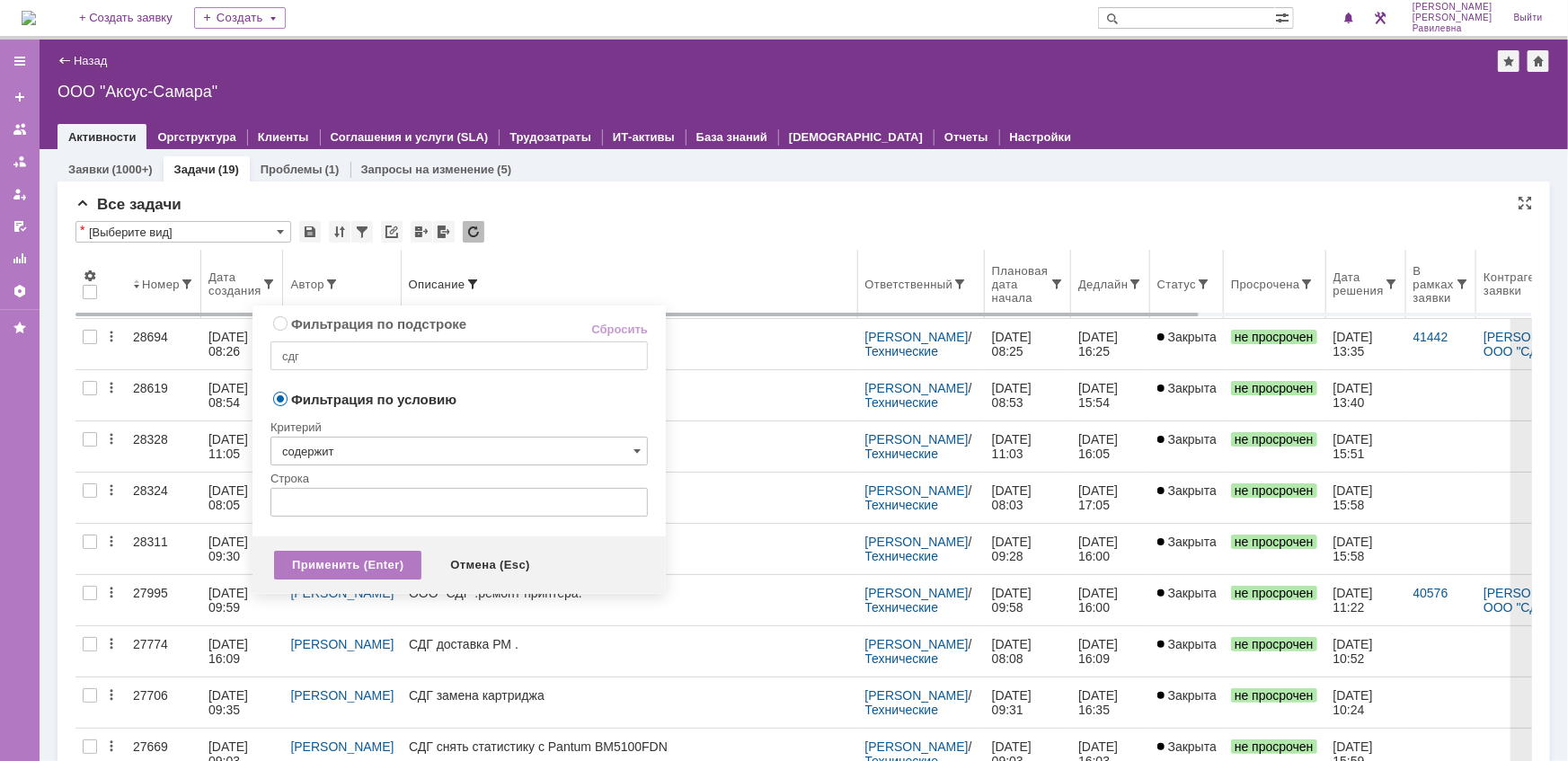
click at [466, 279] on span at bounding box center [473, 284] width 14 height 14
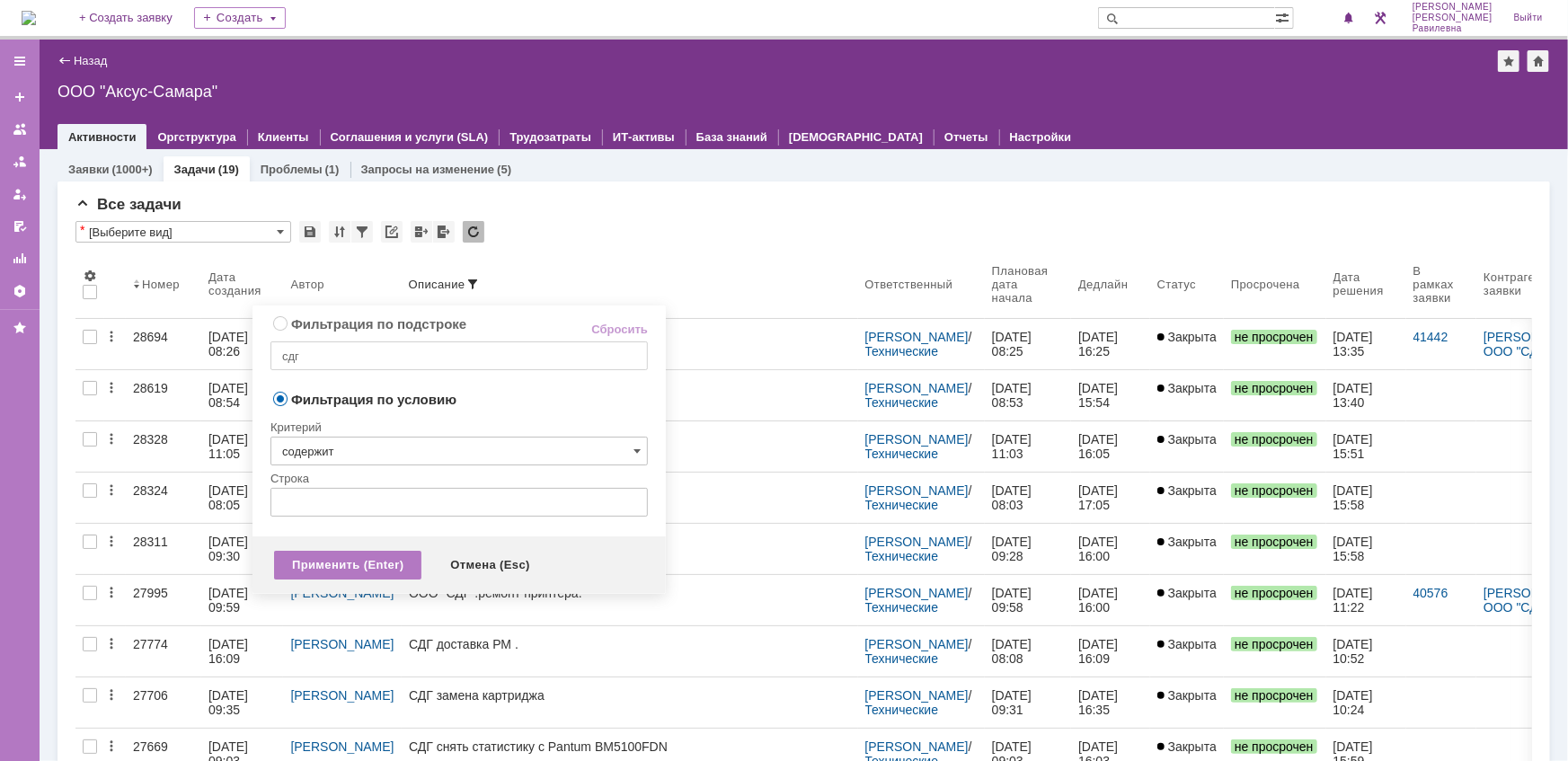
radio input "true"
click at [364, 356] on input "сдг" at bounding box center [458, 355] width 377 height 28
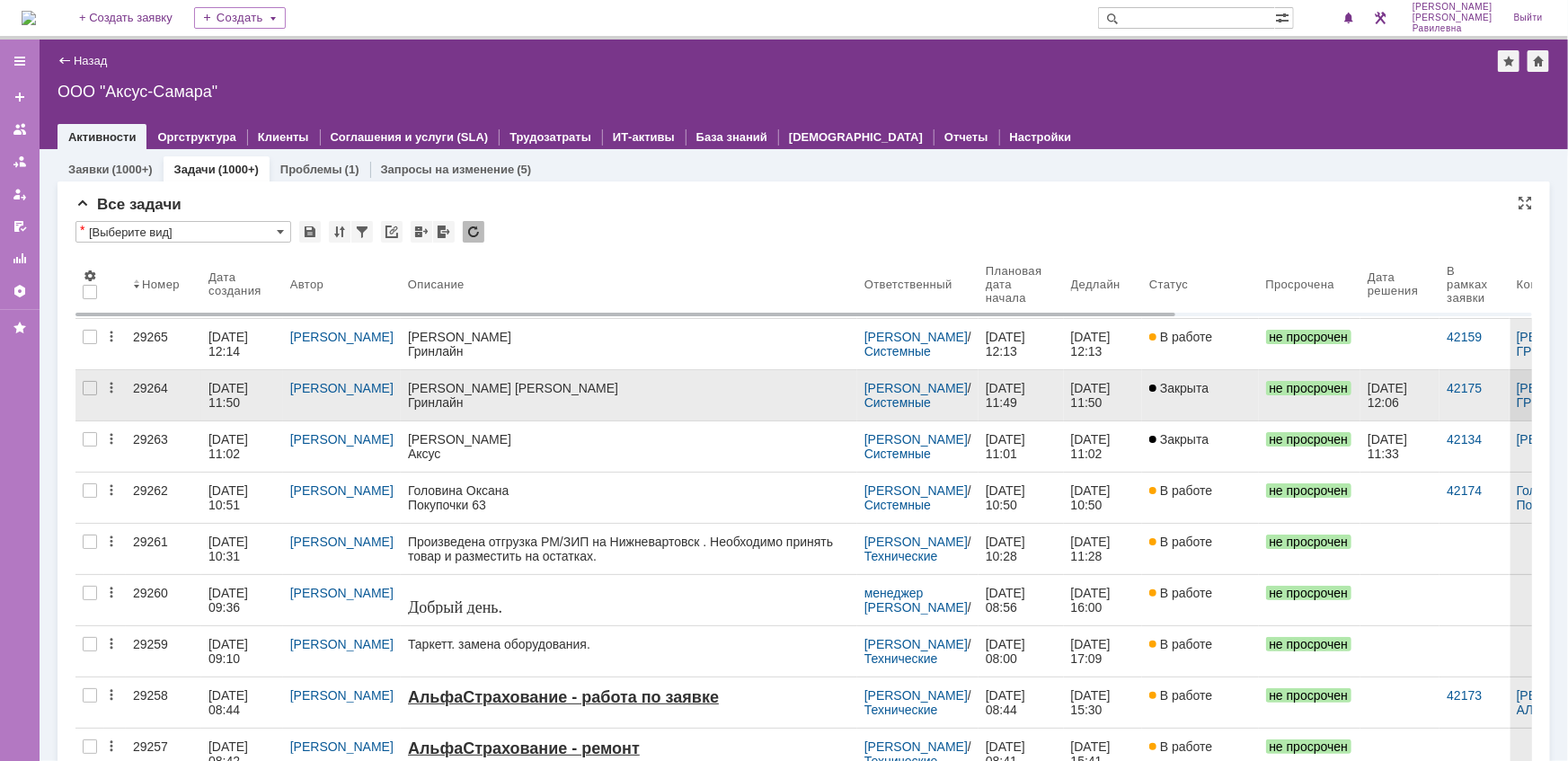
click at [236, 386] on div "08.10.2025 11:50" at bounding box center [231, 395] width 43 height 28
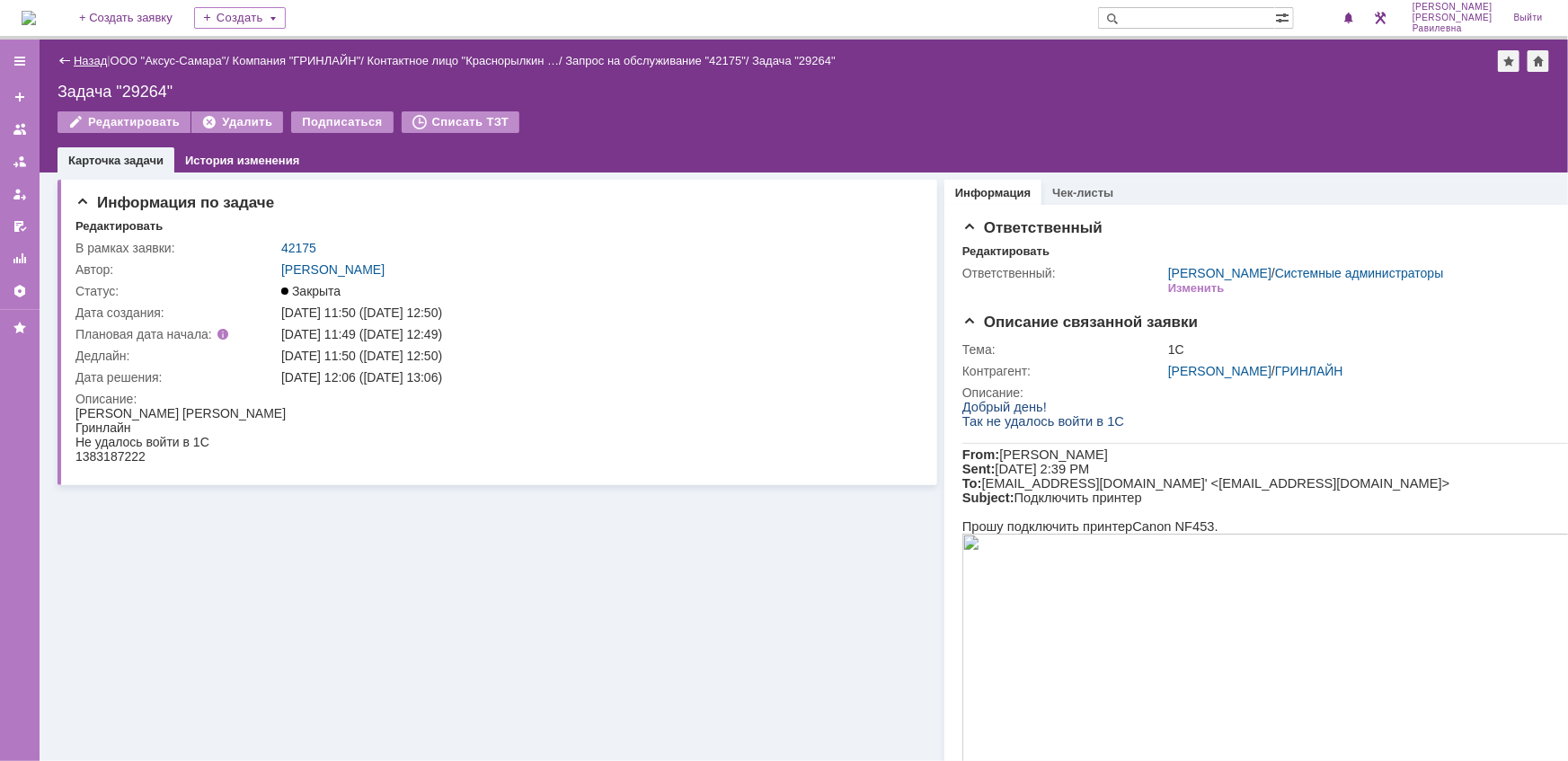
click at [87, 63] on link "Назад" at bounding box center [90, 61] width 33 height 13
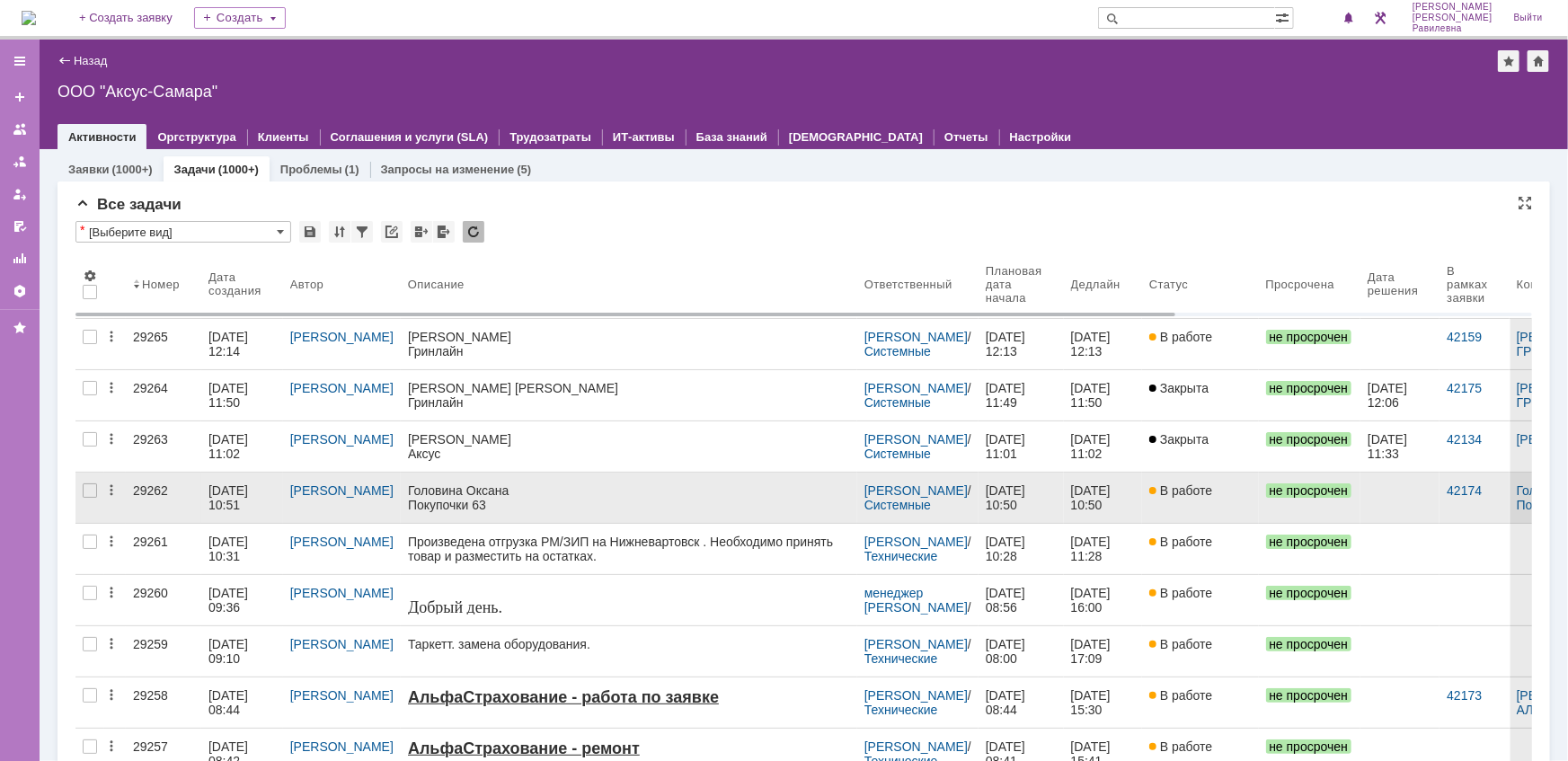
click at [252, 498] on div "08.10.2025 10:51" at bounding box center [242, 497] width 67 height 28
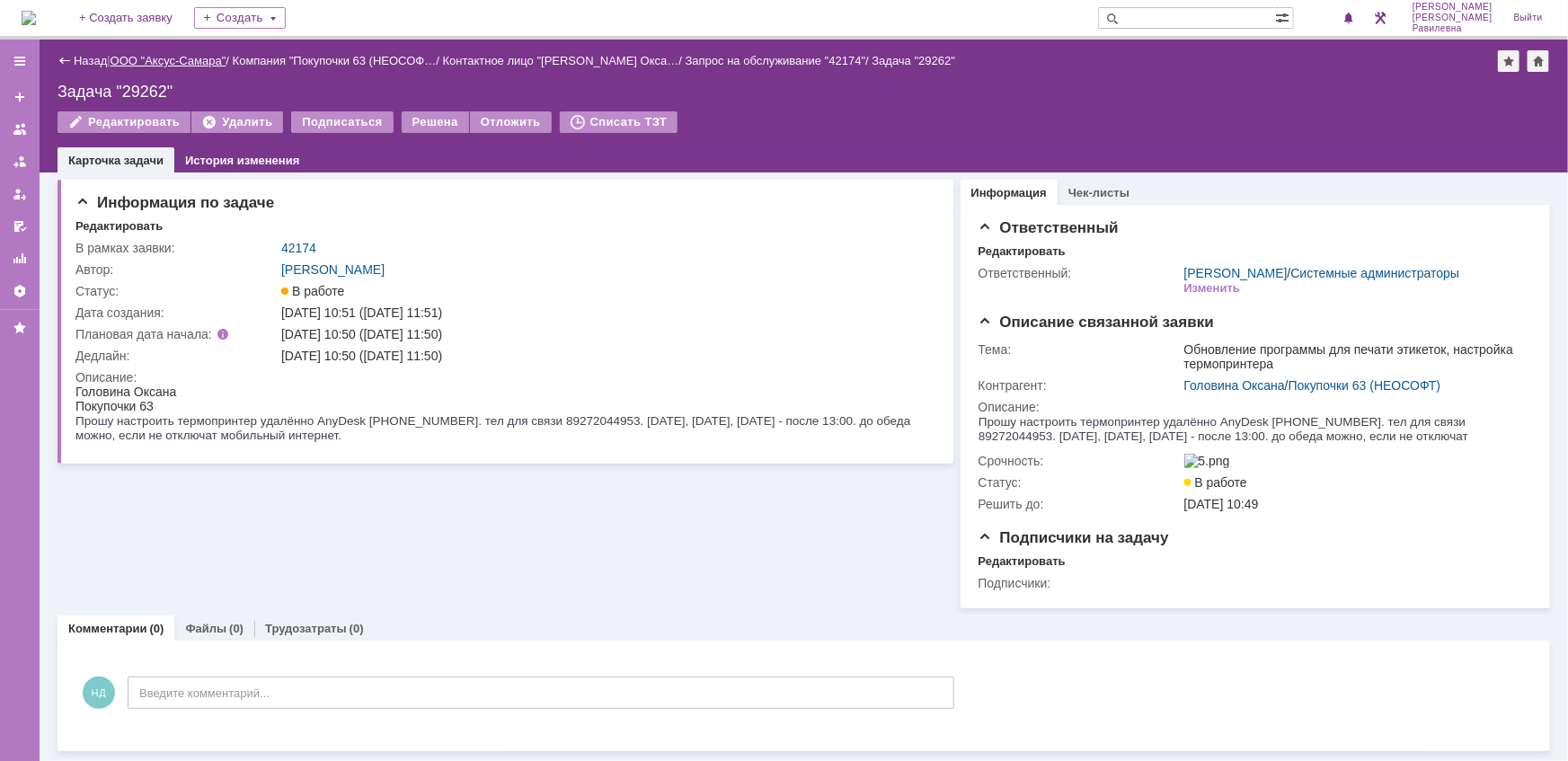
click at [175, 58] on link "ООО "Аксус-Самара"" at bounding box center [168, 61] width 116 height 13
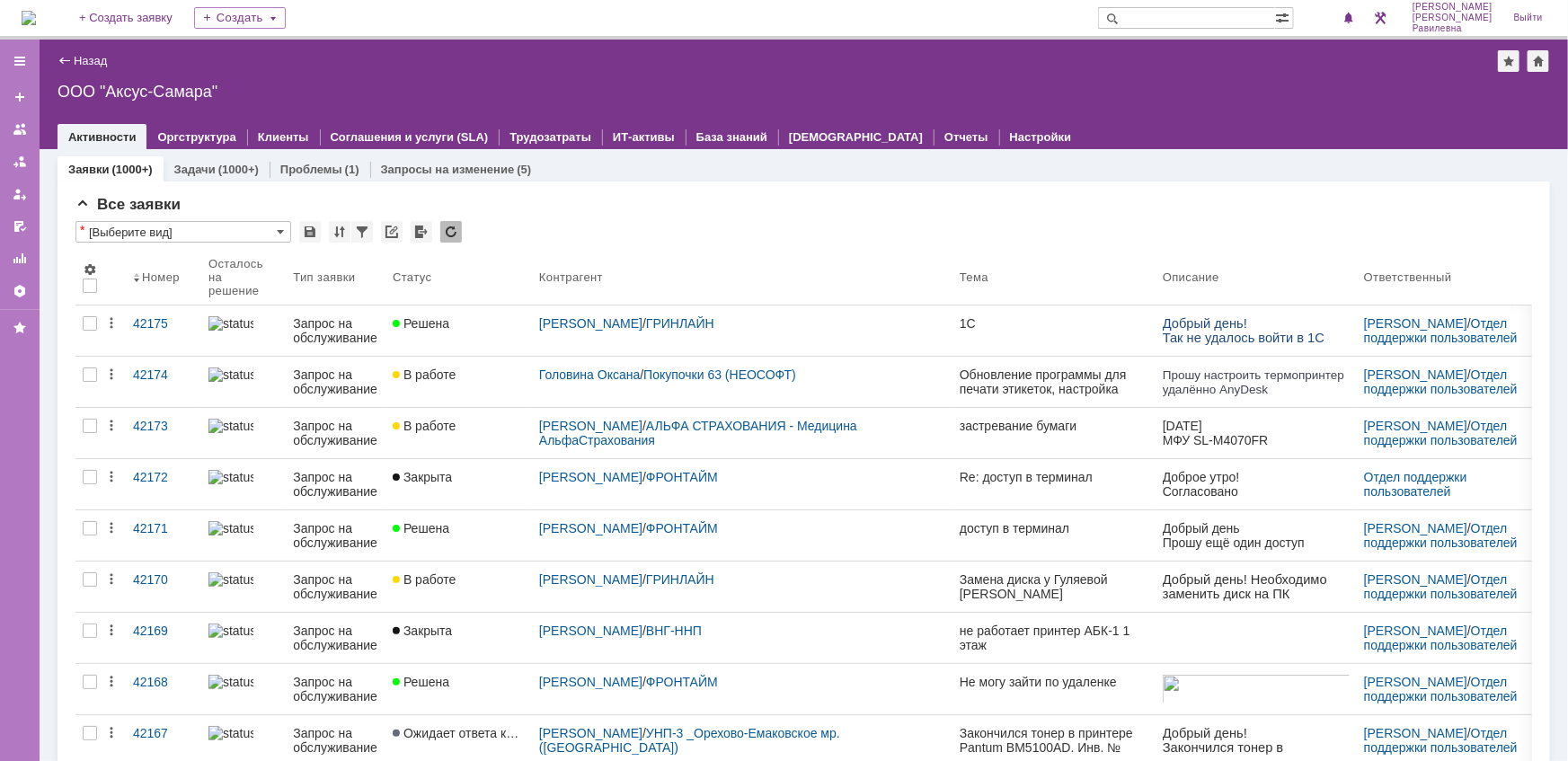
click at [1189, 24] on input "text" at bounding box center [1185, 18] width 177 height 22
type input "сладпром"
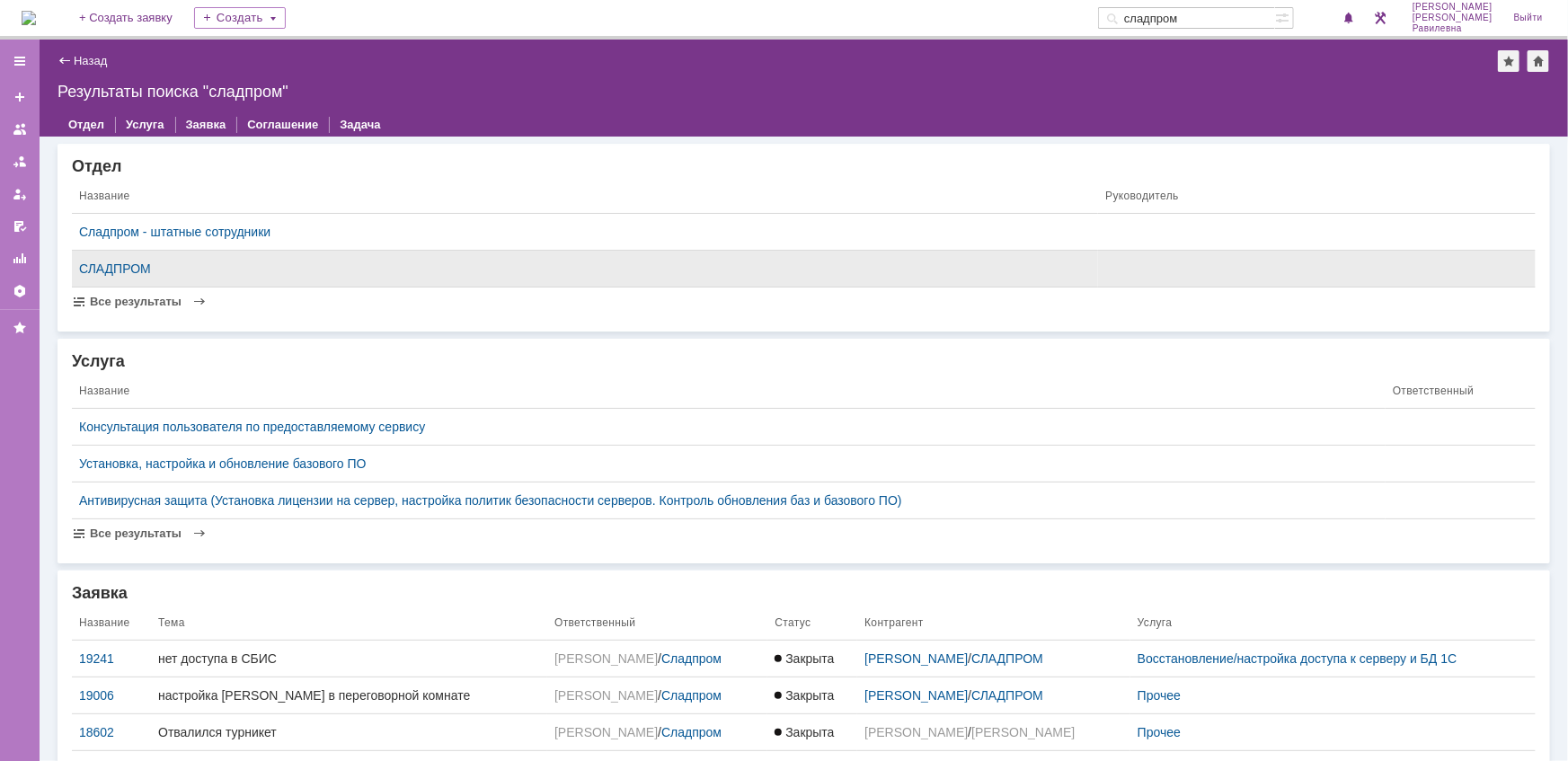
click at [124, 259] on td "СЛАДПРОМ" at bounding box center [584, 268] width 1025 height 37
click at [122, 263] on div "СЛАДПРОМ" at bounding box center [585, 268] width 1011 height 14
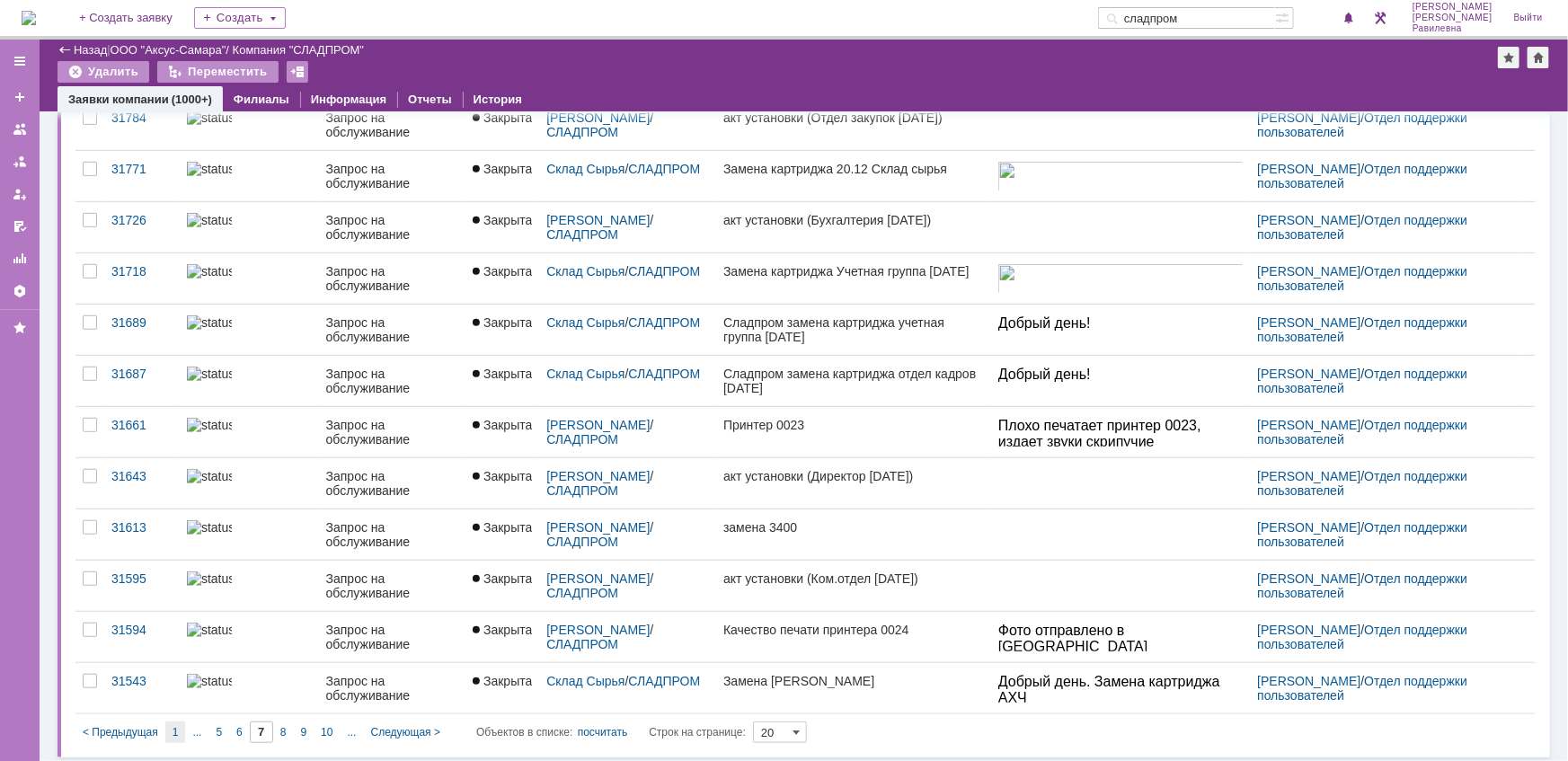
click at [172, 726] on span "1" at bounding box center [175, 732] width 7 height 12
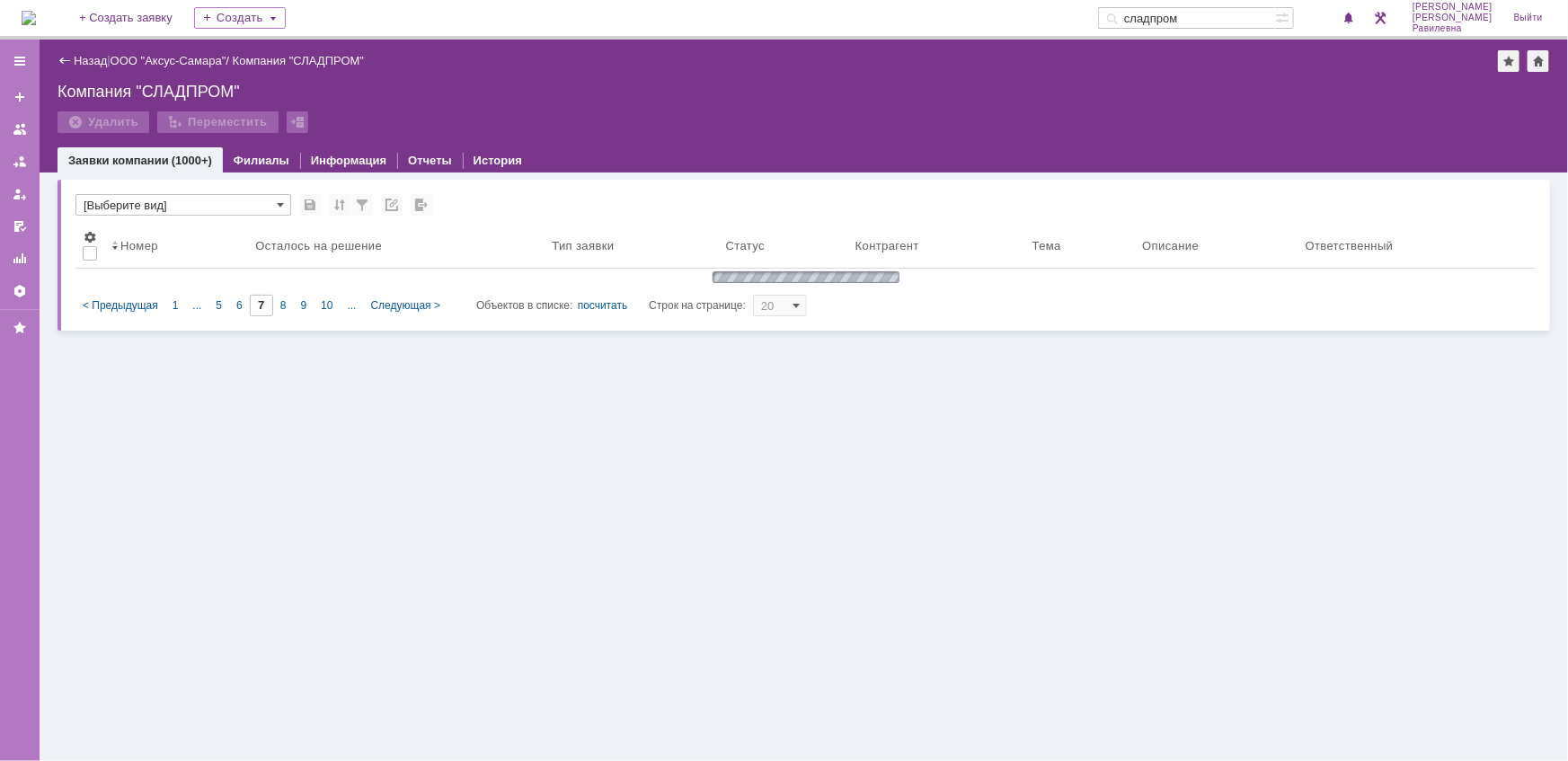
type input "1"
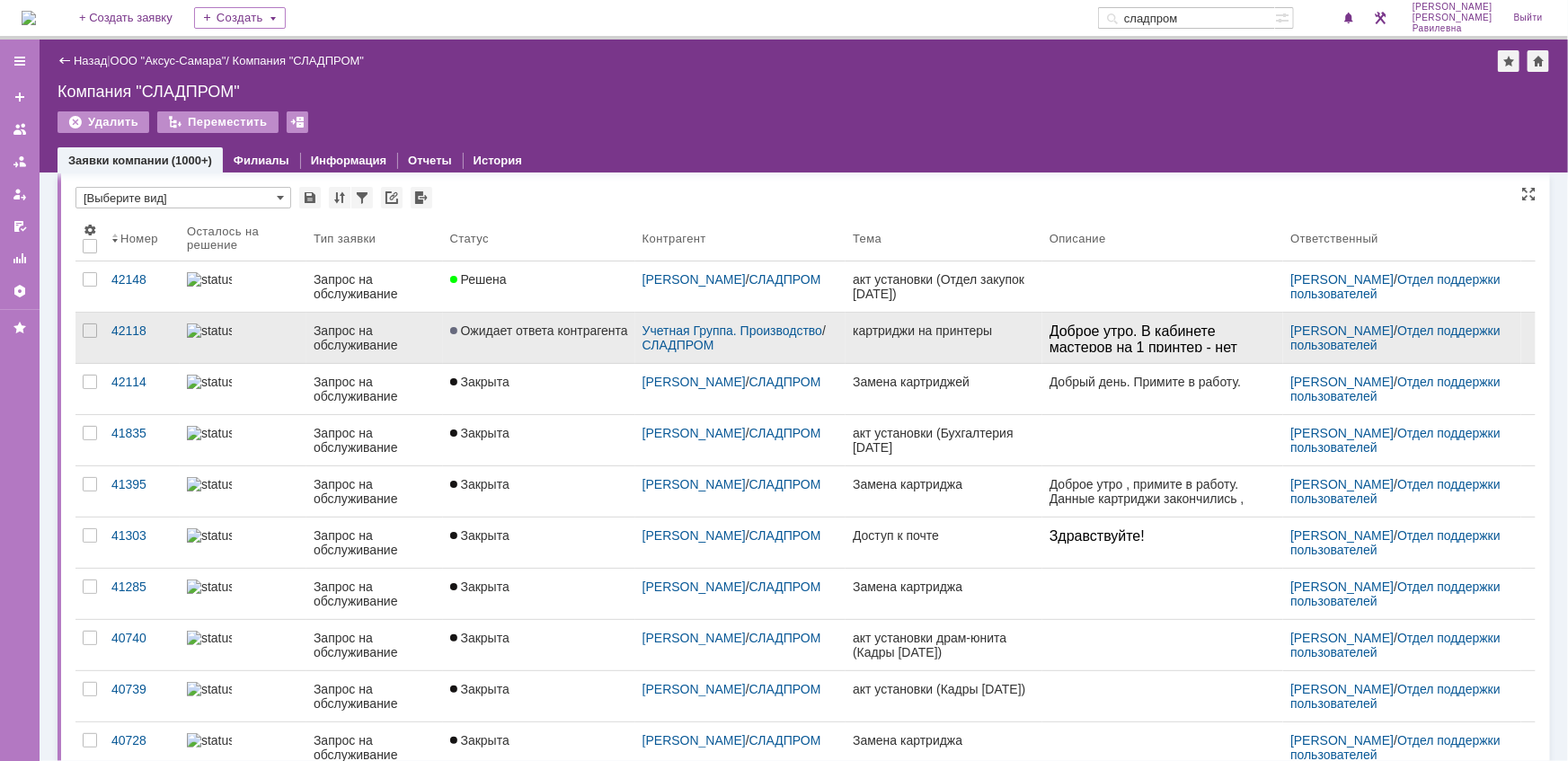
click at [354, 331] on div "Запрос на обслуживание" at bounding box center [374, 337] width 122 height 28
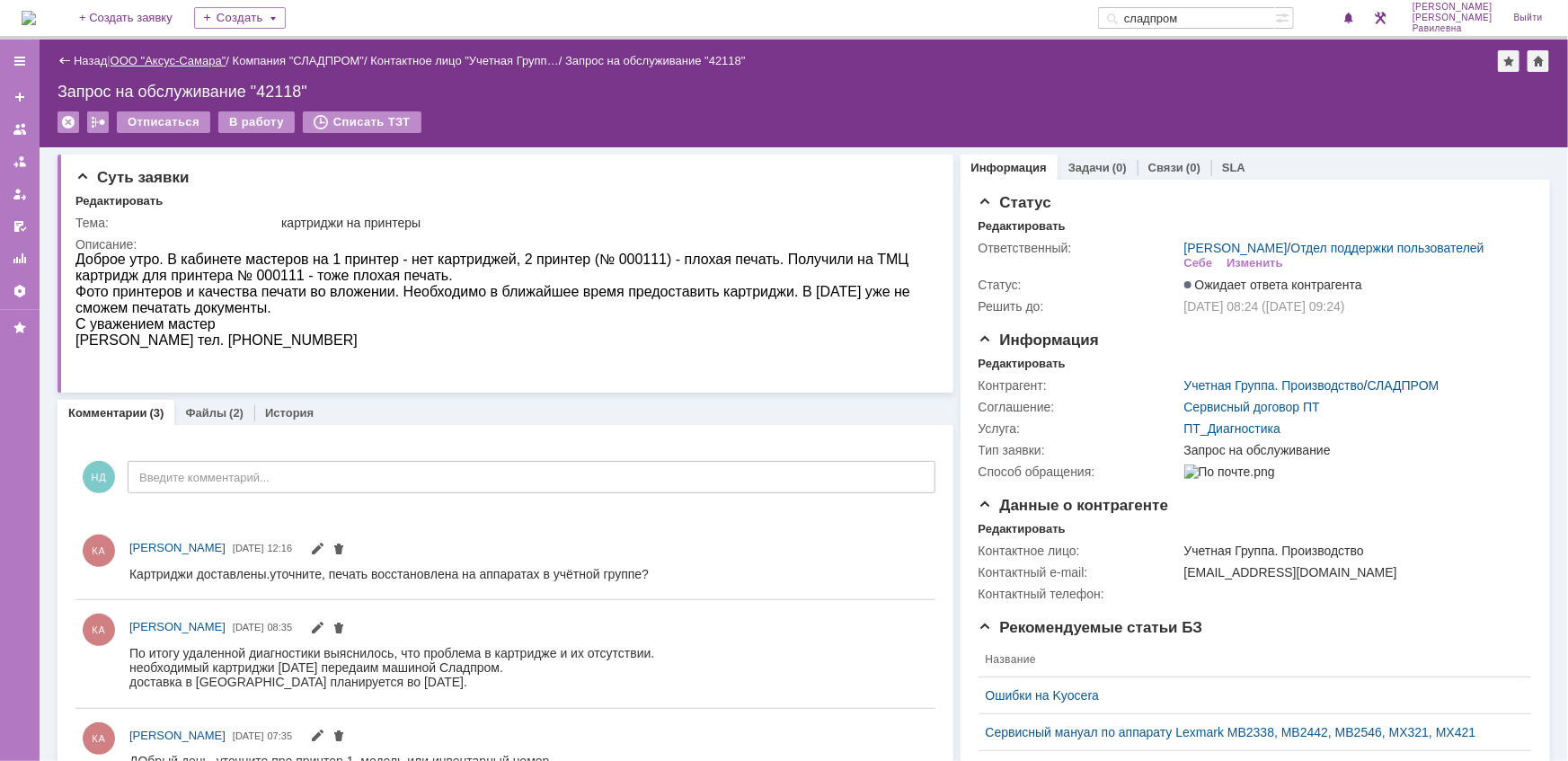
click at [179, 63] on link "ООО "Аксус-Самара"" at bounding box center [168, 61] width 116 height 13
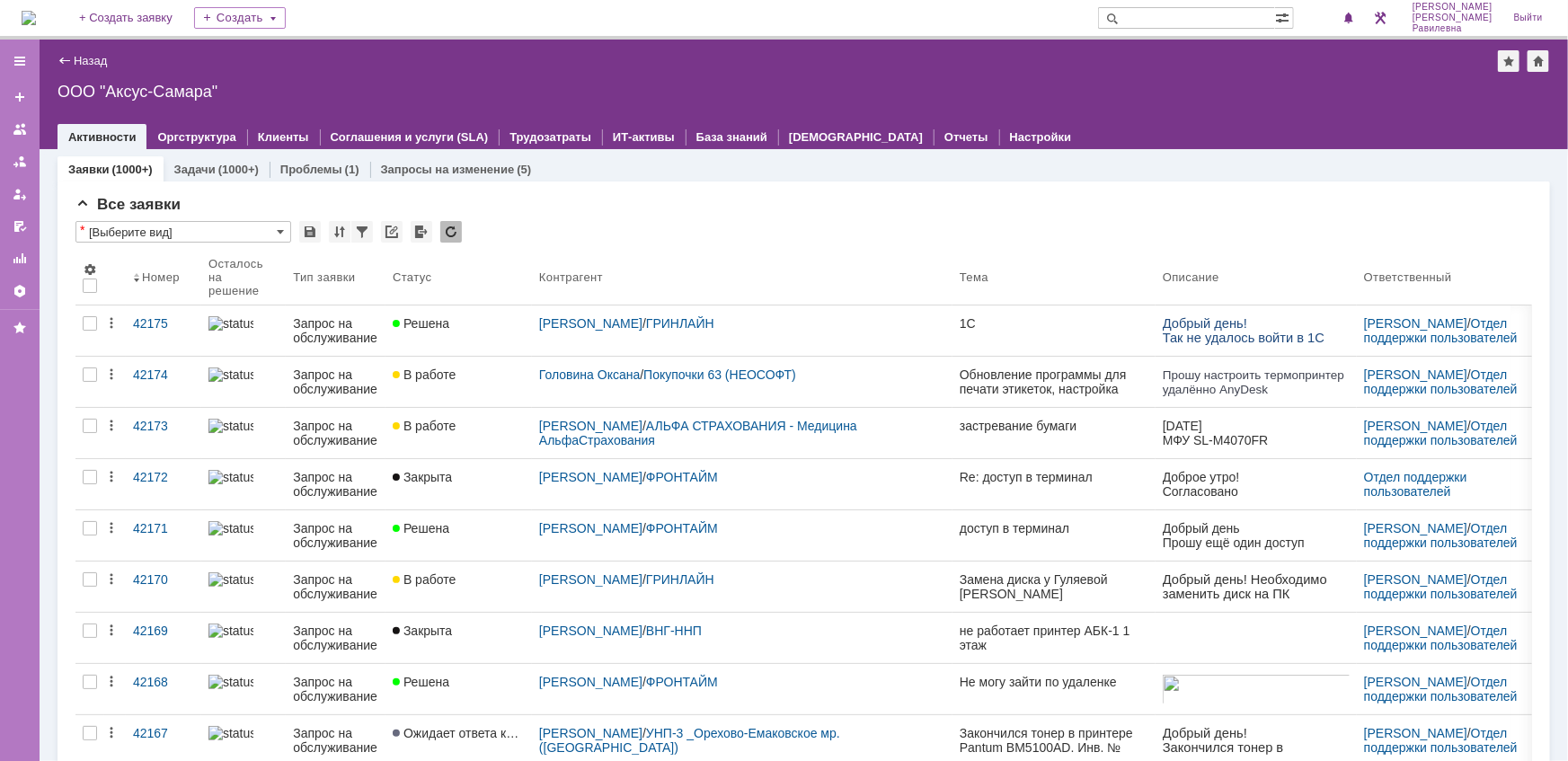
click at [1202, 14] on input "text" at bounding box center [1185, 18] width 177 height 22
type input "29115"
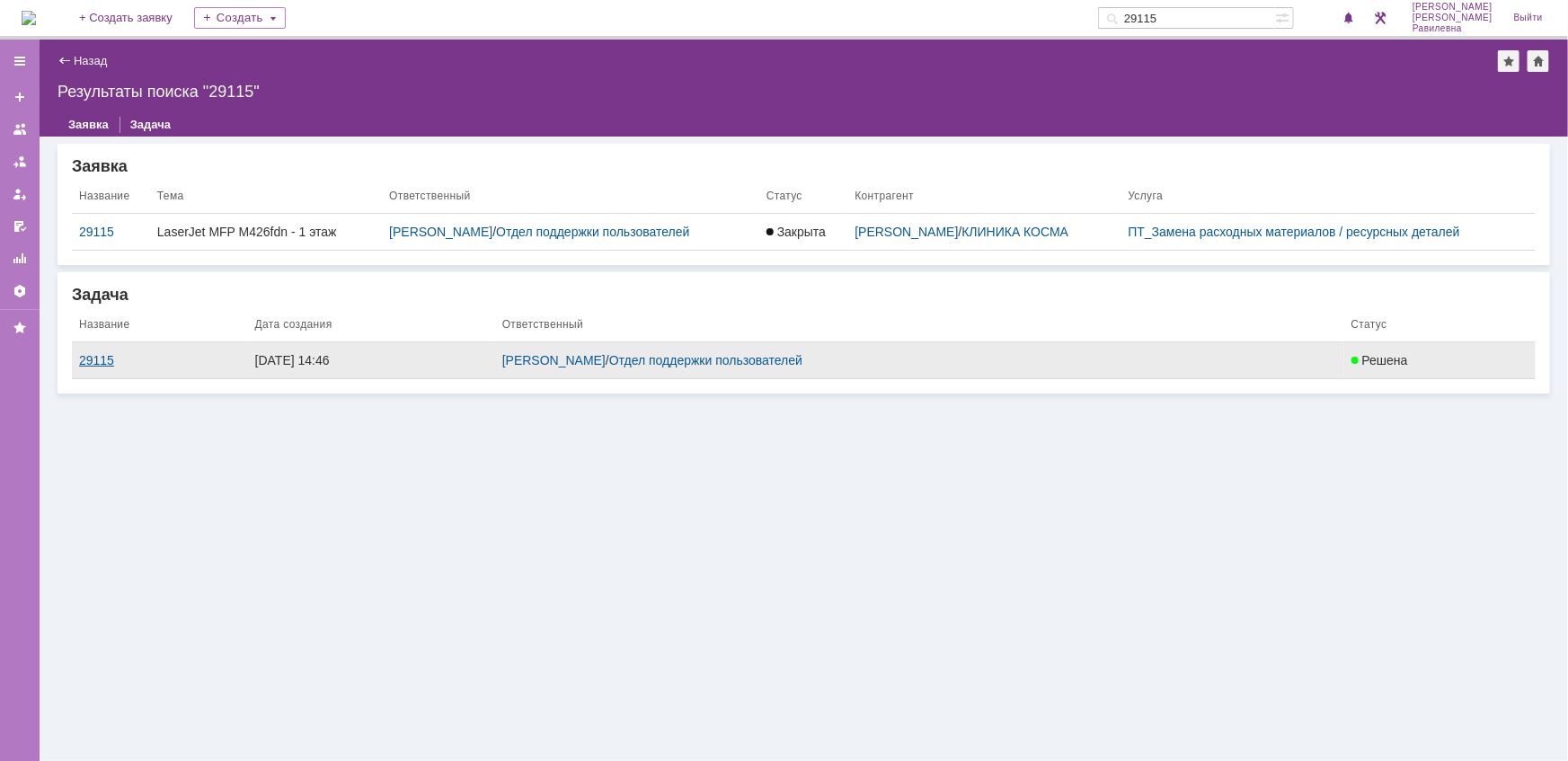
click at [110, 356] on div "29115" at bounding box center [160, 360] width 162 height 14
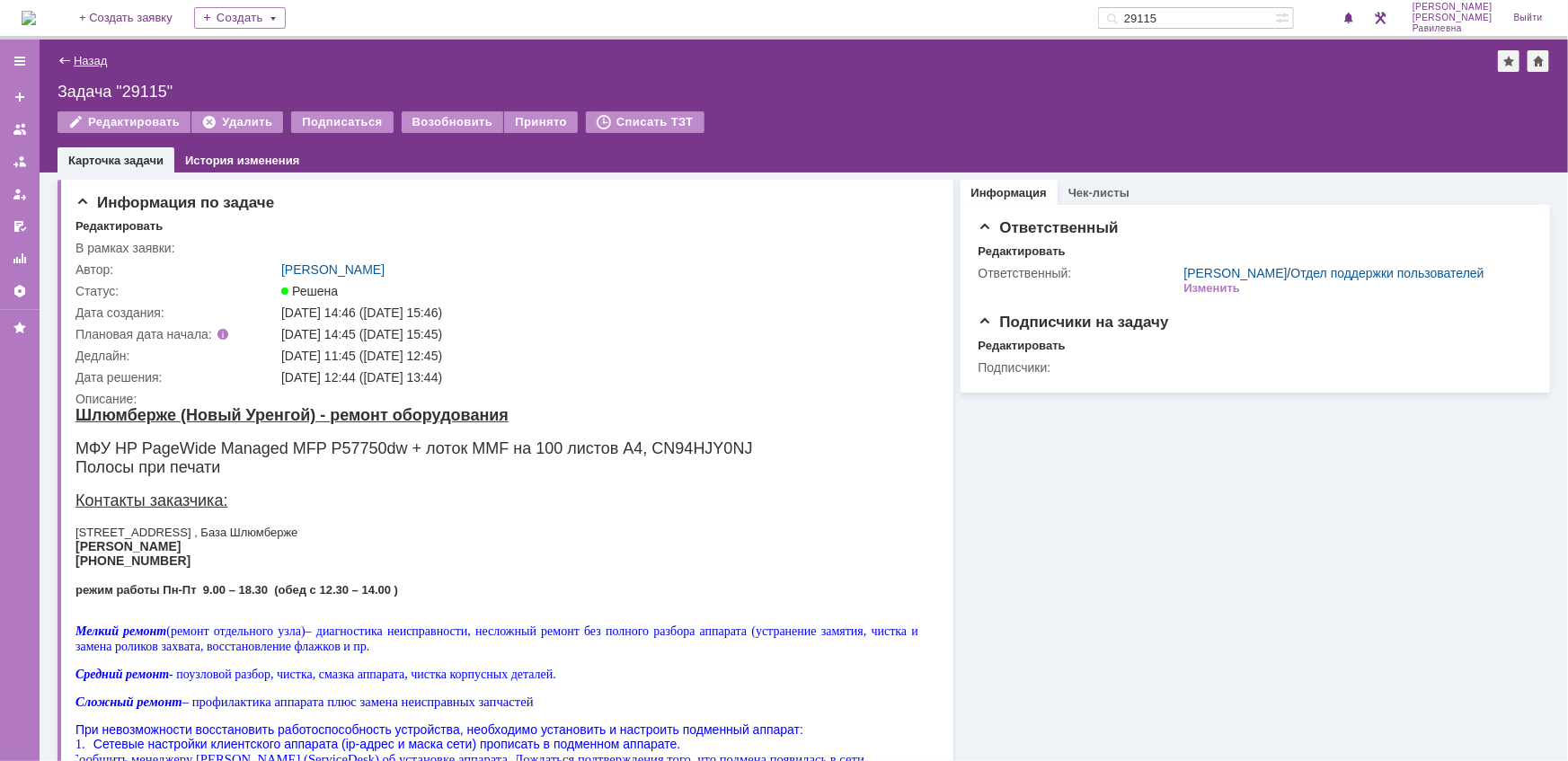
click at [85, 58] on link "Назад" at bounding box center [90, 61] width 33 height 13
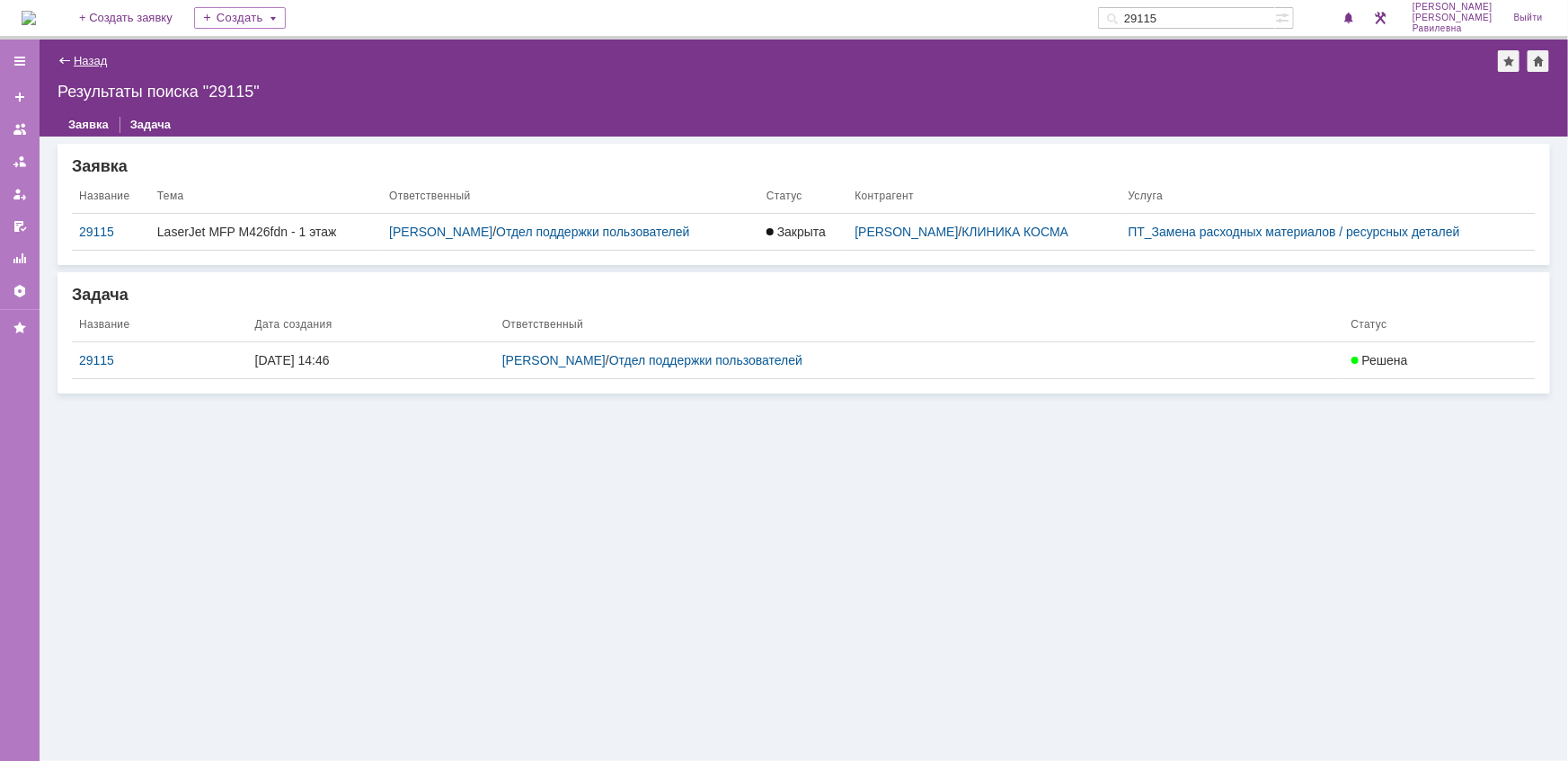
click at [101, 61] on link "Назад" at bounding box center [90, 61] width 33 height 13
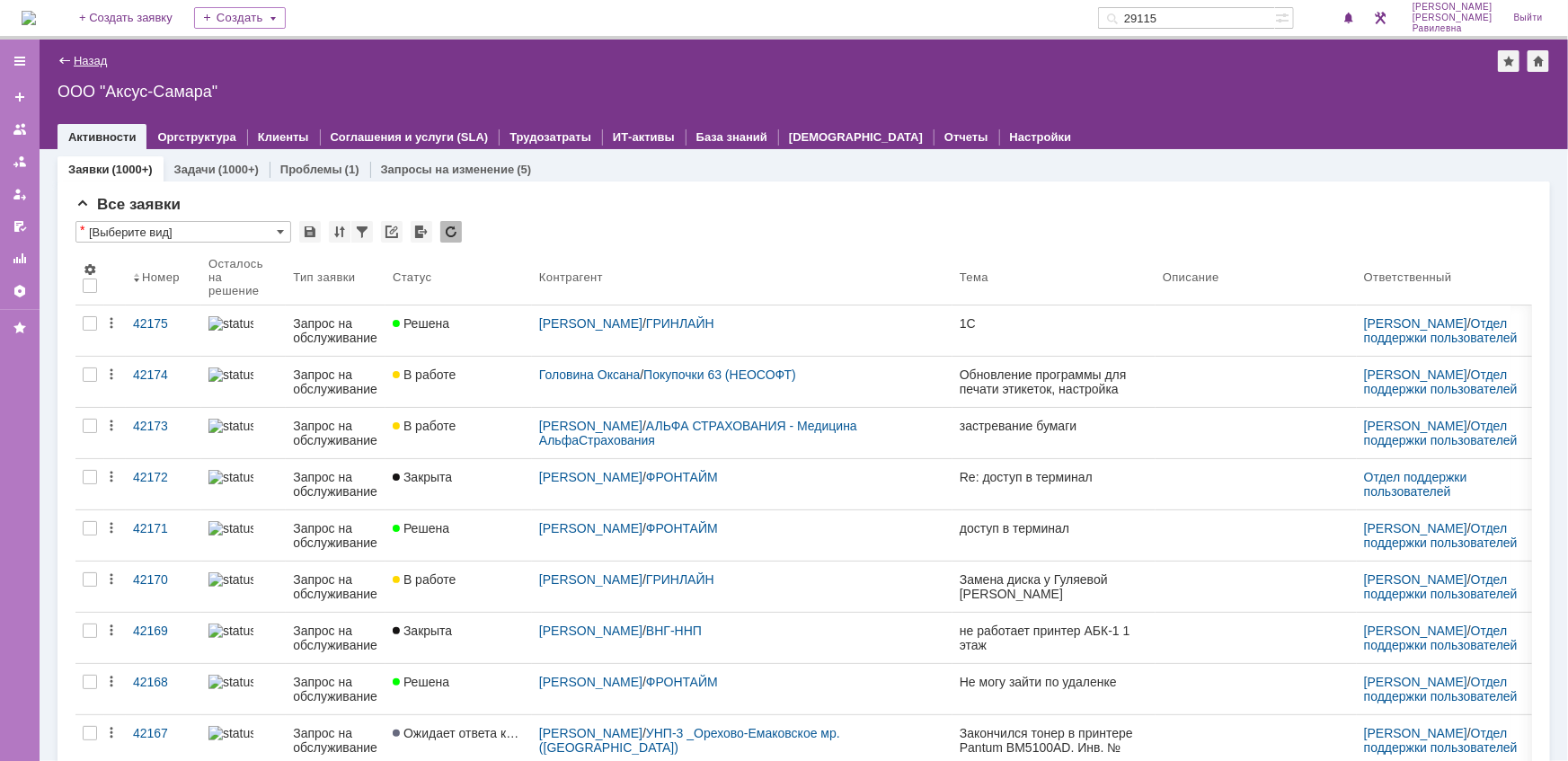
click at [95, 56] on link "Назад" at bounding box center [90, 61] width 33 height 13
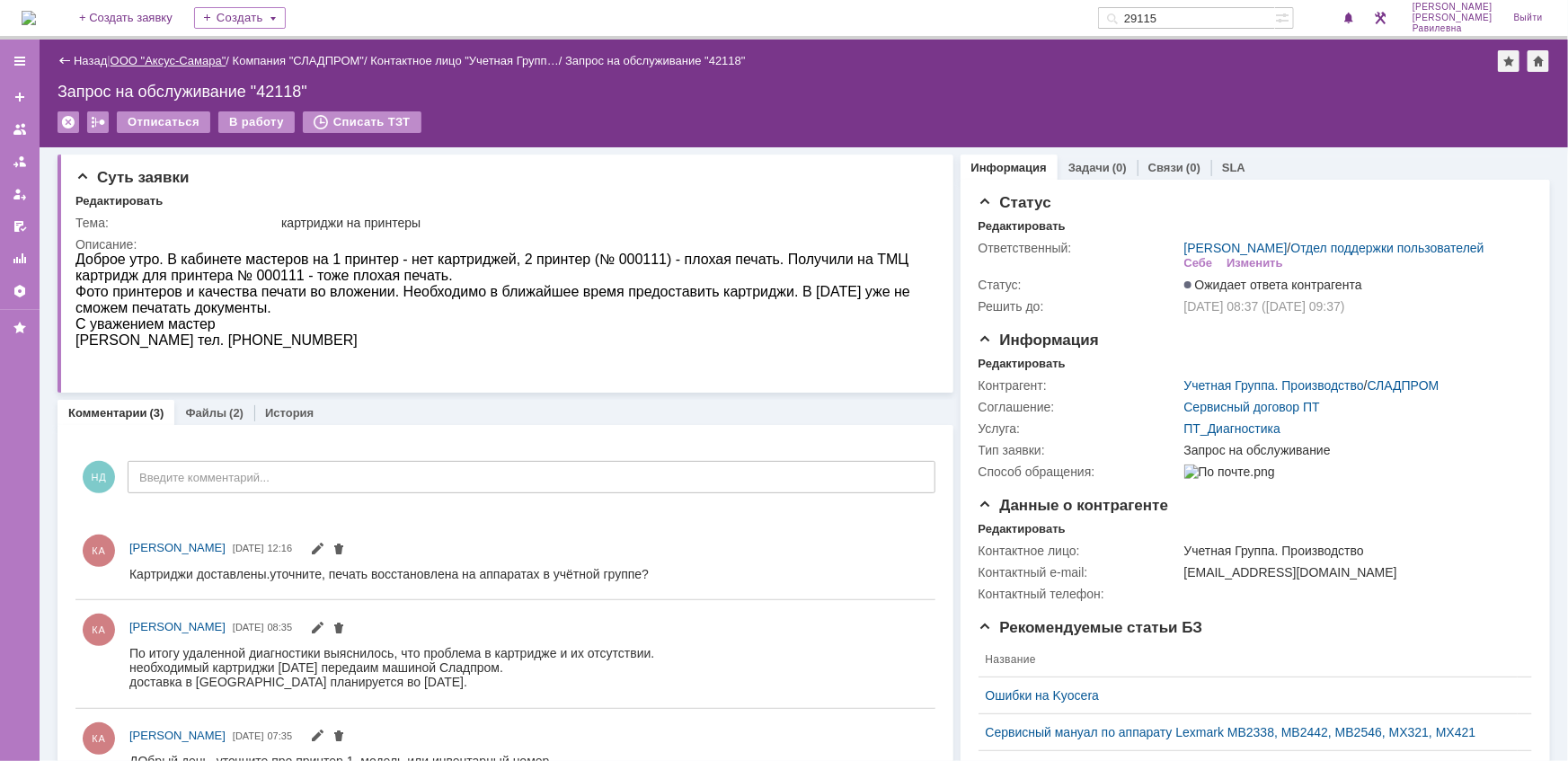
click at [182, 63] on link "ООО "Аксус-Самара"" at bounding box center [168, 61] width 116 height 13
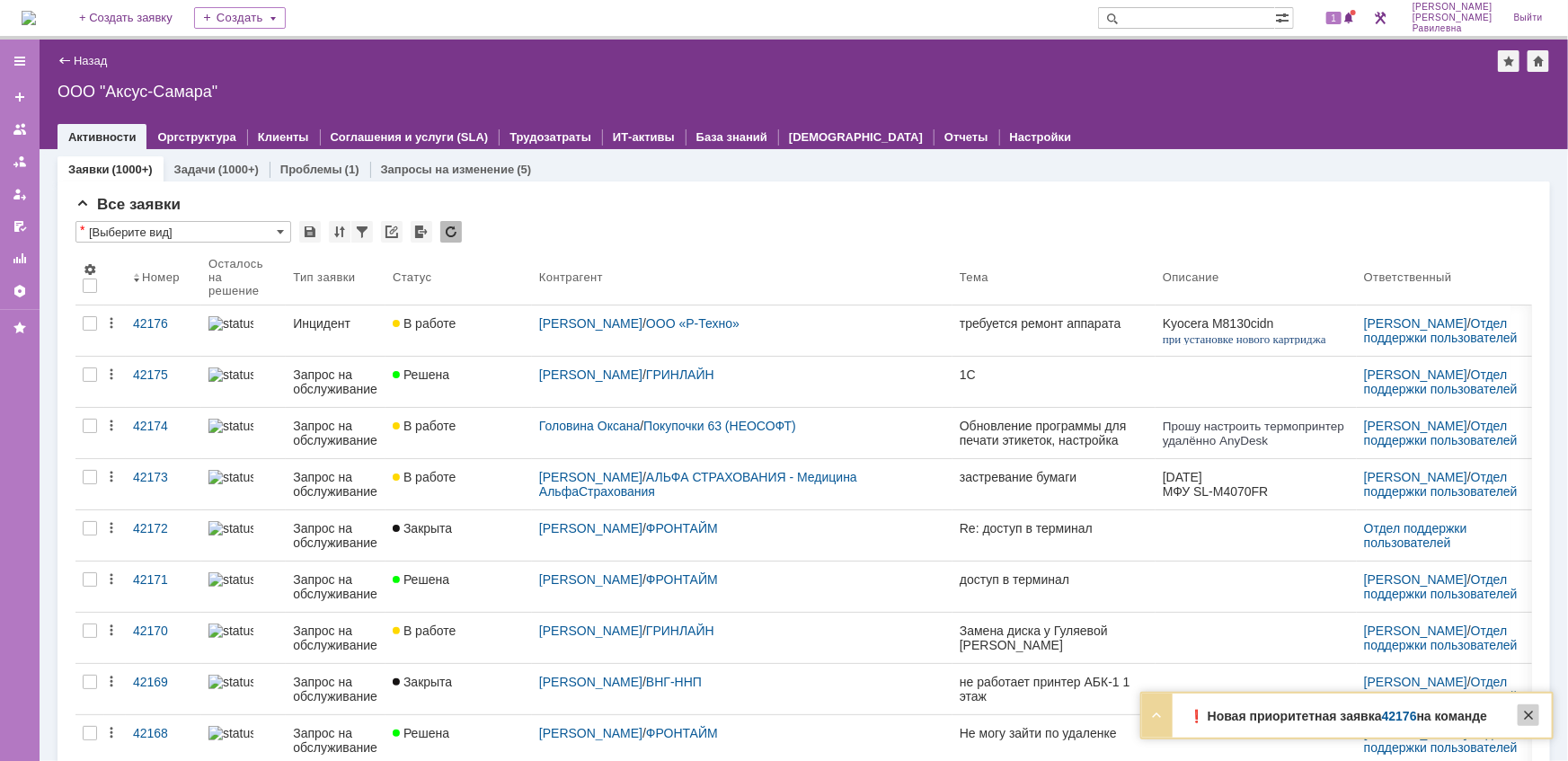
click at [1535, 717] on div at bounding box center [1527, 715] width 22 height 22
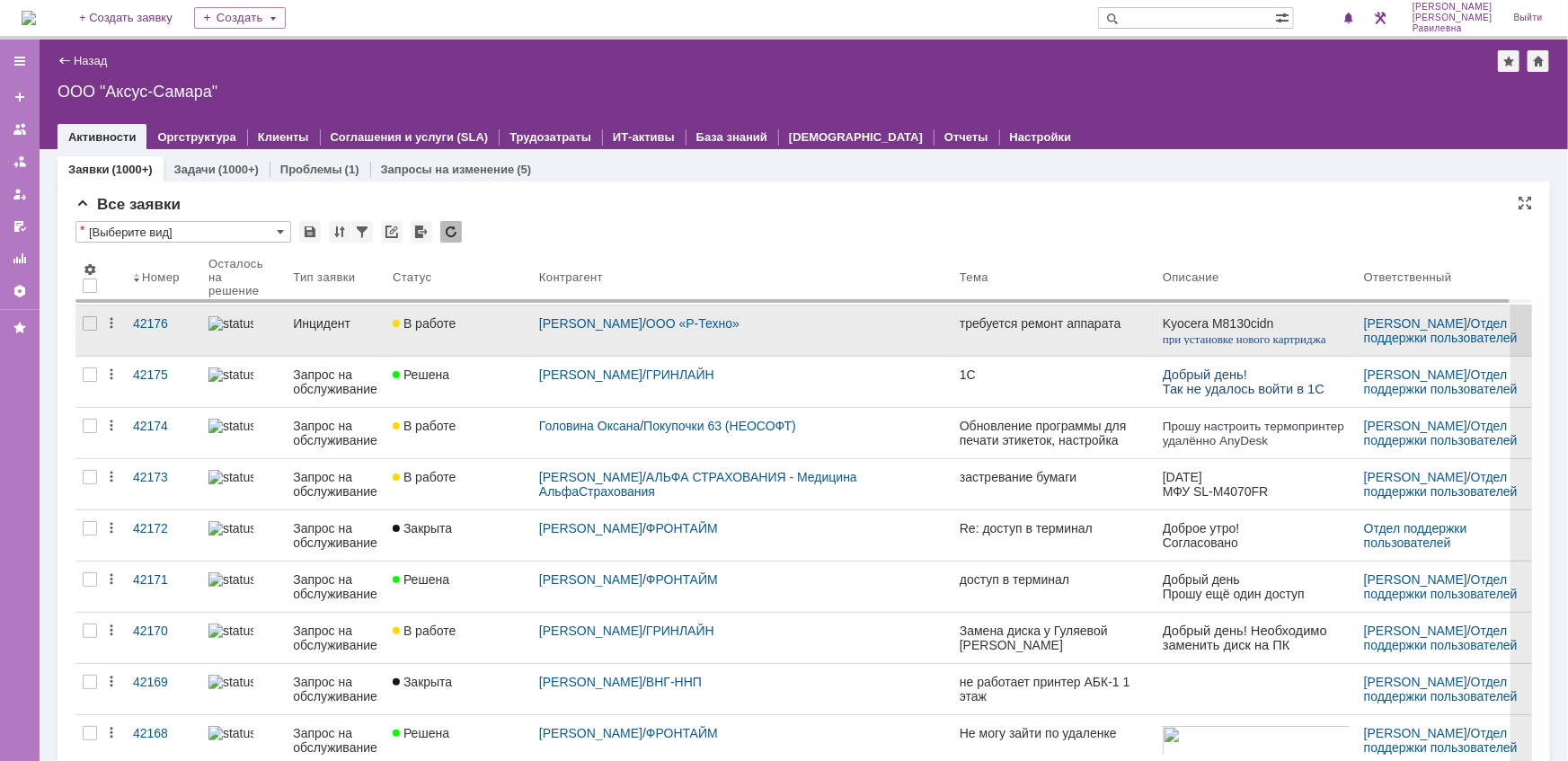
click at [330, 325] on div "Инцидент" at bounding box center [336, 323] width 85 height 14
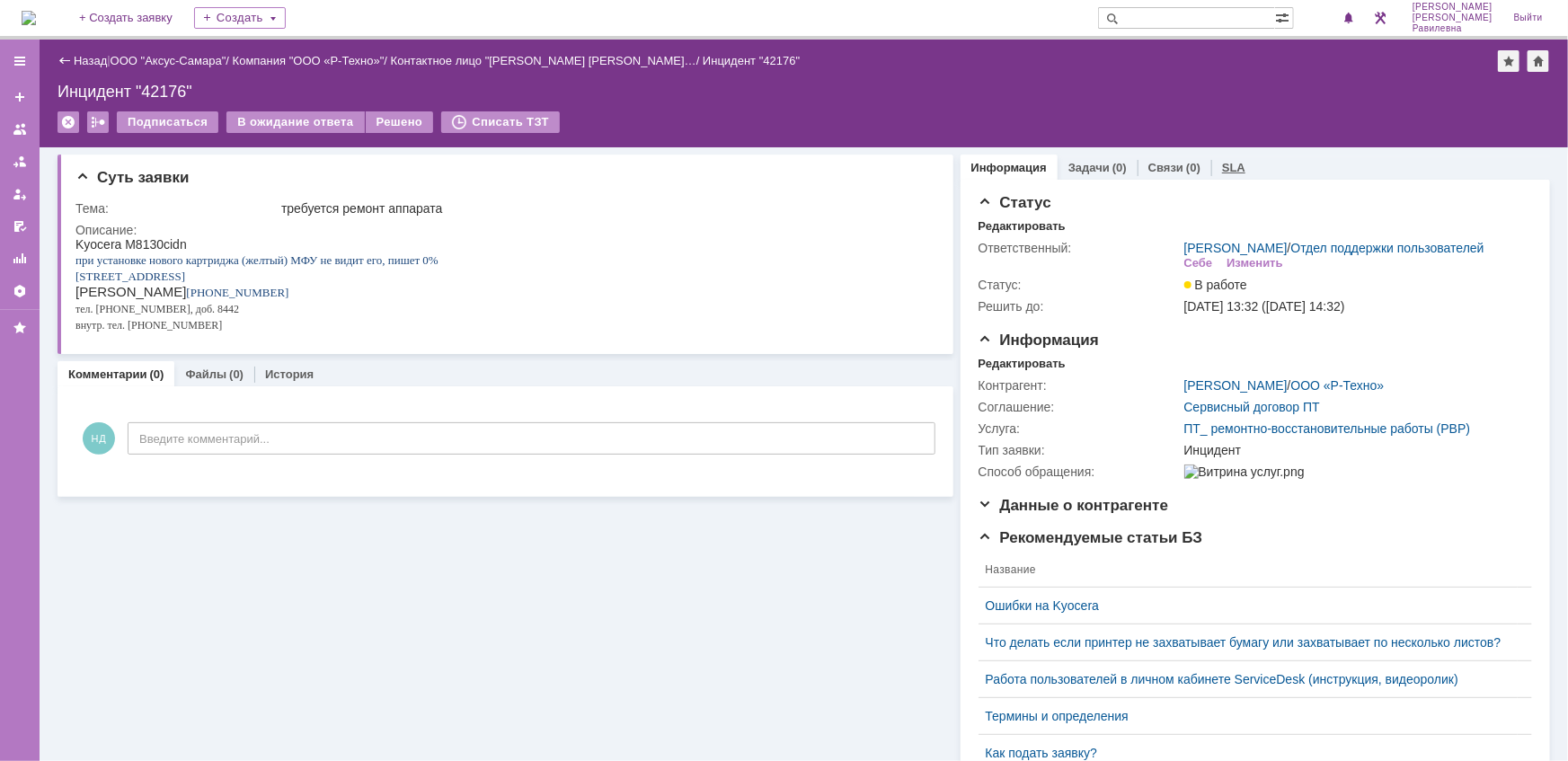
click at [1211, 164] on div "SLA" at bounding box center [1233, 167] width 45 height 26
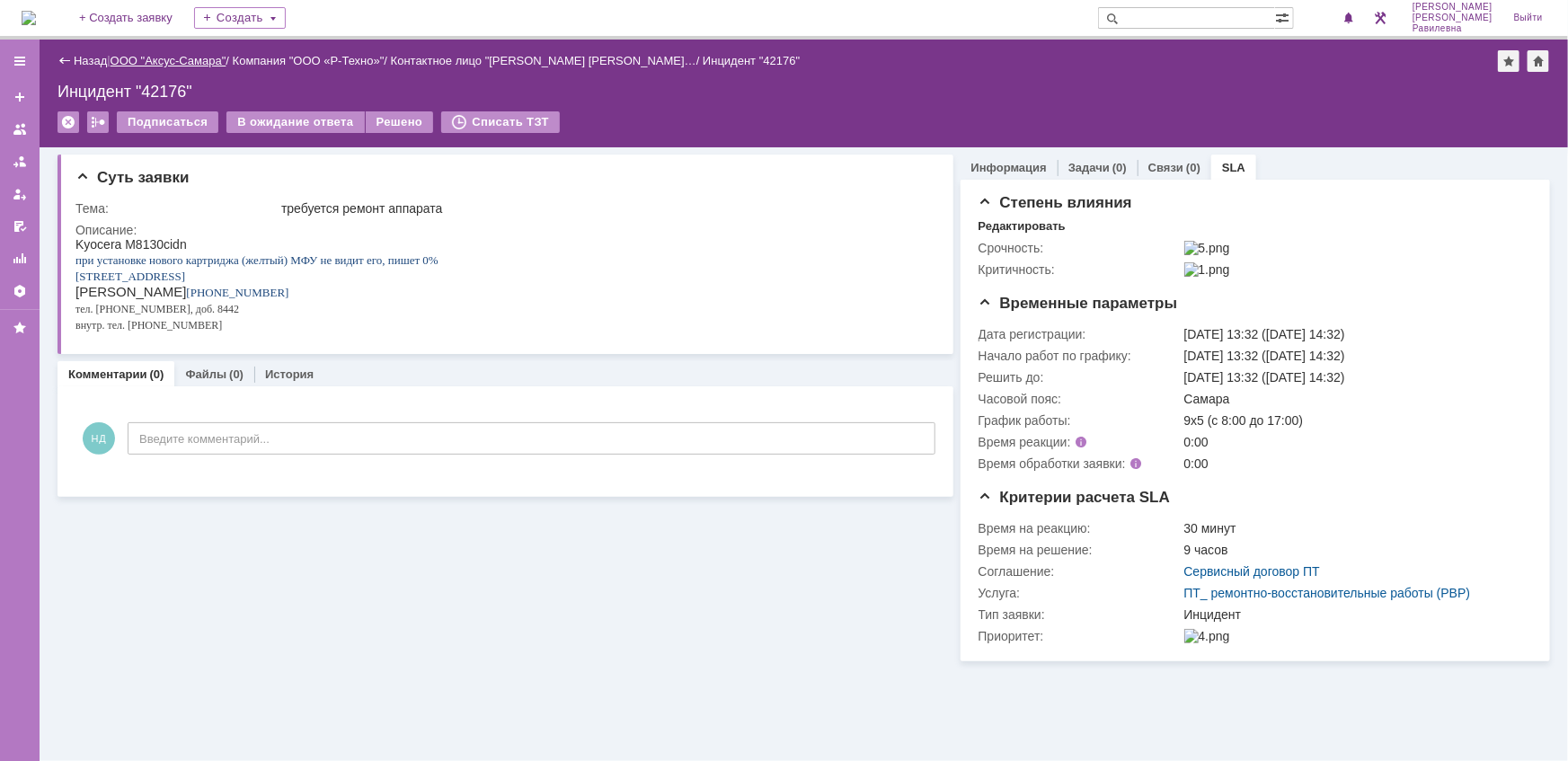
click at [160, 59] on link "ООО "Аксус-Самара"" at bounding box center [168, 61] width 116 height 13
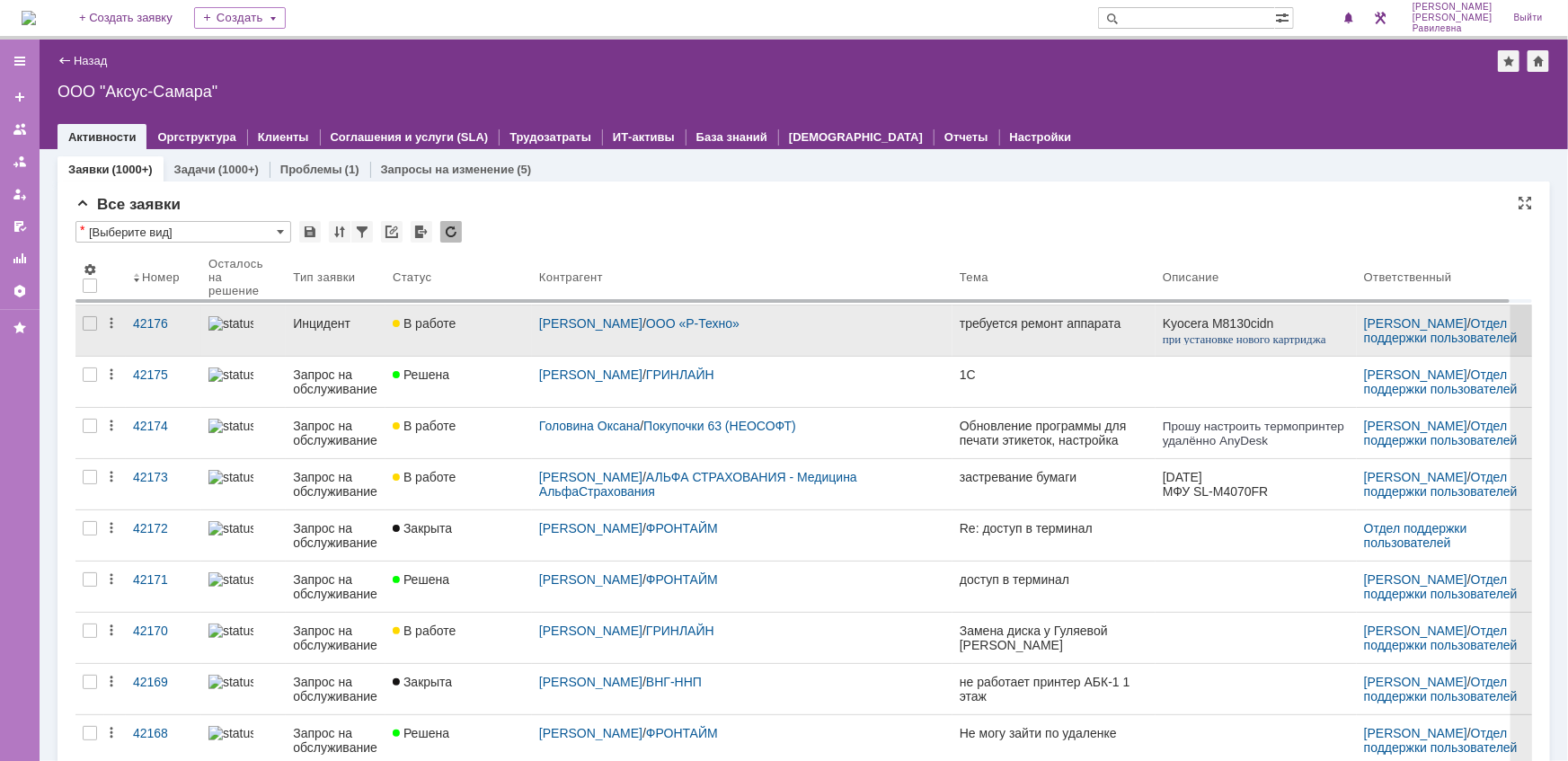
click at [311, 336] on link "Инцидент" at bounding box center [336, 330] width 100 height 50
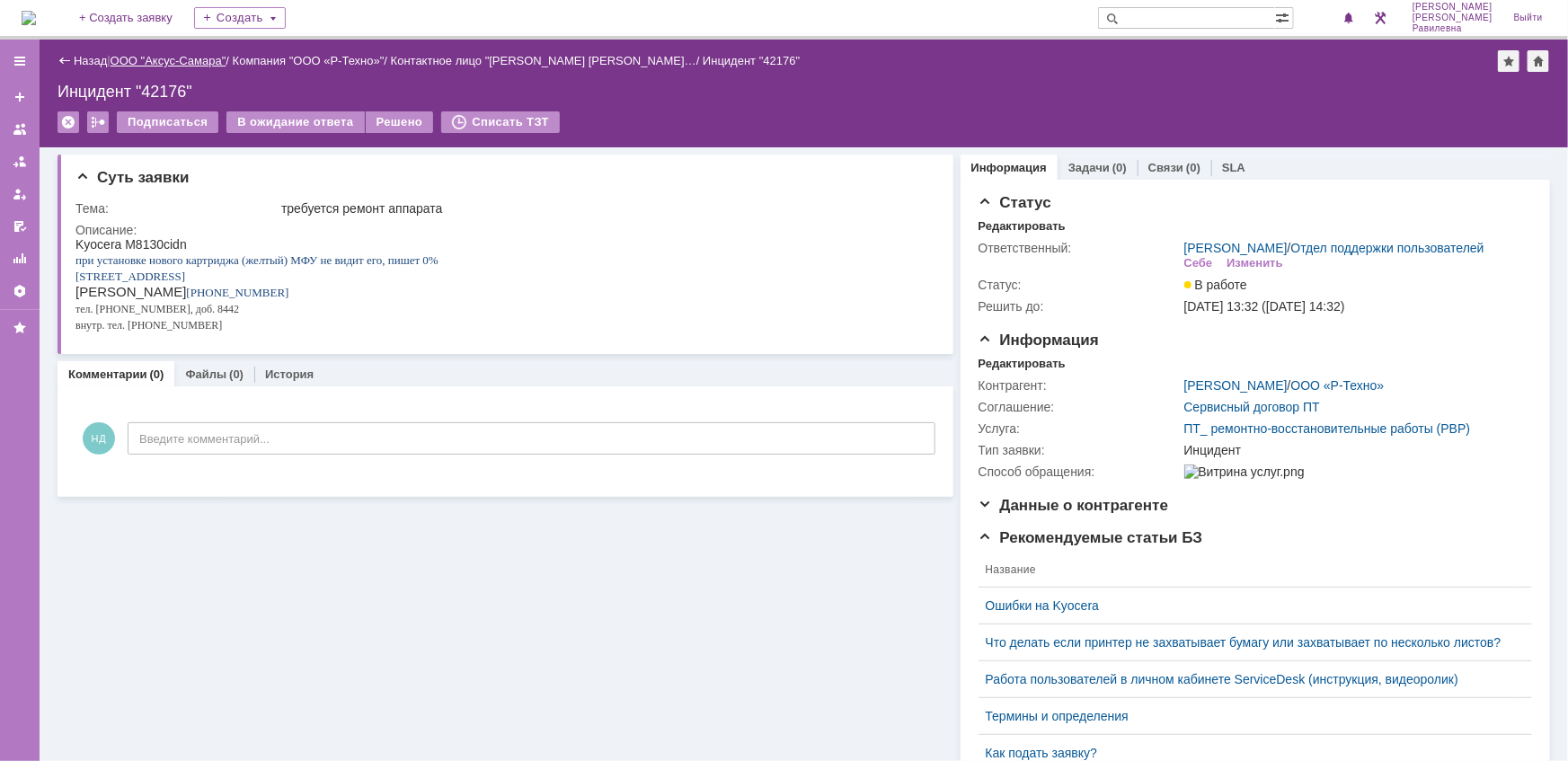
click at [186, 63] on link "ООО "Аксус-Самара"" at bounding box center [168, 61] width 116 height 13
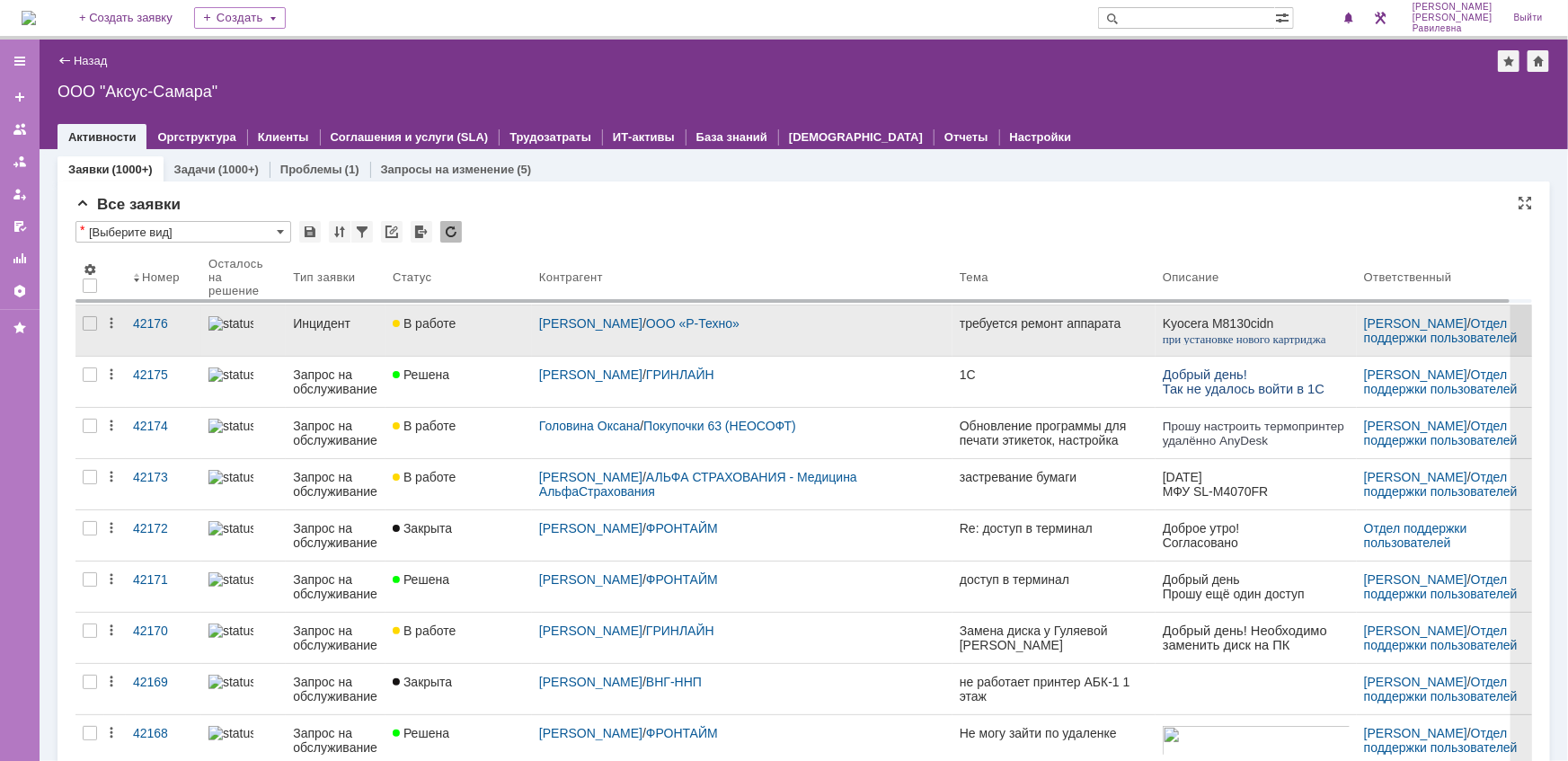
click at [317, 341] on link "Инцидент" at bounding box center [336, 330] width 100 height 50
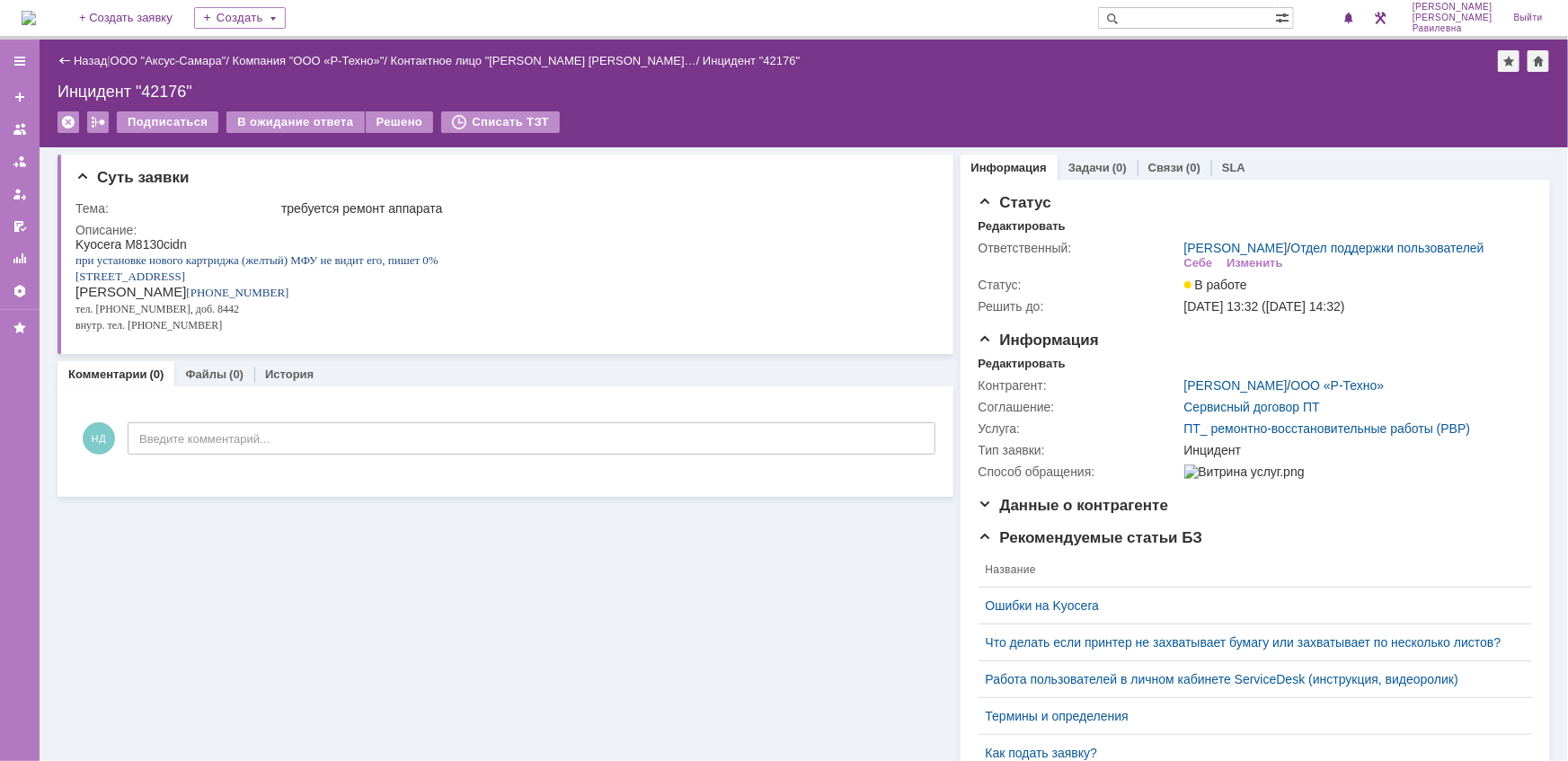
click at [107, 62] on div "|" at bounding box center [108, 60] width 3 height 13
click at [168, 61] on link "ООО "Аксус-Самара"" at bounding box center [168, 61] width 116 height 13
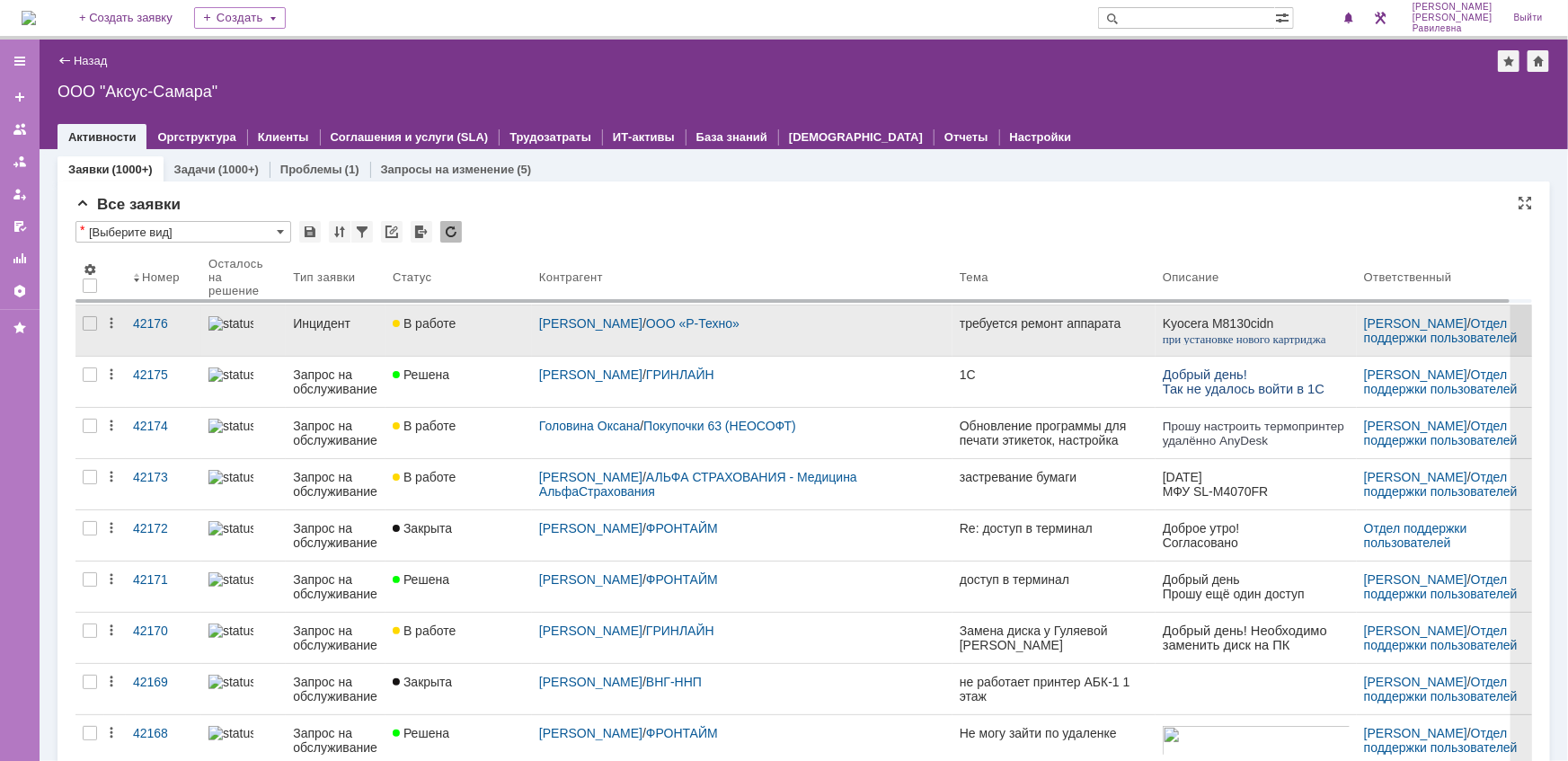
click at [333, 337] on link "Инцидент" at bounding box center [336, 330] width 100 height 50
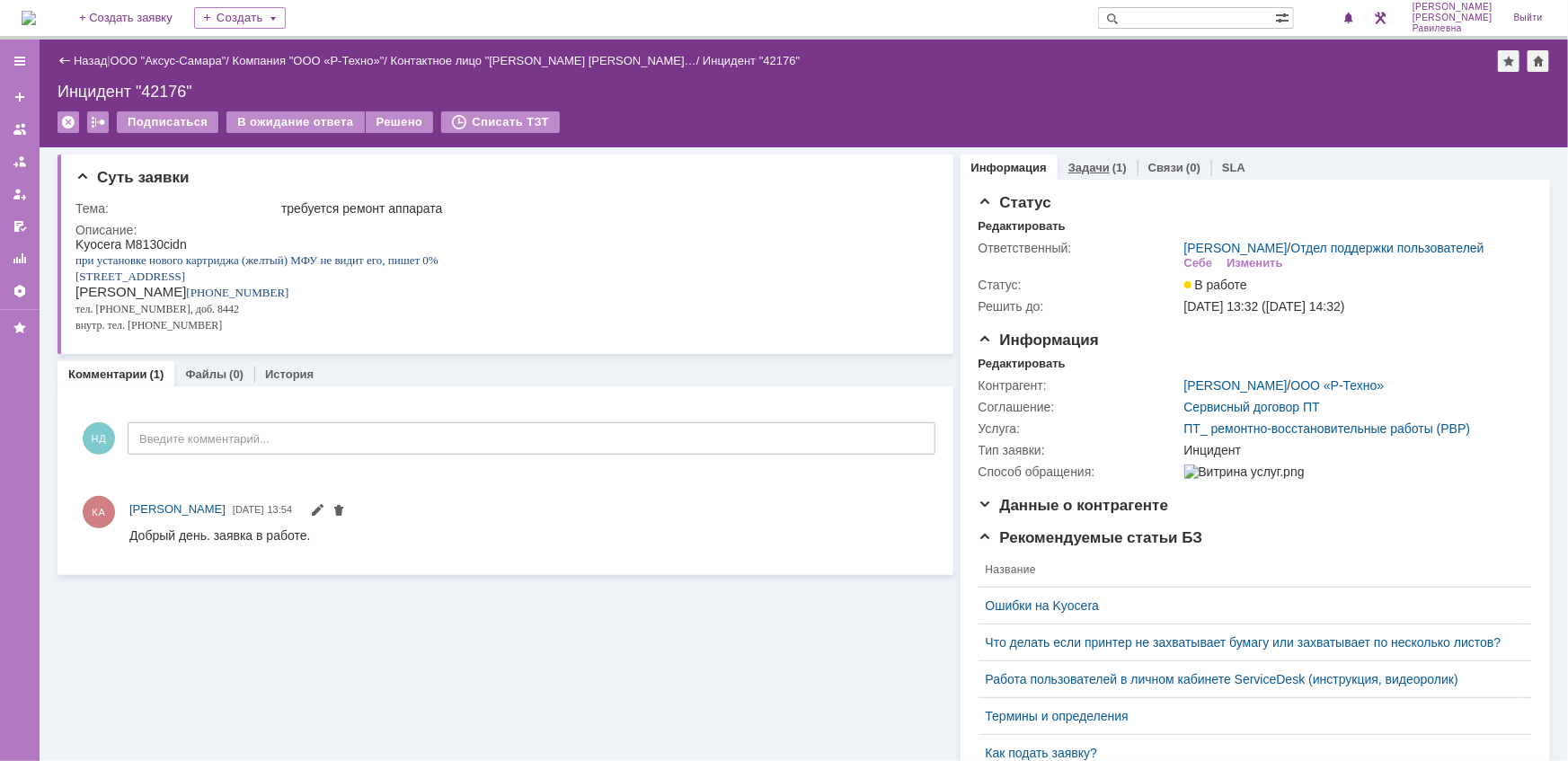
click at [1087, 165] on link "Задачи" at bounding box center [1089, 167] width 42 height 13
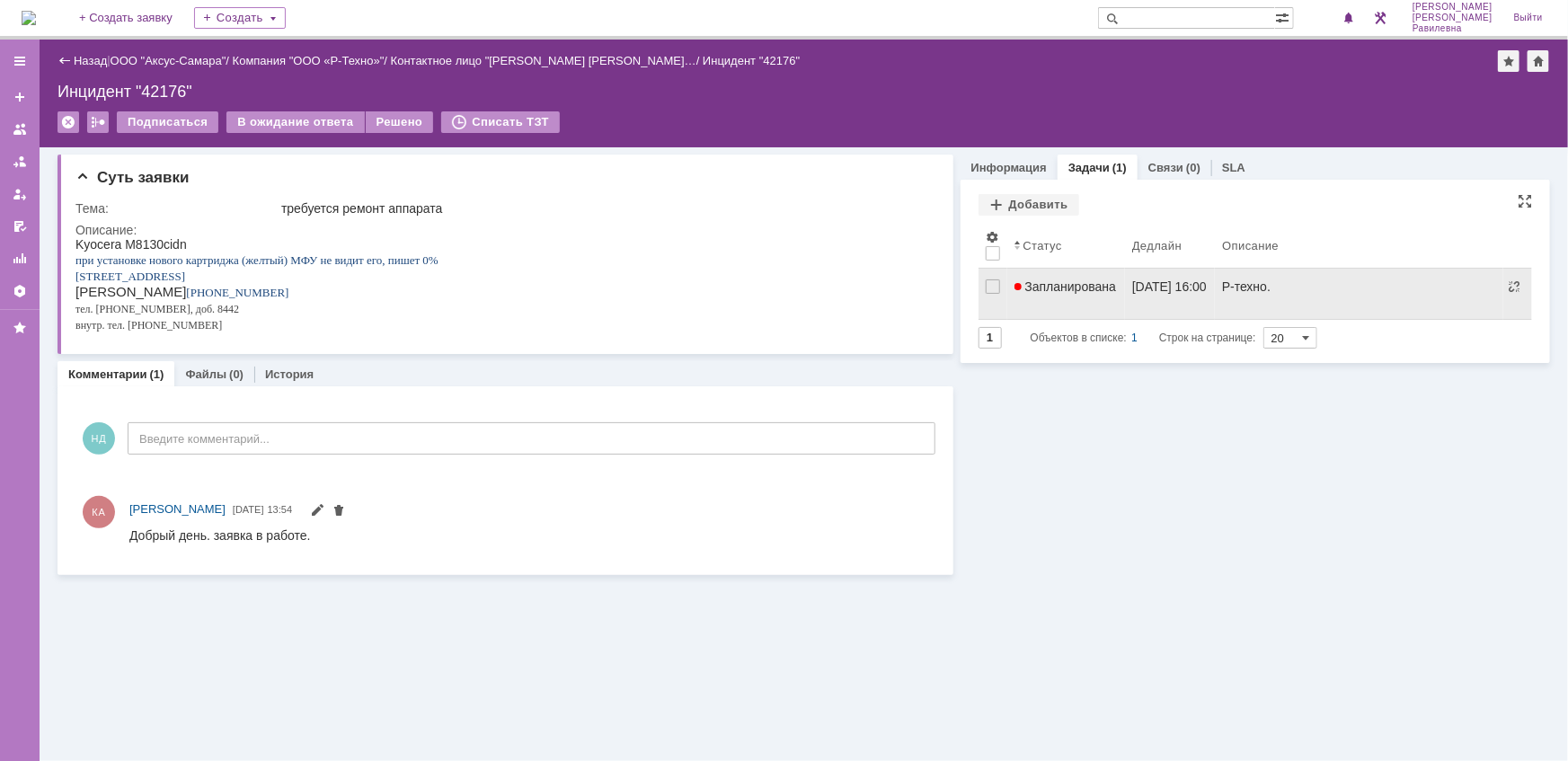
click at [1087, 284] on span "Запланирована" at bounding box center [1065, 286] width 102 height 14
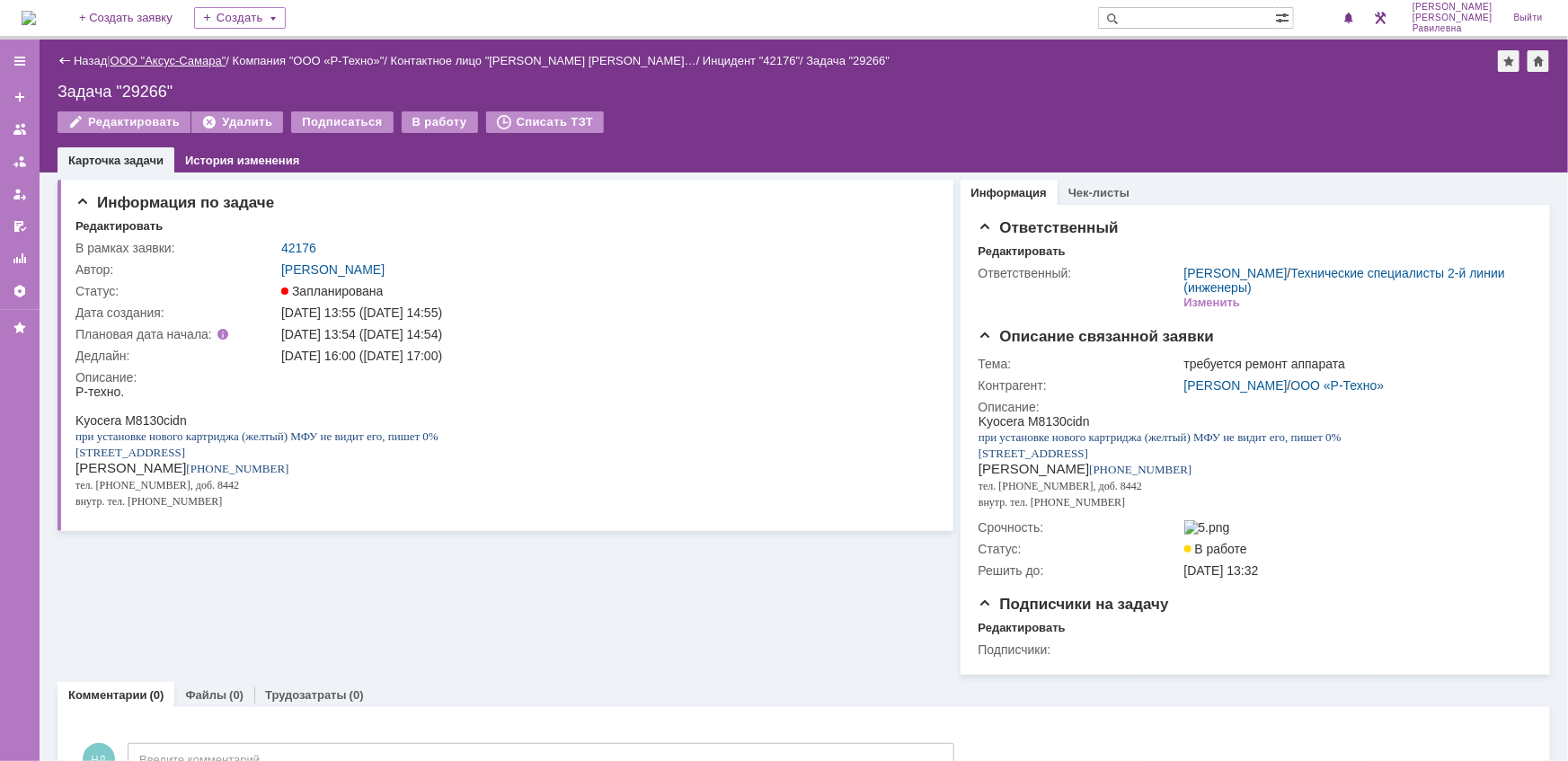
click at [159, 61] on link "ООО "Аксус-Самара"" at bounding box center [168, 61] width 116 height 13
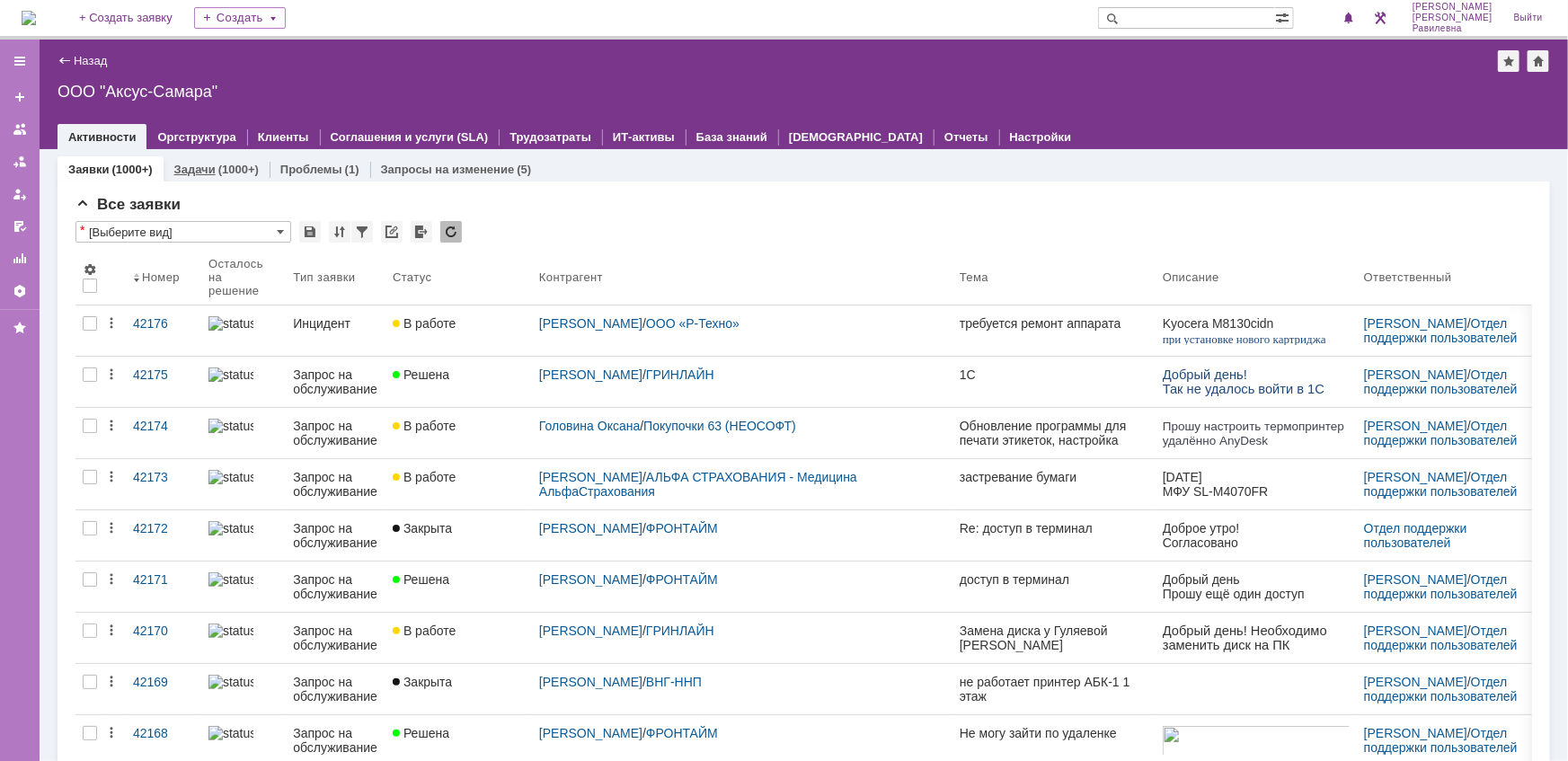
click at [204, 175] on link "Задачи" at bounding box center [195, 169] width 42 height 13
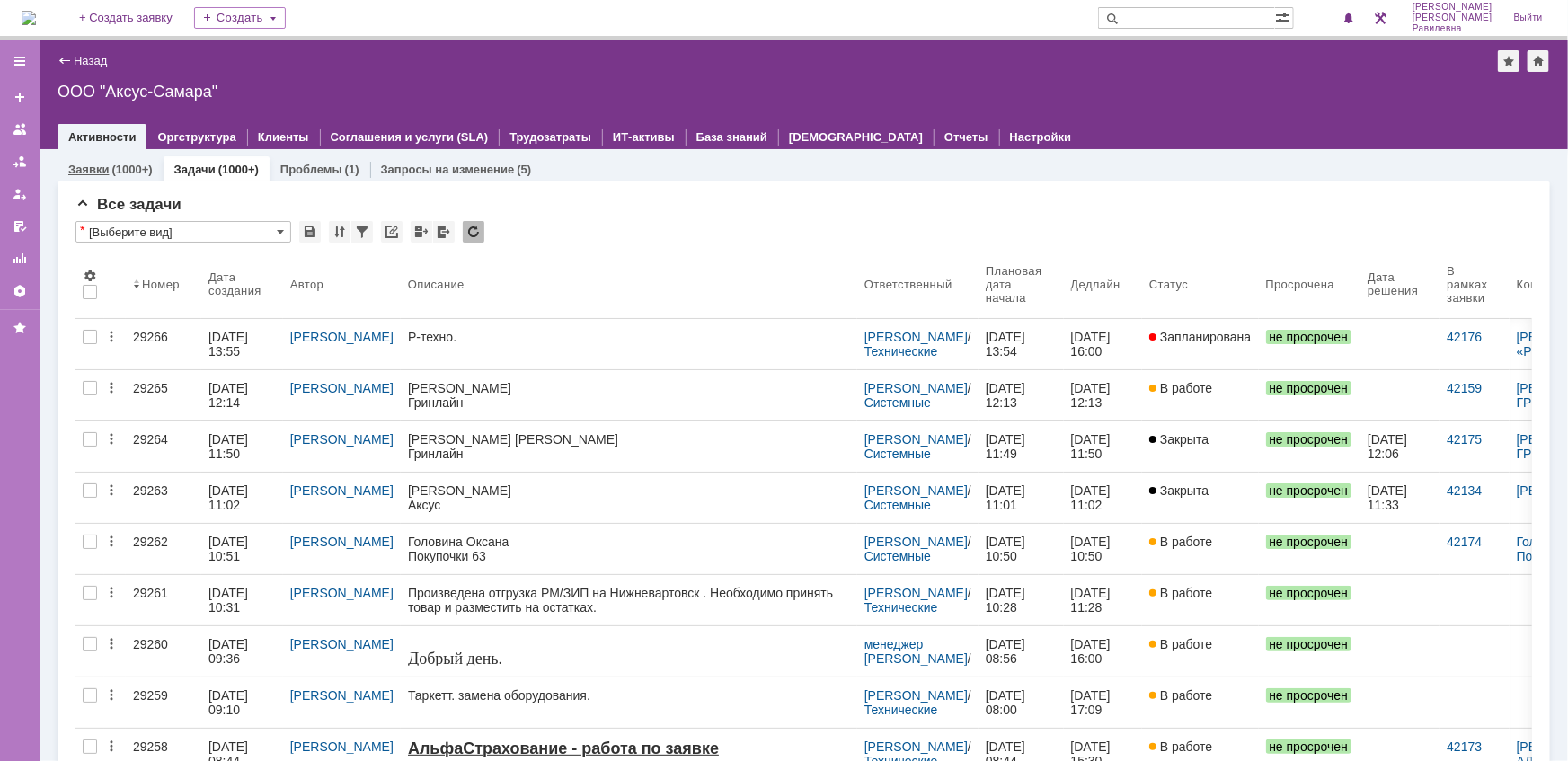
click at [100, 164] on link "Заявки" at bounding box center [88, 169] width 41 height 13
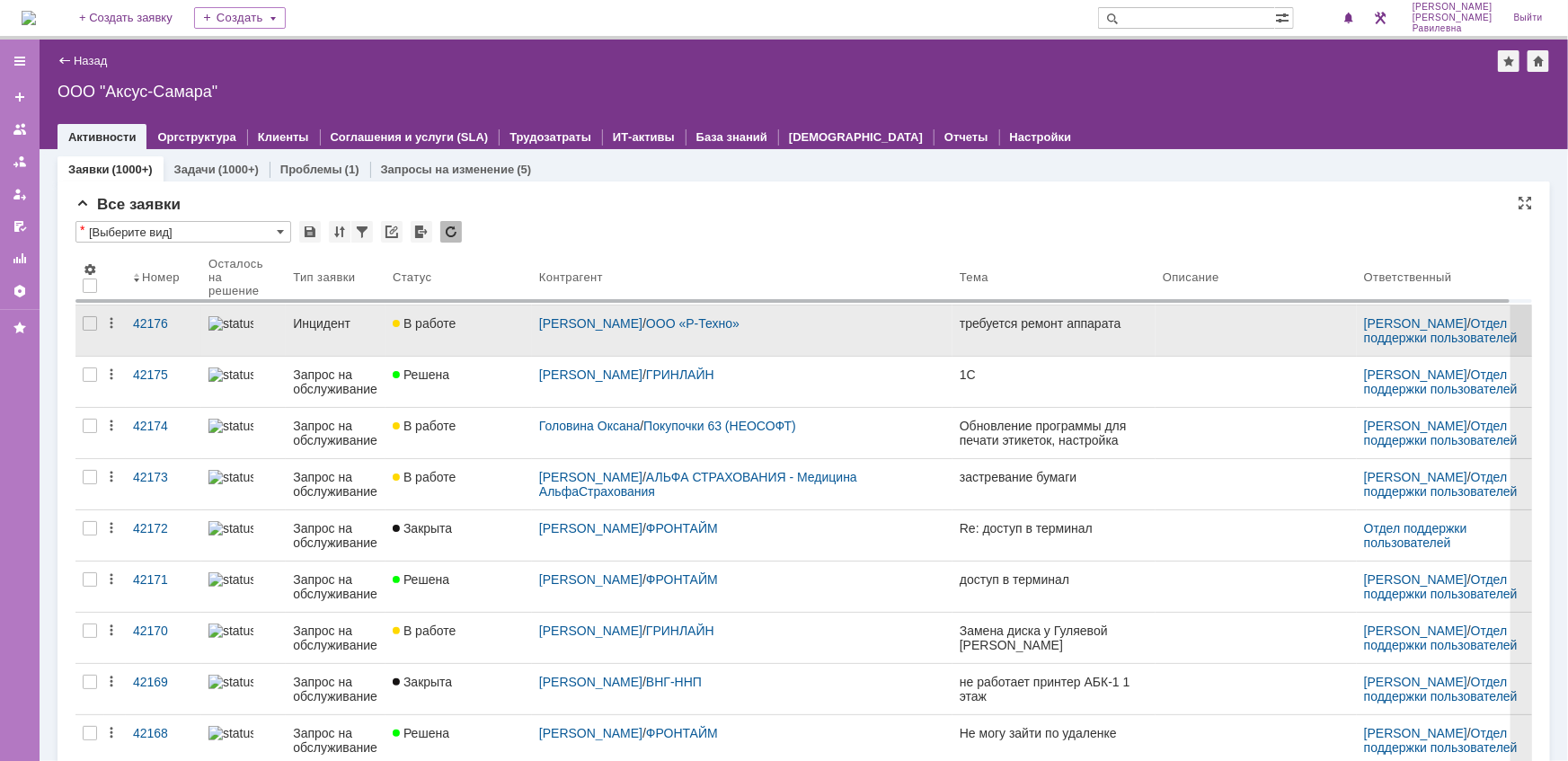
click at [322, 330] on div "Инцидент" at bounding box center [336, 323] width 85 height 14
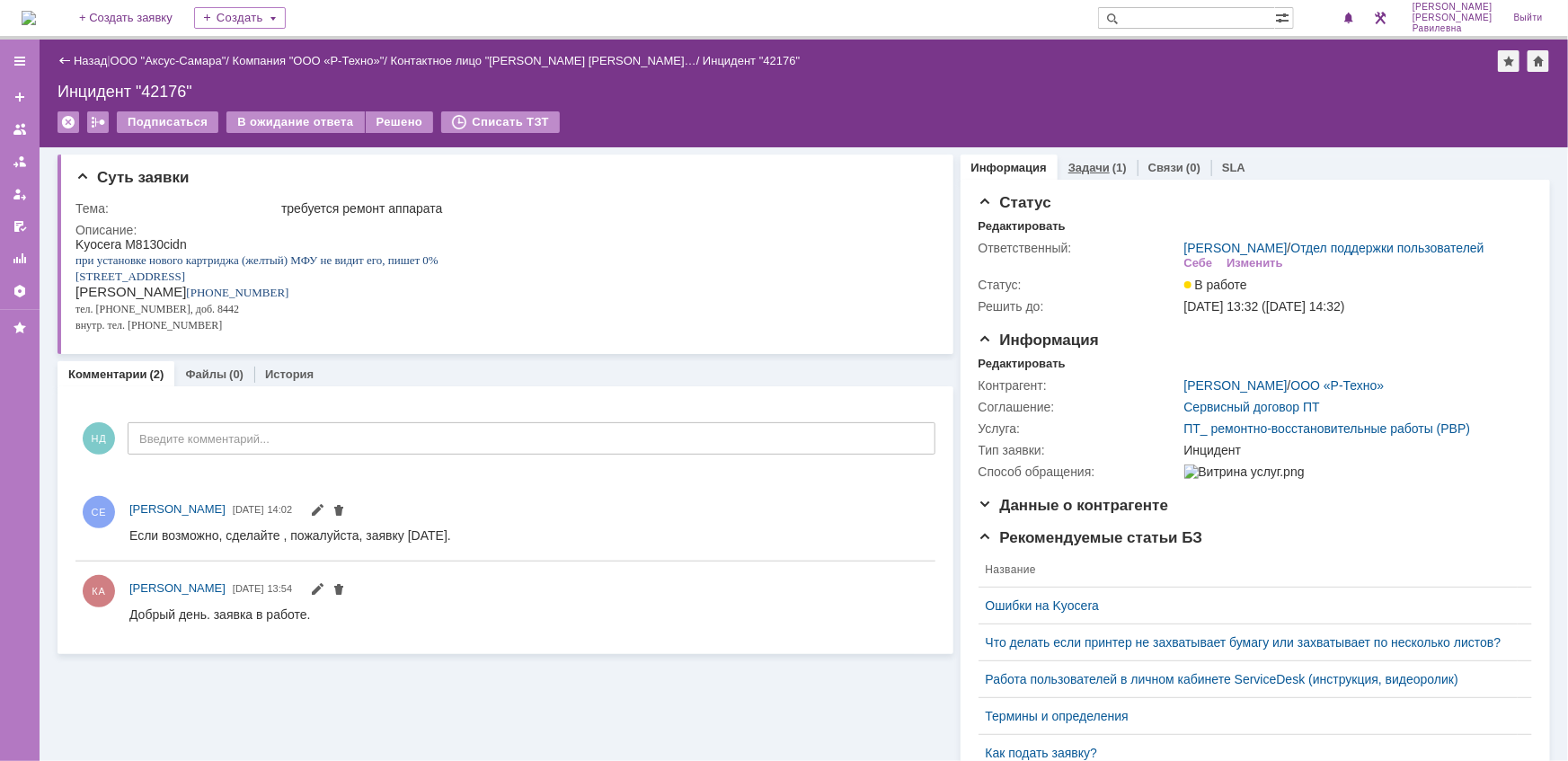
click at [1091, 171] on link "Задачи" at bounding box center [1089, 167] width 42 height 13
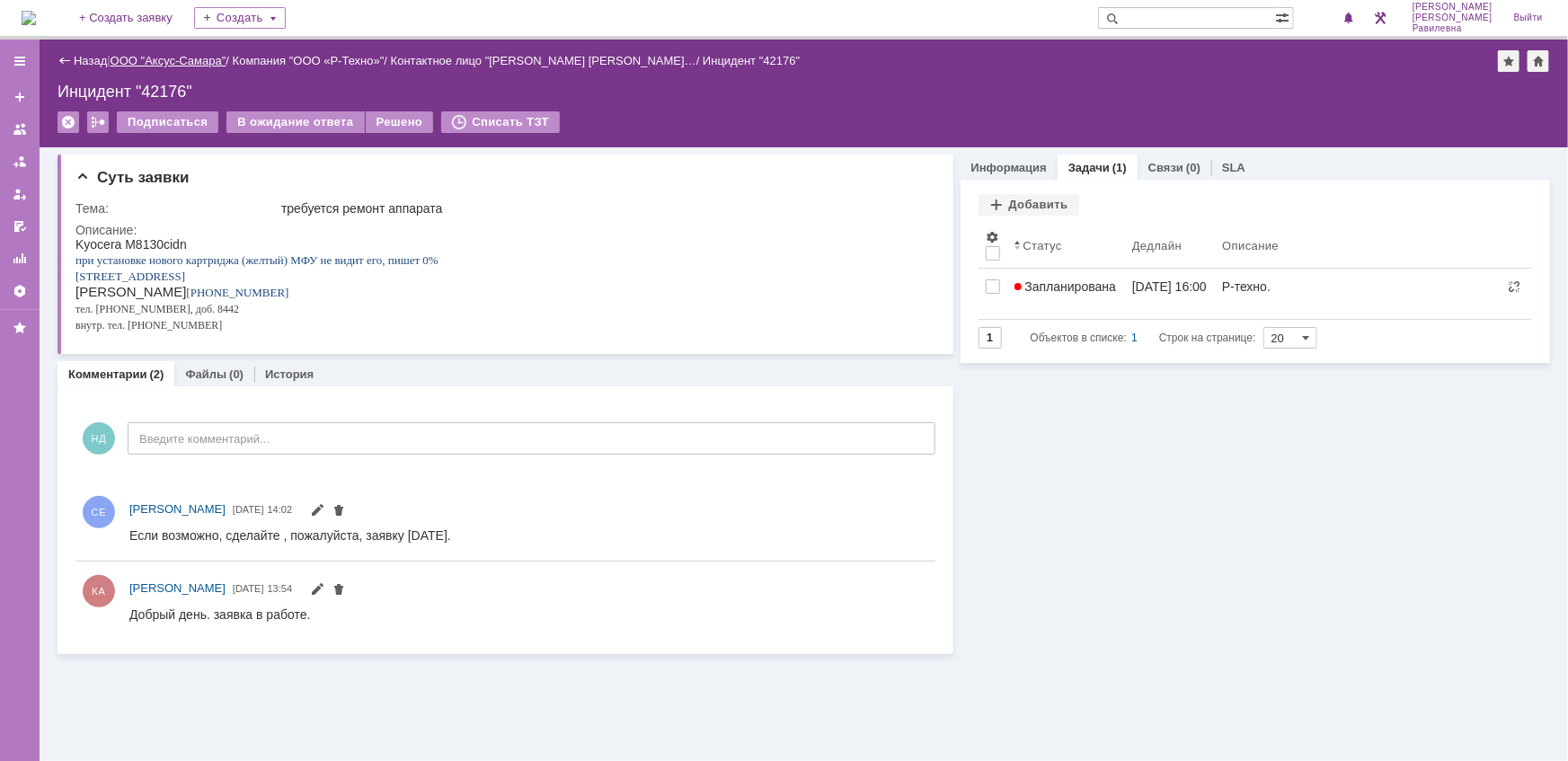
click at [154, 61] on link "ООО "Аксус-Самара"" at bounding box center [168, 61] width 116 height 13
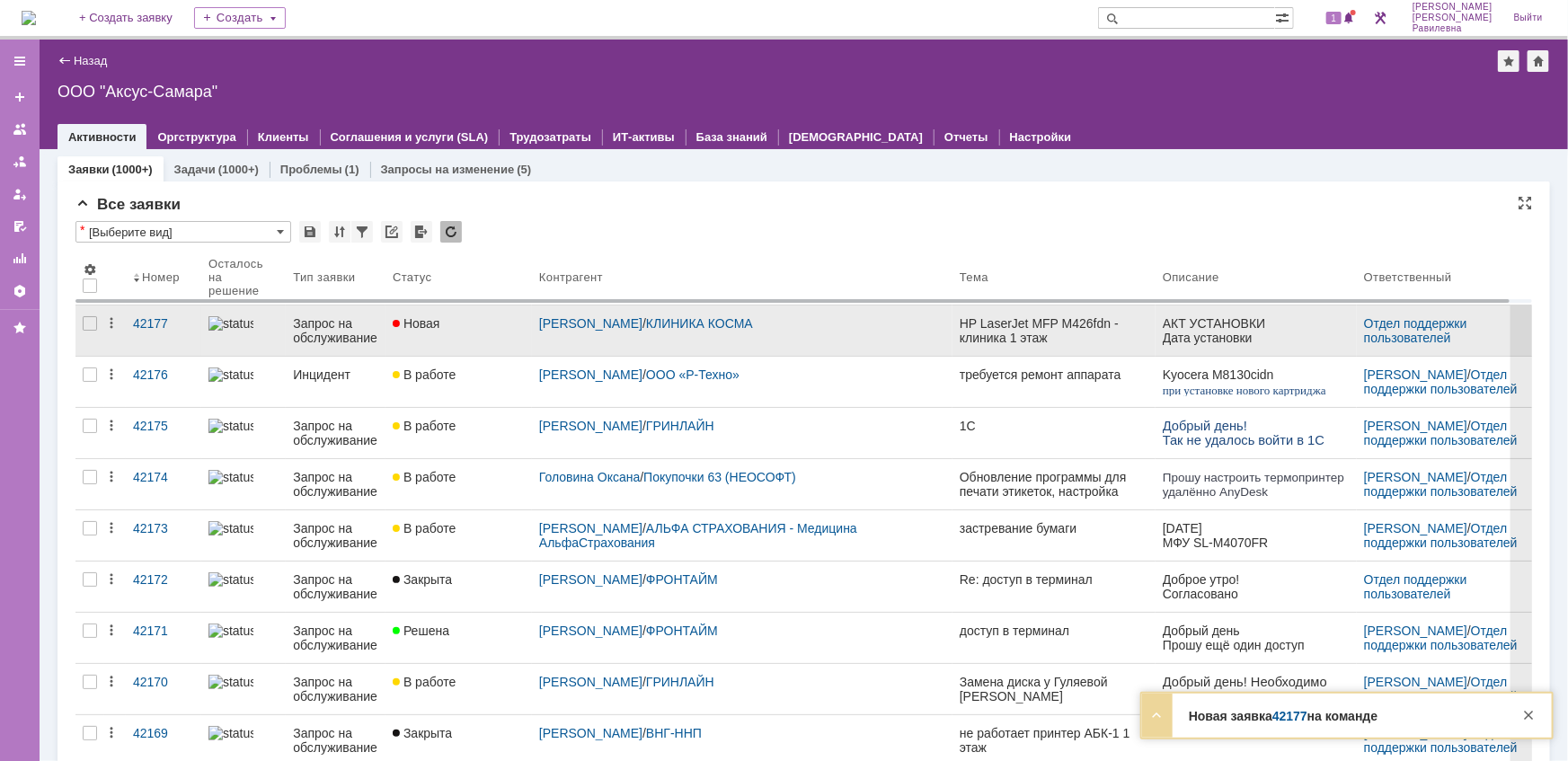
click at [307, 323] on div "Запрос на обслуживание" at bounding box center [336, 331] width 85 height 28
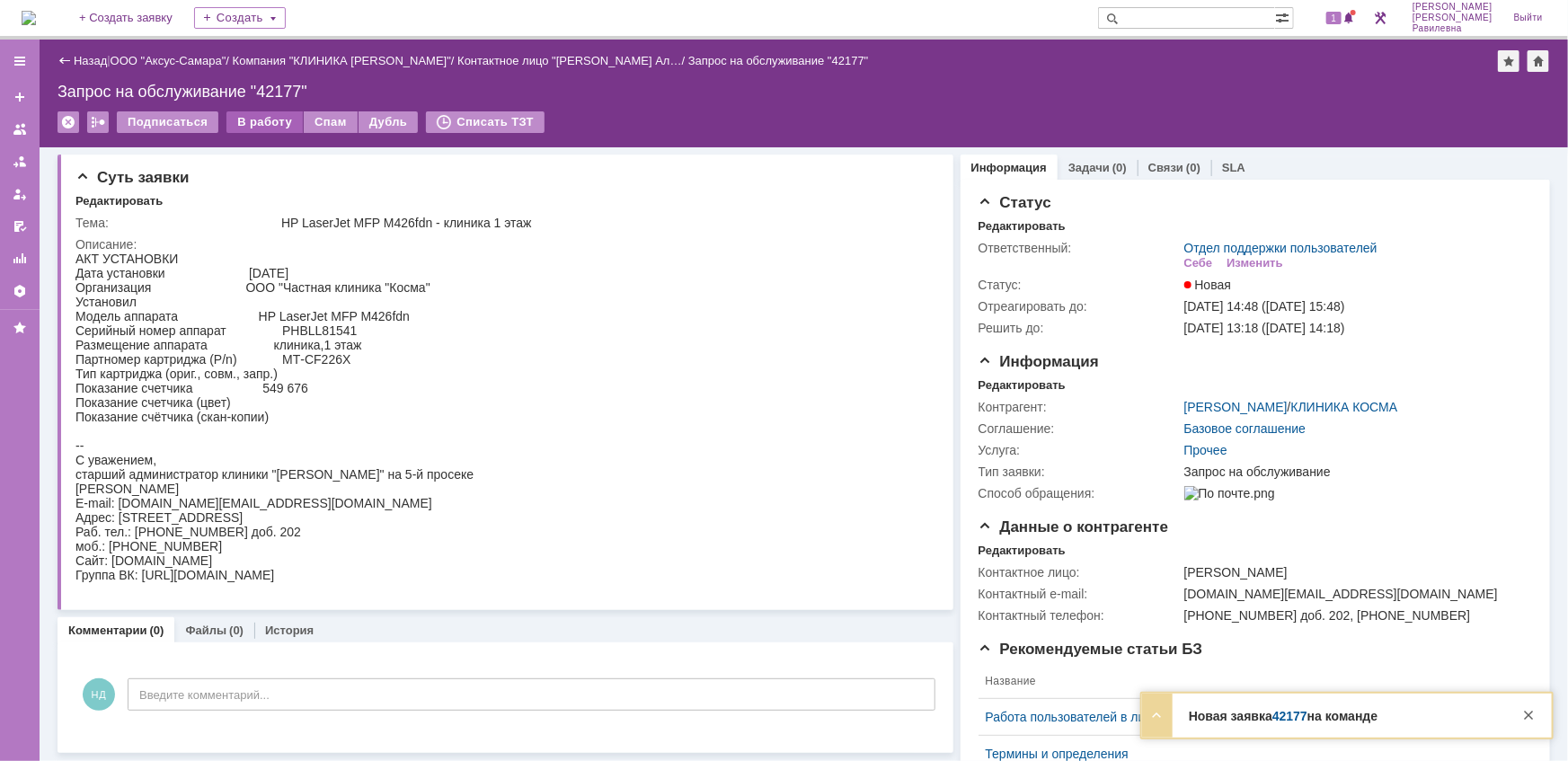
click at [266, 124] on div "В работу" at bounding box center [265, 122] width 77 height 22
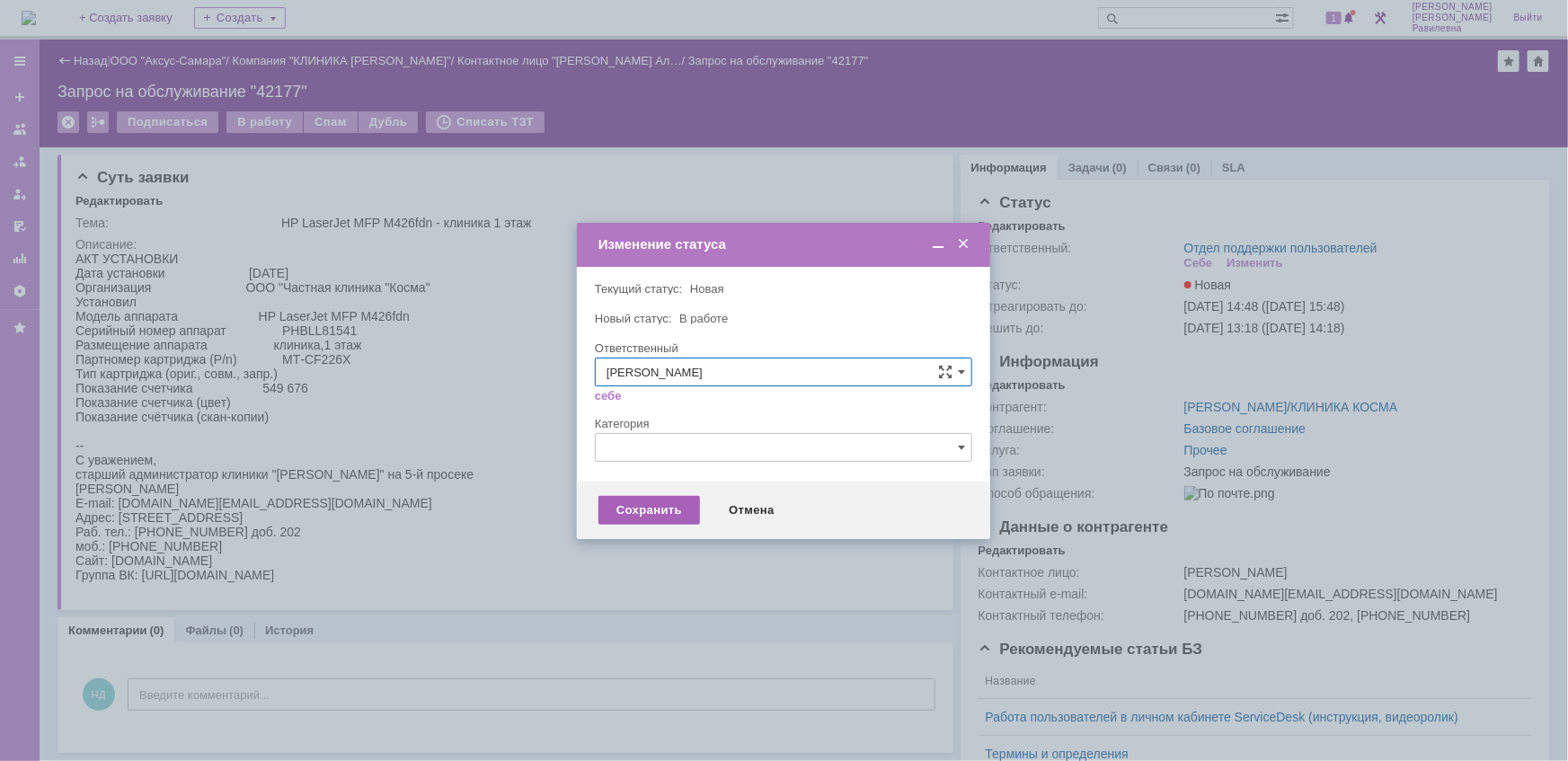
click at [647, 510] on div "Сохранить" at bounding box center [648, 510] width 101 height 28
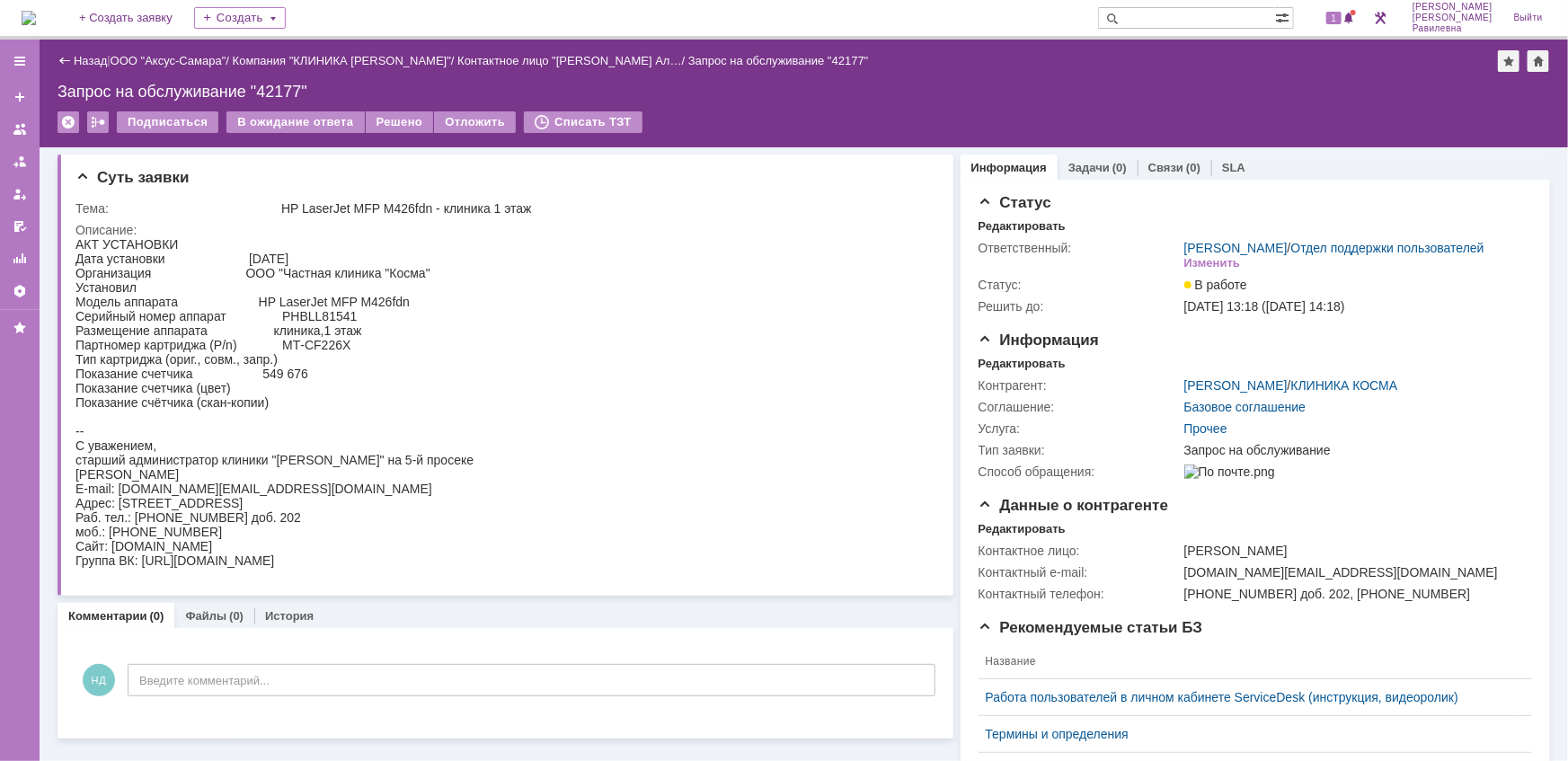
click at [1201, 17] on input "text" at bounding box center [1185, 18] width 177 height 22
type input "42006"
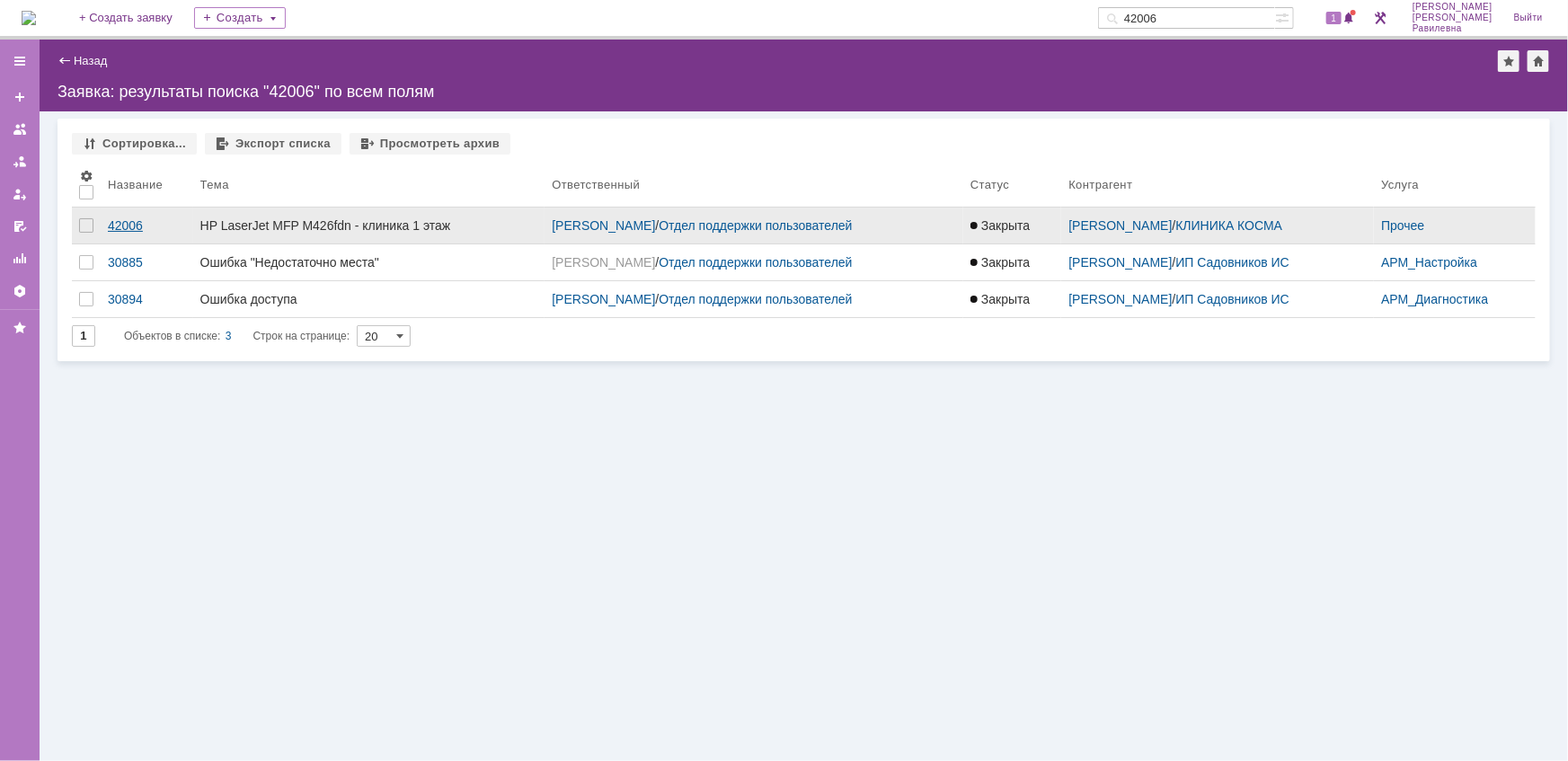
click at [131, 225] on div "42006" at bounding box center [146, 225] width 78 height 14
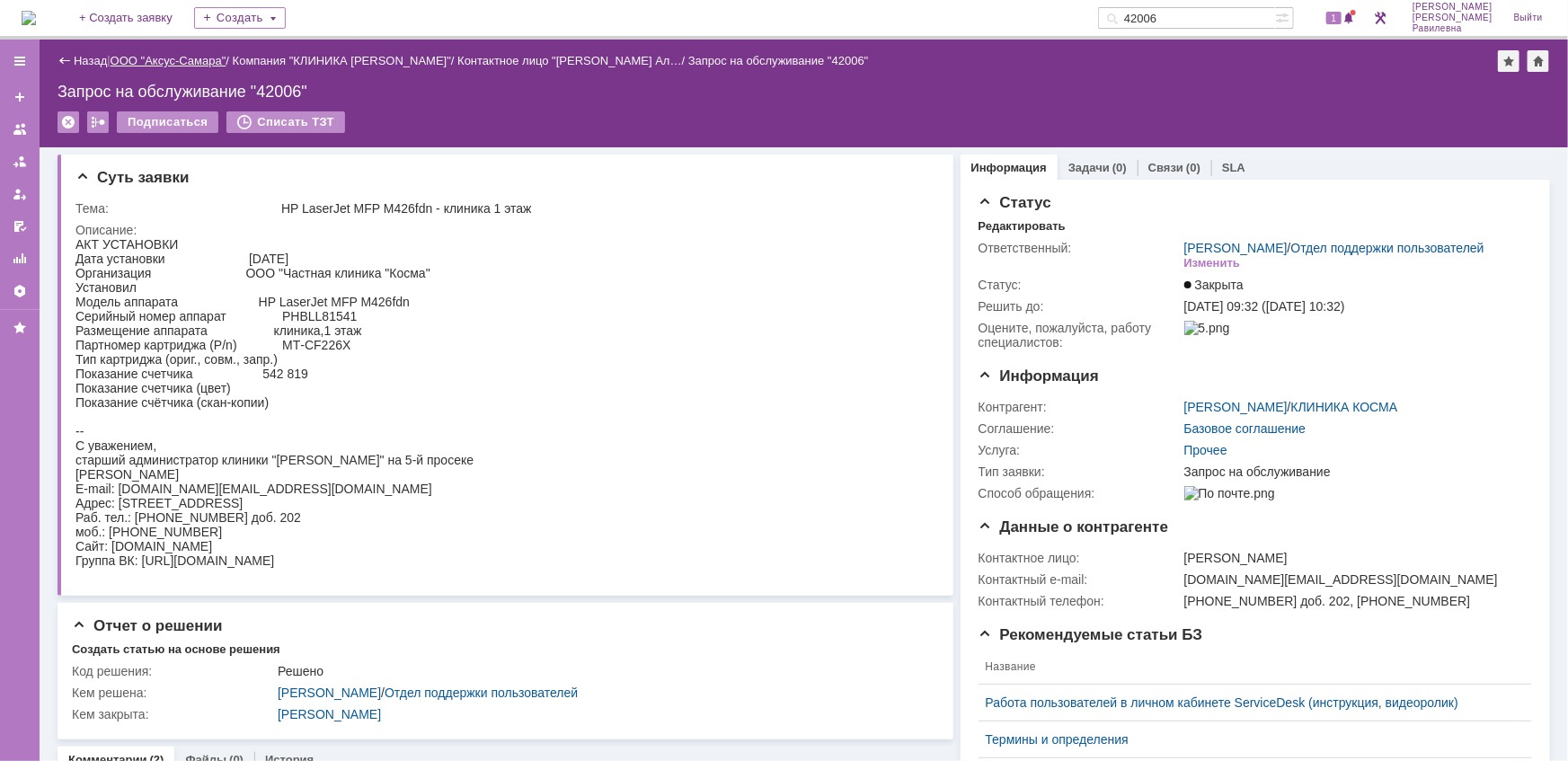
click at [172, 60] on link "ООО "Аксус-Самара"" at bounding box center [168, 61] width 116 height 13
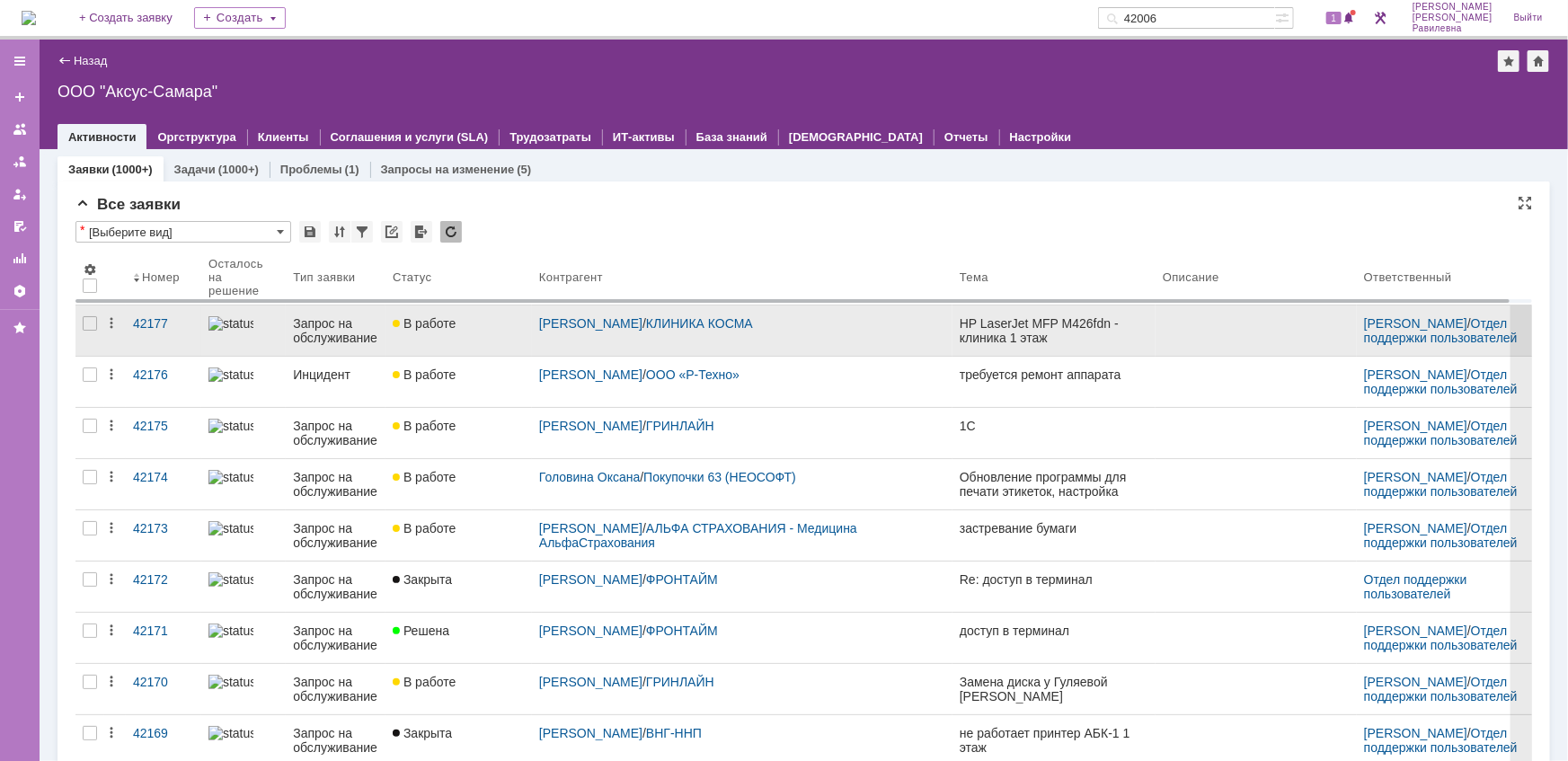
click at [320, 331] on div "Запрос на обслуживание" at bounding box center [336, 331] width 85 height 28
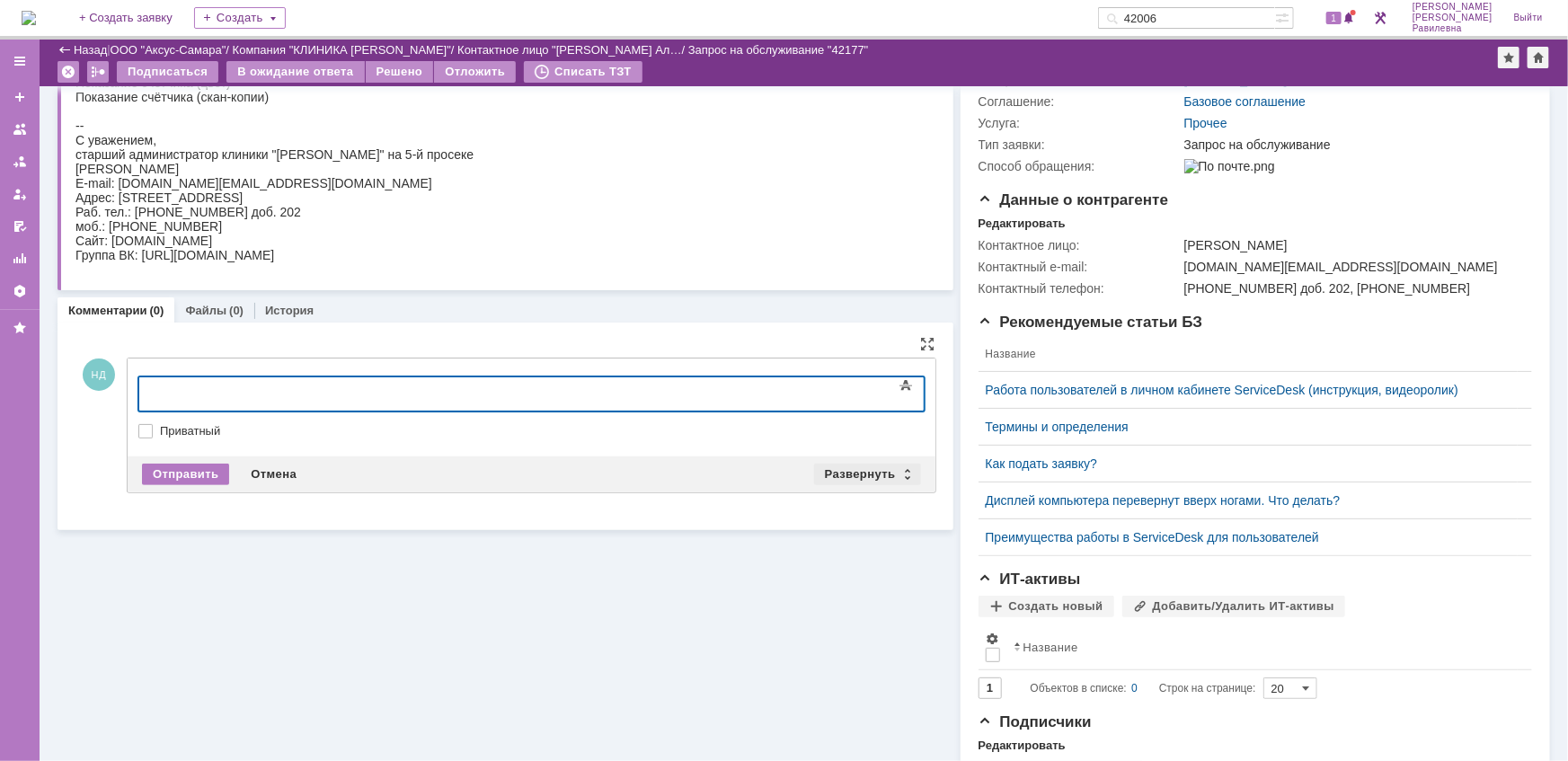
click at [906, 474] on div "Развернуть" at bounding box center [867, 474] width 107 height 22
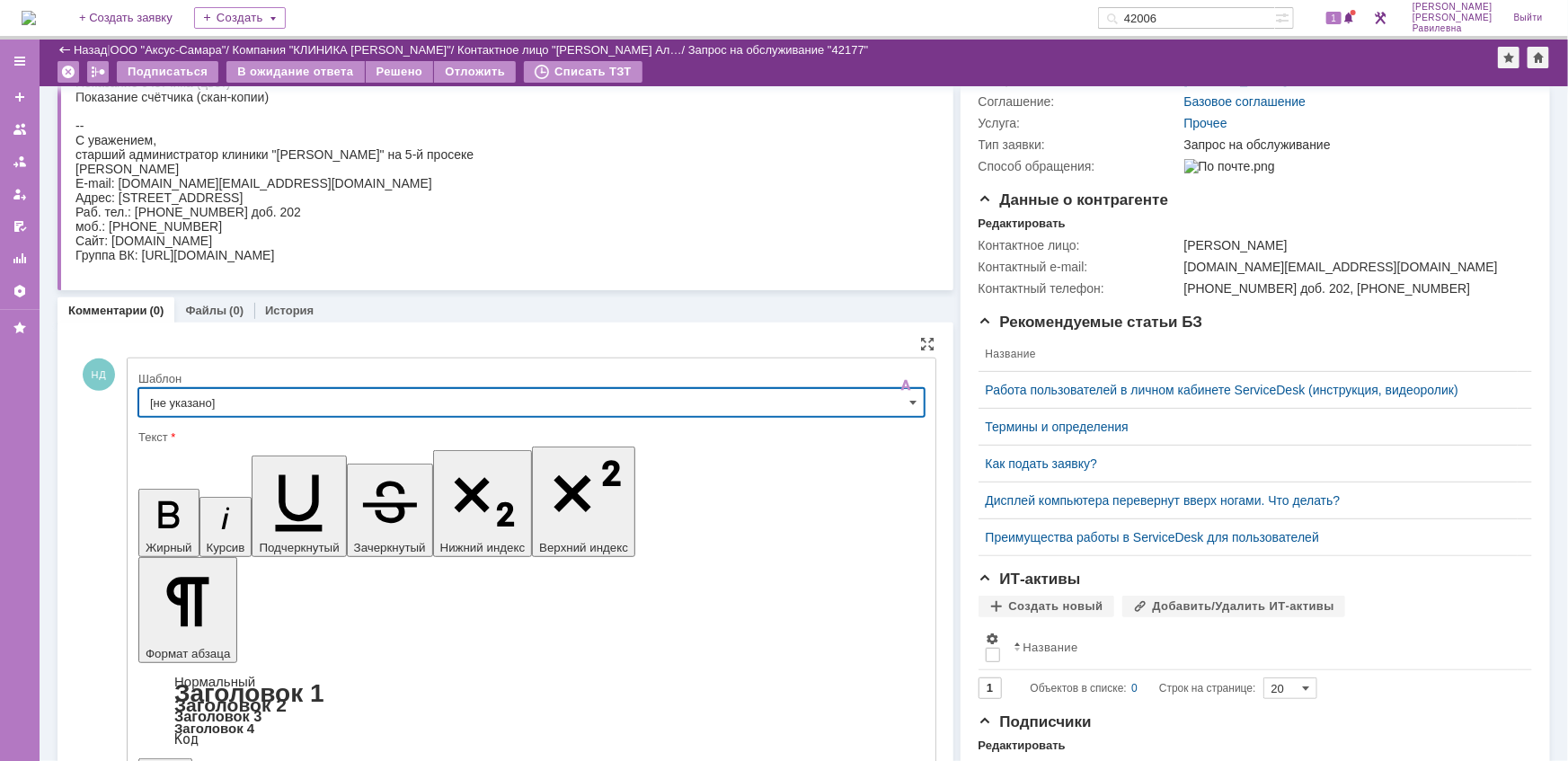
click at [328, 402] on input "[не указано]" at bounding box center [531, 403] width 786 height 28
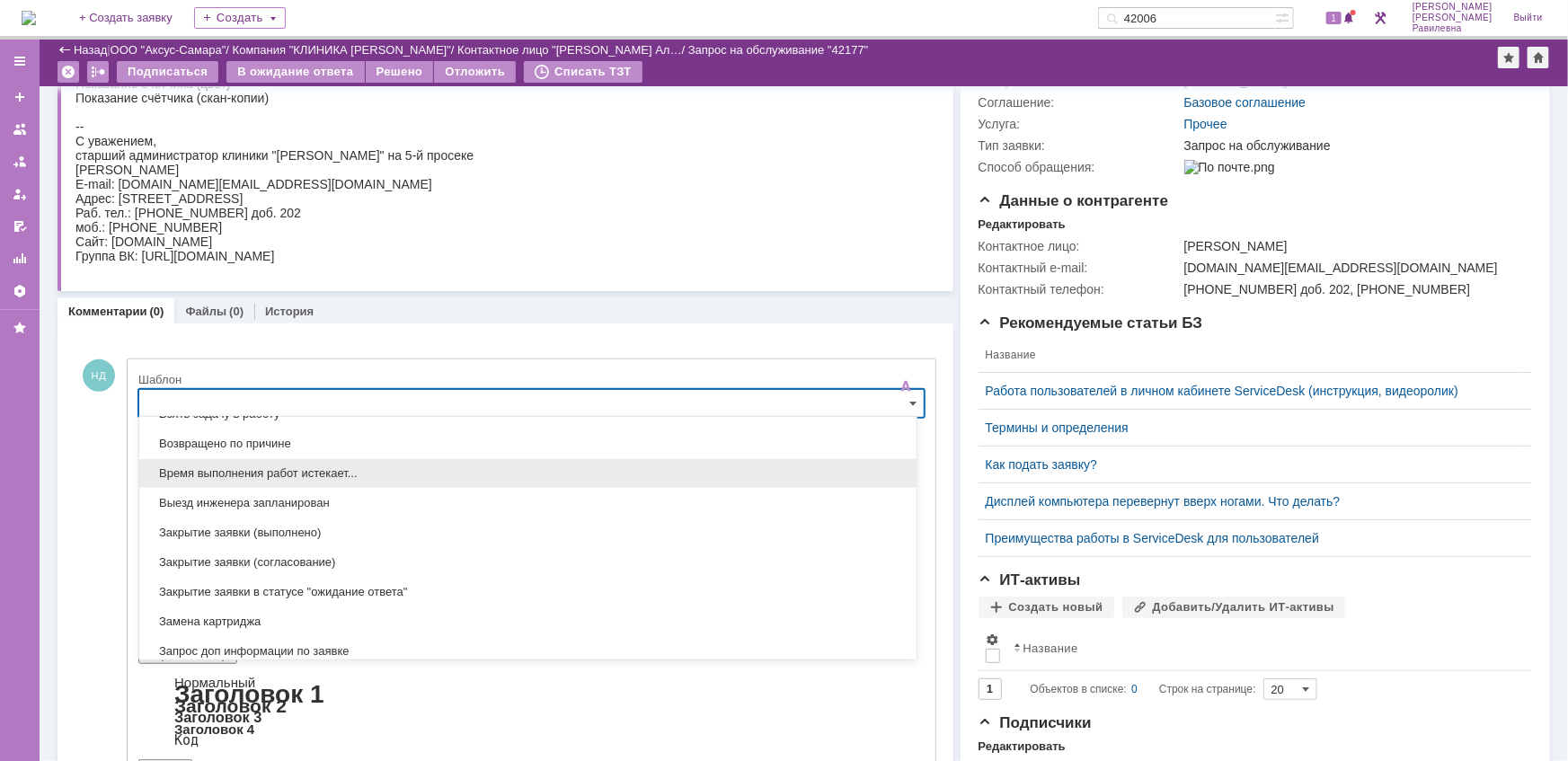
scroll to position [934, 0]
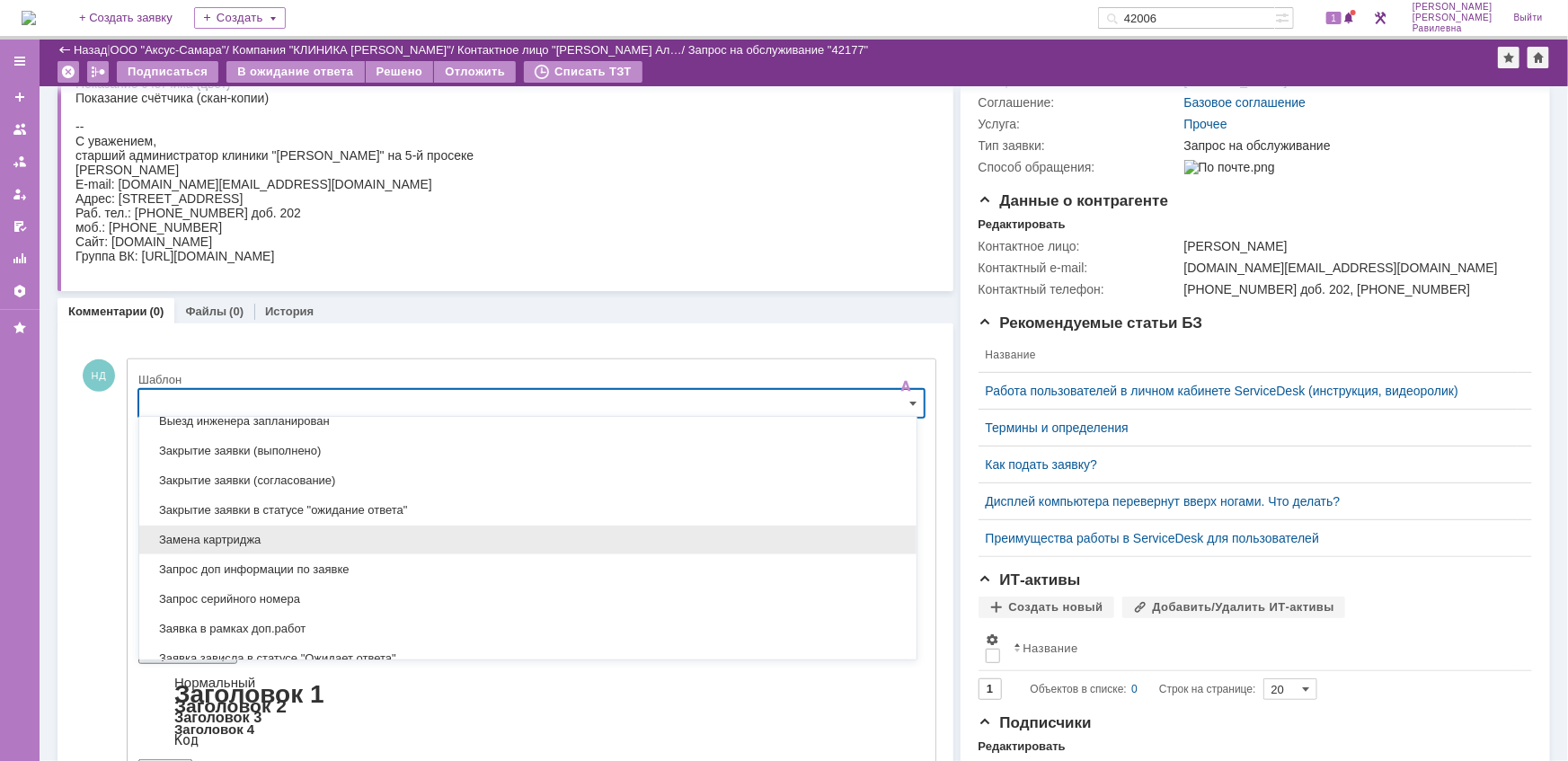
click at [337, 533] on span "Замена картриджа" at bounding box center [527, 540] width 755 height 14
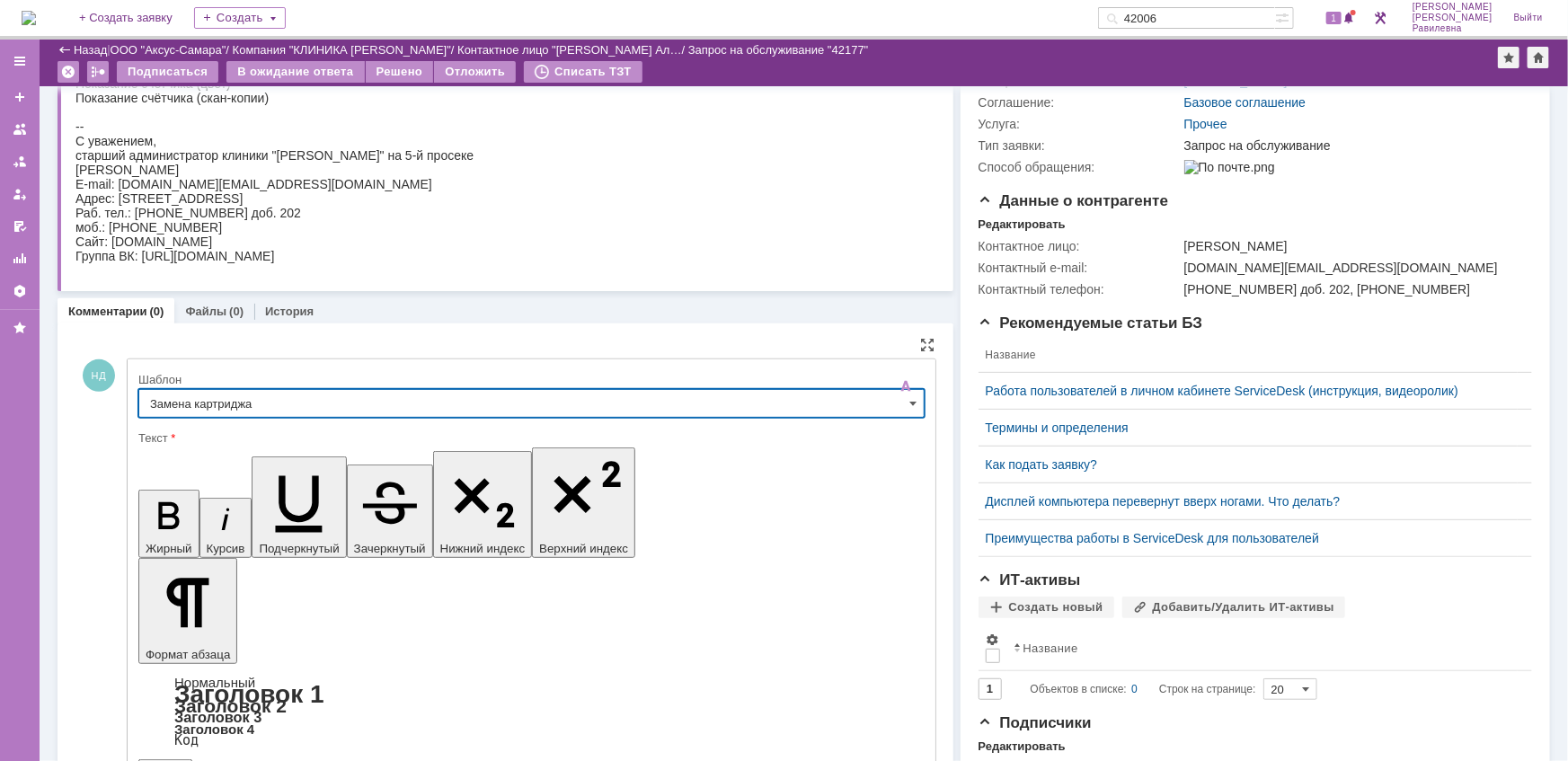
type input "Замена картриджа"
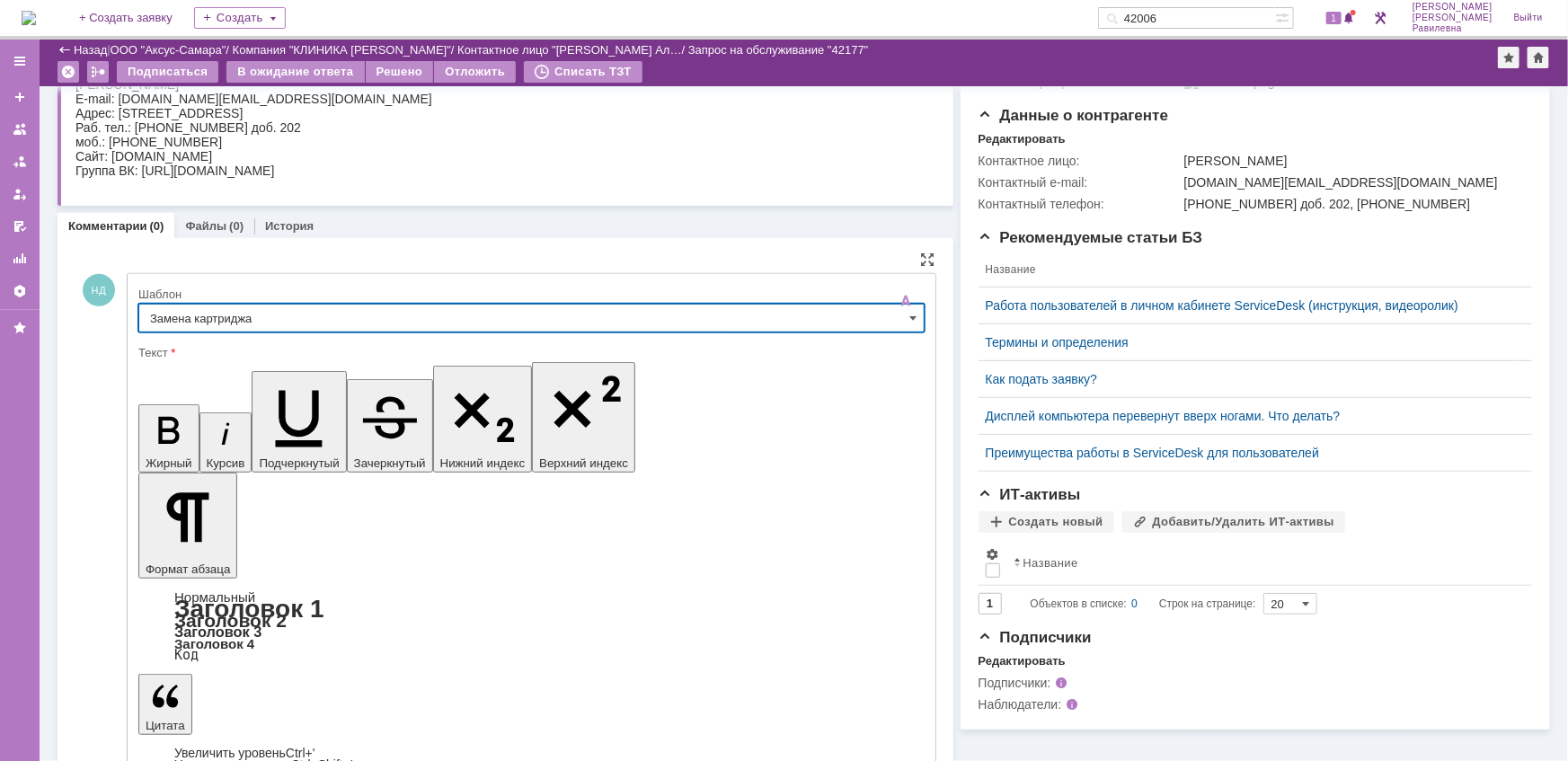
scroll to position [330, 0]
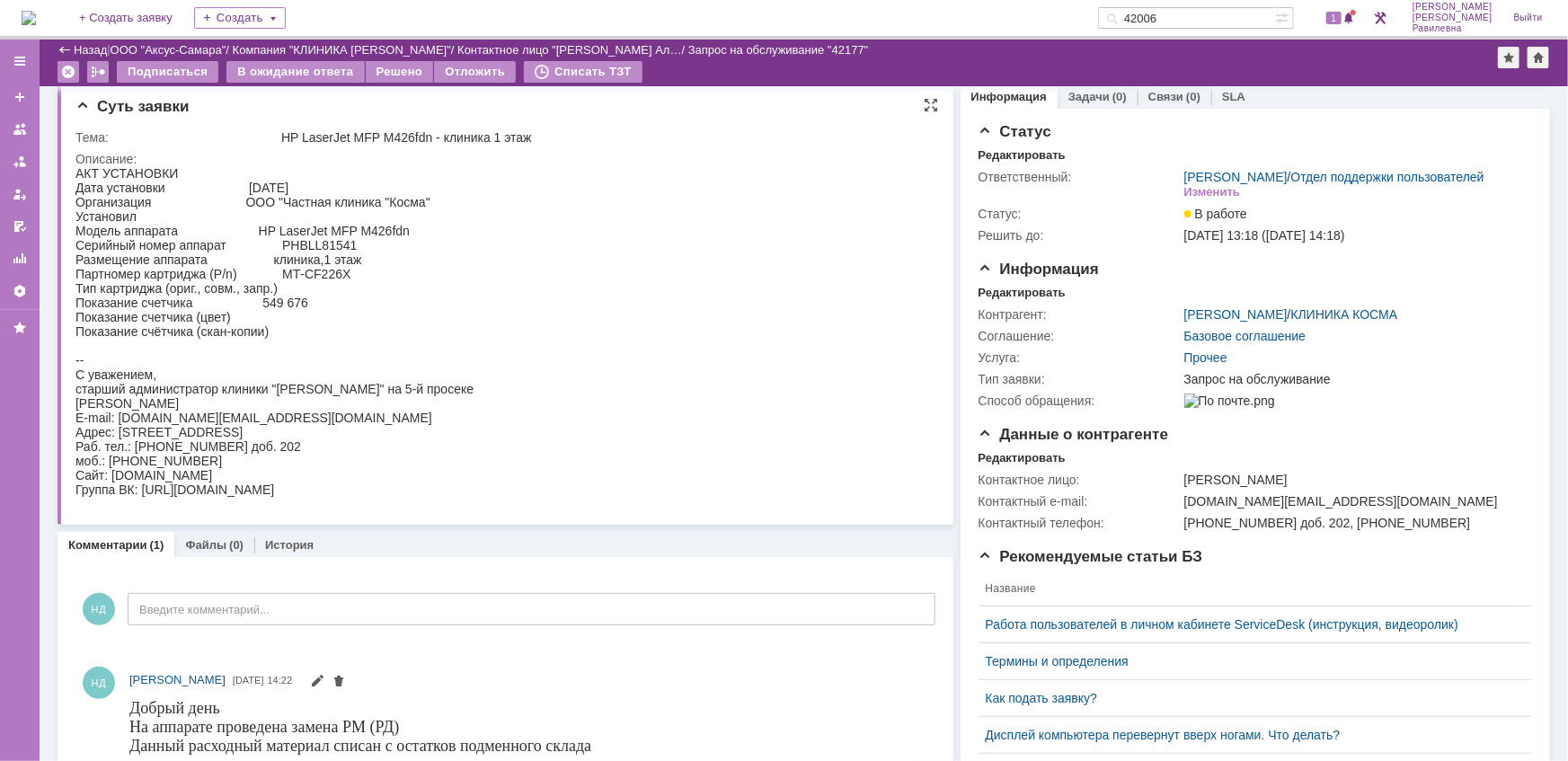
scroll to position [0, 0]
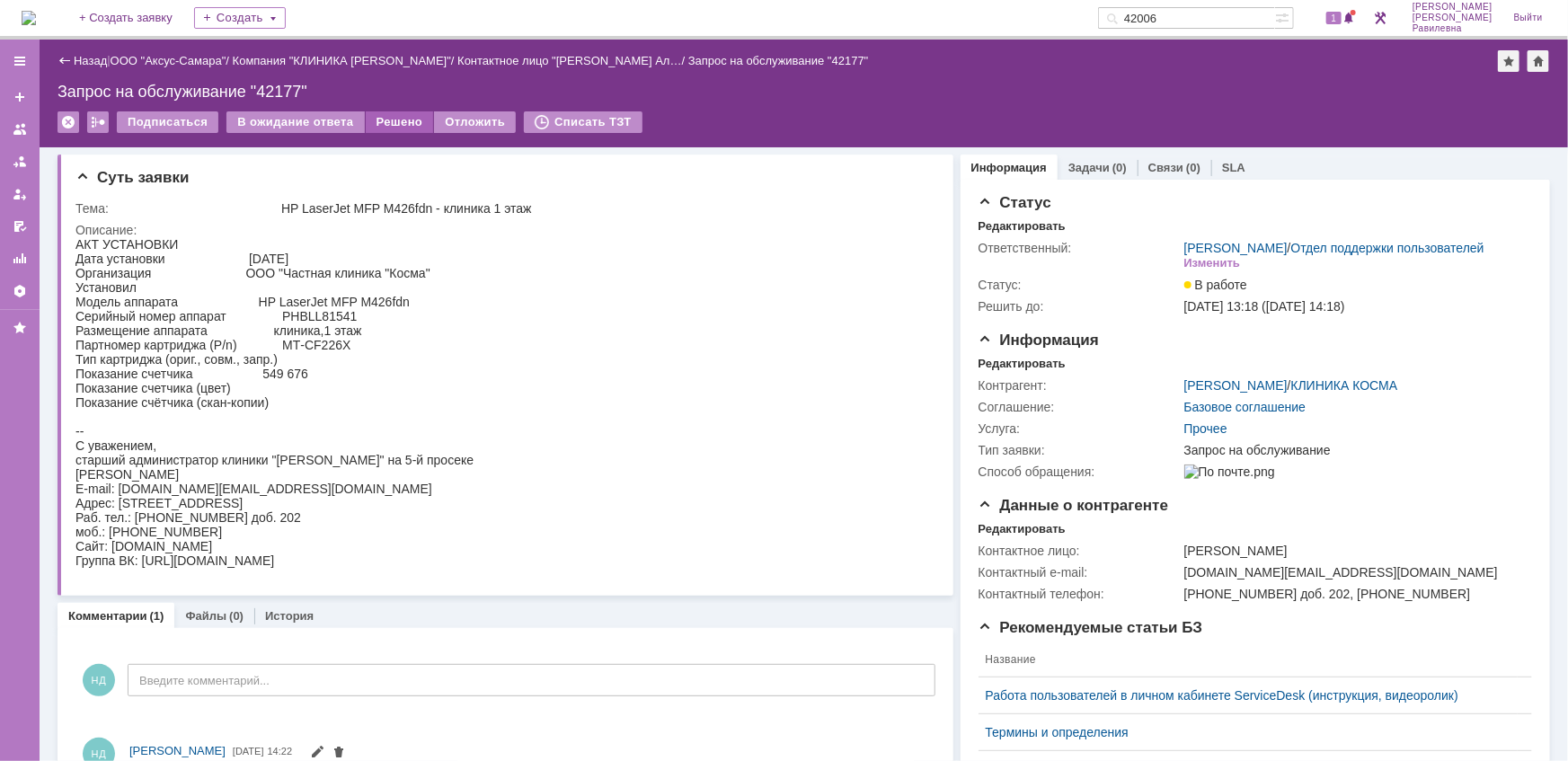
click at [403, 118] on div "Решено" at bounding box center [400, 122] width 68 height 22
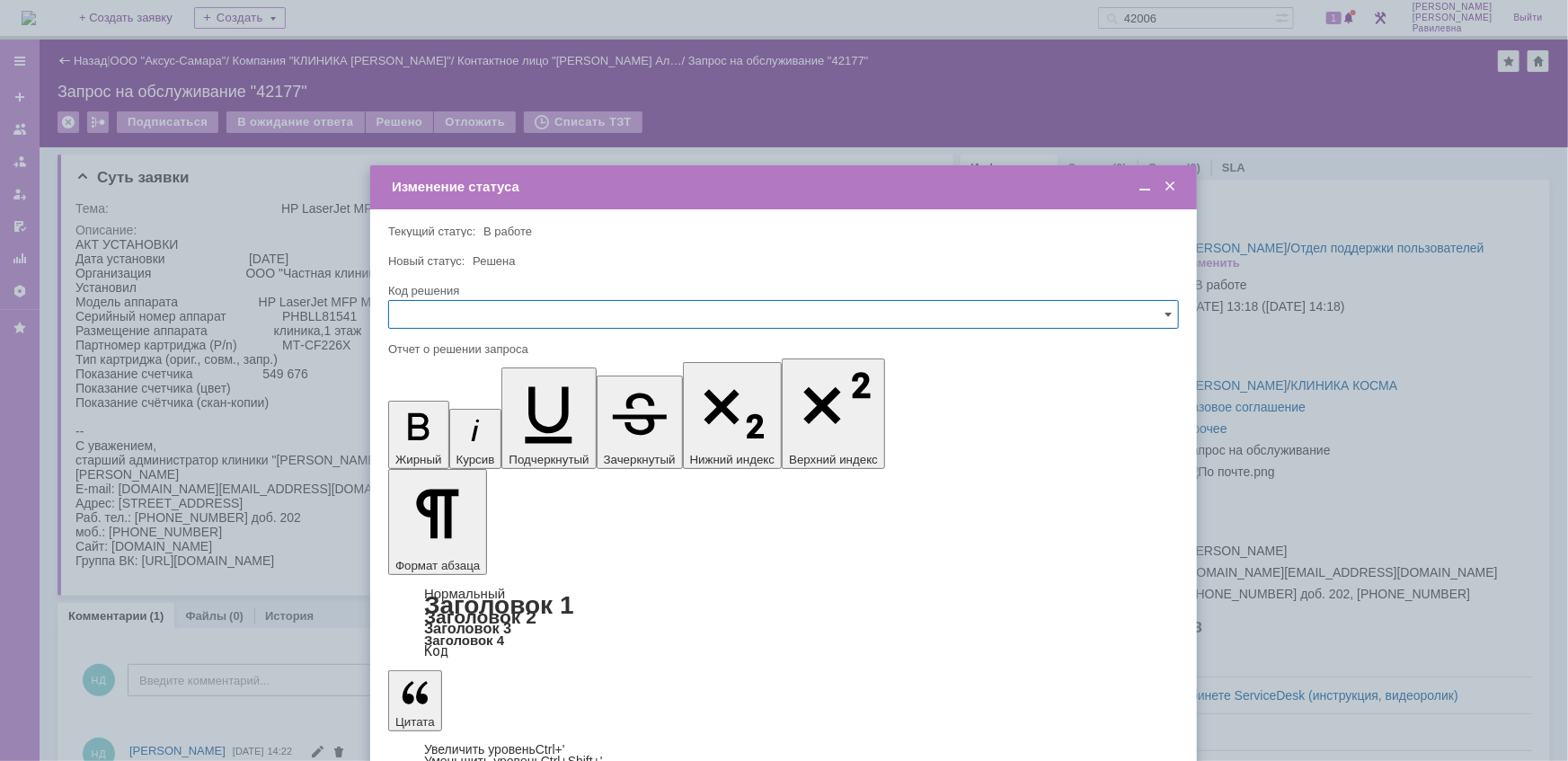
click at [439, 309] on input "text" at bounding box center [784, 314] width 790 height 28
click at [435, 431] on span "Решено" at bounding box center [784, 435] width 767 height 14
type input "Решено"
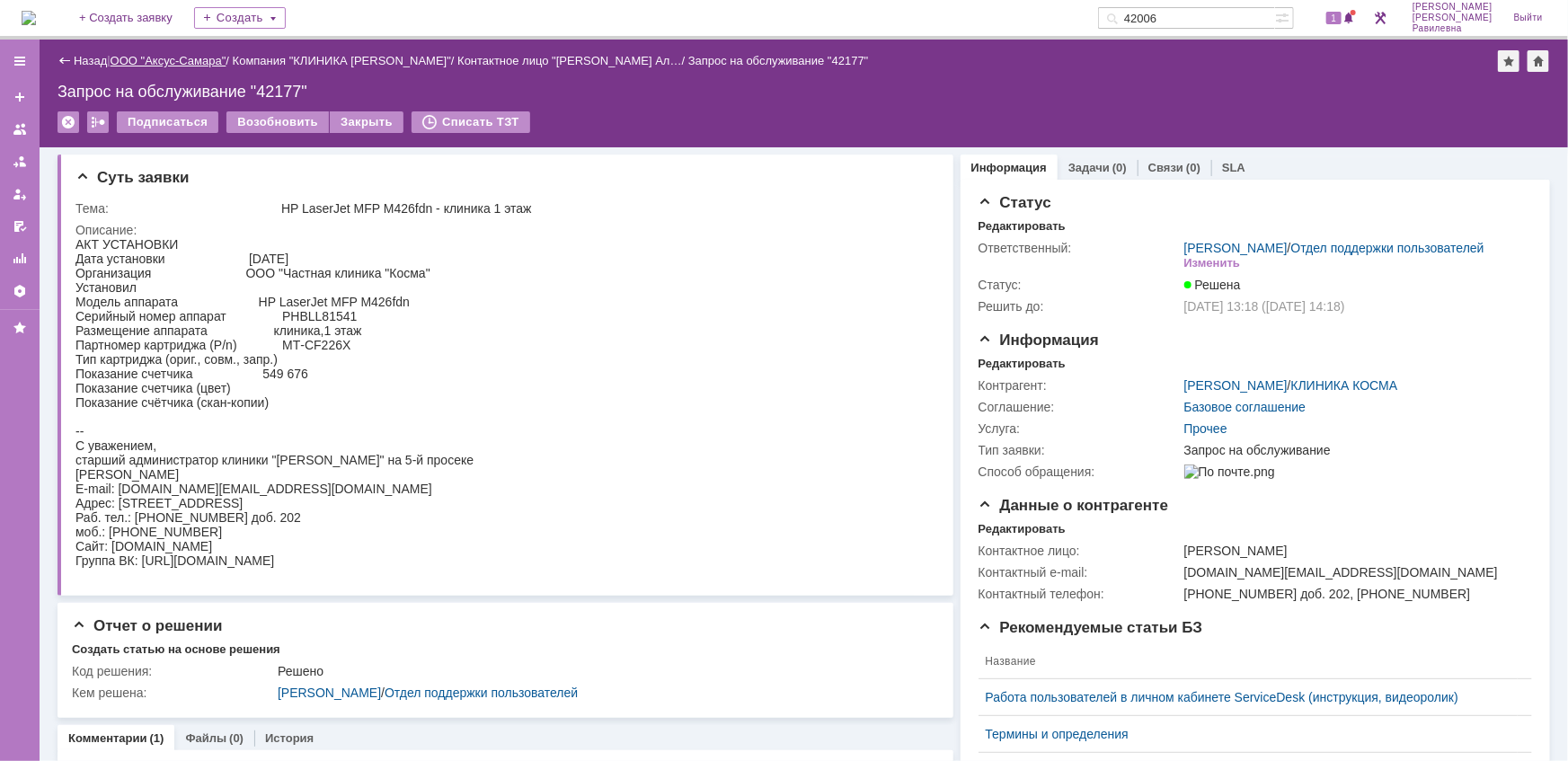
click at [207, 55] on link "ООО "Аксус-Самара"" at bounding box center [168, 61] width 116 height 13
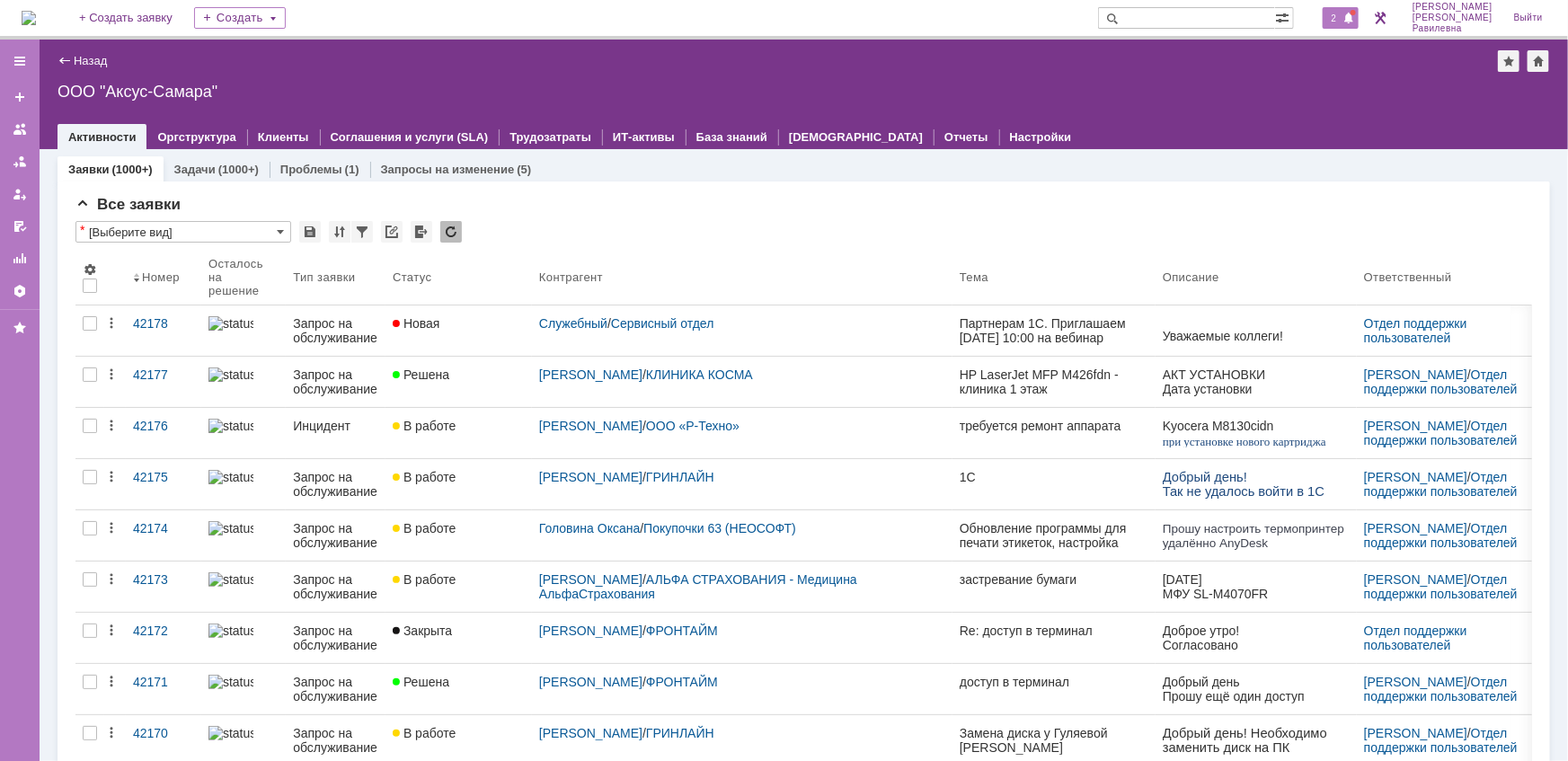
click at [1342, 21] on span "2" at bounding box center [1334, 17] width 16 height 12
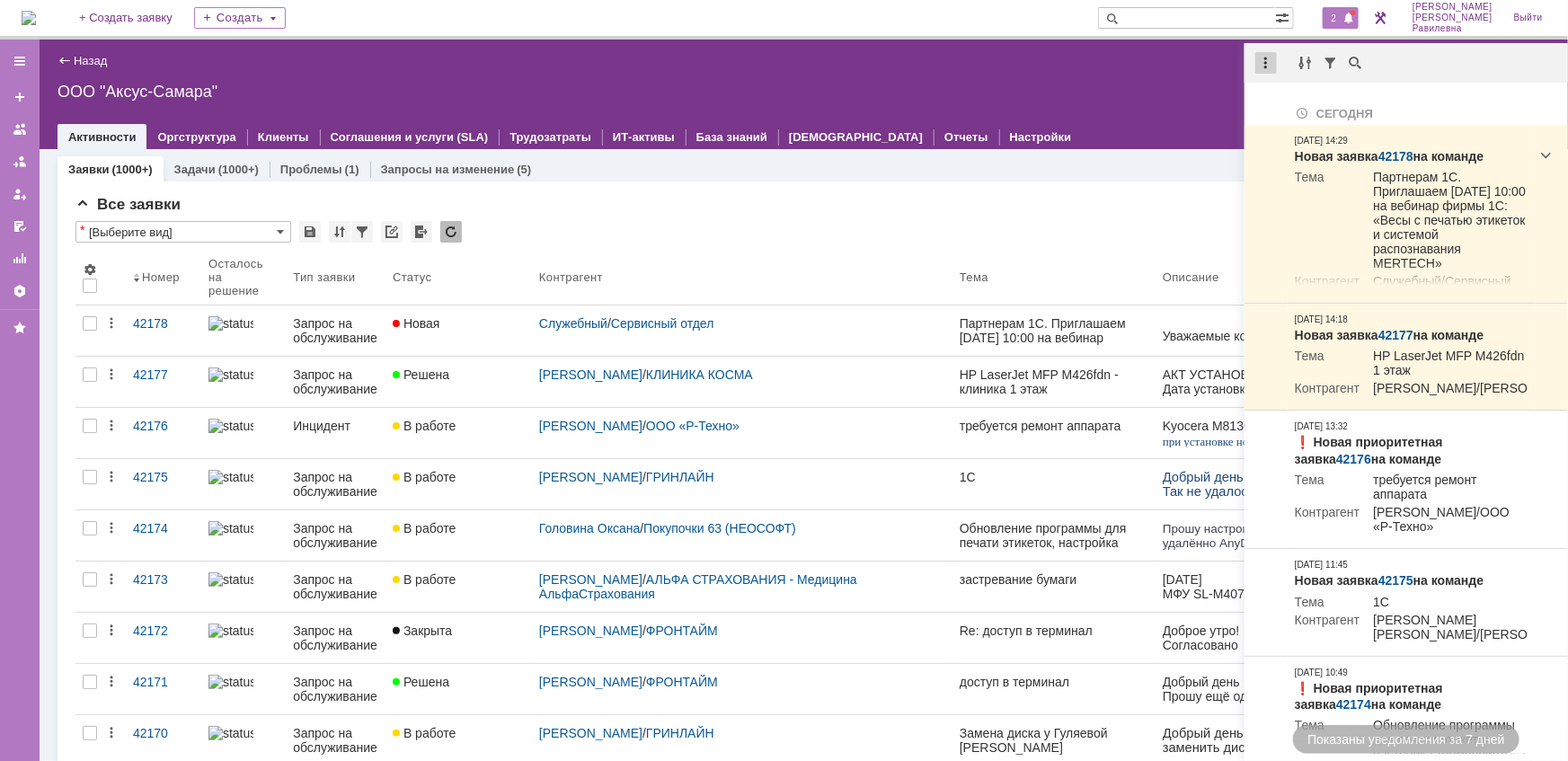
click at [1269, 53] on div at bounding box center [1266, 62] width 22 height 22
click at [1290, 103] on div "Отметить уведомления прочитанными" at bounding box center [1389, 108] width 241 height 12
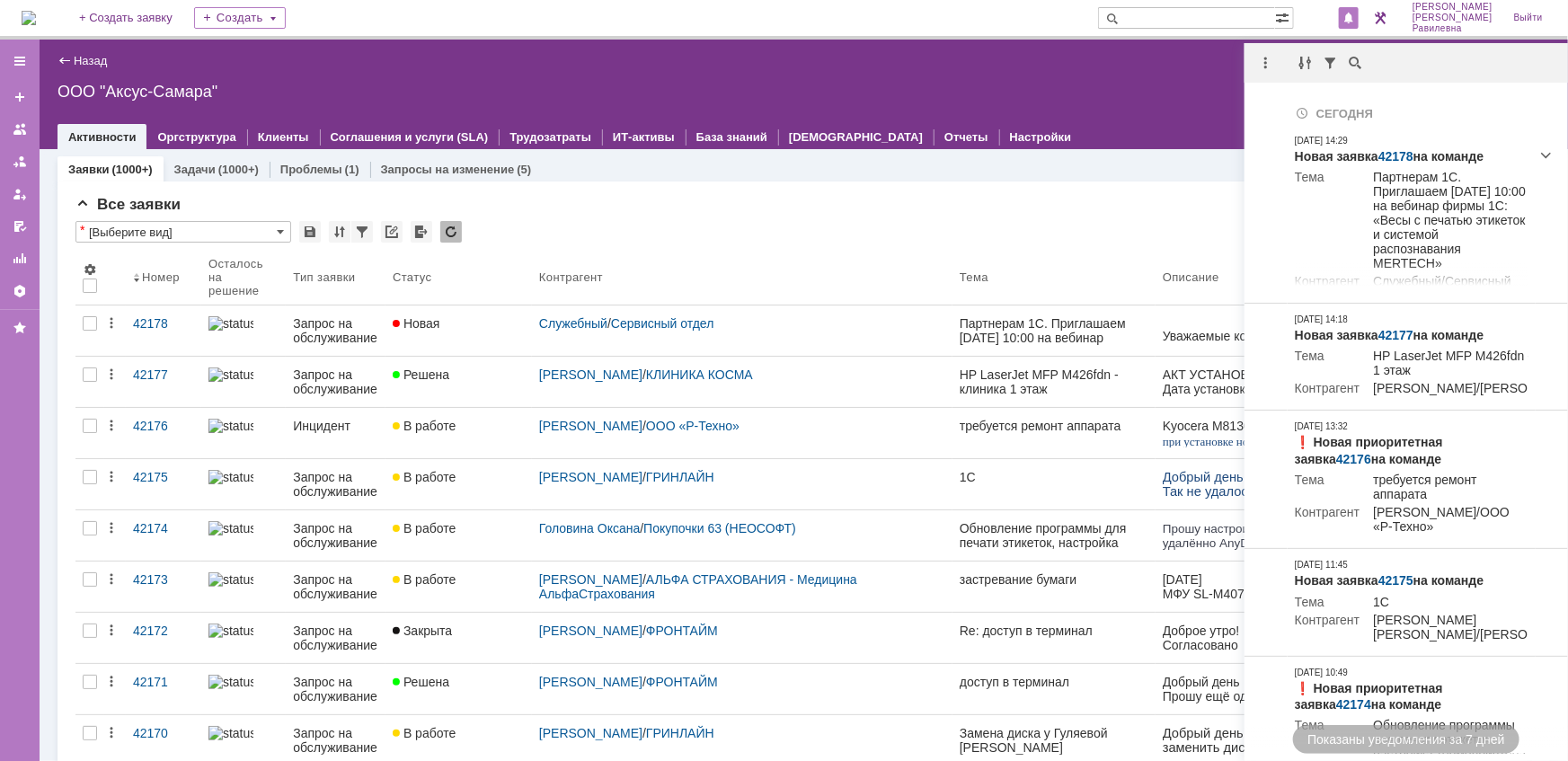
click at [700, 202] on div "Все заявки" at bounding box center [803, 204] width 1456 height 18
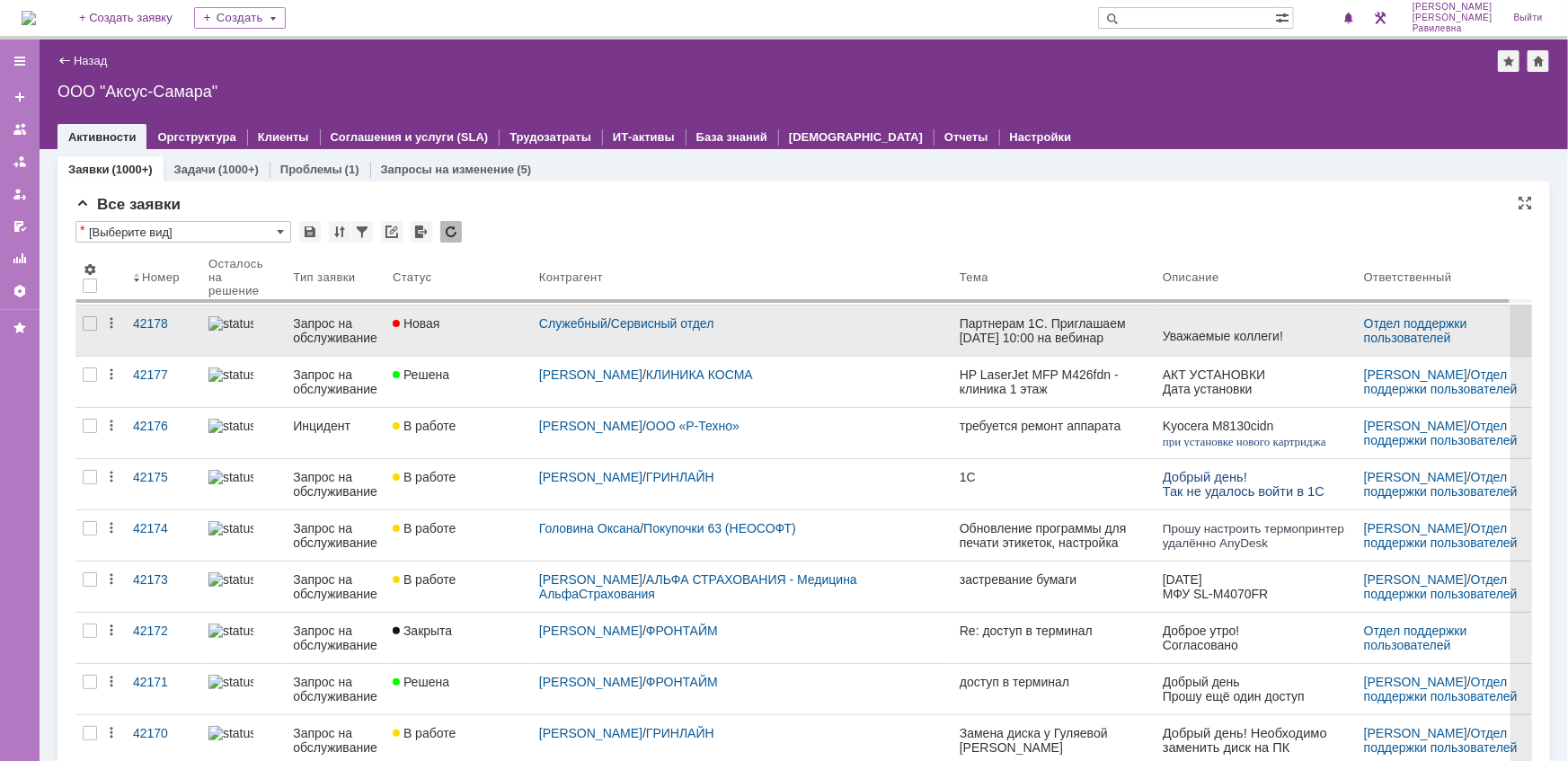
click at [349, 322] on div "Запрос на обслуживание" at bounding box center [336, 331] width 85 height 28
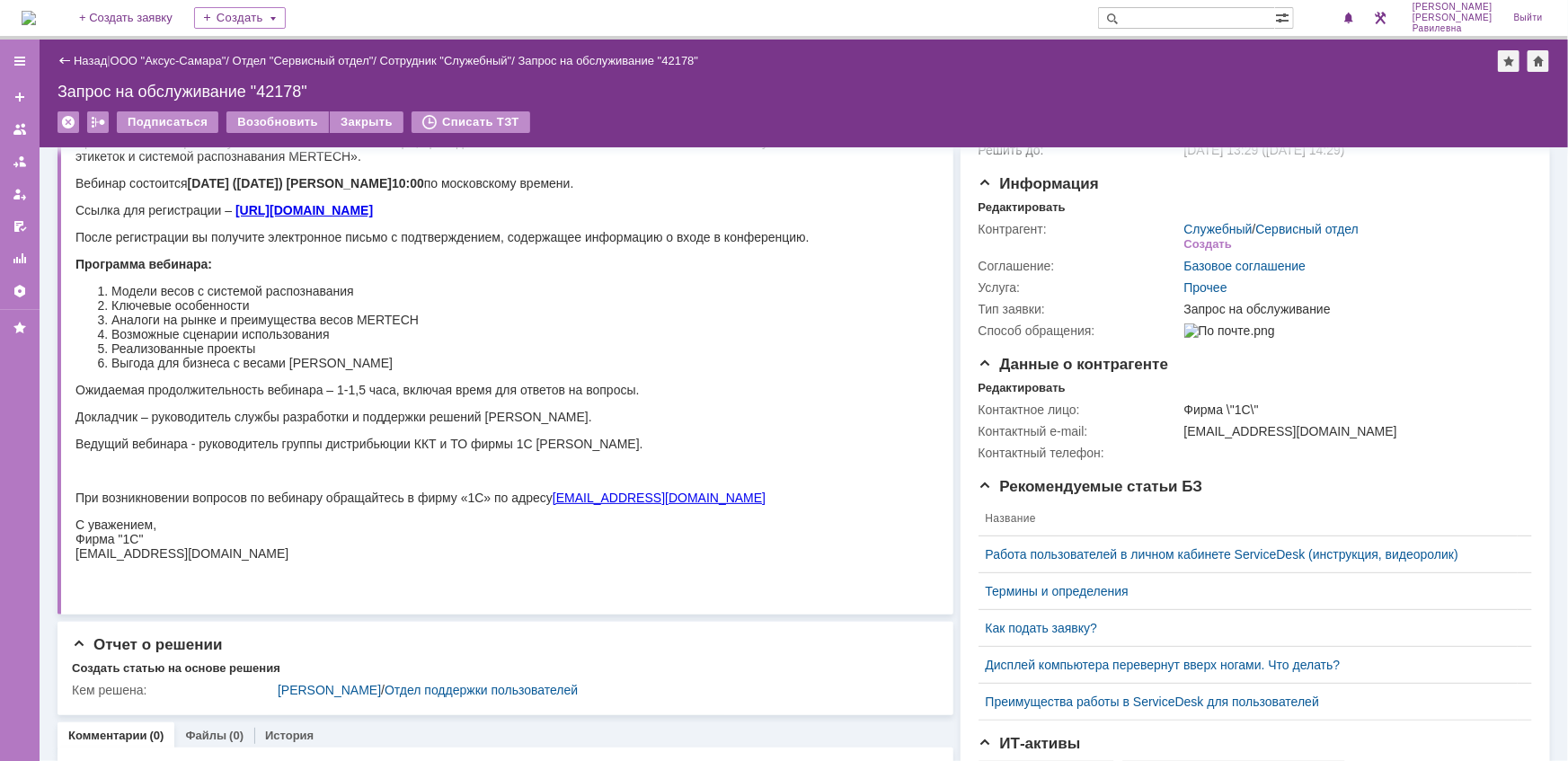
scroll to position [163, 0]
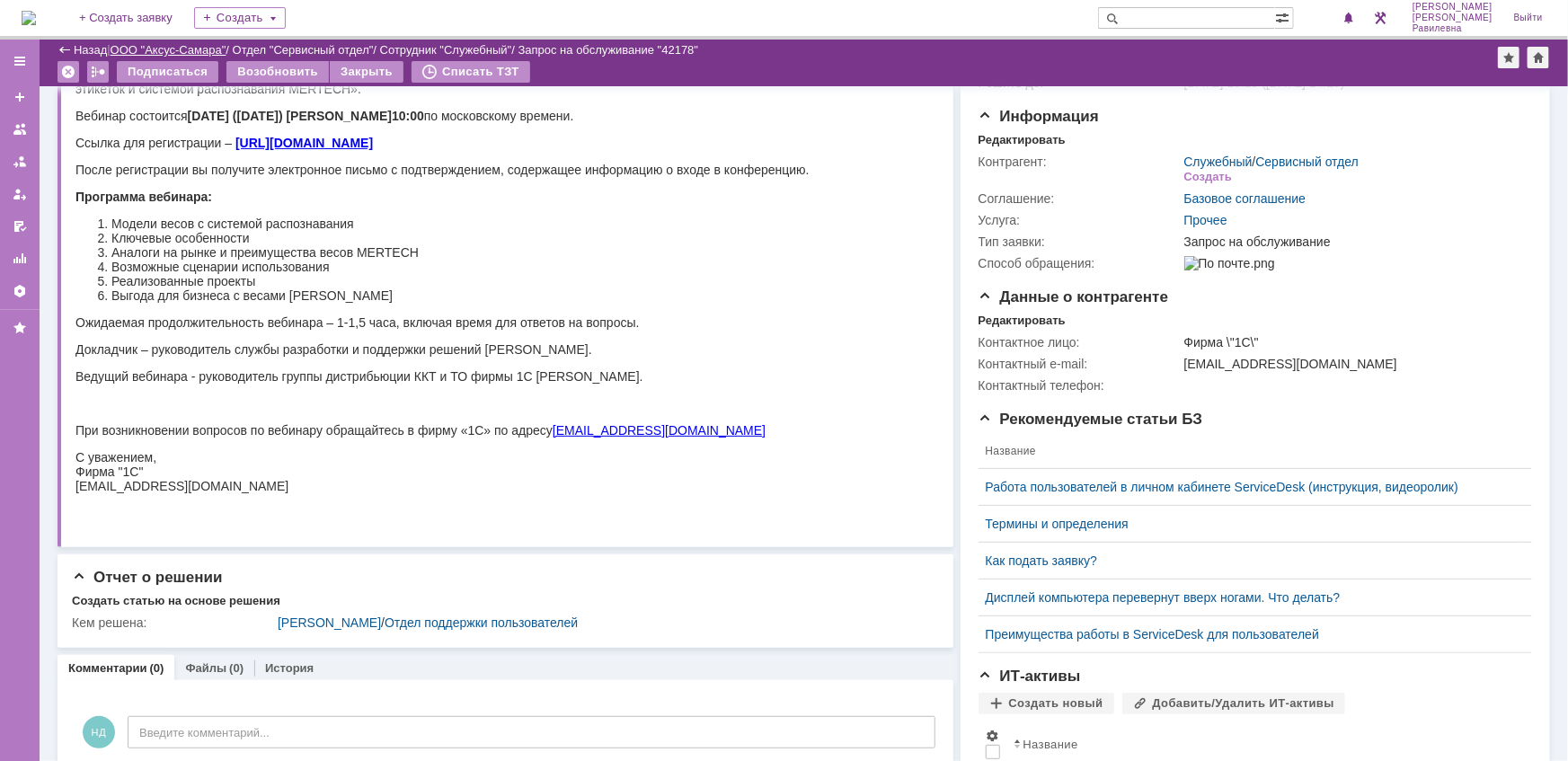
click at [168, 45] on link "ООО "Аксус-Самара"" at bounding box center [168, 50] width 116 height 13
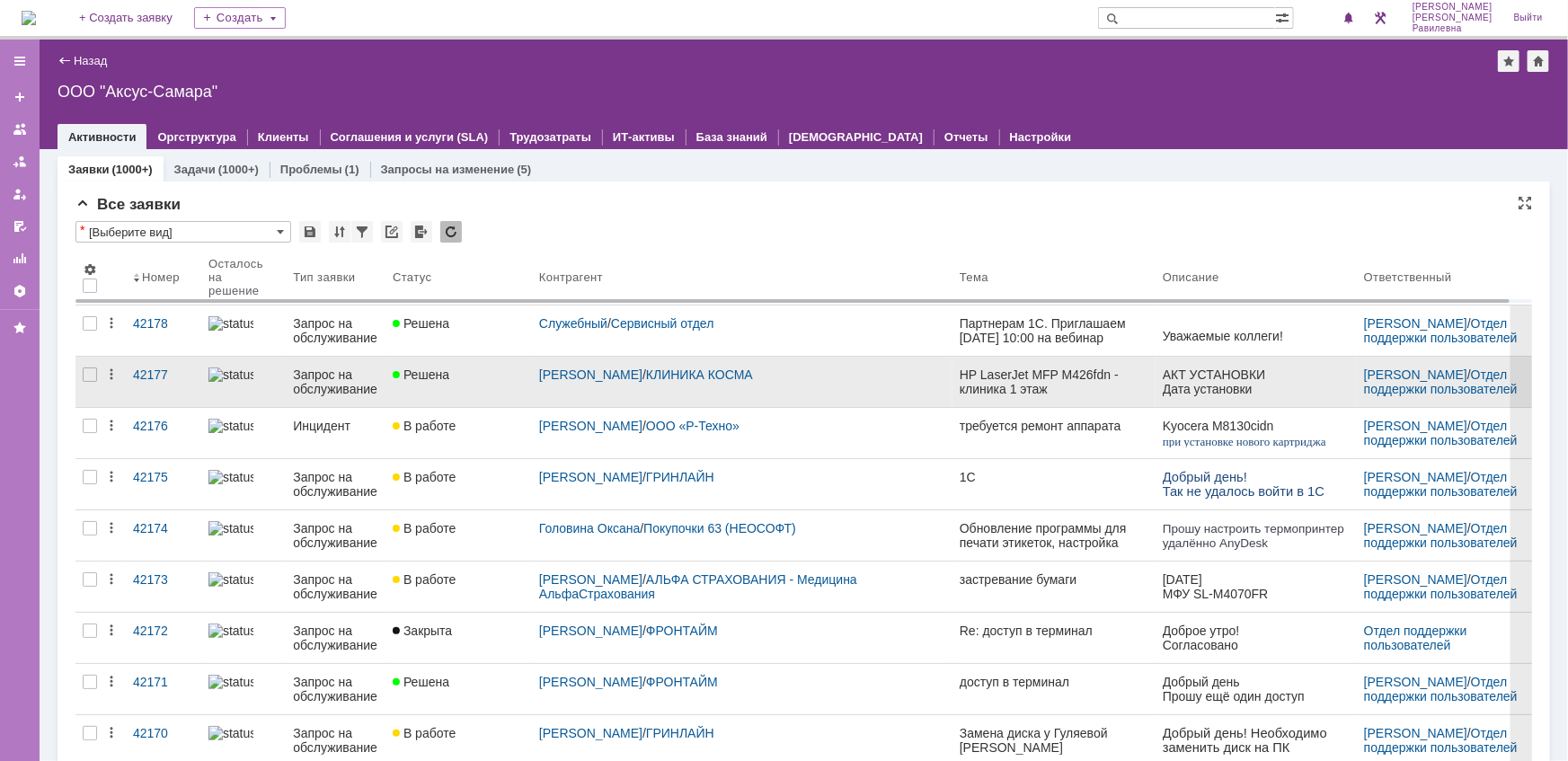
click at [335, 400] on link "Запрос на обслуживание" at bounding box center [336, 381] width 100 height 50
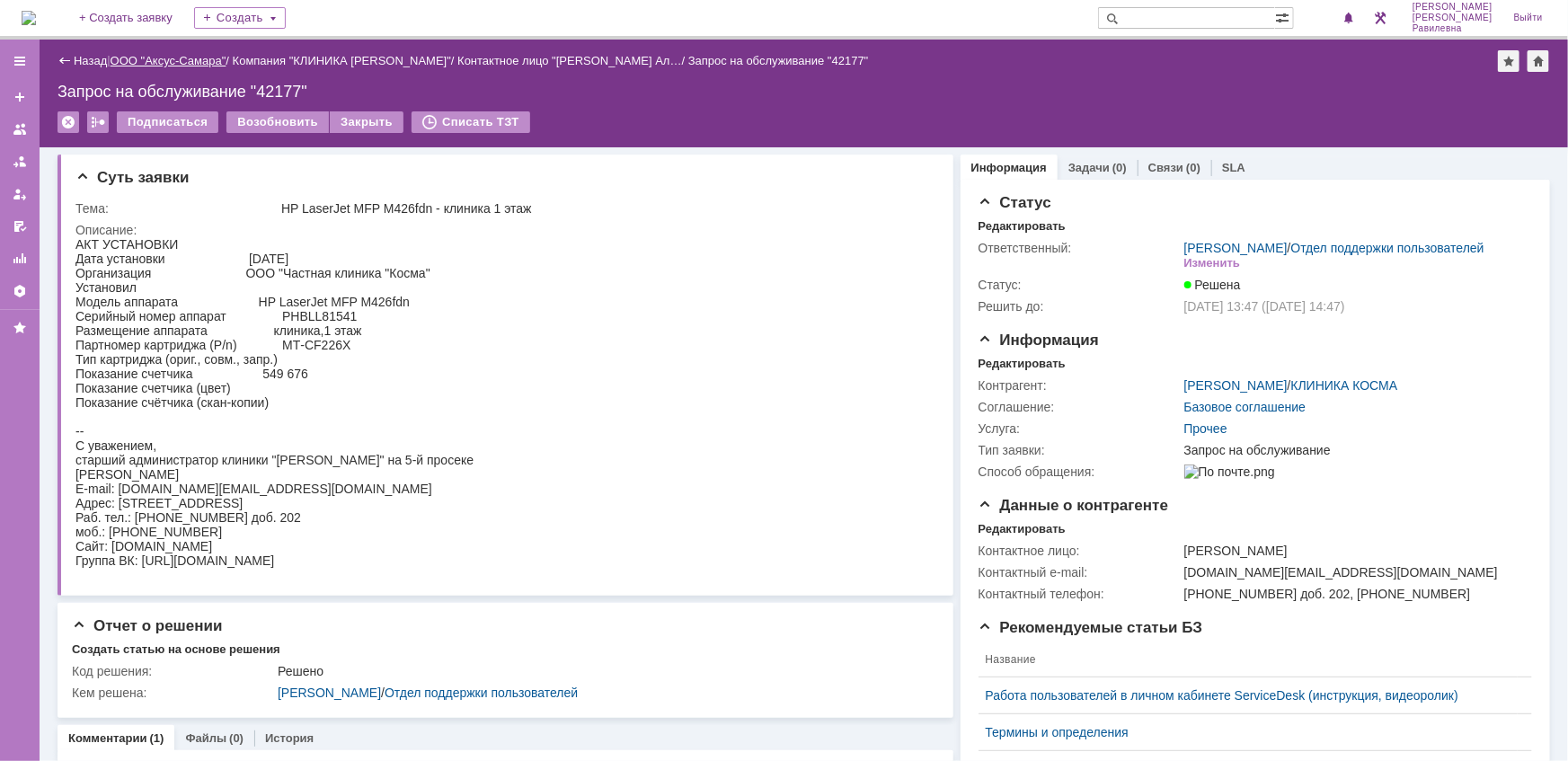
click at [182, 63] on link "ООО "Аксус-Самара"" at bounding box center [168, 61] width 116 height 13
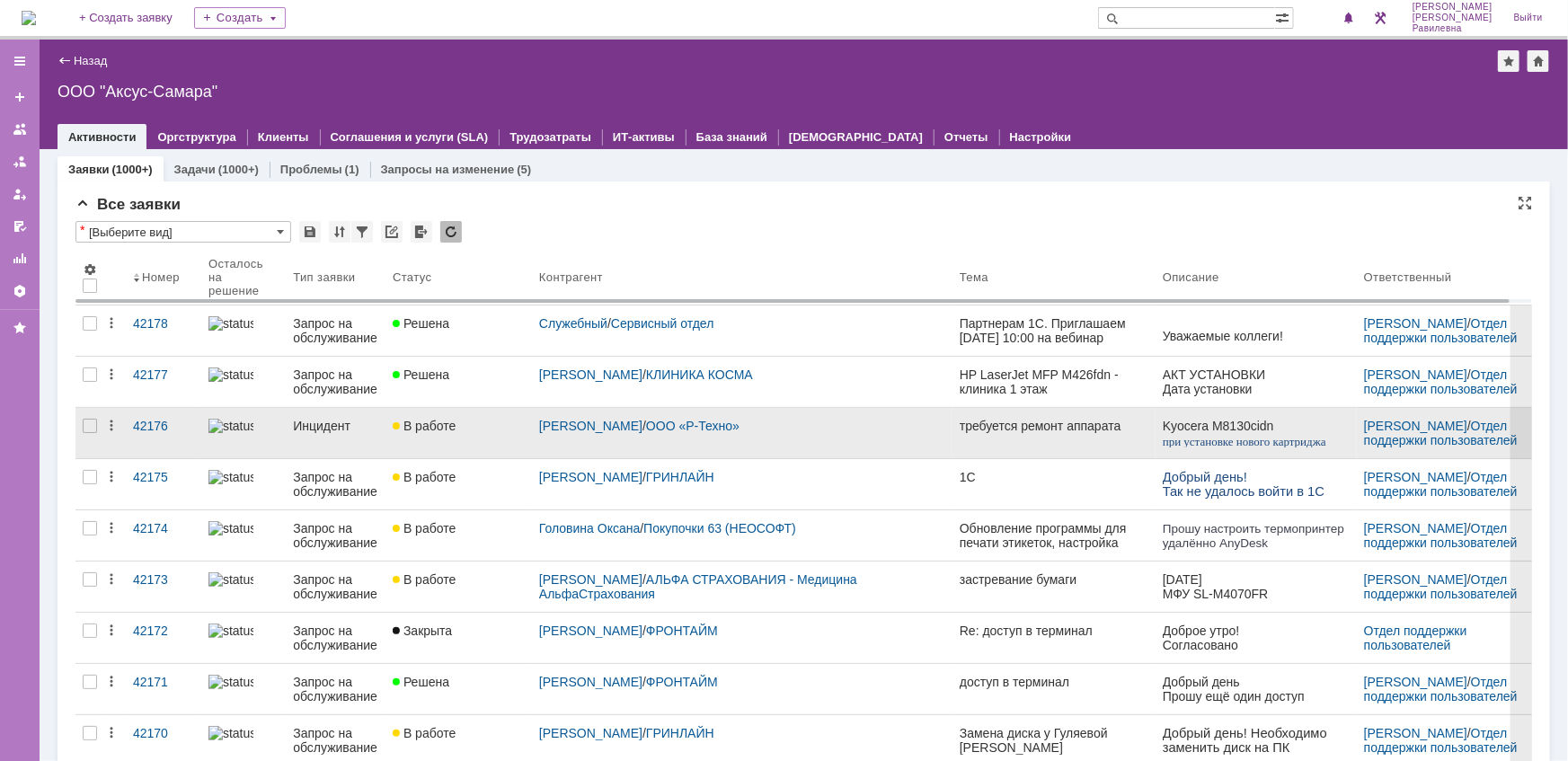
click at [345, 422] on div "Инцидент" at bounding box center [336, 425] width 85 height 14
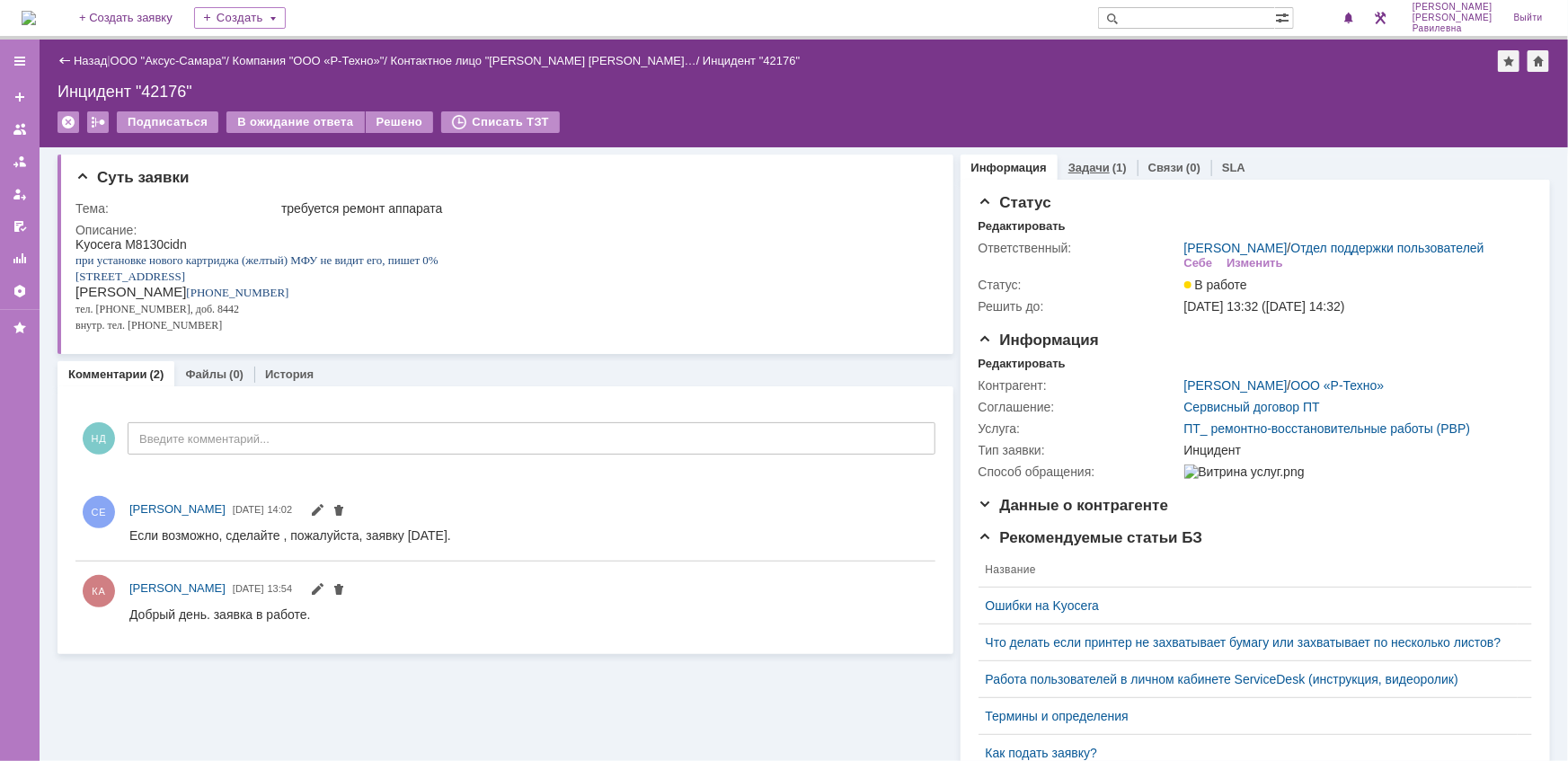
click at [1112, 167] on div "(1)" at bounding box center [1119, 167] width 14 height 13
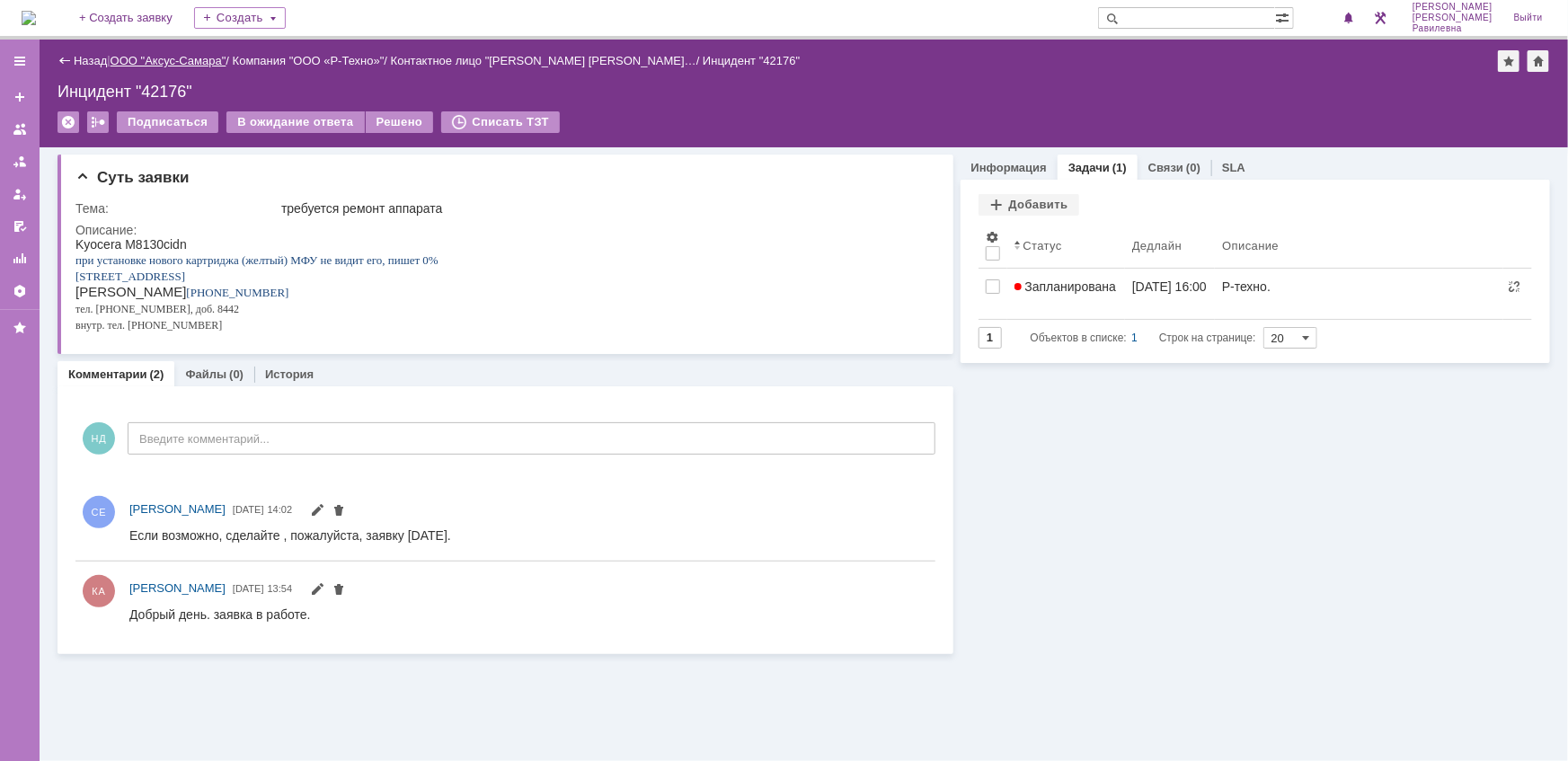
click at [171, 61] on link "ООО "Аксус-Самара"" at bounding box center [168, 61] width 116 height 13
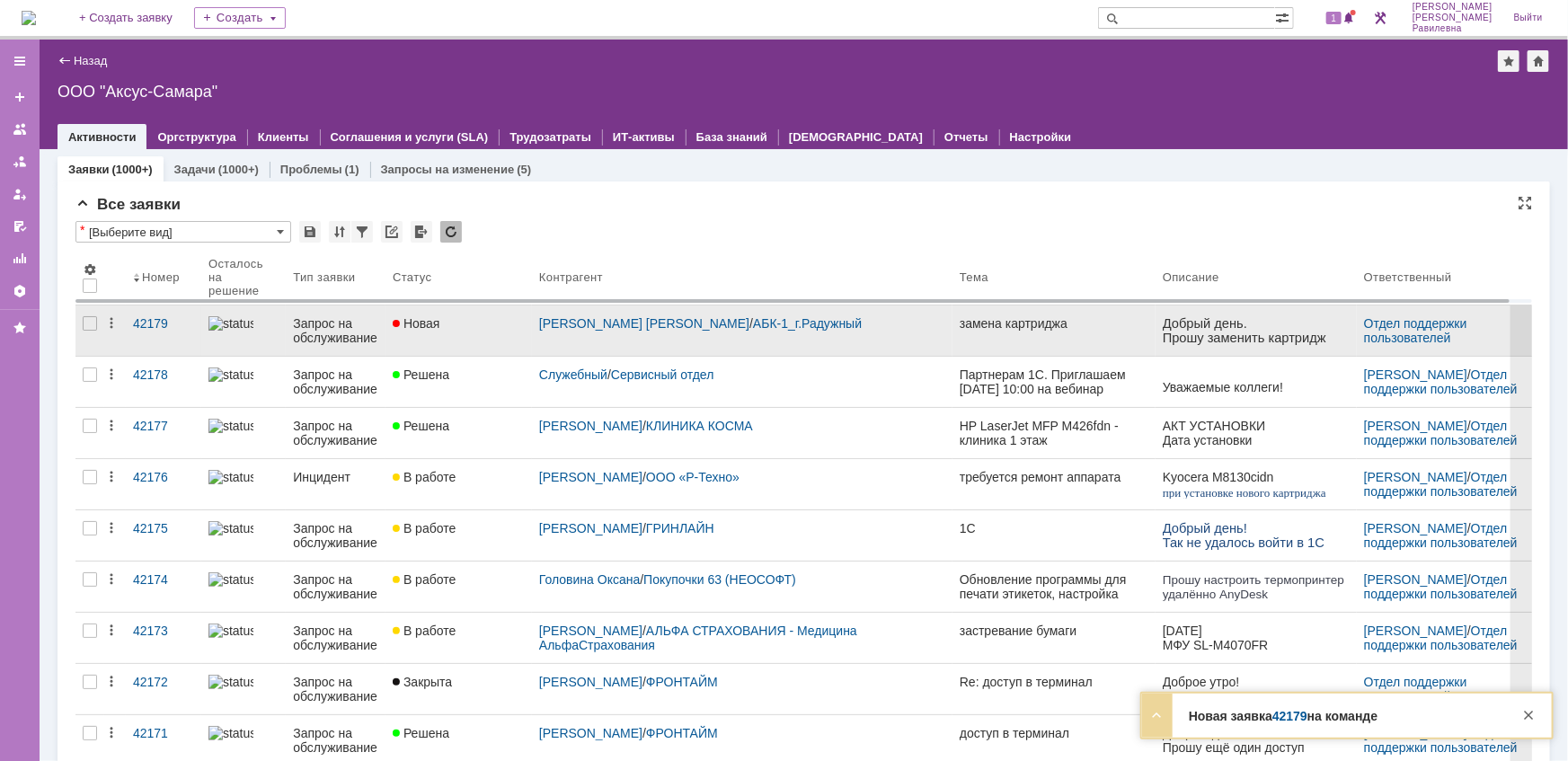
click at [311, 320] on div "Запрос на обслуживание" at bounding box center [336, 331] width 85 height 28
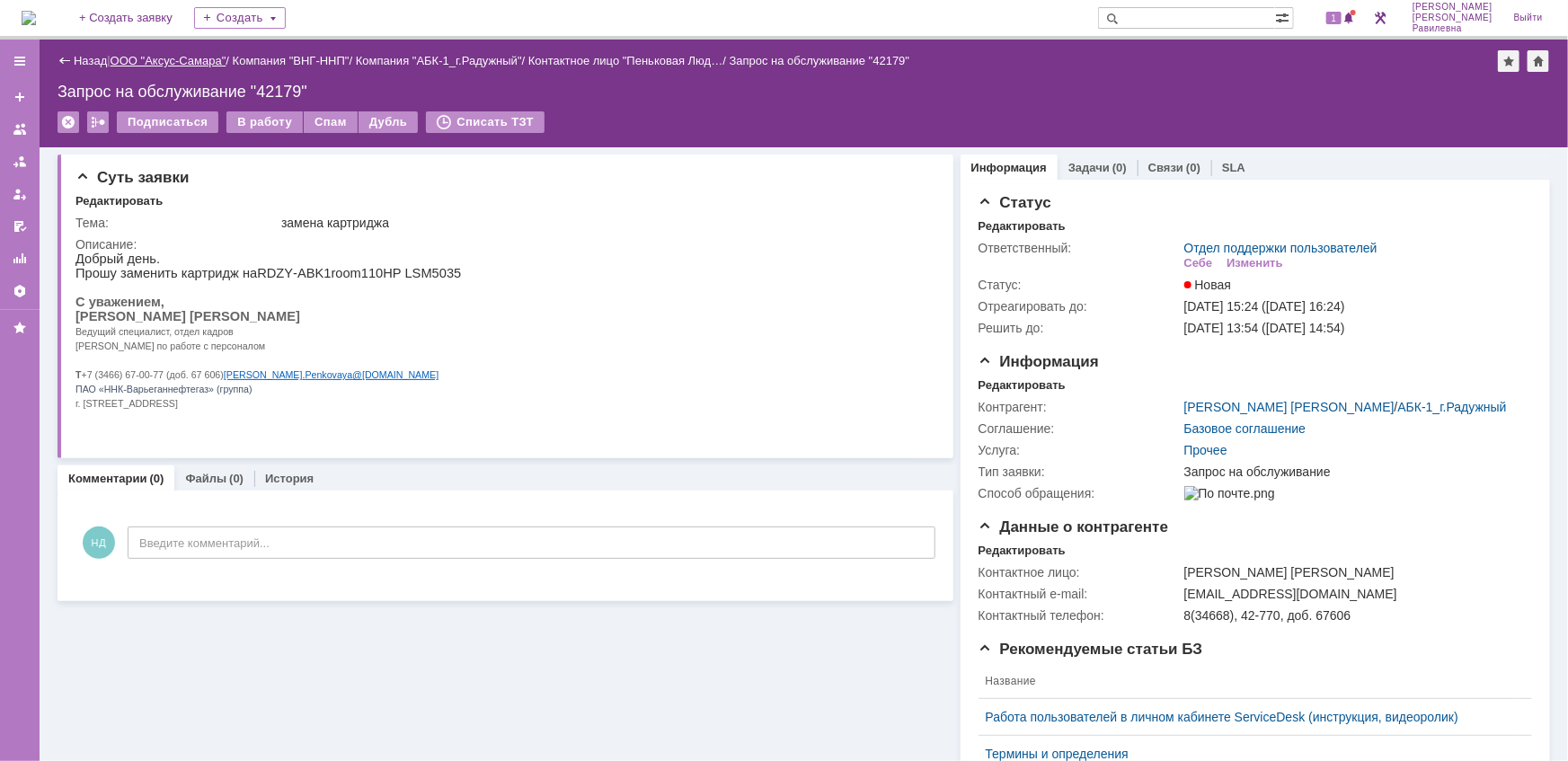
click at [169, 63] on link "ООО "Аксус-Самара"" at bounding box center [168, 61] width 116 height 13
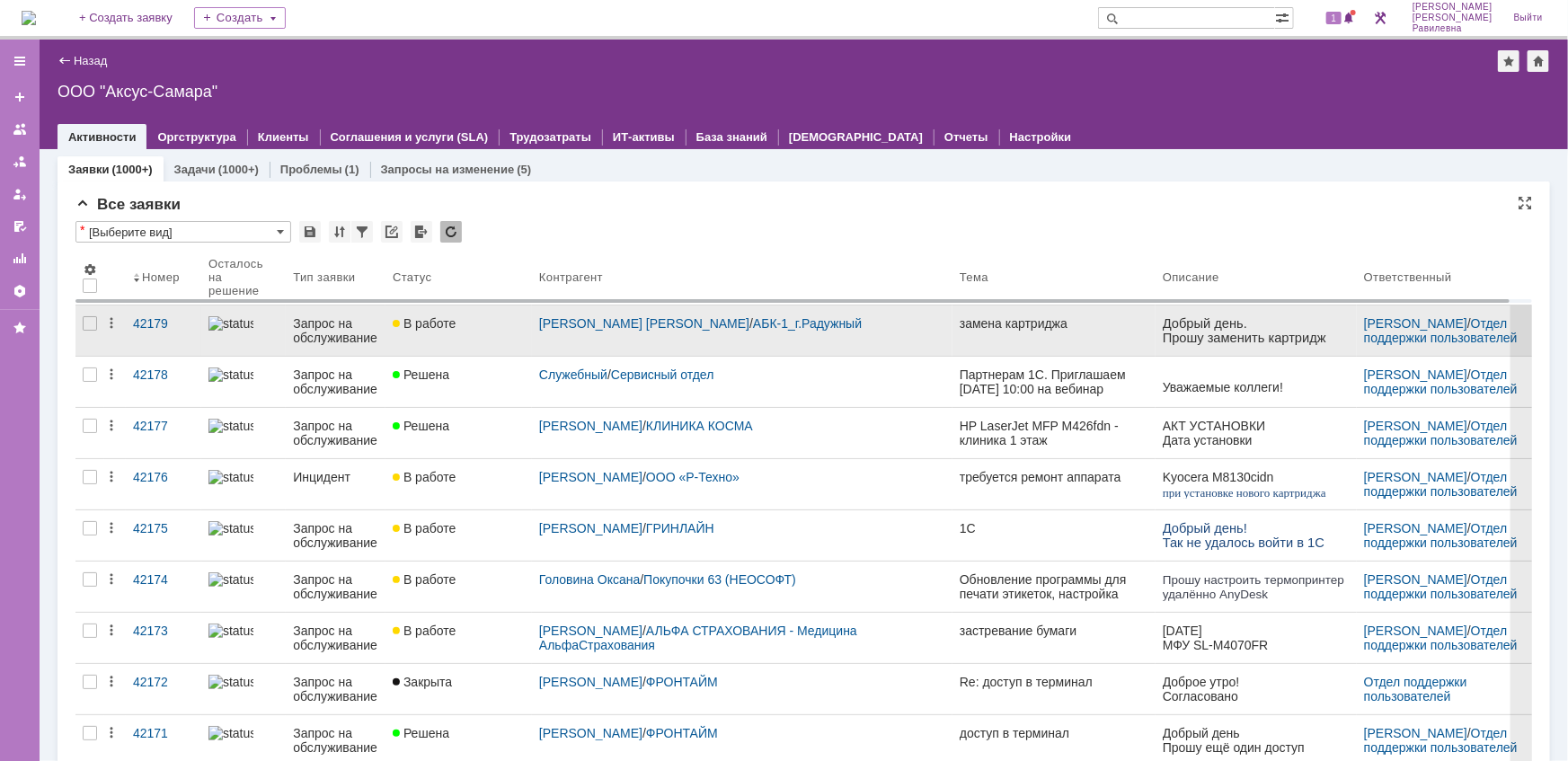
click at [345, 344] on link "Запрос на обслуживание" at bounding box center [336, 330] width 100 height 50
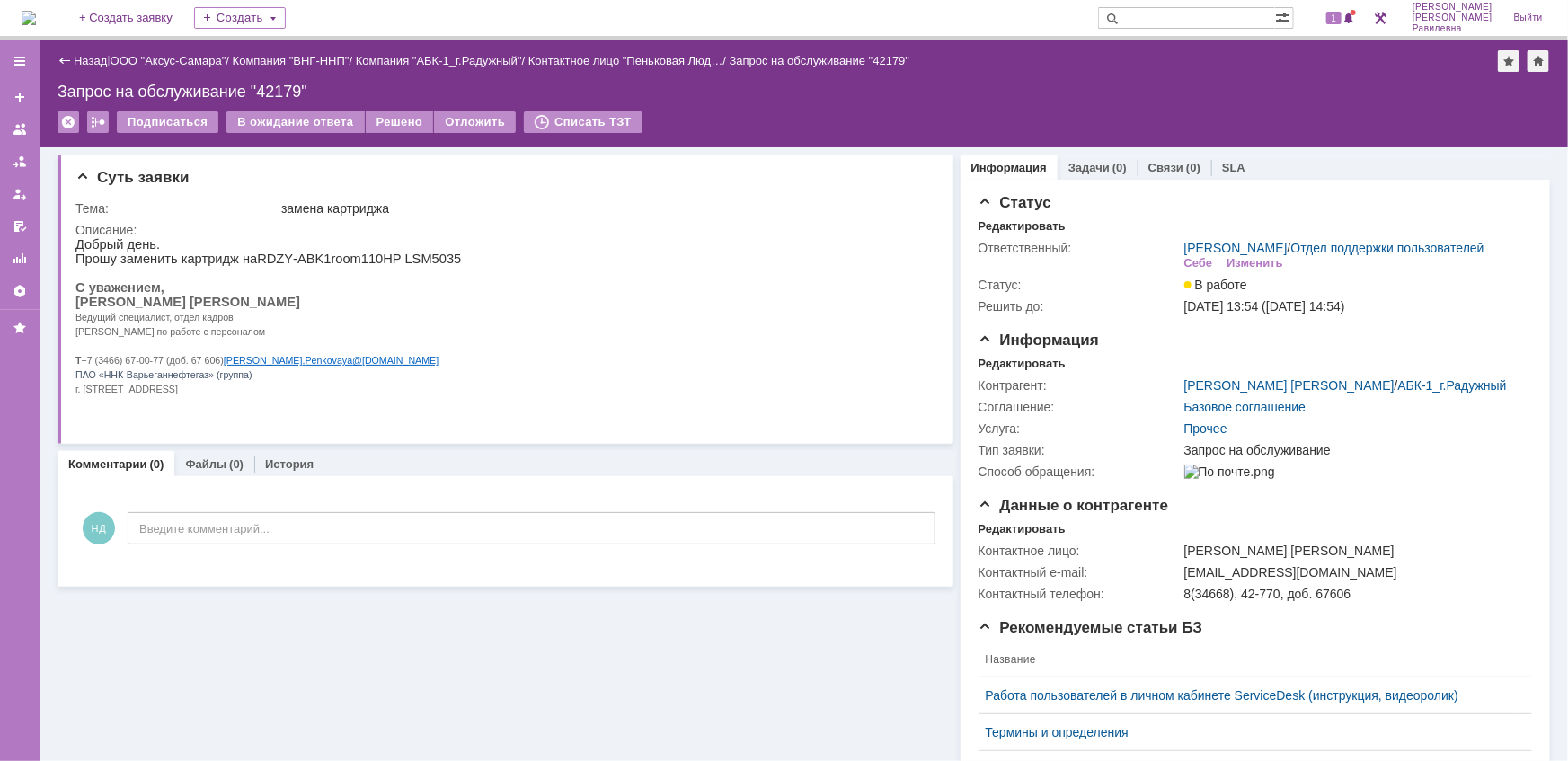
click at [178, 60] on link "ООО "Аксус-Самара"" at bounding box center [168, 61] width 116 height 13
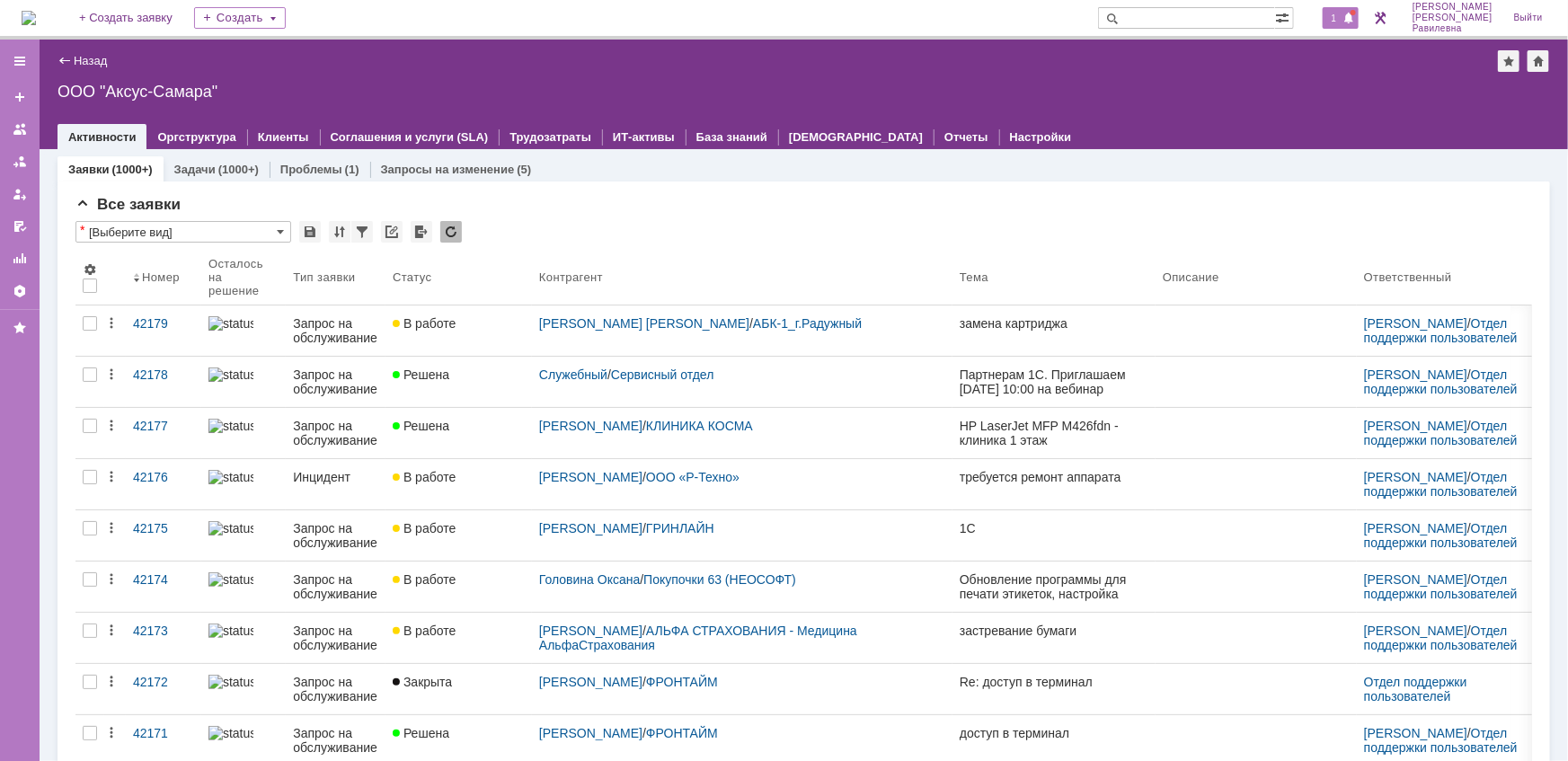
click at [1342, 17] on span "1" at bounding box center [1334, 17] width 16 height 12
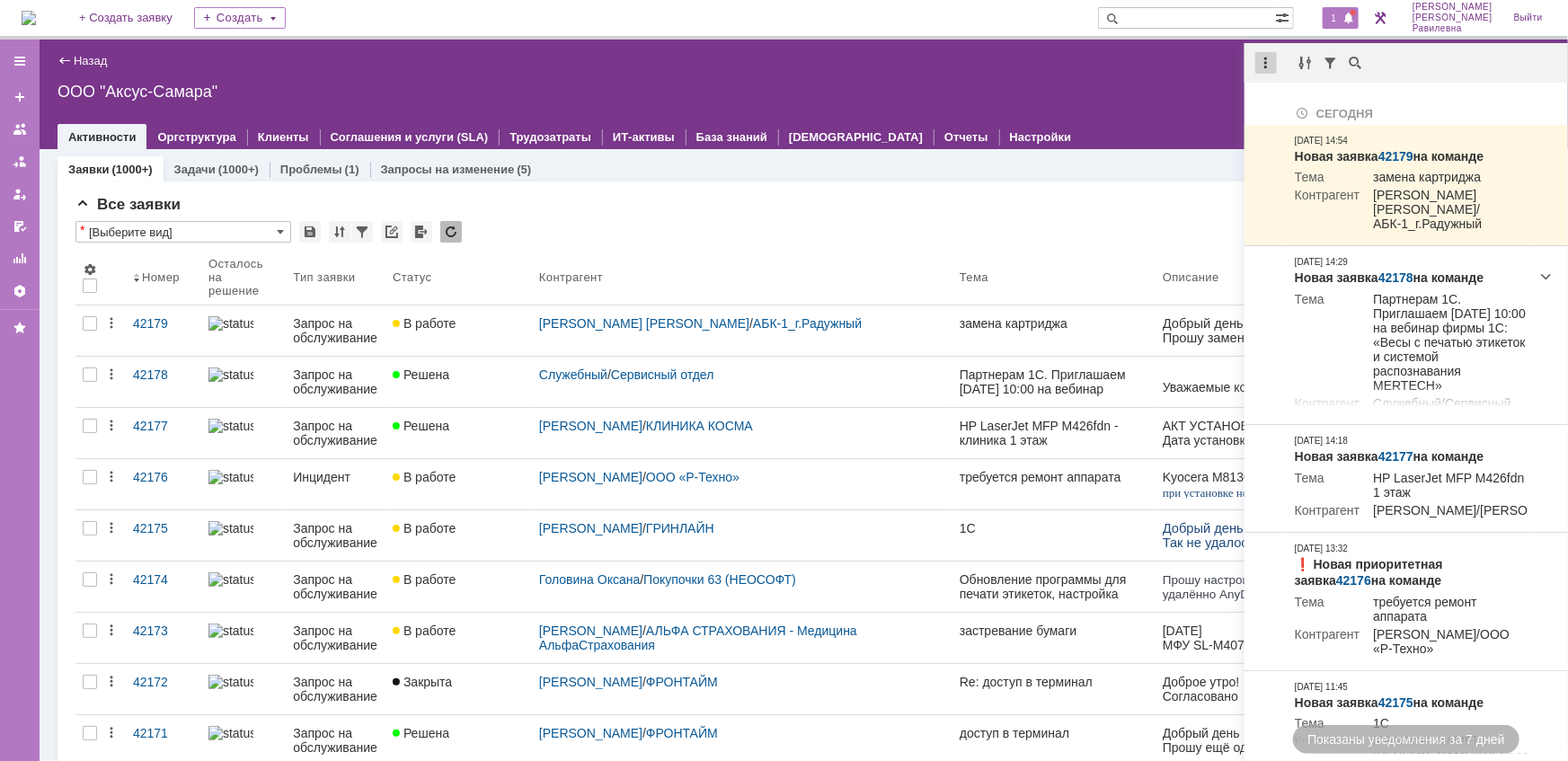
click at [1262, 71] on div at bounding box center [1266, 62] width 22 height 22
click at [1280, 103] on div "Отметить уведомления прочитанными" at bounding box center [1389, 108] width 241 height 12
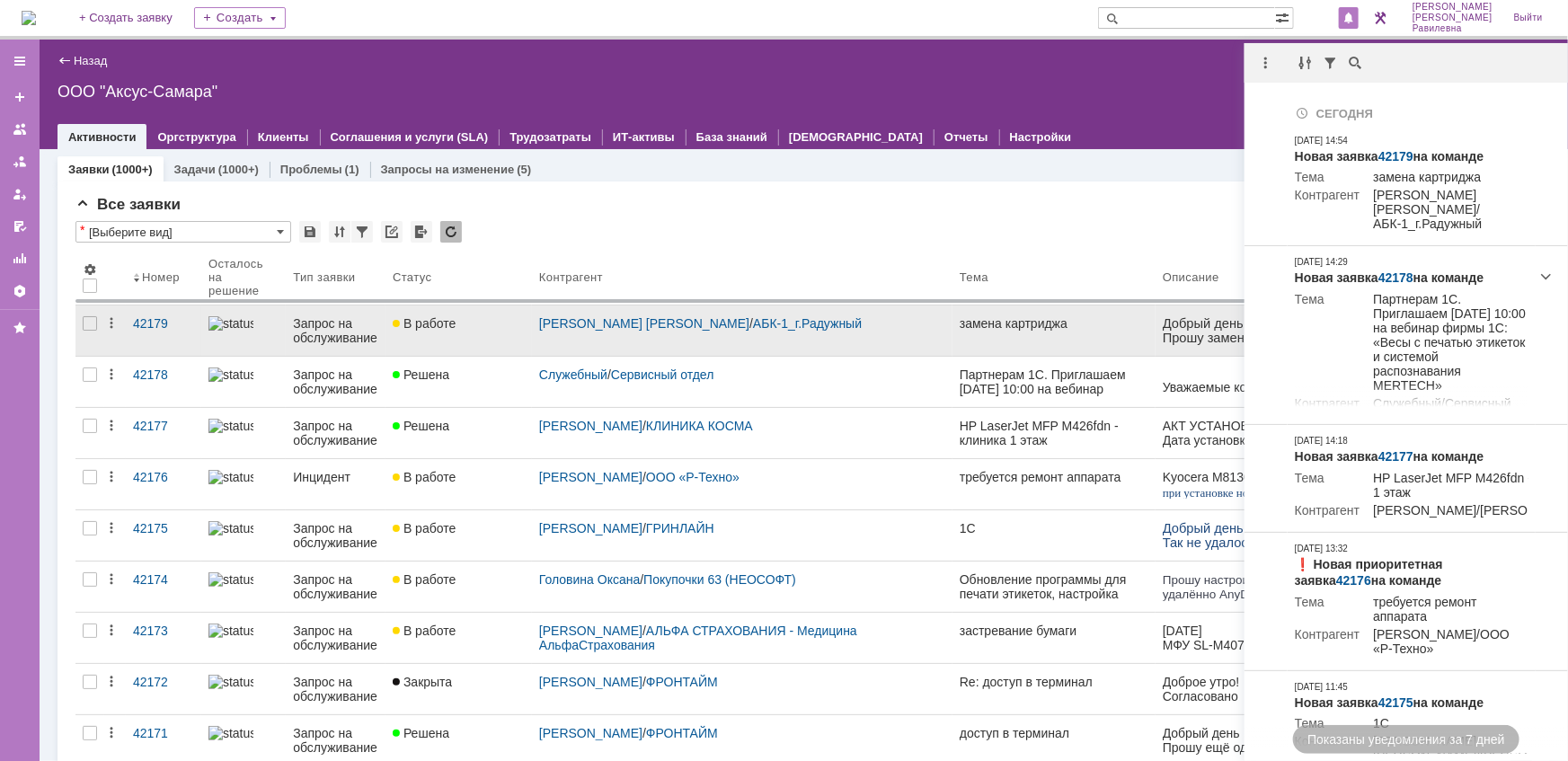
click at [331, 330] on div "Запрос на обслуживание" at bounding box center [336, 331] width 85 height 28
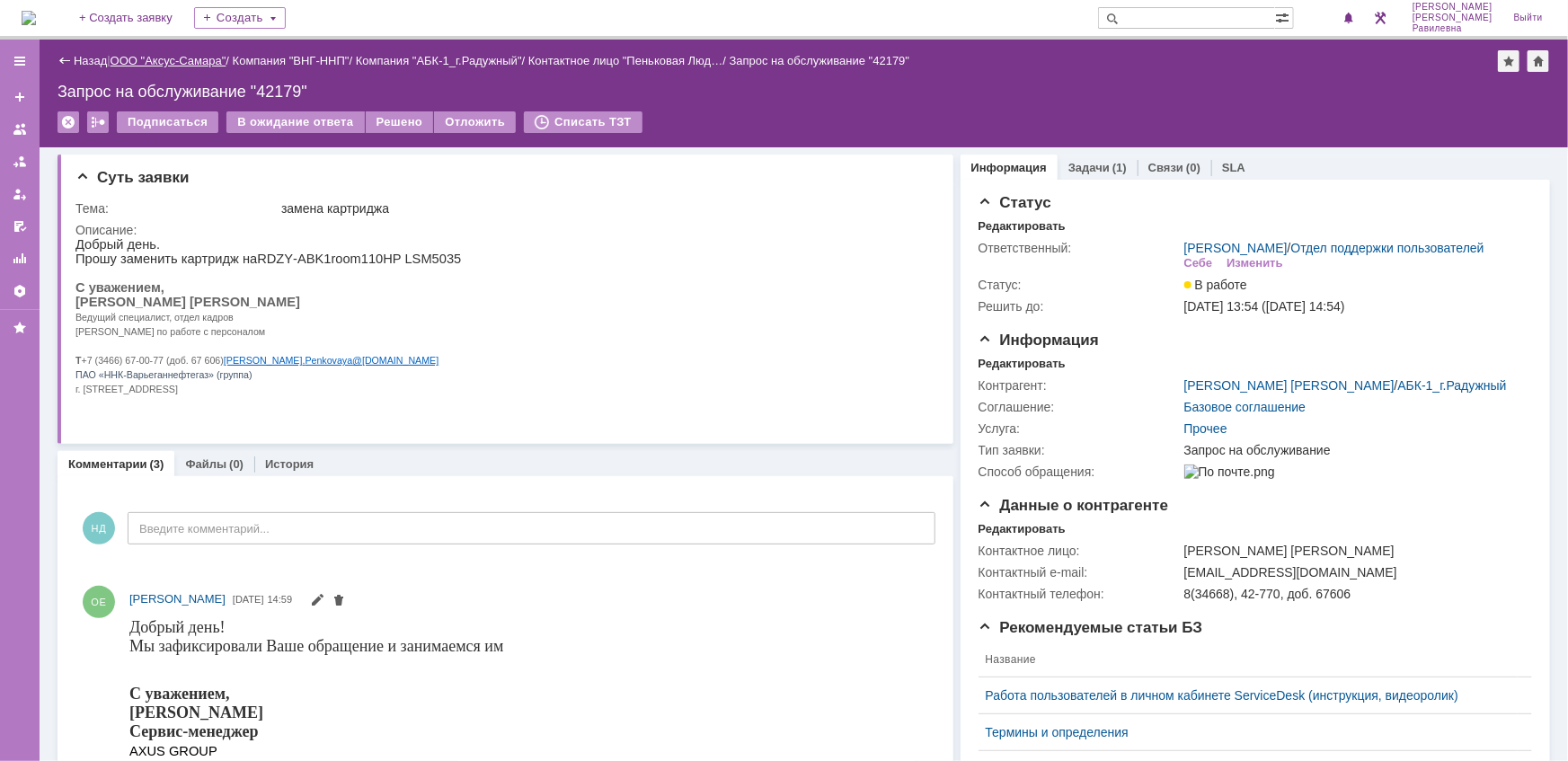
click at [192, 55] on link "ООО "Аксус-Самара"" at bounding box center [168, 61] width 116 height 13
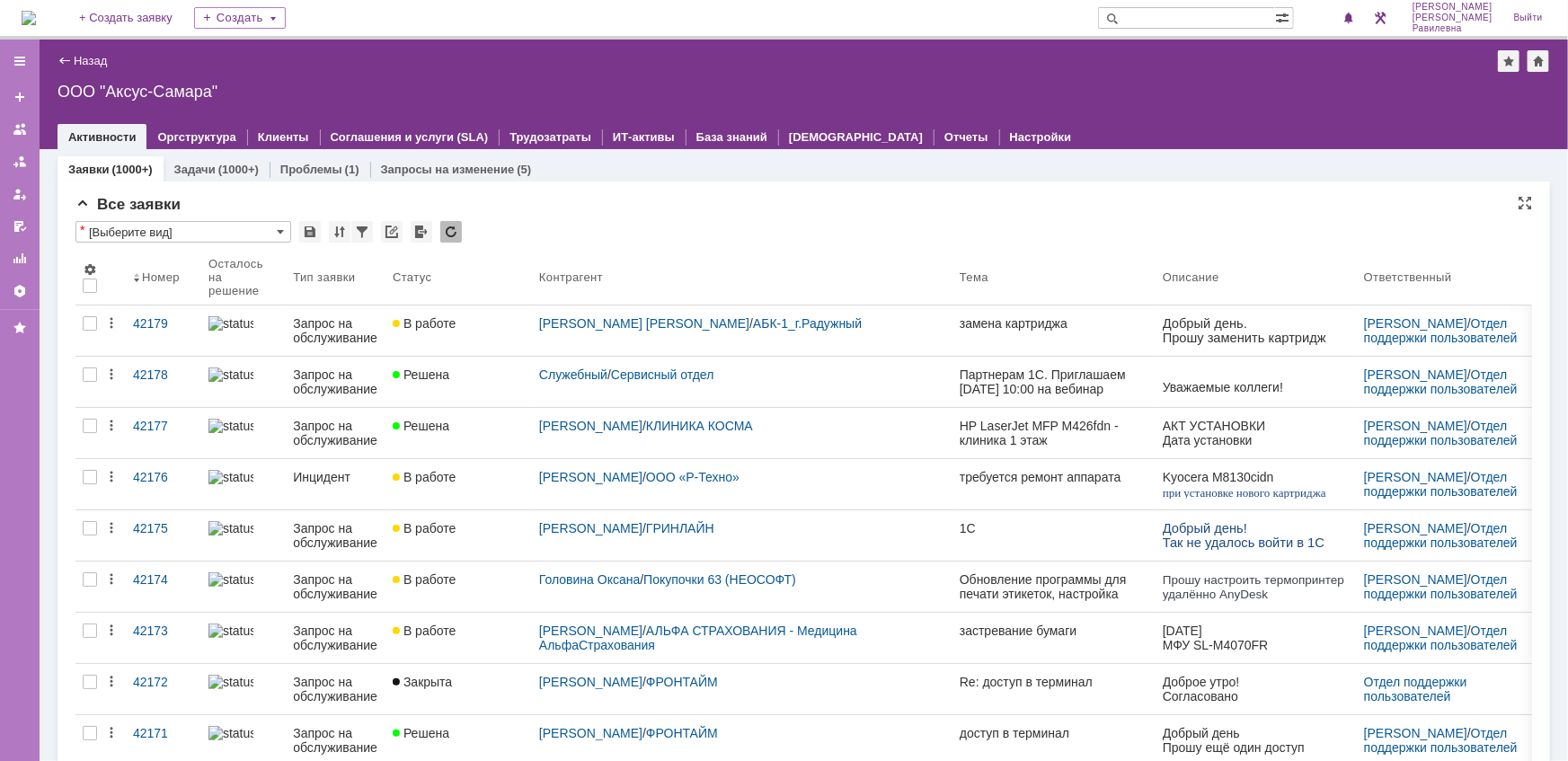
click at [641, 206] on div "Все заявки" at bounding box center [803, 204] width 1456 height 18
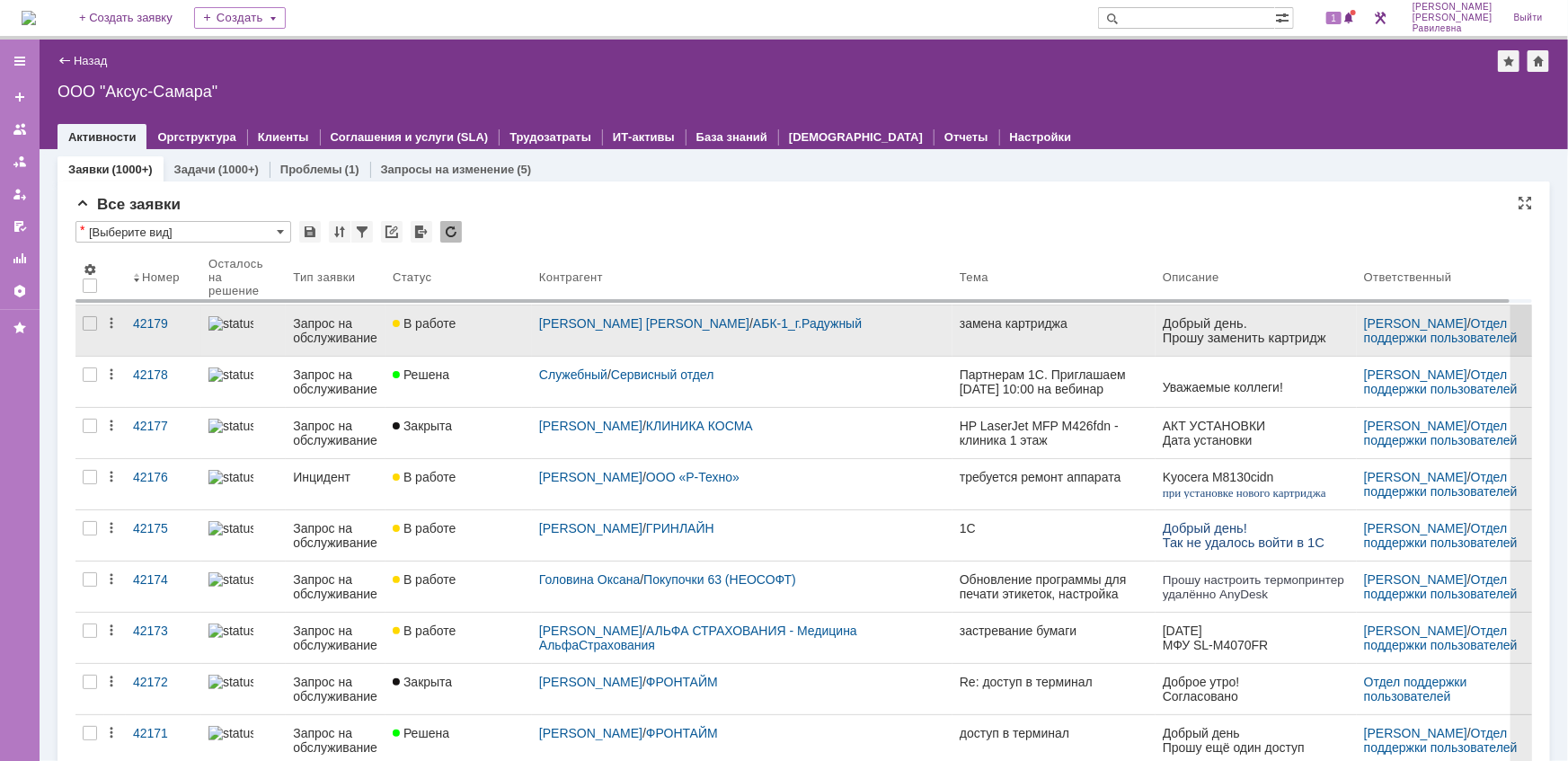
click at [286, 335] on link "Запрос на обслуживание" at bounding box center [336, 330] width 100 height 50
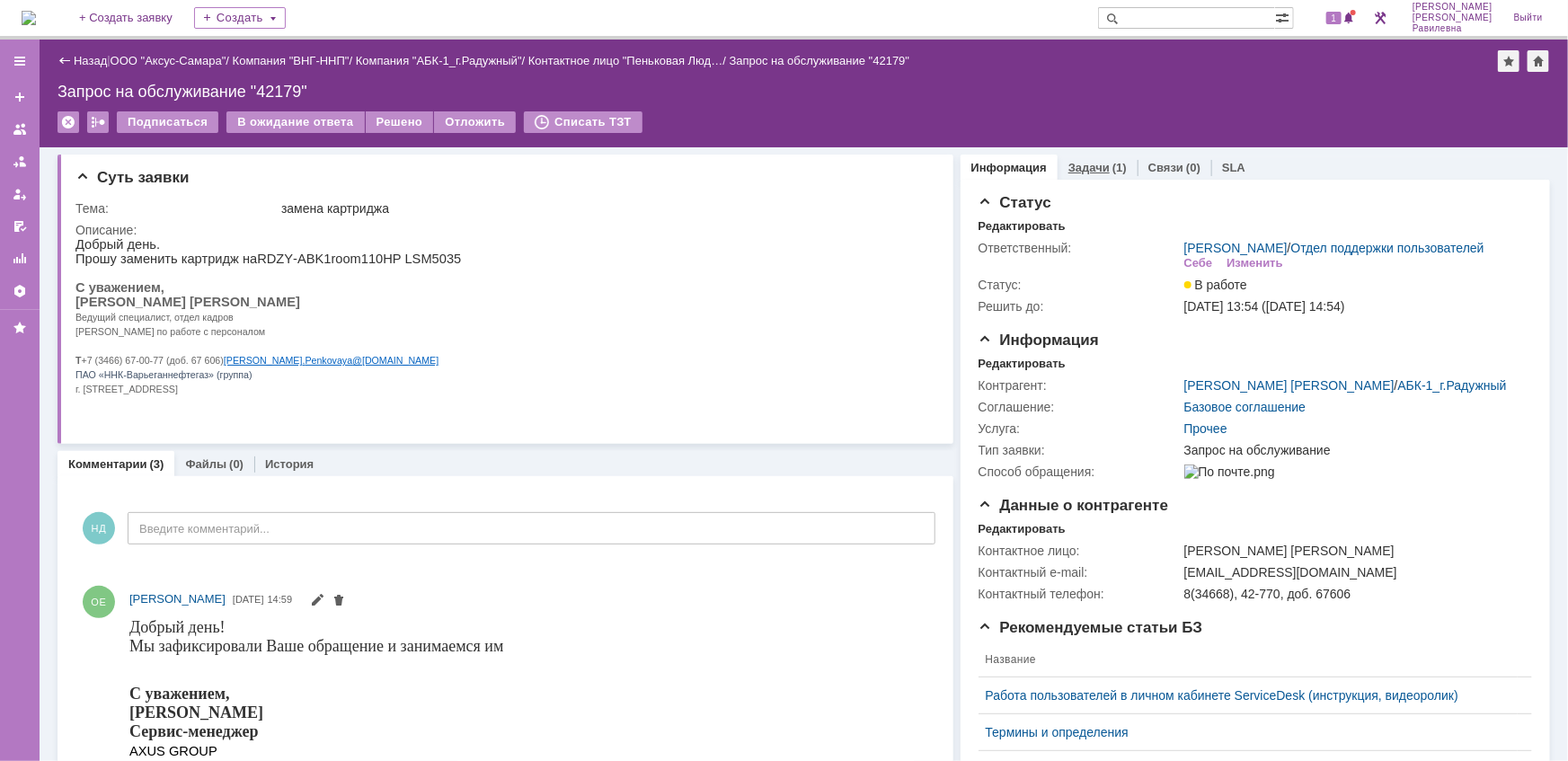
click at [1088, 162] on link "Задачи" at bounding box center [1089, 167] width 42 height 13
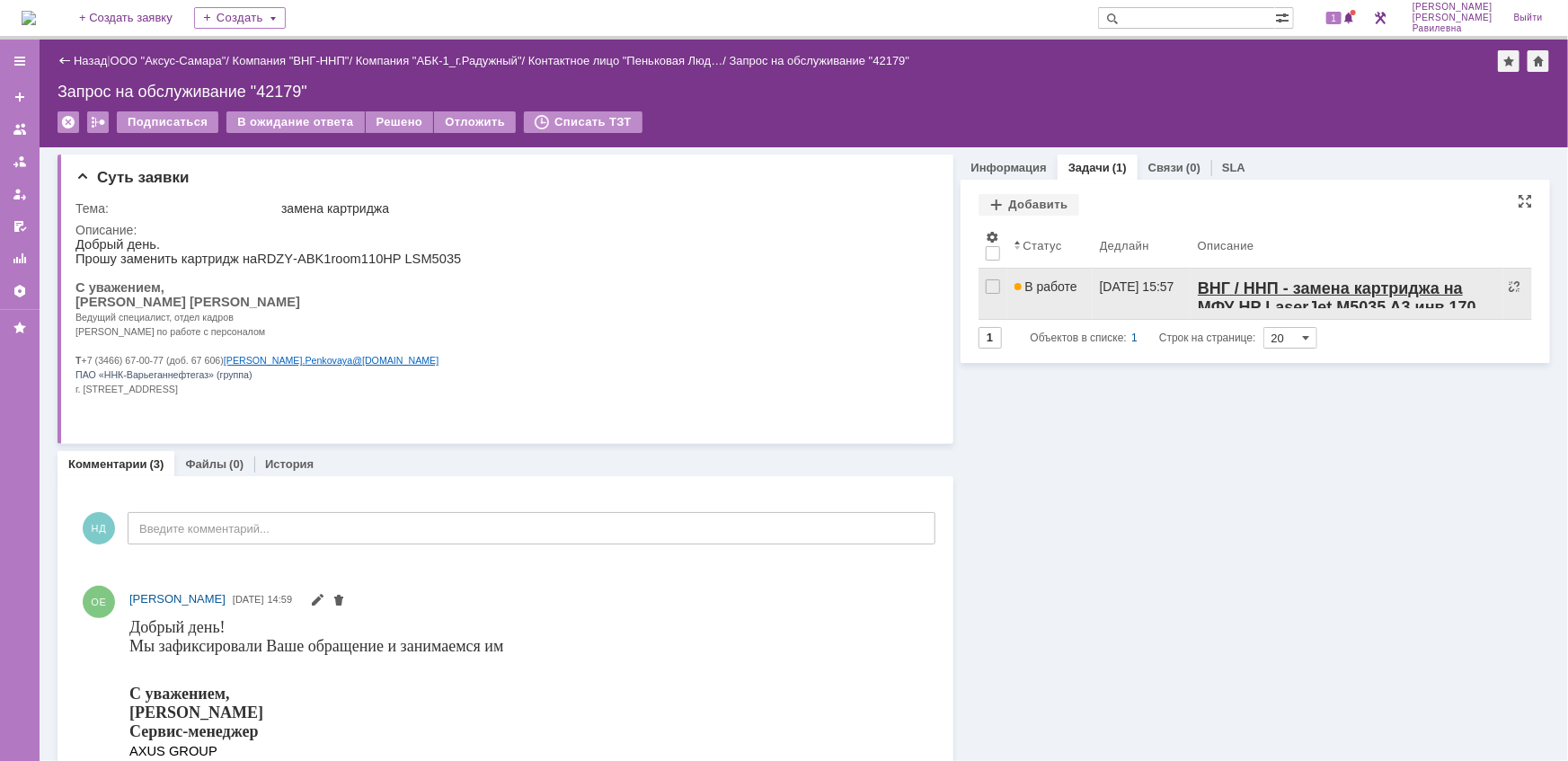
click at [1027, 284] on span "В работе" at bounding box center [1045, 286] width 63 height 14
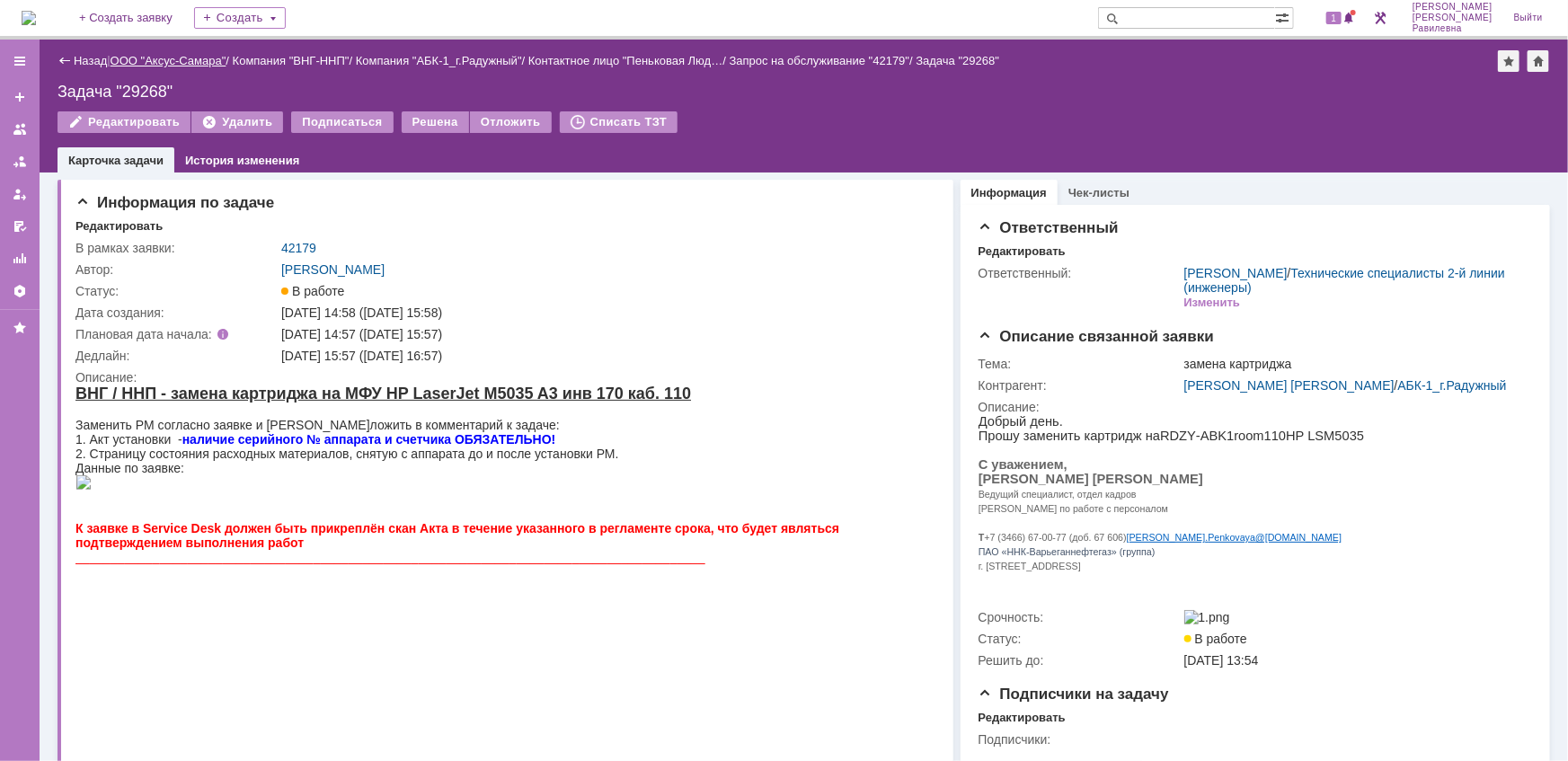
click at [172, 58] on link "ООО "Аксус-Самара"" at bounding box center [168, 61] width 116 height 13
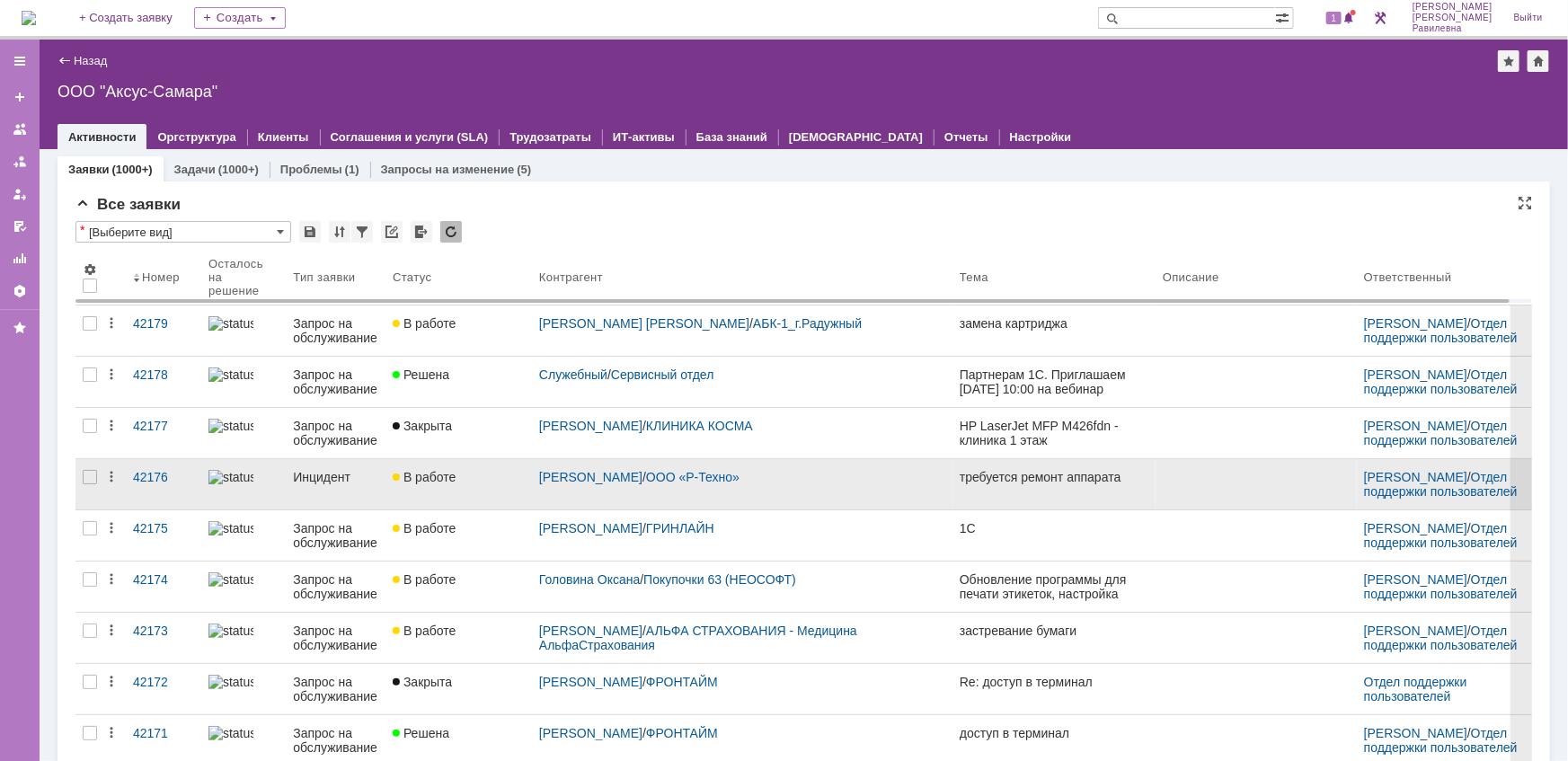
click at [328, 477] on div "Инцидент" at bounding box center [336, 476] width 85 height 14
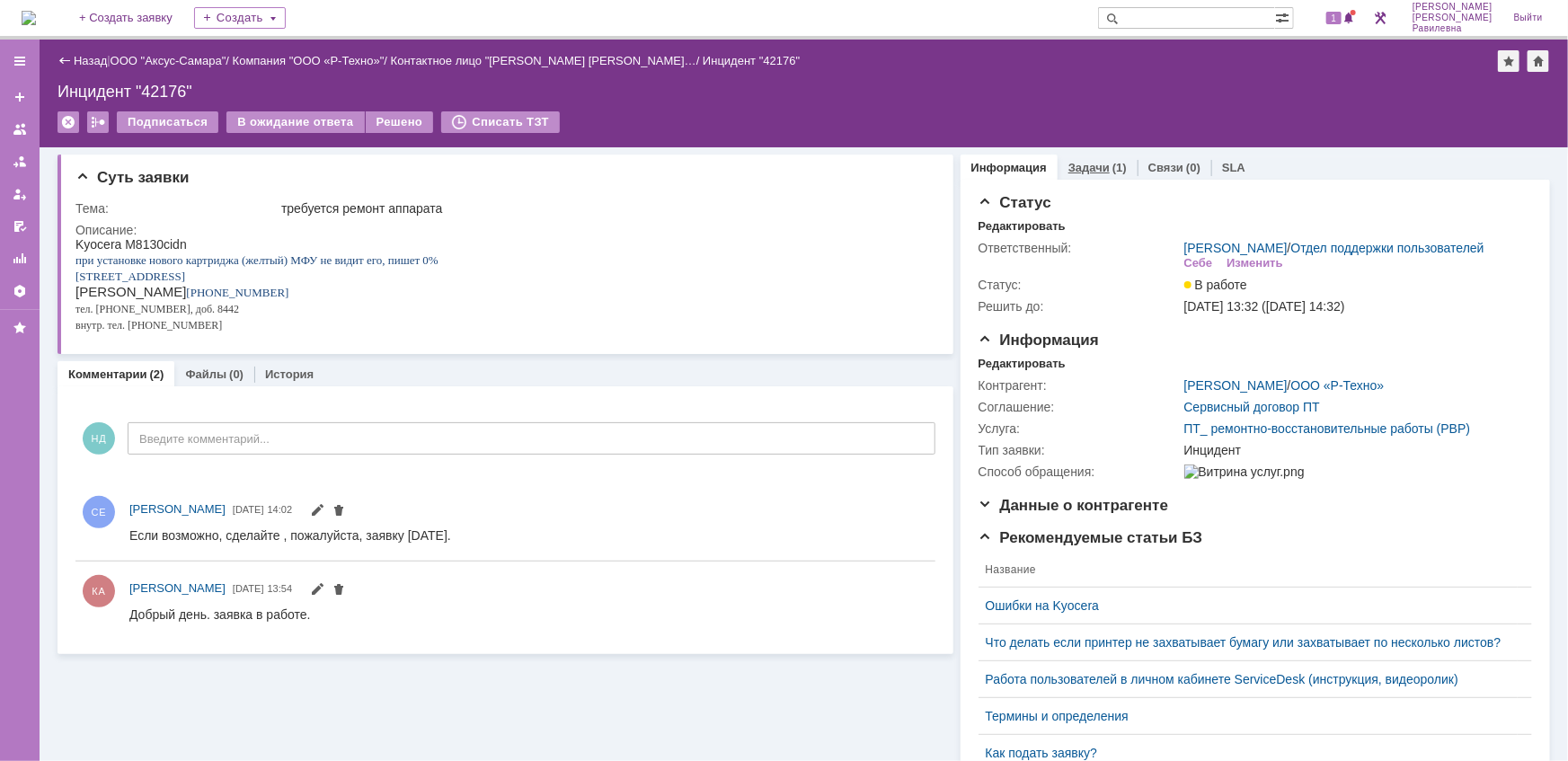
click at [1091, 164] on link "Задачи" at bounding box center [1089, 167] width 42 height 13
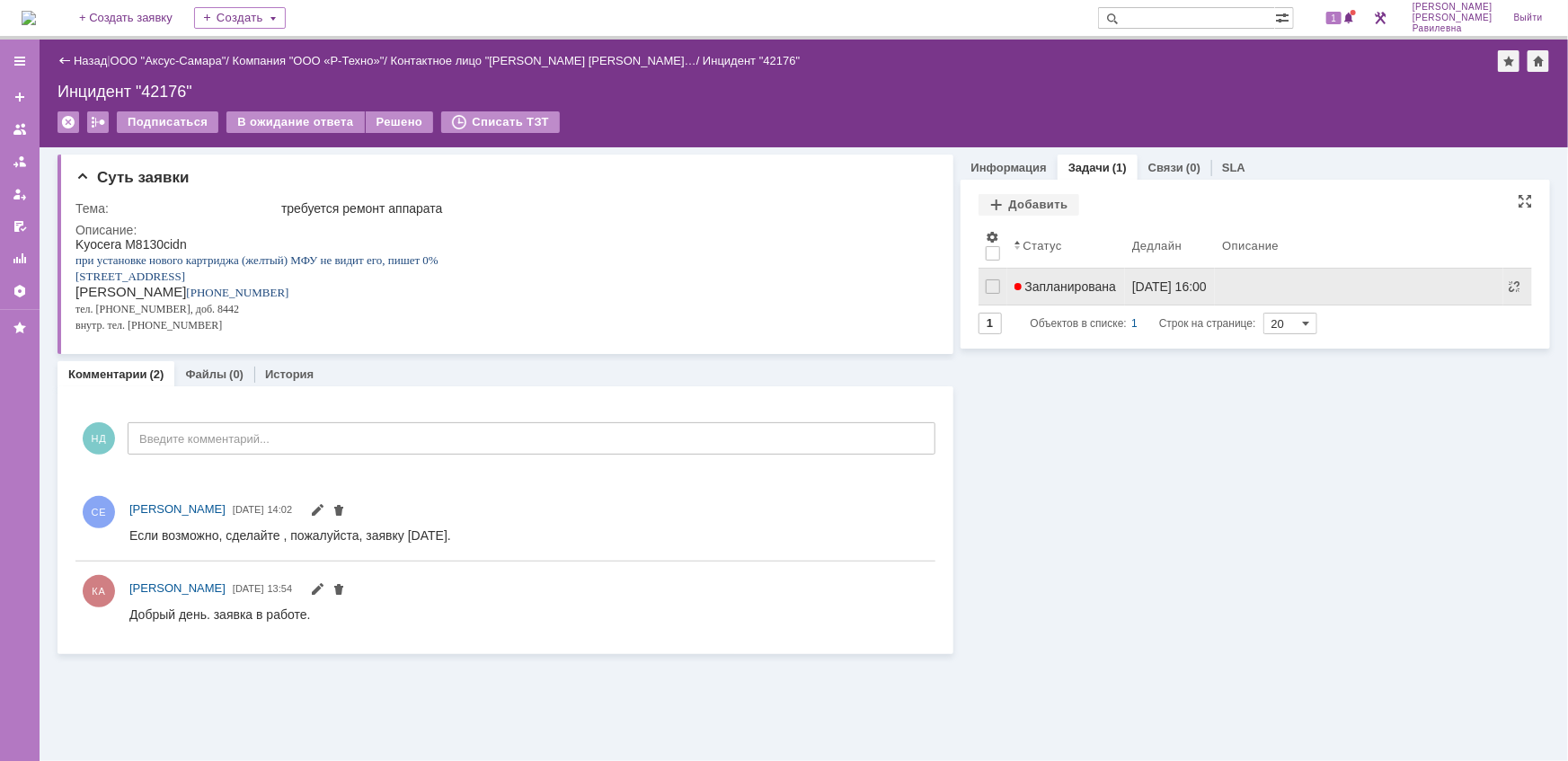
click at [1087, 292] on span "Запланирована" at bounding box center [1065, 286] width 102 height 14
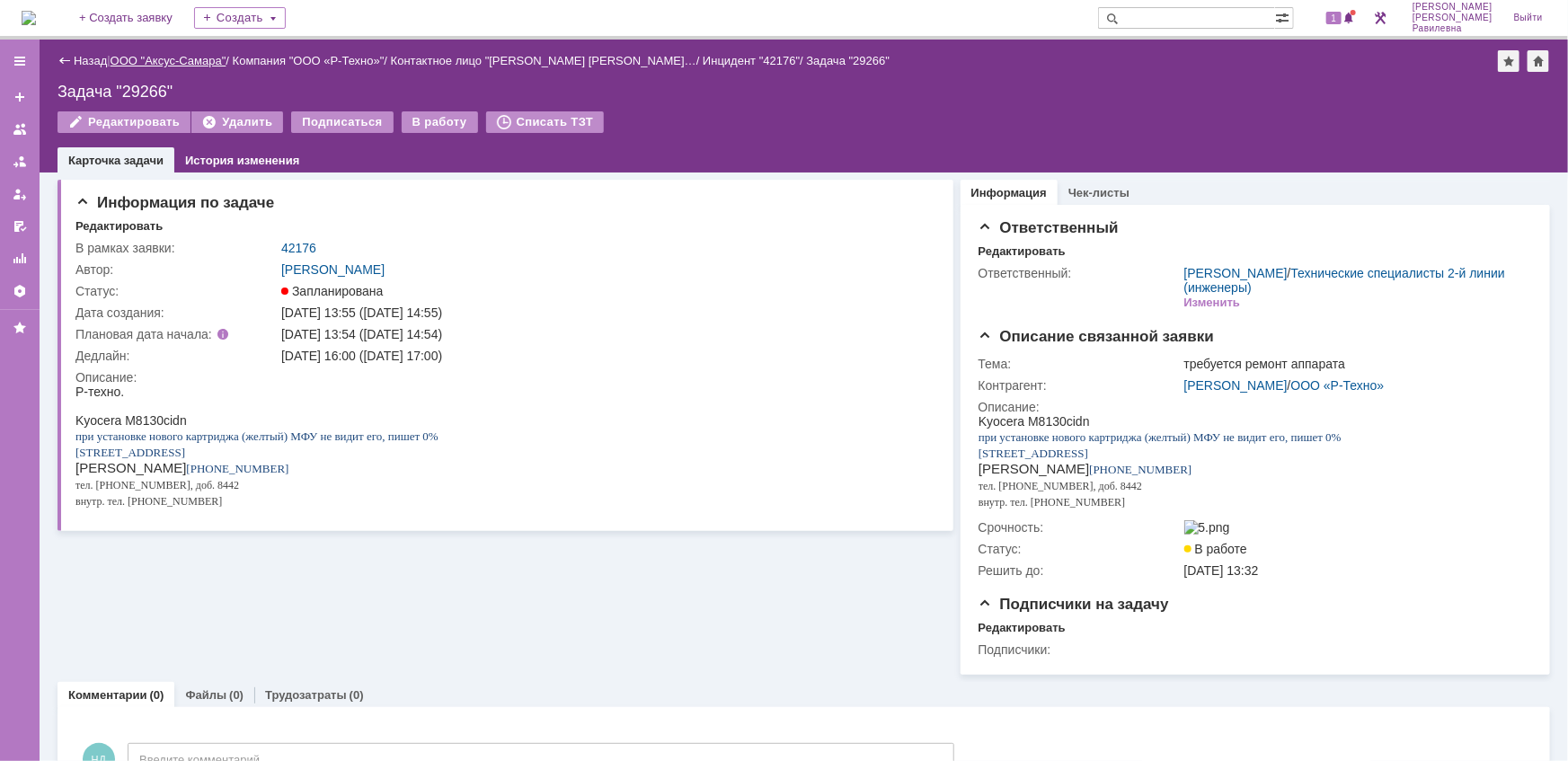
click at [192, 61] on link "ООО "Аксус-Самара"" at bounding box center [168, 61] width 116 height 13
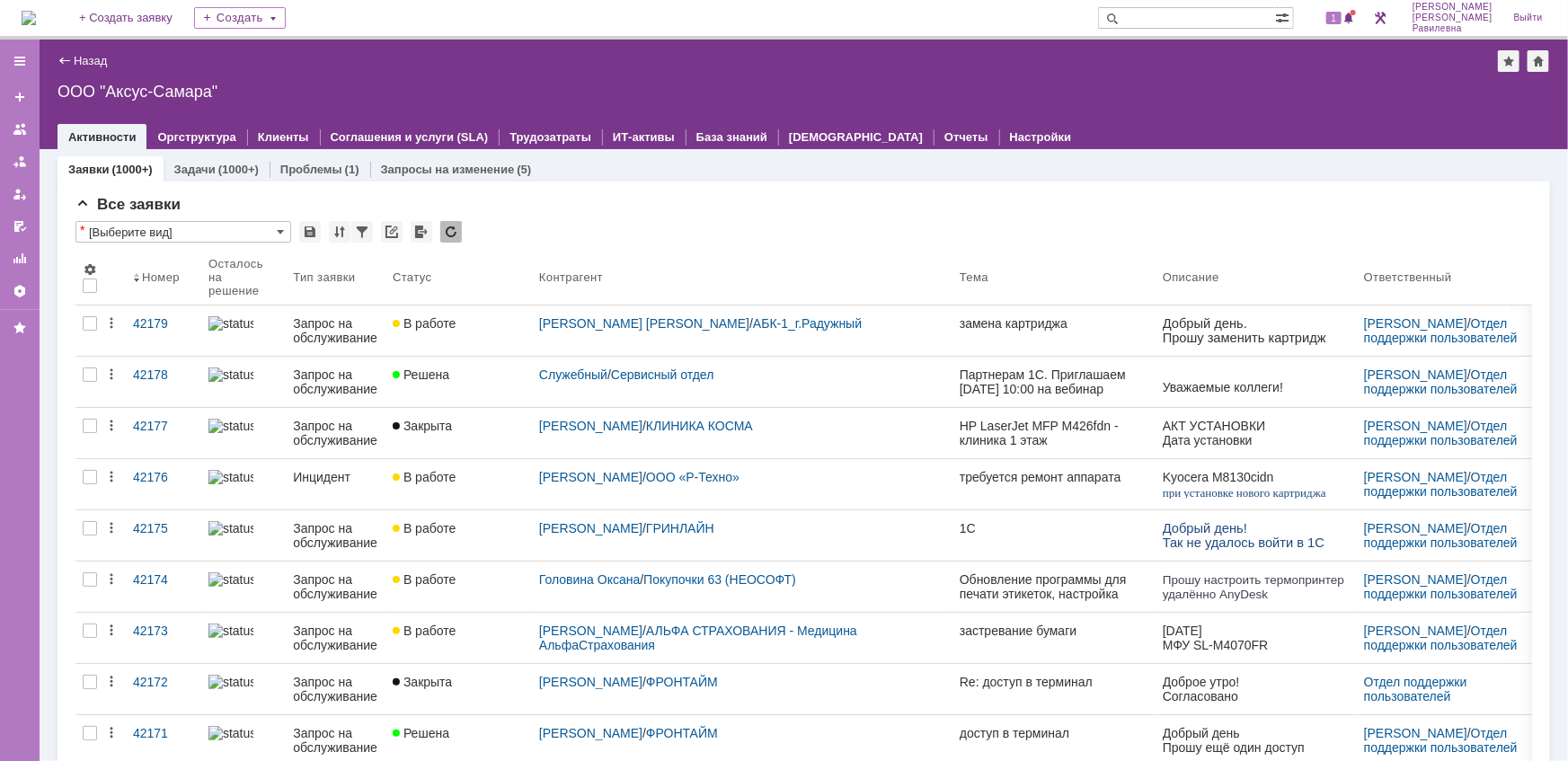
click at [1259, 94] on div "ООО "Аксус-Самара"" at bounding box center [803, 91] width 1492 height 18
click at [1342, 17] on span "1" at bounding box center [1334, 17] width 16 height 12
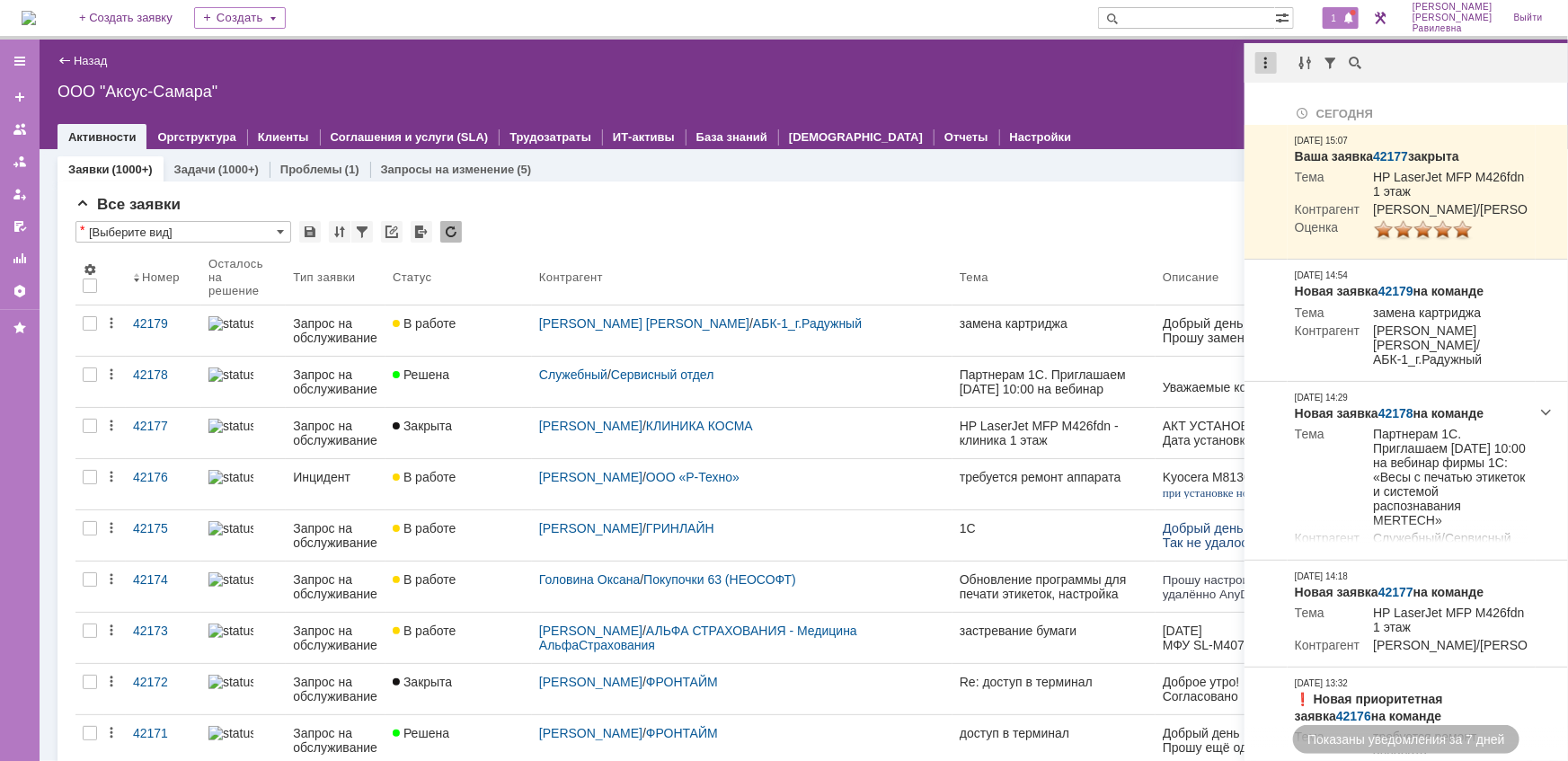
click at [1273, 66] on div at bounding box center [1266, 62] width 22 height 22
click at [1297, 104] on div "Отметить уведомления прочитанными" at bounding box center [1389, 108] width 241 height 12
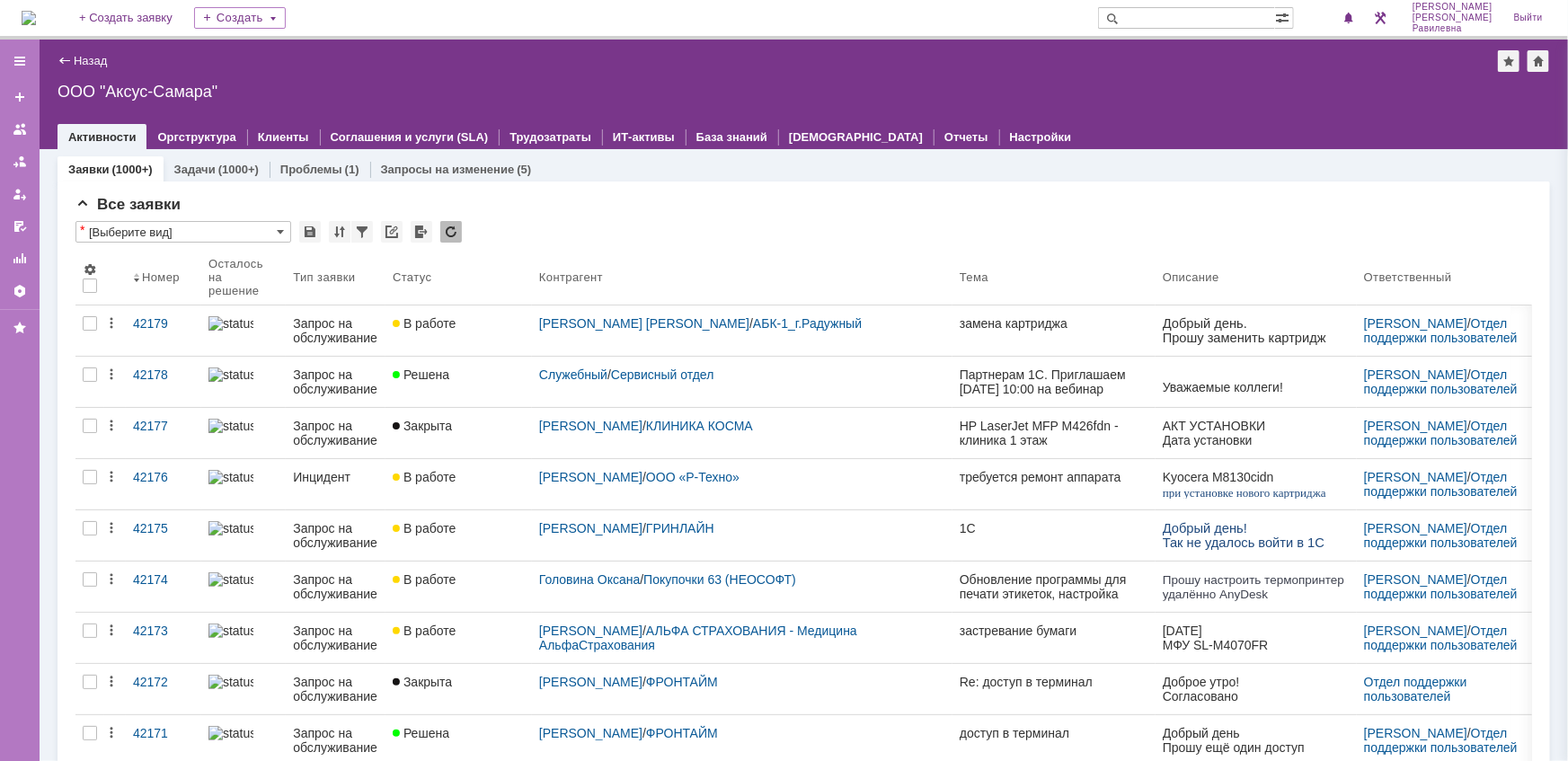
click at [622, 78] on div "Назад | ООО "Аксус-Самара" ООО "Аксус-Самара" root$101 Активности Оргструктура …" at bounding box center [803, 95] width 1528 height 110
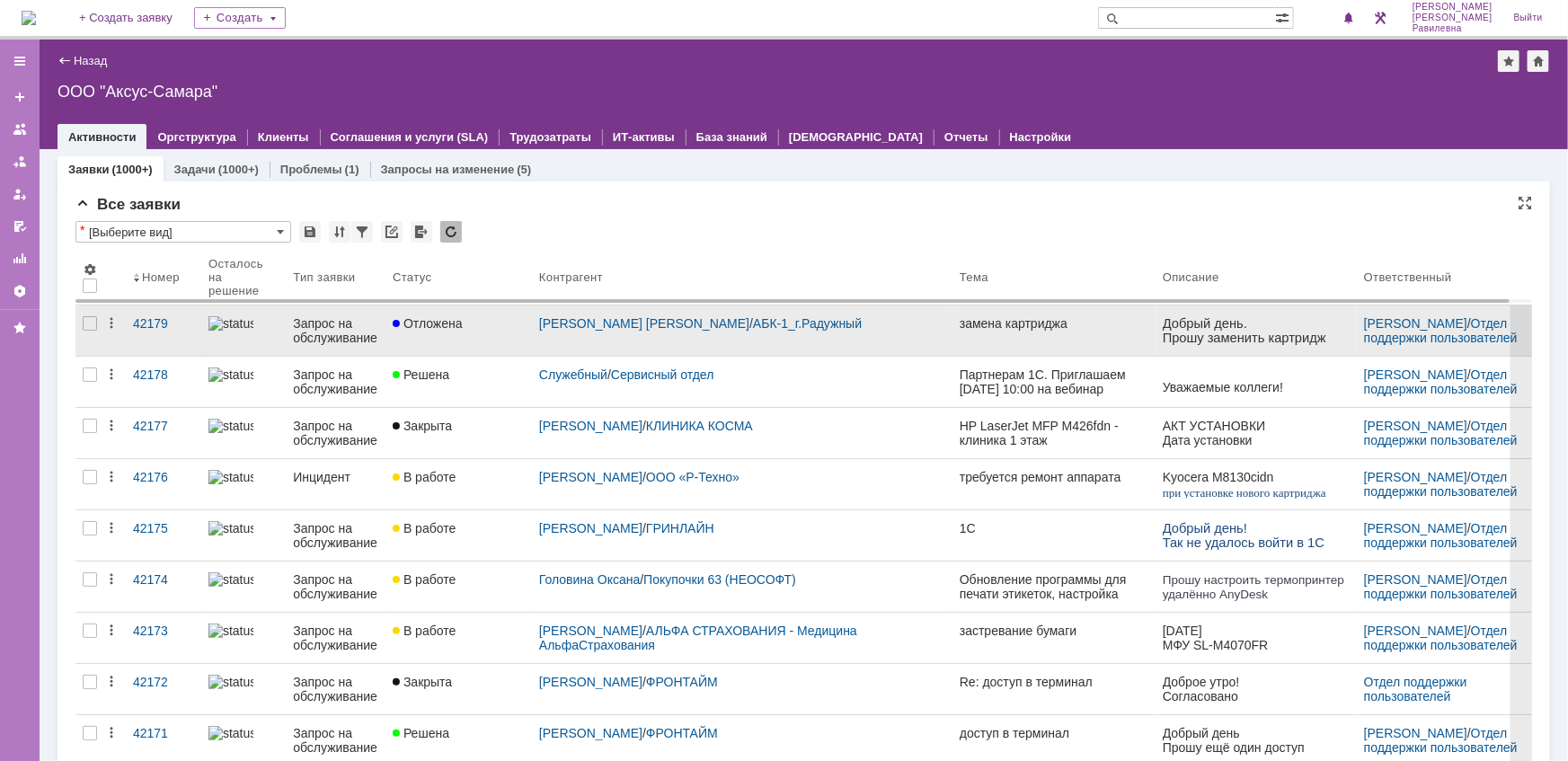
click at [309, 337] on div "Запрос на обслуживание" at bounding box center [336, 331] width 85 height 28
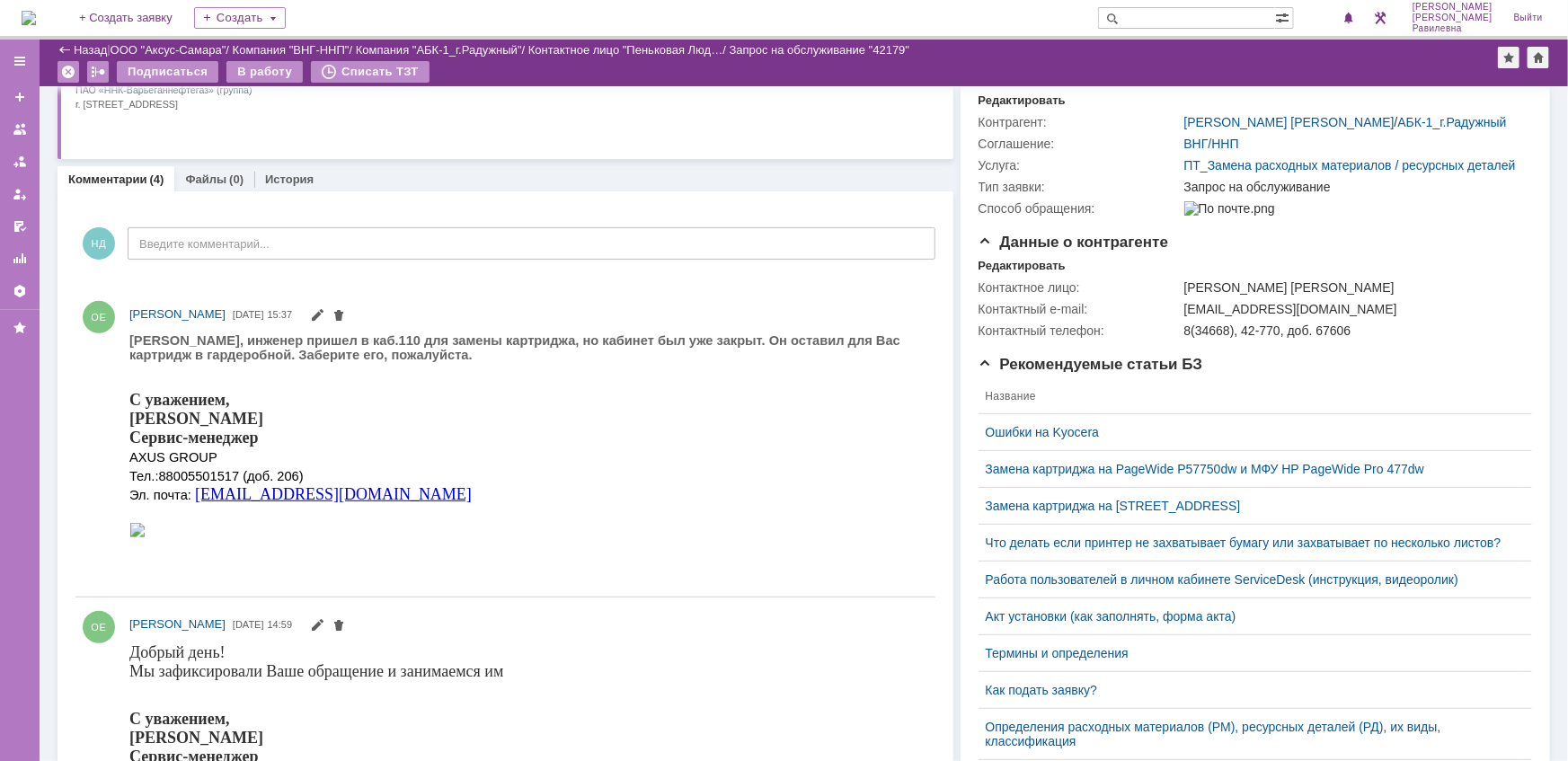
scroll to position [245, 0]
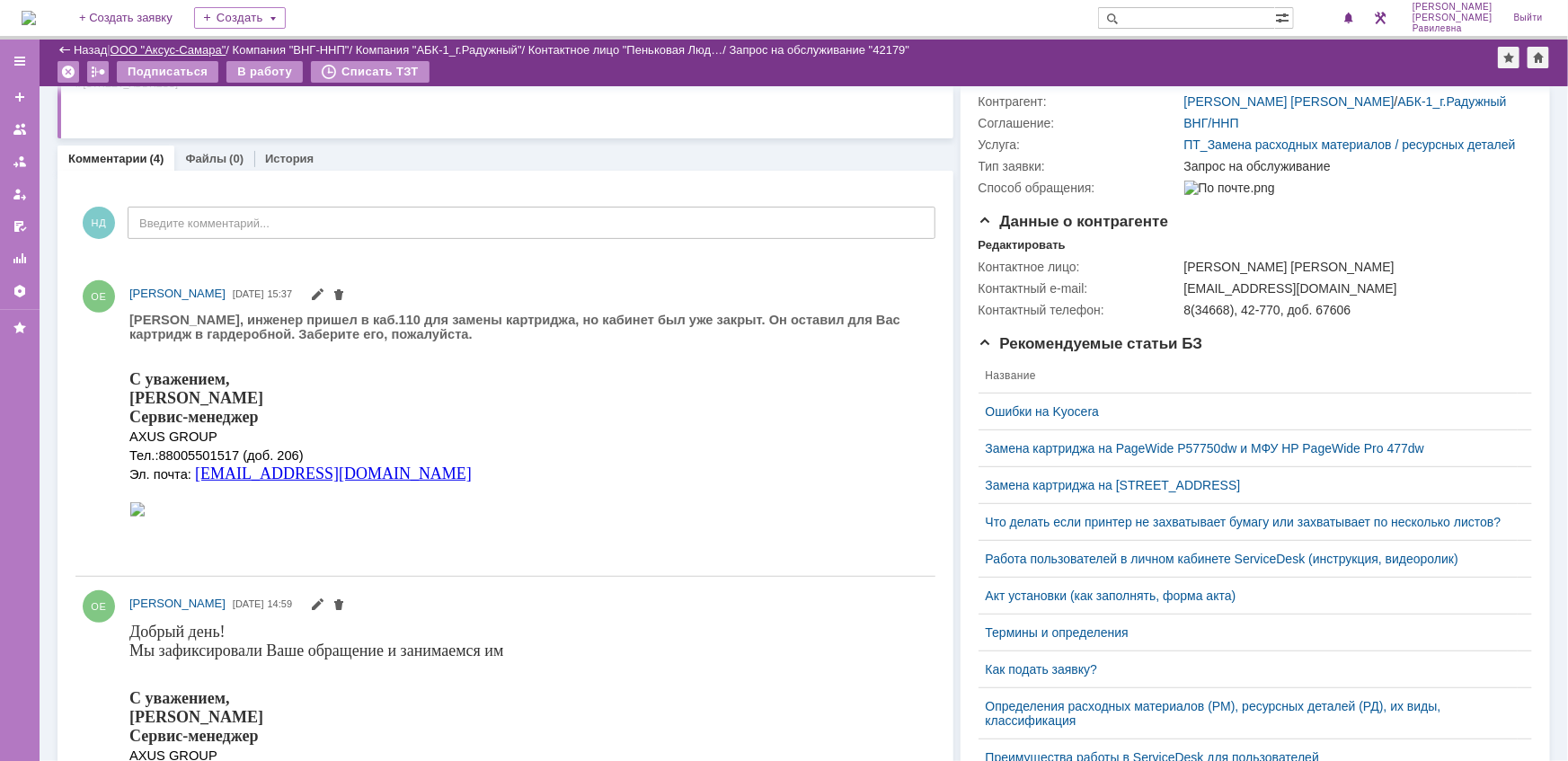
click at [173, 48] on link "ООО "Аксус-Самара"" at bounding box center [168, 50] width 116 height 13
